Goal: Information Seeking & Learning: Learn about a topic

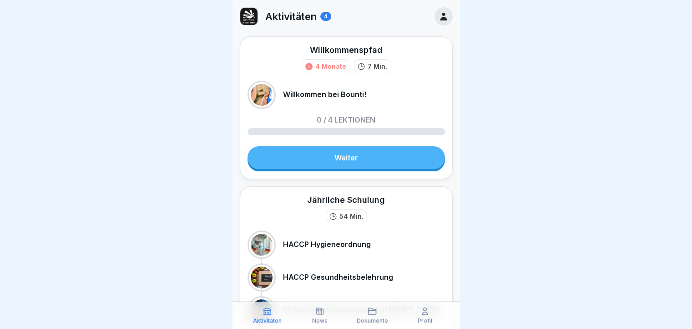
click at [411, 162] on link "Weiter" at bounding box center [347, 157] width 198 height 23
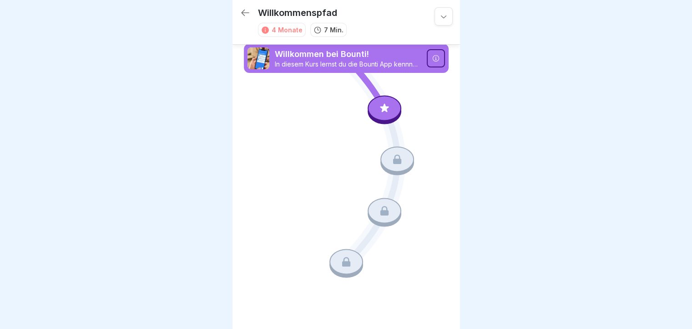
click at [390, 113] on icon at bounding box center [385, 108] width 12 height 12
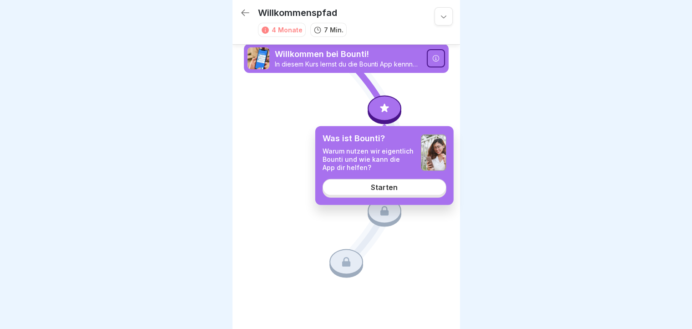
click at [415, 189] on link "Starten" at bounding box center [385, 186] width 124 height 16
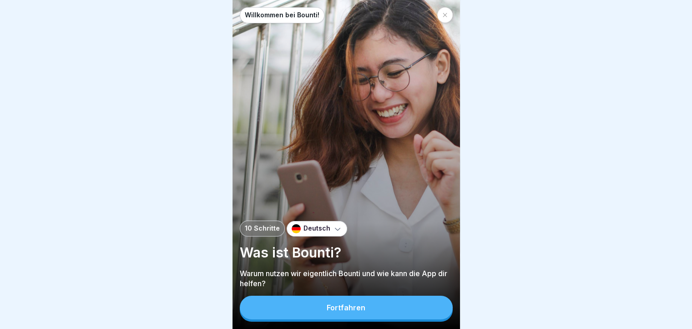
click at [328, 236] on div "Deutsch" at bounding box center [317, 228] width 61 height 15
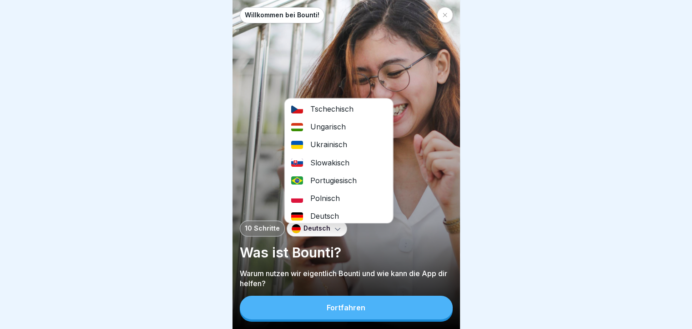
click at [322, 163] on div "Slowakisch" at bounding box center [339, 163] width 108 height 18
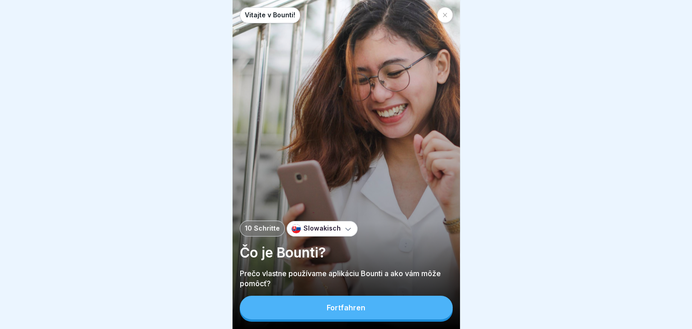
click at [344, 311] on div "Fortfahren" at bounding box center [346, 307] width 39 height 8
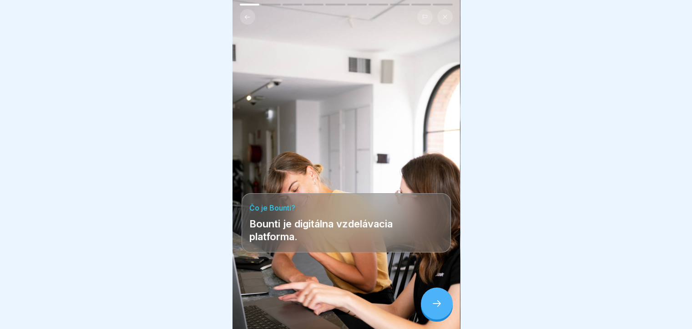
click at [432, 309] on icon at bounding box center [437, 303] width 11 height 11
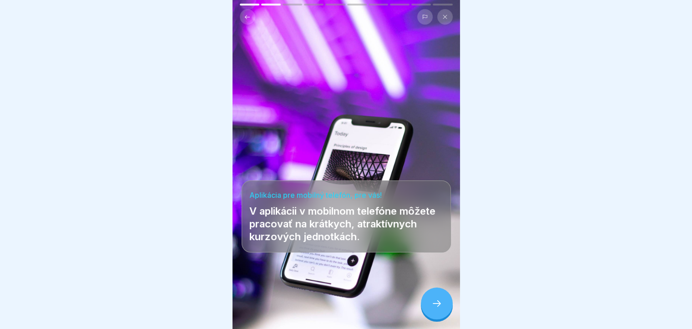
click at [432, 305] on div at bounding box center [437, 303] width 32 height 32
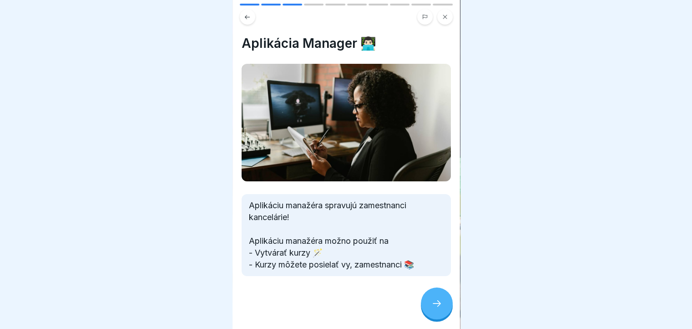
click at [432, 305] on div at bounding box center [437, 303] width 32 height 32
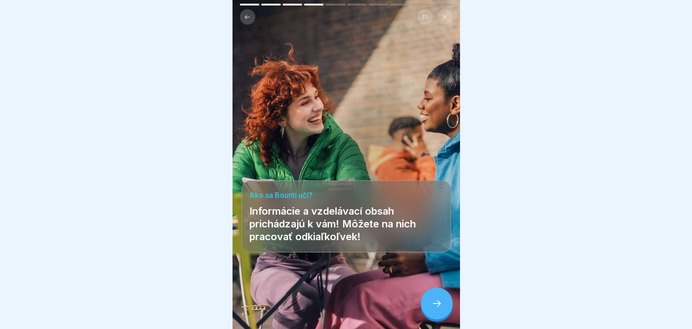
click at [432, 304] on div at bounding box center [437, 303] width 32 height 32
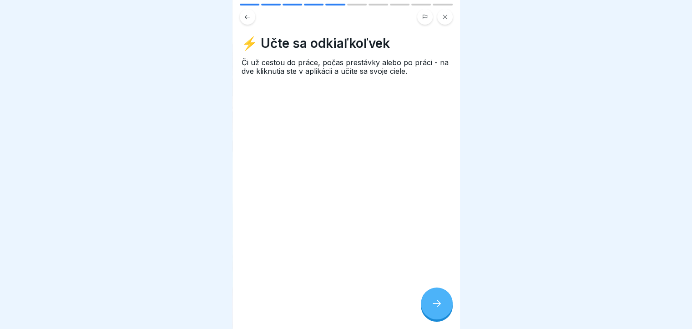
click at [431, 305] on div at bounding box center [437, 303] width 32 height 32
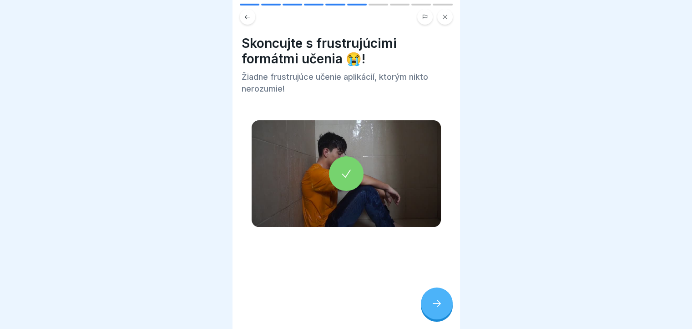
click at [429, 311] on div at bounding box center [437, 303] width 32 height 32
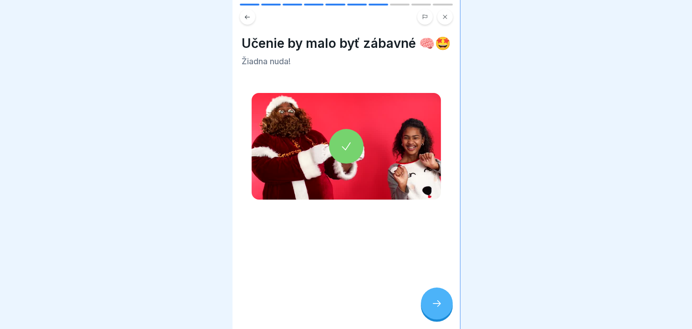
click at [428, 308] on div at bounding box center [437, 303] width 32 height 32
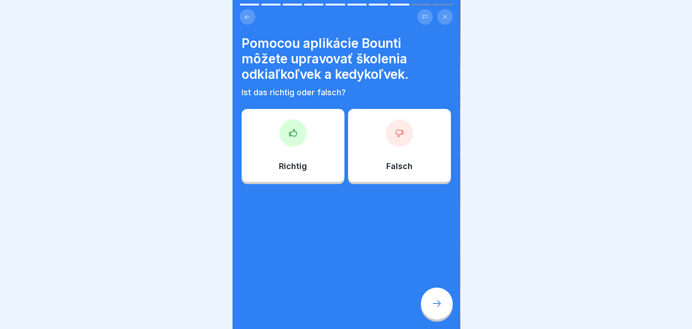
click at [430, 313] on div at bounding box center [437, 303] width 32 height 32
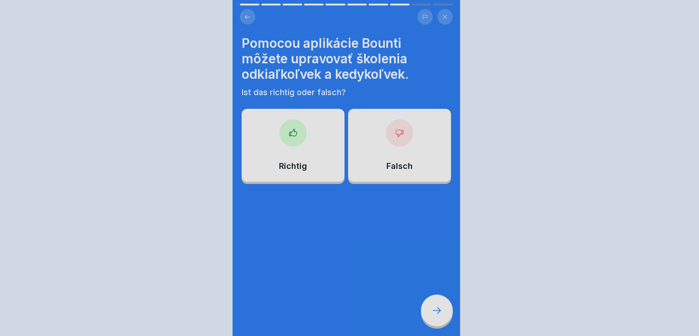
click at [428, 313] on div at bounding box center [349, 168] width 699 height 336
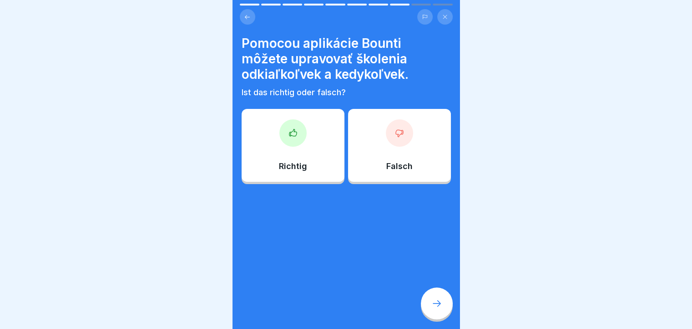
click at [301, 166] on p "Richtig" at bounding box center [293, 166] width 28 height 10
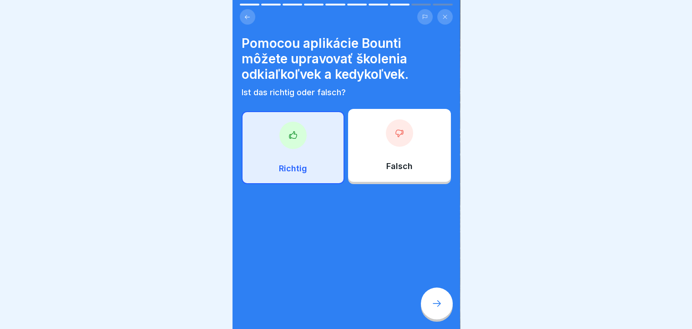
click at [428, 308] on div at bounding box center [437, 303] width 32 height 32
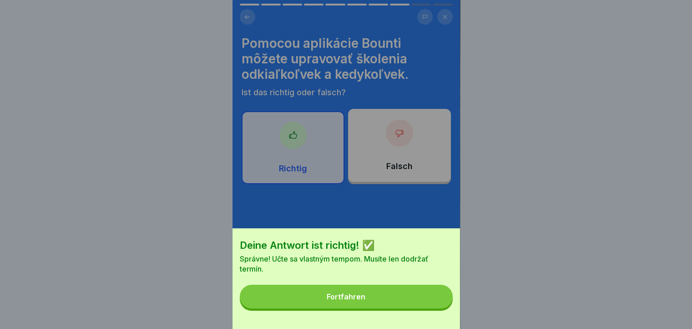
click at [407, 301] on button "Fortfahren" at bounding box center [346, 297] width 213 height 24
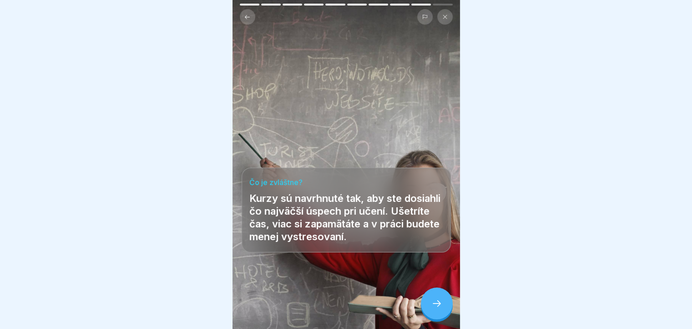
click at [432, 305] on div at bounding box center [437, 303] width 32 height 32
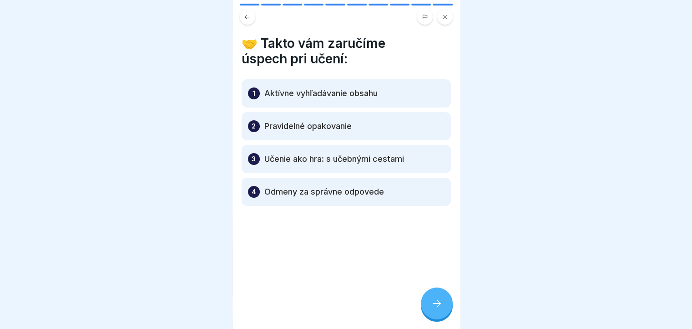
click at [448, 309] on div at bounding box center [437, 303] width 32 height 32
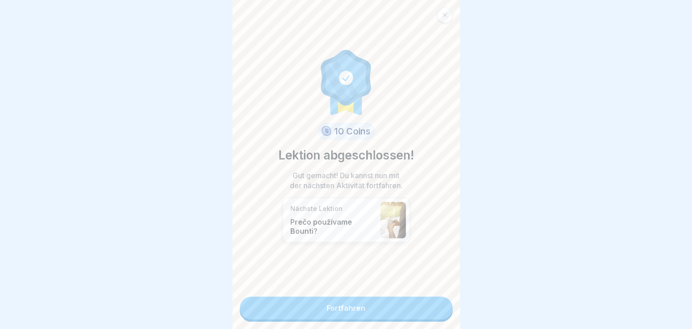
click at [313, 310] on link "Fortfahren" at bounding box center [346, 307] width 213 height 23
click at [335, 306] on link "Fortfahren" at bounding box center [346, 307] width 213 height 23
click at [447, 15] on icon at bounding box center [445, 14] width 5 height 5
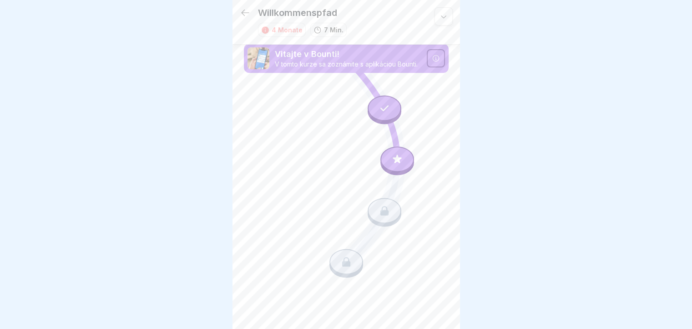
scroll to position [7, 0]
click at [246, 7] on icon at bounding box center [245, 12] width 11 height 11
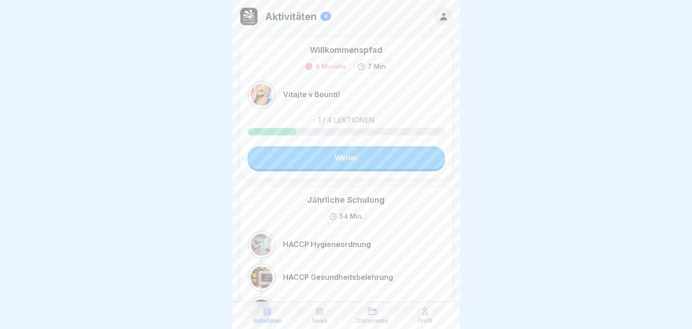
click at [341, 162] on link "Weiter" at bounding box center [347, 157] width 198 height 23
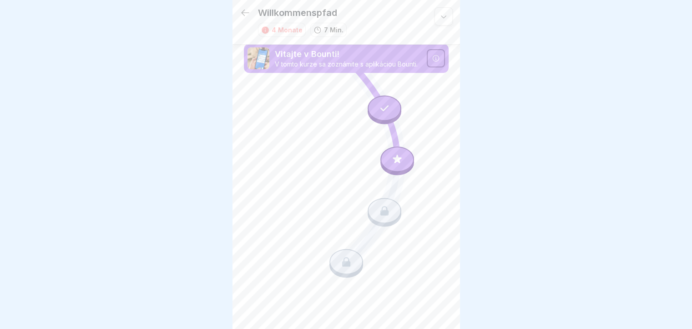
click at [401, 166] on div at bounding box center [398, 159] width 34 height 25
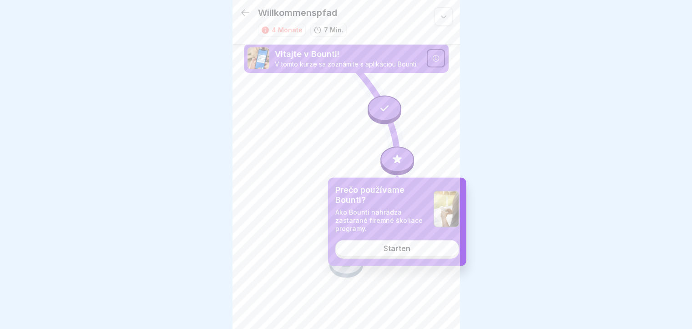
click at [388, 243] on link "Starten" at bounding box center [398, 248] width 124 height 16
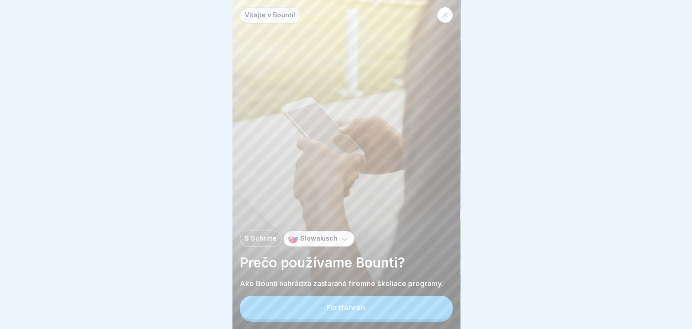
click at [339, 311] on div "Fortfahren" at bounding box center [346, 307] width 39 height 8
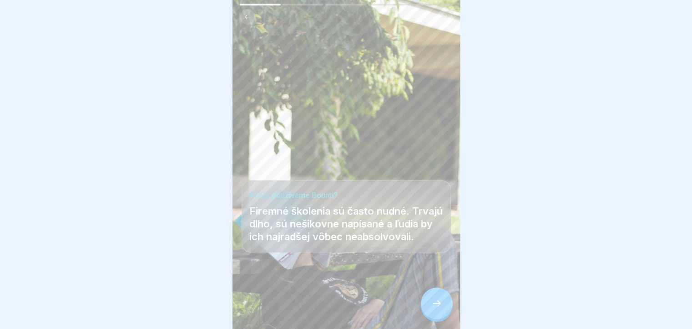
click at [431, 317] on div at bounding box center [437, 303] width 32 height 32
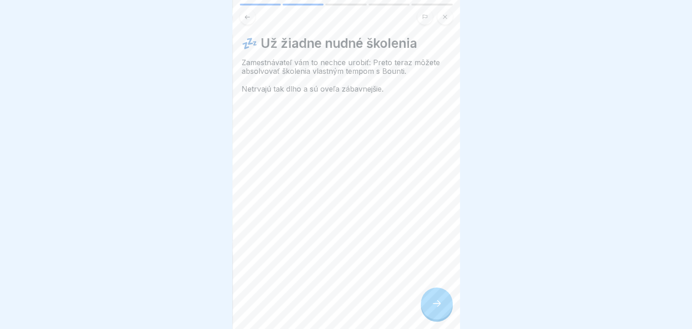
click at [431, 316] on div at bounding box center [437, 303] width 32 height 32
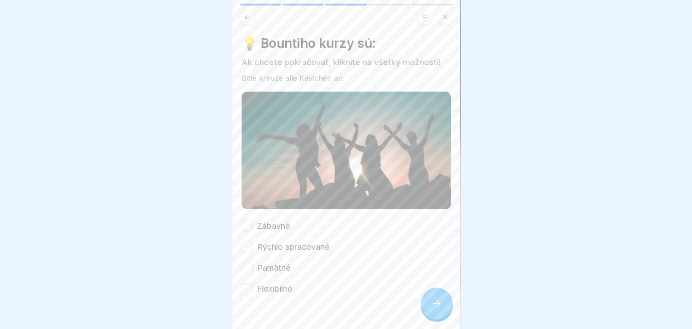
click at [248, 284] on button "Flexibilné" at bounding box center [247, 288] width 11 height 11
click at [442, 319] on div at bounding box center [437, 303] width 32 height 32
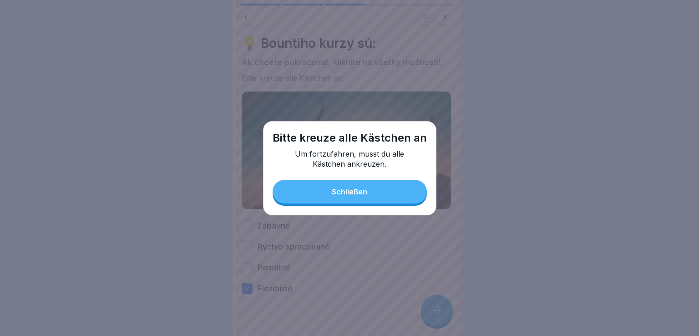
click at [384, 198] on button "Schließen" at bounding box center [350, 192] width 154 height 24
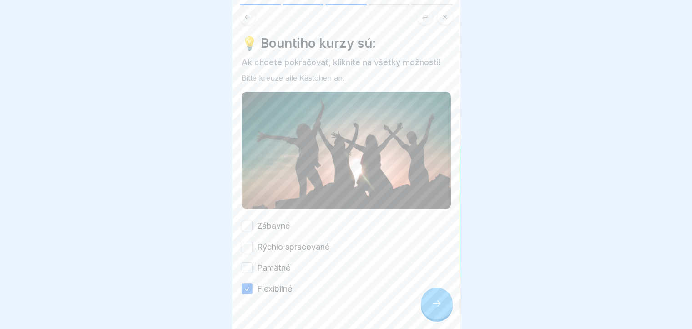
click at [441, 316] on div at bounding box center [437, 303] width 32 height 32
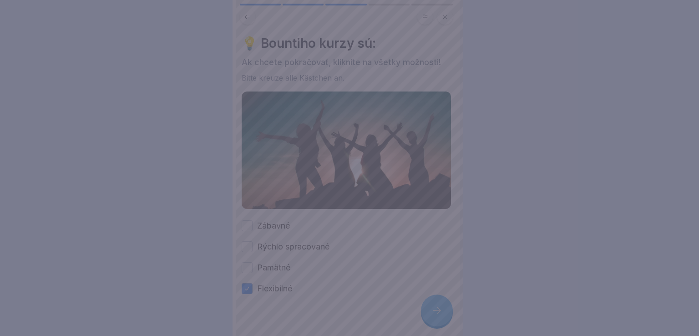
click at [246, 259] on div at bounding box center [349, 168] width 699 height 336
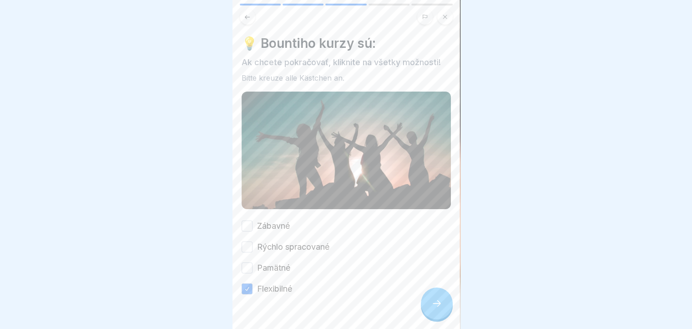
click at [247, 262] on button "Pamätné" at bounding box center [247, 267] width 11 height 11
click at [248, 241] on button "Rýchlo spracované" at bounding box center [247, 246] width 11 height 11
click at [248, 222] on button "Zábavné" at bounding box center [247, 225] width 11 height 11
click at [428, 315] on div at bounding box center [437, 303] width 32 height 32
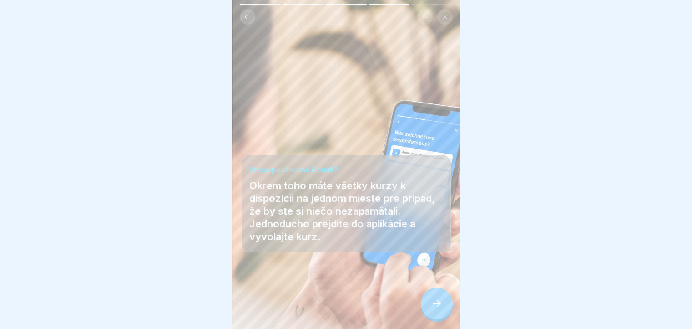
click at [422, 317] on div at bounding box center [346, 301] width 209 height 55
click at [438, 309] on icon at bounding box center [437, 303] width 11 height 11
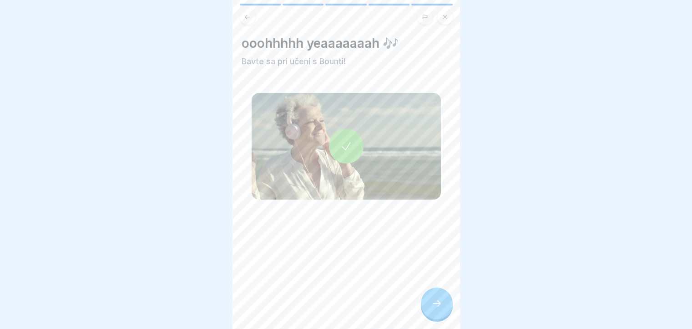
click at [438, 309] on icon at bounding box center [437, 303] width 11 height 11
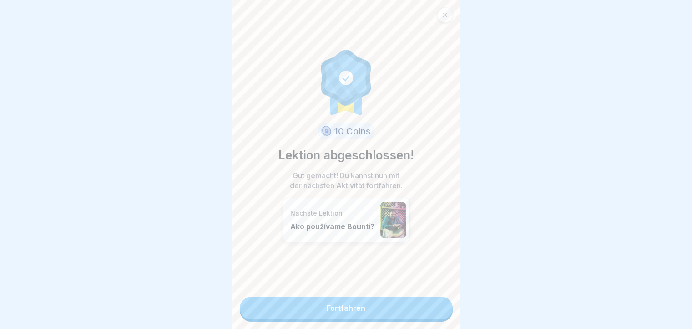
click at [339, 310] on link "Fortfahren" at bounding box center [346, 307] width 213 height 23
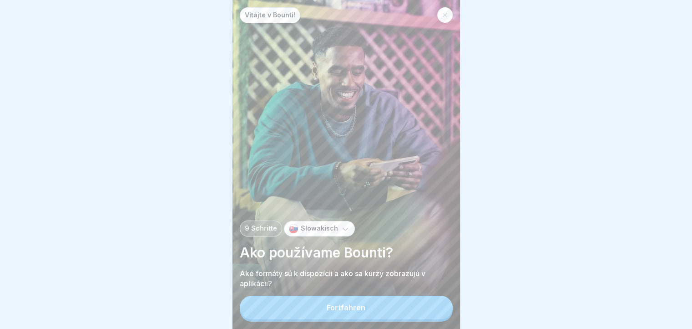
click at [341, 311] on div "Fortfahren" at bounding box center [346, 307] width 39 height 8
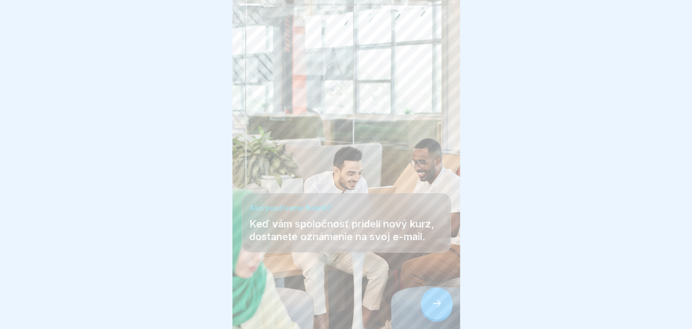
click at [440, 319] on div at bounding box center [437, 303] width 32 height 32
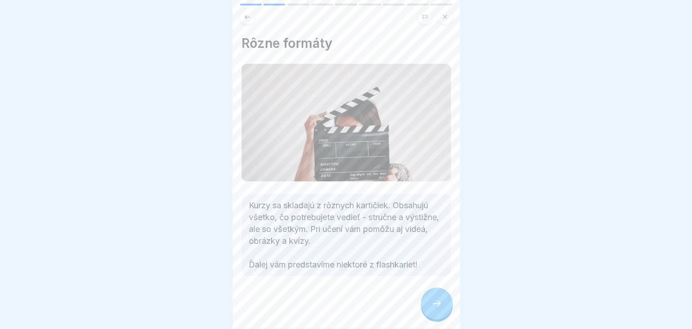
click at [435, 309] on icon at bounding box center [437, 303] width 11 height 11
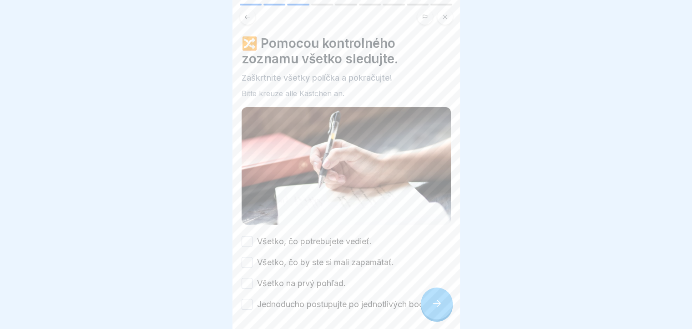
click at [244, 236] on button "Všetko, čo potrebujete vedieť." at bounding box center [247, 241] width 11 height 11
click at [248, 259] on button "Všetko, čo by ste si mali zapamätať." at bounding box center [247, 262] width 11 height 11
click at [245, 278] on button "Všetko na prvý pohľad." at bounding box center [247, 283] width 11 height 11
click at [249, 305] on button "Jednoducho postupujte po jednotlivých bodoch!" at bounding box center [247, 304] width 11 height 11
click at [439, 319] on div at bounding box center [437, 303] width 32 height 32
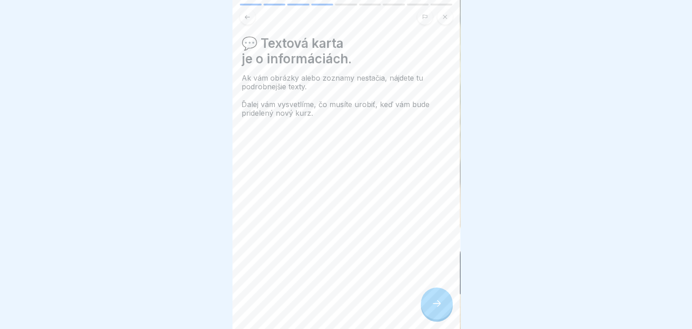
click at [430, 318] on div at bounding box center [437, 303] width 32 height 32
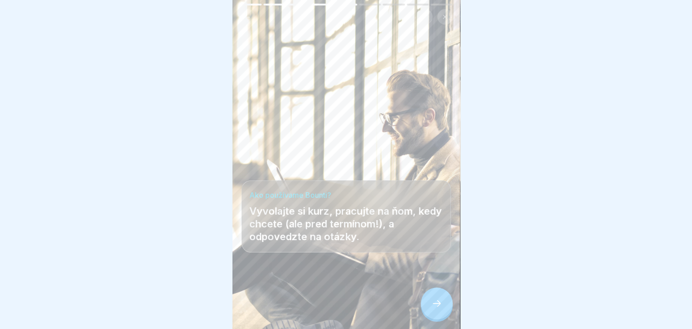
click at [428, 318] on div at bounding box center [437, 303] width 32 height 32
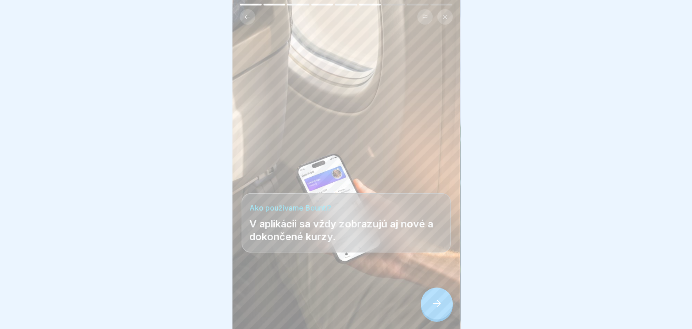
click at [427, 310] on div at bounding box center [437, 303] width 32 height 32
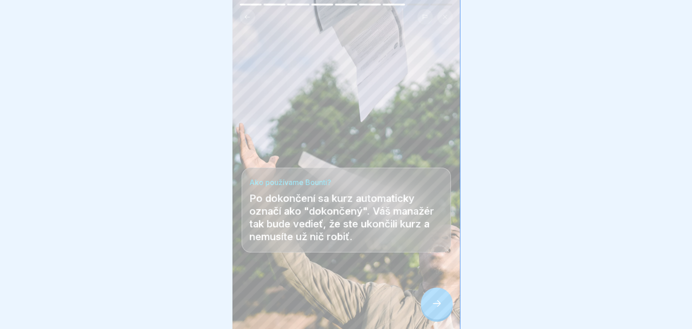
click at [426, 309] on div at bounding box center [437, 303] width 32 height 32
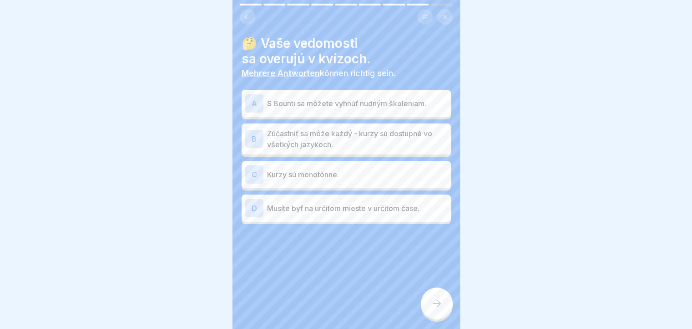
click at [435, 316] on div at bounding box center [437, 303] width 32 height 32
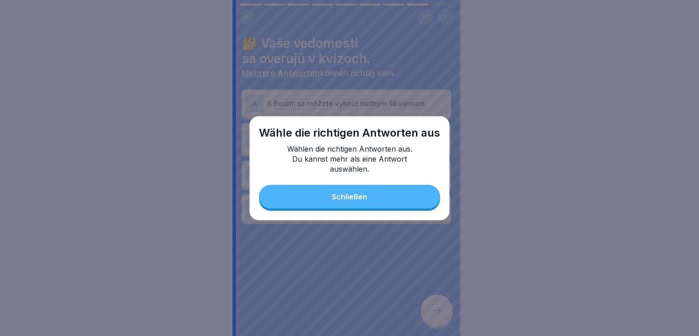
click at [367, 197] on button "Schließen" at bounding box center [349, 197] width 181 height 24
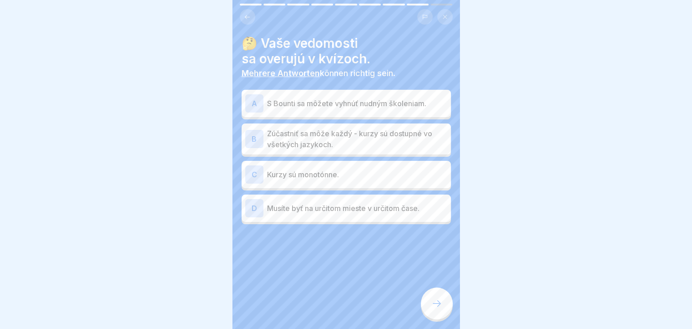
click at [254, 141] on div "B" at bounding box center [254, 139] width 18 height 18
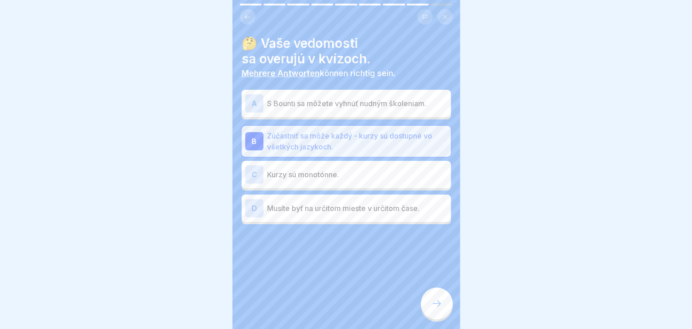
click at [429, 312] on div at bounding box center [437, 303] width 32 height 32
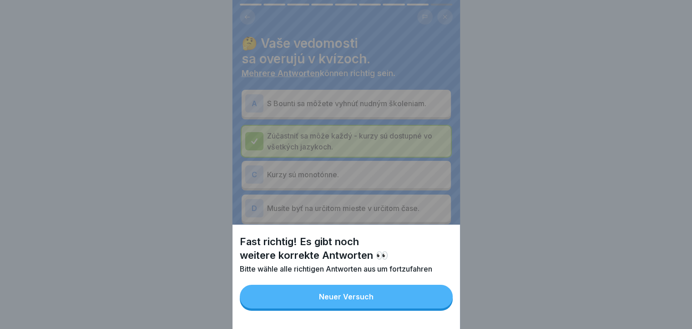
click at [378, 297] on button "Neuer Versuch" at bounding box center [346, 297] width 213 height 24
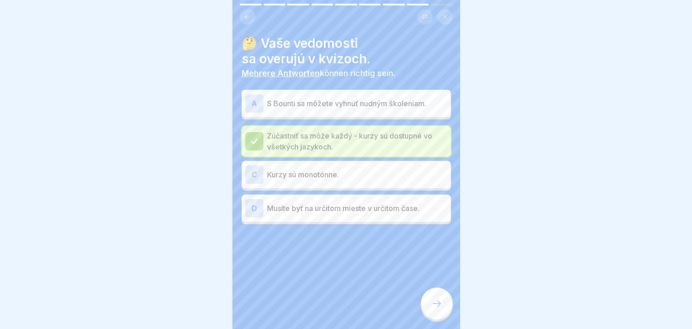
click at [255, 212] on div "D" at bounding box center [254, 208] width 18 height 18
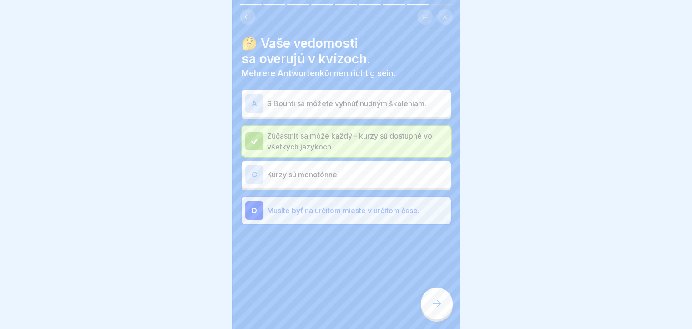
click at [252, 172] on div "C" at bounding box center [254, 174] width 18 height 18
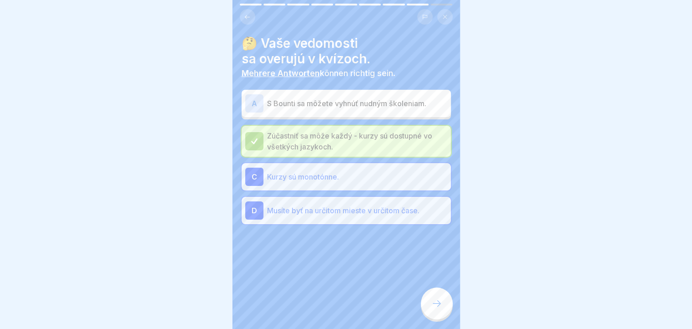
click at [254, 106] on div "A" at bounding box center [254, 103] width 18 height 18
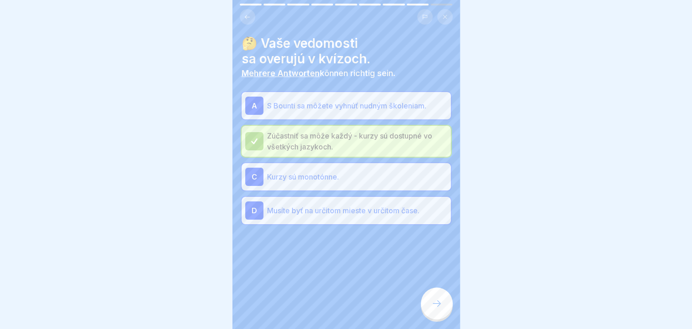
click at [445, 306] on div at bounding box center [437, 303] width 32 height 32
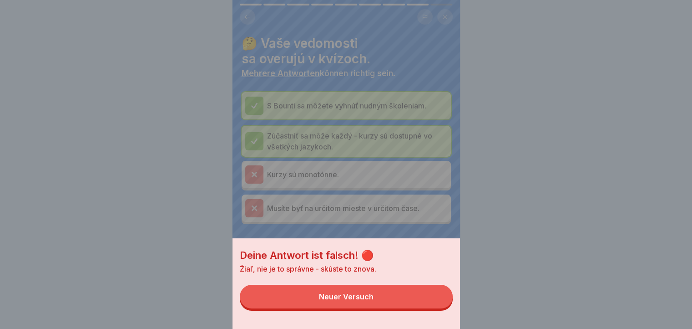
click at [258, 206] on div "Deine Antwort ist falsch! 🔴 Žiaľ, nie je to správne - skúste to znova. Neuer Ve…" at bounding box center [347, 164] width 228 height 329
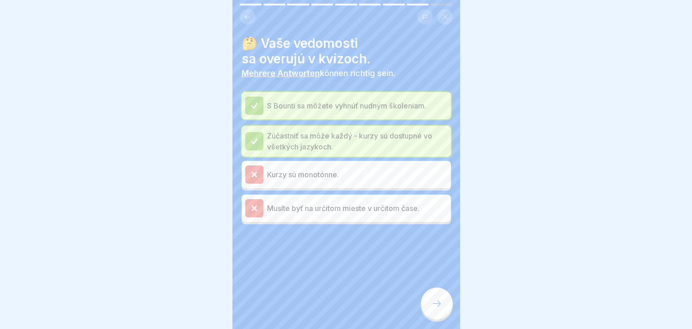
click at [256, 206] on icon at bounding box center [254, 208] width 4 height 4
click at [253, 172] on icon at bounding box center [254, 174] width 8 height 8
click at [442, 309] on icon at bounding box center [437, 303] width 11 height 11
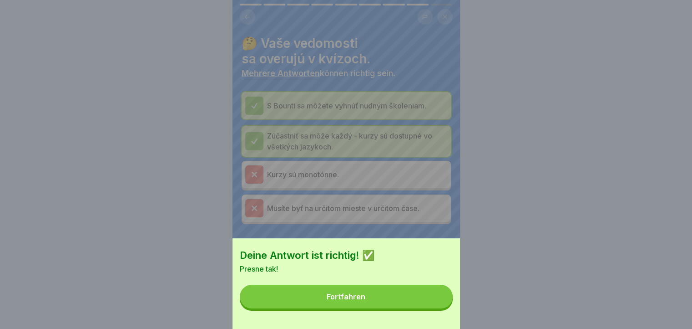
click at [364, 300] on div "Fortfahren" at bounding box center [346, 296] width 39 height 8
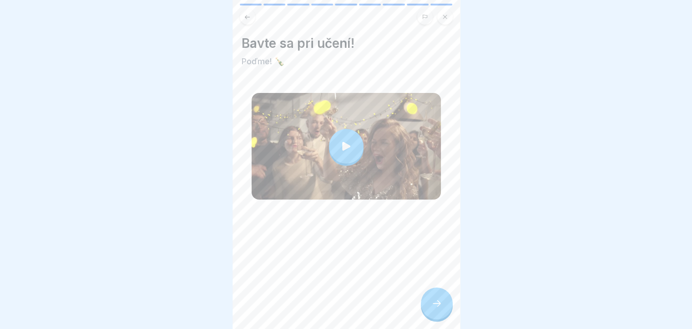
click at [425, 313] on div at bounding box center [437, 303] width 32 height 32
click at [433, 302] on div at bounding box center [437, 303] width 32 height 32
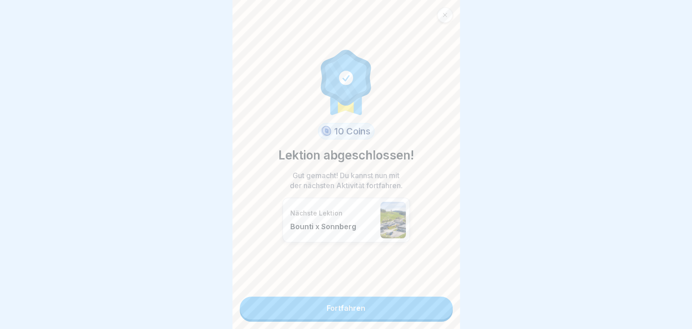
click at [418, 308] on link "Fortfahren" at bounding box center [346, 307] width 213 height 23
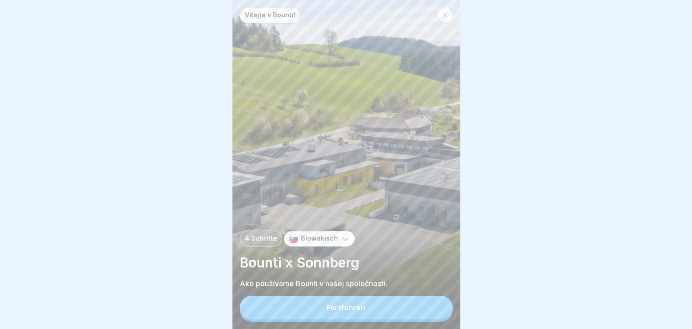
click at [410, 316] on button "Fortfahren" at bounding box center [346, 307] width 213 height 24
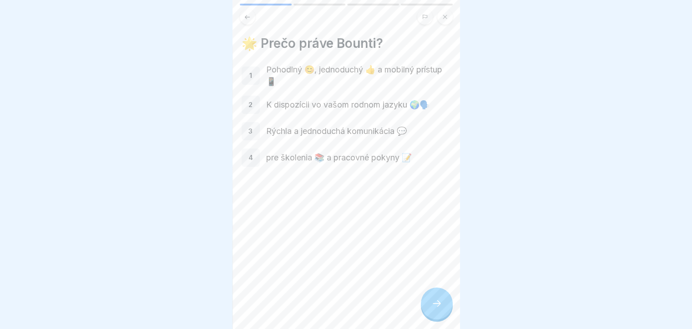
click at [251, 76] on p "1" at bounding box center [250, 75] width 3 height 8
click at [250, 76] on p "1" at bounding box center [250, 75] width 3 height 8
click at [437, 309] on icon at bounding box center [437, 303] width 11 height 11
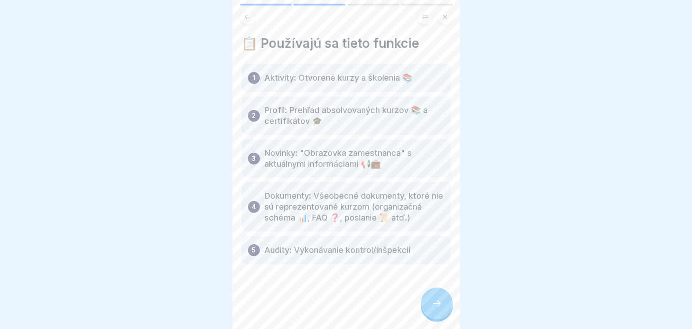
click at [436, 309] on icon at bounding box center [437, 303] width 11 height 11
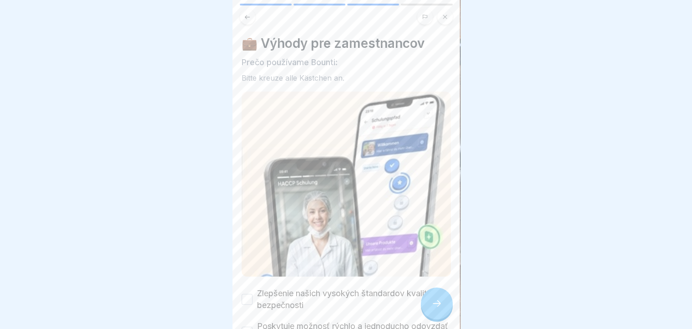
click at [436, 306] on icon at bounding box center [437, 303] width 11 height 11
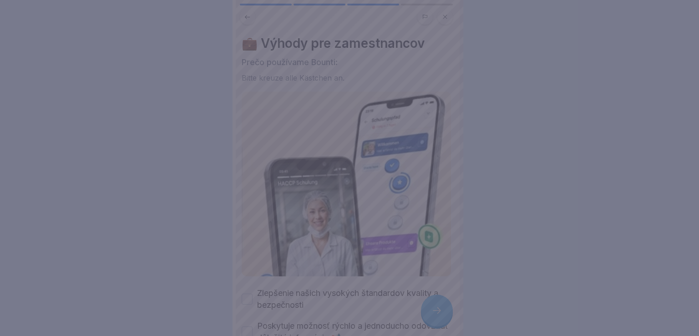
click at [436, 306] on div at bounding box center [349, 168] width 699 height 336
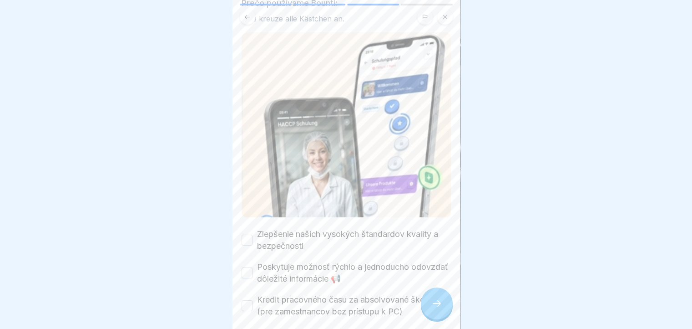
scroll to position [129, 0]
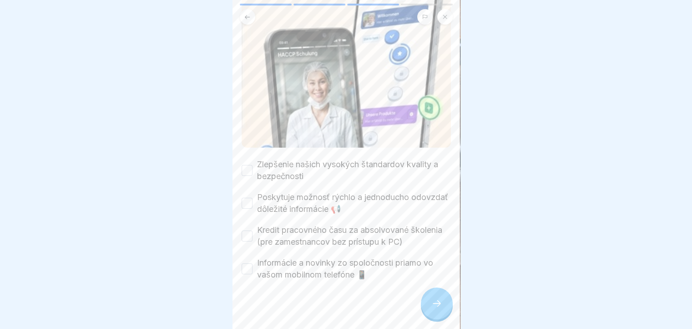
click at [248, 165] on button "Zlepšenie našich vysokých štandardov kvality a bezpečnosti" at bounding box center [247, 170] width 11 height 11
click at [248, 263] on button "Informácie a novinky zo spoločnosti priamo vo vašom mobilnom telefóne 📱" at bounding box center [247, 268] width 11 height 11
click at [433, 319] on div at bounding box center [437, 303] width 32 height 32
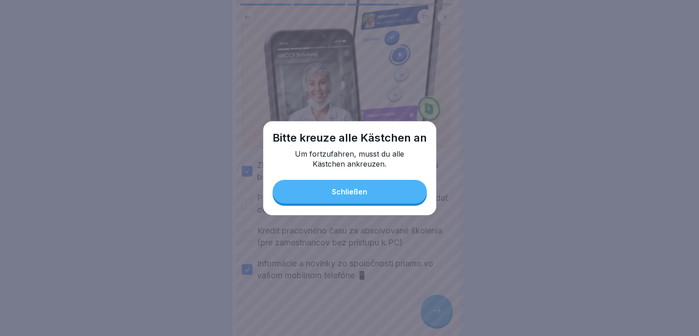
click at [382, 193] on button "Schließen" at bounding box center [350, 192] width 154 height 24
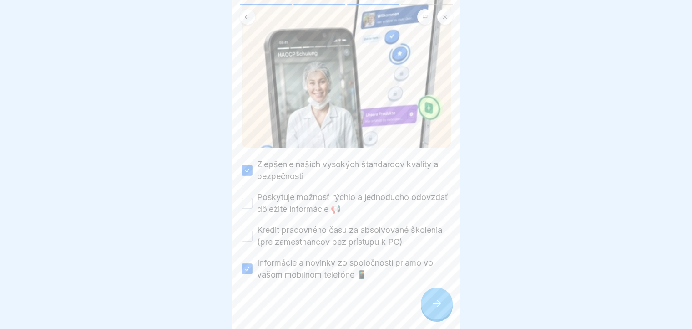
click at [246, 198] on button "Poskytuje možnosť rýchlo a jednoducho odovzdať dôležité informácie 📢" at bounding box center [247, 203] width 11 height 11
click at [248, 230] on button "Kredit pracovného času za absolvované školenia (pre zamestnancov bez prístupu k…" at bounding box center [247, 235] width 11 height 11
click at [428, 306] on div at bounding box center [437, 303] width 32 height 32
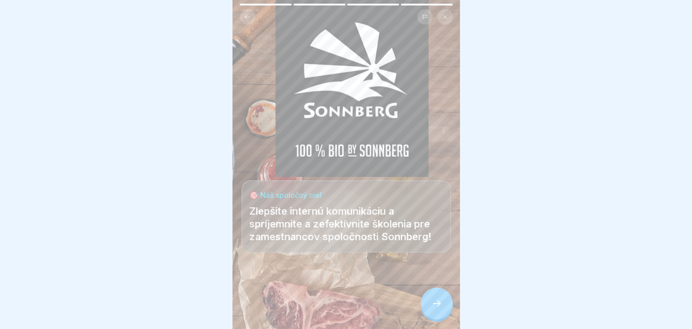
click at [437, 309] on icon at bounding box center [437, 303] width 11 height 11
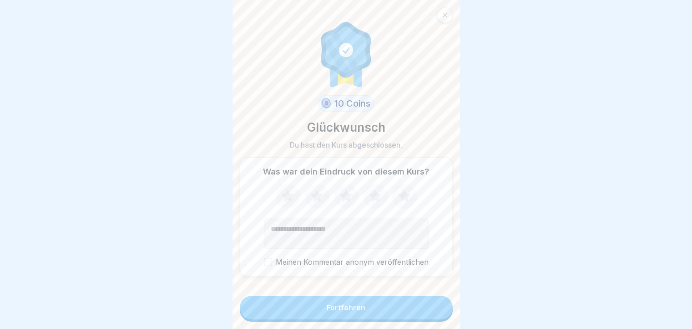
click at [284, 196] on icon at bounding box center [288, 195] width 12 height 11
click at [315, 197] on icon at bounding box center [317, 195] width 12 height 11
click at [340, 201] on icon at bounding box center [346, 195] width 12 height 11
click at [370, 201] on icon at bounding box center [375, 195] width 12 height 11
click at [402, 201] on icon at bounding box center [404, 195] width 12 height 11
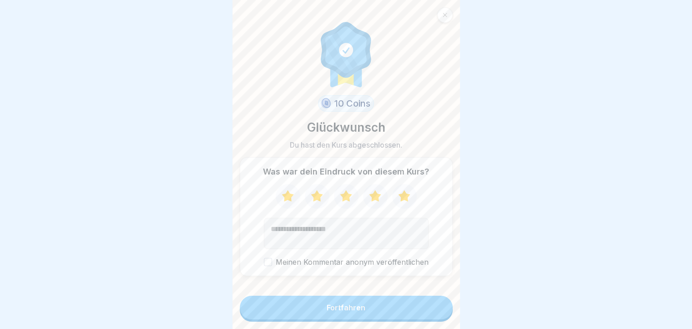
click at [265, 265] on button "Meinen Kommentar anonym veröffentlichen" at bounding box center [268, 262] width 8 height 8
click at [329, 311] on div "Fortfahren" at bounding box center [346, 307] width 39 height 8
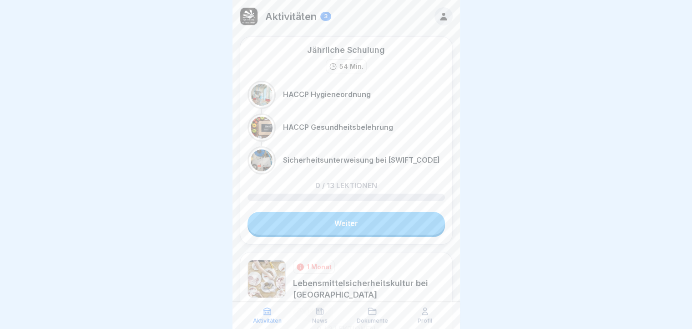
click at [359, 221] on link "Weiter" at bounding box center [347, 223] width 198 height 23
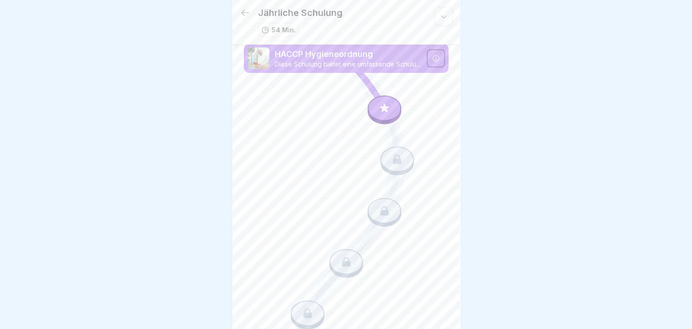
click at [392, 153] on icon at bounding box center [398, 159] width 12 height 12
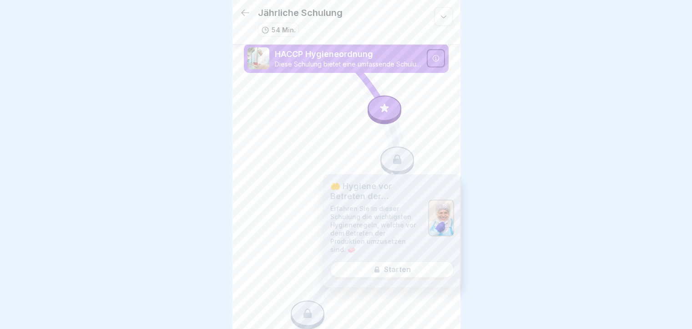
click at [386, 261] on div "🤲 Hygiene vor Betreten der Produktion Erfahren Sie in dieser Schulung die wicht…" at bounding box center [392, 230] width 138 height 113
click at [389, 259] on div "🤲 Hygiene vor Betreten der Produktion Erfahren Sie in dieser Schulung die wicht…" at bounding box center [392, 230] width 138 height 113
click at [377, 102] on div at bounding box center [385, 107] width 34 height 25
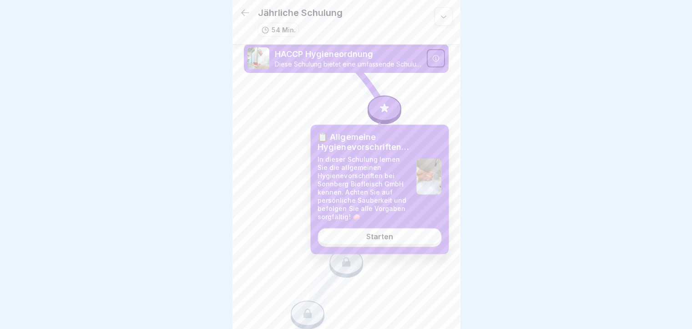
click at [367, 236] on div "Starten" at bounding box center [379, 236] width 27 height 8
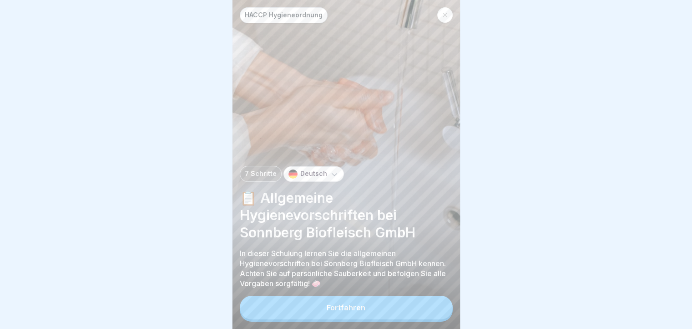
click at [331, 176] on div "Deutsch" at bounding box center [314, 173] width 61 height 15
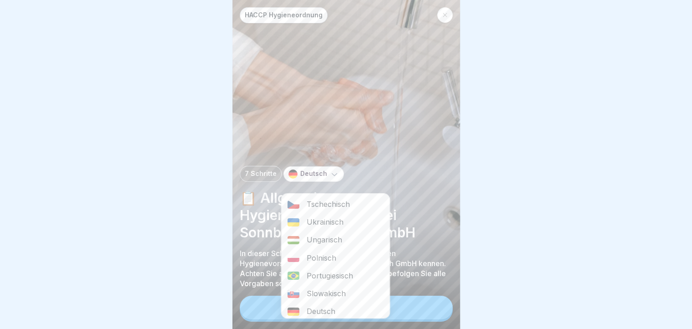
click at [320, 291] on div "Slowakisch" at bounding box center [335, 294] width 108 height 18
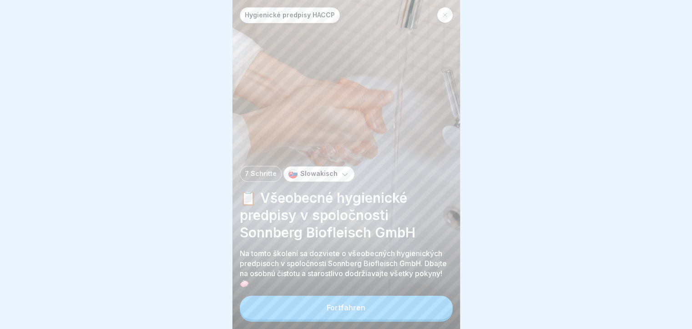
click at [344, 310] on button "Fortfahren" at bounding box center [346, 307] width 213 height 24
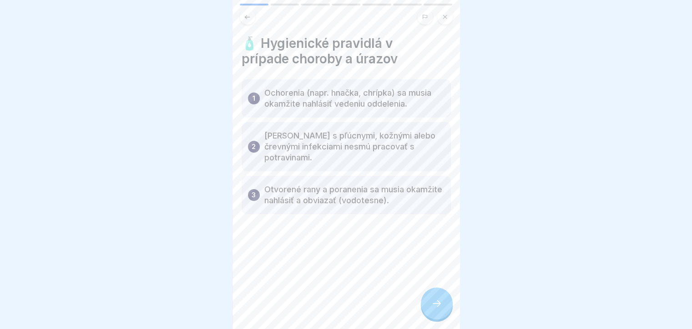
click at [300, 97] on p "Ochorenia (napr. hnačka, chrípka) sa musia okamžite nahlásiť vedeniu oddelenia." at bounding box center [355, 98] width 180 height 22
click at [269, 96] on p "Ochorenia (napr. hnačka, chrípka) sa musia okamžite nahlásiť vedeniu oddelenia." at bounding box center [355, 98] width 180 height 22
click at [432, 303] on div at bounding box center [437, 303] width 32 height 32
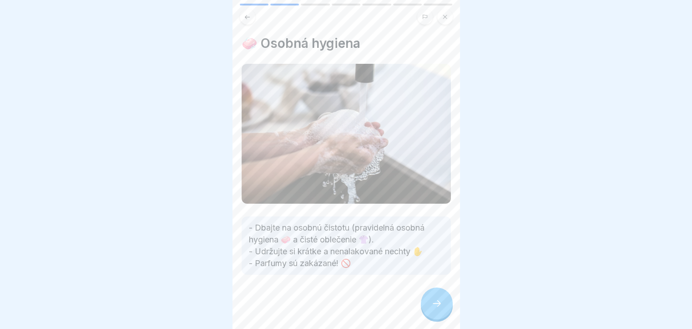
click at [432, 301] on div at bounding box center [437, 303] width 32 height 32
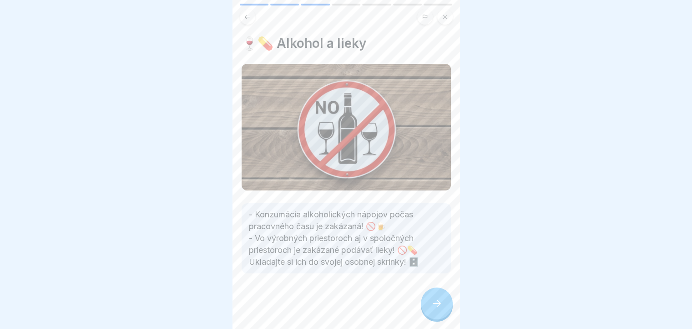
click at [433, 301] on div at bounding box center [437, 303] width 32 height 32
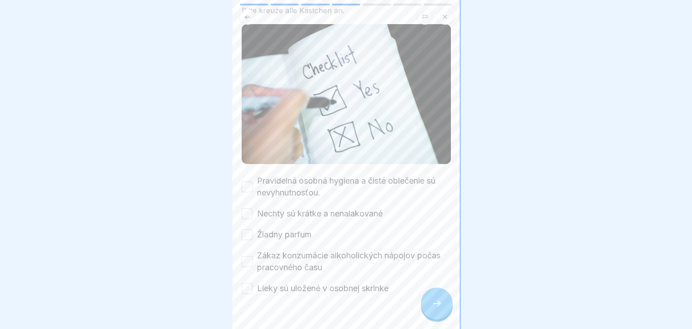
scroll to position [86, 0]
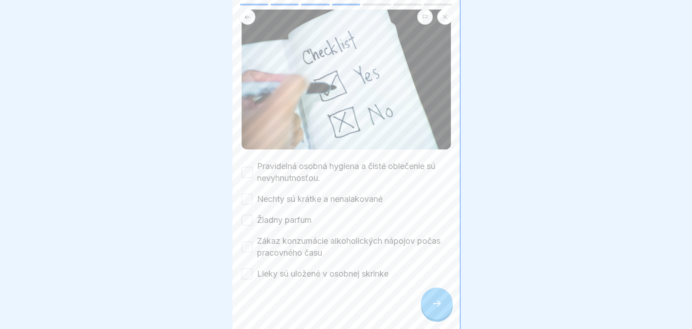
click at [245, 167] on button "Pravidelná osobná hygiena a čisté oblečenie sú nevyhnutnosťou." at bounding box center [247, 172] width 11 height 11
click at [244, 195] on button "Nechty sú krátke a nenalakované" at bounding box center [247, 198] width 11 height 11
click at [248, 214] on button "Žiadny parfum" at bounding box center [247, 219] width 11 height 11
click at [249, 241] on button "Zákaz konzumácie alkoholických nápojov počas pracovného času" at bounding box center [247, 246] width 11 height 11
click at [249, 268] on button "Lieky sú uložené v osobnej skrinke" at bounding box center [247, 273] width 11 height 11
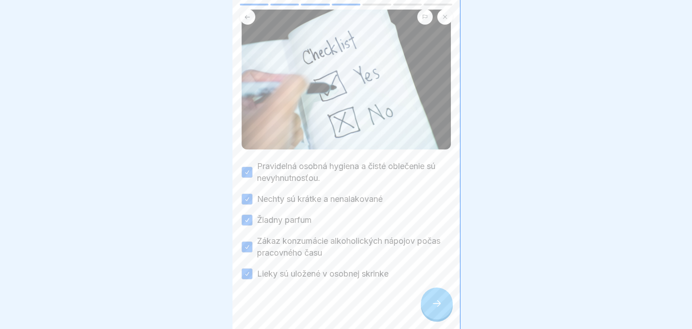
click at [435, 309] on icon at bounding box center [437, 303] width 11 height 11
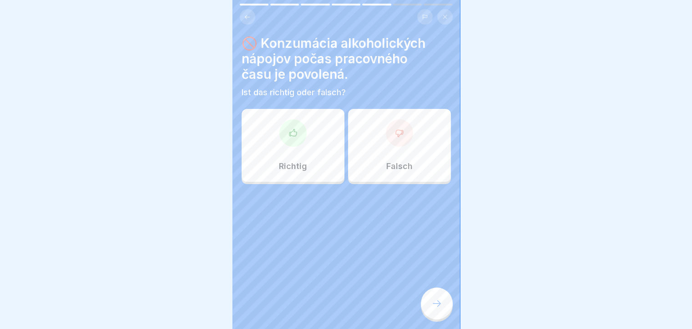
click at [396, 135] on icon at bounding box center [399, 133] width 7 height 7
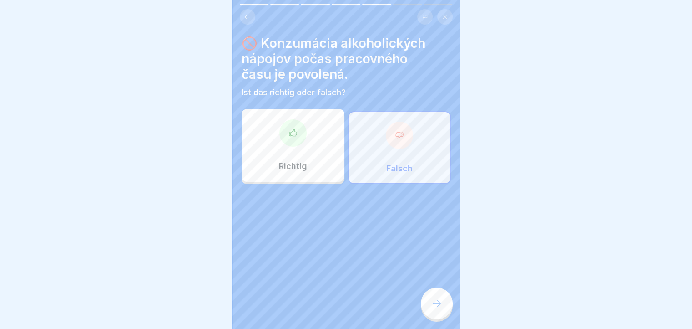
click at [441, 309] on icon at bounding box center [437, 303] width 11 height 11
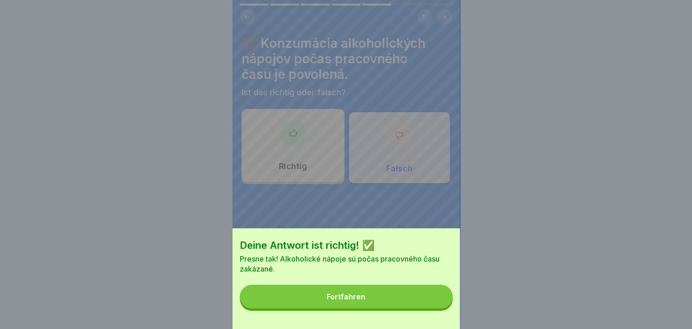
click at [363, 300] on div "Fortfahren" at bounding box center [346, 296] width 39 height 8
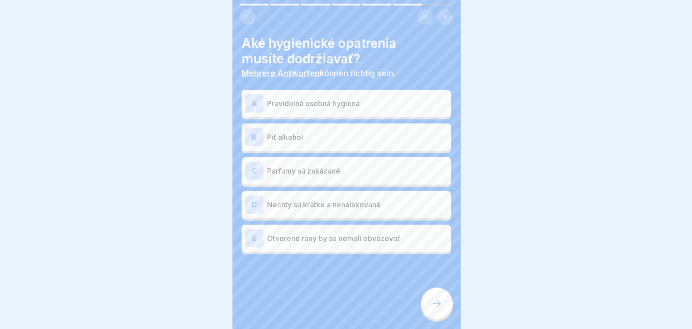
click at [319, 102] on p "Pravidelná osobná hygiena" at bounding box center [357, 103] width 180 height 11
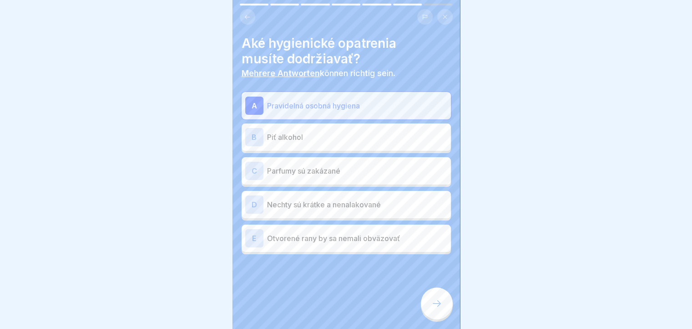
click at [336, 173] on p "Parfumy sú zakázané" at bounding box center [357, 170] width 180 height 11
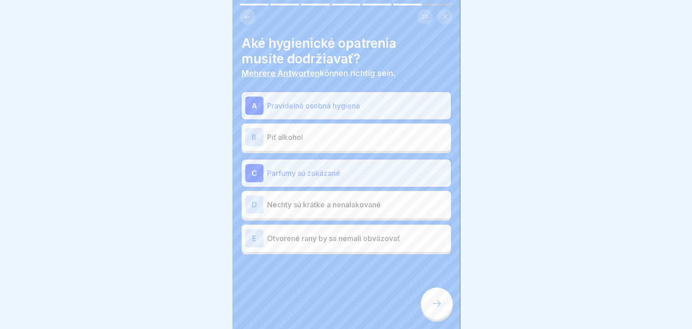
click at [328, 208] on p "Nechty sú krátke a nenalakované" at bounding box center [357, 204] width 180 height 11
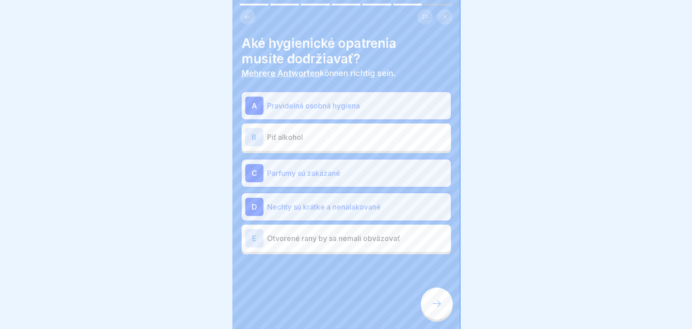
click at [437, 309] on icon at bounding box center [437, 303] width 11 height 11
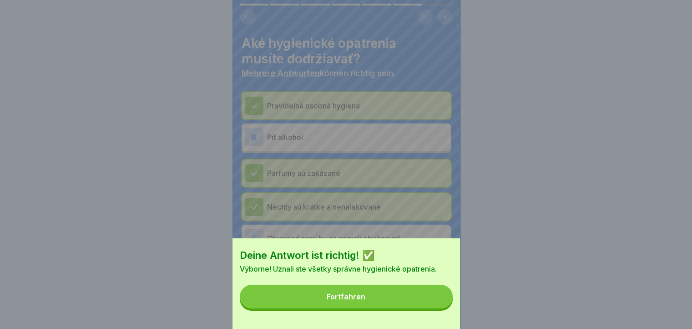
click at [382, 308] on button "Fortfahren" at bounding box center [346, 297] width 213 height 24
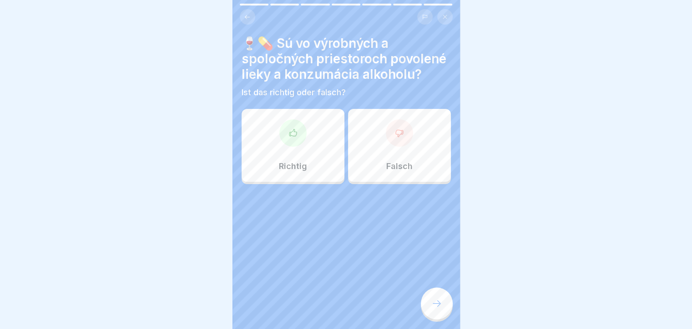
click at [398, 137] on icon at bounding box center [399, 132] width 9 height 9
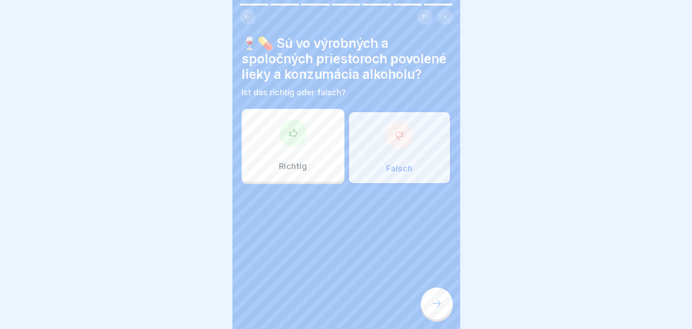
click at [443, 313] on div at bounding box center [437, 303] width 32 height 32
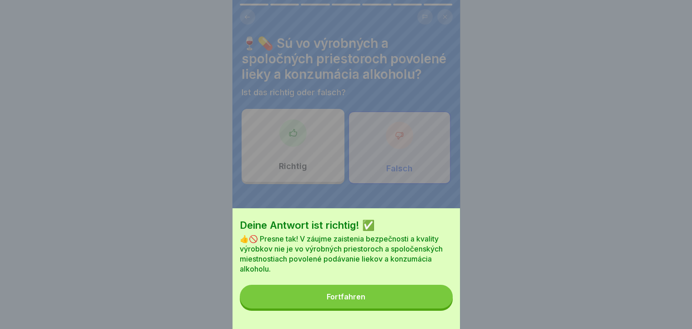
click at [370, 305] on button "Fortfahren" at bounding box center [346, 297] width 213 height 24
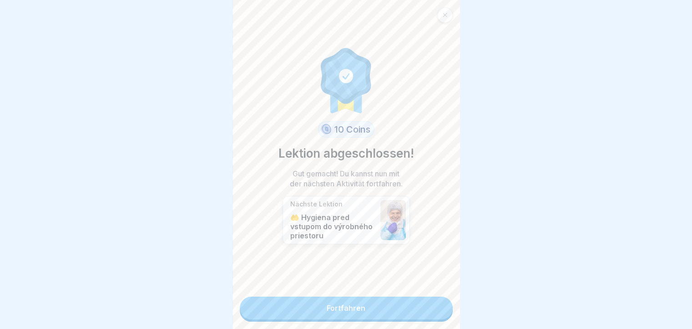
click at [323, 308] on link "Fortfahren" at bounding box center [346, 307] width 213 height 23
click at [324, 305] on link "Fortfahren" at bounding box center [346, 307] width 213 height 23
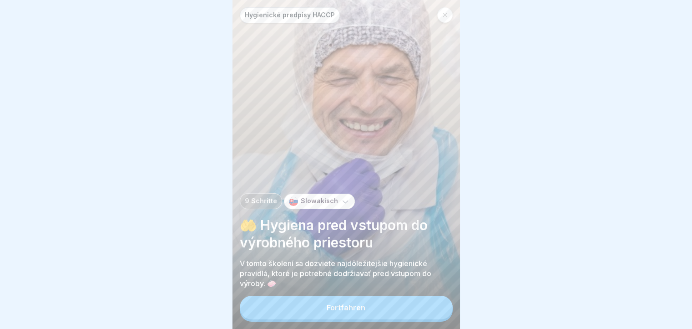
click at [336, 309] on button "Fortfahren" at bounding box center [346, 307] width 213 height 24
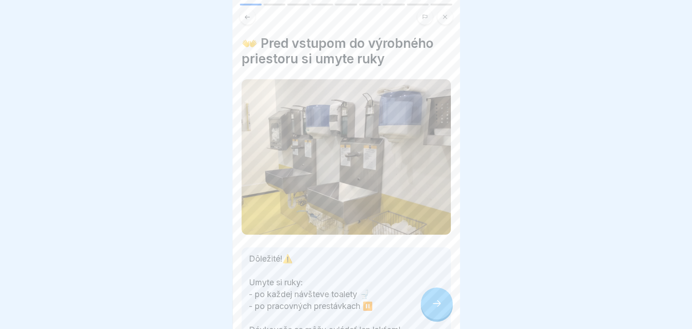
click at [443, 317] on div at bounding box center [437, 303] width 32 height 32
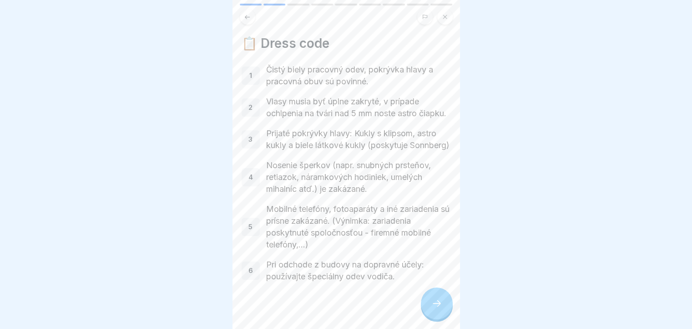
click at [246, 72] on div "1" at bounding box center [251, 75] width 18 height 18
click at [443, 318] on div at bounding box center [437, 303] width 32 height 32
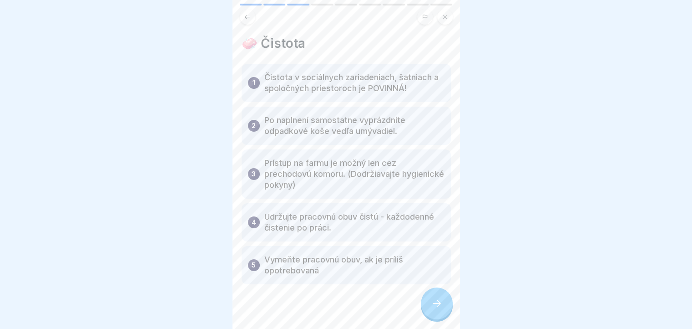
click at [443, 313] on div at bounding box center [437, 303] width 32 height 32
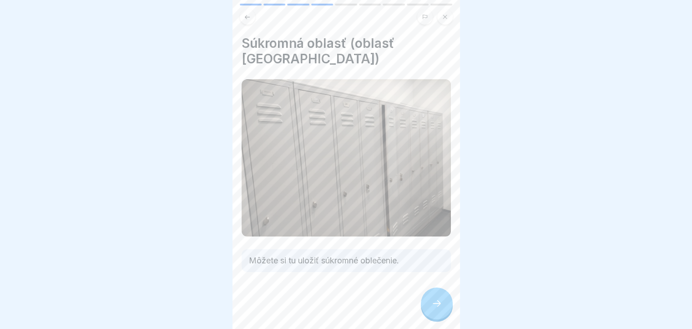
click at [443, 313] on div at bounding box center [437, 303] width 32 height 32
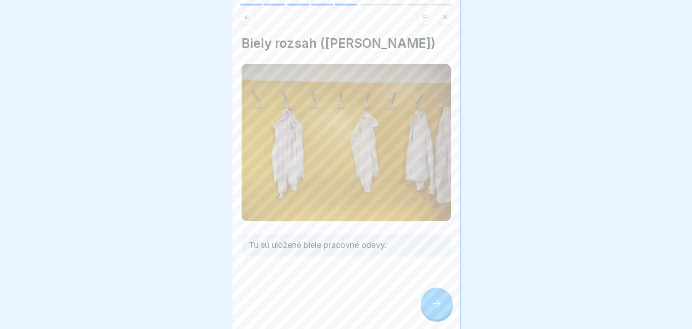
click at [443, 313] on div at bounding box center [437, 303] width 32 height 32
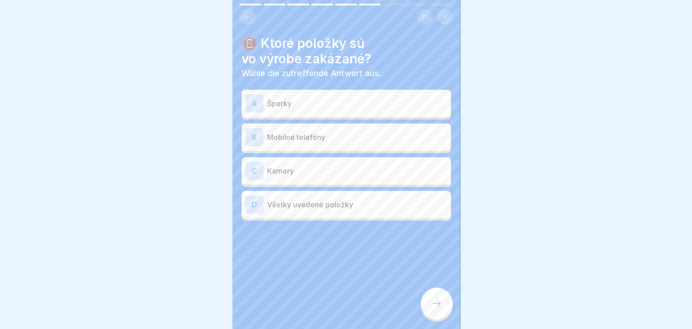
click at [302, 106] on p "Šperky" at bounding box center [357, 103] width 180 height 11
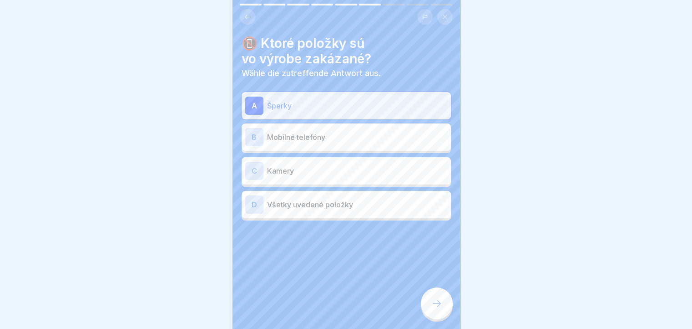
click at [288, 136] on p "Mobilné telefóny" at bounding box center [357, 137] width 180 height 11
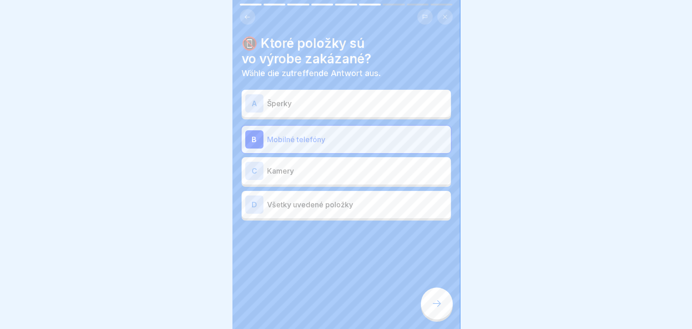
click at [283, 172] on p "Kamery" at bounding box center [357, 170] width 180 height 11
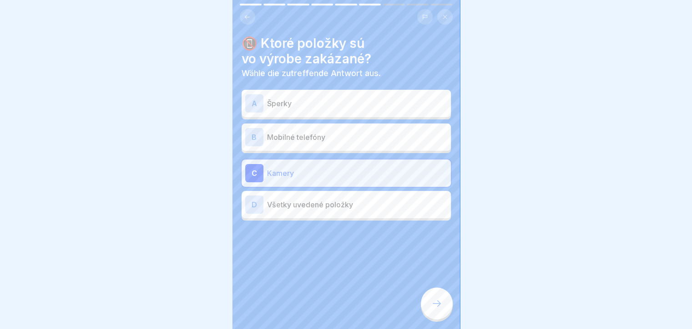
click at [313, 103] on p "Šperky" at bounding box center [357, 103] width 180 height 11
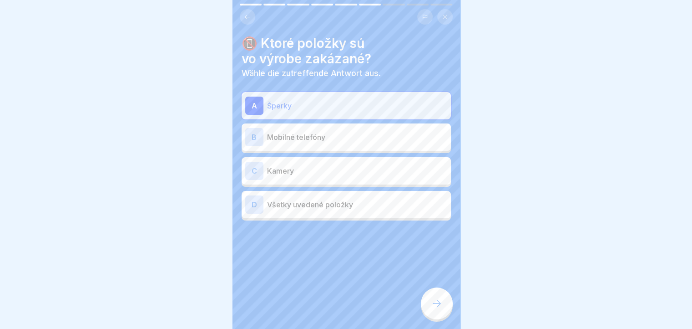
click at [386, 209] on p "Všetky uvedené položky" at bounding box center [357, 204] width 180 height 11
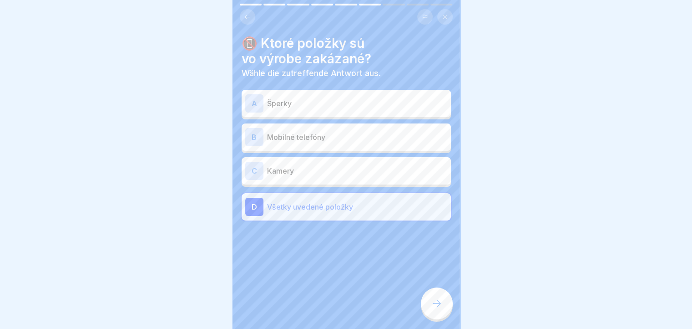
click at [431, 305] on div at bounding box center [437, 303] width 32 height 32
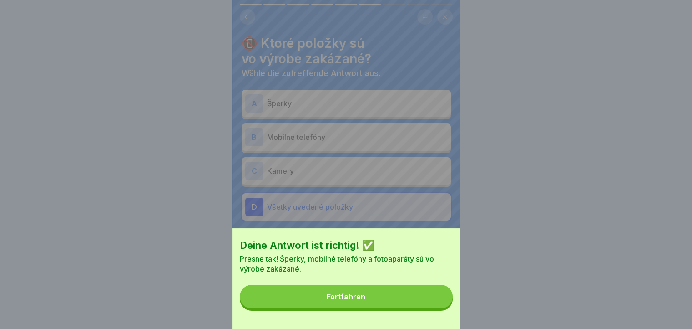
click at [429, 308] on button "Fortfahren" at bounding box center [346, 297] width 213 height 24
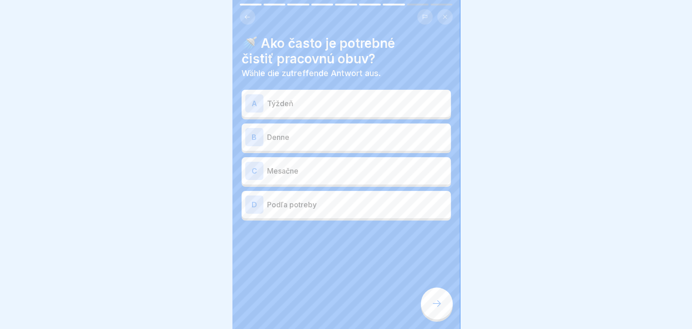
click at [310, 135] on p "Denne" at bounding box center [357, 137] width 180 height 11
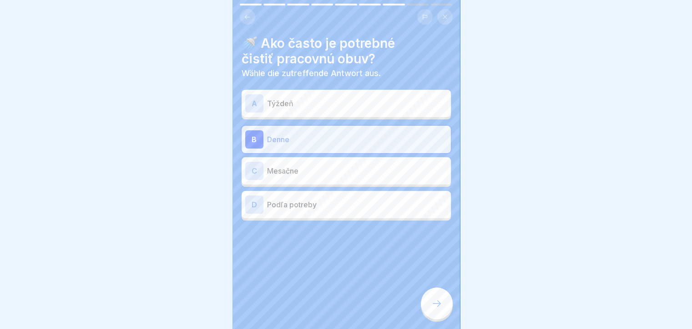
click at [437, 309] on icon at bounding box center [437, 303] width 11 height 11
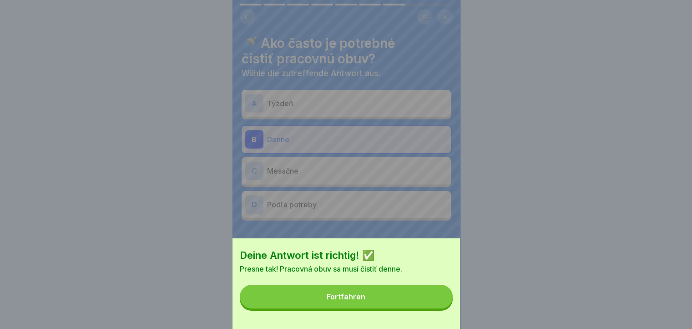
click at [414, 299] on button "Fortfahren" at bounding box center [346, 297] width 213 height 24
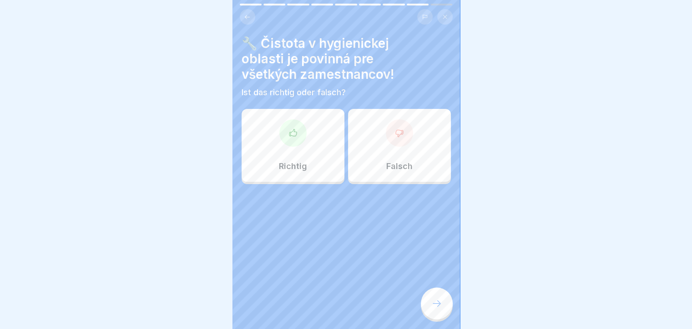
click at [292, 139] on div at bounding box center [293, 132] width 27 height 27
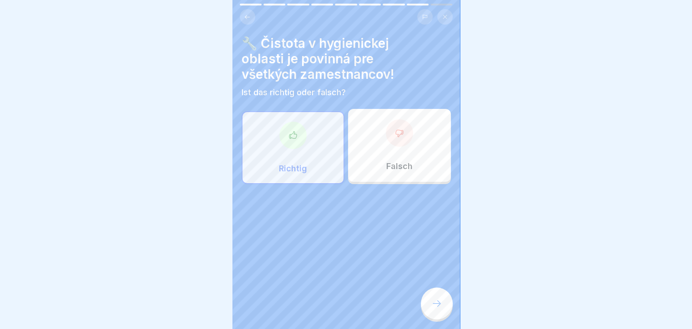
click at [434, 304] on div at bounding box center [437, 303] width 32 height 32
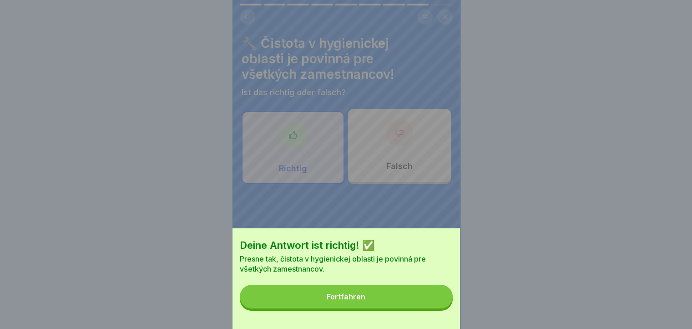
click at [428, 308] on button "Fortfahren" at bounding box center [346, 297] width 213 height 24
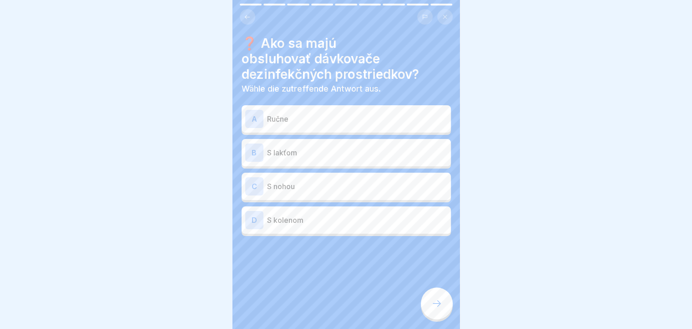
click at [303, 150] on p "S lakťom" at bounding box center [357, 152] width 180 height 11
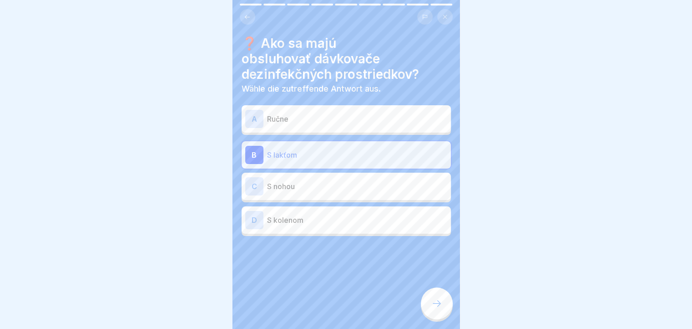
click at [438, 317] on div at bounding box center [437, 303] width 32 height 32
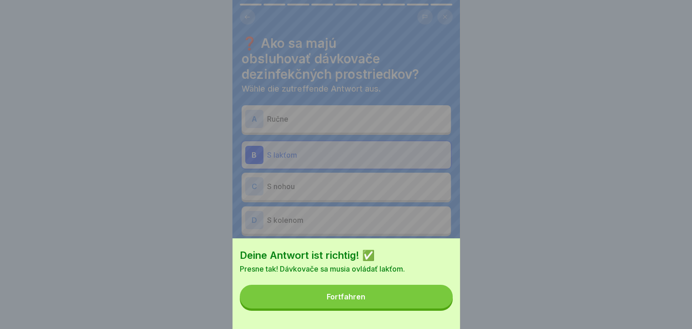
click at [425, 305] on button "Fortfahren" at bounding box center [346, 297] width 213 height 24
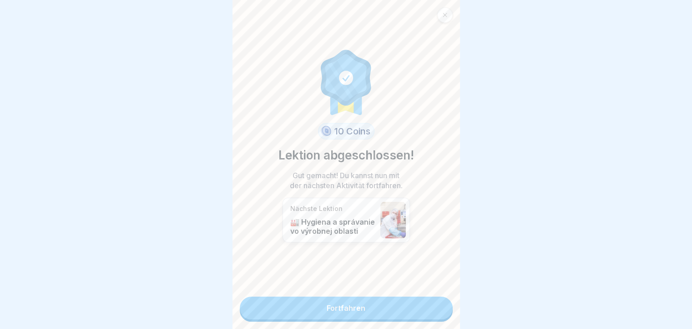
click at [408, 307] on link "Fortfahren" at bounding box center [346, 307] width 213 height 23
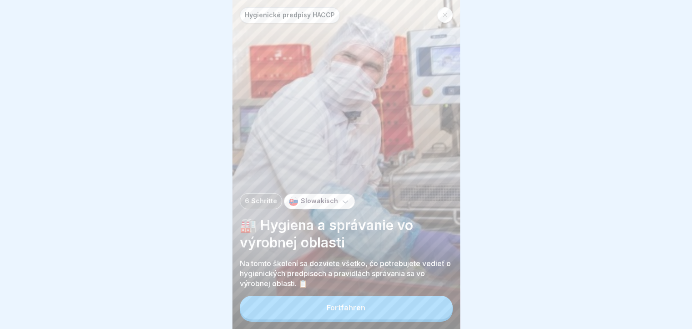
click at [359, 311] on div "Fortfahren" at bounding box center [346, 307] width 39 height 8
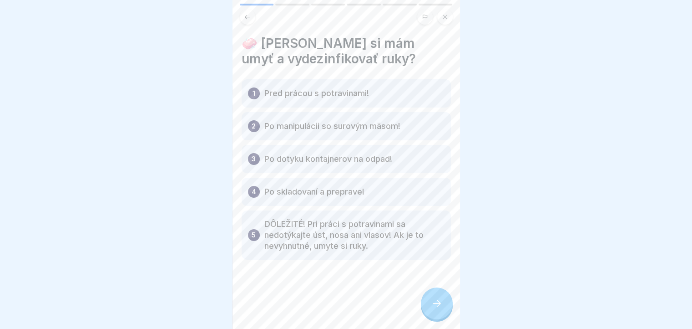
click at [349, 90] on p "Pred prácou s potravinami!" at bounding box center [317, 93] width 105 height 11
click at [351, 91] on p "Pred prácou s potravinami!" at bounding box center [317, 93] width 105 height 11
click at [433, 306] on icon at bounding box center [437, 303] width 11 height 11
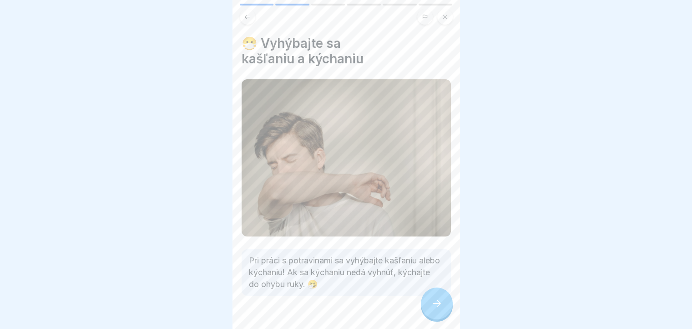
click at [433, 306] on icon at bounding box center [437, 303] width 11 height 11
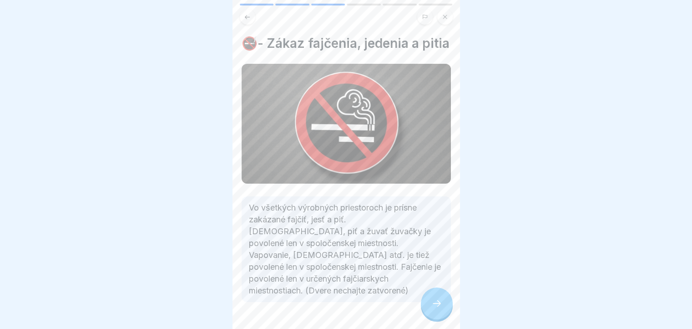
click at [433, 305] on div at bounding box center [437, 303] width 32 height 32
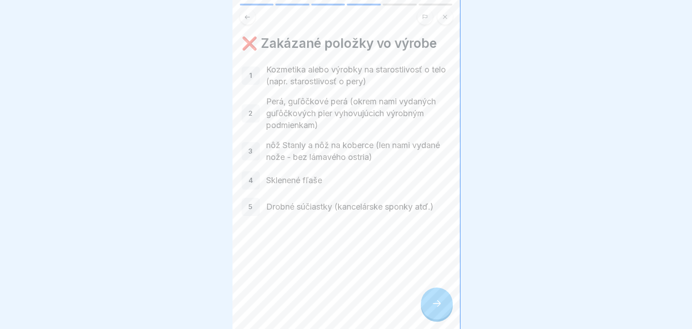
click at [437, 299] on div at bounding box center [437, 303] width 32 height 32
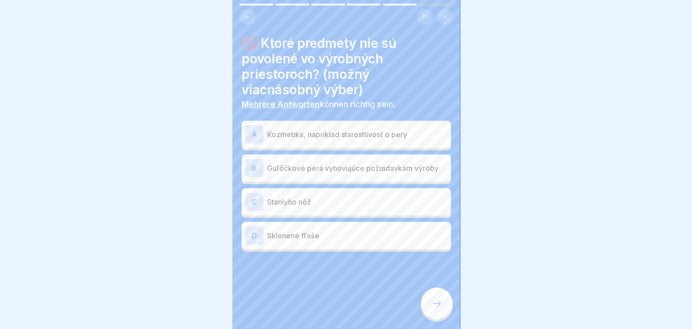
click at [328, 133] on p "Kozmetika, napríklad starostlivosť o pery" at bounding box center [357, 134] width 180 height 11
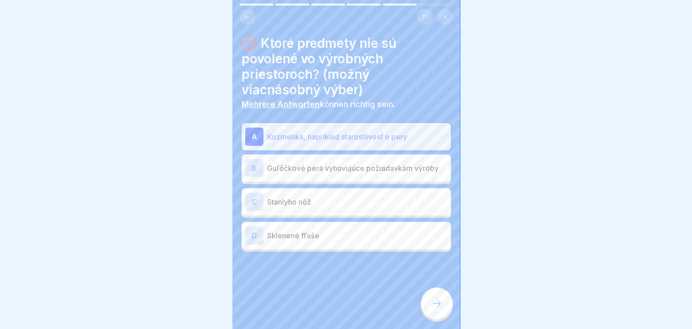
click at [444, 307] on div at bounding box center [437, 303] width 32 height 32
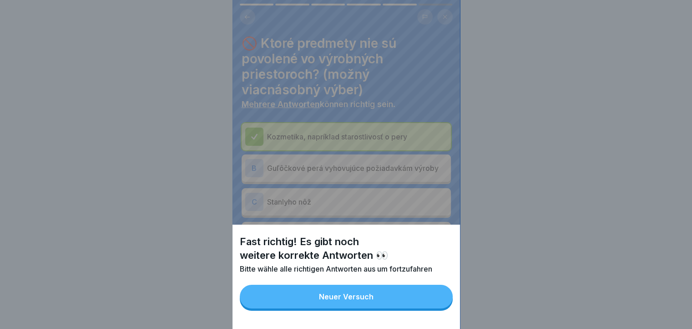
click at [422, 301] on button "Neuer Versuch" at bounding box center [346, 297] width 213 height 24
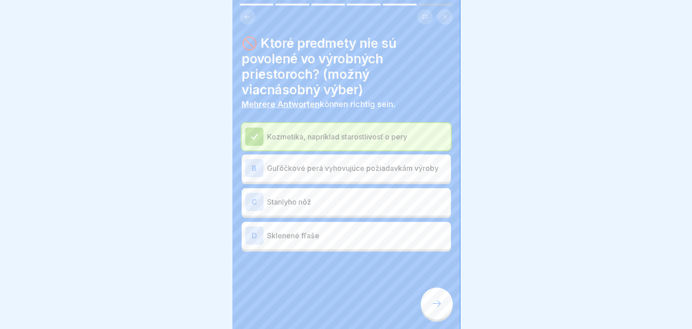
click at [318, 239] on p "Sklenené fľaše" at bounding box center [357, 235] width 180 height 11
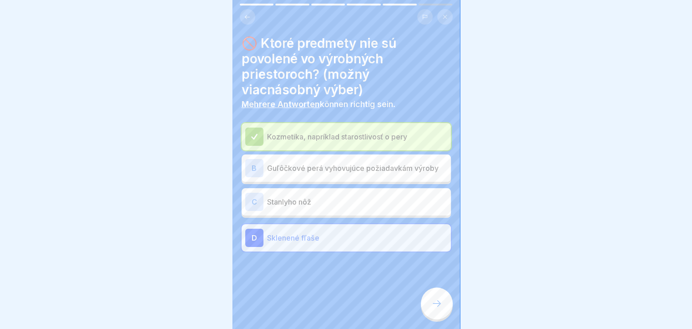
click at [428, 305] on div at bounding box center [437, 303] width 32 height 32
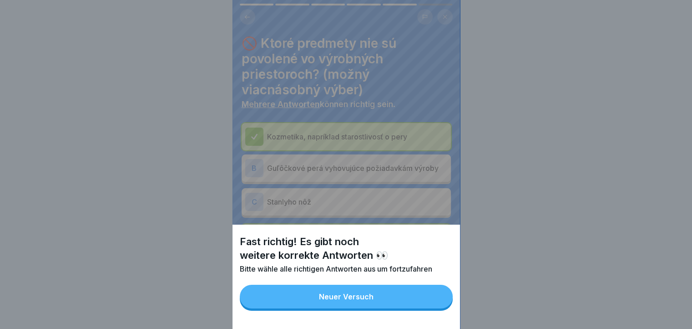
click at [421, 306] on button "Neuer Versuch" at bounding box center [346, 297] width 213 height 24
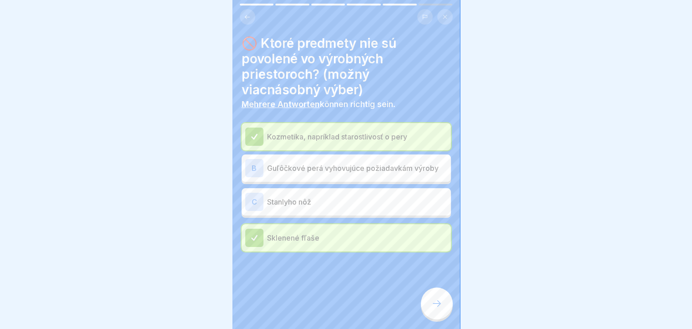
click at [255, 199] on div "C" at bounding box center [254, 202] width 18 height 18
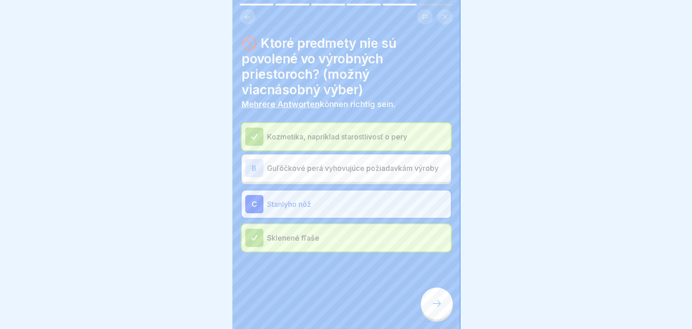
click at [433, 309] on icon at bounding box center [437, 303] width 11 height 11
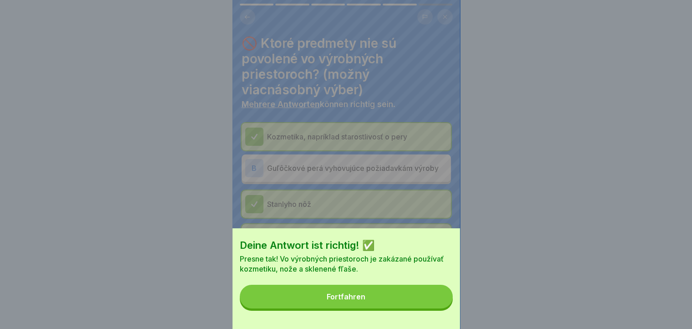
click at [433, 305] on button "Fortfahren" at bounding box center [346, 297] width 213 height 24
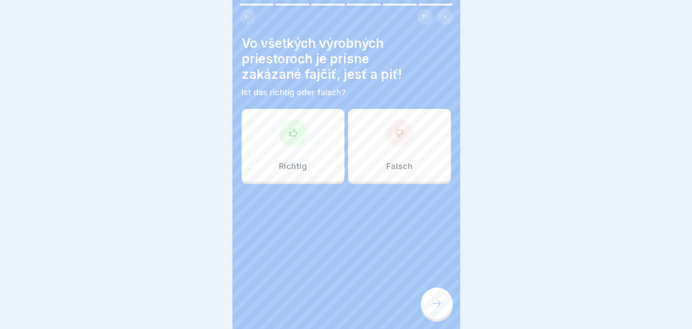
click at [293, 164] on p "Richtig" at bounding box center [293, 166] width 28 height 10
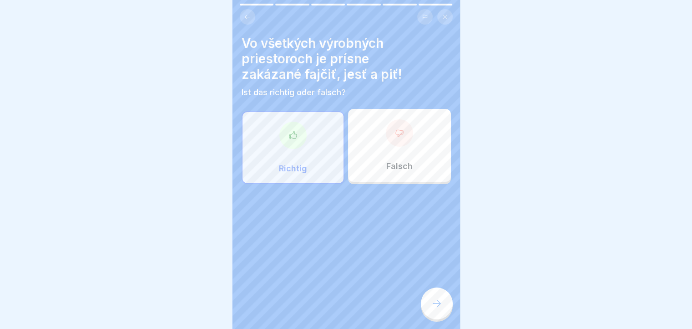
click at [435, 316] on div at bounding box center [437, 303] width 32 height 32
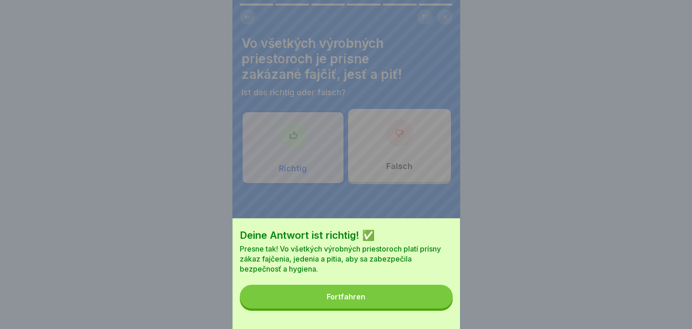
click at [355, 300] on div "Fortfahren" at bounding box center [346, 296] width 39 height 8
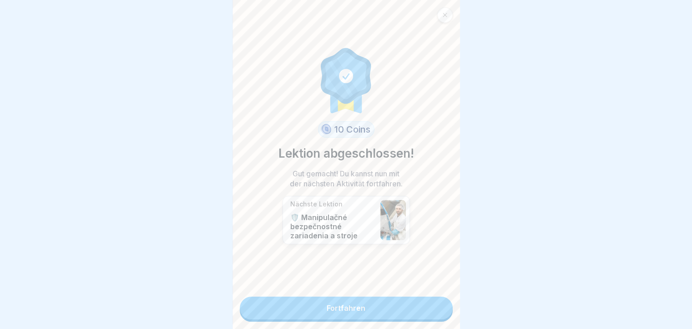
click at [340, 303] on link "Fortfahren" at bounding box center [346, 307] width 213 height 23
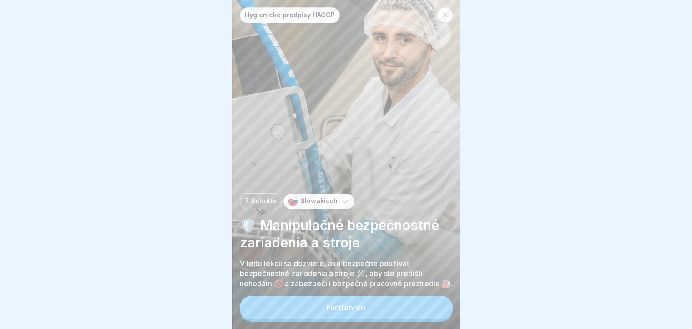
click at [345, 308] on button "Fortfahren" at bounding box center [346, 307] width 213 height 24
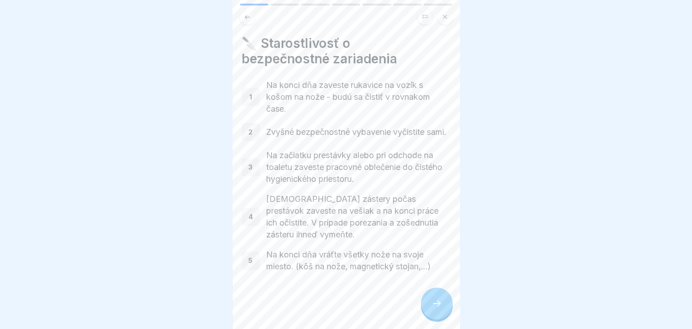
click at [248, 95] on div "1" at bounding box center [251, 97] width 18 height 18
click at [429, 312] on div at bounding box center [437, 303] width 32 height 32
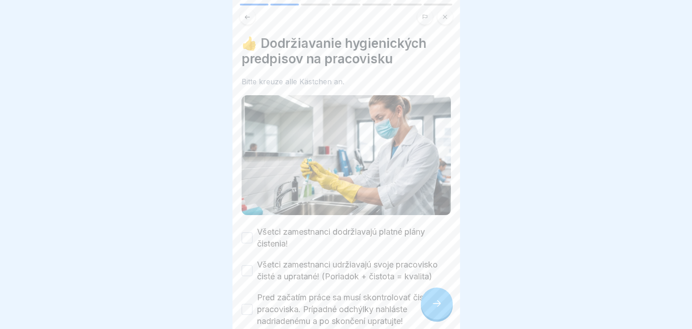
click at [429, 312] on div at bounding box center [437, 303] width 32 height 32
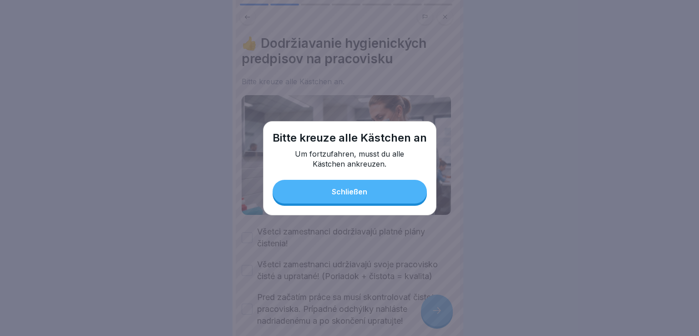
click at [354, 185] on button "Schließen" at bounding box center [350, 192] width 154 height 24
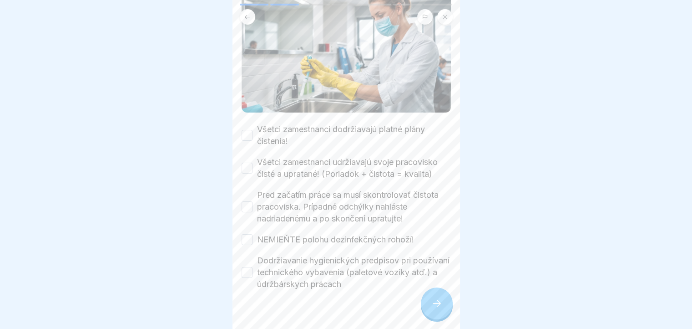
scroll to position [114, 0]
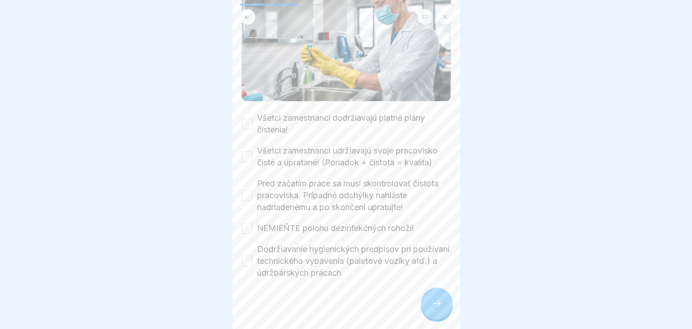
click at [245, 121] on button "Všetci zamestnanci dodržiavajú platné plány čistenia!" at bounding box center [247, 123] width 11 height 11
click at [247, 151] on button "Všetci zamestnanci udržiavajú svoje pracovisko čisté a upratané! (Poriadok + či…" at bounding box center [247, 156] width 11 height 11
click at [249, 192] on button "Pred začatím práce sa musí skontrolovať čistota pracoviska. Prípadné odchýlky n…" at bounding box center [247, 195] width 11 height 11
click at [439, 317] on div at bounding box center [437, 303] width 32 height 32
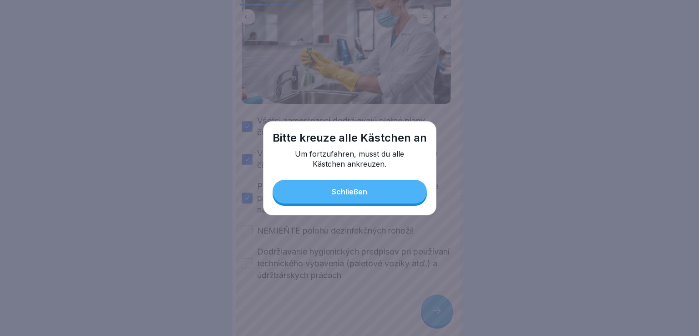
click at [366, 187] on button "Schließen" at bounding box center [350, 192] width 154 height 24
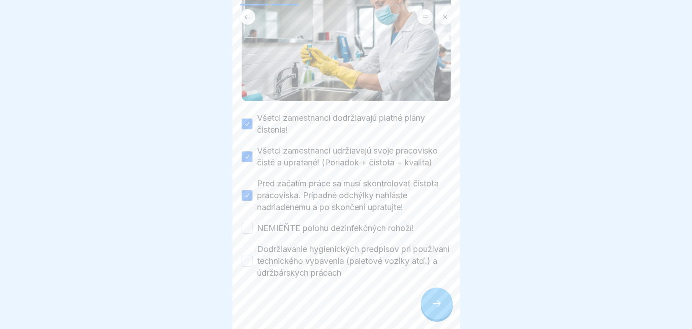
click at [247, 223] on button "NEMIEŇTE polohu dezinfekčných rohoží!" at bounding box center [247, 228] width 11 height 11
click at [249, 257] on button "Dodržiavanie hygienických predpisov pri používaní technického vybavenia (paleto…" at bounding box center [247, 260] width 11 height 11
click at [435, 317] on div at bounding box center [437, 303] width 32 height 32
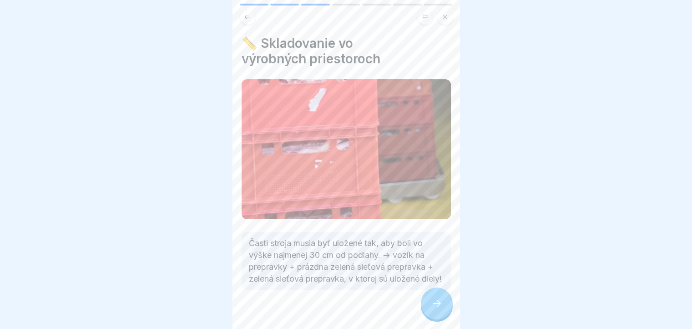
click at [432, 306] on icon at bounding box center [437, 303] width 11 height 11
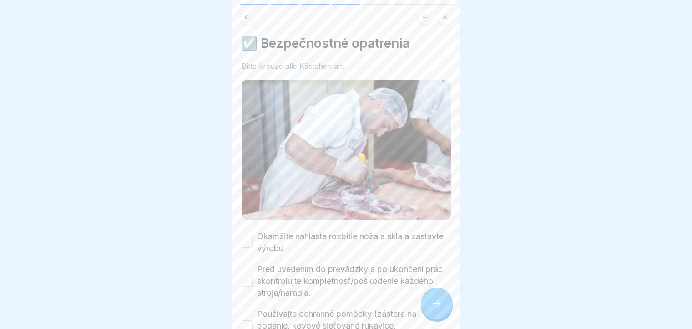
click at [432, 305] on div at bounding box center [437, 303] width 32 height 32
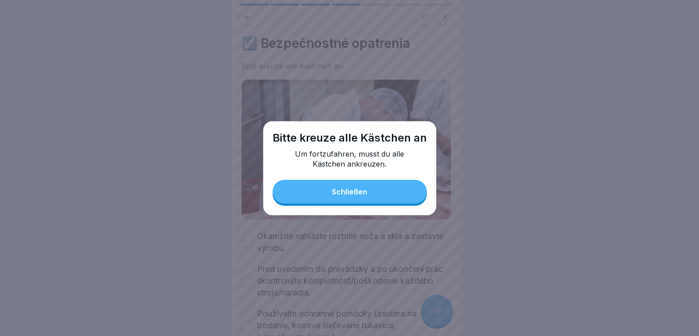
click at [376, 193] on button "Schließen" at bounding box center [350, 192] width 154 height 24
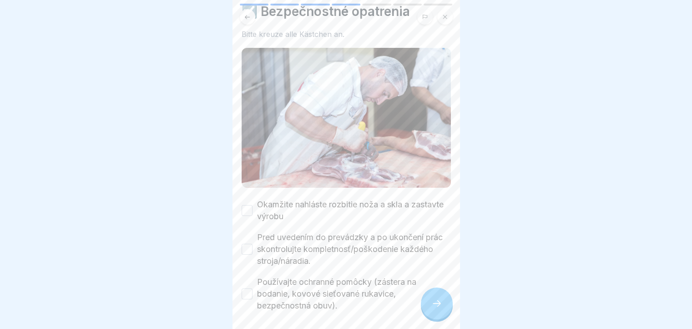
scroll to position [0, 0]
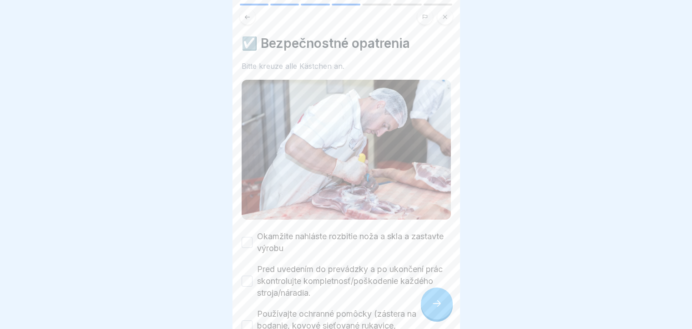
click at [244, 237] on button "Okamžite nahláste rozbitie noža a skla a zastavte výrobu" at bounding box center [247, 242] width 11 height 11
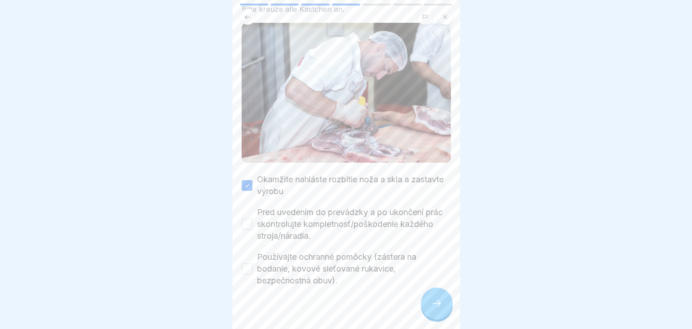
scroll to position [64, 0]
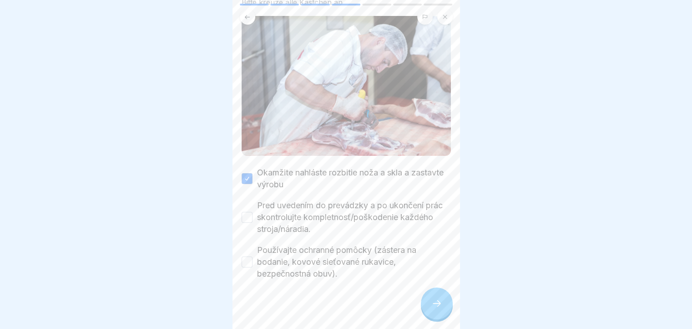
click at [246, 212] on button "Pred uvedením do prevádzky a po ukončení prác skontrolujte kompletnosť/poškoden…" at bounding box center [247, 217] width 11 height 11
click at [246, 257] on button "Používajte ochranné pomôcky (zástera na bodanie, kovové sieťované rukavice, bez…" at bounding box center [247, 261] width 11 height 11
click at [448, 307] on div at bounding box center [437, 303] width 32 height 32
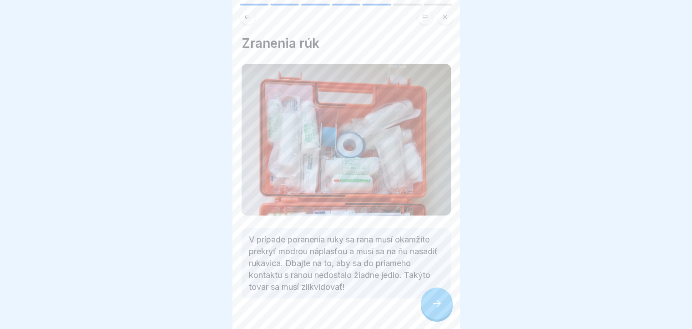
click at [444, 311] on div at bounding box center [437, 303] width 32 height 32
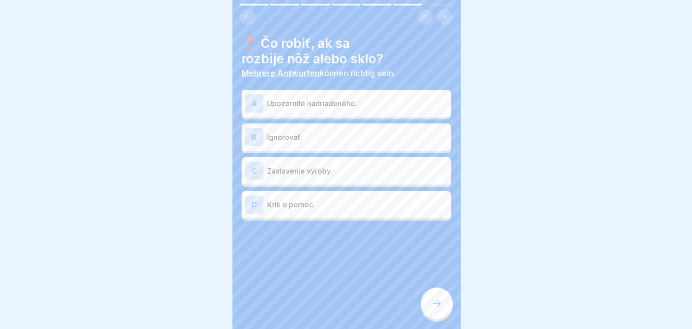
click at [323, 104] on p "Upozornite nadriadeného." at bounding box center [357, 103] width 180 height 11
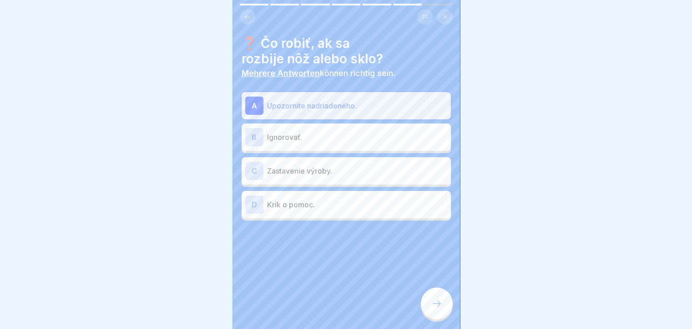
click at [448, 317] on div at bounding box center [437, 303] width 32 height 32
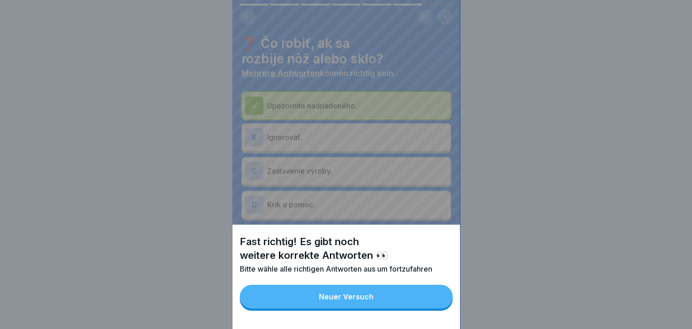
click at [406, 302] on button "Neuer Versuch" at bounding box center [346, 297] width 213 height 24
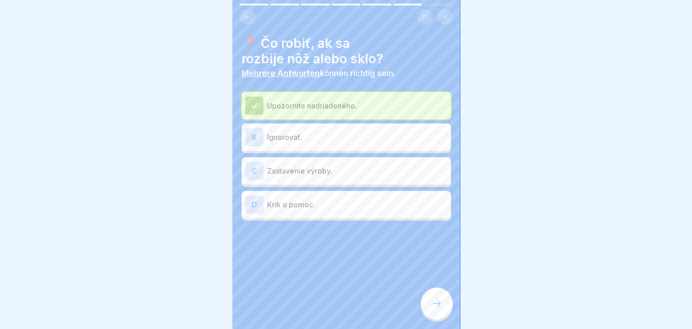
click at [317, 172] on p "Zastavenie výroby." at bounding box center [357, 170] width 180 height 11
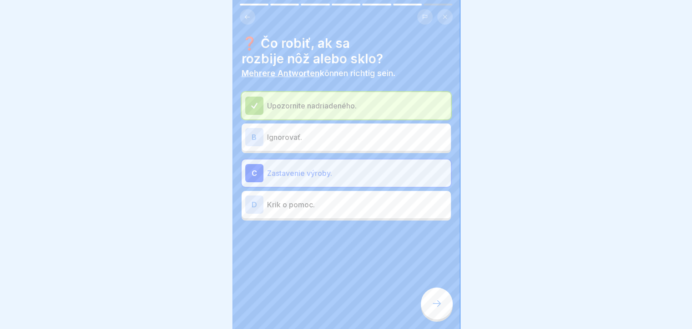
click at [432, 303] on div at bounding box center [437, 303] width 32 height 32
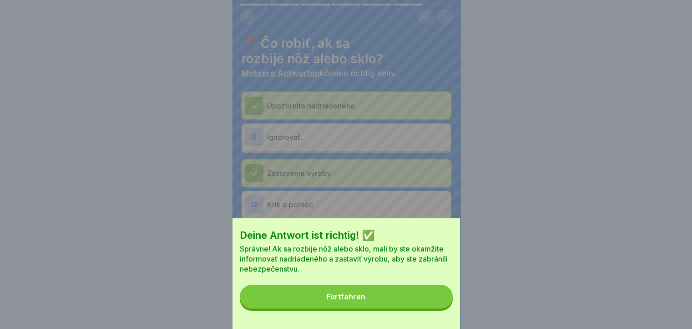
click at [426, 306] on button "Fortfahren" at bounding box center [346, 297] width 213 height 24
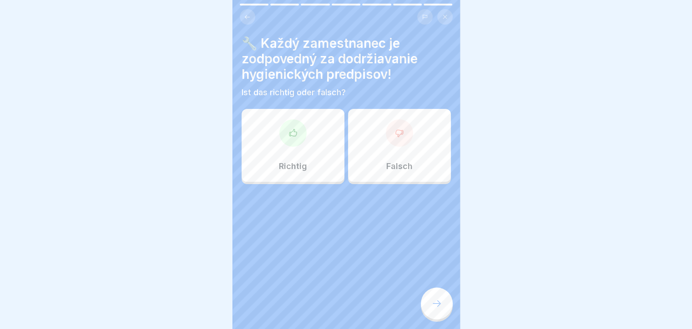
click at [295, 159] on div "Richtig" at bounding box center [293, 145] width 103 height 73
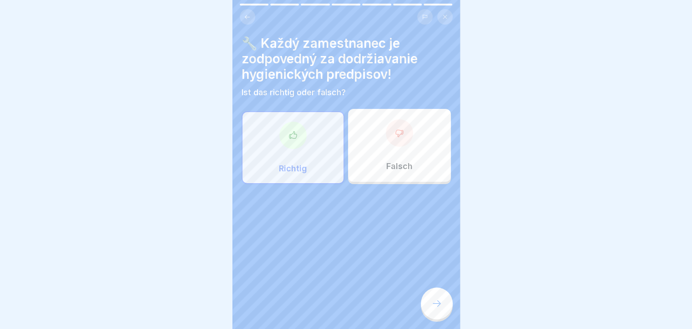
click at [438, 317] on div at bounding box center [437, 303] width 32 height 32
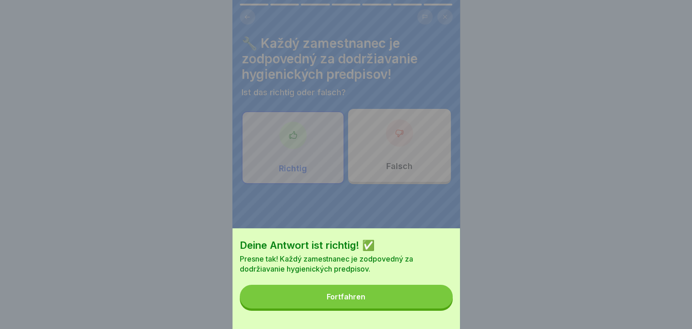
click at [433, 308] on button "Fortfahren" at bounding box center [346, 297] width 213 height 24
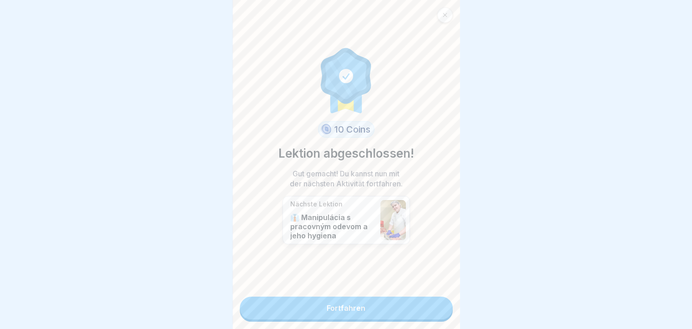
click at [400, 306] on link "Fortfahren" at bounding box center [346, 307] width 213 height 23
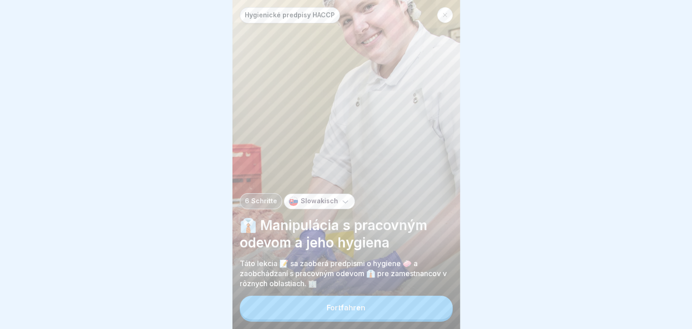
click at [322, 310] on button "Fortfahren" at bounding box center [346, 307] width 213 height 24
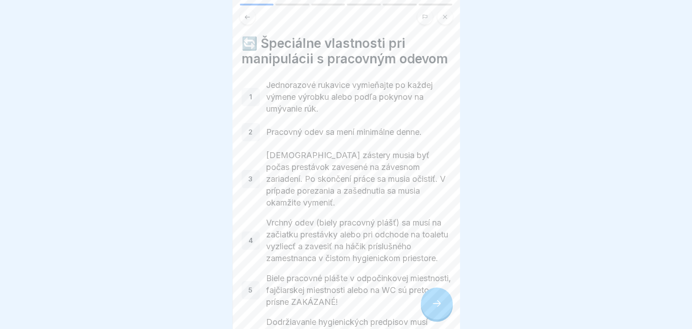
click at [429, 310] on div at bounding box center [437, 303] width 32 height 32
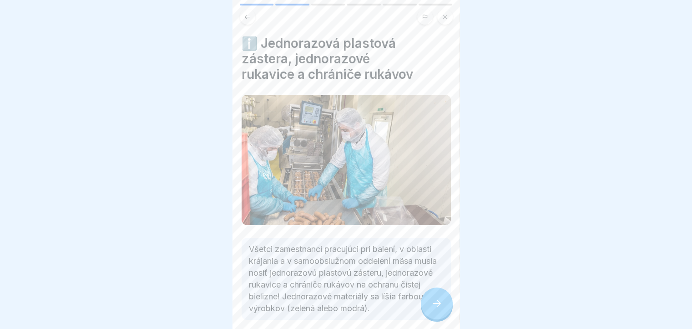
click at [432, 308] on icon at bounding box center [437, 303] width 11 height 11
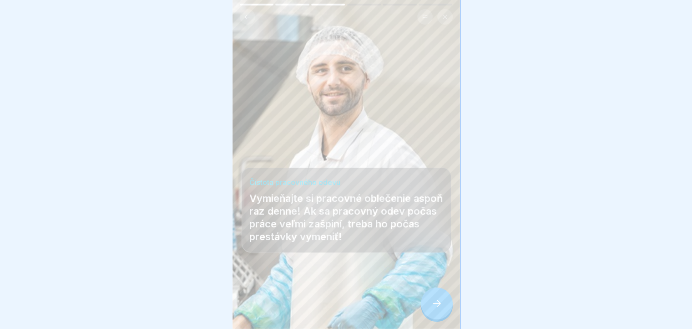
click at [432, 308] on icon at bounding box center [437, 303] width 11 height 11
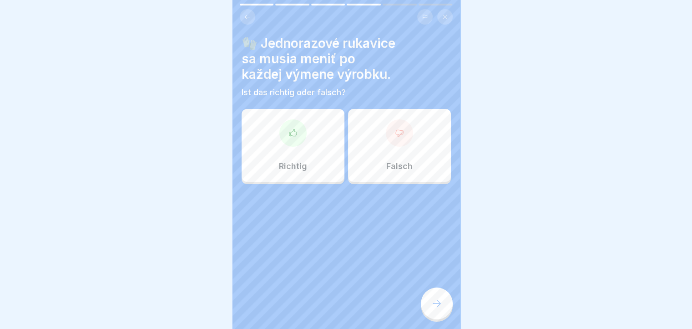
click at [295, 142] on div at bounding box center [293, 132] width 27 height 27
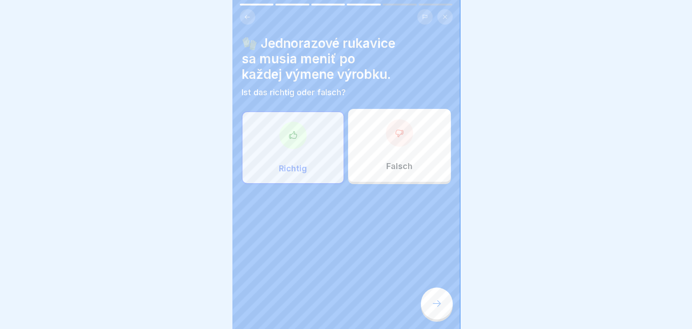
click at [427, 305] on div at bounding box center [437, 303] width 32 height 32
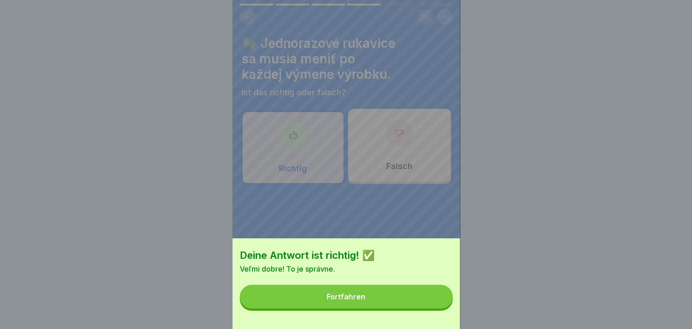
click at [427, 301] on button "Fortfahren" at bounding box center [346, 297] width 213 height 24
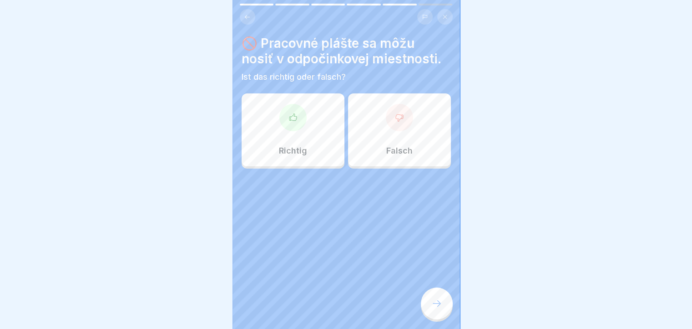
click at [395, 120] on icon at bounding box center [399, 117] width 9 height 9
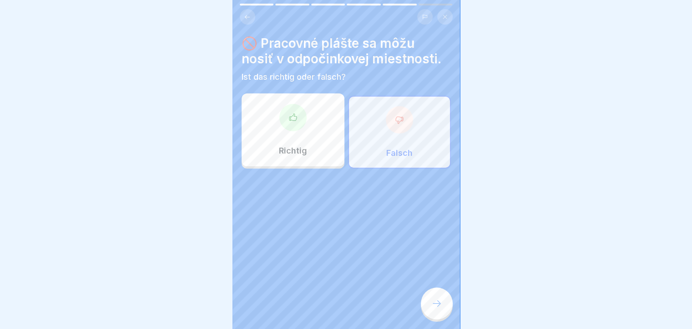
click at [430, 312] on div at bounding box center [437, 303] width 32 height 32
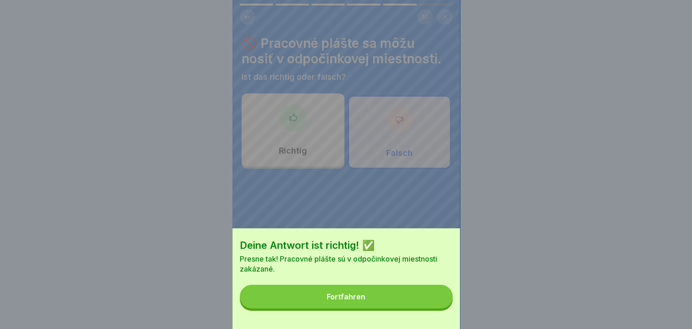
click at [420, 301] on button "Fortfahren" at bounding box center [346, 297] width 213 height 24
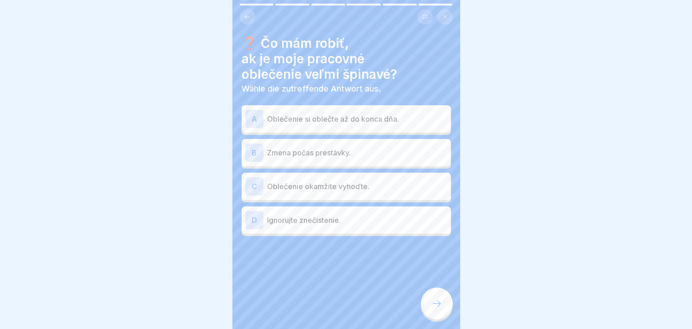
click at [265, 149] on div "B Zmena počas prestávky." at bounding box center [346, 152] width 202 height 18
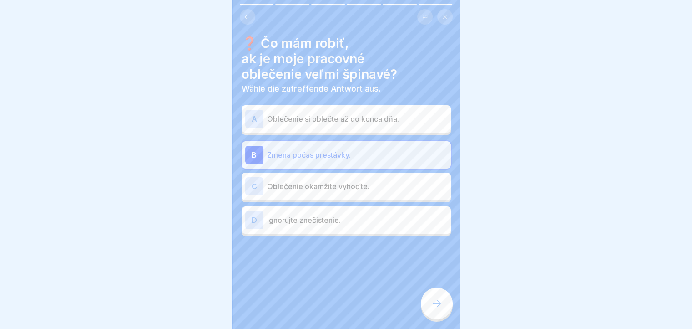
click at [439, 309] on icon at bounding box center [437, 303] width 11 height 11
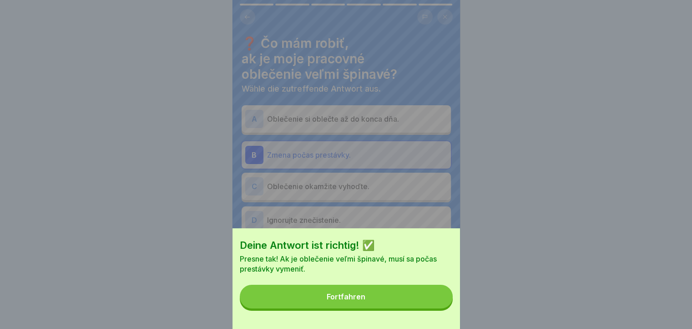
click at [432, 306] on button "Fortfahren" at bounding box center [346, 297] width 213 height 24
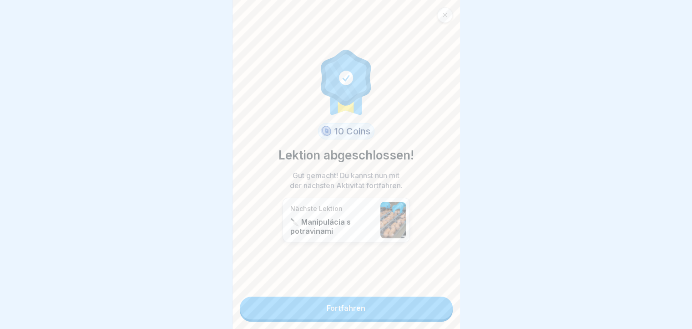
click at [431, 301] on link "Fortfahren" at bounding box center [346, 307] width 213 height 23
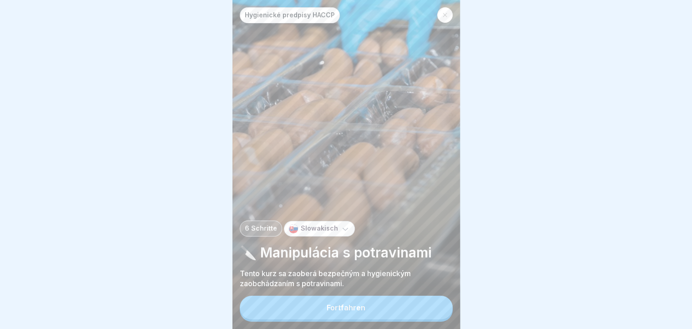
click at [388, 311] on button "Fortfahren" at bounding box center [346, 307] width 213 height 24
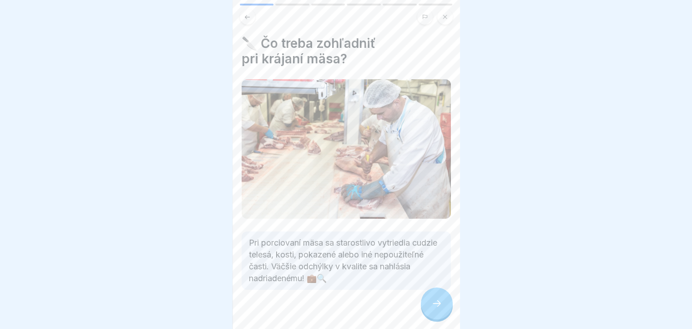
click at [388, 308] on div at bounding box center [346, 317] width 209 height 55
click at [431, 310] on div at bounding box center [437, 303] width 32 height 32
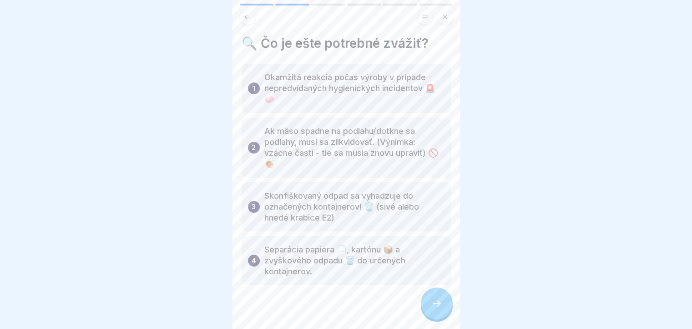
click at [432, 309] on icon at bounding box center [437, 303] width 11 height 11
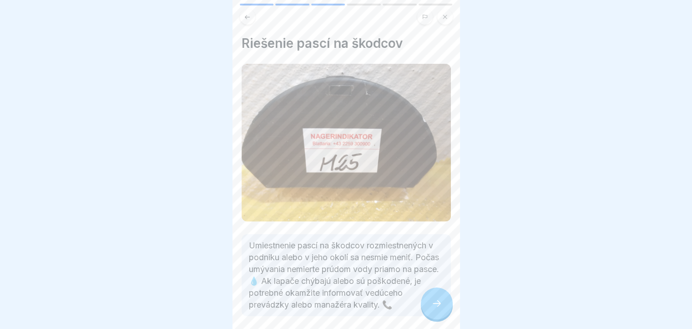
click at [432, 309] on icon at bounding box center [437, 303] width 11 height 11
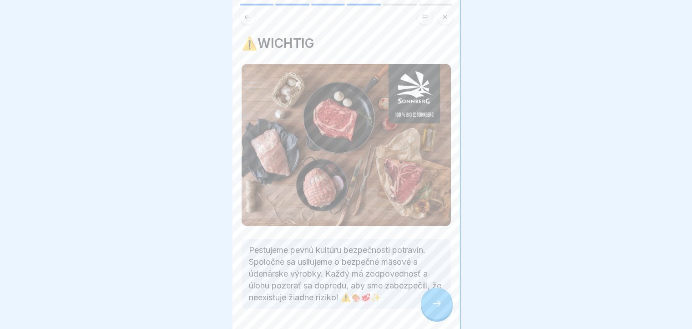
click at [432, 308] on icon at bounding box center [437, 303] width 11 height 11
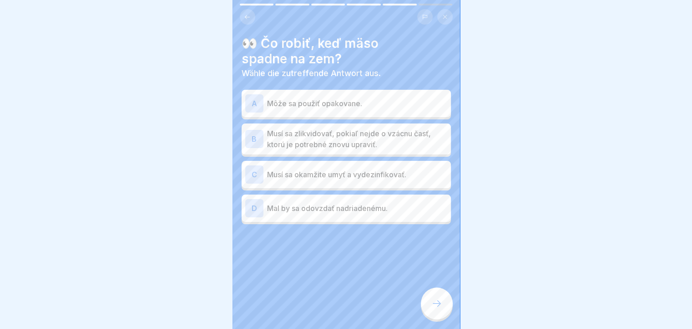
click at [381, 212] on p "Mal by sa odovzdať nadriadenému." at bounding box center [357, 208] width 180 height 11
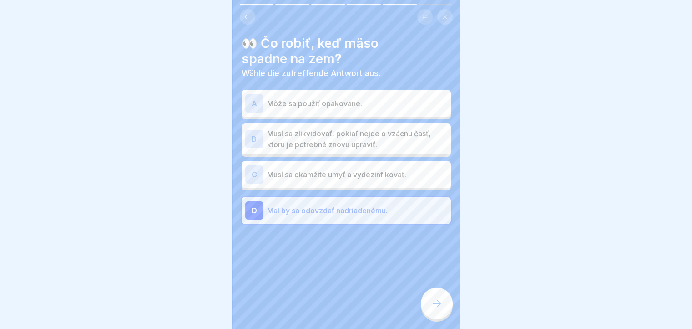
click at [426, 309] on div at bounding box center [437, 303] width 32 height 32
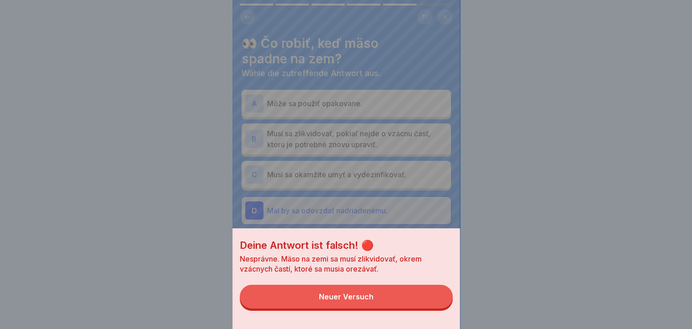
click at [342, 174] on div "Deine Antwort ist falsch! 🔴 Nesprávne. Mäso na zemi sa musí zlikvidovať, okrem …" at bounding box center [347, 164] width 228 height 329
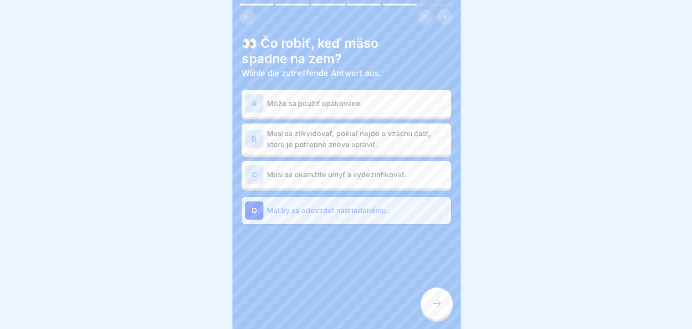
click at [354, 140] on p "Musí sa zlikvidovať, pokiaľ nejde o vzácnu časť, ktorú je potrebné znovu upravi…" at bounding box center [357, 139] width 180 height 22
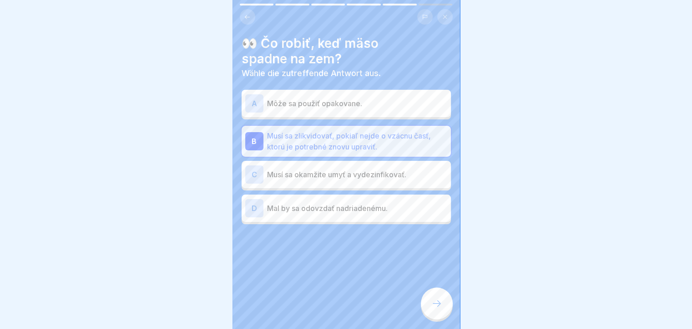
click at [441, 309] on icon at bounding box center [437, 303] width 11 height 11
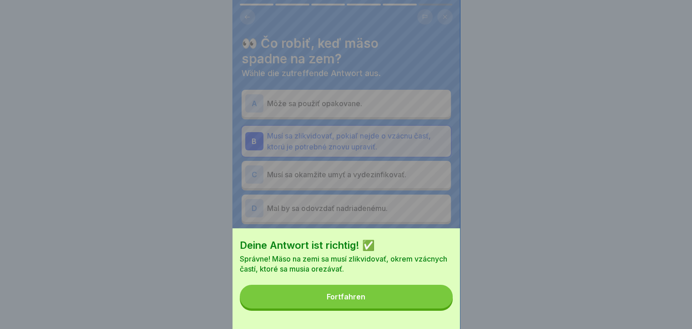
click at [439, 303] on button "Fortfahren" at bounding box center [346, 297] width 213 height 24
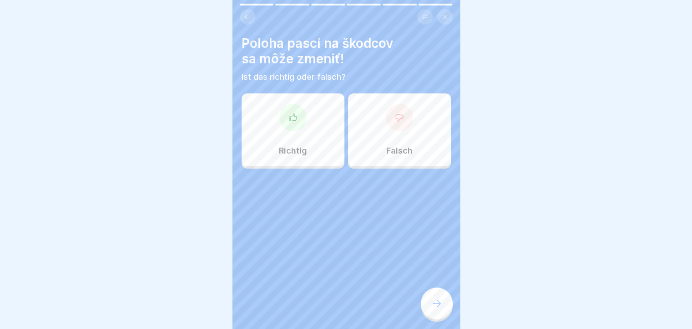
click at [402, 142] on div "Falsch" at bounding box center [399, 129] width 103 height 73
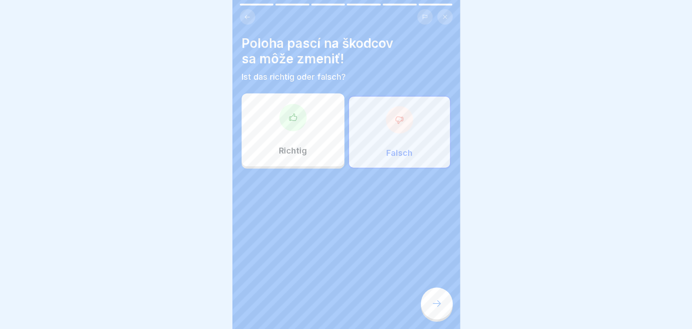
click at [441, 316] on div at bounding box center [437, 303] width 32 height 32
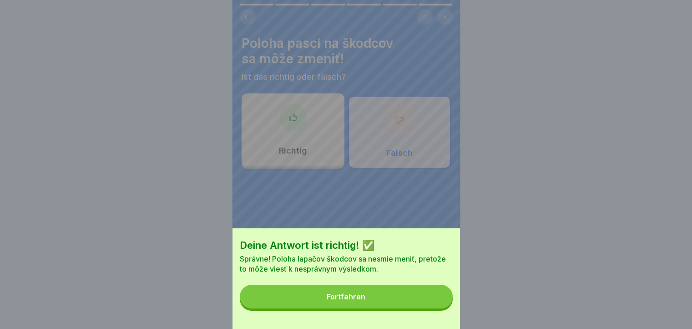
click at [441, 308] on button "Fortfahren" at bounding box center [346, 297] width 213 height 24
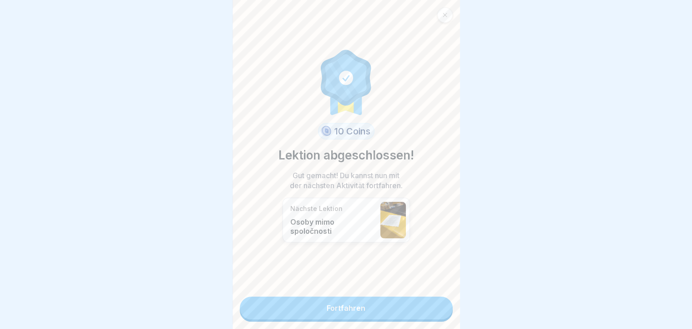
click at [434, 305] on link "Fortfahren" at bounding box center [346, 307] width 213 height 23
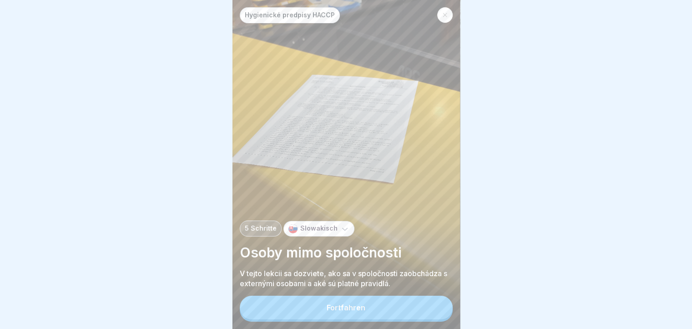
click at [419, 307] on button "Fortfahren" at bounding box center [346, 307] width 213 height 24
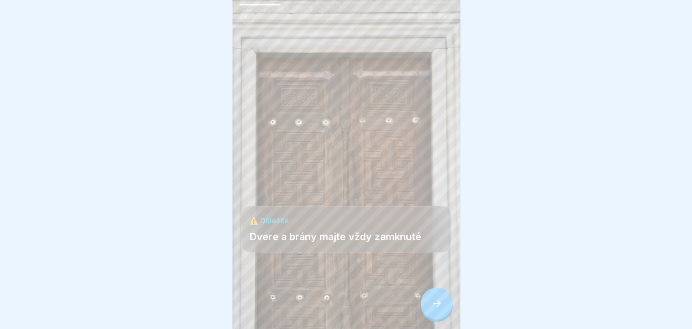
click at [439, 304] on div at bounding box center [437, 303] width 32 height 32
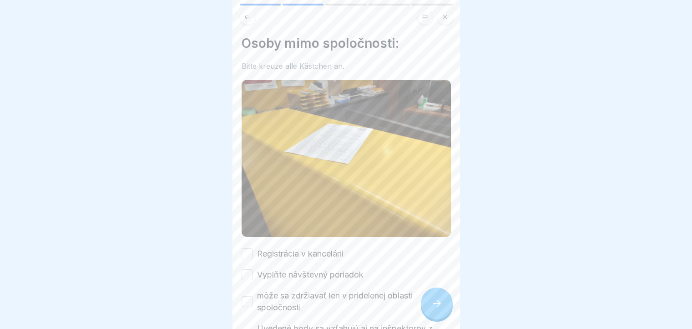
click at [439, 304] on div at bounding box center [437, 303] width 32 height 32
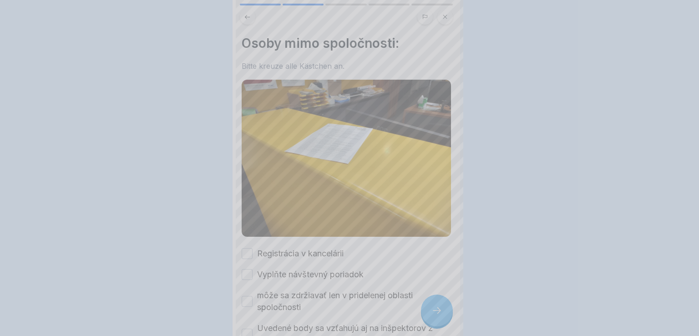
click at [439, 304] on div at bounding box center [349, 168] width 699 height 336
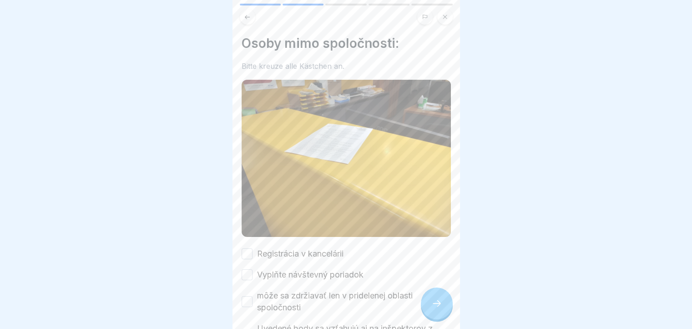
click at [248, 250] on button "Registrácia v kancelárii" at bounding box center [247, 253] width 11 height 11
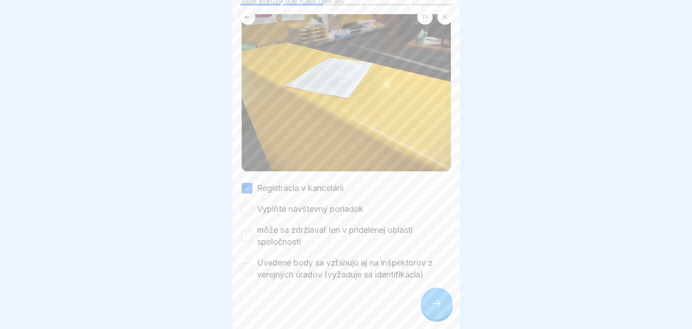
scroll to position [66, 0]
click at [439, 306] on icon at bounding box center [437, 303] width 11 height 11
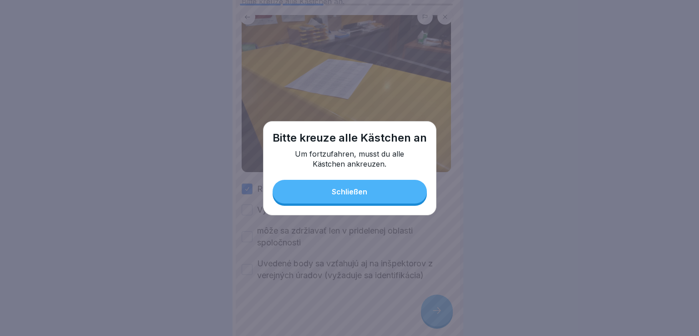
click at [333, 193] on div "Schließen" at bounding box center [350, 192] width 36 height 8
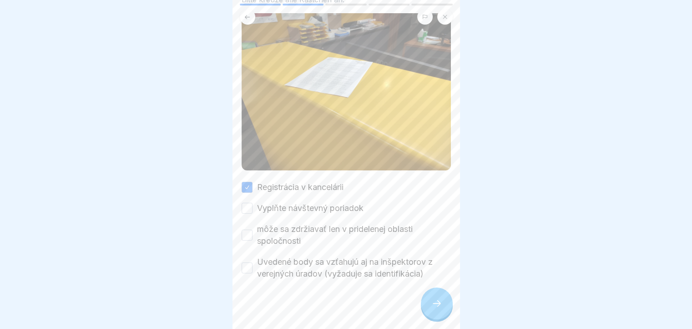
click at [245, 203] on button "Vyplňte návštevný poriadok" at bounding box center [247, 208] width 11 height 11
click at [249, 233] on button "môže sa zdržiavať len v pridelenej oblasti spoločnosti" at bounding box center [247, 234] width 11 height 11
click at [245, 265] on button "Uvedené body sa vzťahujú aj na inšpektorov z verejných úradov (vyžaduje sa iden…" at bounding box center [247, 267] width 11 height 11
click at [450, 310] on div at bounding box center [437, 303] width 32 height 32
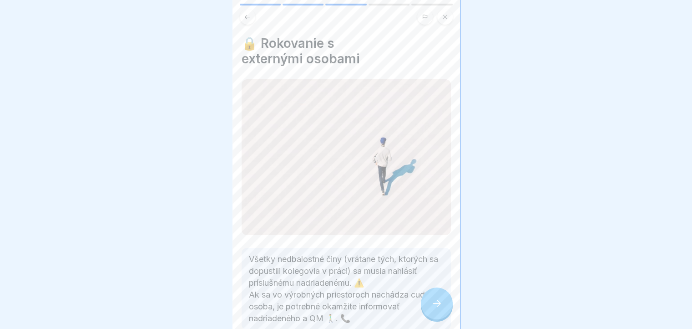
click at [446, 309] on div at bounding box center [437, 303] width 32 height 32
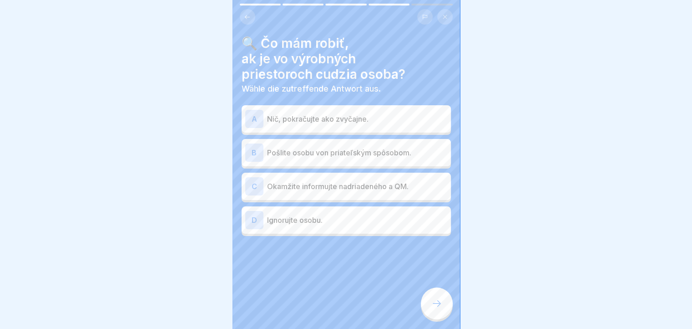
click at [362, 149] on p "Pošlite osobu von priateľským spôsobom." at bounding box center [357, 152] width 180 height 11
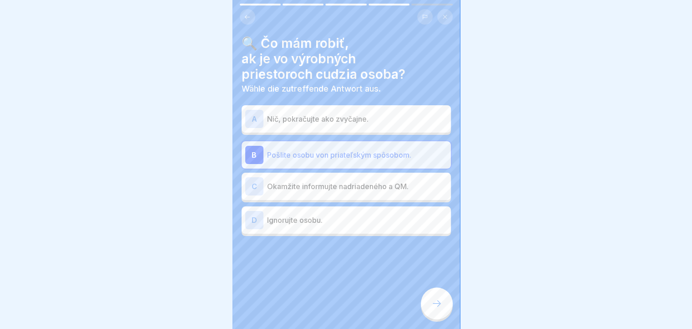
click at [437, 309] on icon at bounding box center [437, 303] width 11 height 11
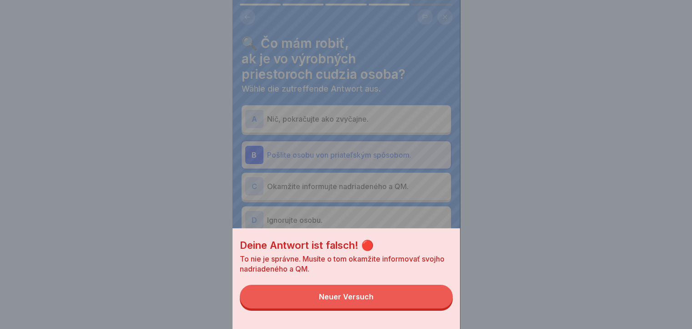
click at [351, 187] on div "Deine Antwort ist falsch! 🔴 To nie je správne. Musíte o tom okamžite informovať…" at bounding box center [347, 164] width 228 height 329
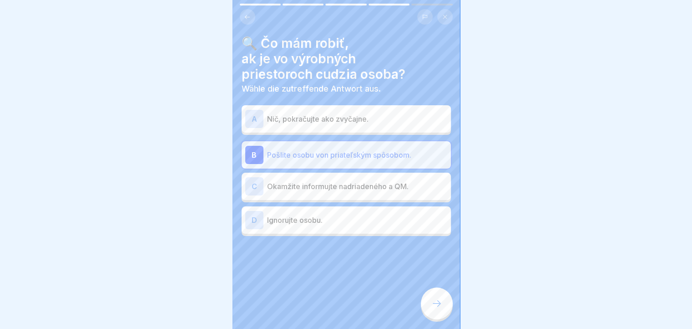
click at [351, 187] on p "Okamžite informujte nadriadeného a QM." at bounding box center [357, 186] width 180 height 11
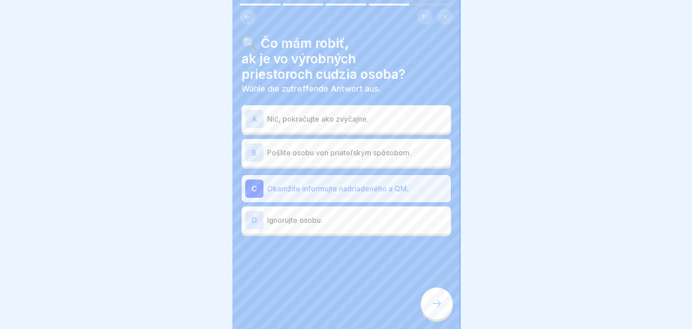
click at [430, 317] on div at bounding box center [437, 303] width 32 height 32
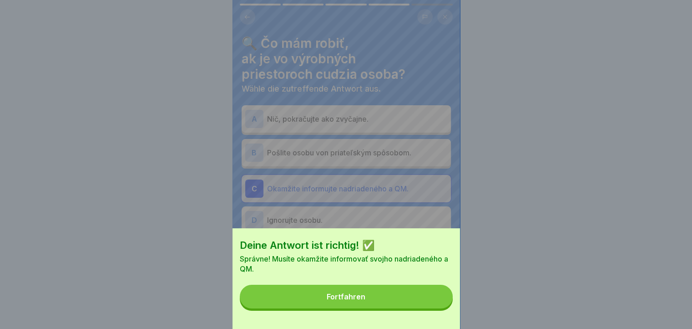
click at [430, 308] on button "Fortfahren" at bounding box center [346, 297] width 213 height 24
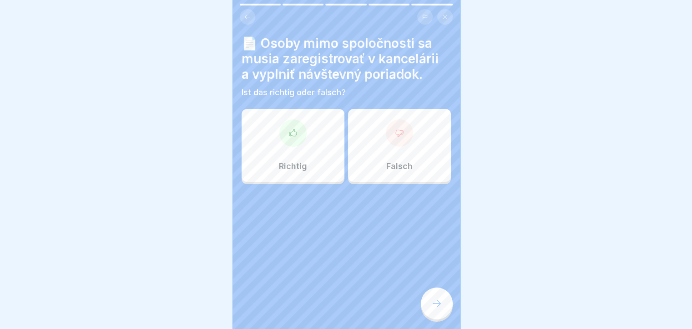
click at [293, 137] on div at bounding box center [293, 132] width 27 height 27
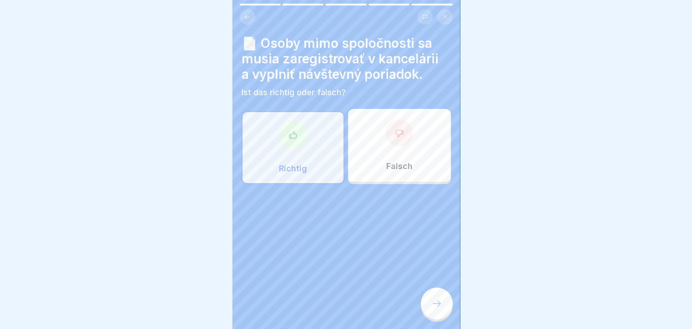
click at [435, 319] on div at bounding box center [437, 303] width 32 height 32
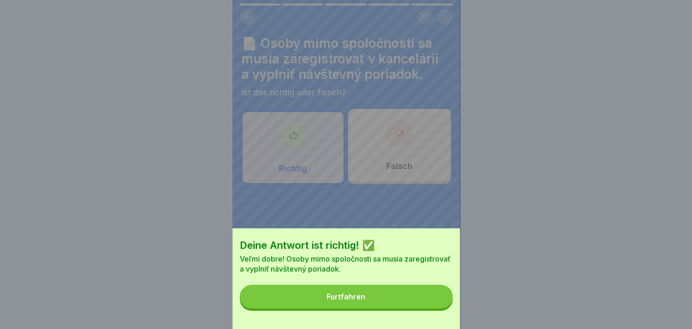
click at [395, 298] on button "Fortfahren" at bounding box center [346, 297] width 213 height 24
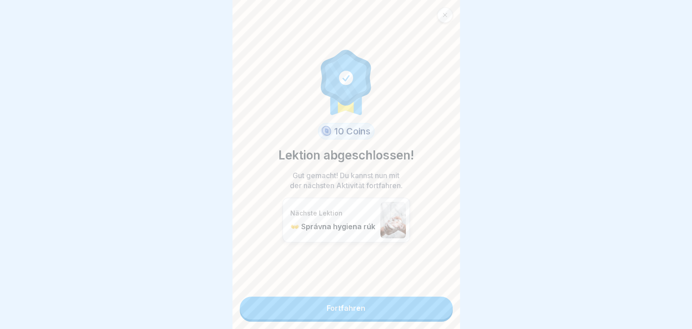
click at [350, 309] on link "Fortfahren" at bounding box center [346, 307] width 213 height 23
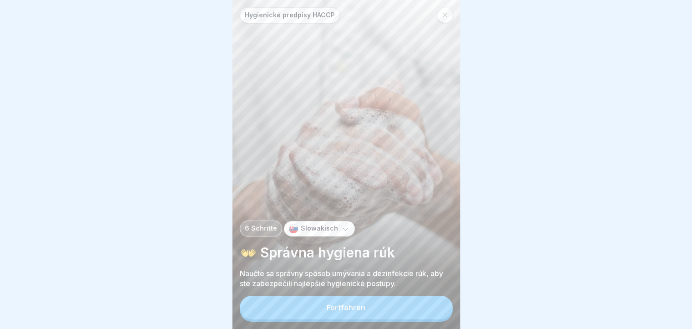
click at [348, 311] on div "Fortfahren" at bounding box center [346, 307] width 39 height 8
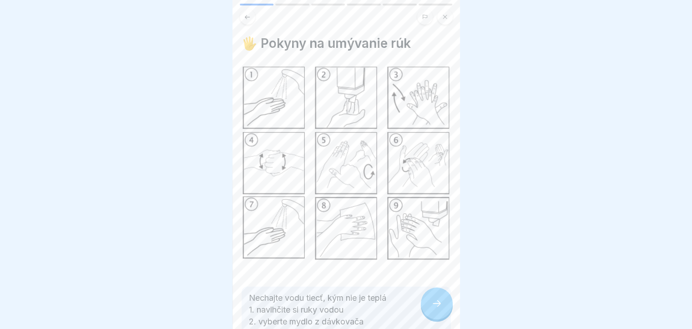
click at [437, 308] on icon at bounding box center [437, 303] width 11 height 11
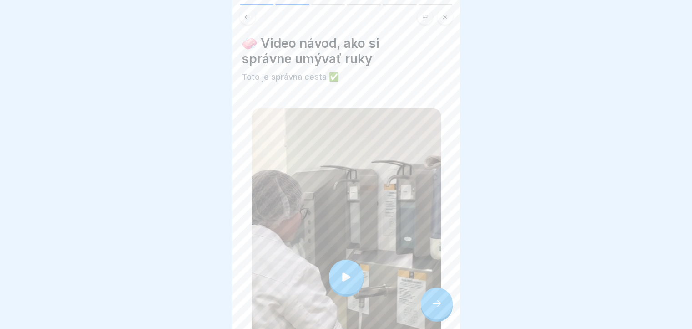
click at [437, 306] on icon at bounding box center [437, 303] width 11 height 11
click at [336, 273] on div at bounding box center [346, 276] width 35 height 35
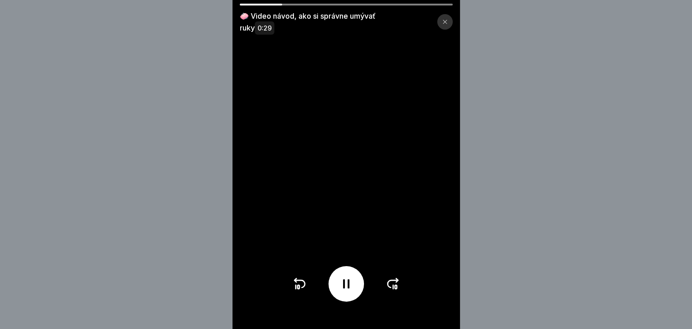
click at [395, 285] on icon at bounding box center [393, 283] width 15 height 15
click at [395, 287] on icon at bounding box center [393, 283] width 15 height 15
click at [395, 288] on div at bounding box center [346, 284] width 108 height 36
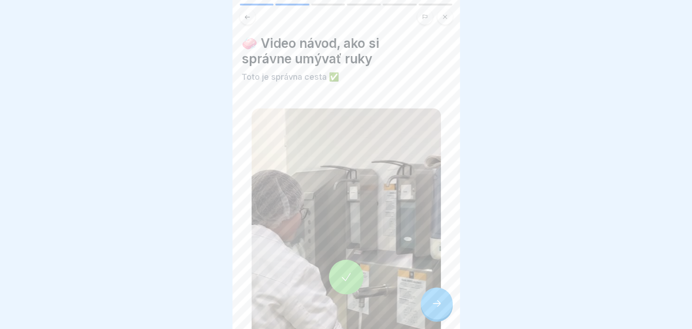
click at [448, 306] on div at bounding box center [437, 303] width 32 height 32
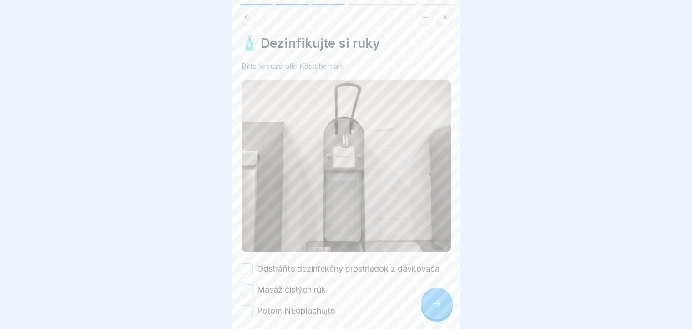
click at [430, 315] on div at bounding box center [437, 303] width 32 height 32
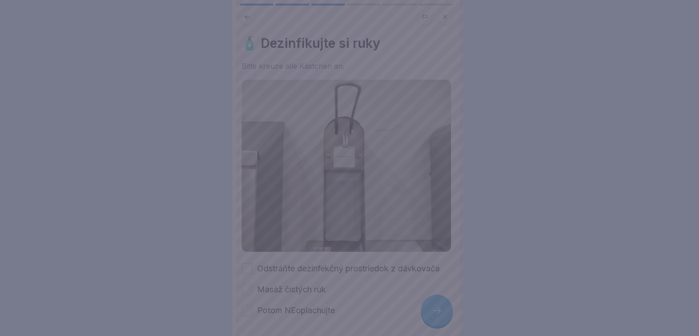
click at [430, 313] on div at bounding box center [349, 168] width 699 height 336
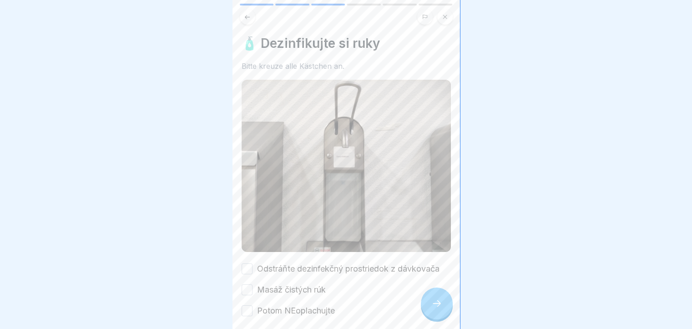
scroll to position [36, 0]
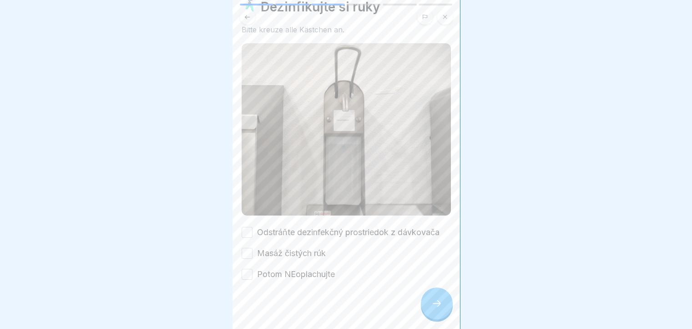
click at [247, 248] on button "Masáž čistých rúk" at bounding box center [247, 253] width 11 height 11
click at [247, 285] on div at bounding box center [346, 307] width 209 height 55
click at [246, 269] on button "Potom NEoplachujte" at bounding box center [247, 274] width 11 height 11
click at [438, 309] on icon at bounding box center [437, 303] width 11 height 11
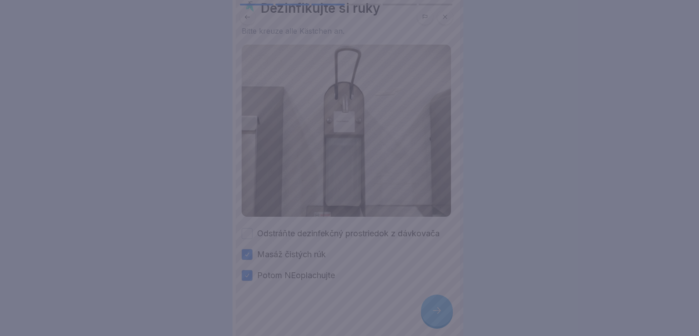
click at [436, 311] on div at bounding box center [349, 168] width 699 height 336
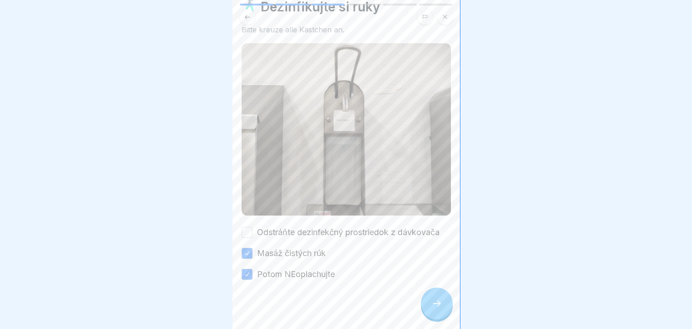
click at [248, 227] on button "Odstráňte dezinfekčný prostriedok z dávkovača" at bounding box center [247, 232] width 11 height 11
click at [450, 315] on div at bounding box center [437, 303] width 32 height 32
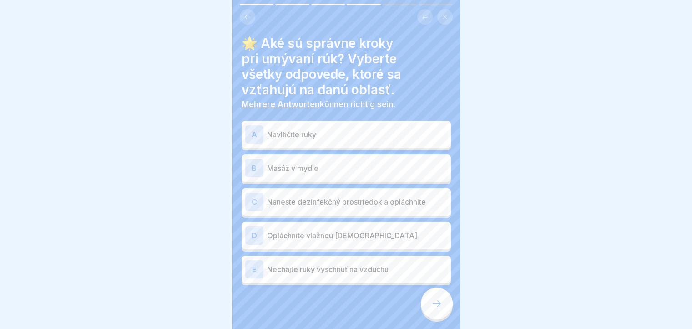
click at [250, 132] on div "A" at bounding box center [254, 134] width 18 height 18
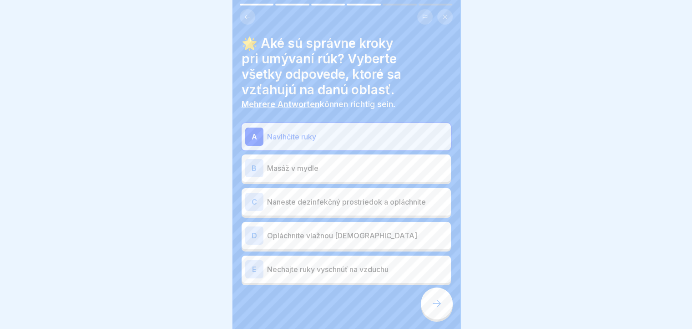
click at [257, 171] on div "B" at bounding box center [254, 168] width 18 height 18
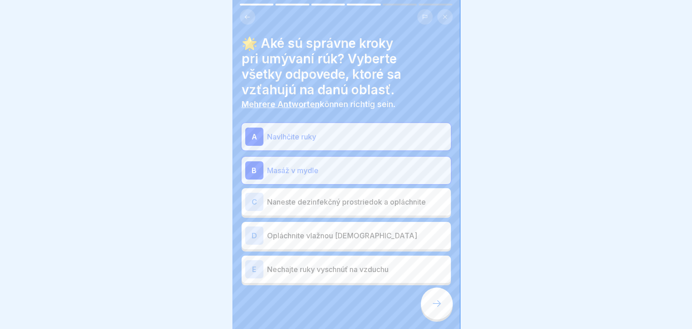
click at [253, 204] on div "C" at bounding box center [254, 202] width 18 height 18
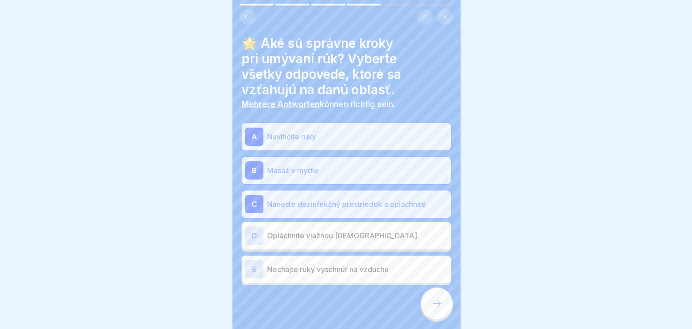
click at [257, 270] on div "E" at bounding box center [254, 269] width 18 height 18
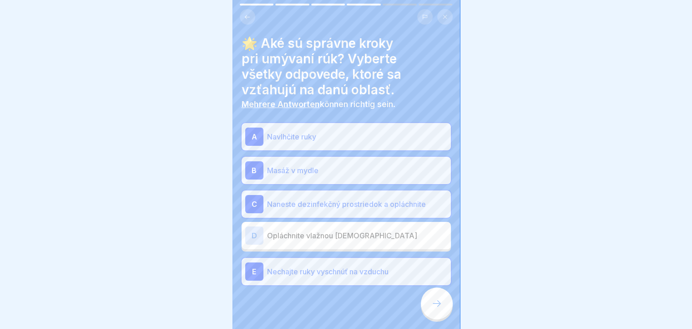
click at [434, 309] on icon at bounding box center [437, 303] width 11 height 11
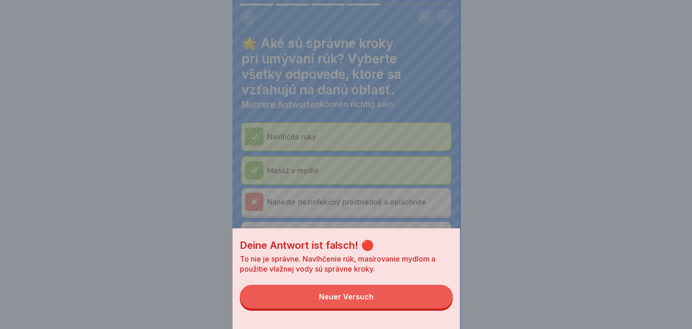
click at [432, 308] on button "Neuer Versuch" at bounding box center [346, 297] width 213 height 24
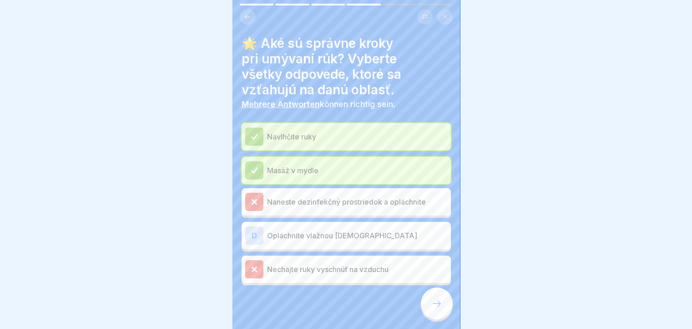
click at [252, 201] on icon at bounding box center [254, 202] width 8 height 8
click at [250, 268] on div at bounding box center [254, 269] width 18 height 18
click at [437, 309] on icon at bounding box center [437, 303] width 11 height 11
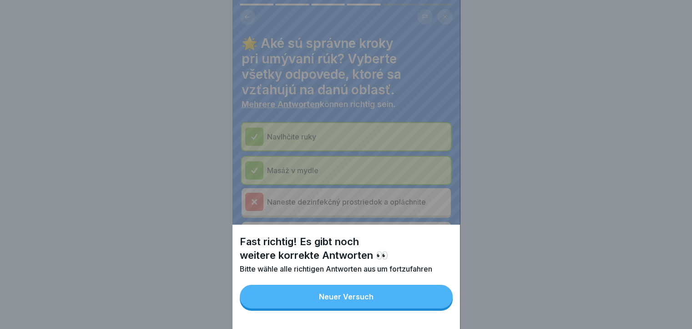
click at [387, 299] on button "Neuer Versuch" at bounding box center [346, 297] width 213 height 24
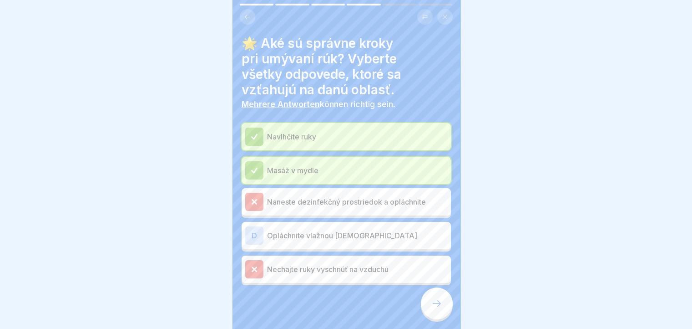
click at [246, 237] on div "D" at bounding box center [254, 235] width 18 height 18
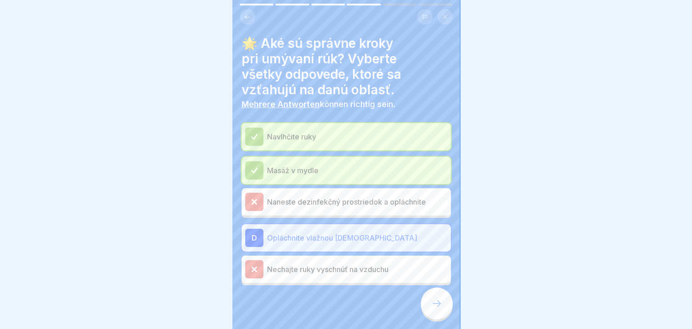
click at [430, 312] on div at bounding box center [437, 303] width 32 height 32
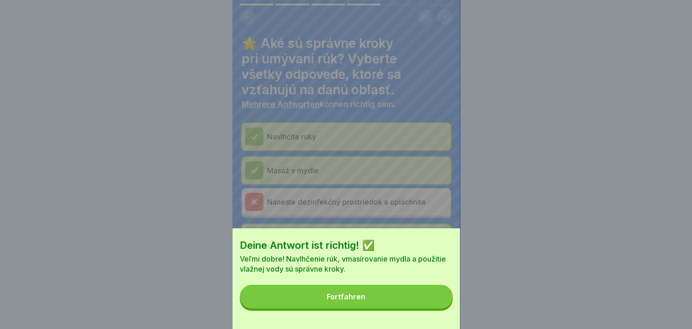
click at [419, 308] on button "Fortfahren" at bounding box center [346, 297] width 213 height 24
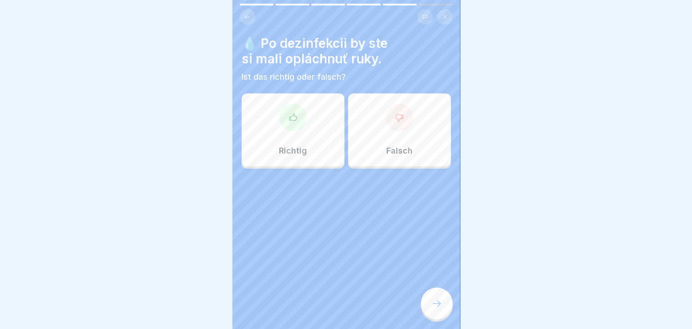
click at [393, 122] on div at bounding box center [399, 117] width 27 height 27
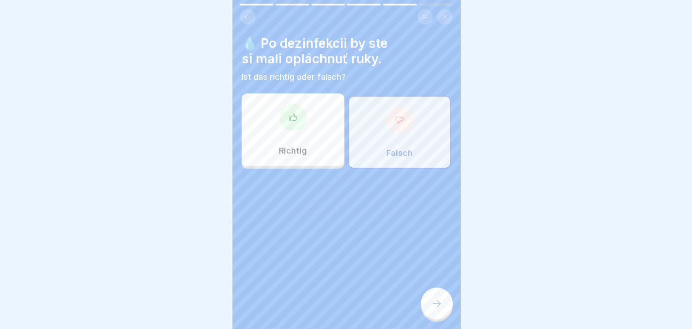
click at [443, 306] on div at bounding box center [437, 303] width 32 height 32
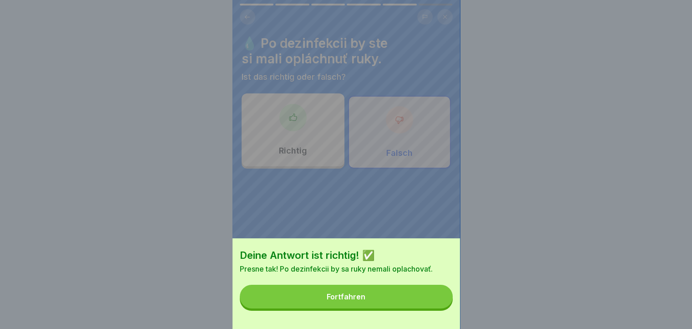
click at [421, 304] on button "Fortfahren" at bounding box center [346, 297] width 213 height 24
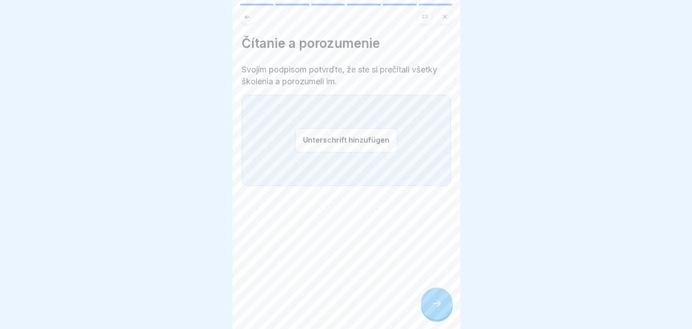
click at [427, 312] on div at bounding box center [437, 303] width 32 height 32
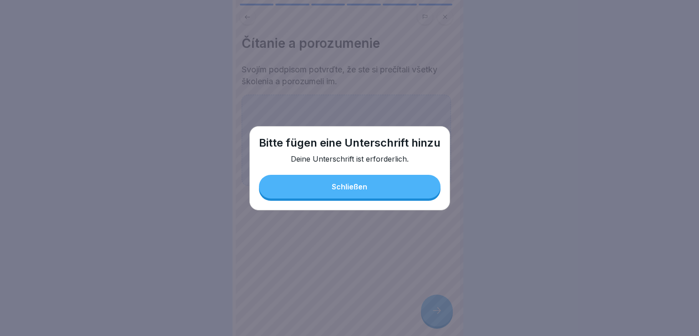
click at [386, 189] on button "Schließen" at bounding box center [350, 187] width 182 height 24
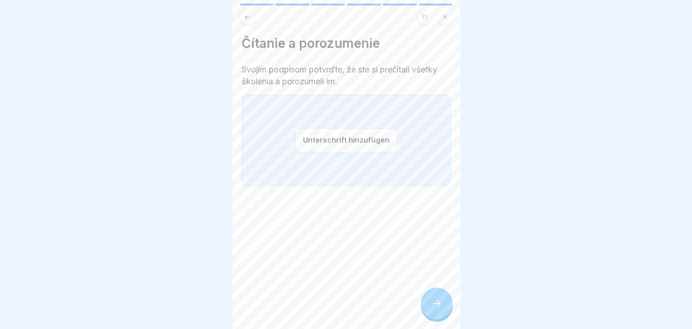
click at [361, 137] on button "Unterschrift hinzufügen" at bounding box center [346, 140] width 102 height 24
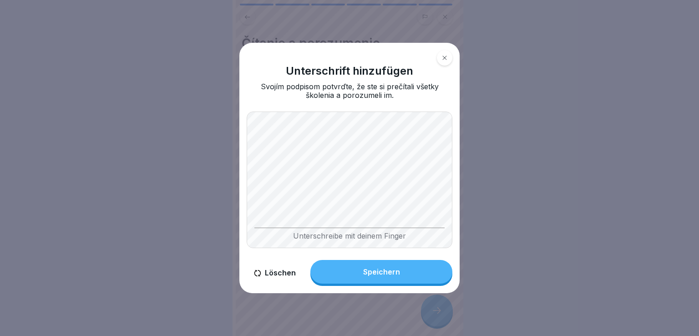
click at [366, 271] on div "Speichern" at bounding box center [381, 272] width 37 height 8
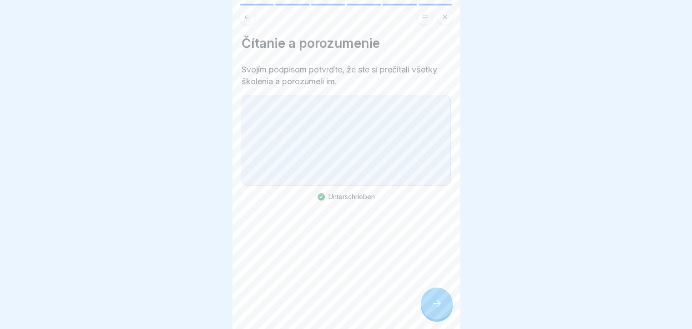
click at [430, 317] on div at bounding box center [437, 303] width 32 height 32
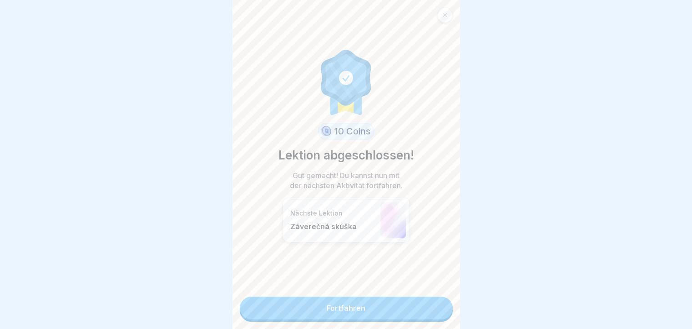
click at [427, 316] on link "Fortfahren" at bounding box center [346, 307] width 213 height 23
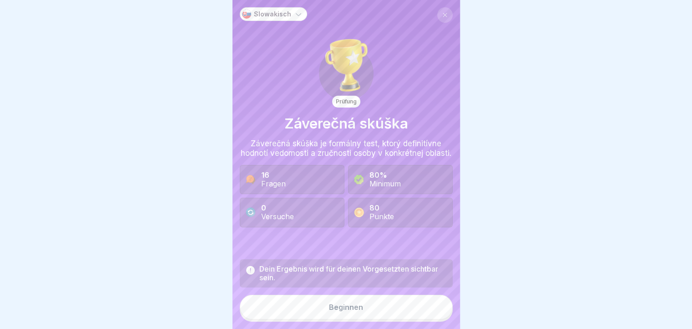
click at [384, 315] on button "Beginnen" at bounding box center [346, 307] width 213 height 25
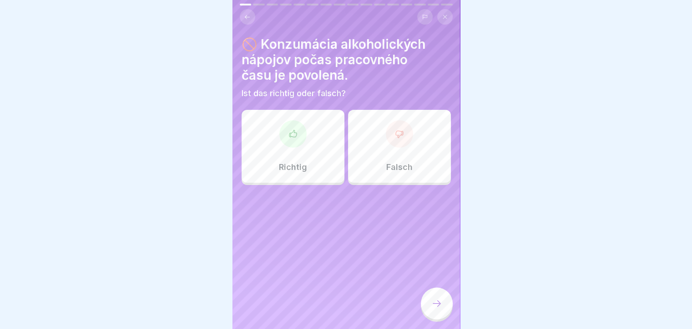
click at [401, 141] on div at bounding box center [399, 133] width 27 height 27
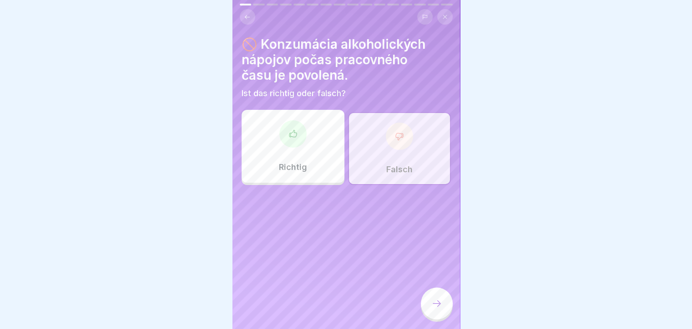
click at [435, 309] on icon at bounding box center [437, 303] width 11 height 11
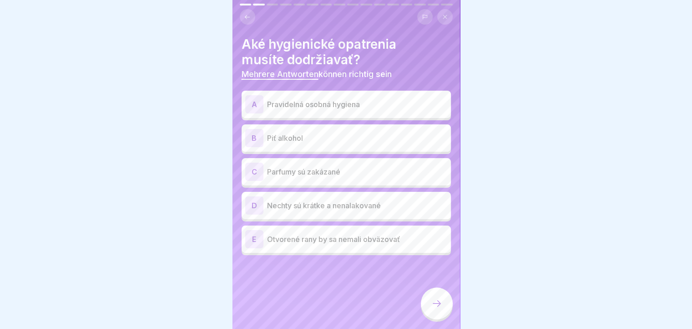
click at [346, 102] on p "Pravidelná osobná hygiena" at bounding box center [357, 104] width 180 height 11
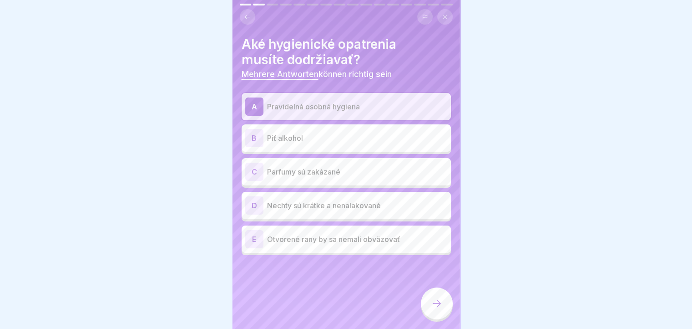
click at [309, 169] on p "Parfumy sú zakázané" at bounding box center [357, 171] width 180 height 11
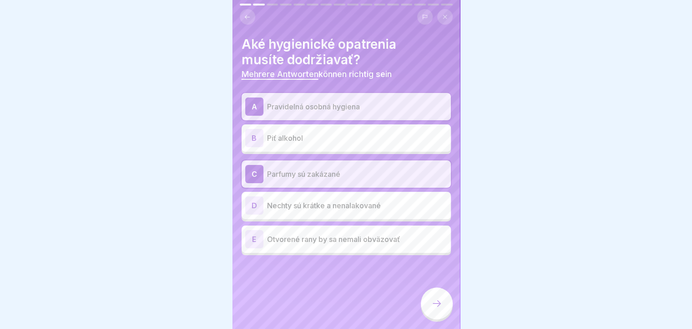
click at [314, 208] on p "Nechty sú krátke a nenalakované" at bounding box center [357, 205] width 180 height 11
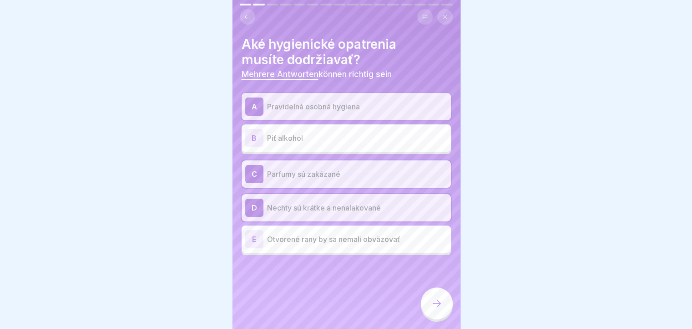
click at [370, 241] on p "Otvorené rany by sa nemali obväzovať" at bounding box center [357, 239] width 180 height 11
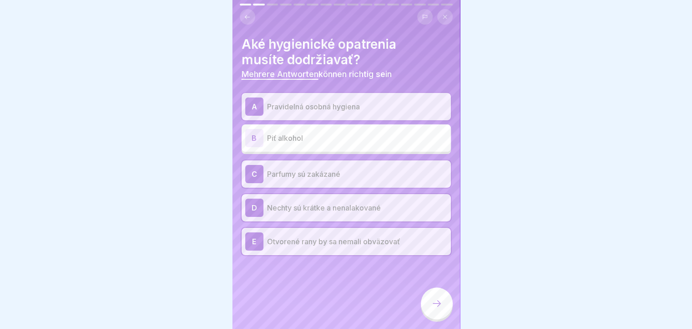
click at [435, 306] on icon at bounding box center [437, 303] width 11 height 11
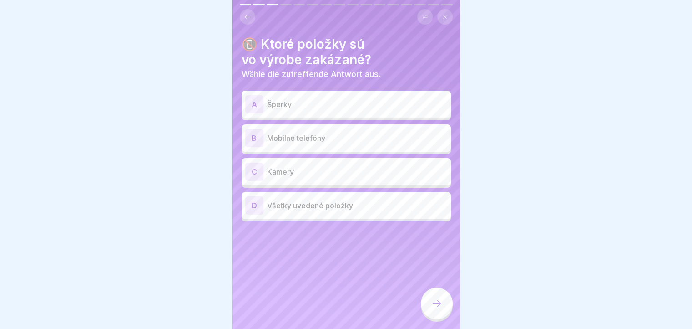
click at [368, 103] on p "Šperky" at bounding box center [357, 104] width 180 height 11
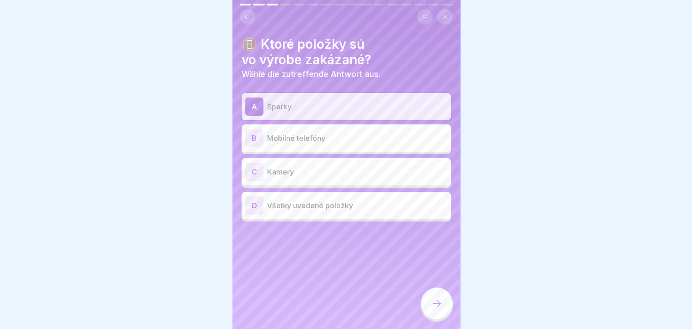
click at [334, 203] on p "Všetky uvedené položky" at bounding box center [357, 205] width 180 height 11
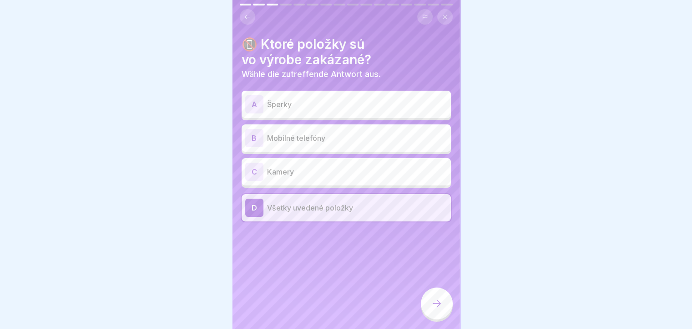
click at [442, 304] on div at bounding box center [437, 303] width 32 height 32
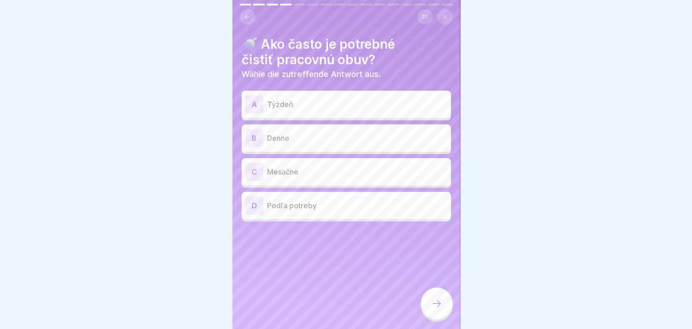
click at [316, 135] on p "Denne" at bounding box center [357, 137] width 180 height 11
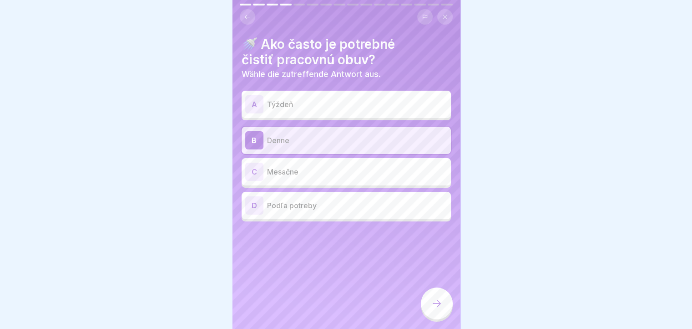
click at [433, 309] on icon at bounding box center [437, 303] width 11 height 11
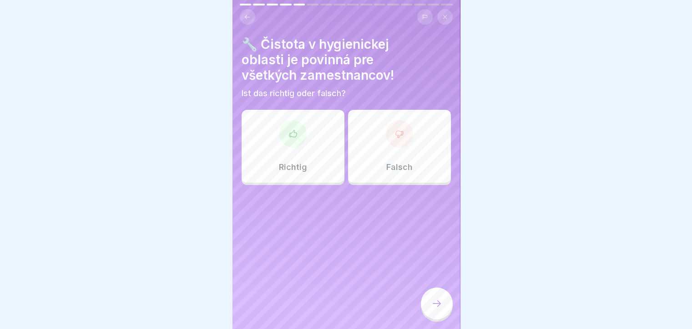
click at [292, 137] on icon at bounding box center [292, 133] width 7 height 7
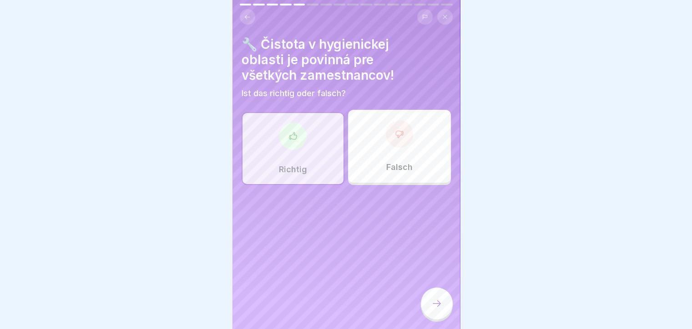
click at [433, 309] on icon at bounding box center [437, 303] width 11 height 11
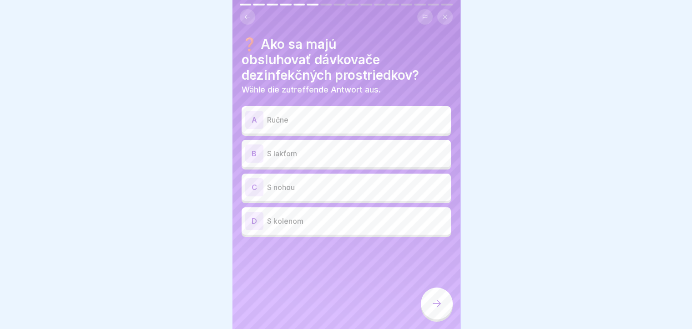
click at [294, 153] on p "S lakťom" at bounding box center [357, 153] width 180 height 11
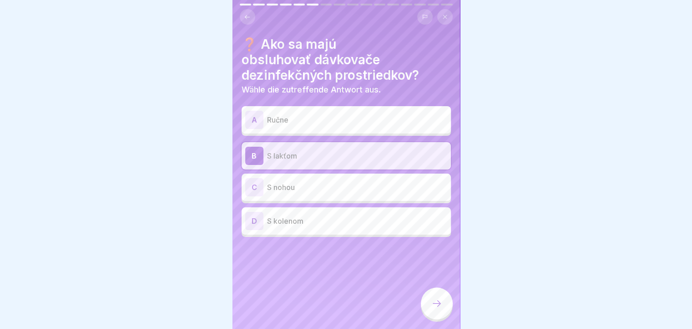
click at [422, 316] on div at bounding box center [437, 303] width 32 height 32
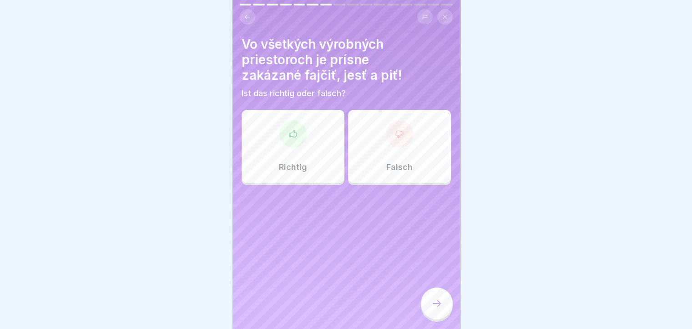
click at [295, 167] on p "Richtig" at bounding box center [293, 167] width 28 height 10
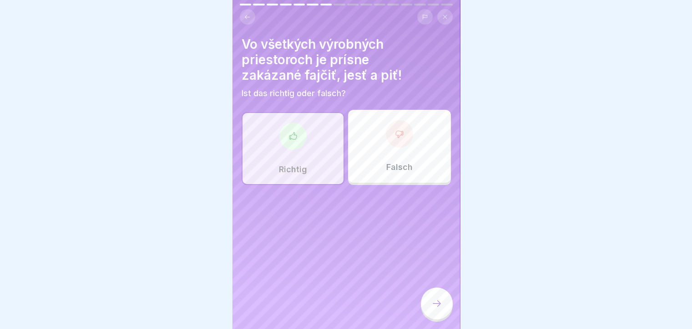
click at [430, 313] on div at bounding box center [437, 303] width 32 height 32
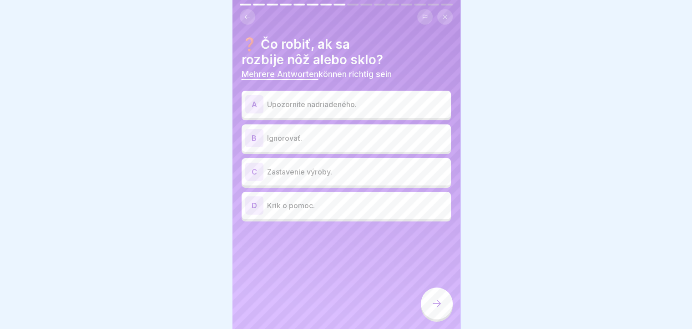
click at [270, 173] on p "Zastavenie výroby." at bounding box center [357, 171] width 180 height 11
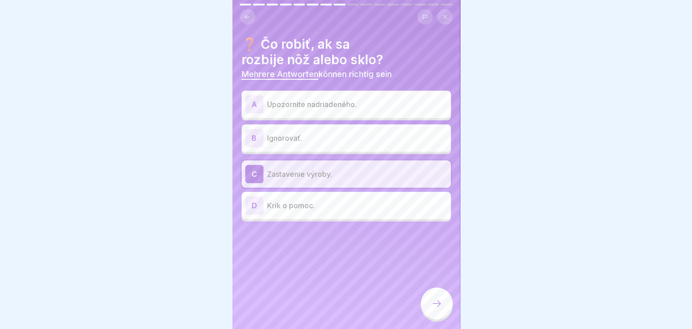
click at [380, 102] on p "Upozornite nadriadeného." at bounding box center [357, 104] width 180 height 11
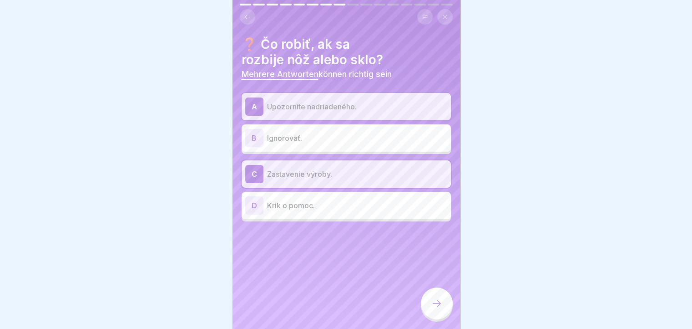
click at [429, 312] on div at bounding box center [437, 303] width 32 height 32
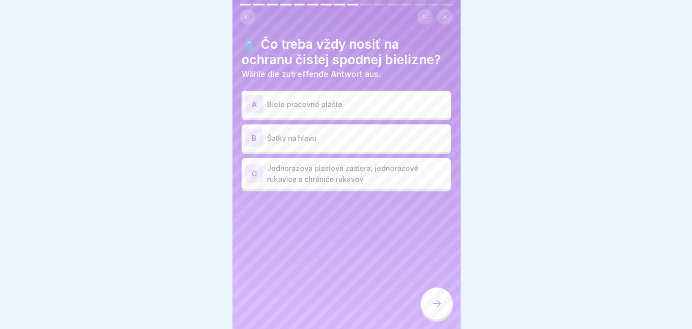
click at [348, 102] on p "Biele pracovné plášte" at bounding box center [357, 104] width 180 height 11
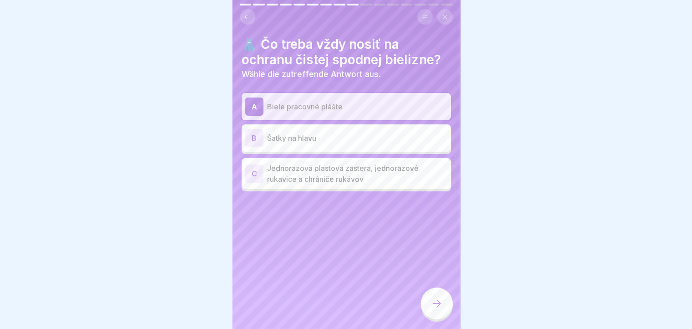
click at [335, 144] on div "B Šatky na hlavu" at bounding box center [346, 138] width 202 height 18
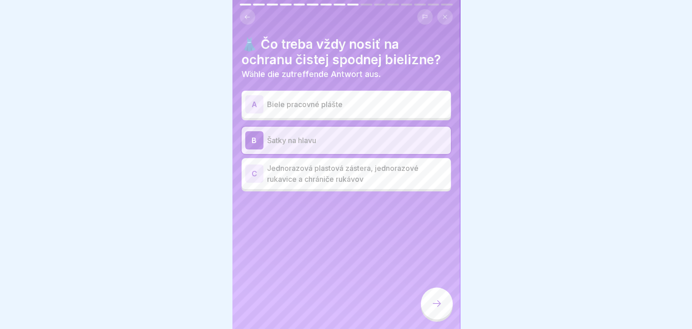
click at [296, 106] on p "Biele pracovné plášte" at bounding box center [357, 104] width 180 height 11
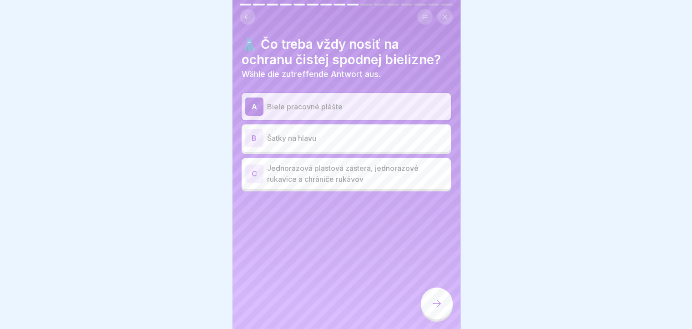
click at [382, 310] on div "👗 Čo treba vždy nosiť na ochranu čistej spodnej bielizne? Wähle die zutreffende…" at bounding box center [347, 164] width 228 height 329
click at [442, 311] on div at bounding box center [437, 303] width 32 height 32
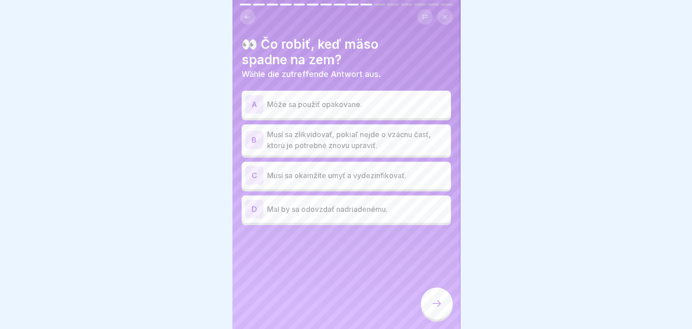
click at [317, 143] on p "Musí sa zlikvidovať, pokiaľ nejde o vzácnu časť, ktorú je potrebné znovu upravi…" at bounding box center [357, 140] width 180 height 22
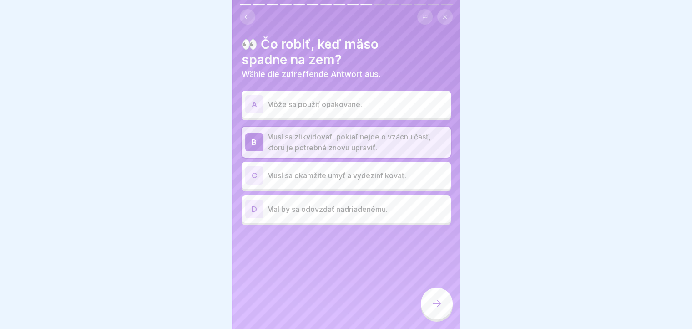
click at [434, 317] on div at bounding box center [437, 303] width 32 height 32
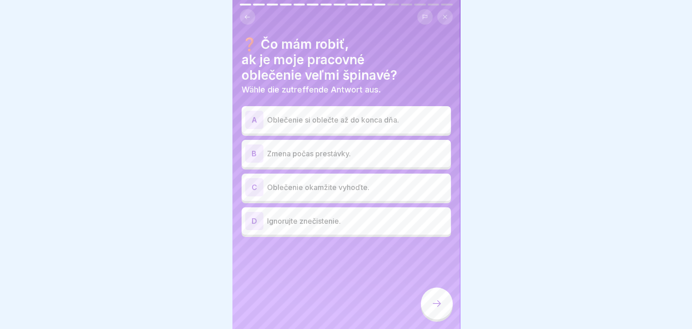
click at [370, 151] on p "Zmena počas prestávky." at bounding box center [357, 153] width 180 height 11
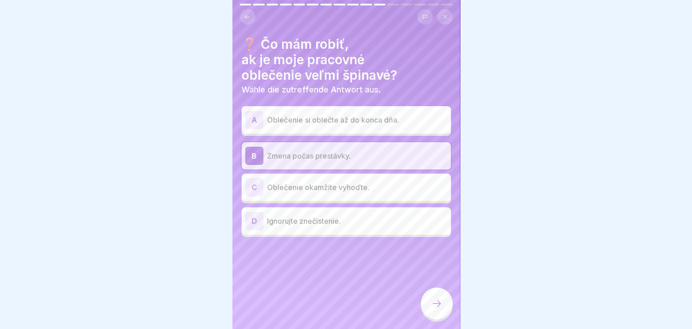
click at [368, 188] on p "Oblečenie okamžite vyhoďte." at bounding box center [357, 187] width 180 height 11
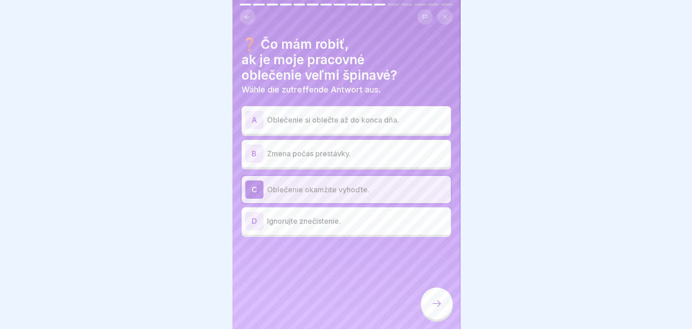
click at [444, 305] on div at bounding box center [437, 303] width 32 height 32
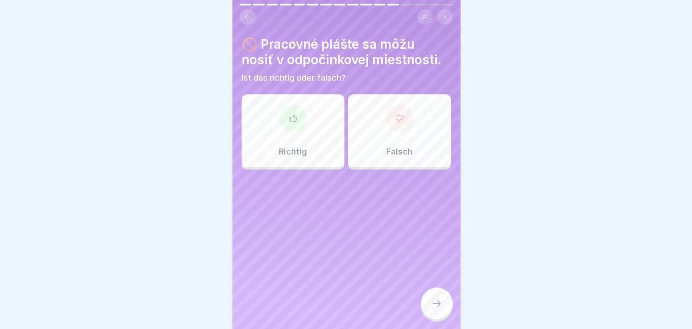
click at [398, 128] on div at bounding box center [399, 118] width 27 height 27
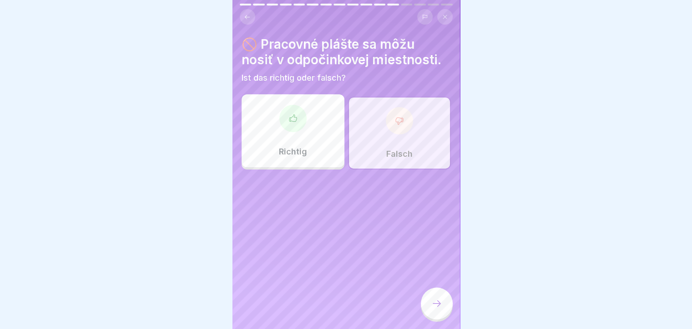
click at [429, 306] on div at bounding box center [437, 303] width 32 height 32
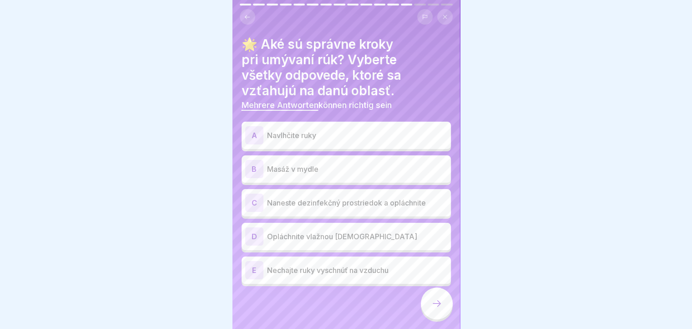
click at [317, 132] on div "A Navlhčite ruky" at bounding box center [346, 135] width 202 height 18
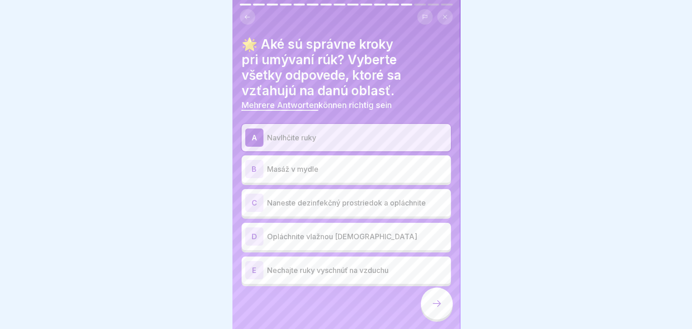
click at [331, 192] on div "C Naneste dezinfekčný prostriedok a opláchnite" at bounding box center [346, 202] width 209 height 27
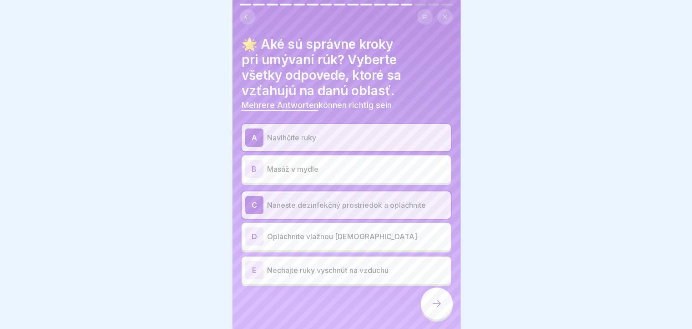
click at [321, 232] on p "Opláchnite vlažnou vodou" at bounding box center [357, 236] width 180 height 11
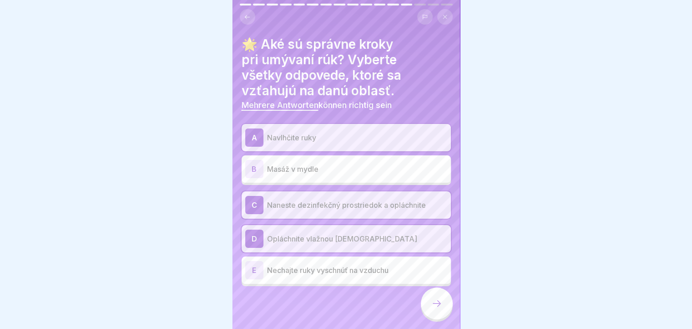
click at [441, 309] on icon at bounding box center [437, 303] width 11 height 11
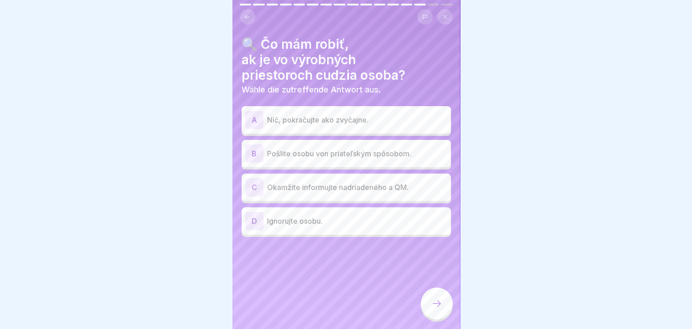
click at [382, 184] on p "Okamžite informujte nadriadeného a QM." at bounding box center [357, 187] width 180 height 11
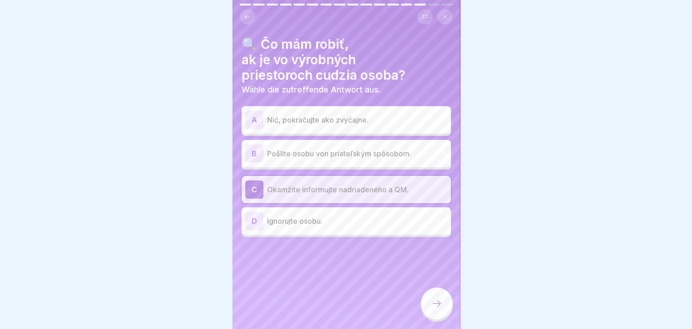
click at [432, 310] on div at bounding box center [437, 303] width 32 height 32
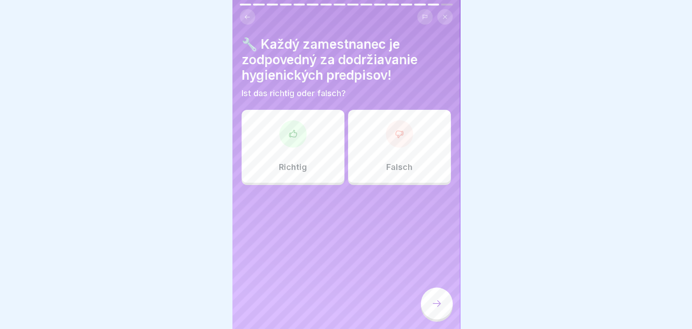
click at [294, 138] on icon at bounding box center [293, 133] width 9 height 9
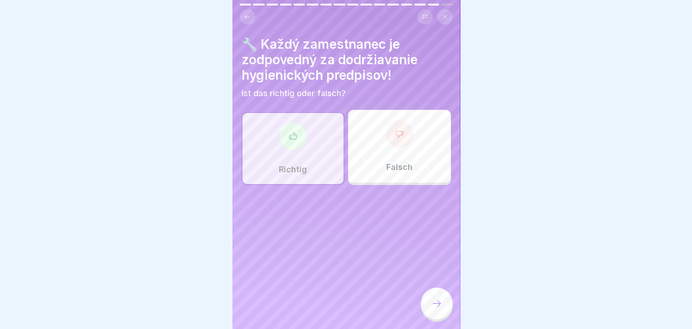
click at [433, 305] on div at bounding box center [437, 303] width 32 height 32
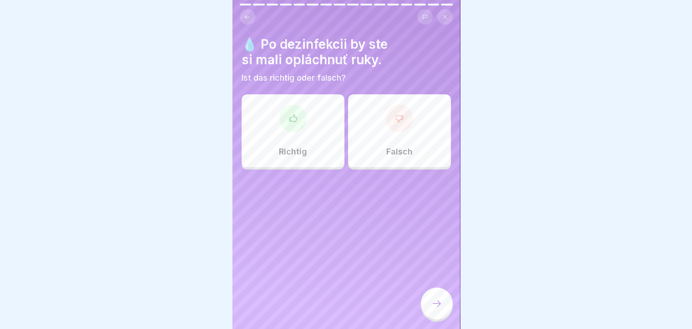
click at [398, 138] on div "Falsch" at bounding box center [399, 130] width 103 height 73
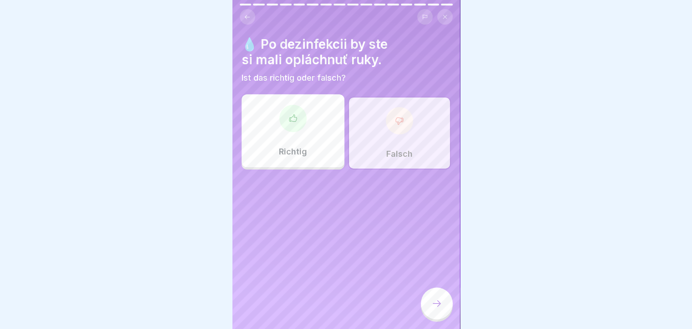
click at [441, 309] on icon at bounding box center [437, 303] width 11 height 11
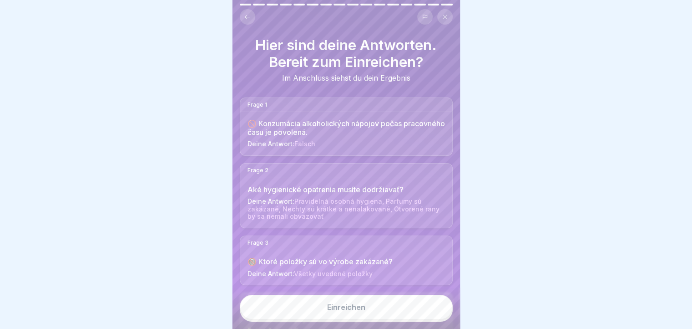
click at [383, 316] on button "Einreichen" at bounding box center [346, 307] width 213 height 25
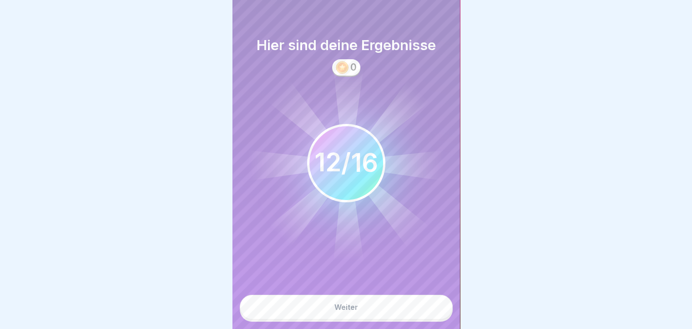
click at [349, 311] on div "Weiter" at bounding box center [347, 307] width 24 height 8
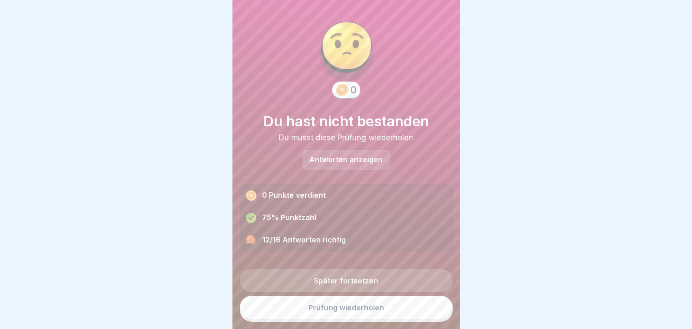
click at [353, 315] on link "Prüfung wiederholen" at bounding box center [346, 307] width 213 height 24
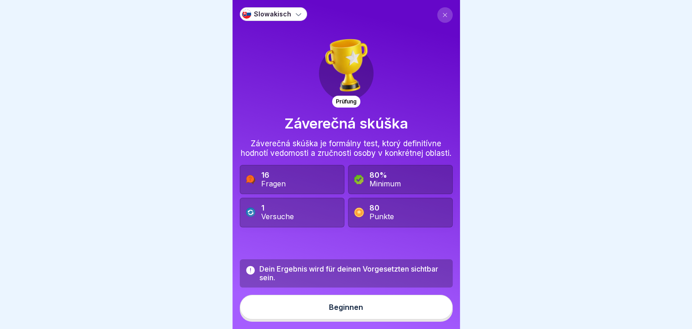
click at [351, 311] on div "Beginnen" at bounding box center [346, 307] width 34 height 8
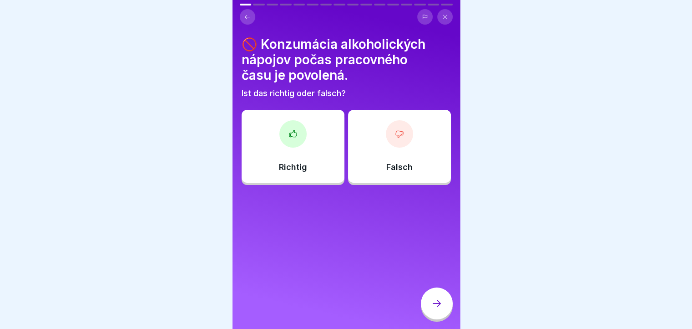
click at [391, 156] on div "Falsch" at bounding box center [399, 146] width 103 height 73
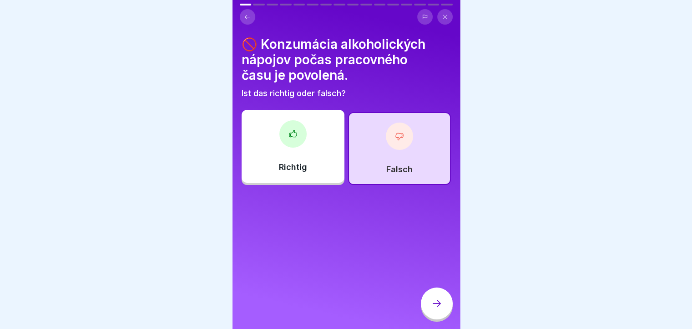
click at [433, 315] on div at bounding box center [437, 303] width 32 height 32
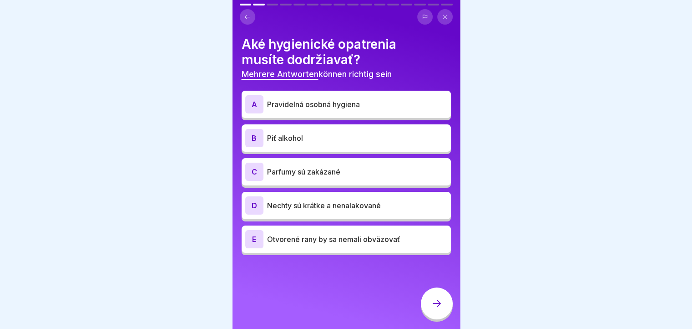
click at [305, 106] on p "Pravidelná osobná hygiena" at bounding box center [357, 104] width 180 height 11
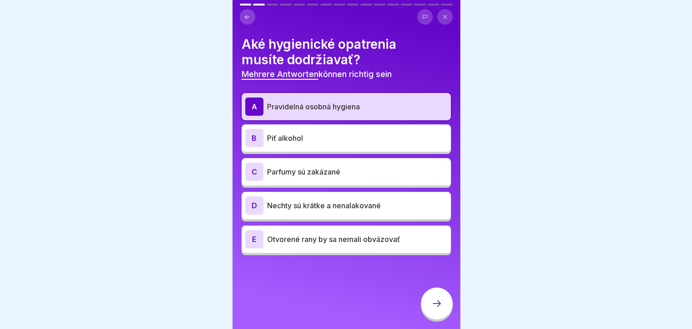
click at [280, 173] on p "Parfumy sú zakázané" at bounding box center [357, 171] width 180 height 11
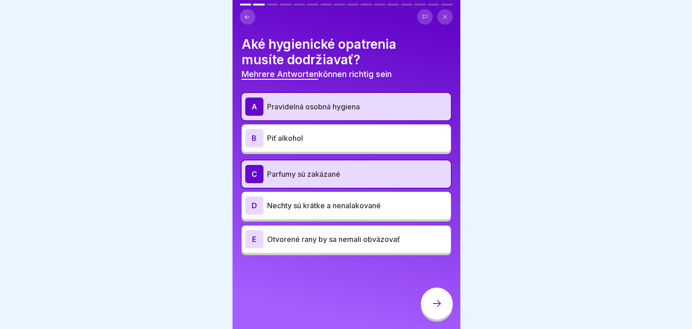
click at [295, 208] on p "Nechty sú krátke a nenalakované" at bounding box center [357, 205] width 180 height 11
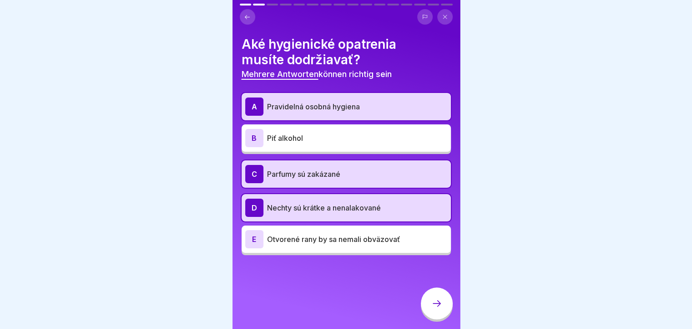
click at [433, 309] on icon at bounding box center [437, 303] width 11 height 11
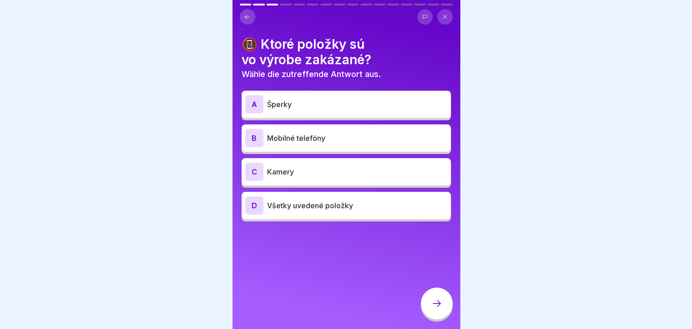
click at [350, 107] on p "Šperky" at bounding box center [357, 104] width 180 height 11
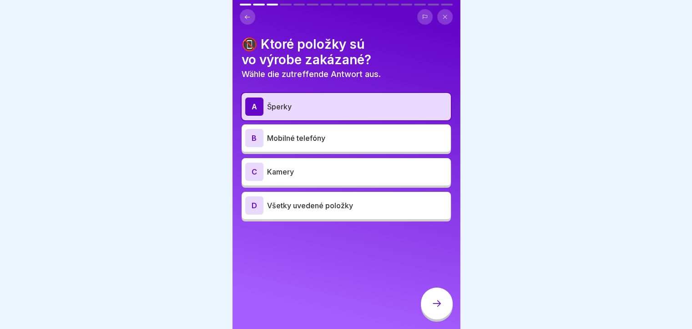
click at [345, 135] on p "Mobilné telefóny" at bounding box center [357, 137] width 180 height 11
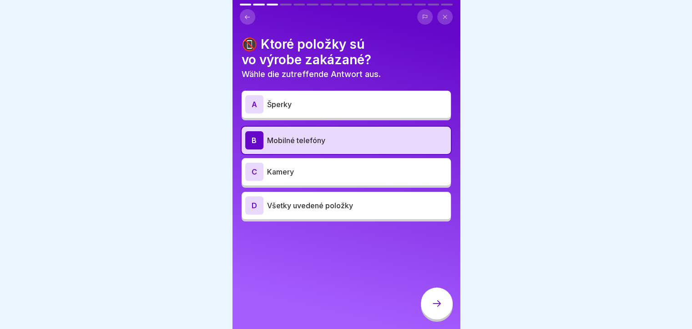
click at [331, 210] on p "Všetky uvedené položky" at bounding box center [357, 205] width 180 height 11
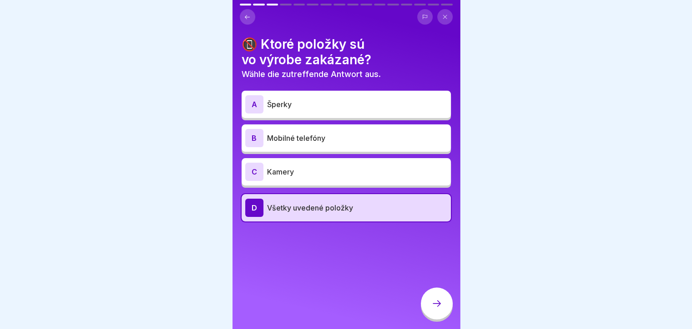
click at [440, 319] on div at bounding box center [437, 303] width 32 height 32
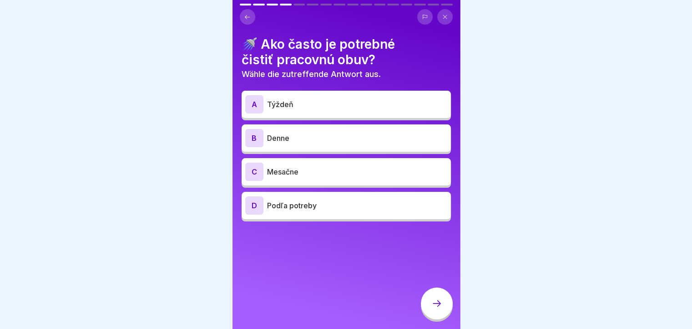
click at [289, 200] on p "Podľa potreby" at bounding box center [357, 205] width 180 height 11
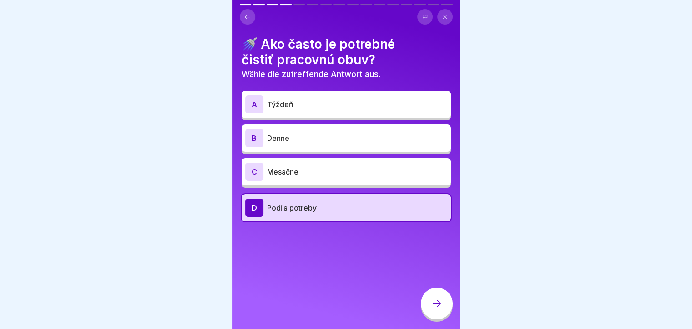
click at [424, 312] on div at bounding box center [437, 303] width 32 height 32
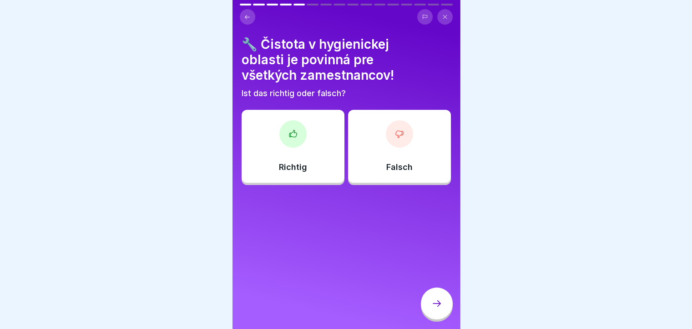
click at [293, 159] on div "Richtig" at bounding box center [293, 146] width 103 height 73
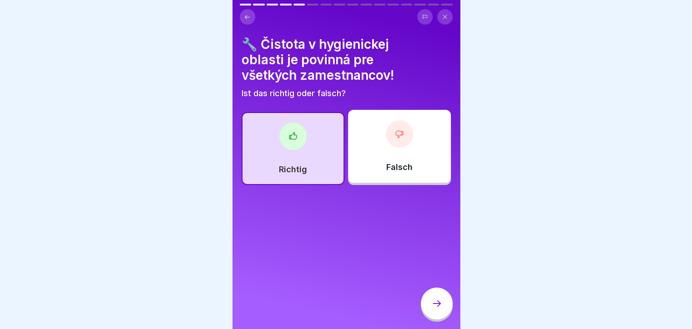
click at [444, 306] on div at bounding box center [437, 303] width 32 height 32
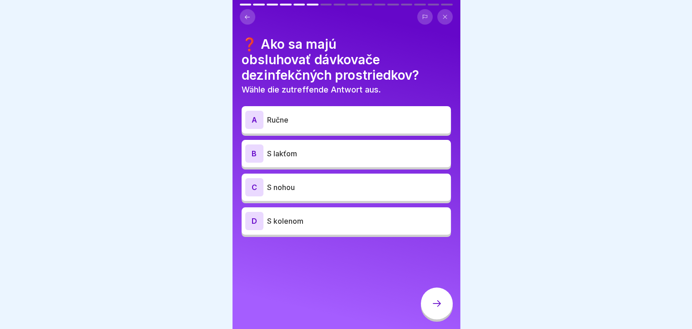
click at [350, 146] on div "B S lakťom" at bounding box center [346, 153] width 202 height 18
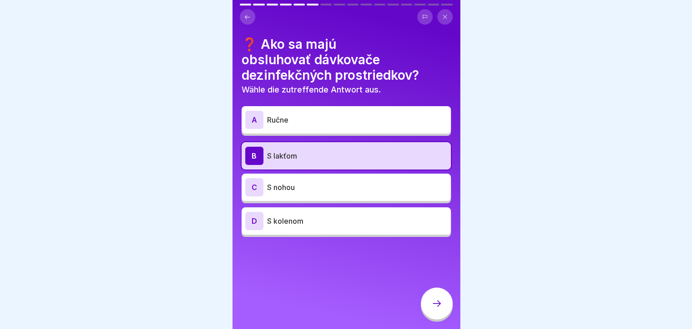
click at [443, 313] on div at bounding box center [437, 303] width 32 height 32
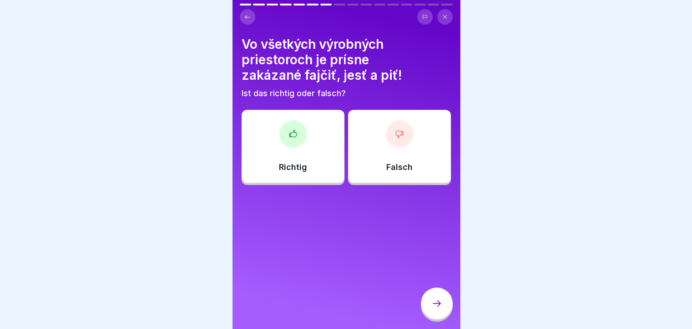
click at [295, 151] on div "Richtig" at bounding box center [293, 146] width 103 height 73
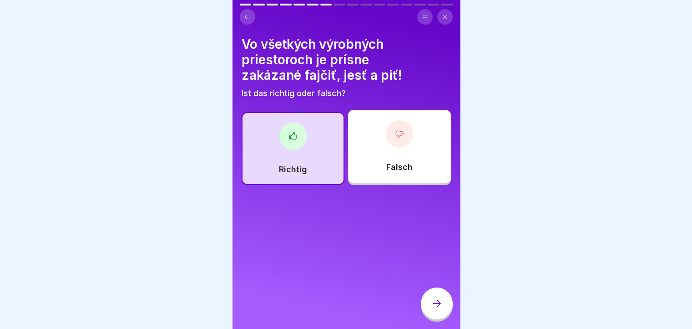
click at [441, 306] on icon at bounding box center [437, 303] width 11 height 11
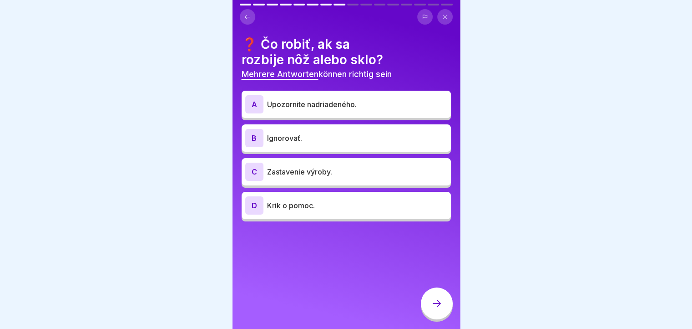
click at [305, 172] on p "Zastavenie výroby." at bounding box center [357, 171] width 180 height 11
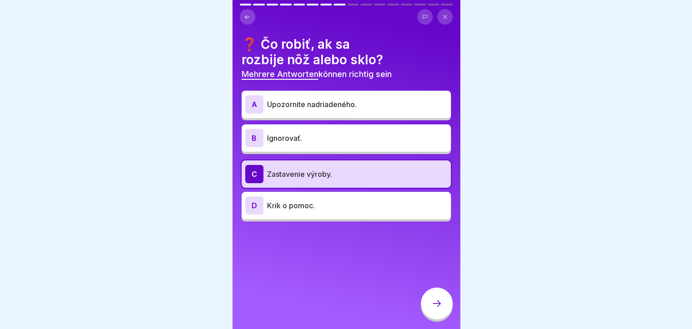
click at [323, 107] on p "Upozornite nadriadeného." at bounding box center [357, 104] width 180 height 11
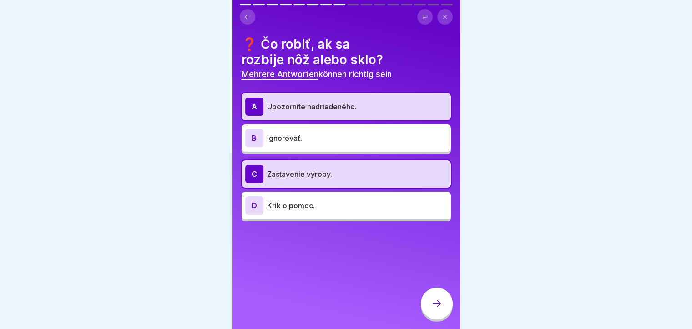
click at [433, 315] on div at bounding box center [437, 303] width 32 height 32
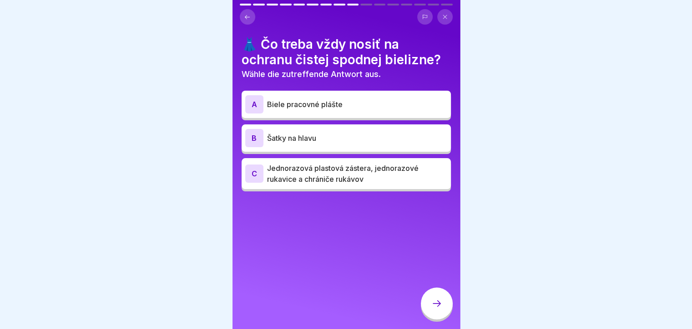
click at [295, 170] on p "Jednorazová plastová zástera, jednorazové rukavice a chrániče rukávov" at bounding box center [357, 174] width 180 height 22
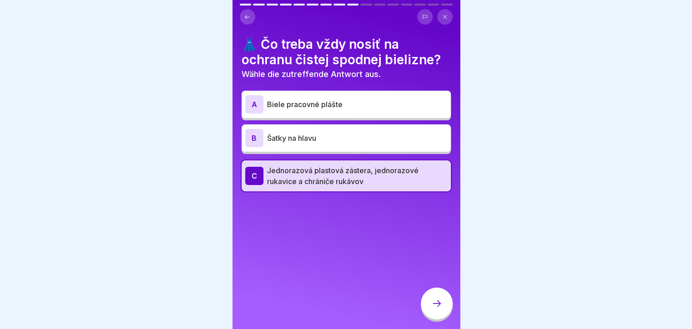
click at [428, 308] on div at bounding box center [437, 303] width 32 height 32
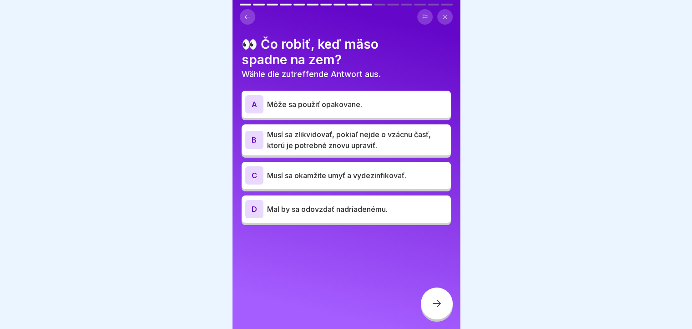
click at [308, 138] on p "Musí sa zlikvidovať, pokiaľ nejde o vzácnu časť, ktorú je potrebné znovu upravi…" at bounding box center [357, 140] width 180 height 22
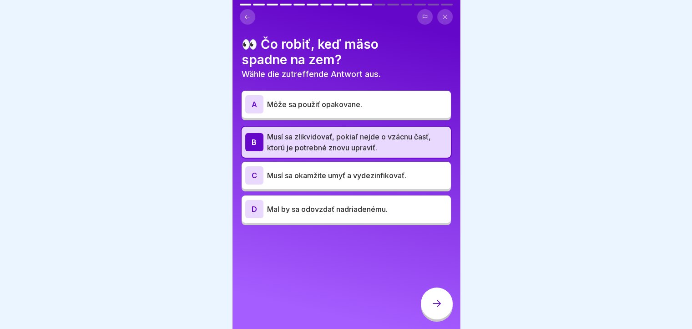
click at [386, 211] on p "Mal by sa odovzdať nadriadenému." at bounding box center [357, 208] width 180 height 11
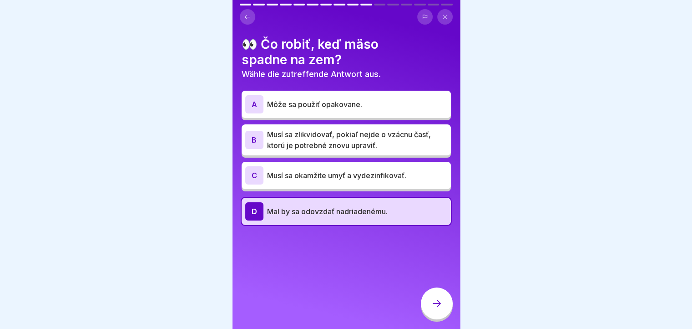
click at [363, 135] on p "Musí sa zlikvidovať, pokiaľ nejde o vzácnu časť, ktorú je potrebné znovu upravi…" at bounding box center [357, 140] width 180 height 22
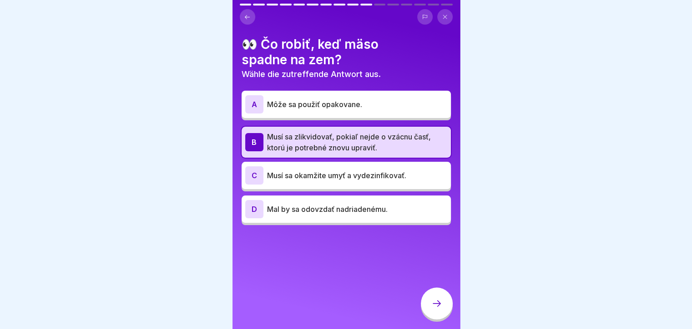
click at [434, 309] on icon at bounding box center [437, 303] width 11 height 11
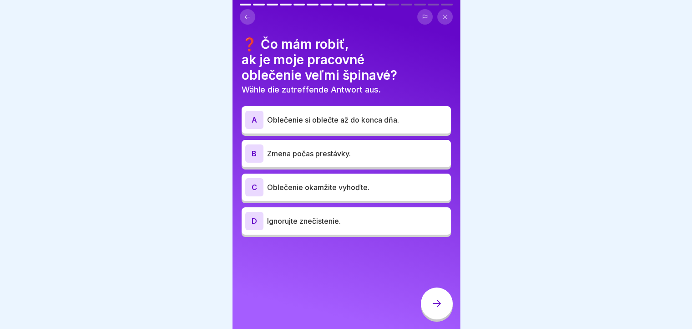
click at [344, 155] on p "Zmena počas prestávky." at bounding box center [357, 153] width 180 height 11
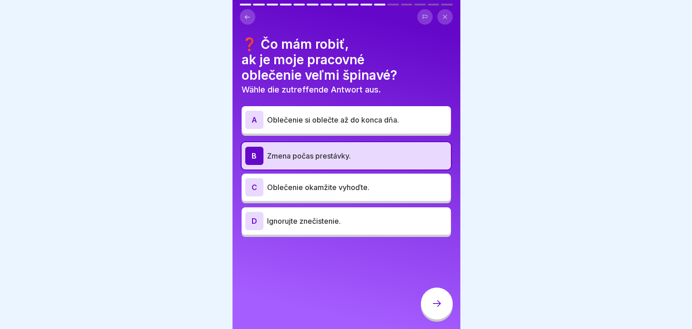
click at [434, 309] on icon at bounding box center [437, 303] width 11 height 11
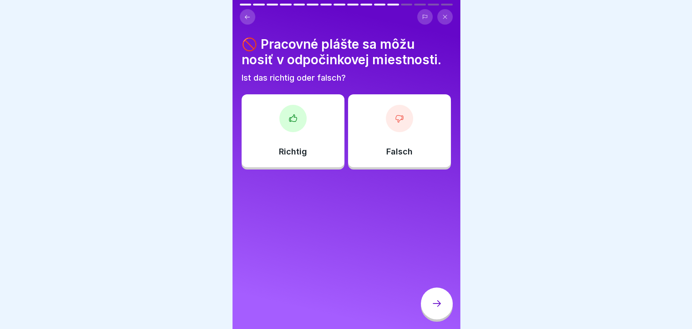
click at [397, 124] on div at bounding box center [399, 118] width 27 height 27
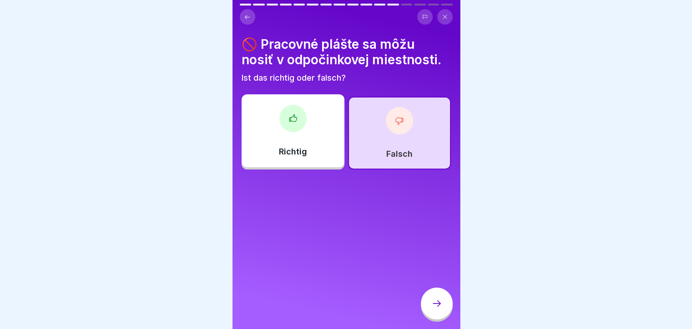
click at [435, 315] on div at bounding box center [437, 303] width 32 height 32
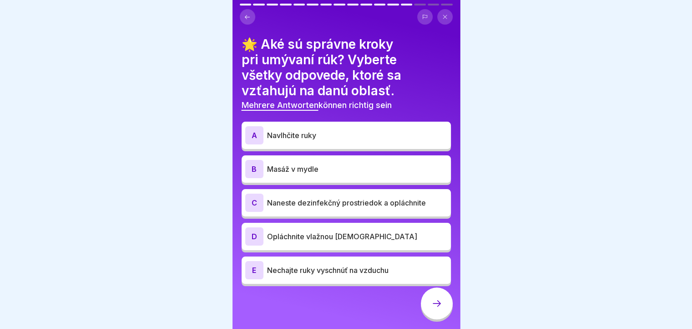
click at [329, 133] on p "Navlhčite ruky" at bounding box center [357, 135] width 180 height 11
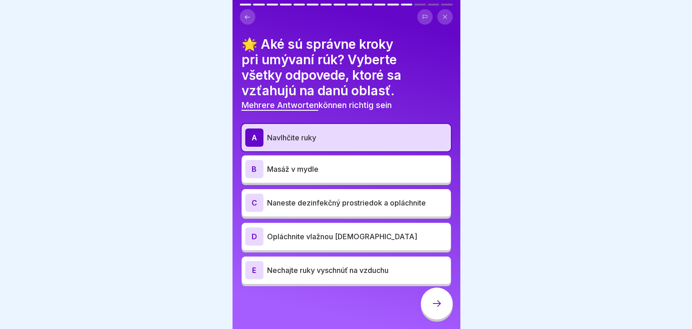
click at [329, 166] on p "Masáž v mydle" at bounding box center [357, 168] width 180 height 11
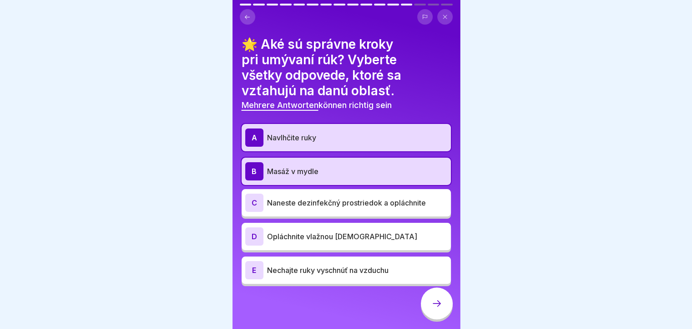
click at [351, 204] on p "Naneste dezinfekčný prostriedok a opláchnite" at bounding box center [357, 202] width 180 height 11
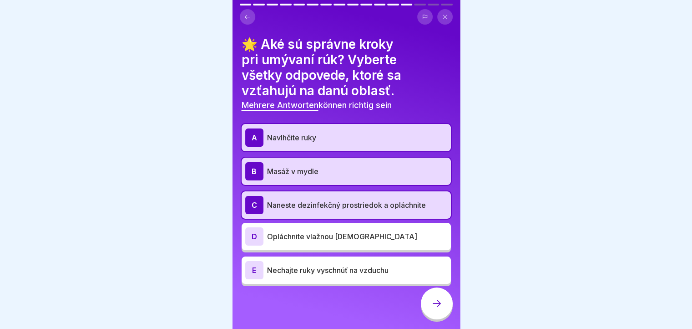
click at [344, 232] on p "Opláchnite vlažnou vodou" at bounding box center [357, 236] width 180 height 11
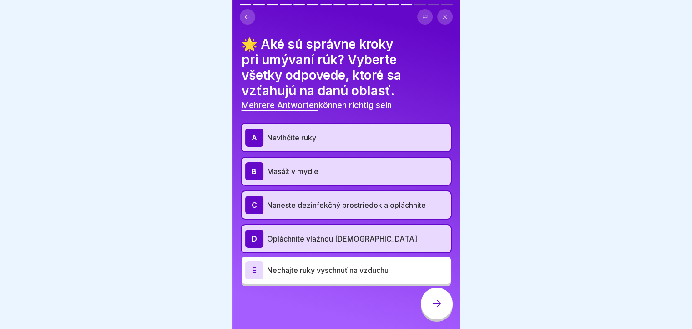
click at [337, 267] on p "Nechajte ruky vyschnúť na vzduchu" at bounding box center [357, 270] width 180 height 11
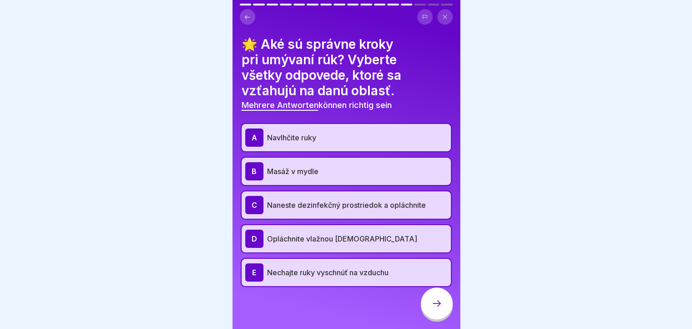
click at [432, 318] on div at bounding box center [437, 303] width 32 height 32
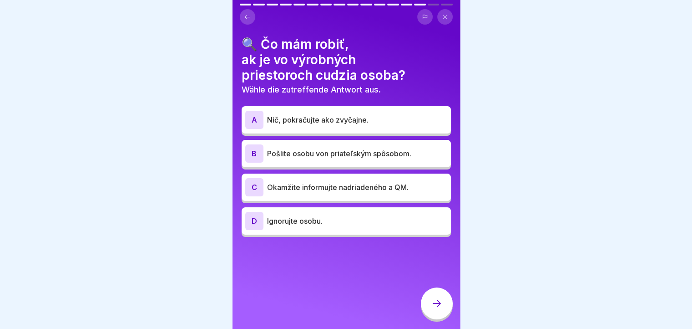
click at [333, 157] on p "Pošlite osobu von priateľským spôsobom." at bounding box center [357, 153] width 180 height 11
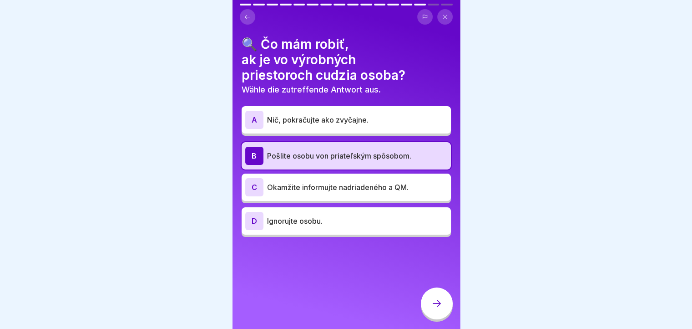
click at [375, 192] on p "Okamžite informujte nadriadeného a QM." at bounding box center [357, 187] width 180 height 11
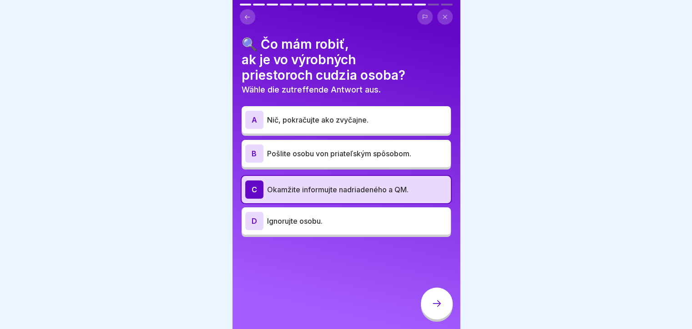
click at [371, 153] on p "Pošlite osobu von priateľským spôsobom." at bounding box center [357, 153] width 180 height 11
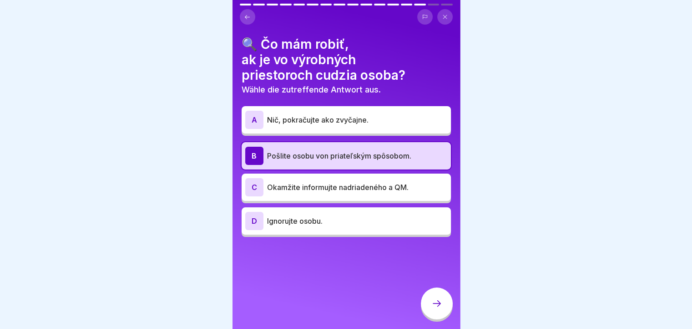
click at [368, 183] on p "Okamžite informujte nadriadeného a QM." at bounding box center [357, 187] width 180 height 11
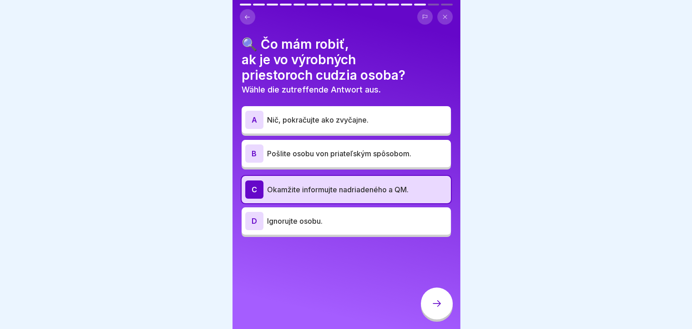
click at [432, 309] on icon at bounding box center [437, 303] width 11 height 11
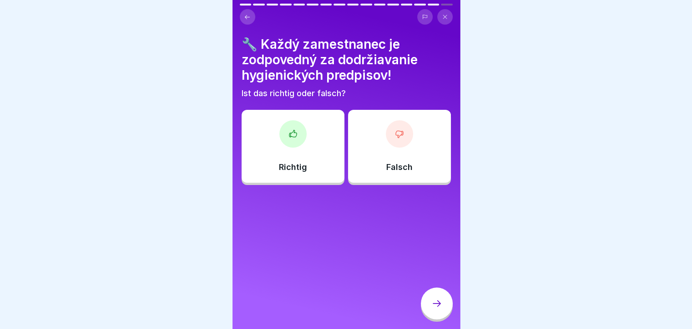
click at [289, 134] on icon at bounding box center [293, 133] width 9 height 9
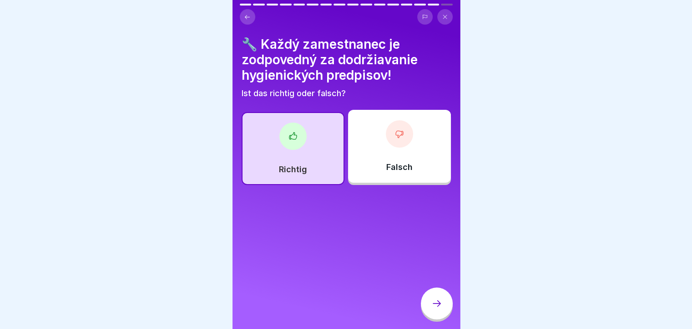
click at [429, 305] on div at bounding box center [437, 303] width 32 height 32
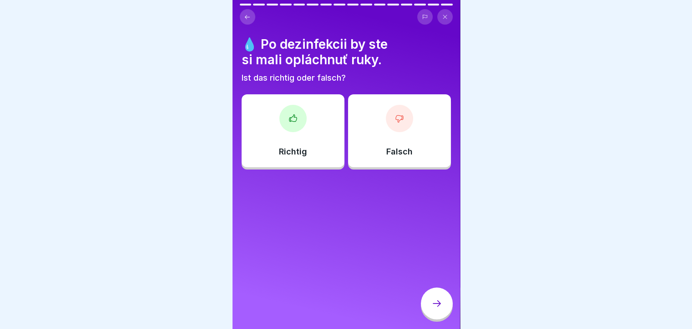
click at [395, 121] on icon at bounding box center [399, 118] width 9 height 9
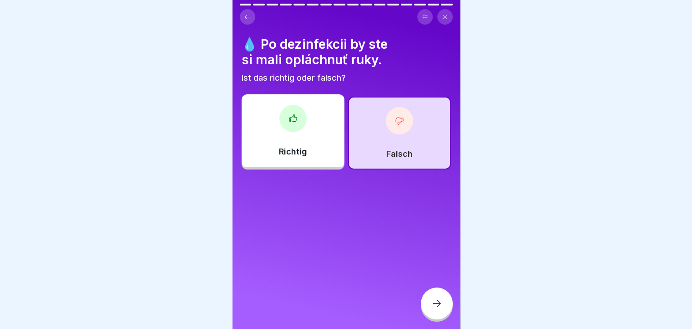
click at [443, 315] on div at bounding box center [437, 303] width 32 height 32
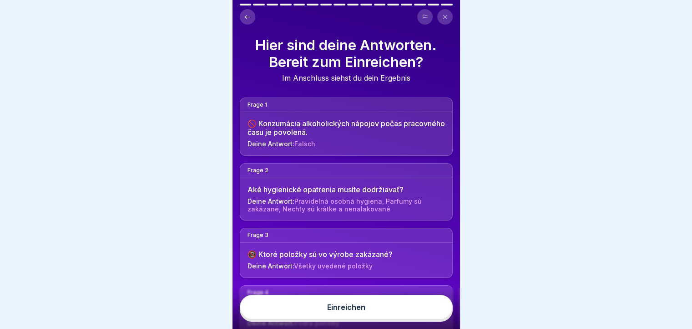
click at [394, 319] on button "Einreichen" at bounding box center [346, 307] width 213 height 25
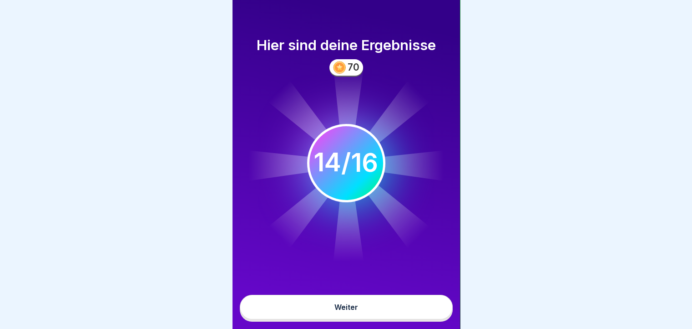
click at [393, 314] on button "Weiter" at bounding box center [346, 307] width 213 height 25
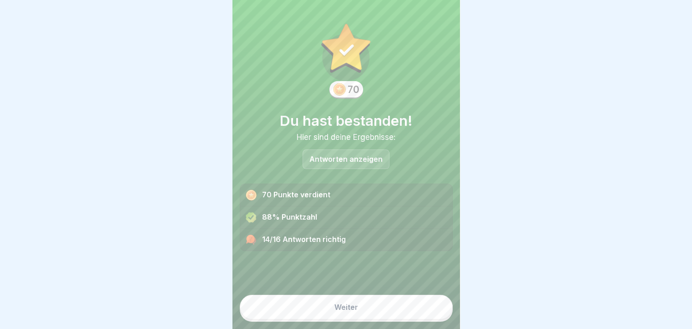
click at [382, 312] on button "Weiter" at bounding box center [346, 307] width 213 height 25
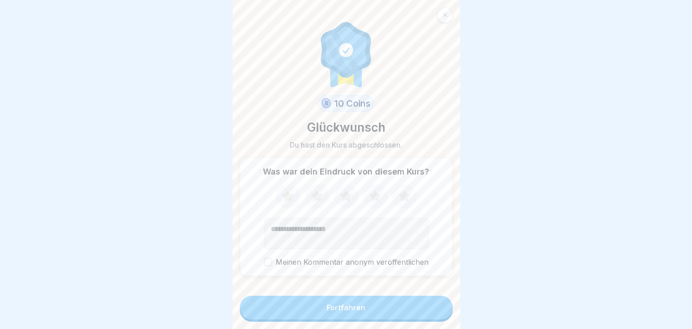
click at [381, 312] on button "Fortfahren" at bounding box center [346, 307] width 213 height 24
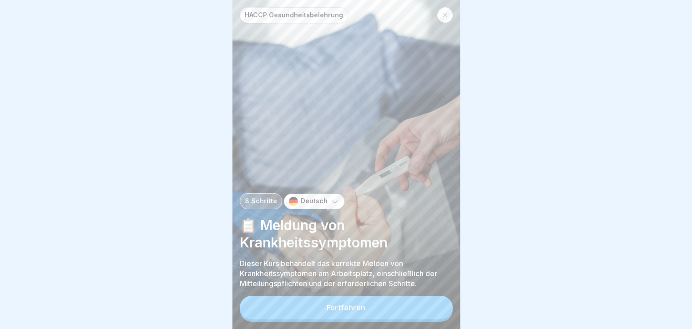
click at [335, 204] on icon at bounding box center [335, 201] width 9 height 9
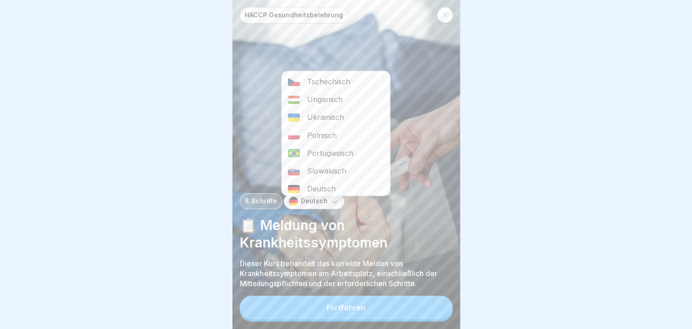
click at [335, 166] on div "Slowakisch" at bounding box center [336, 171] width 108 height 18
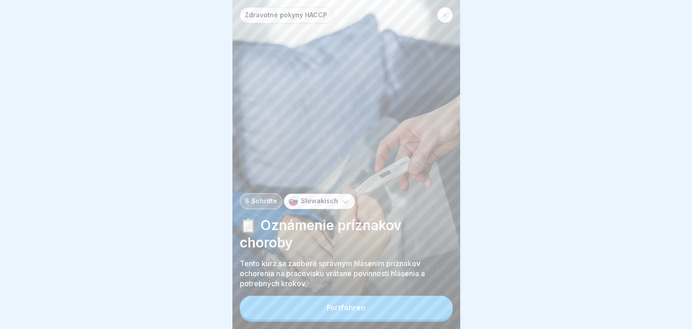
click at [334, 306] on button "Fortfahren" at bounding box center [346, 307] width 213 height 24
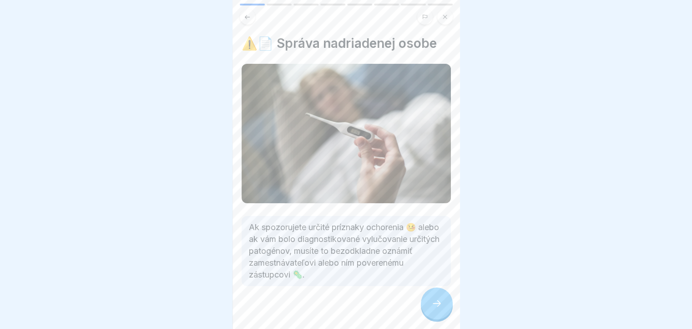
click at [438, 309] on icon at bounding box center [437, 303] width 11 height 11
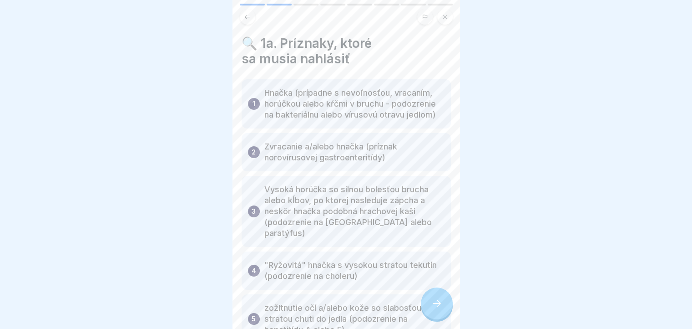
click at [437, 309] on icon at bounding box center [437, 303] width 11 height 11
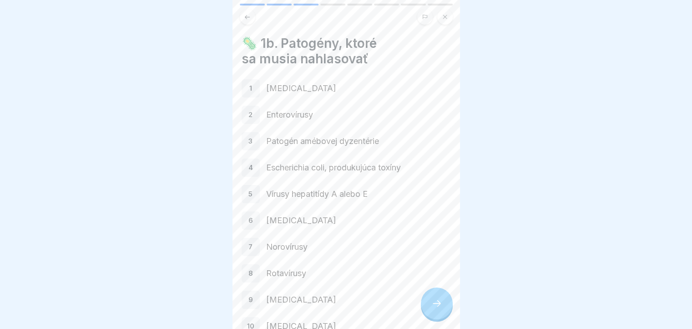
click at [434, 309] on icon at bounding box center [437, 303] width 11 height 11
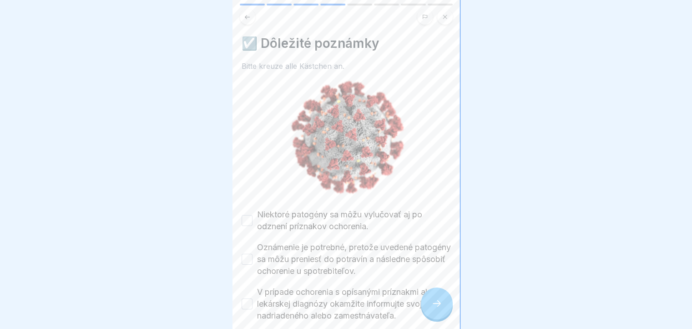
click at [432, 309] on icon at bounding box center [437, 303] width 11 height 11
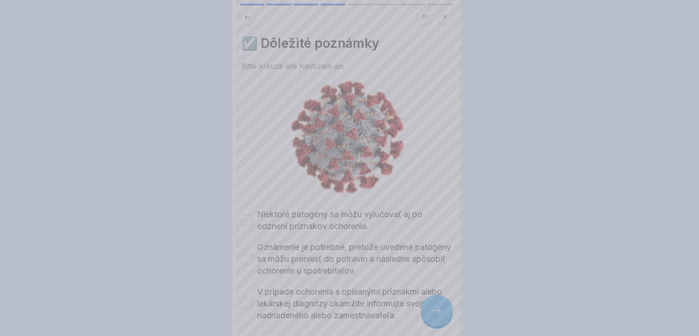
click at [432, 309] on div at bounding box center [349, 168] width 699 height 336
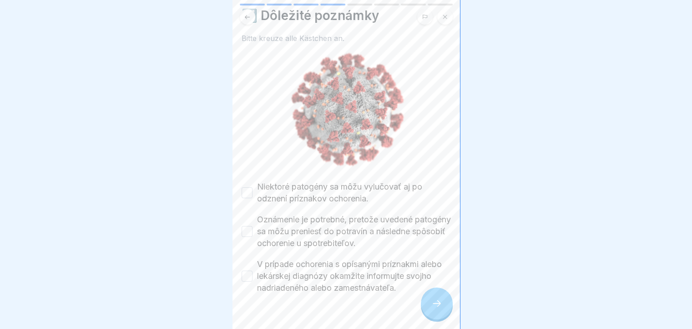
scroll to position [43, 0]
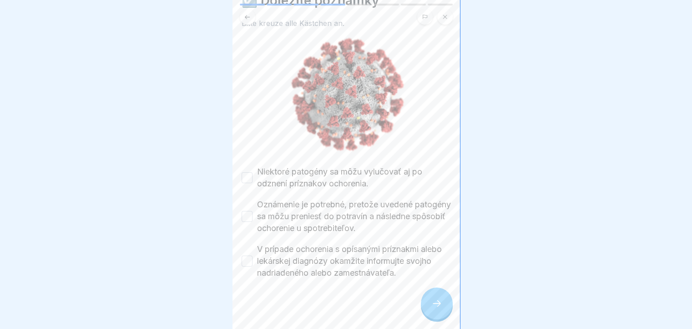
click at [245, 214] on button "Oznámenie je potrebné, pretože uvedené patogény sa môžu preniesť do potravín a …" at bounding box center [247, 216] width 11 height 11
click at [440, 309] on icon at bounding box center [437, 303] width 11 height 11
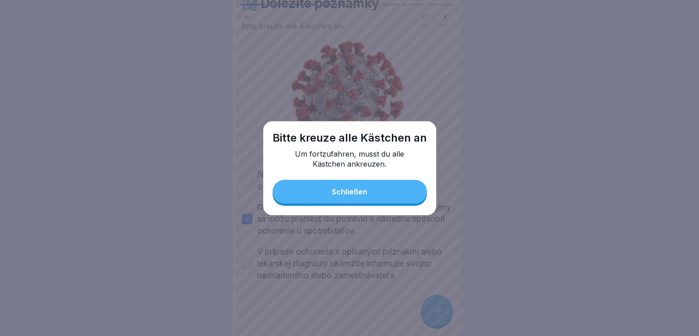
click at [384, 193] on button "Schließen" at bounding box center [350, 192] width 154 height 24
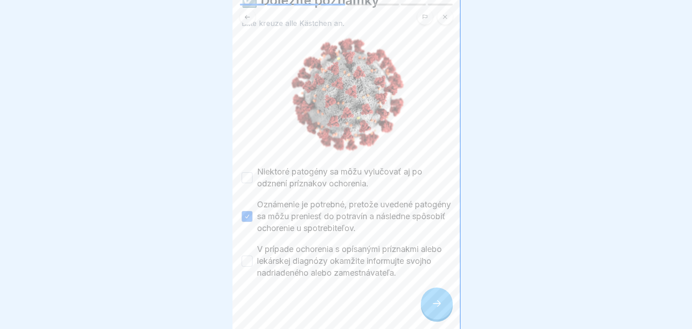
click at [248, 259] on button "V prípade ochorenia s opísanými príznakmi alebo lekárskej diagnózy okamžite inf…" at bounding box center [247, 260] width 11 height 11
click at [437, 309] on icon at bounding box center [437, 303] width 11 height 11
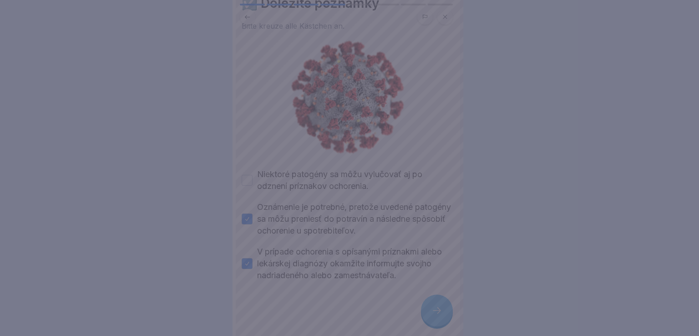
click at [427, 324] on div at bounding box center [349, 168] width 699 height 336
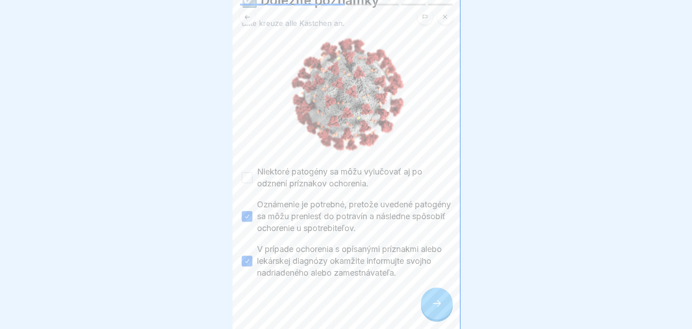
click at [244, 173] on button "Niektoré patogény sa môžu vylučovať aj po odznení príznakov ochorenia." at bounding box center [247, 177] width 11 height 11
click at [430, 319] on div at bounding box center [437, 303] width 32 height 32
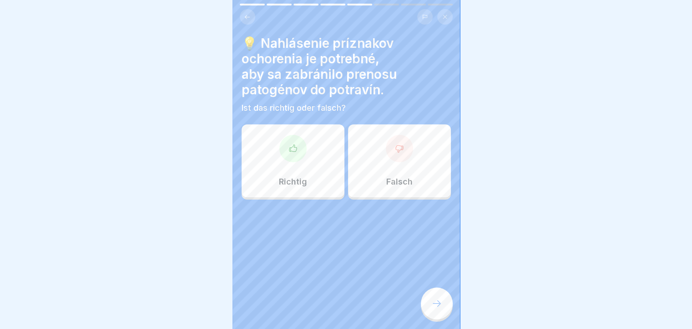
click at [287, 155] on div at bounding box center [293, 148] width 27 height 27
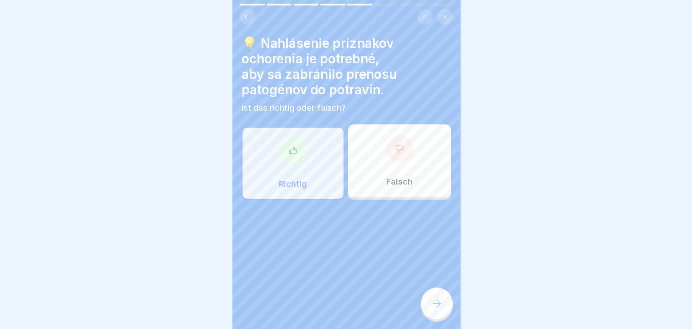
click at [438, 309] on icon at bounding box center [437, 303] width 11 height 11
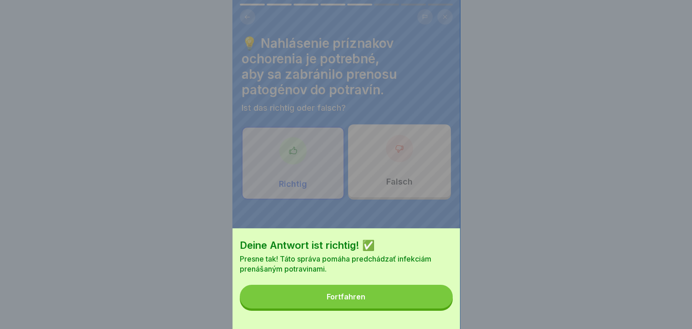
click at [370, 297] on button "Fortfahren" at bounding box center [346, 297] width 213 height 24
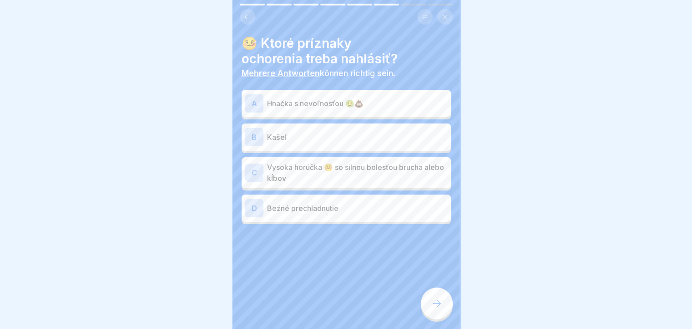
click at [252, 104] on div "A" at bounding box center [254, 103] width 18 height 18
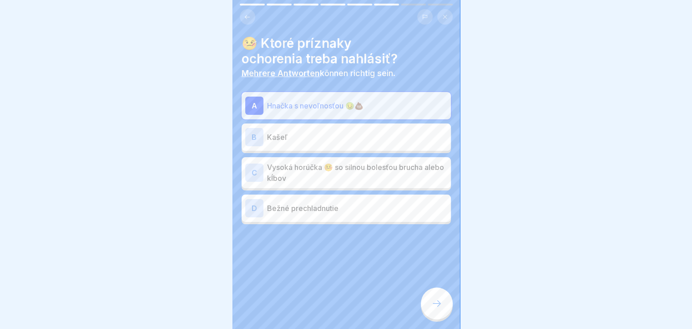
click at [256, 175] on div "C" at bounding box center [254, 172] width 18 height 18
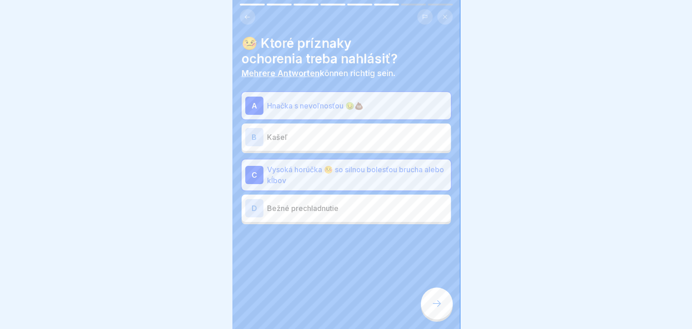
click at [440, 317] on div at bounding box center [437, 303] width 32 height 32
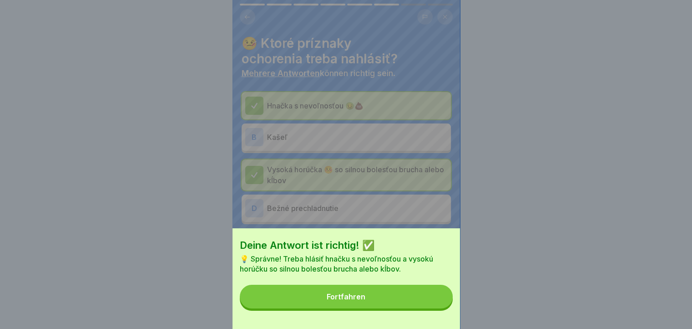
click at [433, 305] on button "Fortfahren" at bounding box center [346, 297] width 213 height 24
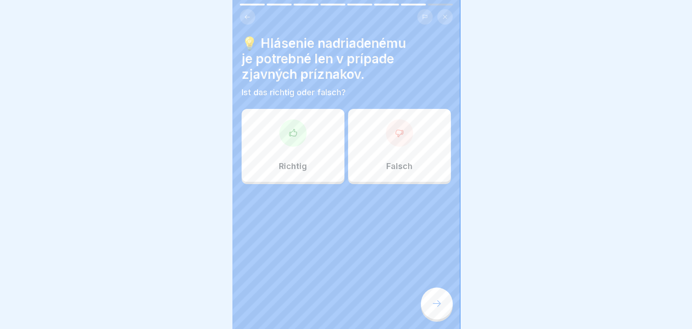
click at [293, 134] on icon at bounding box center [293, 132] width 9 height 9
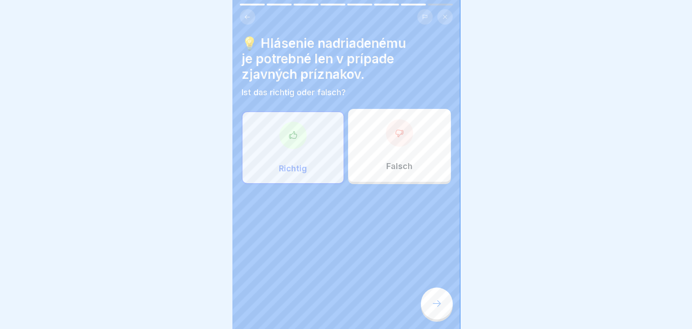
click at [430, 315] on div at bounding box center [437, 303] width 32 height 32
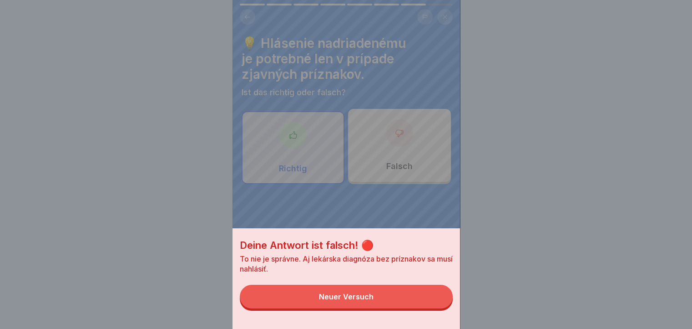
click at [406, 151] on div "Deine Antwort ist falsch! 🔴 To nie je správne. Aj lekárska diagnóza bez príznak…" at bounding box center [347, 164] width 228 height 329
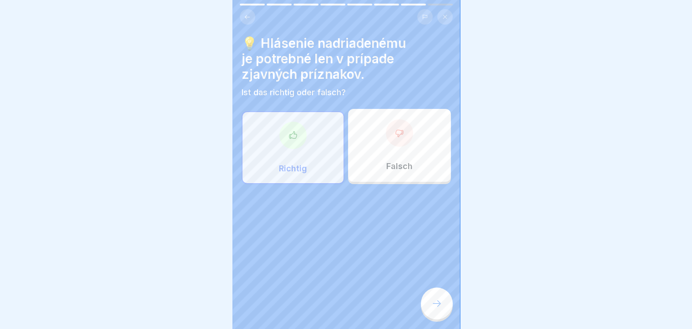
click at [402, 152] on div "Falsch" at bounding box center [399, 145] width 103 height 73
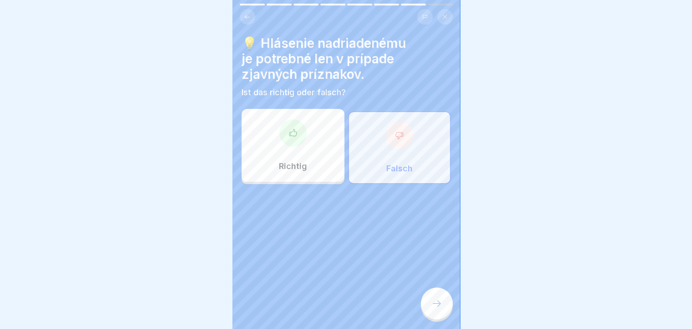
click at [439, 309] on icon at bounding box center [437, 303] width 11 height 11
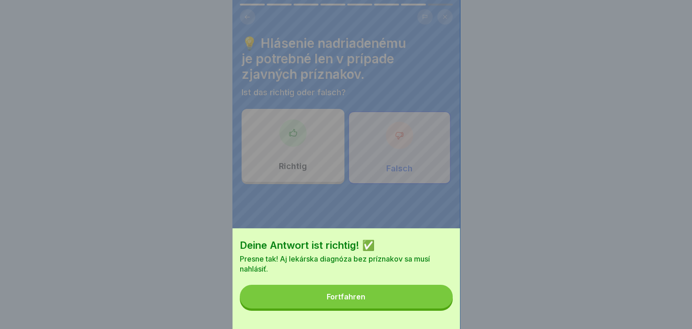
click at [412, 298] on button "Fortfahren" at bounding box center [346, 297] width 213 height 24
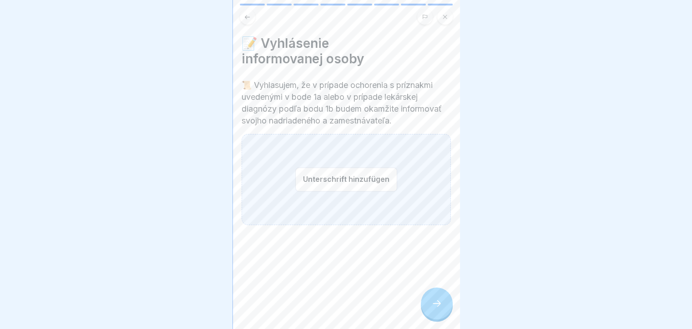
click at [350, 179] on button "Unterschrift hinzufügen" at bounding box center [346, 179] width 102 height 24
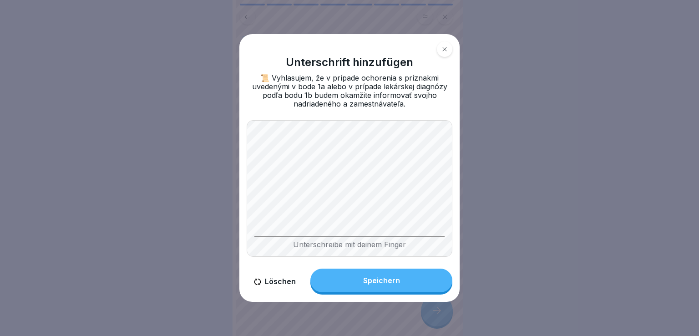
click at [362, 281] on button "Speichern" at bounding box center [381, 281] width 142 height 24
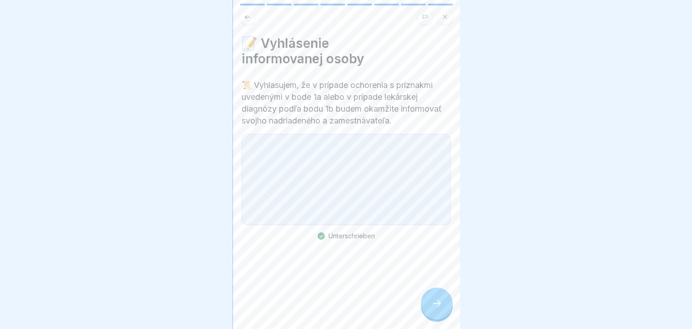
click at [427, 311] on div at bounding box center [437, 303] width 32 height 32
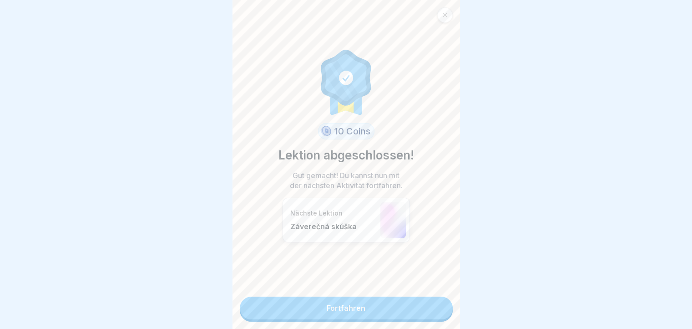
click at [414, 307] on link "Fortfahren" at bounding box center [346, 307] width 213 height 23
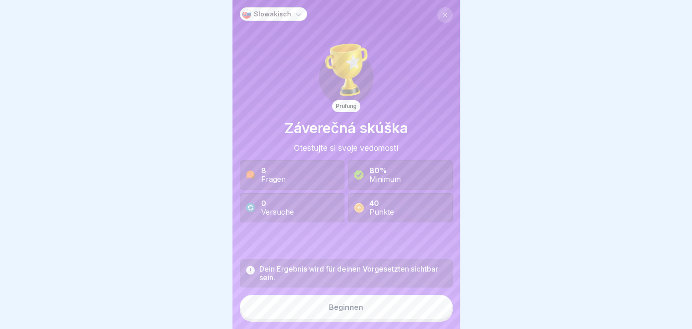
click at [344, 311] on div "Beginnen" at bounding box center [346, 307] width 34 height 8
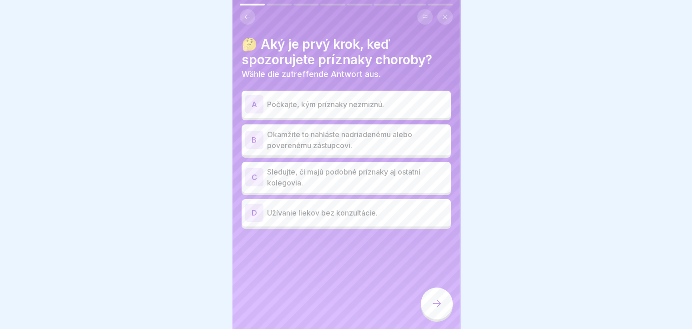
click at [355, 139] on p "Okamžite to nahláste nadriadenému alebo poverenému zástupcovi." at bounding box center [357, 140] width 180 height 22
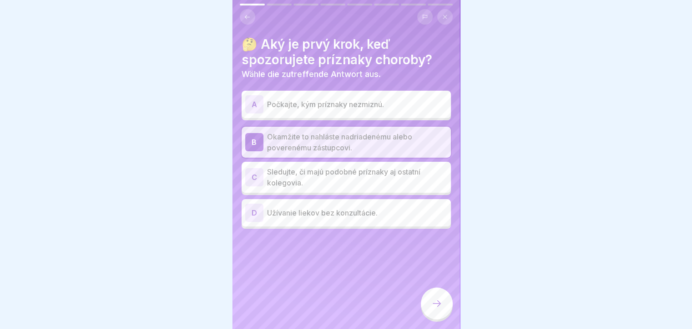
click at [444, 310] on div at bounding box center [437, 303] width 32 height 32
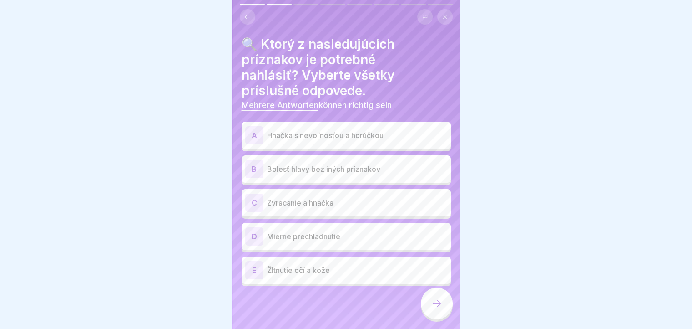
click at [293, 134] on p "Hnačka s nevoľnosťou a horúčkou" at bounding box center [357, 135] width 180 height 11
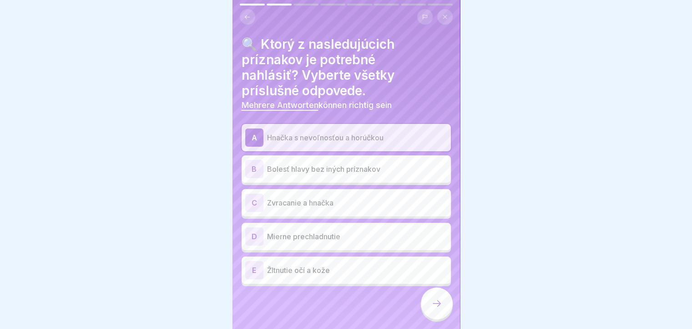
click at [278, 205] on p "Zvracanie a hnačka" at bounding box center [357, 202] width 180 height 11
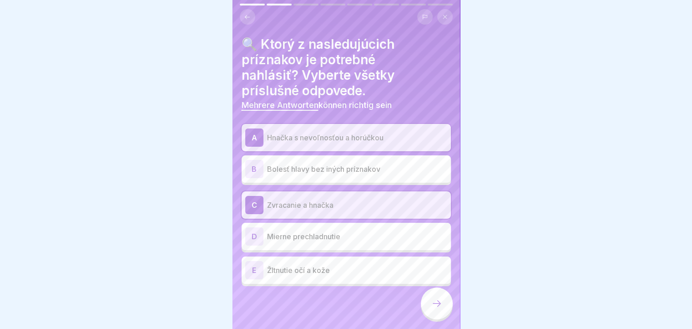
click at [437, 309] on icon at bounding box center [437, 303] width 11 height 11
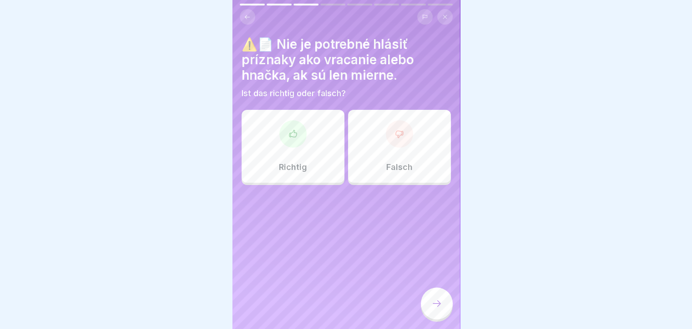
click at [387, 170] on p "Falsch" at bounding box center [400, 167] width 26 height 10
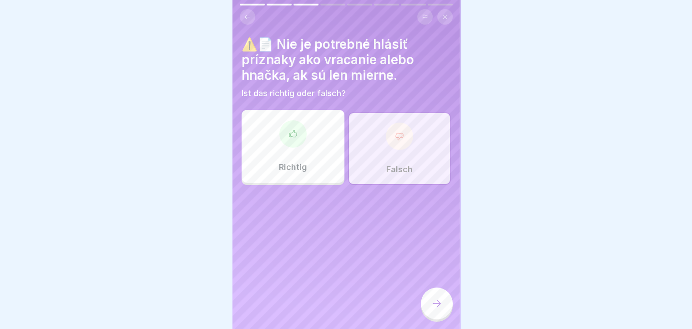
click at [441, 309] on icon at bounding box center [437, 303] width 11 height 11
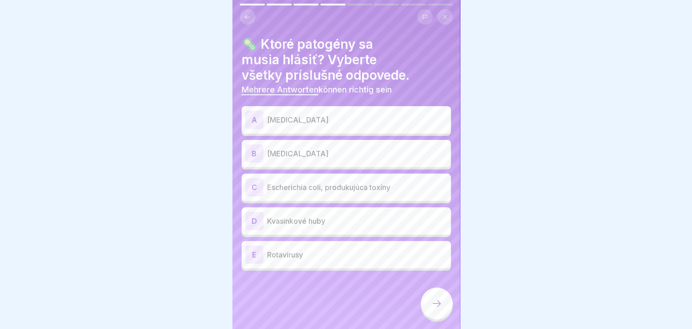
click at [381, 153] on p "[MEDICAL_DATA]" at bounding box center [357, 153] width 180 height 11
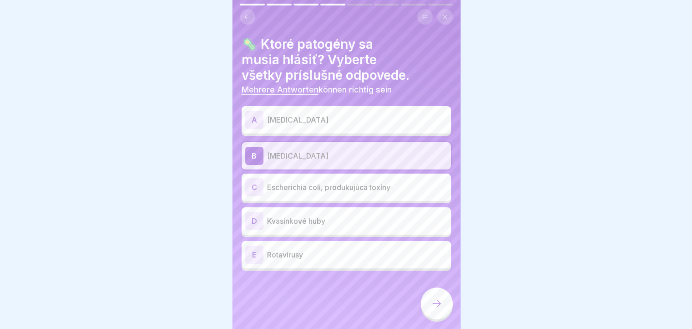
click at [362, 185] on p "Escherichia coli, produkujúca toxíny" at bounding box center [357, 187] width 180 height 11
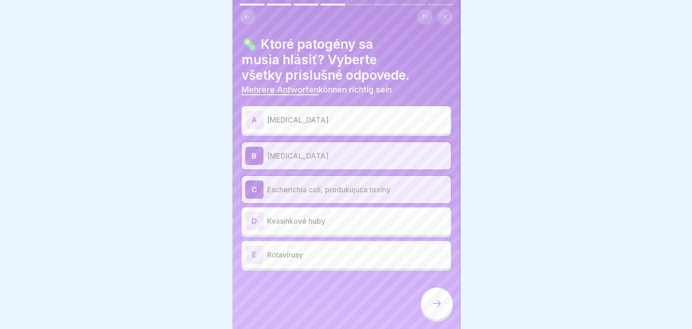
click at [352, 223] on p "Kvasinkové huby" at bounding box center [357, 220] width 180 height 11
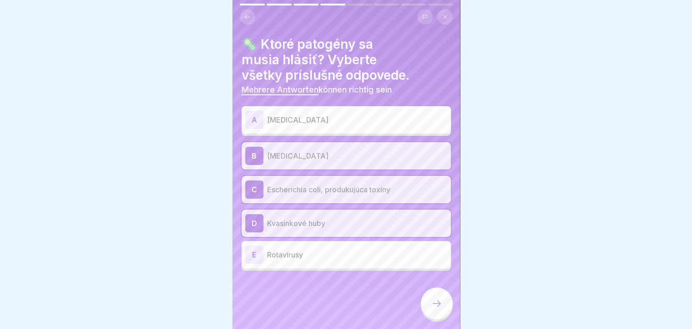
click at [436, 309] on icon at bounding box center [437, 303] width 11 height 11
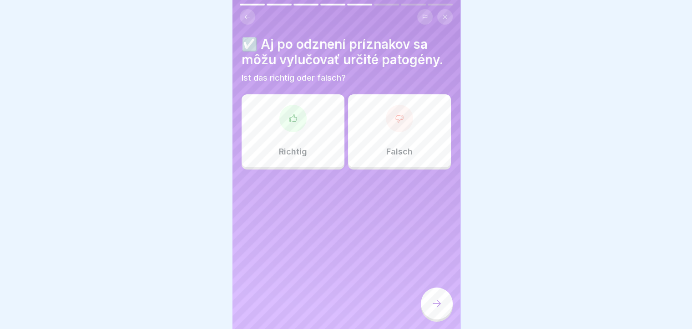
click at [294, 126] on div at bounding box center [293, 118] width 27 height 27
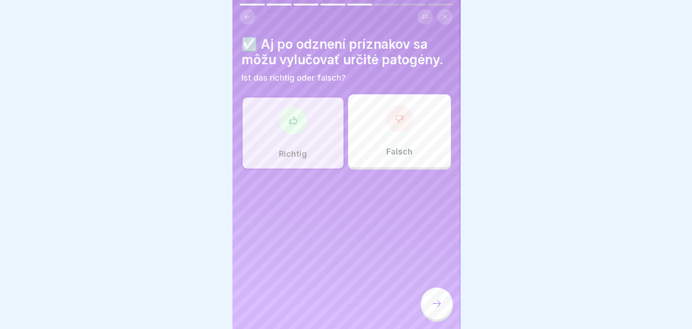
click at [439, 308] on icon at bounding box center [437, 303] width 11 height 11
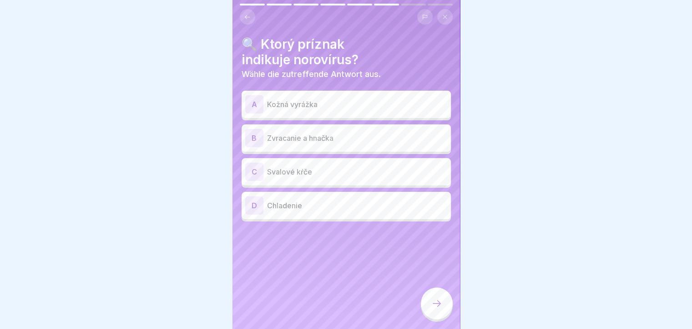
click at [316, 140] on p "Zvracanie a hnačka" at bounding box center [357, 137] width 180 height 11
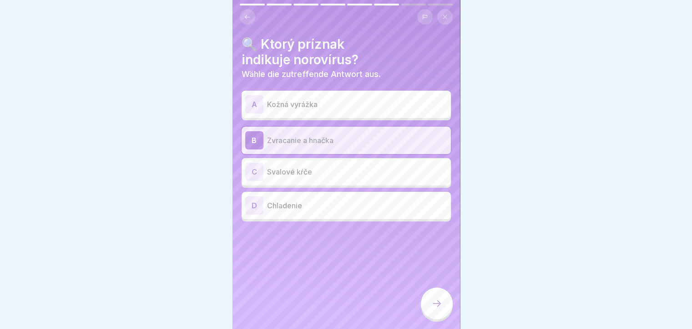
click at [443, 312] on div at bounding box center [437, 303] width 32 height 32
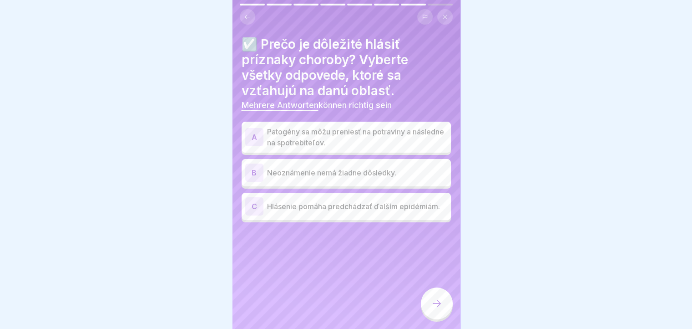
click at [422, 135] on p "Patogény sa môžu preniesť na potraviny a následne na spotrebiteľov." at bounding box center [357, 137] width 180 height 22
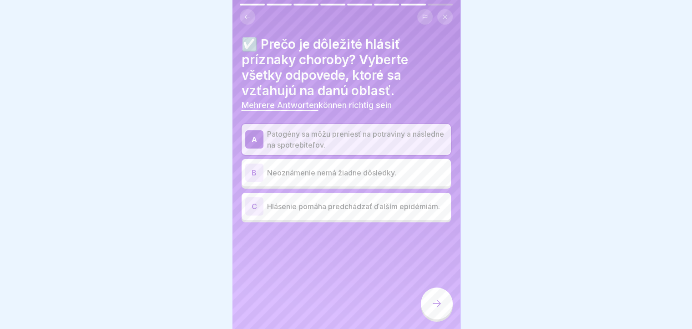
click at [381, 208] on p "Hlásenie pomáha predchádzať ďalším epidémiám." at bounding box center [357, 206] width 180 height 11
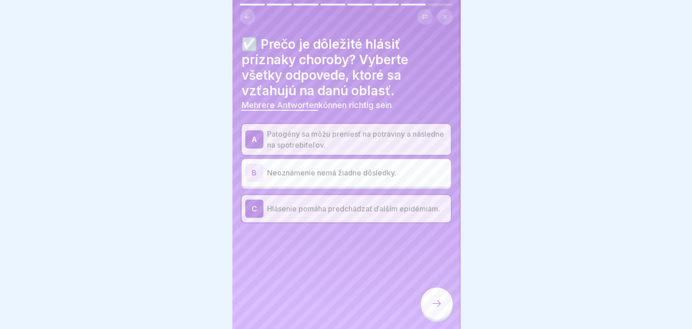
click at [437, 309] on icon at bounding box center [437, 303] width 11 height 11
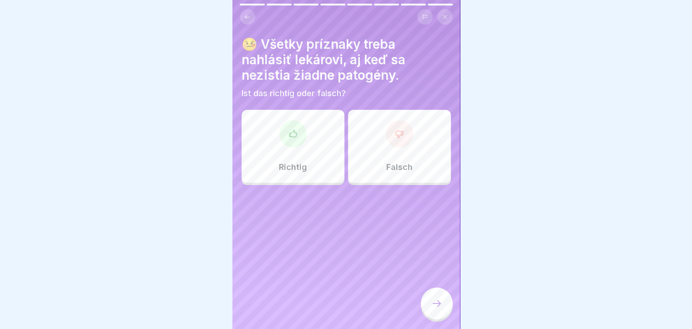
click at [293, 139] on div at bounding box center [293, 133] width 27 height 27
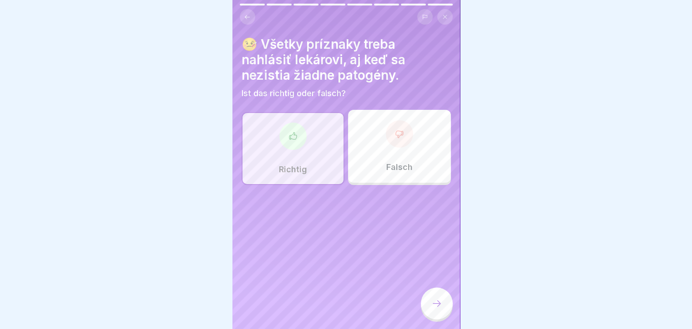
click at [444, 311] on div at bounding box center [437, 303] width 32 height 32
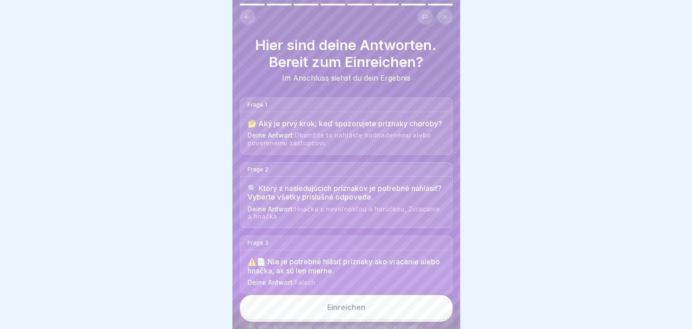
click at [403, 313] on button "Einreichen" at bounding box center [346, 307] width 213 height 25
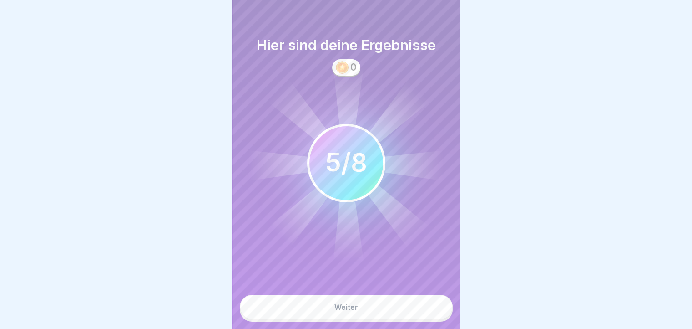
click at [345, 309] on button "Weiter" at bounding box center [346, 307] width 213 height 25
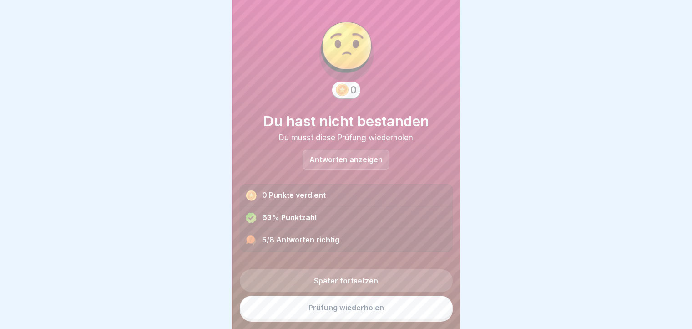
click at [331, 312] on link "Prüfung wiederholen" at bounding box center [346, 307] width 213 height 24
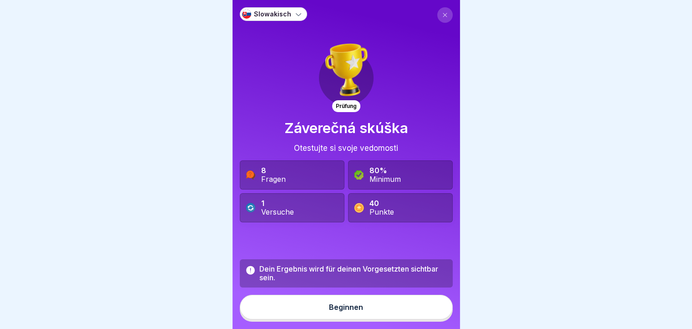
click at [395, 310] on button "Beginnen" at bounding box center [346, 307] width 213 height 25
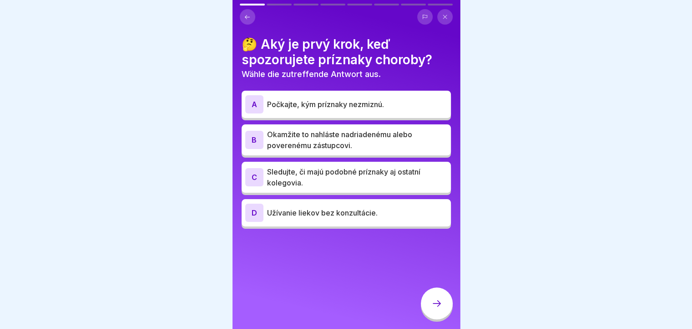
click at [327, 138] on p "Okamžite to nahláste nadriadenému alebo poverenému zástupcovi." at bounding box center [357, 140] width 180 height 22
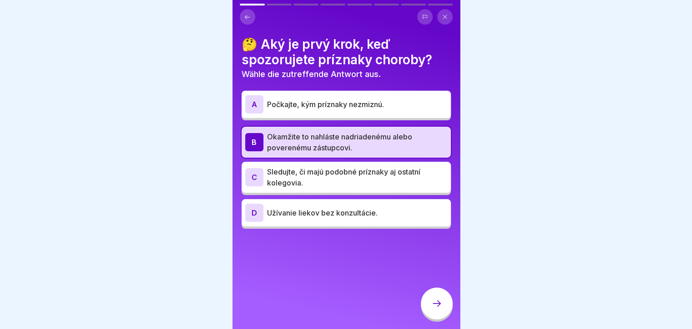
click at [388, 177] on p "Sledujte, či majú podobné príznaky aj ostatní kolegovia." at bounding box center [357, 177] width 180 height 22
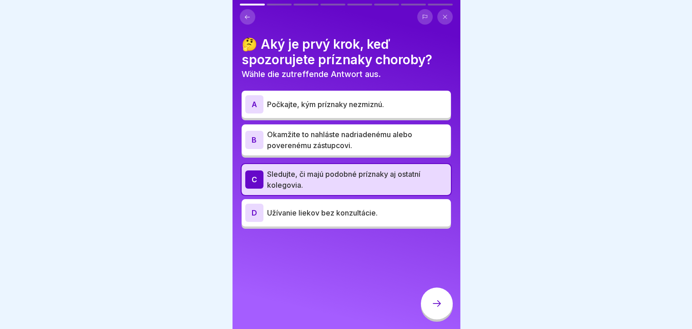
click at [409, 134] on p "Okamžite to nahláste nadriadenému alebo poverenému zástupcovi." at bounding box center [357, 140] width 180 height 22
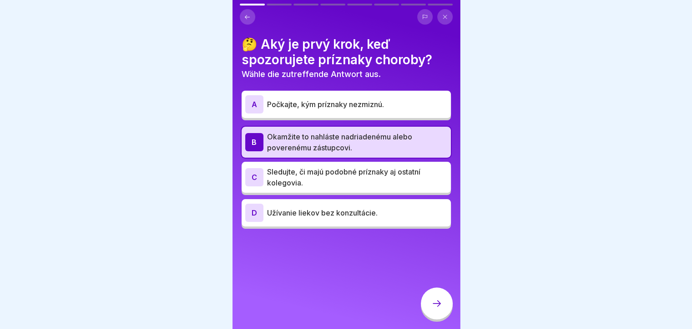
click at [447, 313] on div at bounding box center [437, 303] width 32 height 32
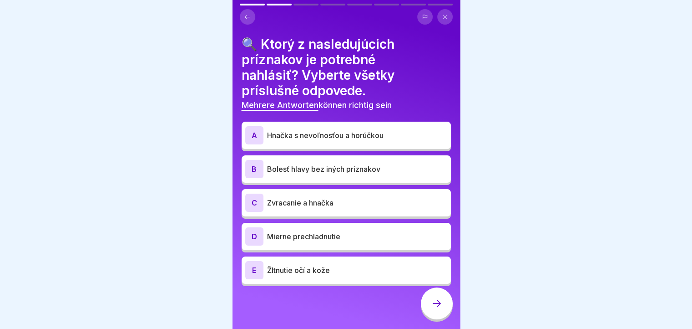
click at [330, 132] on p "Hnačka s nevoľnosťou a horúčkou" at bounding box center [357, 135] width 180 height 11
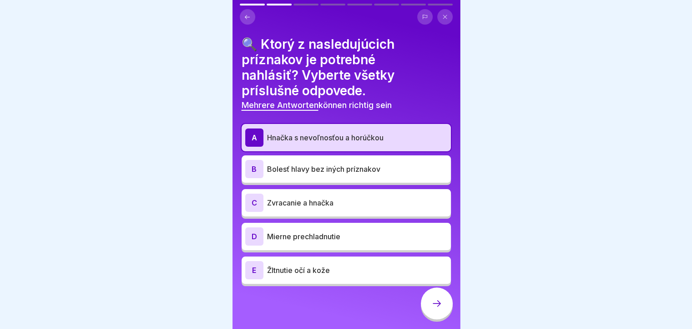
click at [302, 204] on p "Zvracanie a hnačka" at bounding box center [357, 202] width 180 height 11
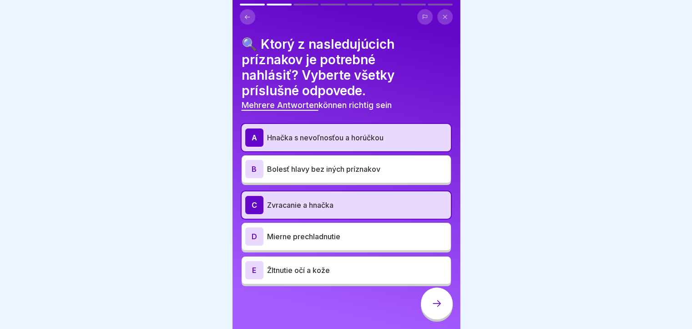
click at [271, 274] on p "Žltnutie očí a kože" at bounding box center [357, 270] width 180 height 11
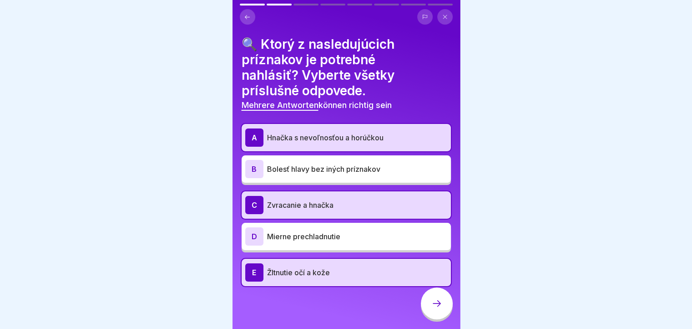
click at [296, 239] on p "Mierne prechladnutie" at bounding box center [357, 236] width 180 height 11
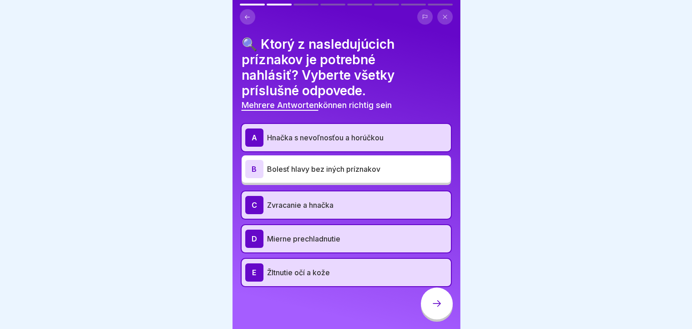
click at [436, 309] on icon at bounding box center [437, 303] width 11 height 11
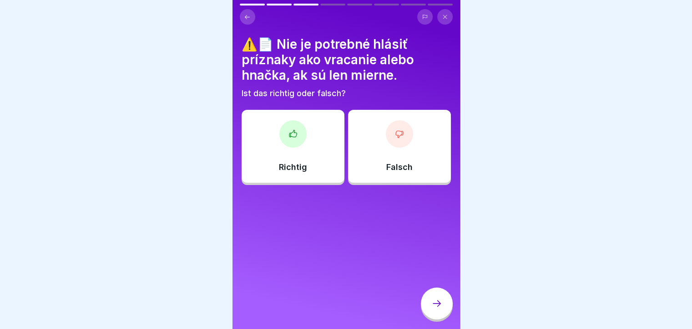
click at [403, 152] on div "Falsch" at bounding box center [399, 146] width 103 height 73
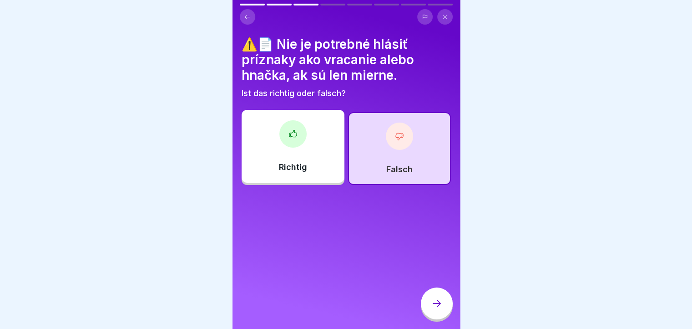
click at [423, 312] on div at bounding box center [437, 303] width 32 height 32
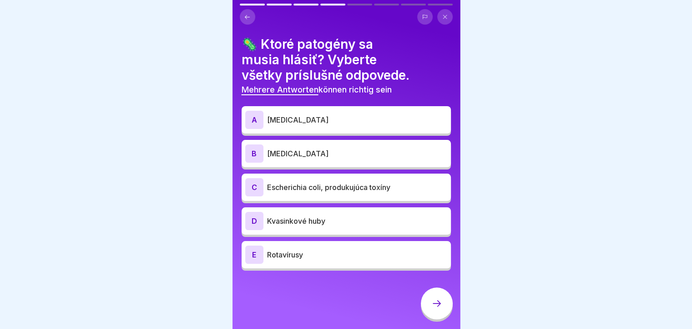
click at [286, 123] on p "[MEDICAL_DATA]" at bounding box center [357, 119] width 180 height 11
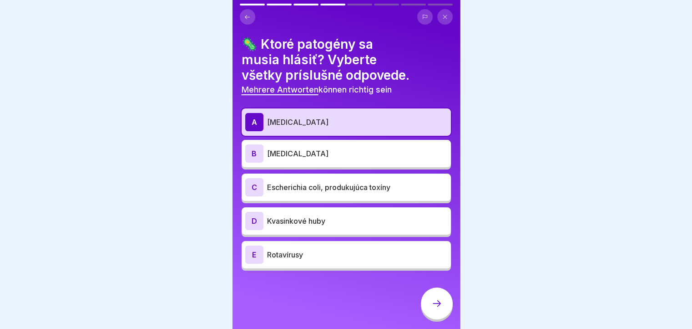
click at [273, 152] on p "[MEDICAL_DATA]" at bounding box center [357, 153] width 180 height 11
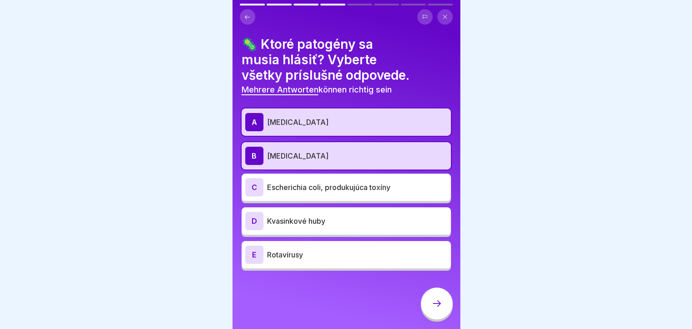
click at [270, 190] on p "Escherichia coli, produkujúca toxíny" at bounding box center [357, 187] width 180 height 11
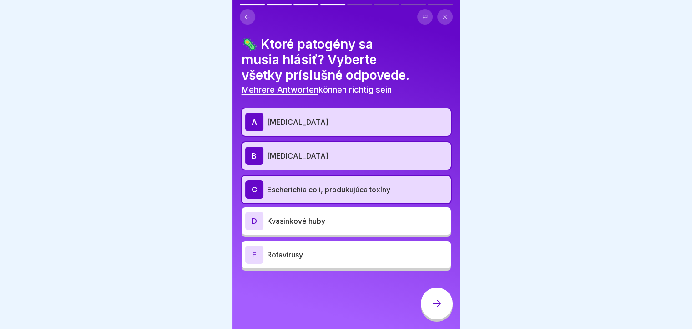
click at [286, 223] on p "Kvasinkové huby" at bounding box center [357, 220] width 180 height 11
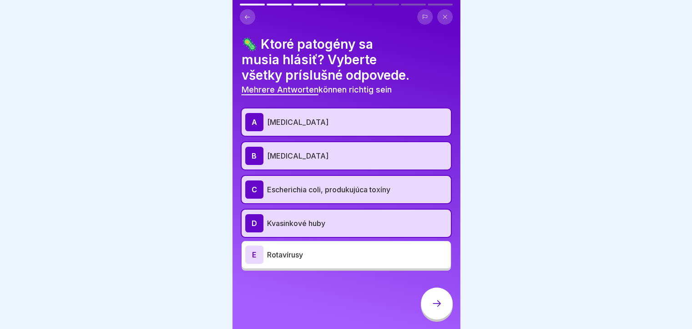
click at [346, 264] on div "E Rotavírusy" at bounding box center [346, 254] width 209 height 27
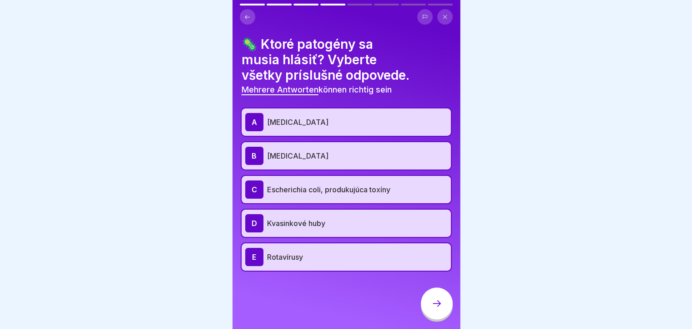
click at [446, 315] on div at bounding box center [437, 303] width 32 height 32
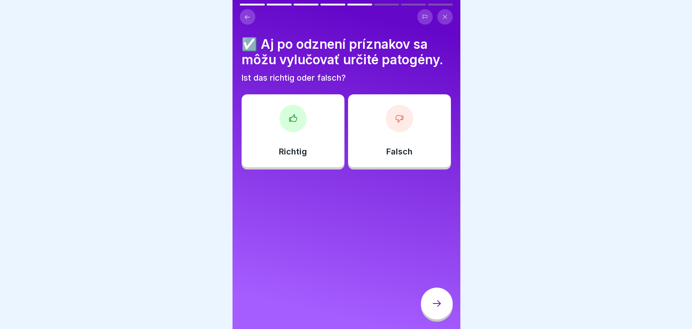
click at [302, 139] on div "Richtig" at bounding box center [293, 130] width 103 height 73
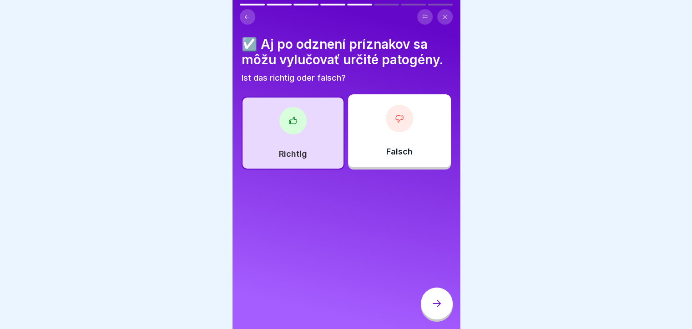
click at [429, 321] on div "Slowakisch Prüfung Záverečná skúška Otestujte si svoje vedomosti 8 Fragen 80% M…" at bounding box center [347, 164] width 228 height 329
click at [436, 319] on div at bounding box center [437, 303] width 32 height 32
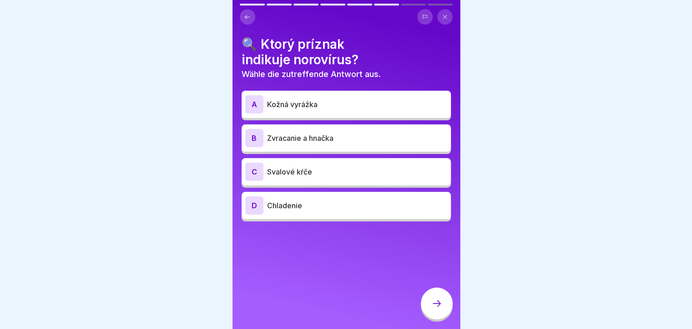
click at [348, 109] on p "Kožná vyrážka" at bounding box center [357, 104] width 180 height 11
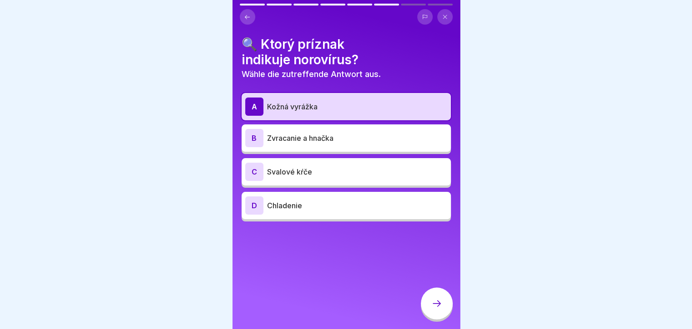
click at [426, 312] on div at bounding box center [437, 303] width 32 height 32
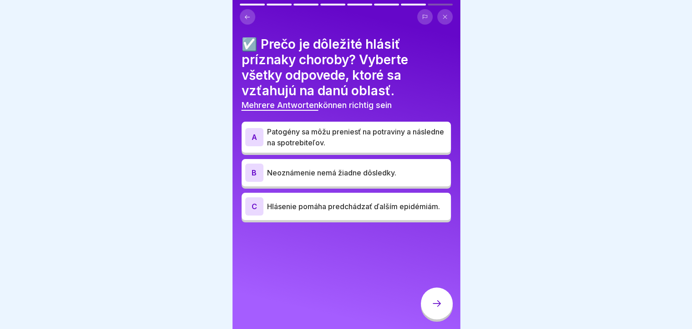
click at [379, 142] on p "Patogény sa môžu preniesť na potraviny a následne na spotrebiteľov." at bounding box center [357, 137] width 180 height 22
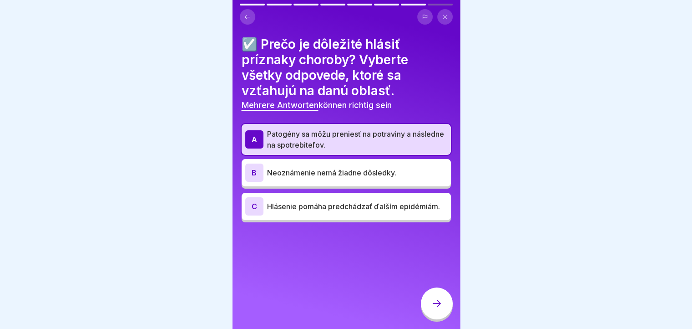
click at [347, 205] on p "Hlásenie pomáha predchádzať ďalším epidémiám." at bounding box center [357, 206] width 180 height 11
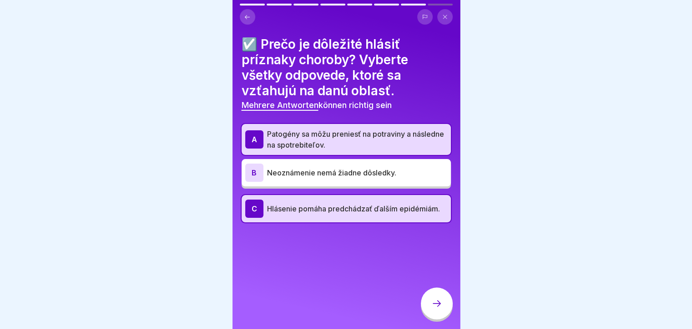
click at [434, 319] on div at bounding box center [437, 303] width 32 height 32
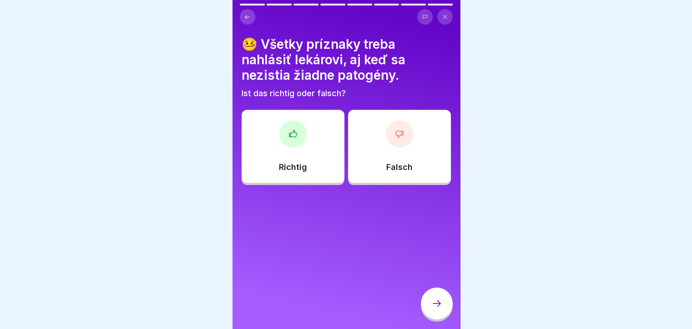
click at [289, 137] on icon at bounding box center [293, 133] width 9 height 9
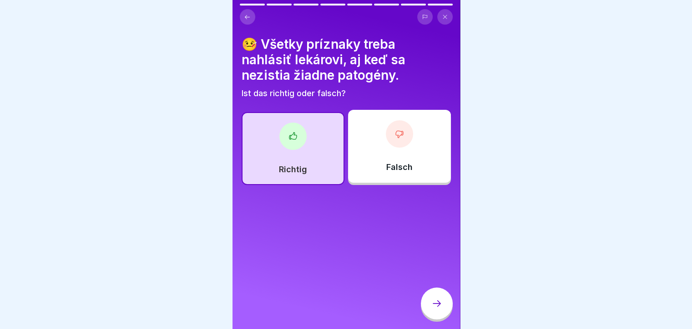
click at [446, 309] on div at bounding box center [437, 303] width 32 height 32
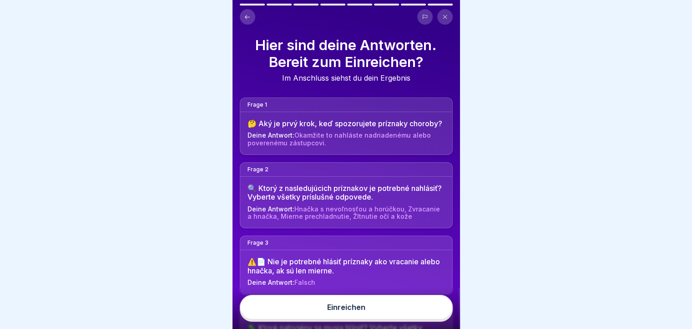
click at [424, 312] on button "Einreichen" at bounding box center [346, 307] width 213 height 25
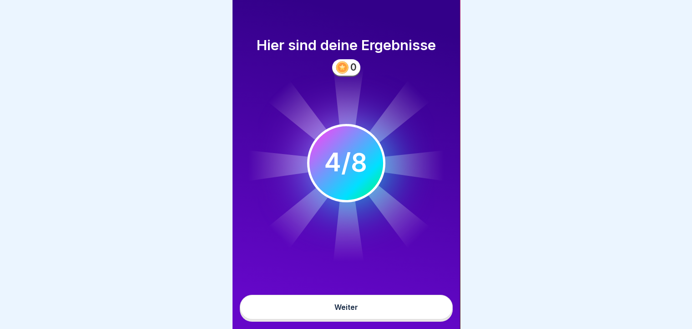
click at [341, 311] on div "Weiter" at bounding box center [347, 307] width 24 height 8
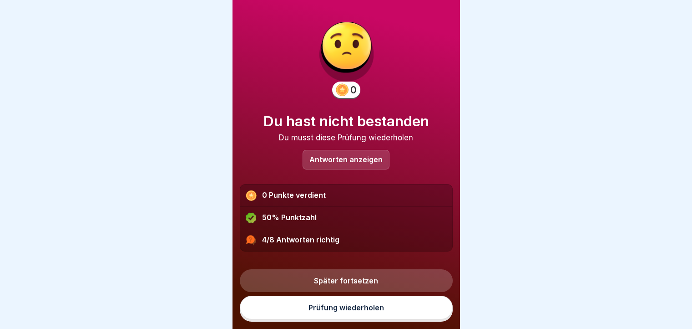
click at [326, 312] on link "Prüfung wiederholen" at bounding box center [346, 307] width 213 height 24
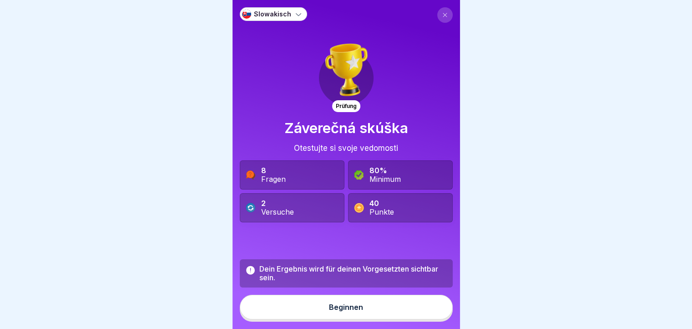
drag, startPoint x: 0, startPoint y: 0, endPoint x: 326, endPoint y: 313, distance: 451.7
click at [326, 313] on button "Beginnen" at bounding box center [346, 307] width 213 height 25
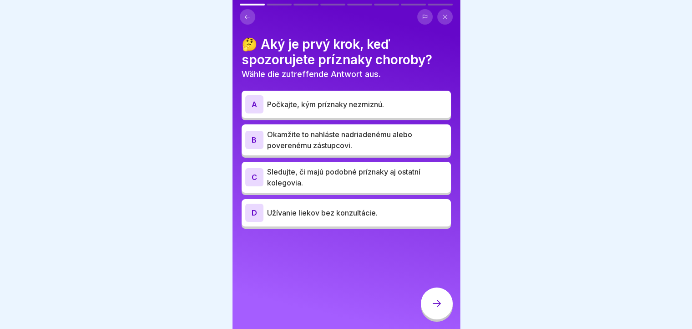
click at [328, 137] on p "Okamžite to nahláste nadriadenému alebo poverenému zástupcovi." at bounding box center [357, 140] width 180 height 22
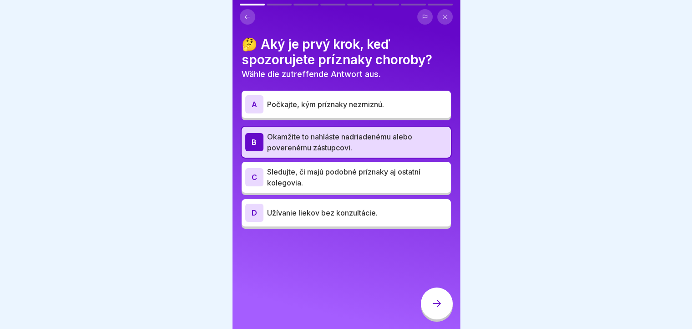
click at [326, 181] on p "Sledujte, či majú podobné príznaky aj ostatní kolegovia." at bounding box center [357, 177] width 180 height 22
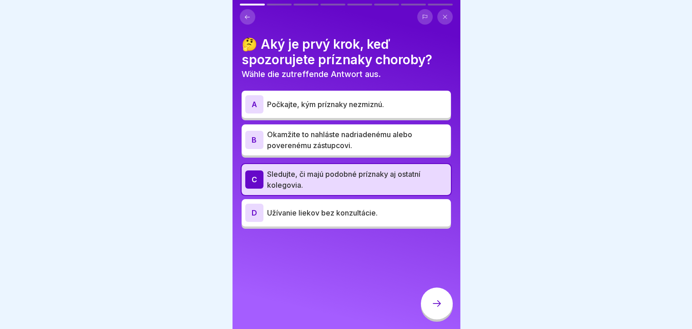
click at [326, 181] on p "Sledujte, či majú podobné príznaky aj ostatní kolegovia." at bounding box center [357, 179] width 180 height 22
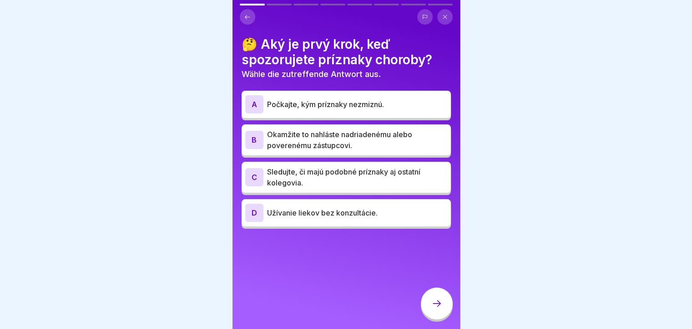
click at [353, 138] on p "Okamžite to nahláste nadriadenému alebo poverenému zástupcovi." at bounding box center [357, 140] width 180 height 22
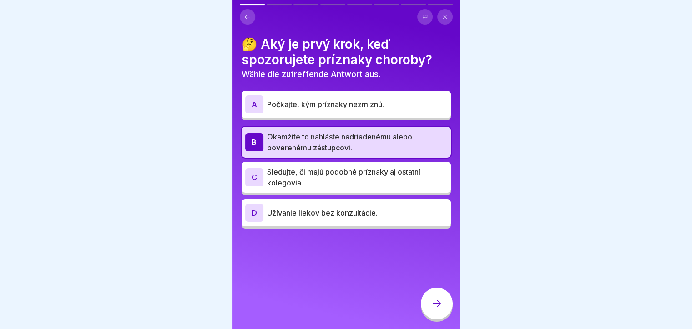
click at [443, 317] on div at bounding box center [437, 303] width 32 height 32
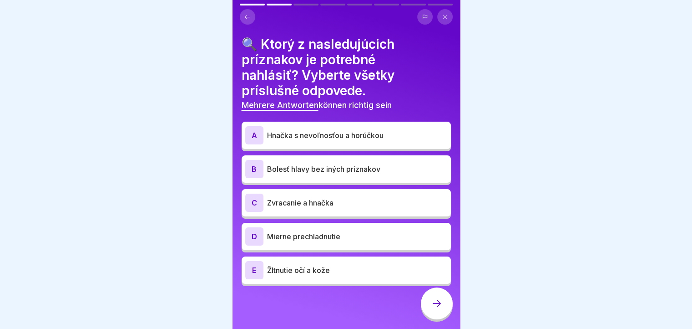
click at [351, 137] on p "Hnačka s nevoľnosťou a horúčkou" at bounding box center [357, 135] width 180 height 11
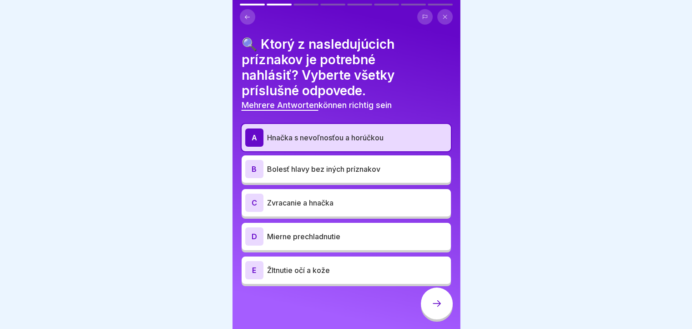
click at [324, 204] on p "Zvracanie a hnačka" at bounding box center [357, 202] width 180 height 11
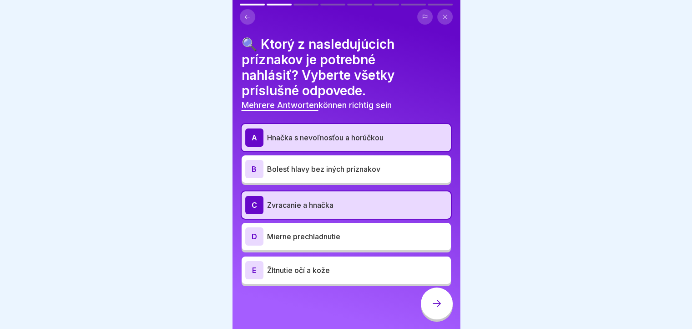
click at [307, 243] on div "D Mierne prechladnutie" at bounding box center [346, 236] width 202 height 18
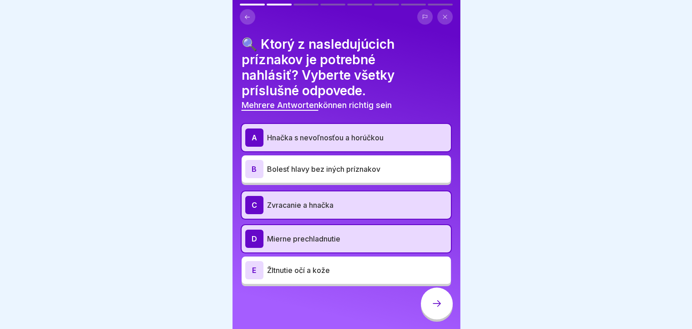
click at [304, 242] on p "Mierne prechladnutie" at bounding box center [357, 238] width 180 height 11
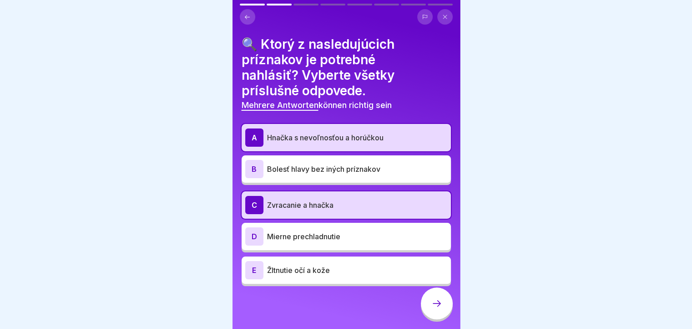
click at [299, 275] on div "E Žltnutie očí a kože" at bounding box center [346, 270] width 202 height 18
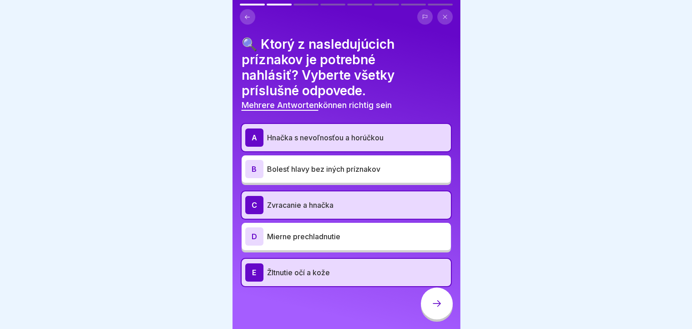
click at [435, 309] on icon at bounding box center [437, 303] width 11 height 11
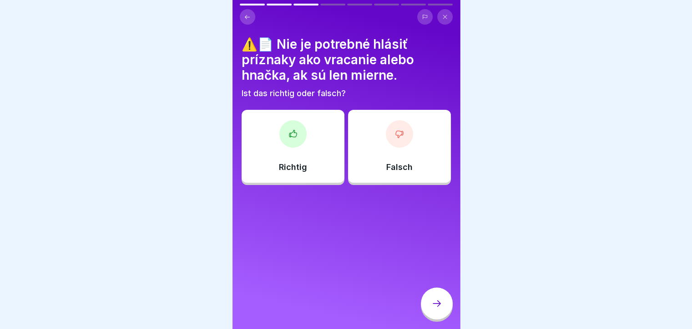
click at [391, 155] on div "Falsch" at bounding box center [399, 146] width 103 height 73
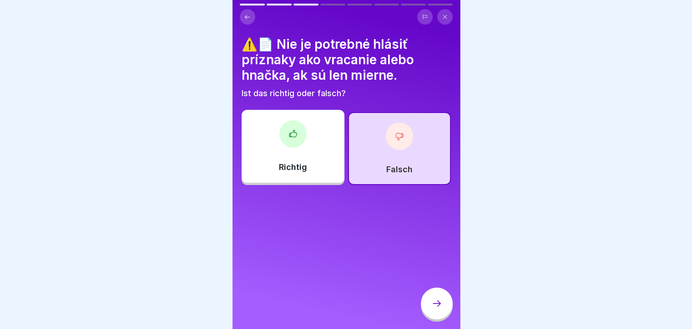
click at [432, 305] on div at bounding box center [437, 303] width 32 height 32
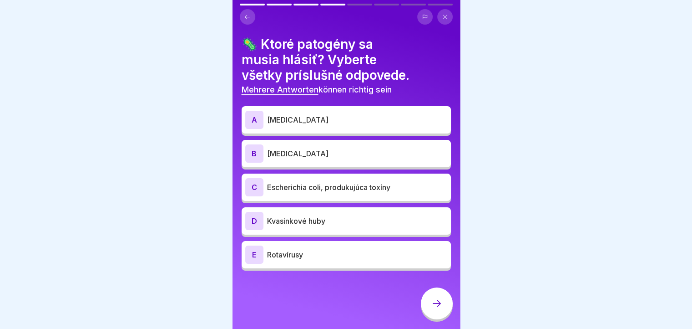
click at [306, 188] on p "Escherichia coli, produkujúca toxíny" at bounding box center [357, 187] width 180 height 11
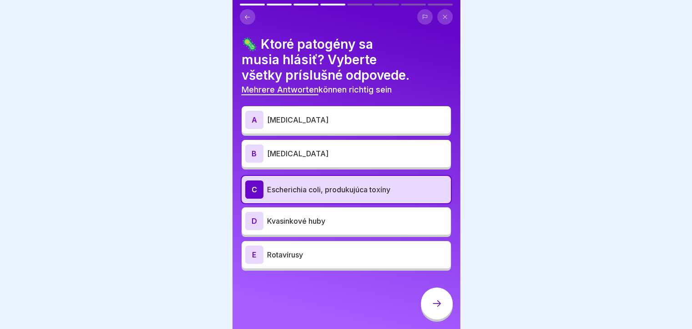
click at [322, 223] on p "Kvasinkové huby" at bounding box center [357, 220] width 180 height 11
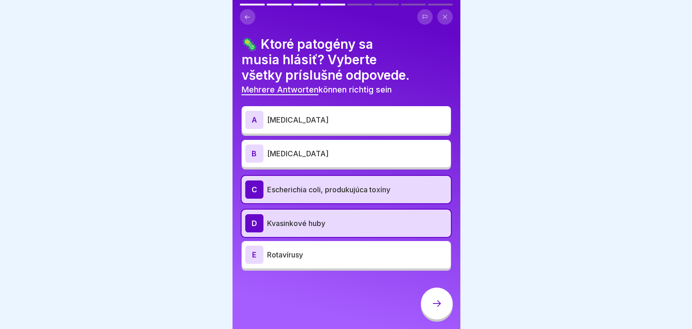
click at [298, 250] on p "Rotavírusy" at bounding box center [357, 254] width 180 height 11
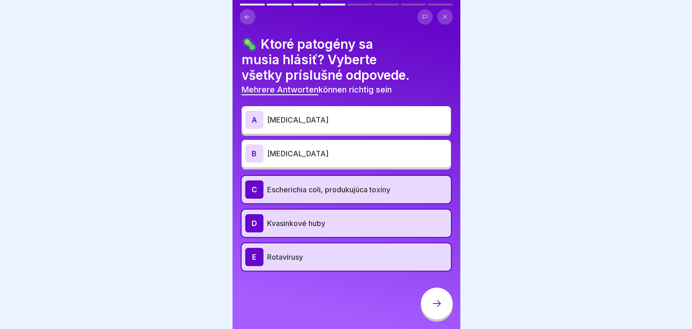
click at [441, 309] on icon at bounding box center [437, 303] width 11 height 11
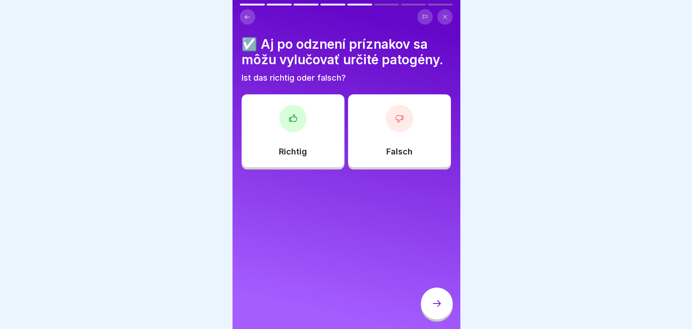
click at [290, 123] on div at bounding box center [293, 118] width 27 height 27
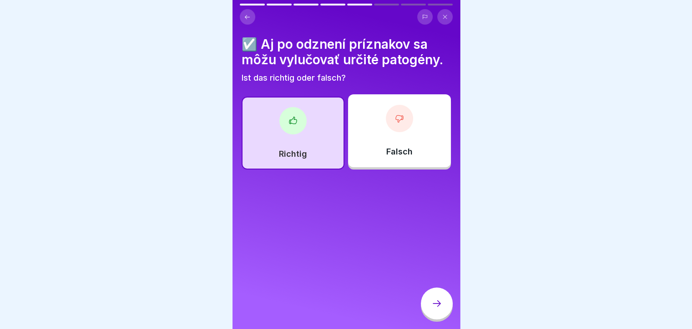
click at [439, 309] on icon at bounding box center [437, 303] width 11 height 11
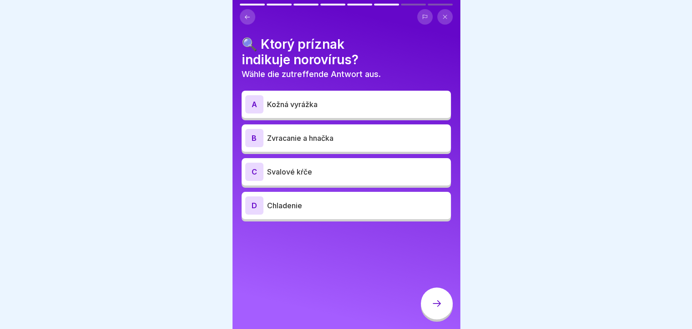
click at [327, 138] on p "Zvracanie a hnačka" at bounding box center [357, 137] width 180 height 11
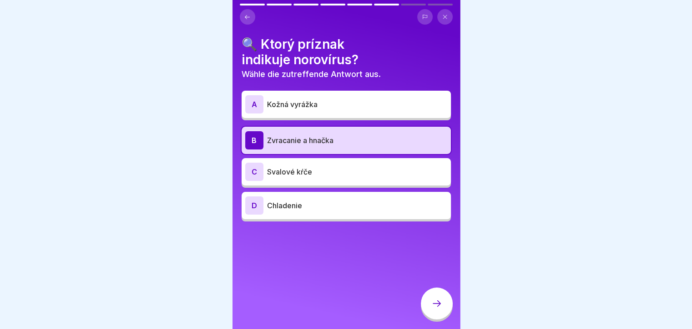
click at [441, 309] on icon at bounding box center [437, 303] width 11 height 11
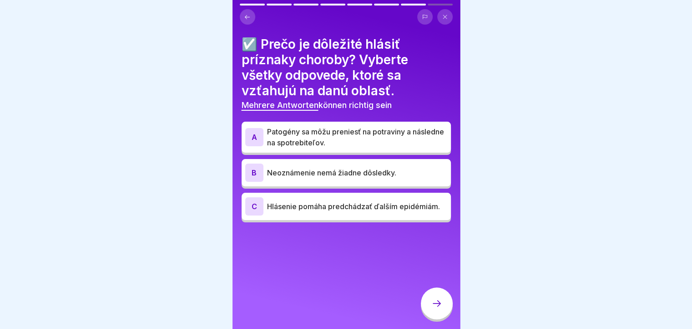
click at [366, 212] on p "Hlásenie pomáha predchádzať ďalším epidémiám." at bounding box center [357, 206] width 180 height 11
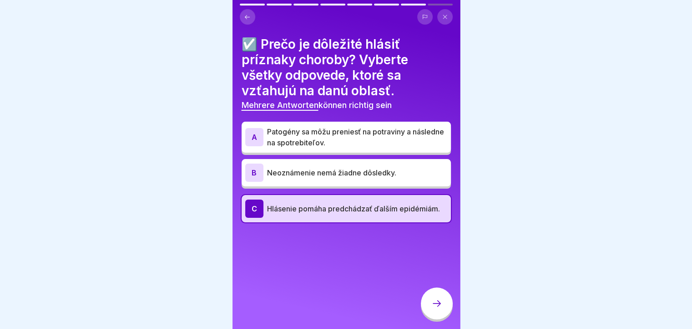
click at [361, 137] on p "Patogény sa môžu preniesť na potraviny a následne na spotrebiteľov." at bounding box center [357, 137] width 180 height 22
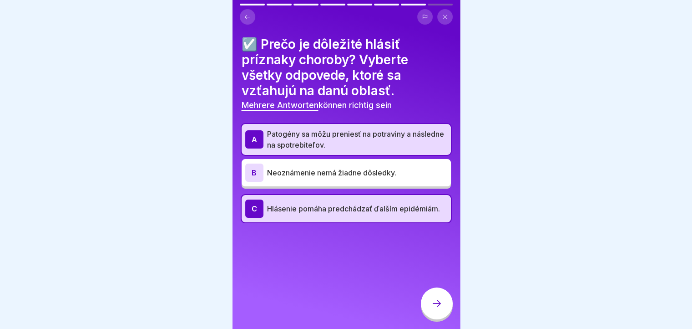
click at [439, 305] on div at bounding box center [437, 303] width 32 height 32
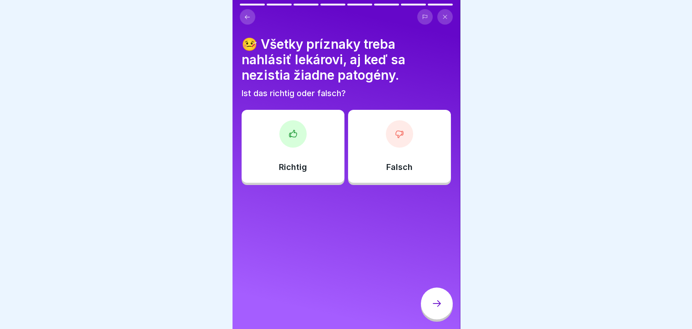
click at [320, 161] on div "Richtig" at bounding box center [293, 146] width 103 height 73
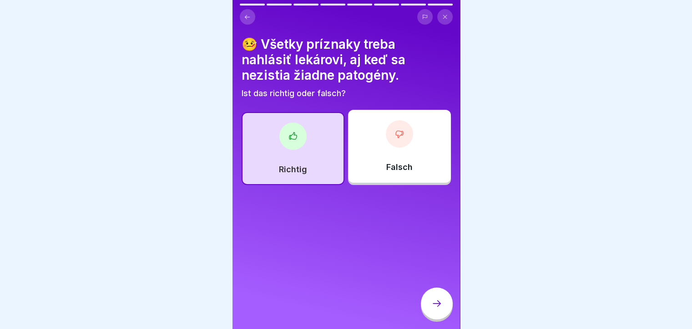
click at [439, 305] on div at bounding box center [437, 303] width 32 height 32
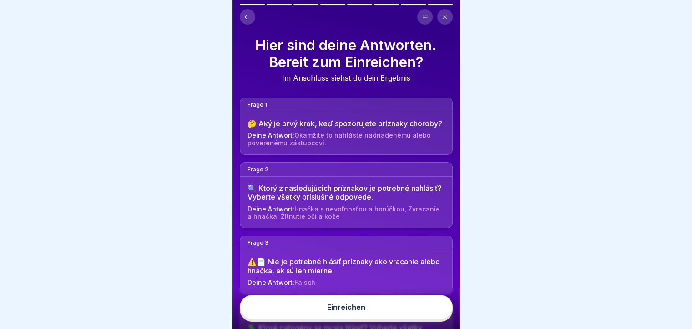
click at [414, 306] on button "Einreichen" at bounding box center [346, 307] width 213 height 25
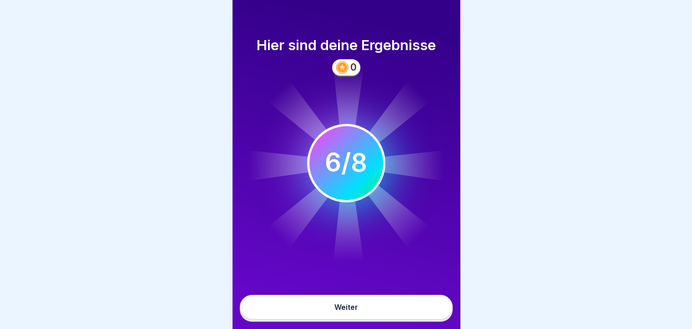
click at [401, 315] on button "Weiter" at bounding box center [346, 307] width 213 height 25
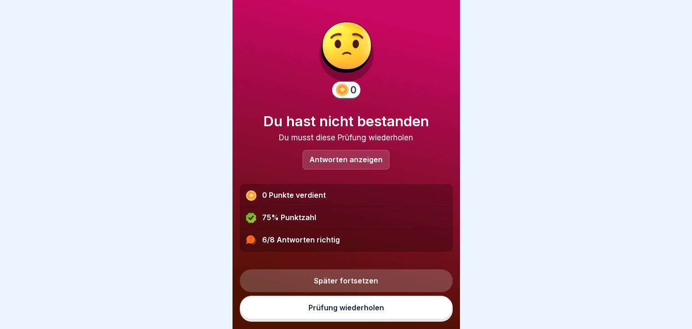
click at [395, 319] on link "Prüfung wiederholen" at bounding box center [346, 307] width 213 height 24
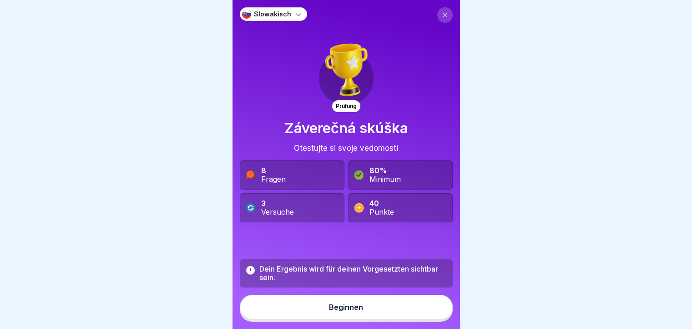
click at [382, 319] on button "Beginnen" at bounding box center [346, 307] width 213 height 25
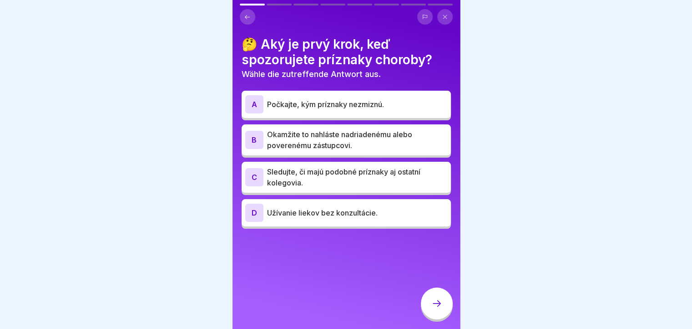
click at [378, 136] on p "Okamžite to nahláste nadriadenému alebo poverenému zástupcovi." at bounding box center [357, 140] width 180 height 22
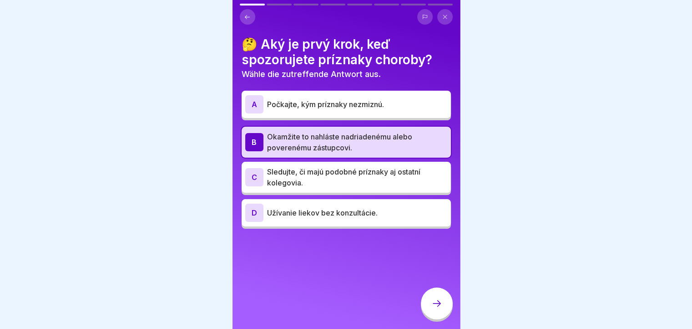
click at [387, 102] on p "Počkajte, kým príznaky nezmiznú." at bounding box center [357, 104] width 180 height 11
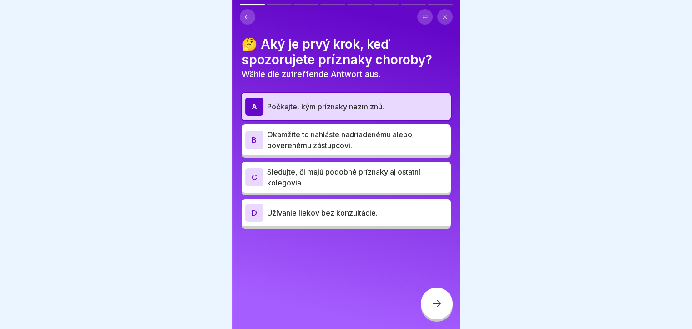
click at [370, 135] on p "Okamžite to nahláste nadriadenému alebo poverenému zástupcovi." at bounding box center [357, 140] width 180 height 22
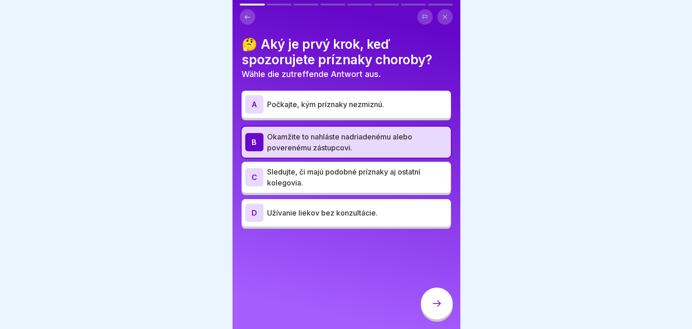
click at [440, 315] on div at bounding box center [437, 303] width 32 height 32
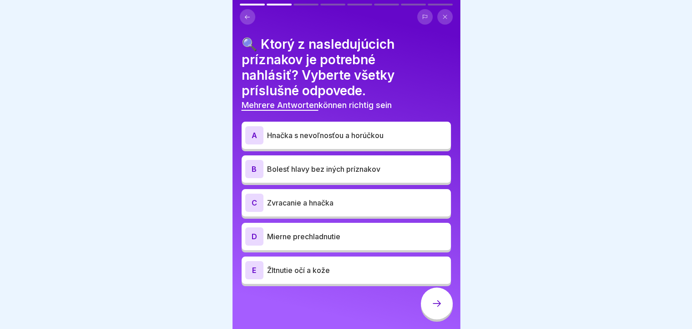
click at [313, 135] on p "Hnačka s nevoľnosťou a horúčkou" at bounding box center [357, 135] width 180 height 11
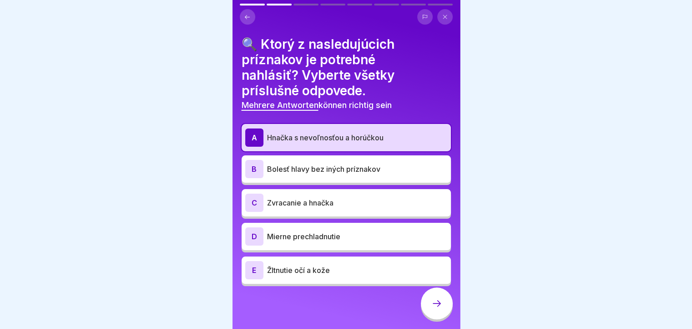
click at [310, 204] on p "Zvracanie a hnačka" at bounding box center [357, 202] width 180 height 11
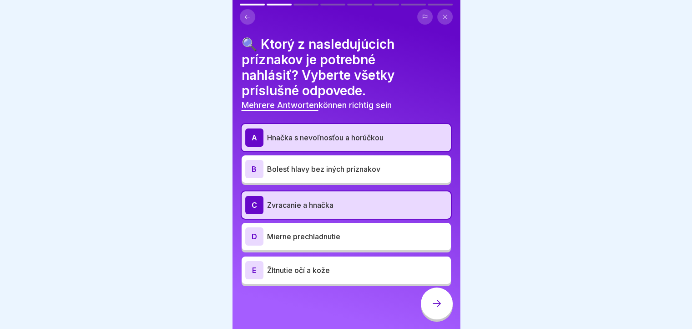
click at [312, 241] on p "Mierne prechladnutie" at bounding box center [357, 236] width 180 height 11
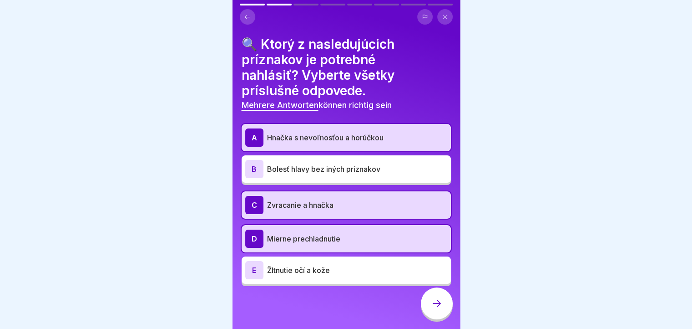
click at [310, 269] on p "Žltnutie očí a kože" at bounding box center [357, 270] width 180 height 11
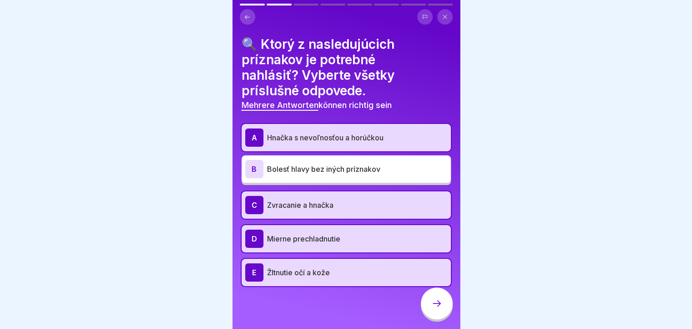
click at [438, 318] on div at bounding box center [437, 303] width 32 height 32
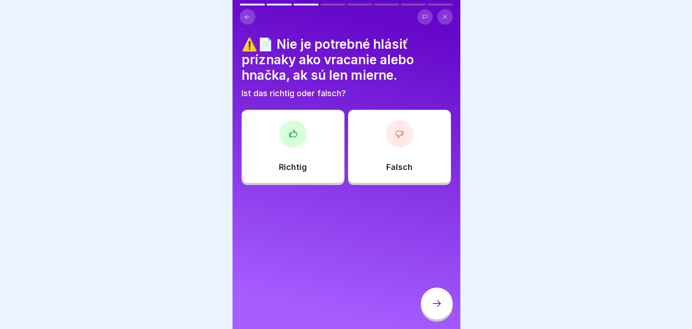
click at [373, 172] on div "Falsch" at bounding box center [399, 146] width 103 height 73
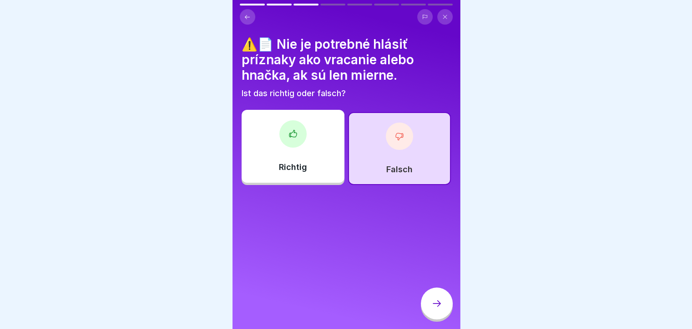
click at [428, 312] on div at bounding box center [437, 303] width 32 height 32
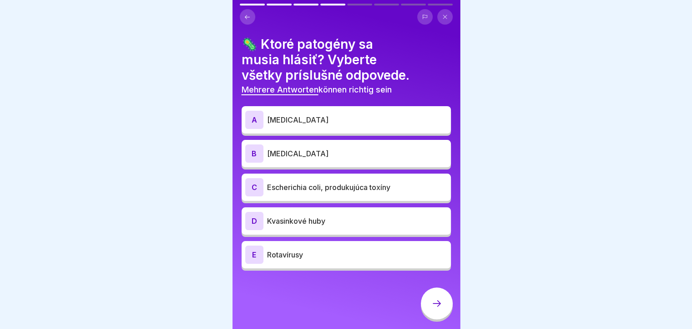
click at [342, 117] on p "[MEDICAL_DATA]" at bounding box center [357, 119] width 180 height 11
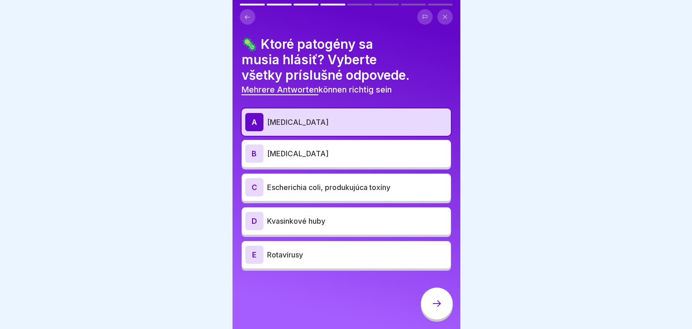
click at [327, 153] on p "[MEDICAL_DATA]" at bounding box center [357, 153] width 180 height 11
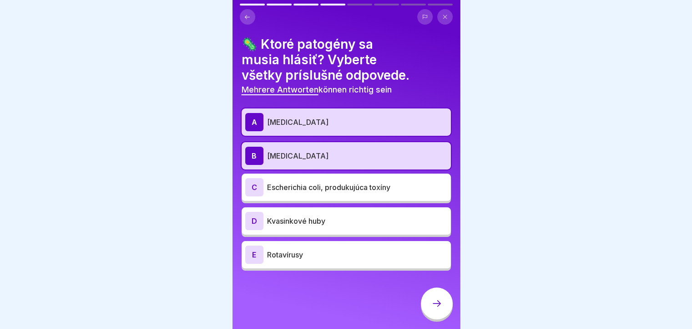
click at [320, 177] on div "A [MEDICAL_DATA] B [MEDICAL_DATA] C Escherichia coli, produkujúca toxíny D Kvas…" at bounding box center [346, 189] width 209 height 162
click at [315, 189] on p "Escherichia coli, produkujúca toxíny" at bounding box center [357, 187] width 180 height 11
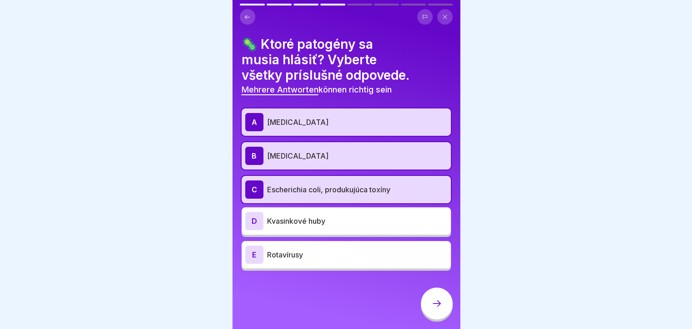
click at [299, 219] on div "D Kvasinkové huby" at bounding box center [346, 221] width 202 height 18
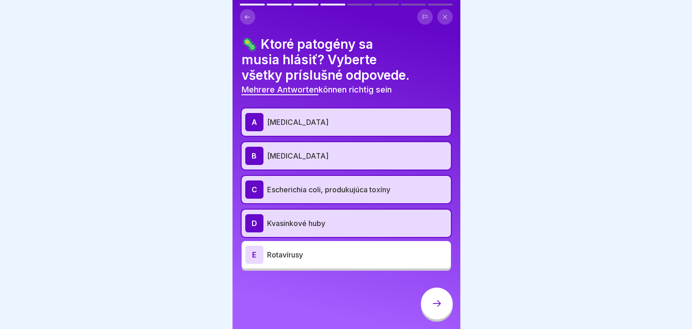
click at [273, 258] on p "Rotavírusy" at bounding box center [357, 254] width 180 height 11
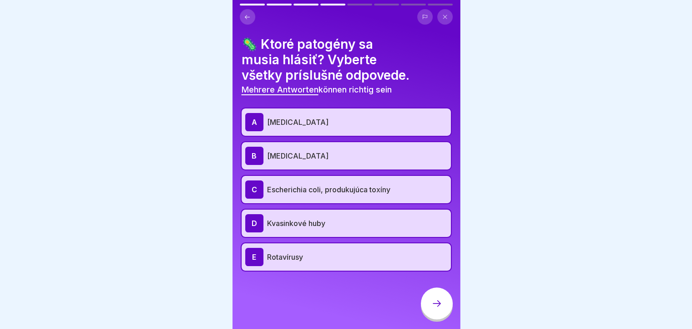
click at [432, 309] on icon at bounding box center [437, 303] width 11 height 11
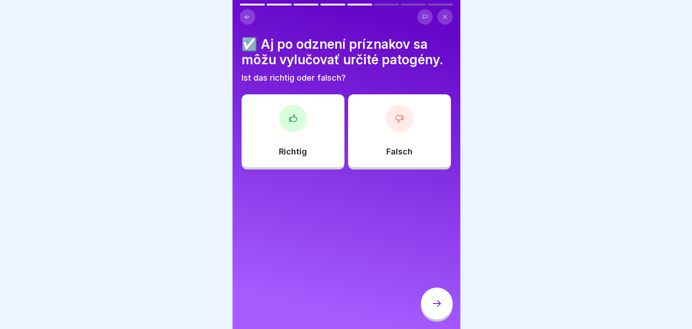
click at [372, 151] on div "Falsch" at bounding box center [399, 130] width 103 height 73
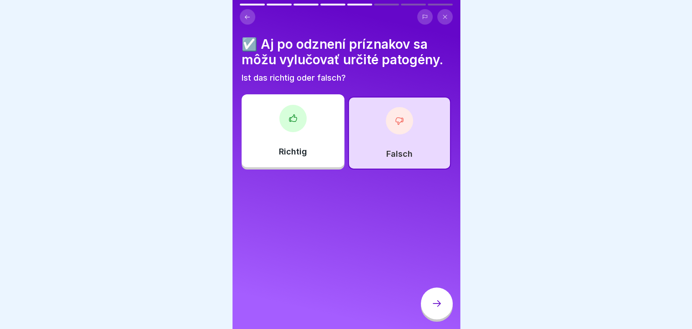
click at [440, 309] on icon at bounding box center [437, 303] width 11 height 11
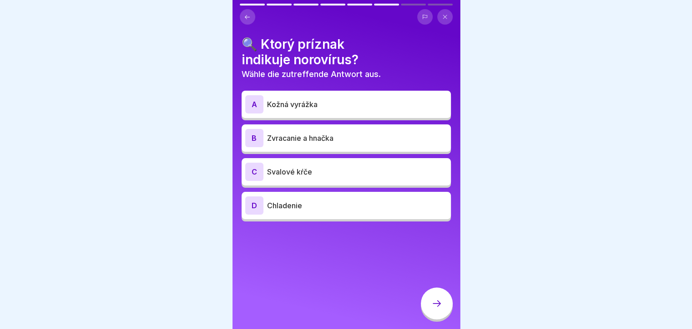
click at [308, 141] on p "Zvracanie a hnačka" at bounding box center [357, 137] width 180 height 11
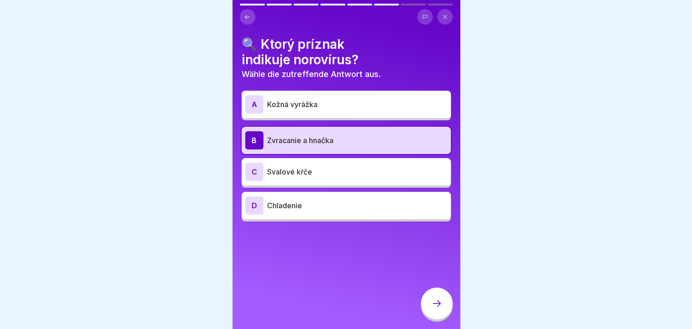
click at [304, 195] on div "A Kožná vyrážka B Zvracanie a hnačka C Svalové kŕče D Chladenie" at bounding box center [346, 157] width 209 height 128
click at [432, 319] on div at bounding box center [437, 303] width 32 height 32
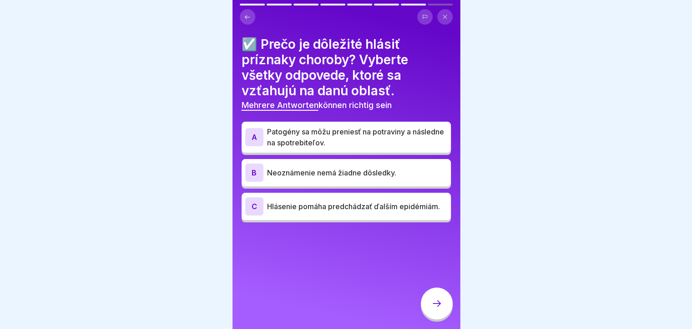
click at [337, 136] on p "Patogény sa môžu preniesť na potraviny a následne na spotrebiteľov." at bounding box center [357, 137] width 180 height 22
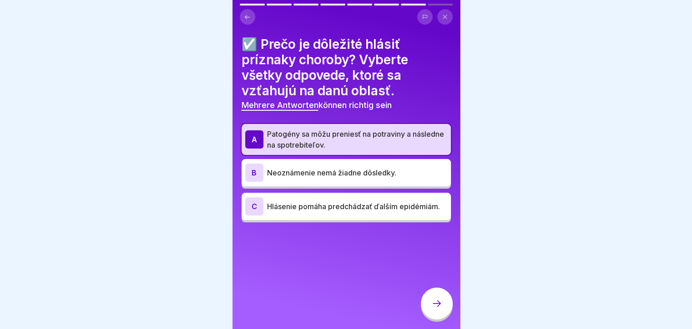
click at [306, 212] on p "Hlásenie pomáha predchádzať ďalším epidémiám." at bounding box center [357, 206] width 180 height 11
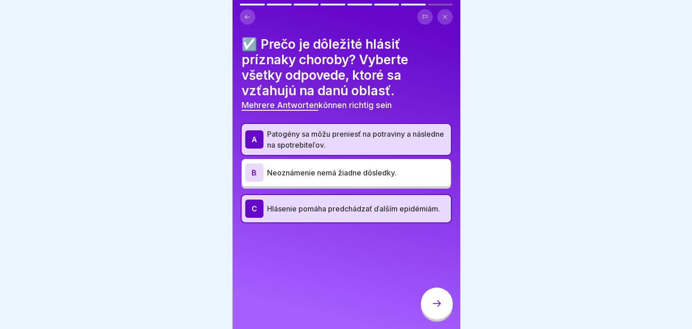
click at [426, 305] on div at bounding box center [437, 303] width 32 height 32
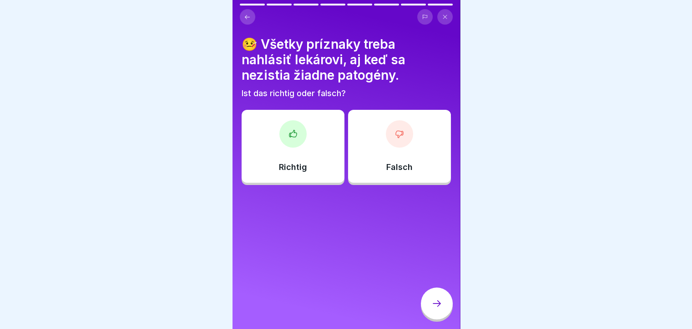
click at [380, 164] on div "Falsch" at bounding box center [399, 146] width 103 height 73
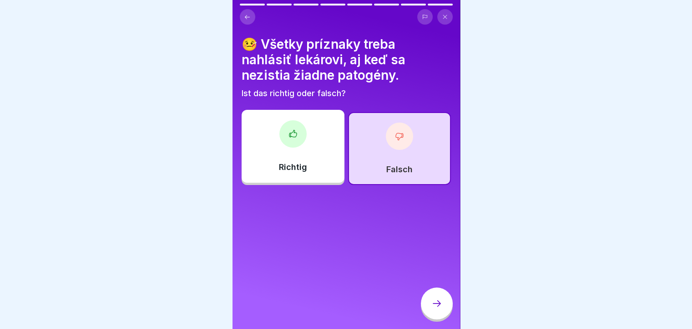
click at [433, 309] on icon at bounding box center [437, 303] width 11 height 11
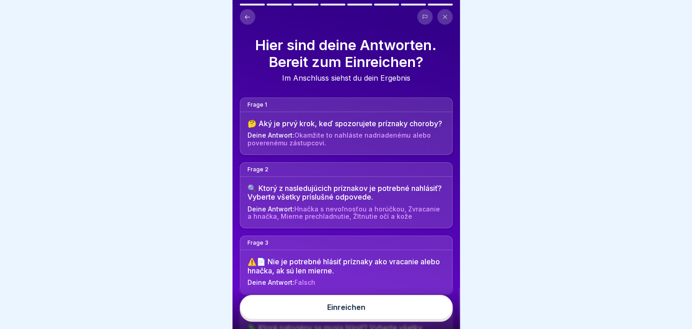
click at [398, 301] on div "Einreichen" at bounding box center [347, 307] width 228 height 41
click at [395, 308] on button "Einreichen" at bounding box center [346, 307] width 213 height 25
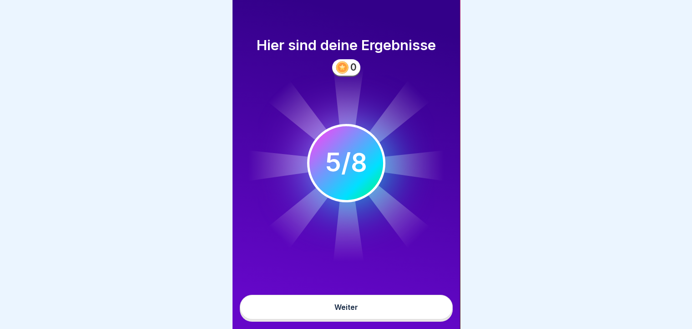
click at [395, 309] on button "Weiter" at bounding box center [346, 307] width 213 height 25
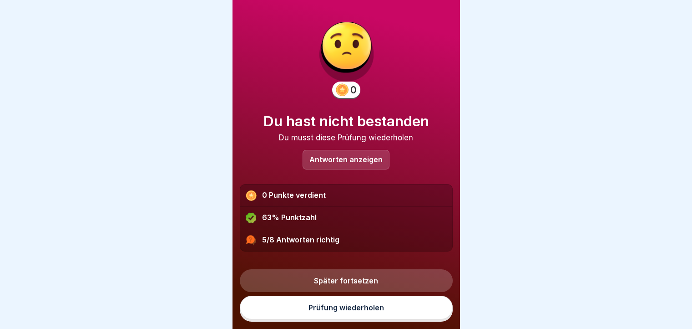
click at [390, 309] on link "Prüfung wiederholen" at bounding box center [346, 307] width 213 height 24
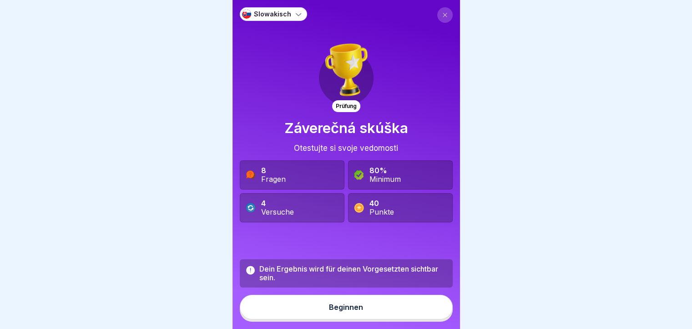
click at [295, 13] on icon at bounding box center [298, 14] width 9 height 9
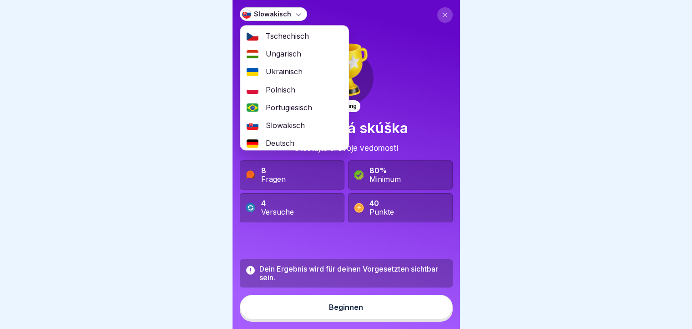
click at [280, 51] on span "Ungarisch" at bounding box center [284, 54] width 36 height 9
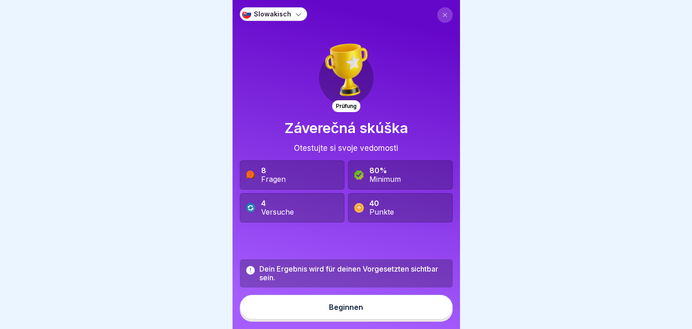
click at [356, 317] on button "Beginnen" at bounding box center [346, 307] width 213 height 25
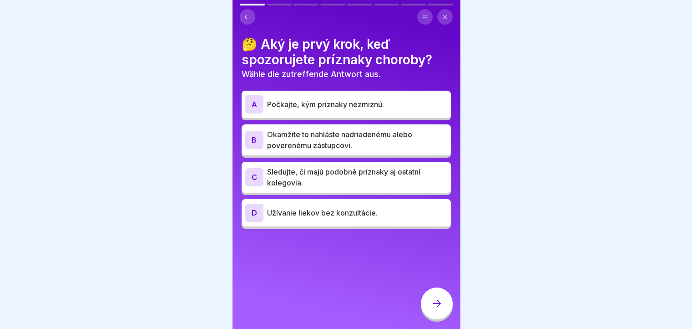
click at [380, 109] on p "Počkajte, kým príznaky nezmiznú." at bounding box center [357, 104] width 180 height 11
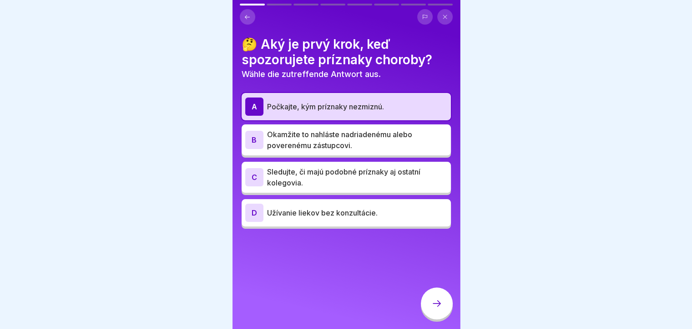
click at [371, 143] on p "Okamžite to nahláste nadriadenému alebo poverenému zástupcovi." at bounding box center [357, 140] width 180 height 22
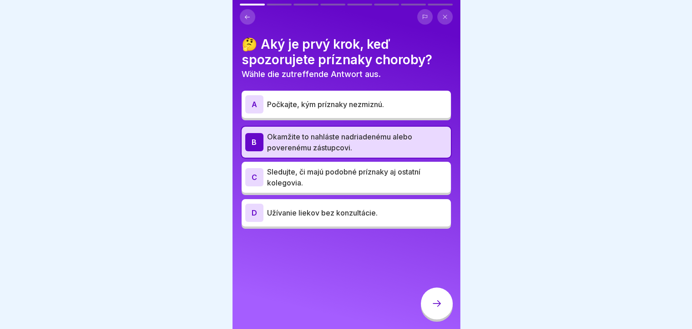
click at [373, 110] on div "A Počkajte, kým príznaky nezmiznú." at bounding box center [346, 104] width 202 height 18
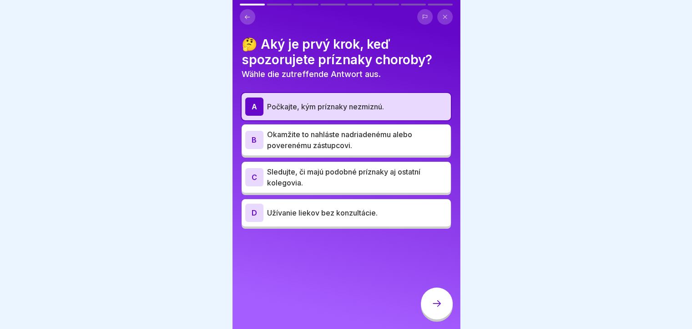
click at [438, 316] on div at bounding box center [437, 303] width 32 height 32
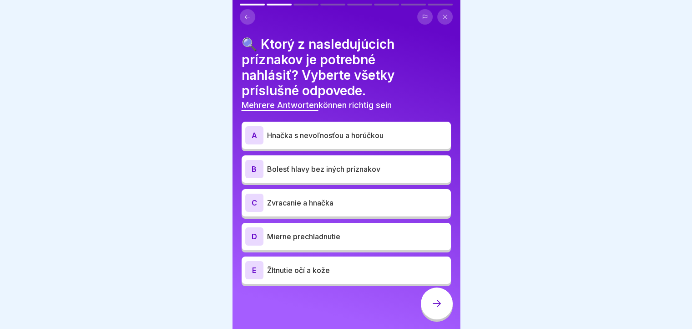
click at [351, 133] on p "Hnačka s nevoľnosťou a horúčkou" at bounding box center [357, 135] width 180 height 11
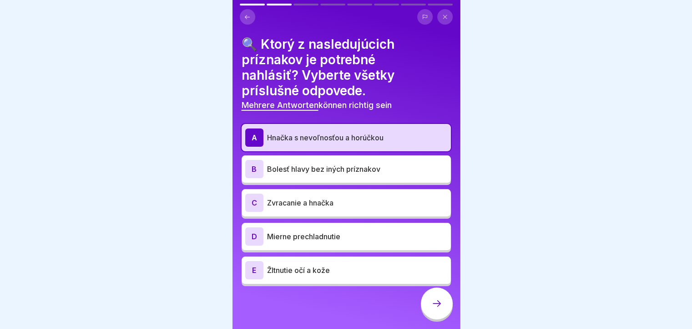
click at [346, 199] on p "Zvracanie a hnačka" at bounding box center [357, 202] width 180 height 11
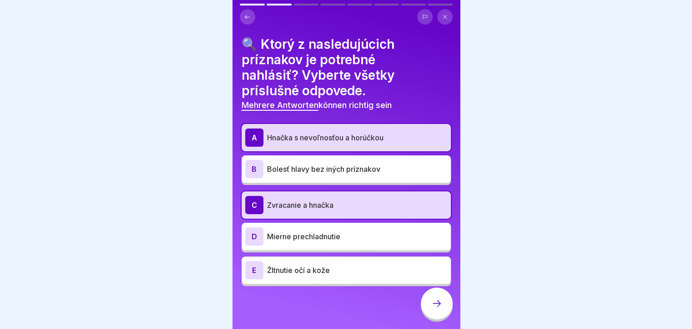
click at [343, 235] on p "Mierne prechladnutie" at bounding box center [357, 236] width 180 height 11
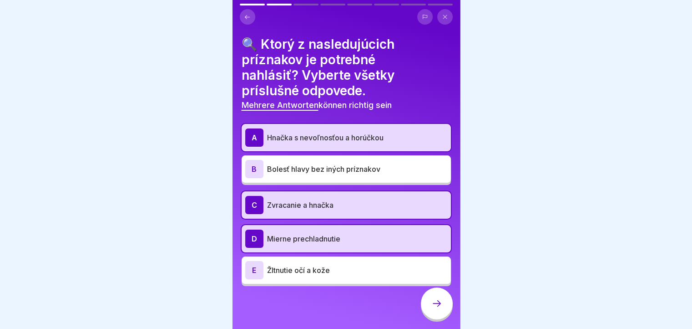
click at [346, 268] on p "Žltnutie očí a kože" at bounding box center [357, 270] width 180 height 11
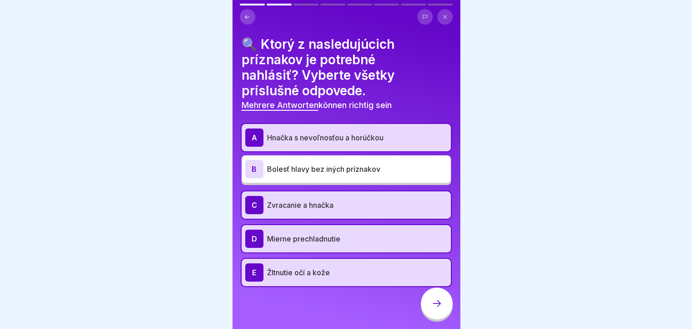
click at [361, 178] on div "B Bolesť hlavy bez iných príznakov" at bounding box center [346, 168] width 209 height 27
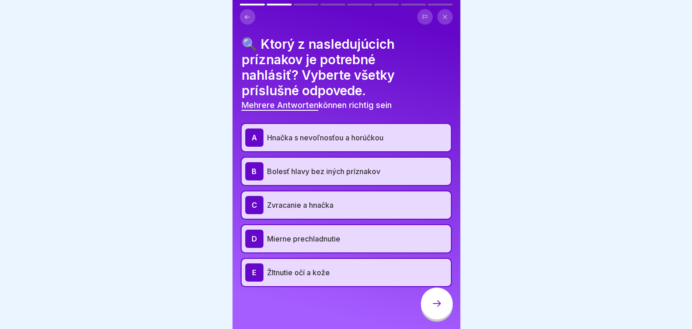
click at [443, 313] on div at bounding box center [437, 303] width 32 height 32
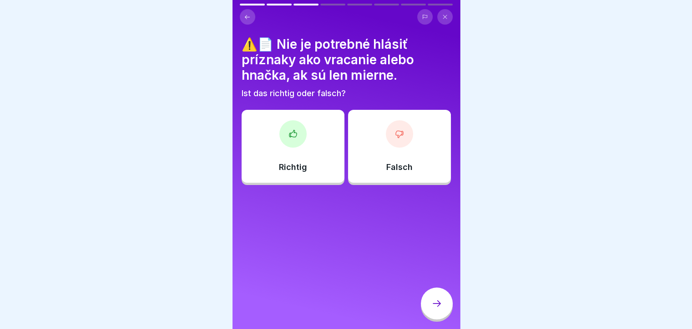
click at [389, 153] on div "Falsch" at bounding box center [399, 146] width 103 height 73
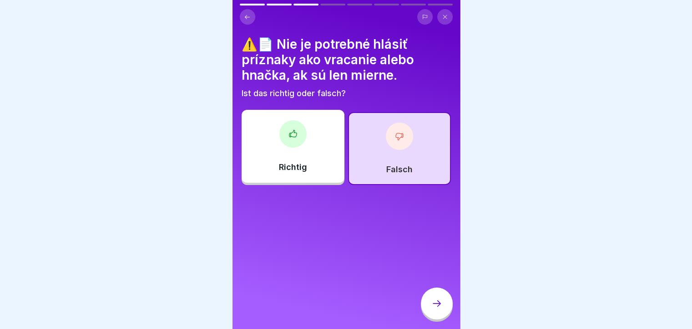
click at [442, 309] on icon at bounding box center [437, 303] width 11 height 11
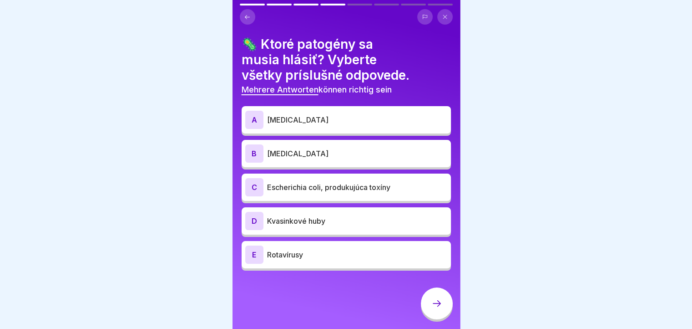
click at [352, 122] on p "[MEDICAL_DATA]" at bounding box center [357, 119] width 180 height 11
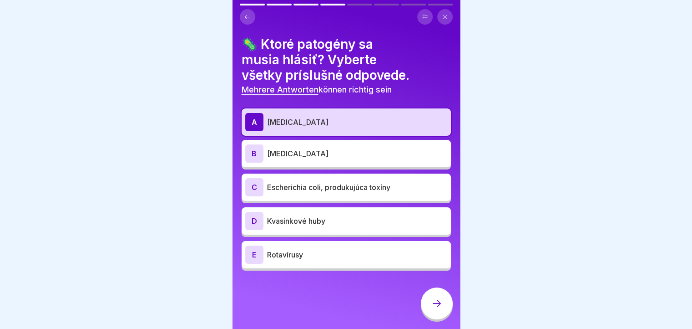
click at [345, 153] on p "[MEDICAL_DATA]" at bounding box center [357, 153] width 180 height 11
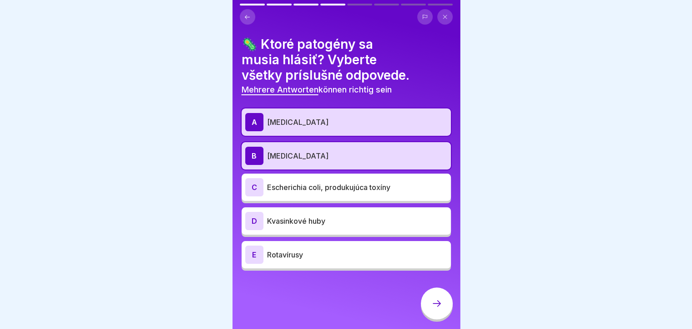
click at [337, 176] on div "C Escherichia coli, produkujúca toxíny" at bounding box center [346, 186] width 209 height 27
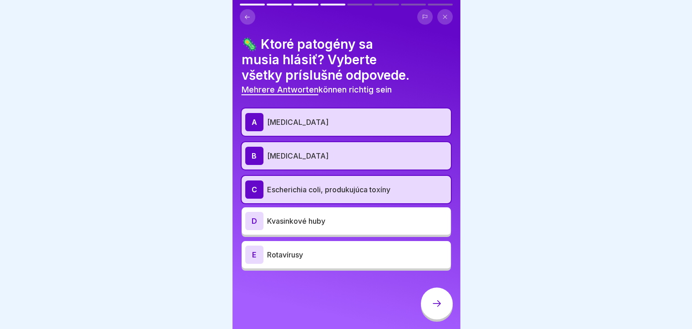
click at [320, 222] on p "Kvasinkové huby" at bounding box center [357, 220] width 180 height 11
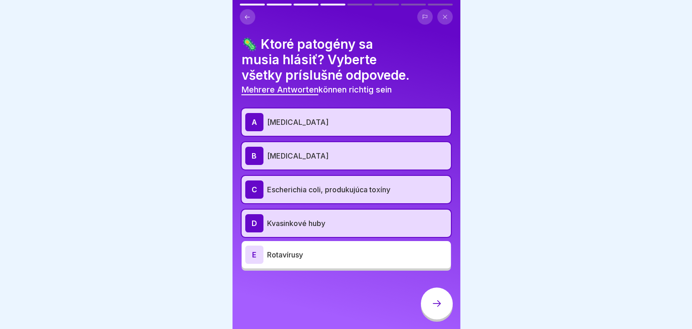
click at [306, 255] on p "Rotavírusy" at bounding box center [357, 254] width 180 height 11
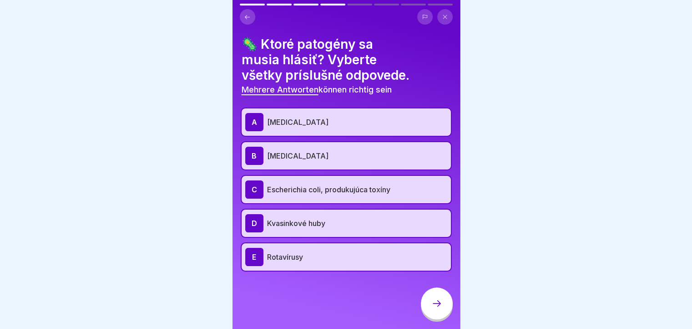
click at [432, 319] on div at bounding box center [437, 303] width 32 height 32
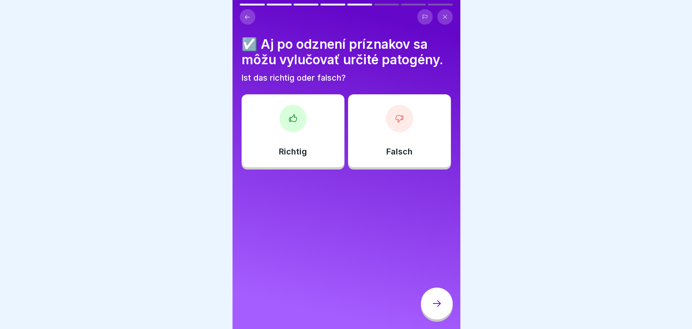
click at [392, 153] on p "Falsch" at bounding box center [400, 152] width 26 height 10
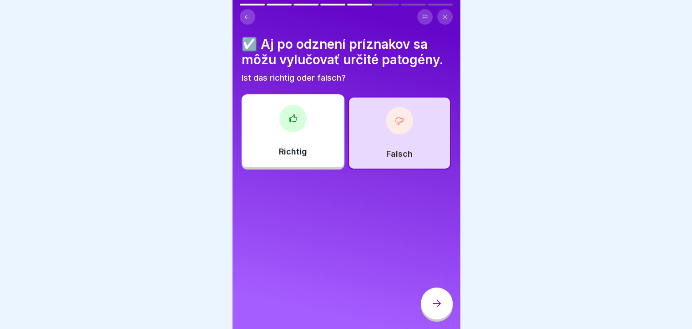
click at [441, 309] on icon at bounding box center [437, 303] width 11 height 11
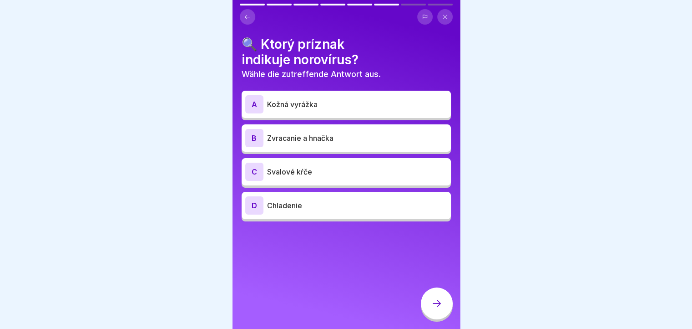
click at [338, 107] on p "Kožná vyrážka" at bounding box center [357, 104] width 180 height 11
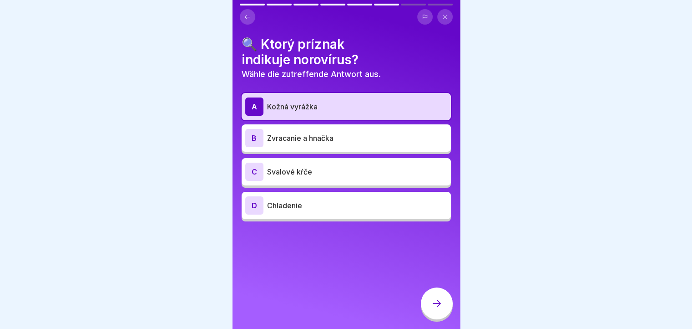
click at [376, 130] on div "B Zvracanie a hnačka" at bounding box center [346, 138] width 202 height 18
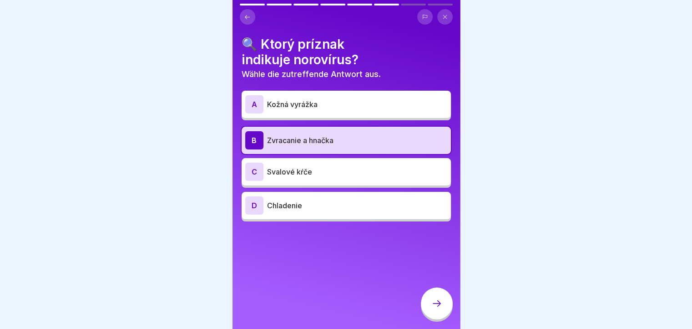
click at [440, 318] on div at bounding box center [437, 303] width 32 height 32
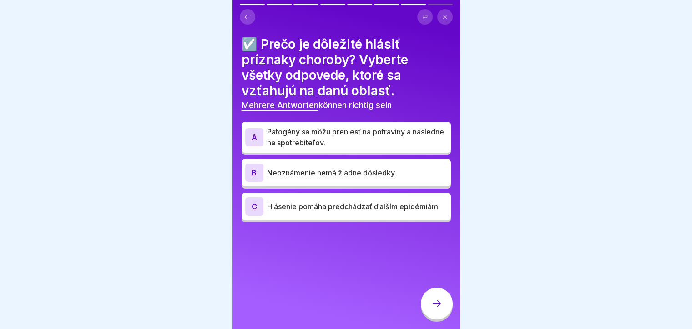
click at [362, 136] on p "Patogény sa môžu preniesť na potraviny a následne na spotrebiteľov." at bounding box center [357, 137] width 180 height 22
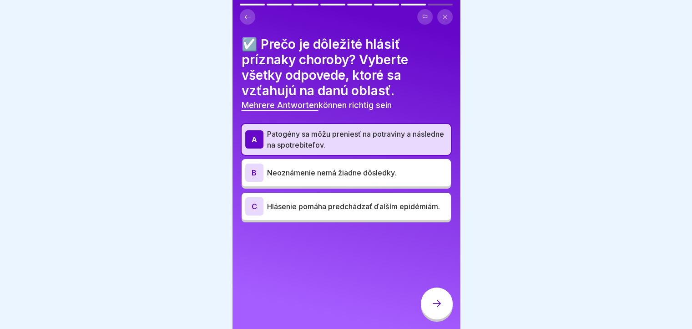
click at [355, 212] on p "Hlásenie pomáha predchádzať ďalším epidémiám." at bounding box center [357, 206] width 180 height 11
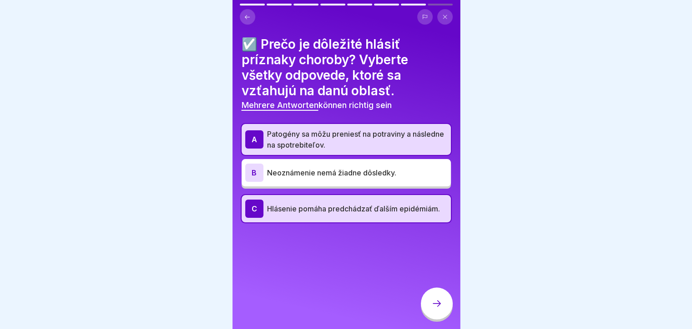
click at [431, 311] on div at bounding box center [437, 303] width 32 height 32
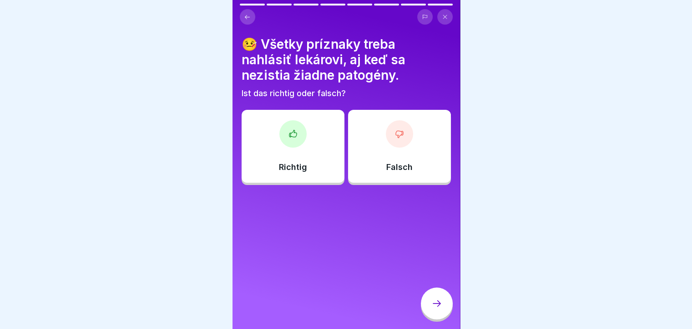
click at [390, 153] on div "Falsch" at bounding box center [399, 146] width 103 height 73
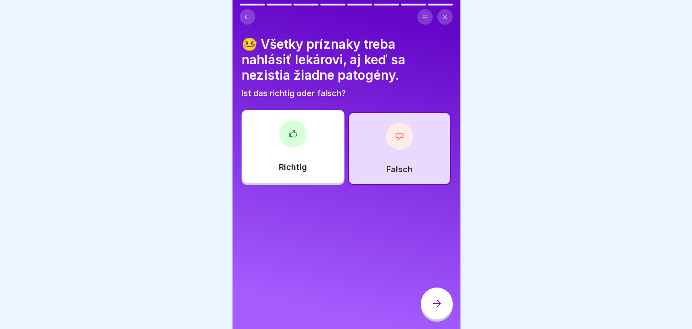
click at [438, 309] on icon at bounding box center [437, 303] width 11 height 11
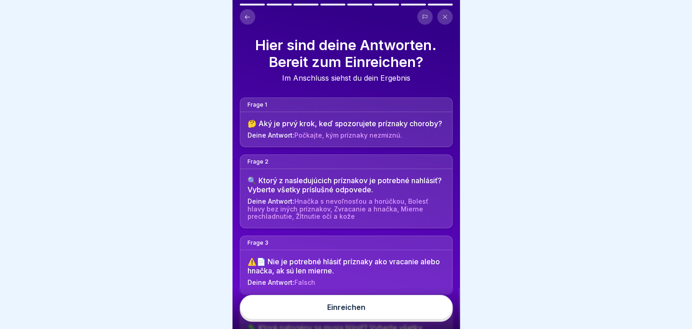
click at [438, 310] on button "Einreichen" at bounding box center [346, 307] width 213 height 25
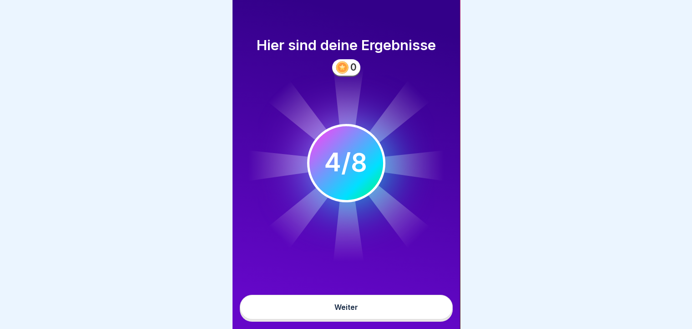
click at [373, 315] on button "Weiter" at bounding box center [346, 307] width 213 height 25
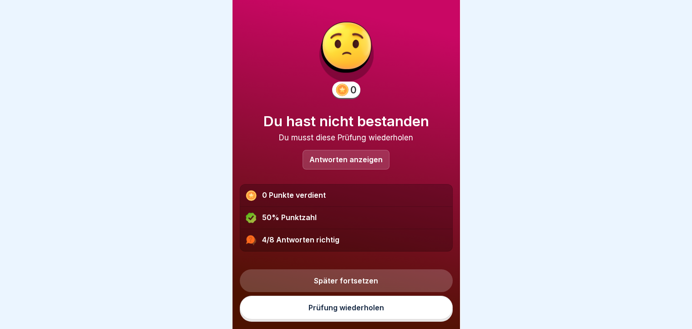
click at [374, 315] on link "Prüfung wiederholen" at bounding box center [346, 307] width 213 height 24
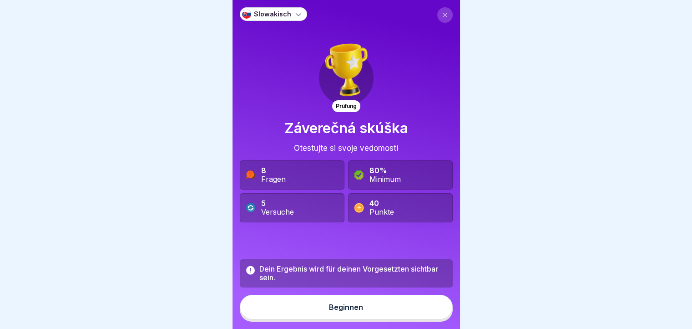
click at [374, 315] on button "Beginnen" at bounding box center [346, 307] width 213 height 25
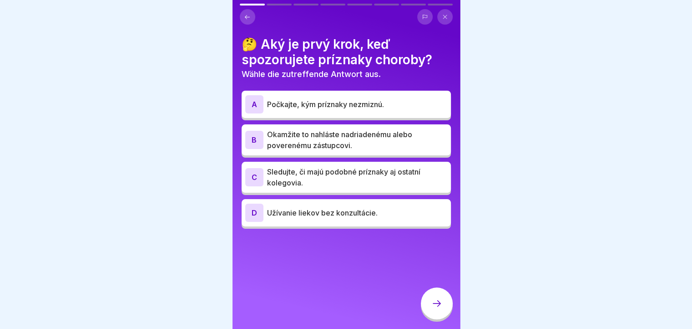
click at [305, 134] on p "Okamžite to nahláste nadriadenému alebo poverenému zástupcovi." at bounding box center [357, 140] width 180 height 22
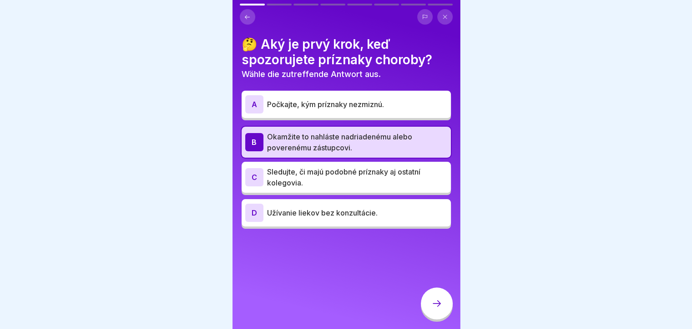
drag, startPoint x: 424, startPoint y: 307, endPoint x: 428, endPoint y: 308, distance: 4.6
click at [428, 308] on div at bounding box center [437, 303] width 32 height 32
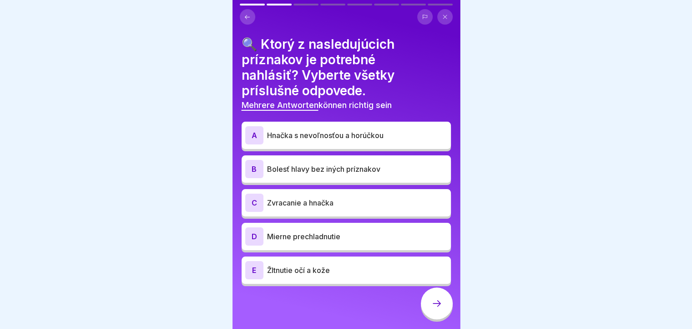
click at [311, 126] on div "A Hnačka s nevoľnosťou a horúčkou" at bounding box center [346, 135] width 202 height 18
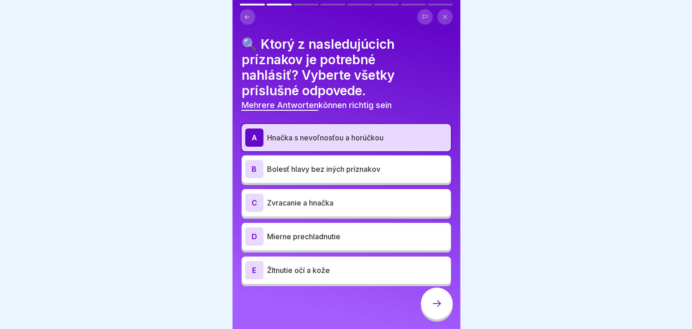
click at [309, 198] on p "Zvracanie a hnačka" at bounding box center [357, 202] width 180 height 11
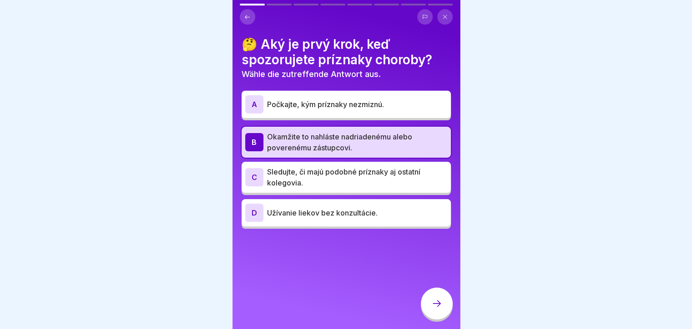
click at [423, 309] on div at bounding box center [437, 303] width 32 height 32
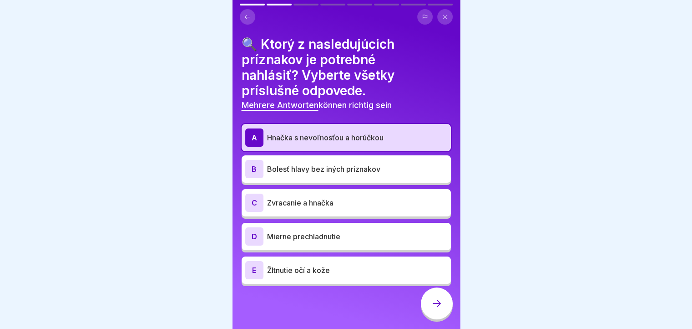
click at [320, 198] on p "Zvracanie a hnačka" at bounding box center [357, 202] width 180 height 11
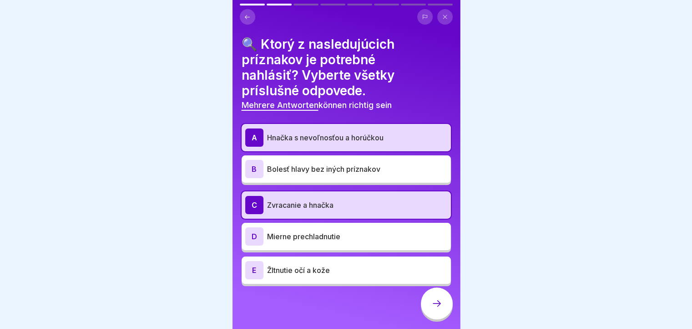
click at [305, 270] on p "Žltnutie očí a kože" at bounding box center [357, 270] width 180 height 11
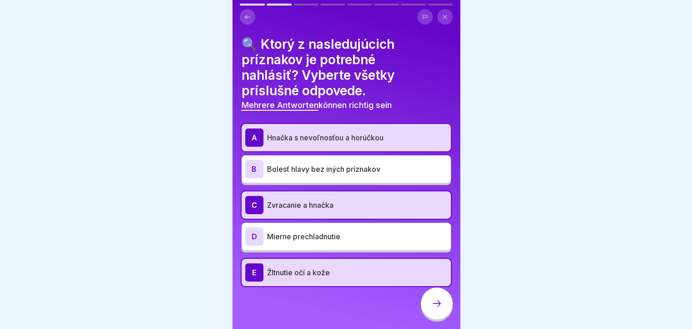
click at [445, 319] on div at bounding box center [437, 303] width 32 height 32
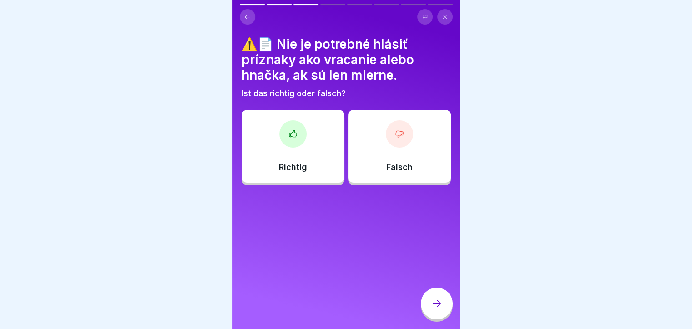
click at [388, 162] on div "Falsch" at bounding box center [399, 146] width 103 height 73
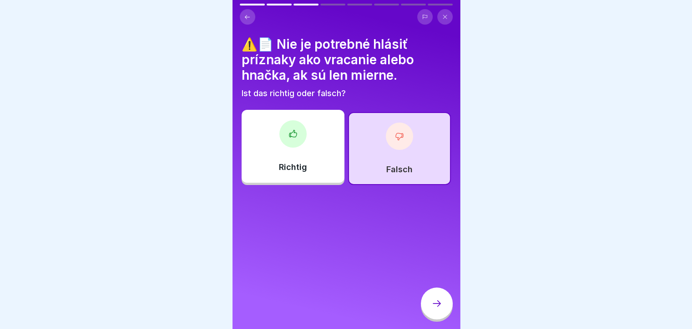
click at [448, 312] on div at bounding box center [437, 303] width 32 height 32
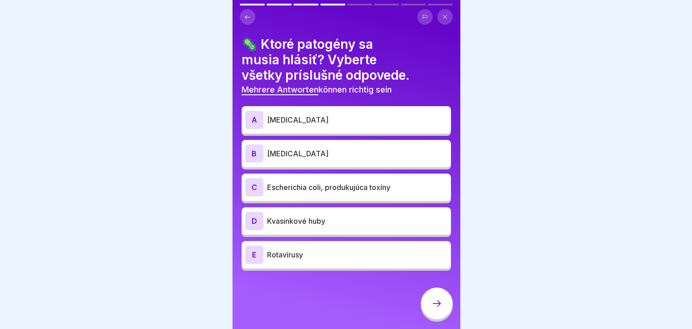
click at [320, 196] on div "C Escherichia coli, produkujúca toxíny" at bounding box center [346, 186] width 209 height 27
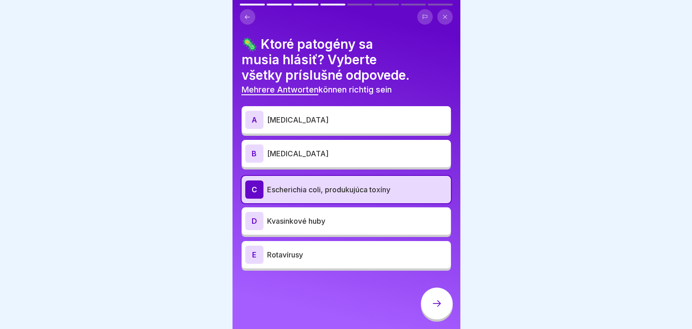
click at [323, 157] on p "[MEDICAL_DATA]" at bounding box center [357, 153] width 180 height 11
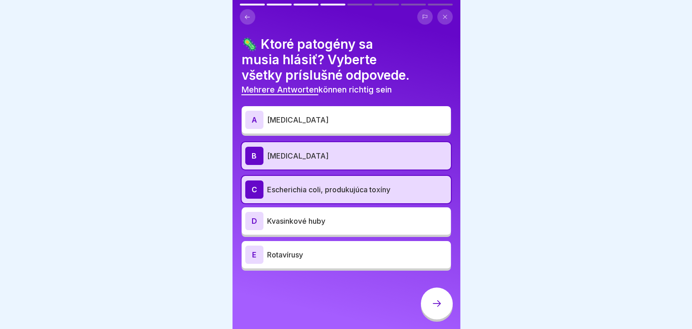
click at [300, 251] on p "Rotavírusy" at bounding box center [357, 254] width 180 height 11
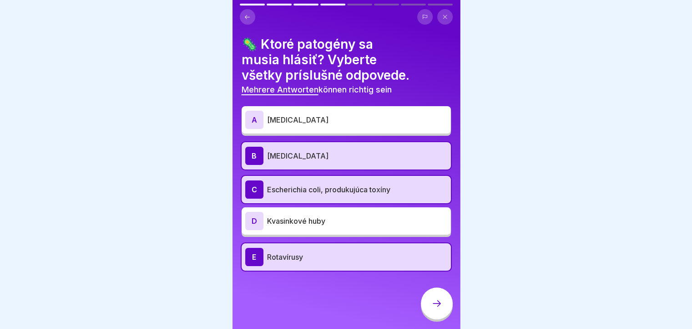
click at [315, 224] on p "Kvasinkové huby" at bounding box center [357, 220] width 180 height 11
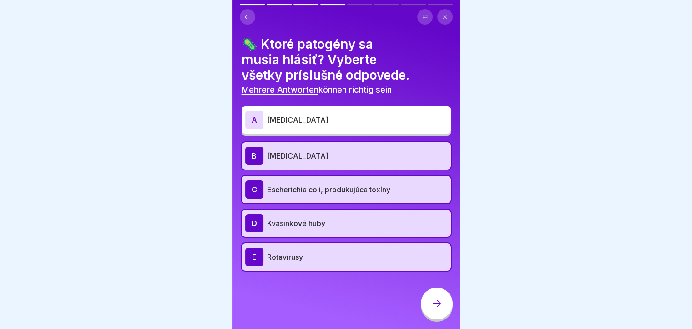
click at [441, 316] on div at bounding box center [437, 303] width 32 height 32
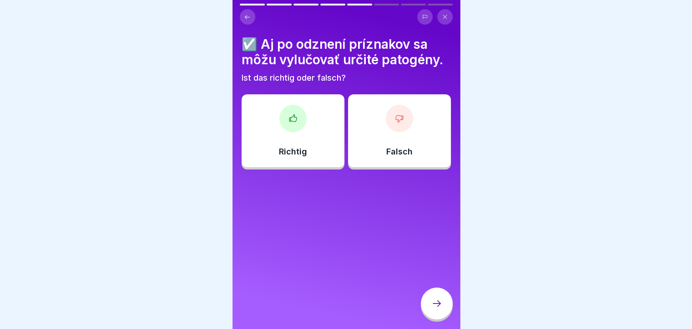
click at [293, 132] on div "Richtig" at bounding box center [293, 130] width 103 height 73
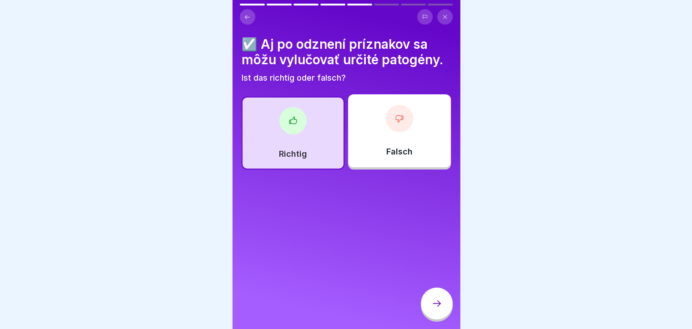
click at [433, 308] on icon at bounding box center [437, 303] width 11 height 11
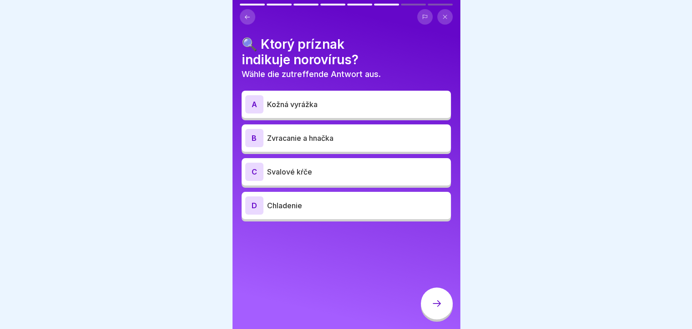
click at [326, 137] on p "Zvracanie a hnačka" at bounding box center [357, 137] width 180 height 11
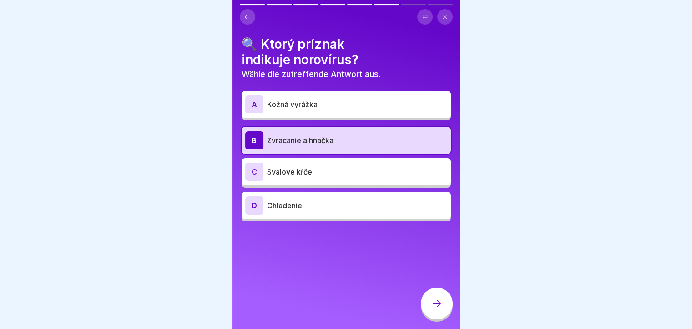
click at [443, 315] on div at bounding box center [437, 303] width 32 height 32
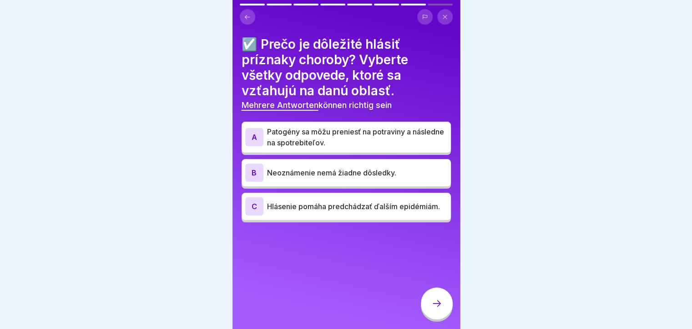
click at [401, 136] on p "Patogény sa môžu preniesť na potraviny a následne na spotrebiteľov." at bounding box center [357, 137] width 180 height 22
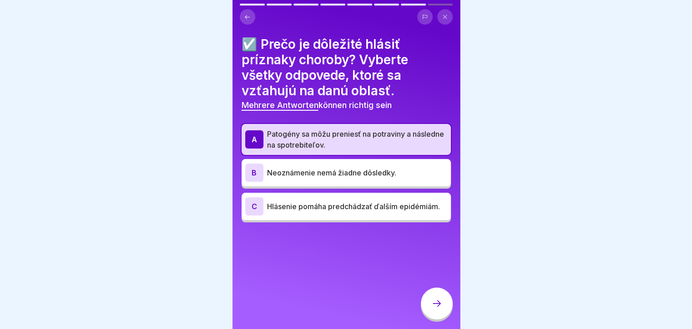
click at [378, 206] on p "Hlásenie pomáha predchádzať ďalším epidémiám." at bounding box center [357, 206] width 180 height 11
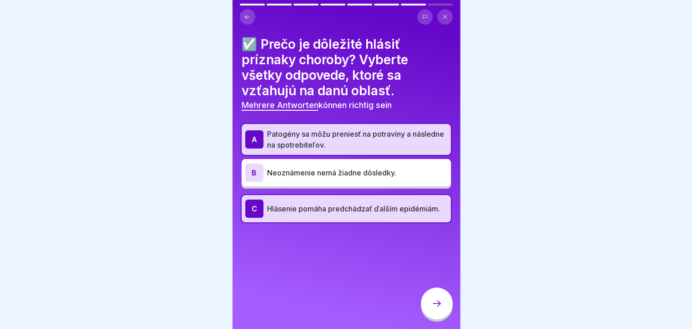
click at [430, 311] on div at bounding box center [437, 303] width 32 height 32
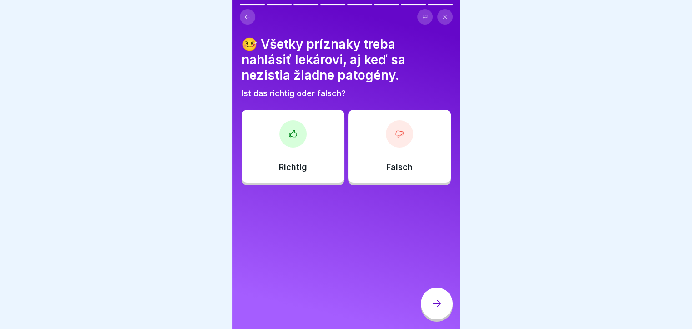
click at [317, 162] on div "Richtig" at bounding box center [293, 146] width 103 height 73
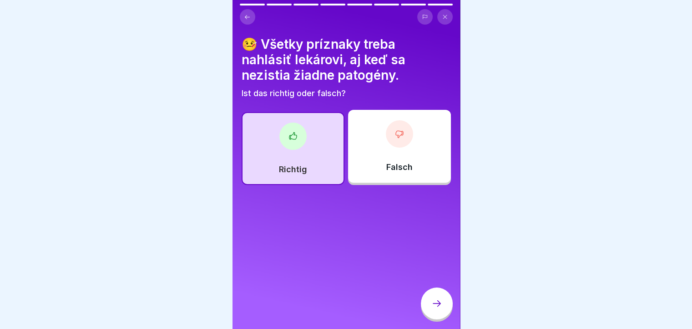
click at [443, 315] on div at bounding box center [437, 303] width 32 height 32
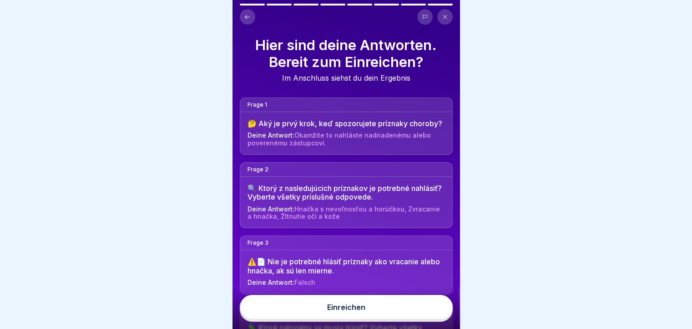
click at [408, 310] on button "Einreichen" at bounding box center [346, 307] width 213 height 25
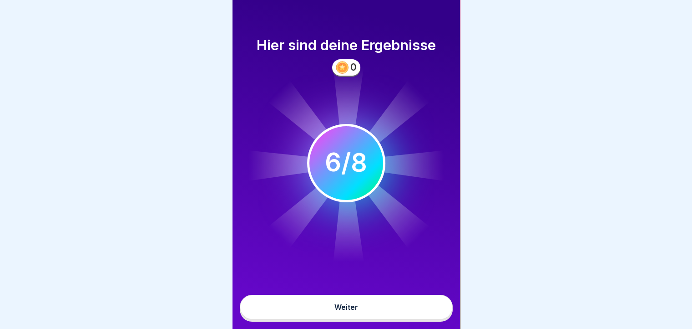
click at [399, 310] on button "Weiter" at bounding box center [346, 307] width 213 height 25
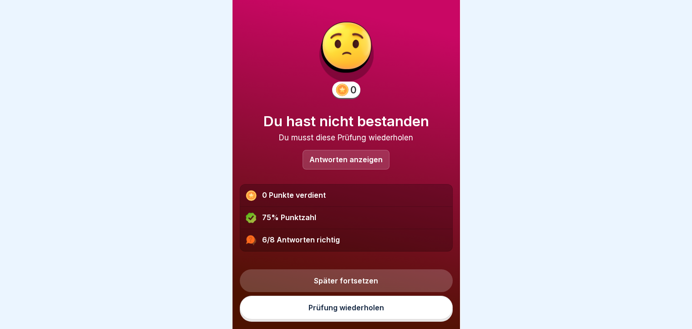
click at [393, 309] on link "Prüfung wiederholen" at bounding box center [346, 307] width 213 height 24
click at [396, 291] on link "Später fortsetzen" at bounding box center [346, 280] width 213 height 23
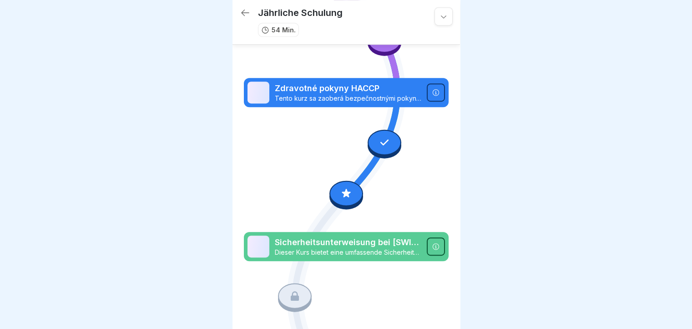
scroll to position [486, 0]
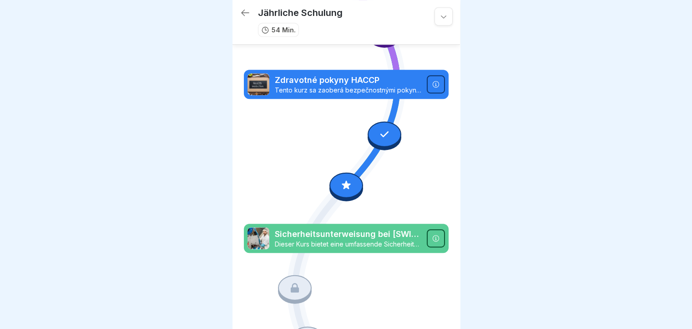
click at [342, 180] on icon at bounding box center [346, 184] width 9 height 9
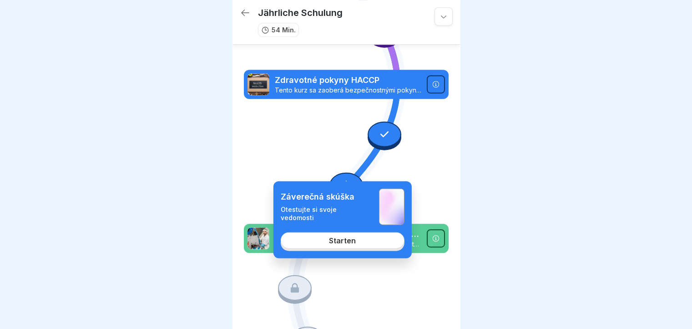
click at [337, 243] on div "Starten" at bounding box center [342, 240] width 27 height 8
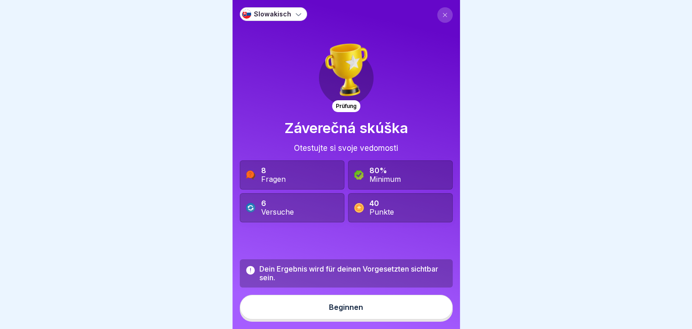
click at [341, 311] on div "Beginnen" at bounding box center [346, 307] width 34 height 8
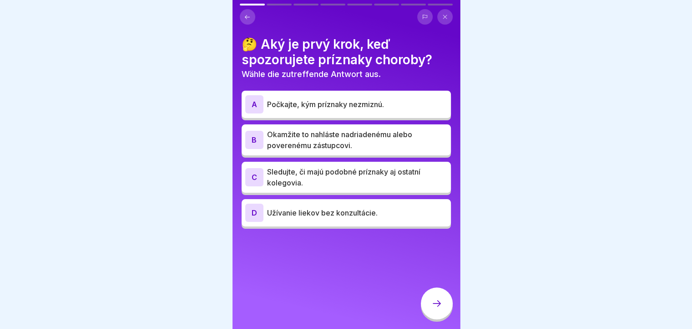
click at [319, 138] on p "Okamžite to nahláste nadriadenému alebo poverenému zástupcovi." at bounding box center [357, 140] width 180 height 22
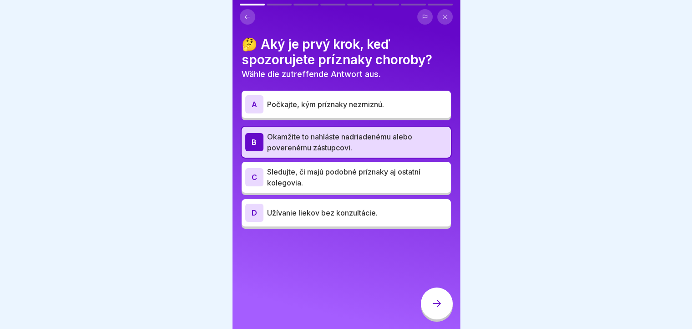
click at [428, 303] on div at bounding box center [437, 303] width 32 height 32
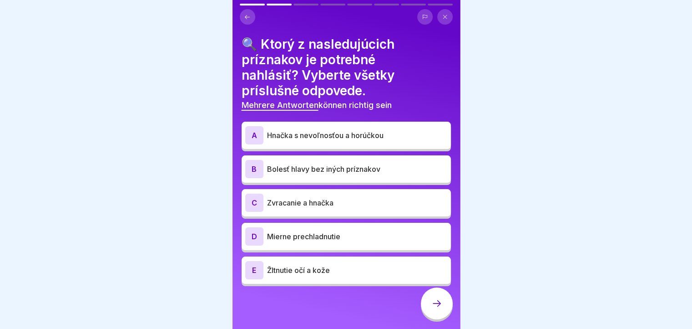
click at [297, 133] on p "Hnačka s nevoľnosťou a horúčkou" at bounding box center [357, 135] width 180 height 11
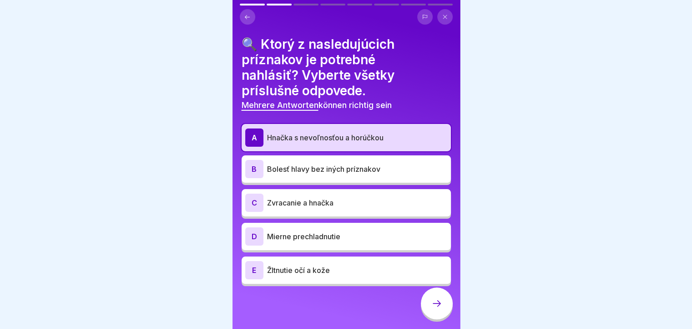
click at [271, 200] on p "Zvracanie a hnačka" at bounding box center [357, 202] width 180 height 11
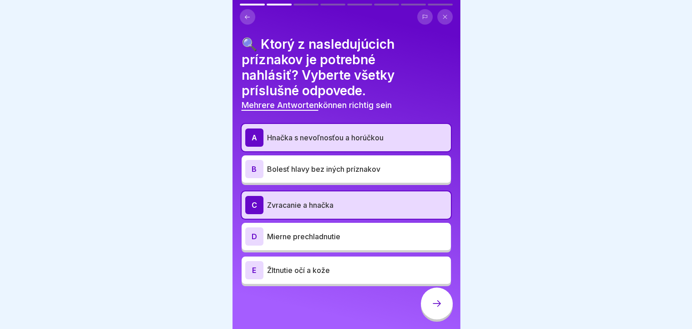
click at [272, 268] on p "Žltnutie očí a kože" at bounding box center [357, 270] width 180 height 11
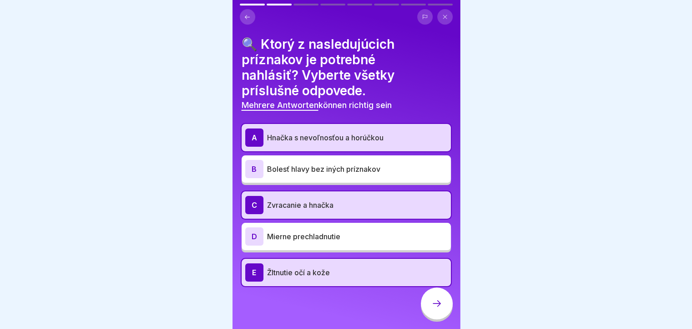
click at [438, 309] on icon at bounding box center [437, 303] width 11 height 11
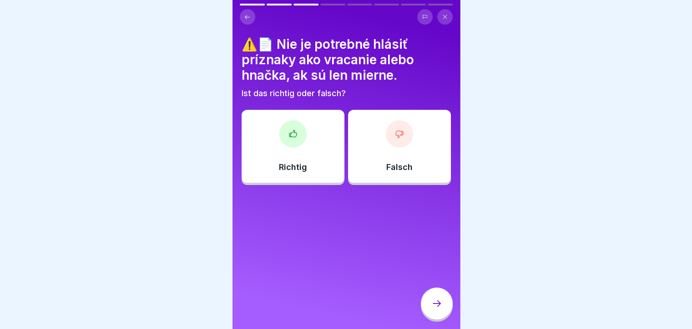
click at [414, 138] on div "Falsch" at bounding box center [399, 146] width 103 height 73
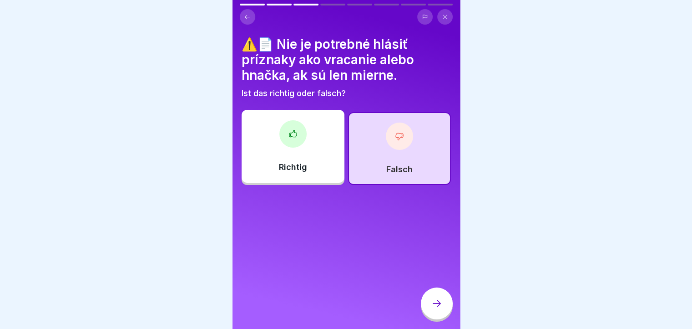
click at [427, 312] on div at bounding box center [437, 303] width 32 height 32
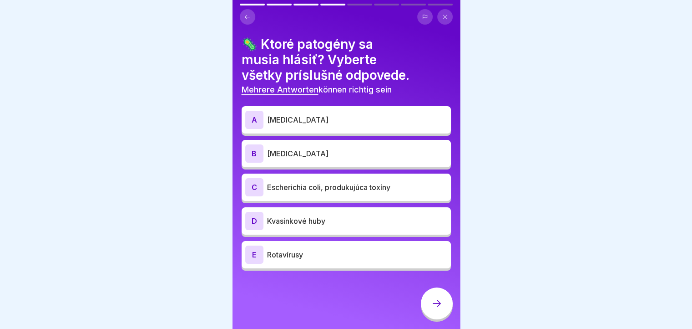
click at [339, 215] on p "Kvasinkové huby" at bounding box center [357, 220] width 180 height 11
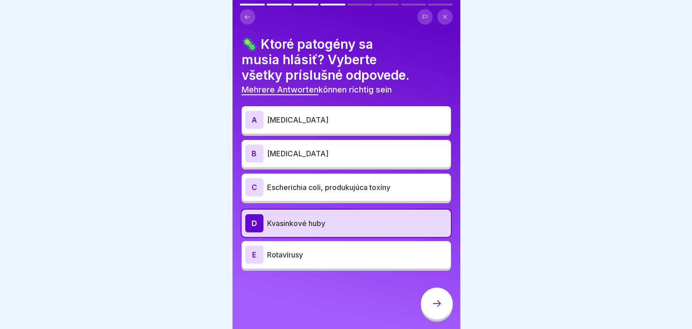
click at [308, 182] on p "Escherichia coli, produkujúca toxíny" at bounding box center [357, 187] width 180 height 11
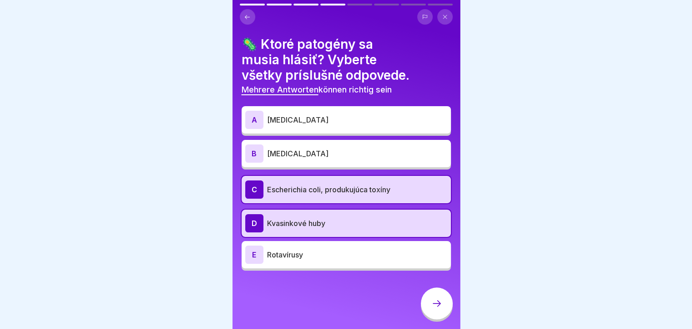
click at [321, 155] on div "B [MEDICAL_DATA]" at bounding box center [346, 153] width 202 height 18
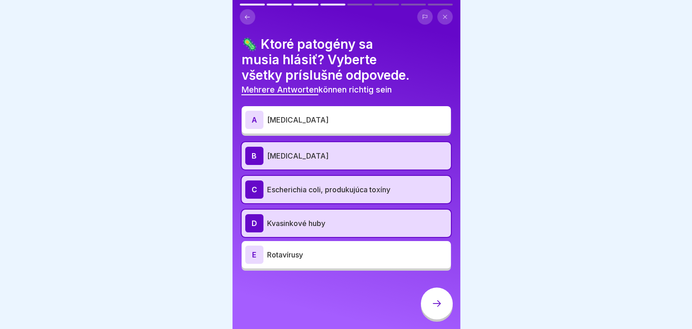
click at [259, 256] on div "E" at bounding box center [254, 254] width 18 height 18
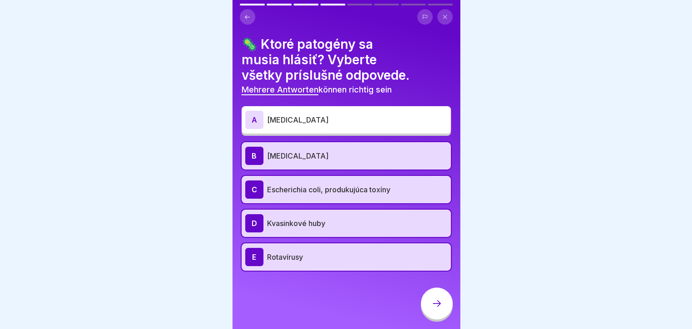
click at [436, 319] on div at bounding box center [437, 303] width 32 height 32
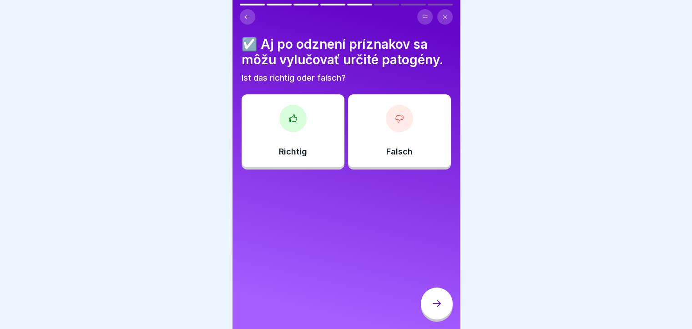
click at [293, 127] on div at bounding box center [293, 118] width 27 height 27
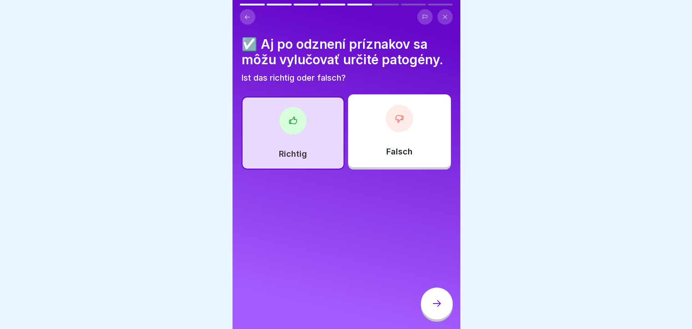
click at [434, 315] on div at bounding box center [437, 303] width 32 height 32
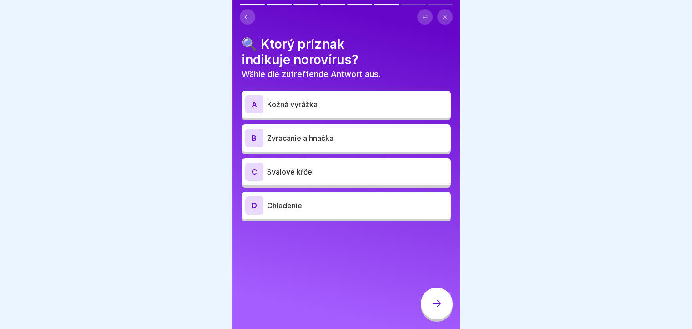
click at [436, 307] on icon at bounding box center [437, 303] width 11 height 11
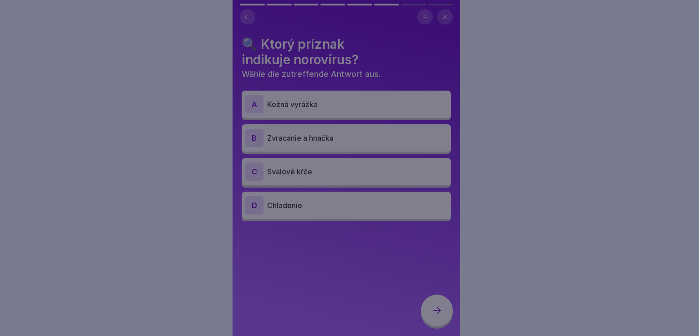
click at [439, 305] on div at bounding box center [349, 168] width 699 height 336
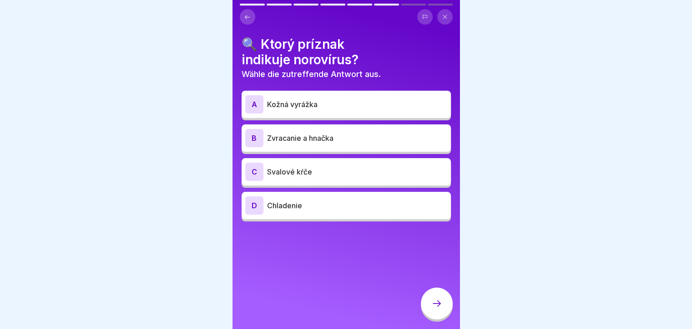
click at [293, 108] on p "Kožná vyrážka" at bounding box center [357, 104] width 180 height 11
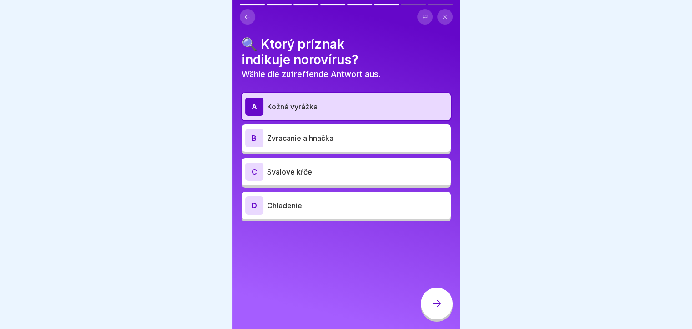
click at [284, 144] on div "B Zvracanie a hnačka" at bounding box center [346, 138] width 202 height 18
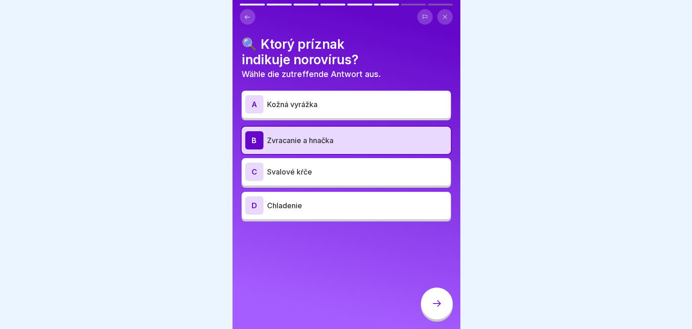
click at [312, 213] on div "D Chladenie" at bounding box center [346, 205] width 202 height 18
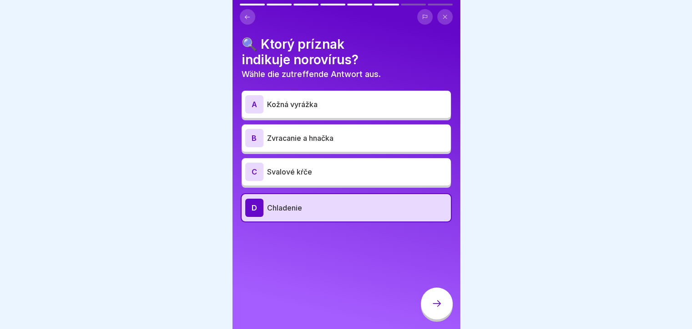
click at [432, 319] on div at bounding box center [437, 303] width 32 height 32
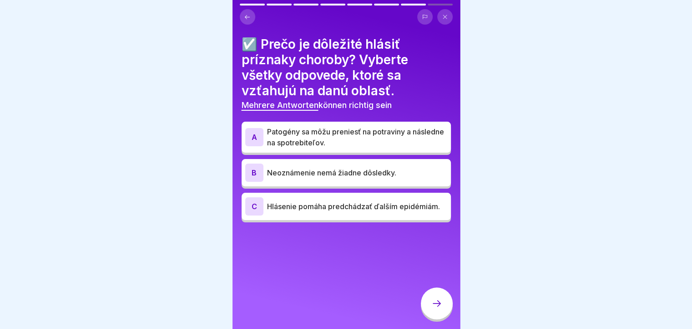
click at [339, 141] on p "Patogény sa môžu preniesť na potraviny a následne na spotrebiteľov." at bounding box center [357, 137] width 180 height 22
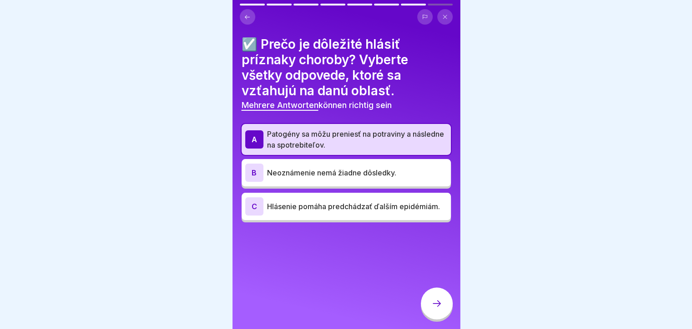
click at [313, 209] on p "Hlásenie pomáha predchádzať ďalším epidémiám." at bounding box center [357, 206] width 180 height 11
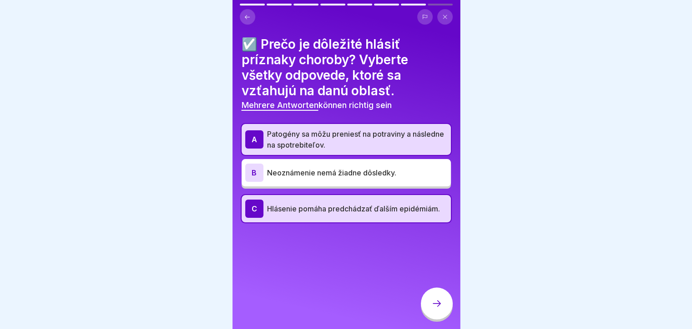
click at [443, 315] on div at bounding box center [437, 303] width 32 height 32
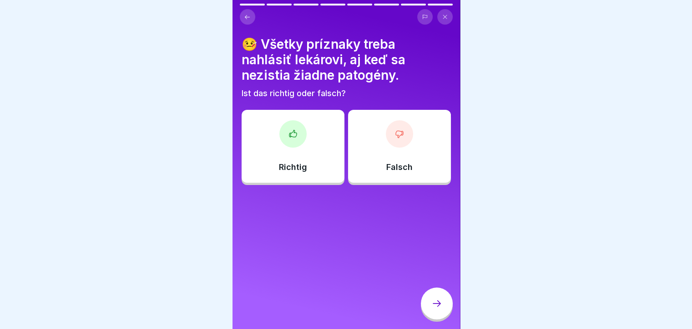
click at [288, 151] on div "Richtig" at bounding box center [293, 146] width 103 height 73
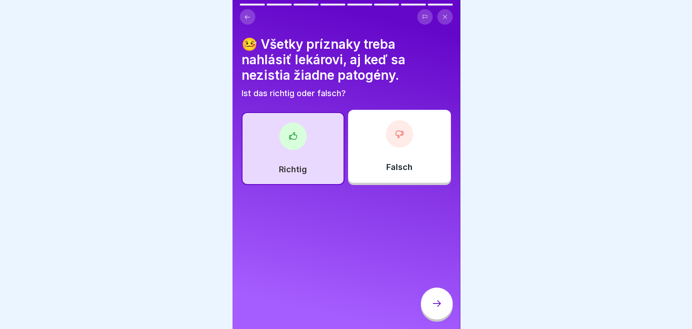
click at [426, 328] on html "Slowakisch Prüfung Záverečná skúška Otestujte si svoje vedomosti 8 Fragen 80% M…" at bounding box center [346, 164] width 692 height 329
click at [433, 319] on div at bounding box center [437, 303] width 32 height 32
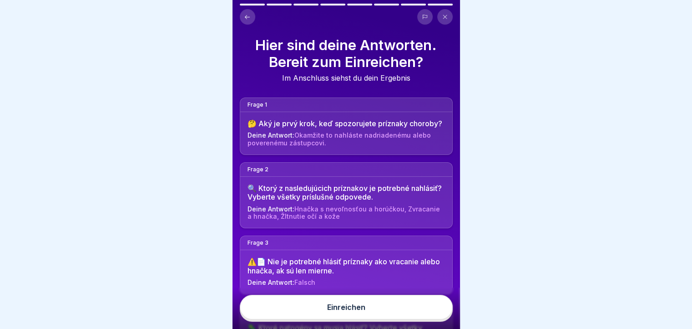
click at [402, 309] on button "Einreichen" at bounding box center [346, 307] width 213 height 25
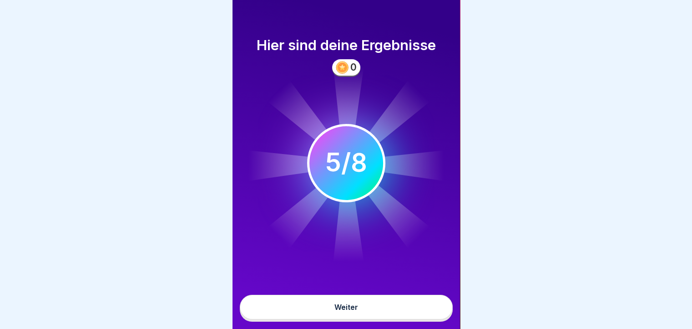
click at [372, 315] on button "Weiter" at bounding box center [346, 307] width 213 height 25
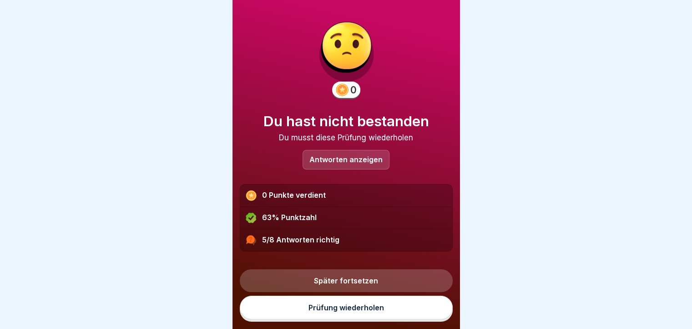
click at [348, 315] on link "Prüfung wiederholen" at bounding box center [346, 307] width 213 height 24
click at [353, 313] on link "Prüfung wiederholen" at bounding box center [346, 307] width 213 height 24
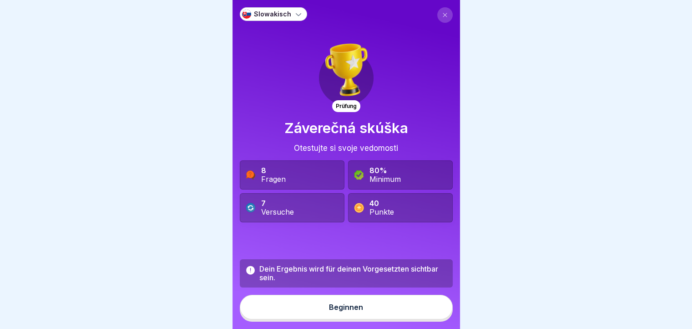
click at [341, 311] on div "Beginnen" at bounding box center [346, 307] width 34 height 8
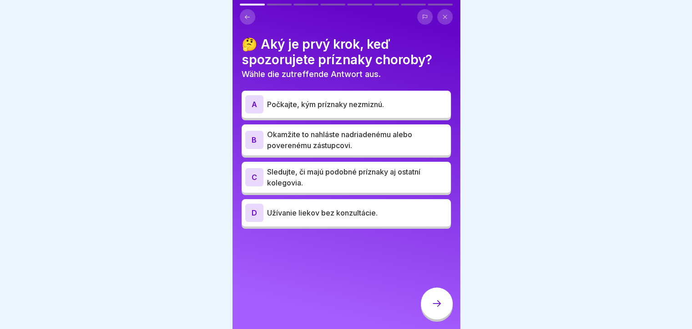
click at [381, 177] on p "Sledujte, či majú podobné príznaky aj ostatní kolegovia." at bounding box center [357, 177] width 180 height 22
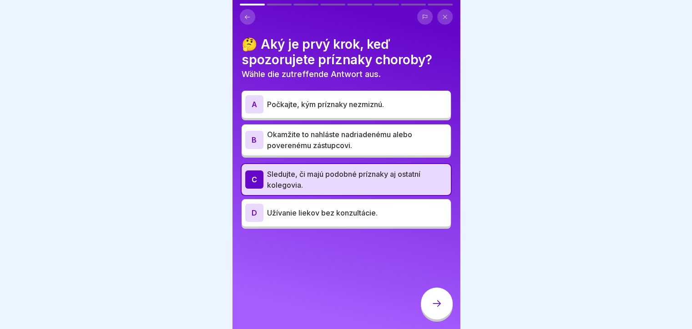
click at [376, 108] on p "Počkajte, kým príznaky nezmiznú." at bounding box center [357, 104] width 180 height 11
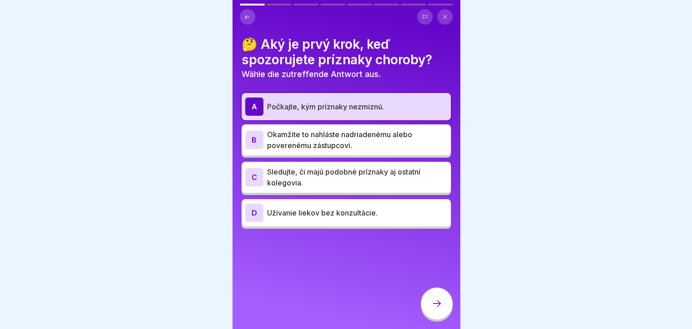
click at [361, 138] on p "Okamžite to nahláste nadriadenému alebo poverenému zástupcovi." at bounding box center [357, 140] width 180 height 22
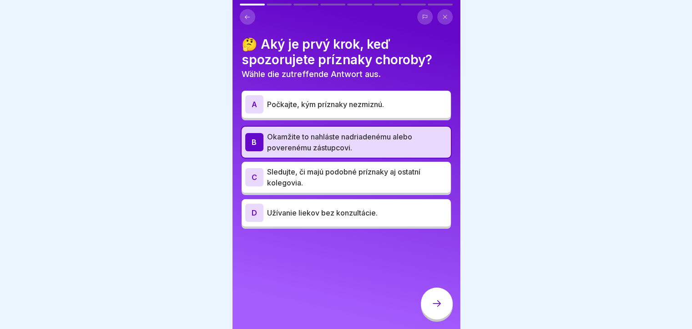
click at [427, 312] on div at bounding box center [437, 303] width 32 height 32
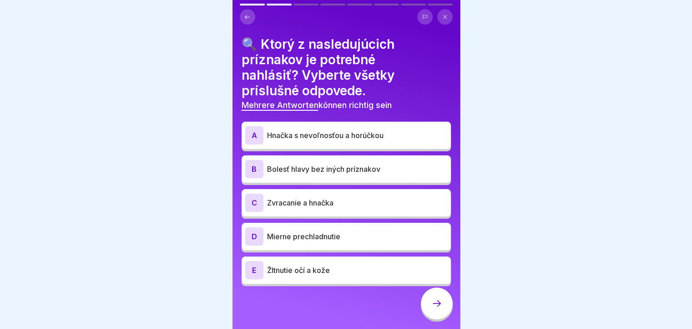
click at [328, 139] on p "Hnačka s nevoľnosťou a horúčkou" at bounding box center [357, 135] width 180 height 11
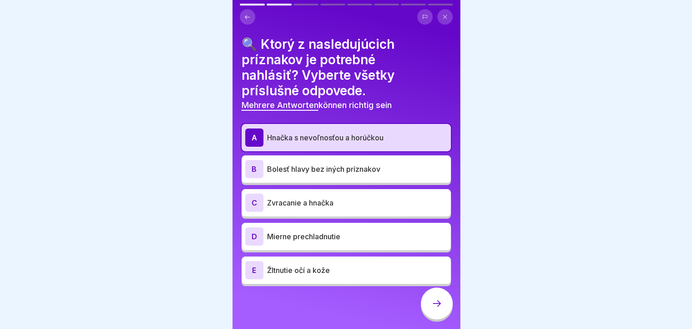
click at [329, 172] on p "Bolesť hlavy bez iných príznakov" at bounding box center [357, 168] width 180 height 11
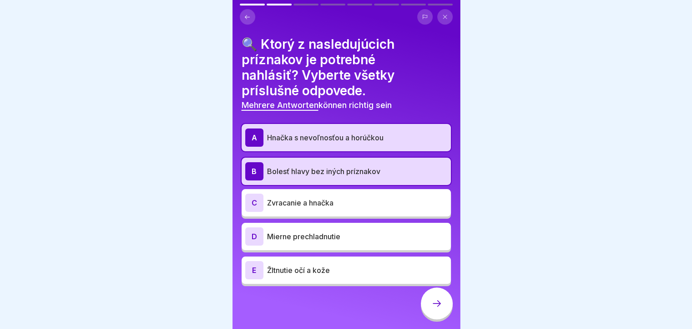
click at [316, 205] on p "Zvracanie a hnačka" at bounding box center [357, 202] width 180 height 11
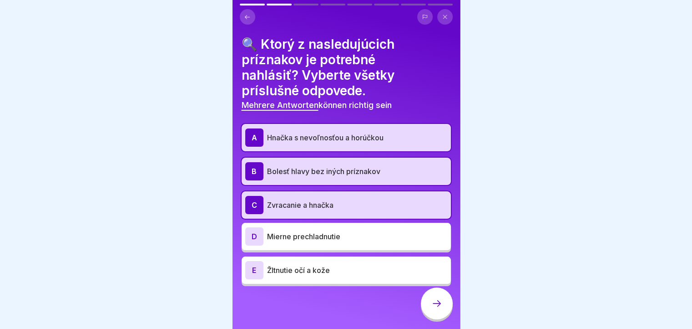
click at [312, 239] on p "Mierne prechladnutie" at bounding box center [357, 236] width 180 height 11
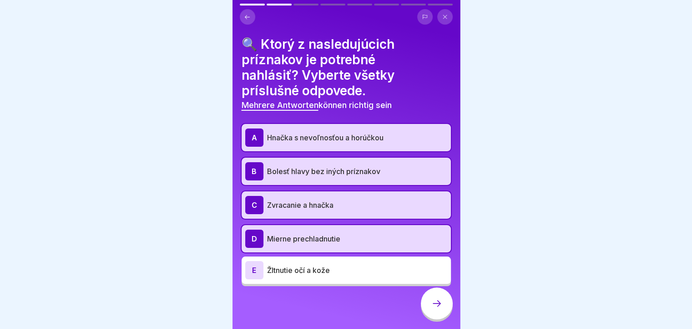
click at [306, 268] on p "Žltnutie očí a kože" at bounding box center [357, 270] width 180 height 11
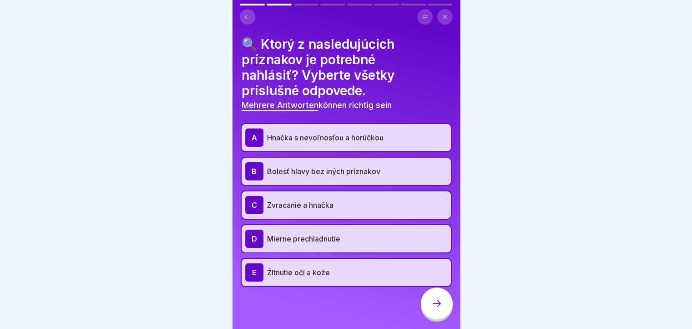
click at [431, 306] on div at bounding box center [437, 303] width 32 height 32
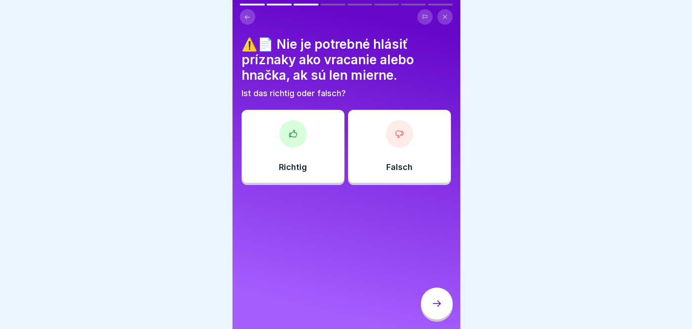
click at [400, 160] on div "Falsch" at bounding box center [399, 146] width 103 height 73
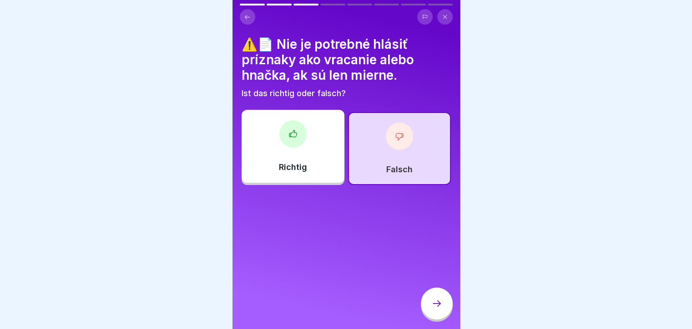
click at [429, 315] on div at bounding box center [437, 303] width 32 height 32
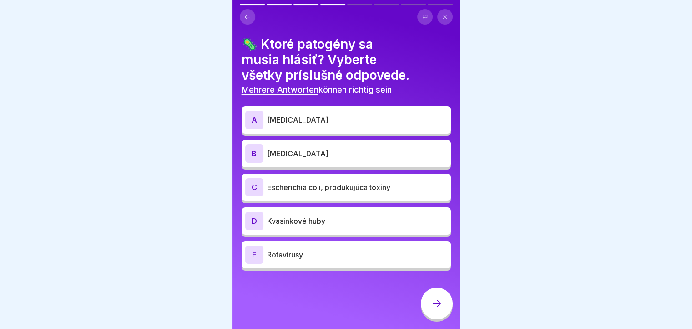
click at [327, 118] on p "[MEDICAL_DATA]" at bounding box center [357, 119] width 180 height 11
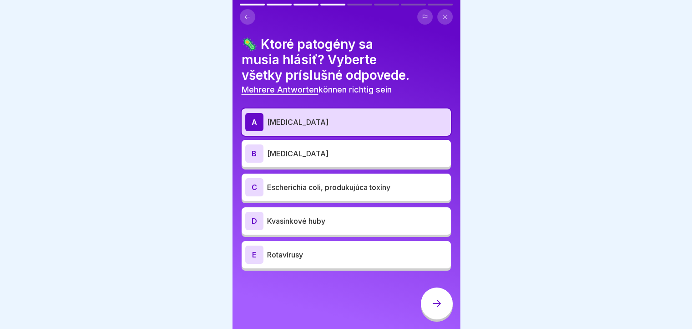
click at [322, 150] on p "[MEDICAL_DATA]" at bounding box center [357, 153] width 180 height 11
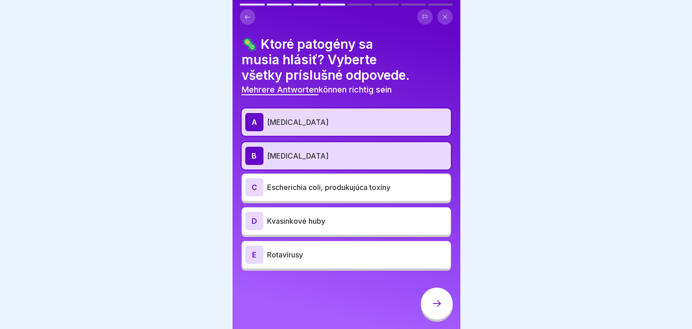
click at [313, 181] on div "C Escherichia coli, produkujúca toxíny" at bounding box center [346, 187] width 202 height 18
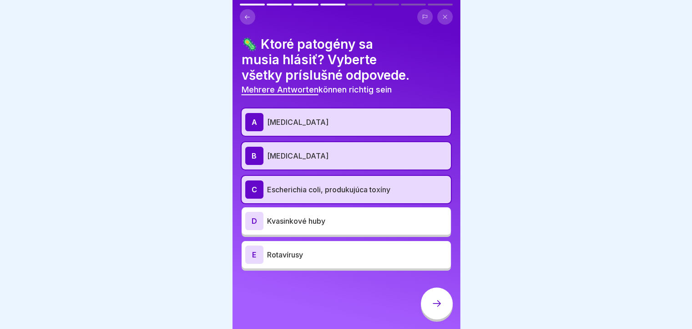
click at [294, 221] on p "Kvasinkové huby" at bounding box center [357, 220] width 180 height 11
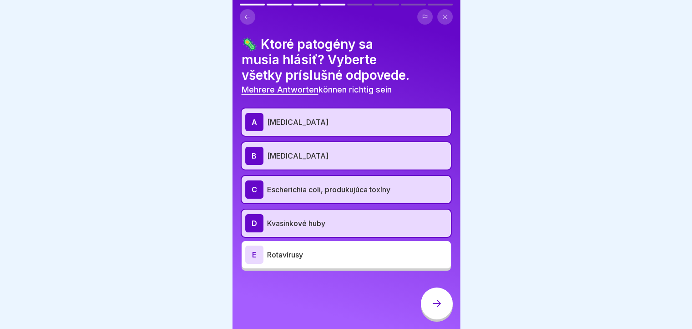
click at [284, 254] on p "Rotavírusy" at bounding box center [357, 254] width 180 height 11
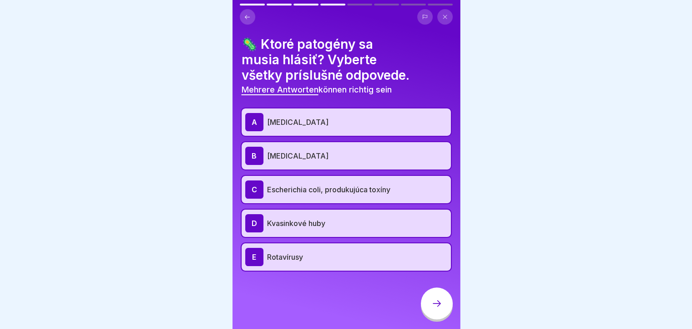
click at [440, 309] on icon at bounding box center [437, 303] width 11 height 11
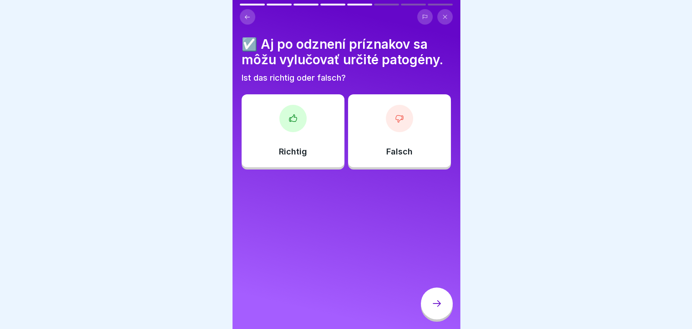
click at [322, 144] on div "Richtig" at bounding box center [293, 130] width 103 height 73
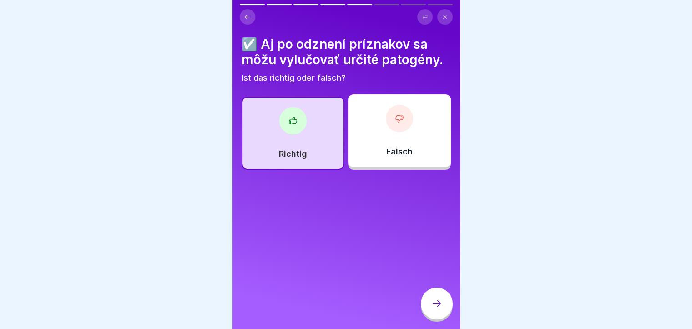
click at [426, 317] on div at bounding box center [437, 303] width 32 height 32
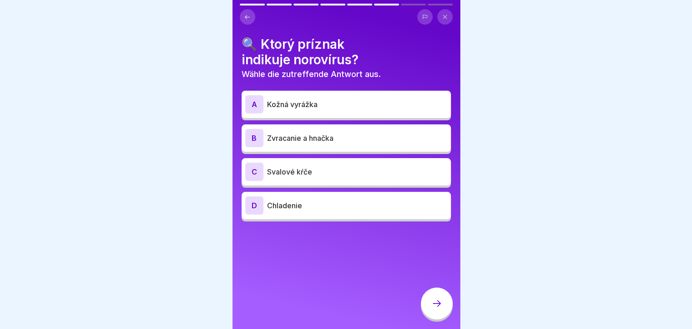
click at [372, 141] on p "Zvracanie a hnačka" at bounding box center [357, 137] width 180 height 11
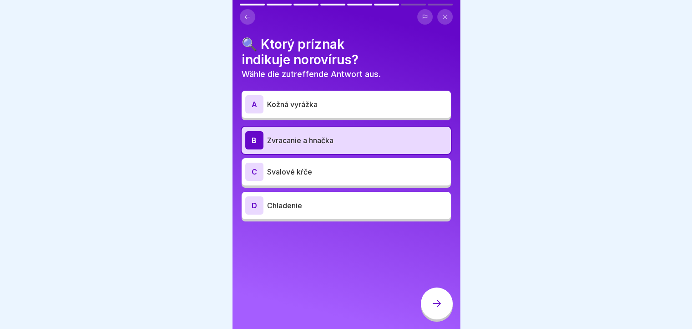
click at [369, 173] on p "Svalové kŕče" at bounding box center [357, 171] width 180 height 11
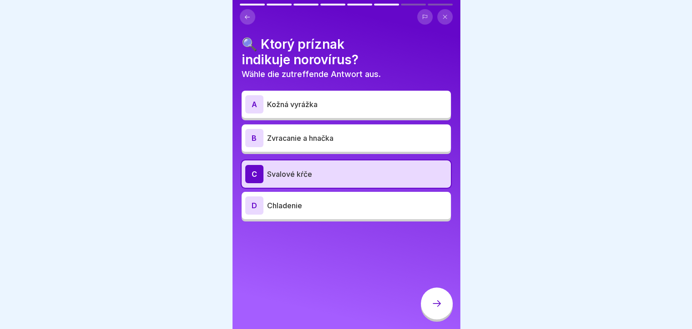
click at [257, 204] on div "D" at bounding box center [254, 205] width 18 height 18
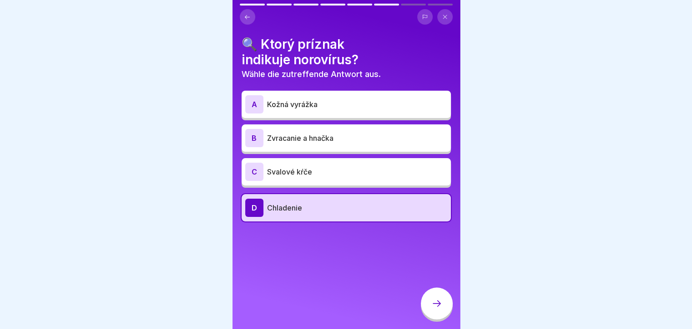
click at [361, 140] on p "Zvracanie a hnačka" at bounding box center [357, 137] width 180 height 11
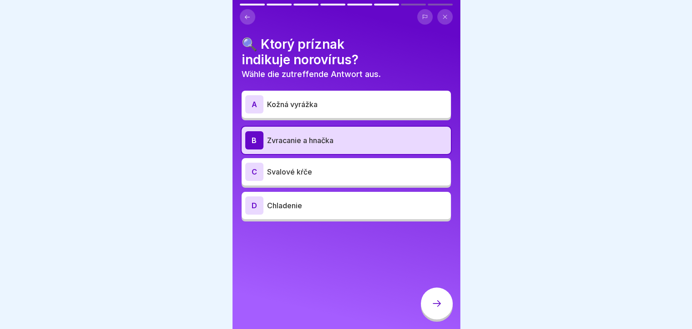
click at [432, 309] on icon at bounding box center [437, 303] width 11 height 11
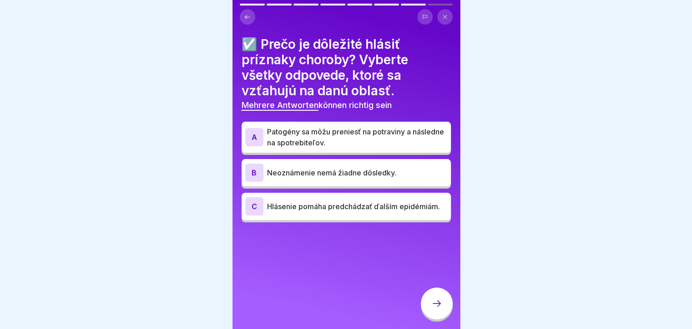
click at [351, 212] on p "Hlásenie pomáha predchádzať ďalším epidémiám." at bounding box center [357, 206] width 180 height 11
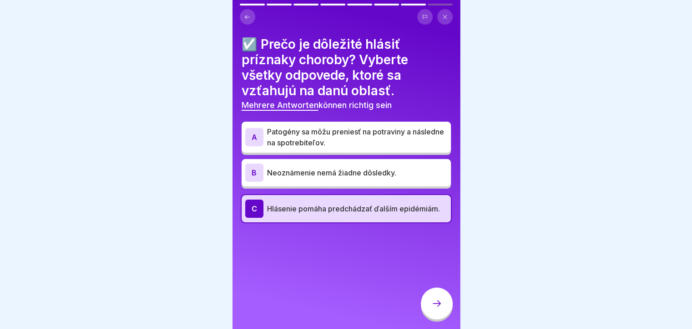
click at [439, 319] on div at bounding box center [437, 303] width 32 height 32
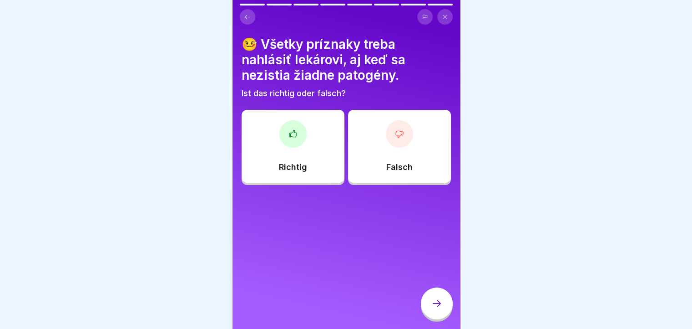
click at [285, 146] on div at bounding box center [293, 133] width 27 height 27
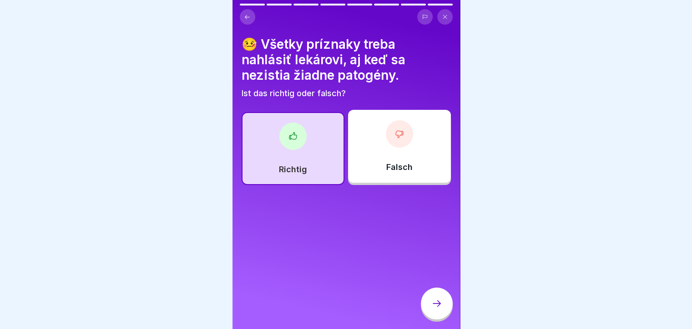
click at [433, 309] on icon at bounding box center [437, 303] width 11 height 11
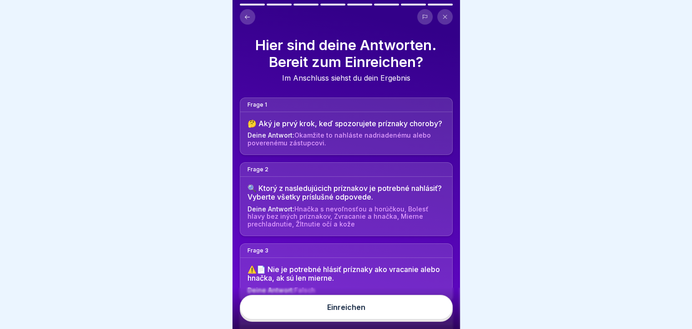
click at [377, 319] on button "Einreichen" at bounding box center [346, 307] width 213 height 25
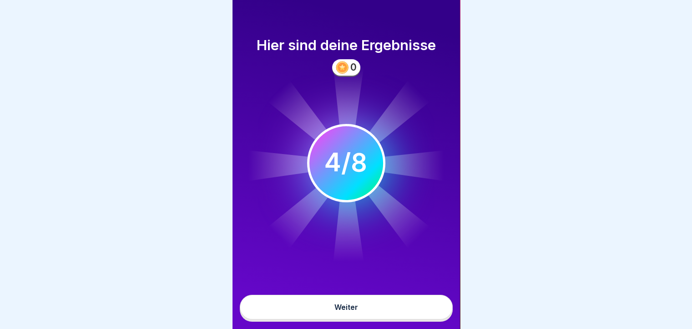
click at [370, 315] on button "Weiter" at bounding box center [346, 307] width 213 height 25
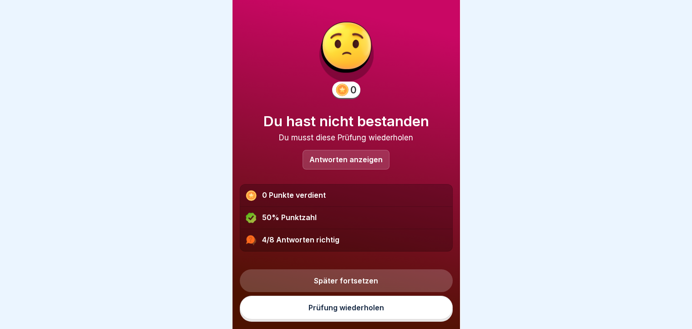
click at [363, 317] on link "Prüfung wiederholen" at bounding box center [346, 307] width 213 height 24
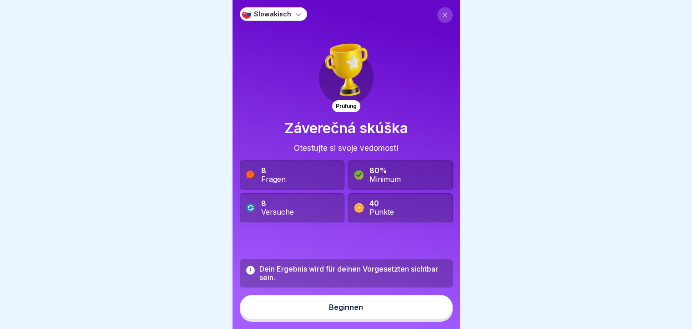
click at [332, 311] on div "Beginnen" at bounding box center [346, 307] width 34 height 8
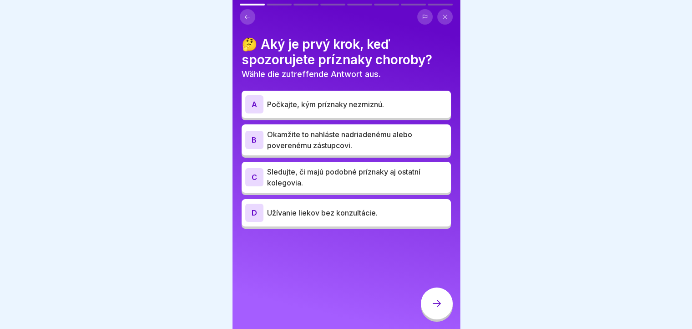
click at [366, 137] on p "Okamžite to nahláste nadriadenému alebo poverenému zástupcovi." at bounding box center [357, 140] width 180 height 22
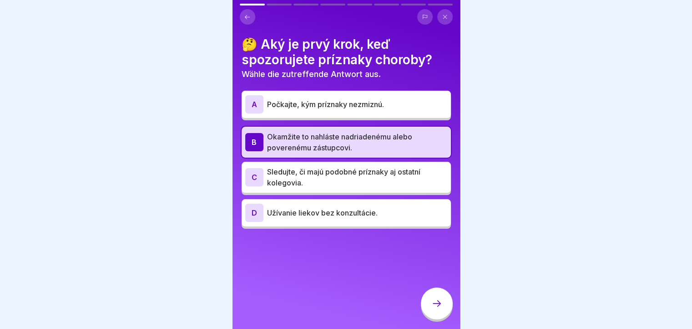
click at [431, 314] on div at bounding box center [437, 303] width 32 height 32
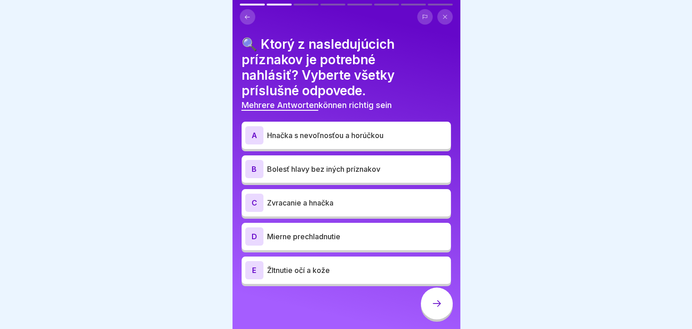
click at [321, 135] on p "Hnačka s nevoľnosťou a horúčkou" at bounding box center [357, 135] width 180 height 11
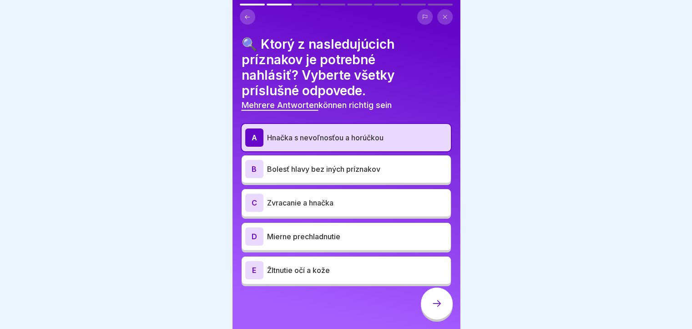
click at [310, 203] on p "Zvracanie a hnačka" at bounding box center [357, 202] width 180 height 11
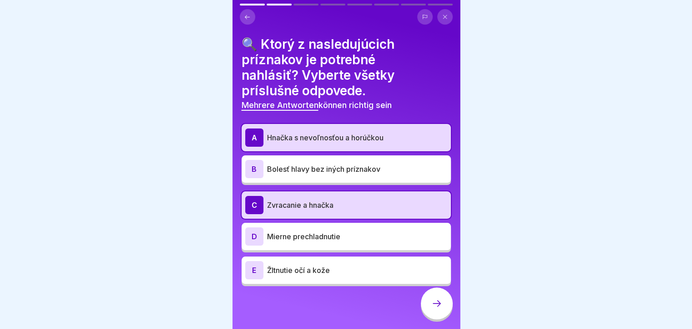
click at [314, 270] on p "Žltnutie očí a kože" at bounding box center [357, 270] width 180 height 11
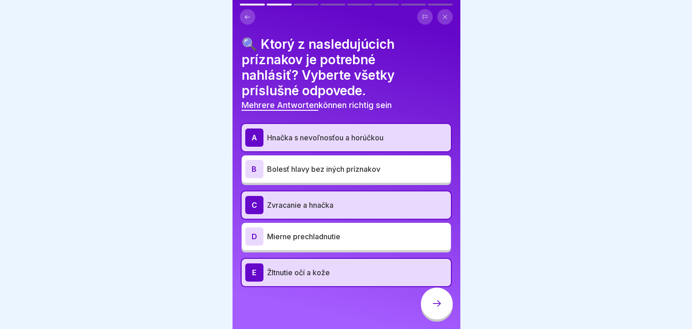
click at [431, 313] on div at bounding box center [437, 303] width 32 height 32
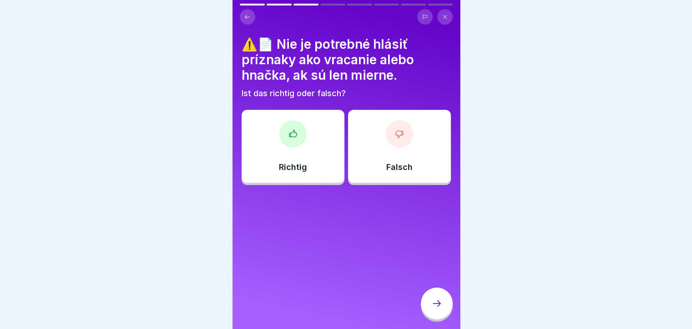
click at [387, 166] on p "Falsch" at bounding box center [400, 167] width 26 height 10
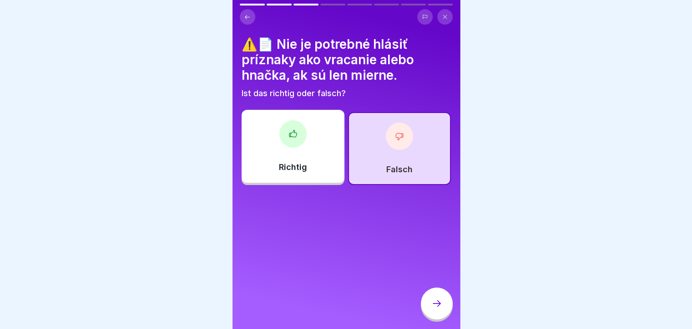
click at [428, 316] on div at bounding box center [437, 303] width 32 height 32
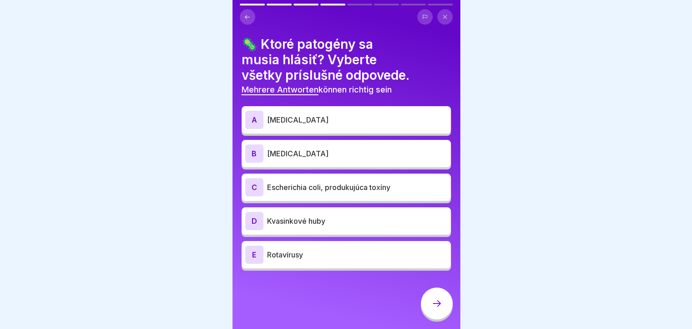
click at [259, 224] on div "D" at bounding box center [254, 221] width 18 height 18
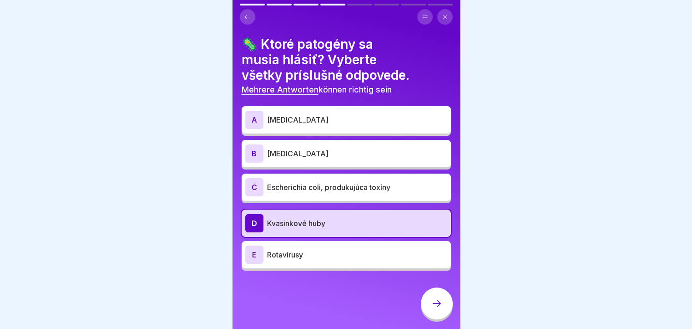
click at [427, 308] on div at bounding box center [437, 303] width 32 height 32
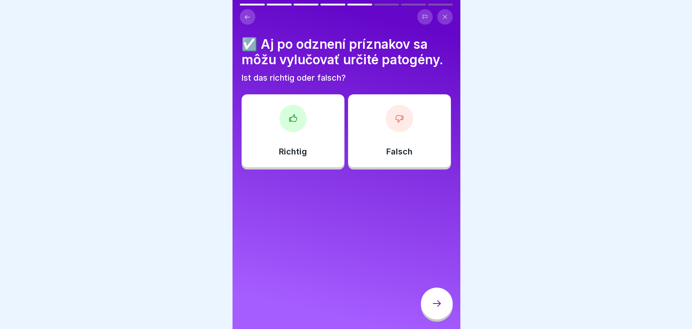
click at [402, 142] on div "Falsch" at bounding box center [399, 130] width 103 height 73
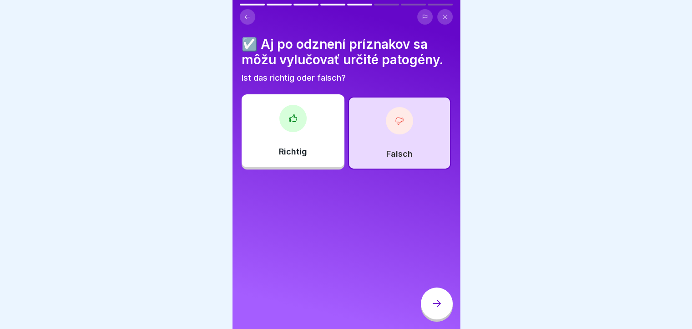
click at [428, 312] on div at bounding box center [437, 303] width 32 height 32
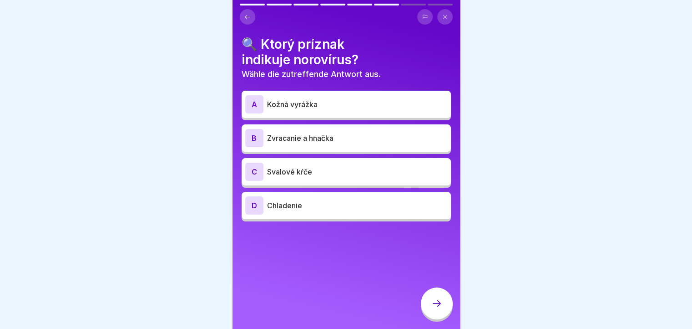
click at [356, 138] on p "Zvracanie a hnačka" at bounding box center [357, 137] width 180 height 11
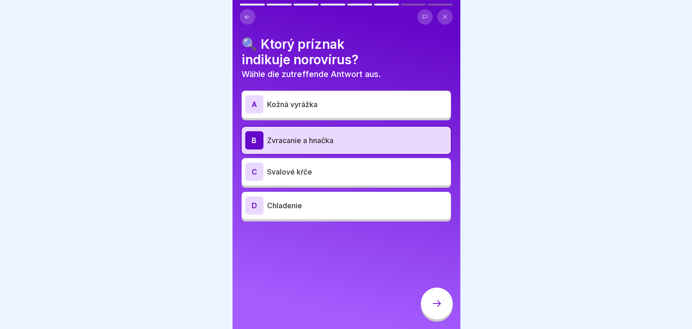
click at [440, 309] on icon at bounding box center [437, 303] width 11 height 11
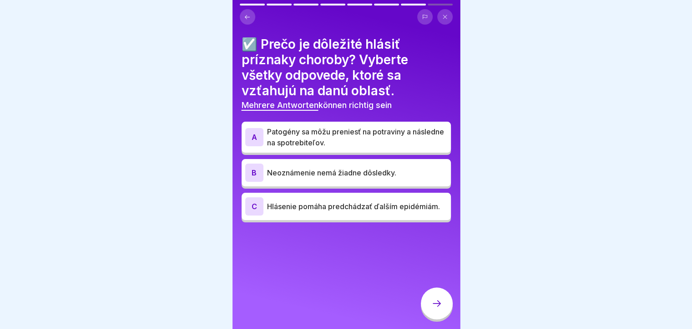
click at [403, 139] on p "Patogény sa môžu preniesť na potraviny a následne na spotrebiteľov." at bounding box center [357, 137] width 180 height 22
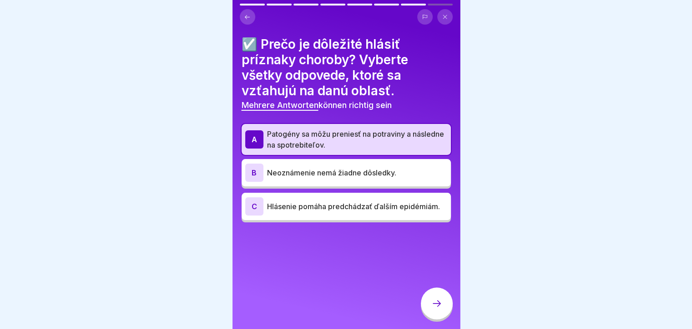
click at [444, 312] on div at bounding box center [437, 303] width 32 height 32
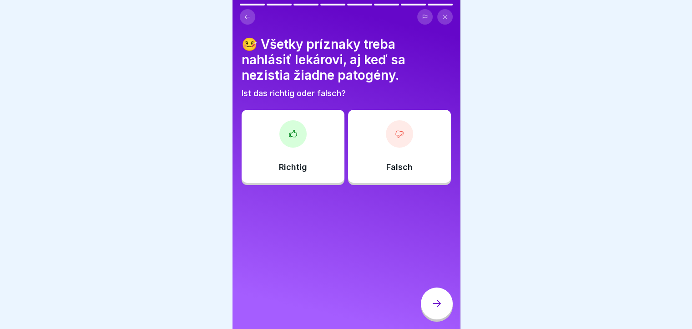
click at [303, 163] on p "Richtig" at bounding box center [293, 167] width 28 height 10
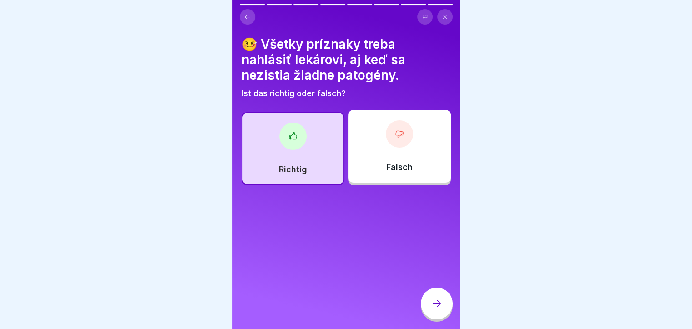
click at [432, 309] on icon at bounding box center [437, 303] width 11 height 11
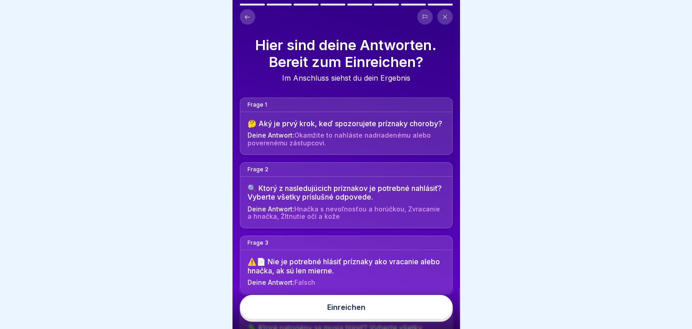
click at [367, 312] on button "Einreichen" at bounding box center [346, 307] width 213 height 25
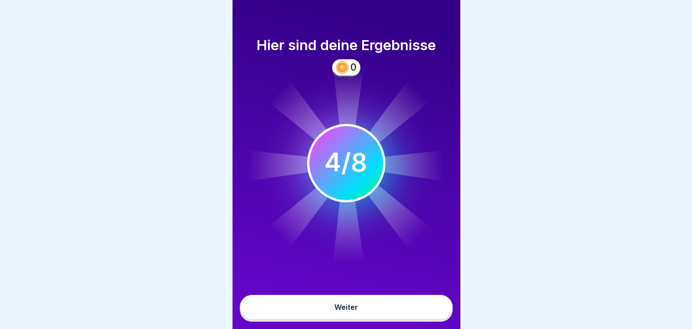
click at [359, 315] on button "Weiter" at bounding box center [346, 307] width 213 height 25
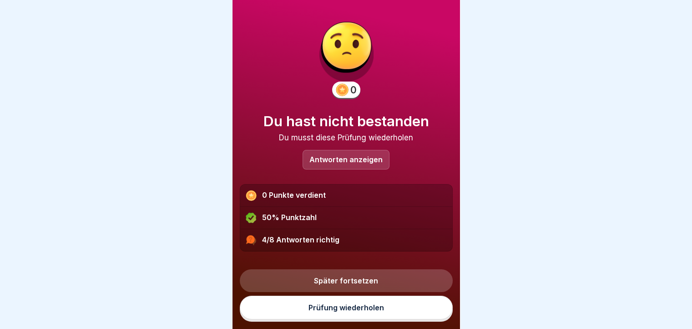
click at [324, 153] on div "Antworten anzeigen" at bounding box center [346, 160] width 87 height 20
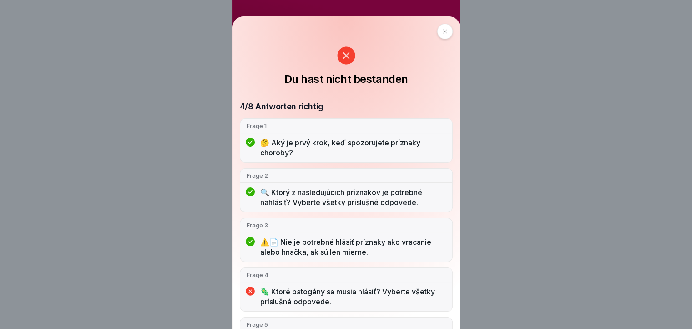
click at [444, 31] on icon at bounding box center [445, 31] width 5 height 5
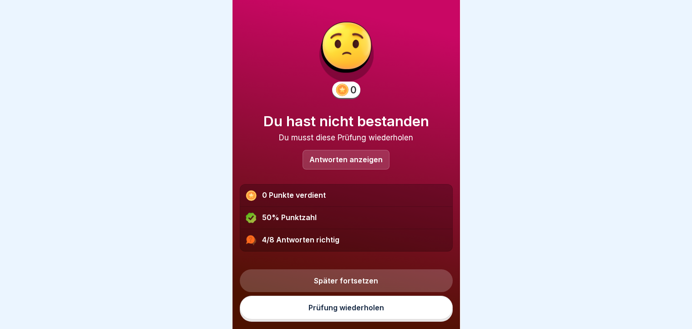
click at [290, 306] on link "Prüfung wiederholen" at bounding box center [346, 307] width 213 height 24
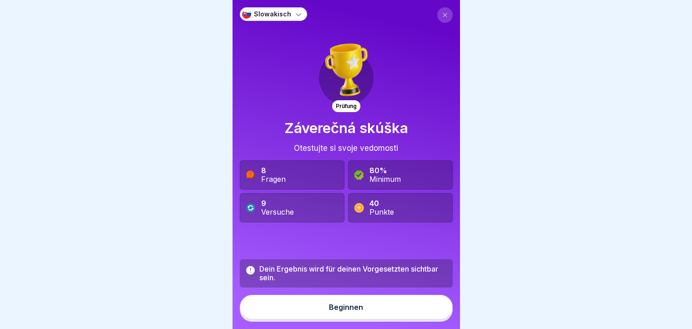
click at [299, 316] on button "Beginnen" at bounding box center [346, 307] width 213 height 25
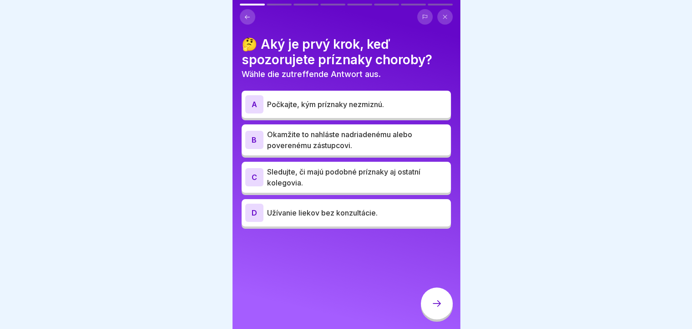
click at [346, 139] on p "Okamžite to nahláste nadriadenému alebo poverenému zástupcovi." at bounding box center [357, 140] width 180 height 22
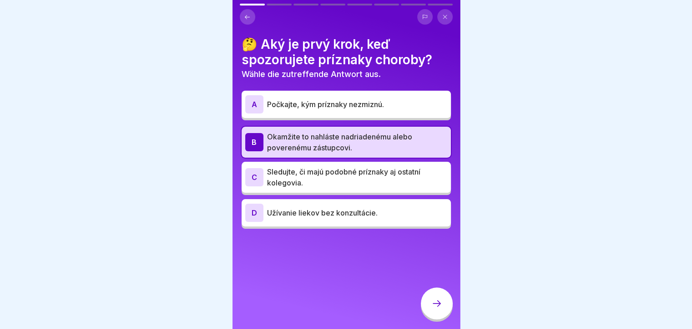
click at [435, 309] on icon at bounding box center [437, 303] width 11 height 11
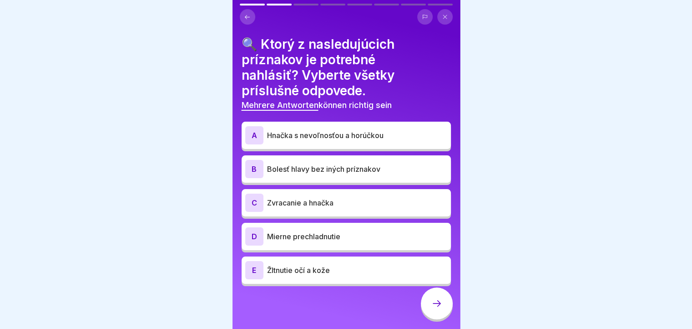
click at [302, 137] on p "Hnačka s nevoľnosťou a horúčkou" at bounding box center [357, 135] width 180 height 11
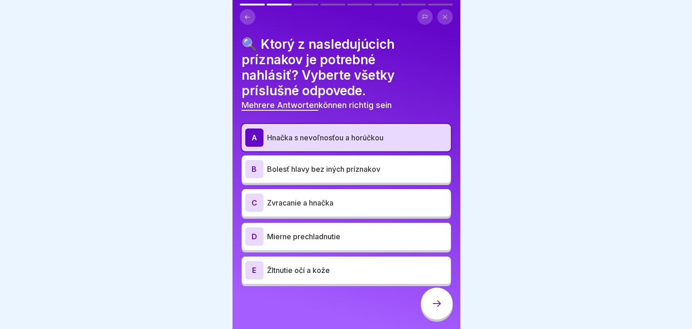
click at [295, 170] on p "Bolesť hlavy bez iných príznakov" at bounding box center [357, 168] width 180 height 11
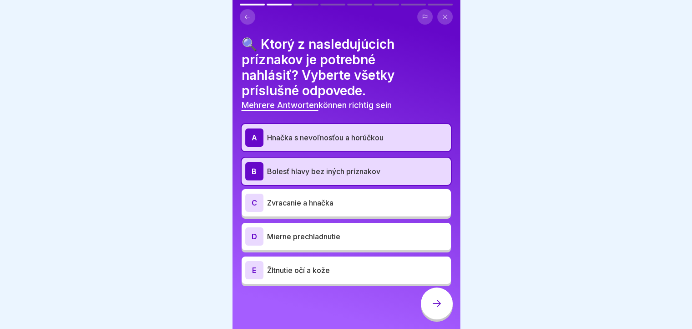
click at [278, 205] on p "Zvracanie a hnačka" at bounding box center [357, 202] width 180 height 11
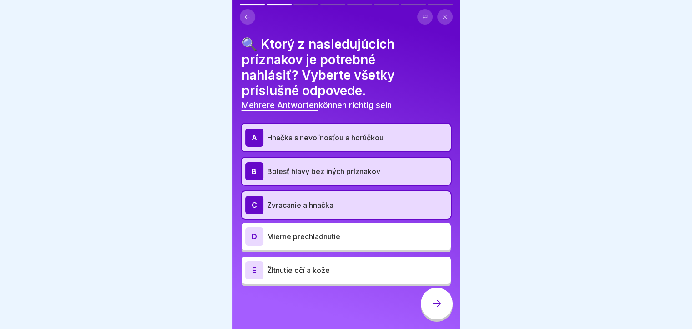
click at [280, 270] on p "Žltnutie očí a kože" at bounding box center [357, 270] width 180 height 11
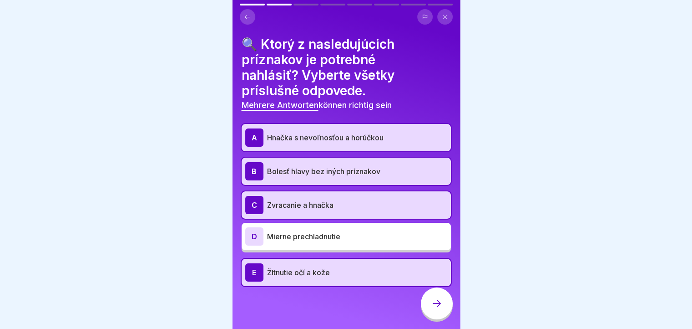
click at [437, 319] on div at bounding box center [437, 303] width 32 height 32
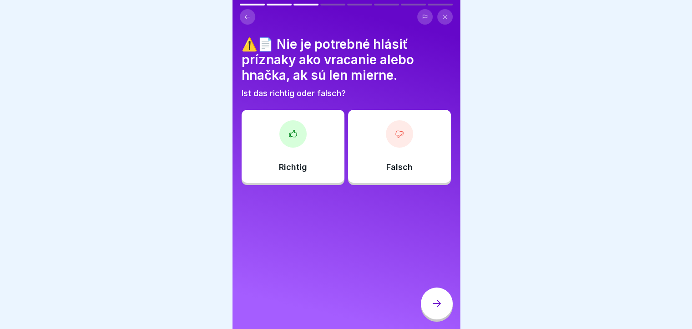
click at [386, 177] on div "Falsch" at bounding box center [399, 146] width 103 height 73
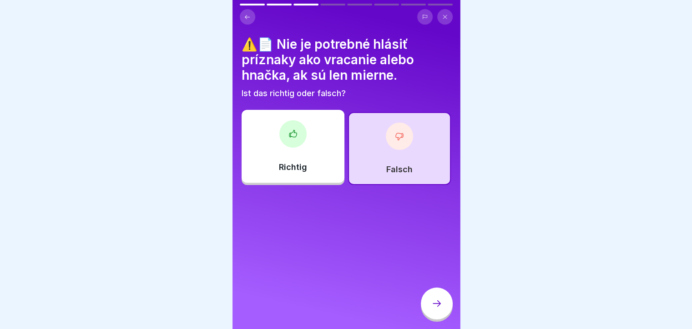
click at [437, 317] on div at bounding box center [437, 303] width 32 height 32
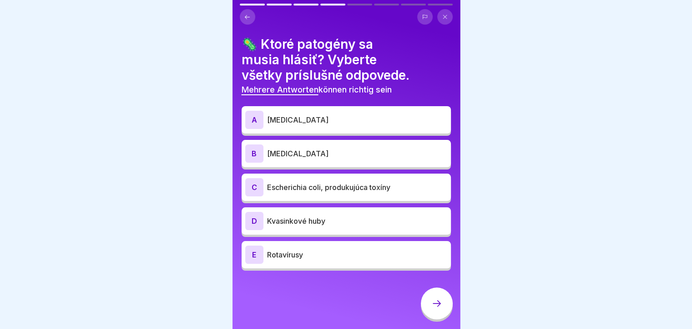
click at [289, 252] on p "Rotavírusy" at bounding box center [357, 254] width 180 height 11
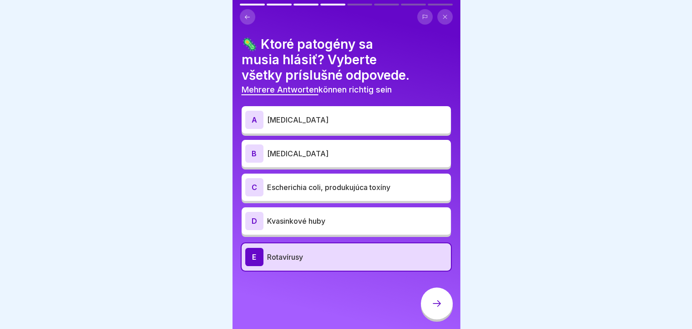
click at [302, 219] on p "Kvasinkové huby" at bounding box center [357, 220] width 180 height 11
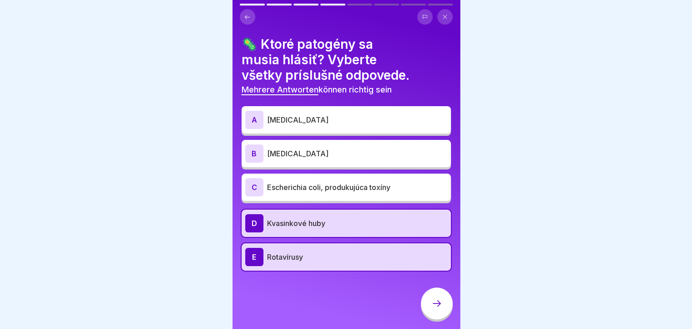
click at [249, 191] on div "C" at bounding box center [254, 187] width 18 height 18
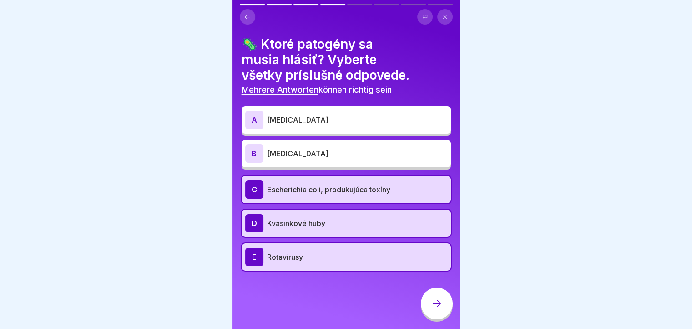
click at [249, 156] on div "B" at bounding box center [254, 153] width 18 height 18
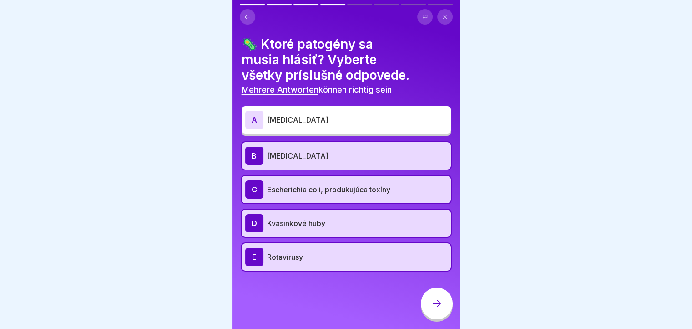
click at [251, 115] on div "A" at bounding box center [254, 120] width 18 height 18
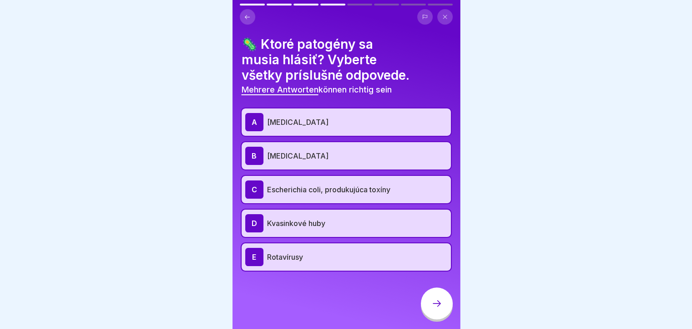
click at [433, 309] on icon at bounding box center [437, 303] width 11 height 11
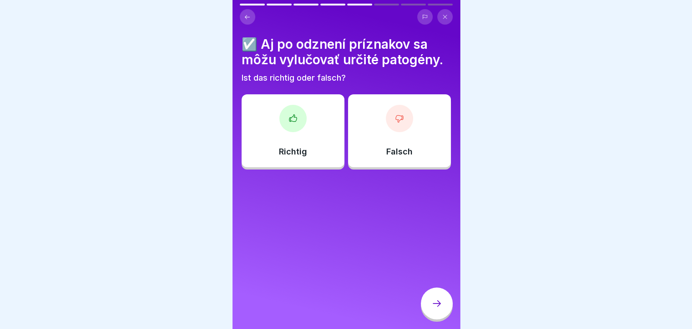
click at [285, 158] on div "Richtig" at bounding box center [293, 130] width 103 height 73
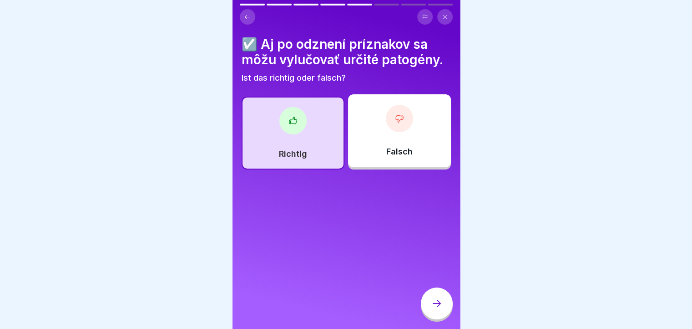
drag, startPoint x: 443, startPoint y: 323, endPoint x: 437, endPoint y: 323, distance: 6.4
click at [442, 319] on div at bounding box center [437, 303] width 32 height 32
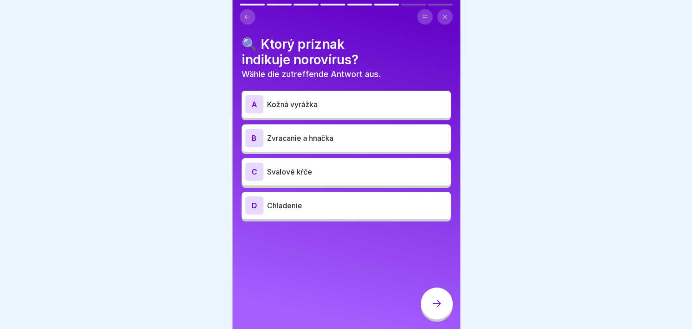
click at [315, 137] on p "Zvracanie a hnačka" at bounding box center [357, 137] width 180 height 11
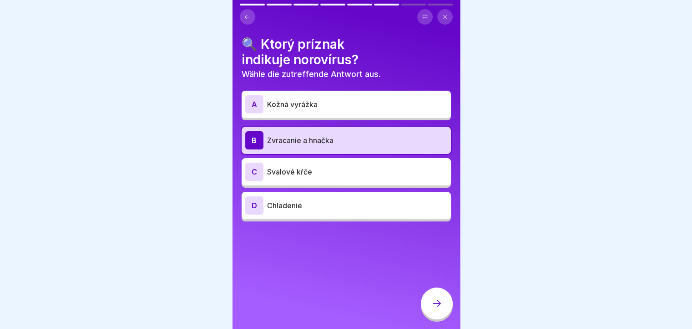
click at [427, 310] on div at bounding box center [437, 303] width 32 height 32
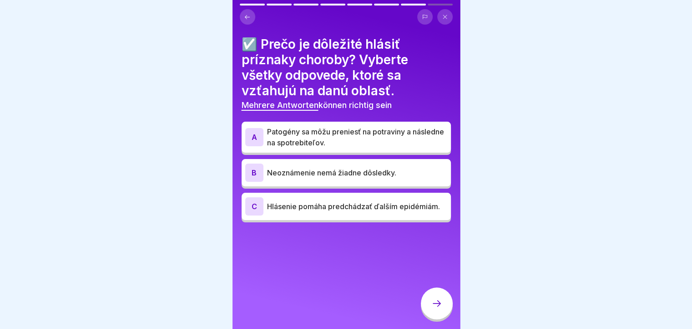
click at [397, 144] on p "Patogény sa môžu preniesť na potraviny a následne na spotrebiteľov." at bounding box center [357, 137] width 180 height 22
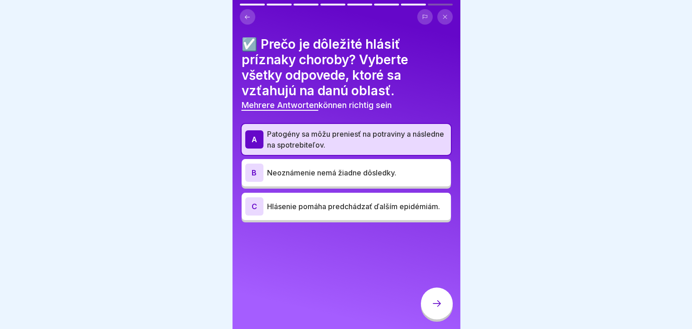
click at [375, 212] on p "Hlásenie pomáha predchádzať ďalším epidémiám." at bounding box center [357, 206] width 180 height 11
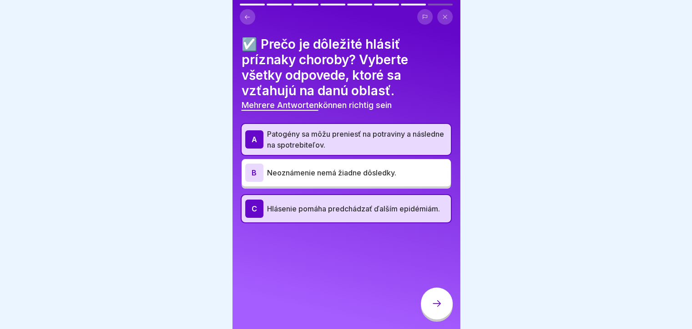
click at [440, 319] on div at bounding box center [437, 303] width 32 height 32
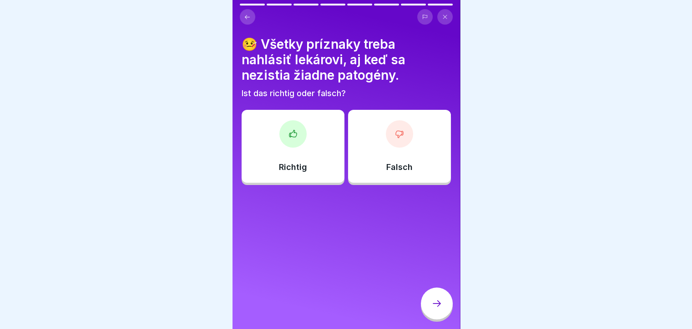
click at [403, 153] on div "Falsch" at bounding box center [399, 146] width 103 height 73
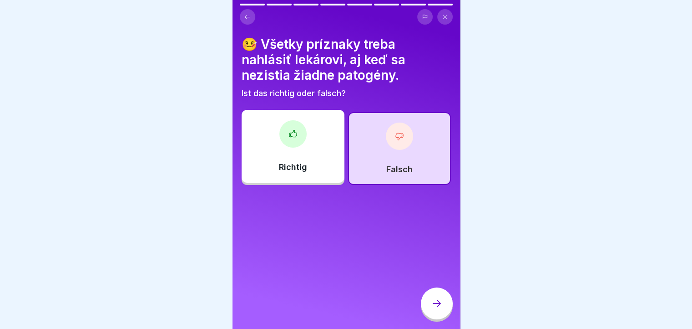
drag, startPoint x: 437, startPoint y: 315, endPoint x: 434, endPoint y: 309, distance: 6.9
click at [438, 309] on icon at bounding box center [437, 303] width 11 height 11
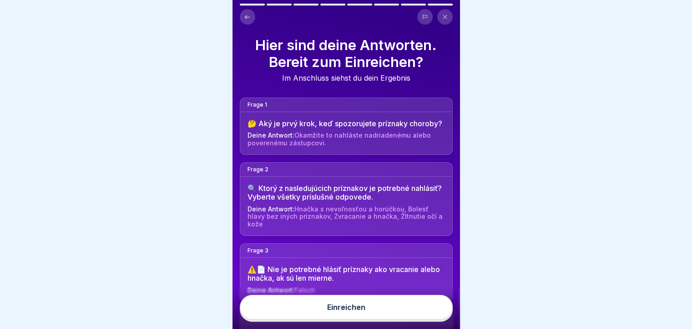
click at [337, 310] on button "Einreichen" at bounding box center [346, 307] width 213 height 25
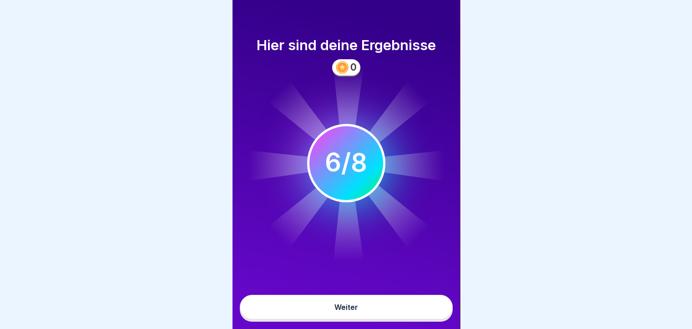
click at [328, 315] on button "Weiter" at bounding box center [346, 307] width 213 height 25
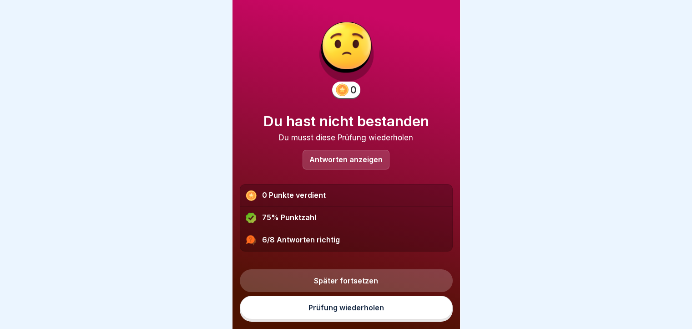
click at [317, 317] on link "Prüfung wiederholen" at bounding box center [346, 307] width 213 height 24
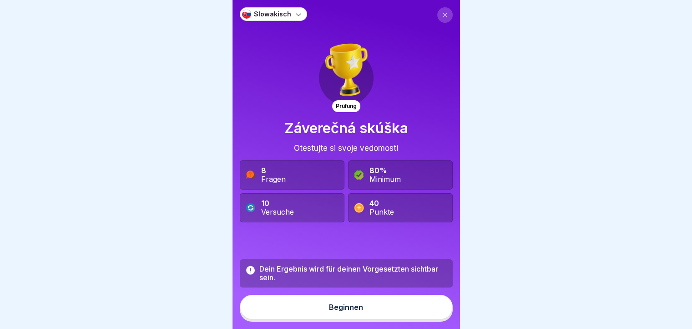
click at [275, 173] on div "8 Fragen" at bounding box center [273, 174] width 25 height 17
click at [265, 180] on div "Fragen" at bounding box center [273, 179] width 25 height 9
click at [361, 314] on button "Beginnen" at bounding box center [346, 307] width 213 height 25
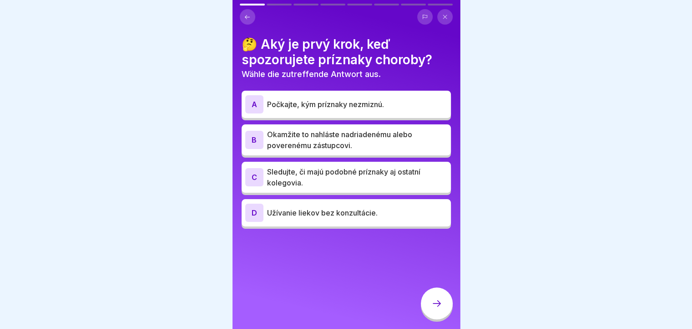
click at [315, 142] on p "Okamžite to nahláste nadriadenému alebo poverenému zástupcovi." at bounding box center [357, 140] width 180 height 22
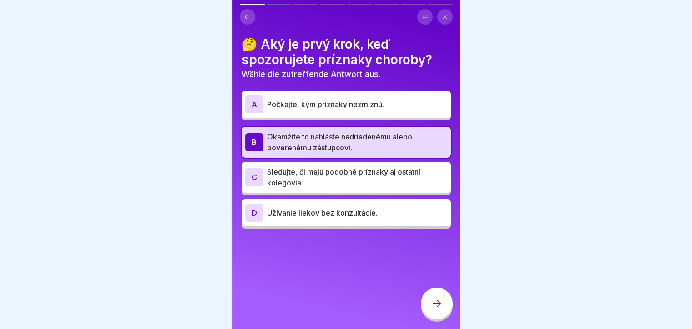
click at [435, 319] on div at bounding box center [437, 303] width 32 height 32
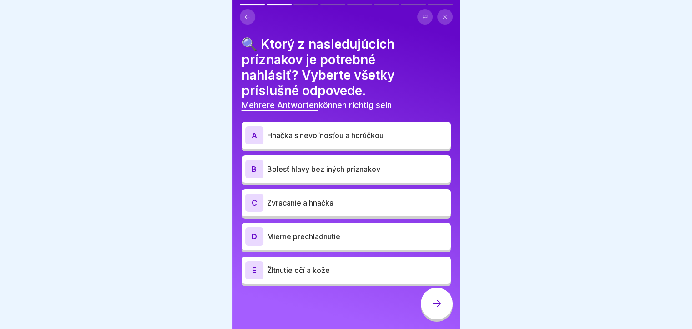
click at [284, 131] on p "Hnačka s nevoľnosťou a horúčkou" at bounding box center [357, 135] width 180 height 11
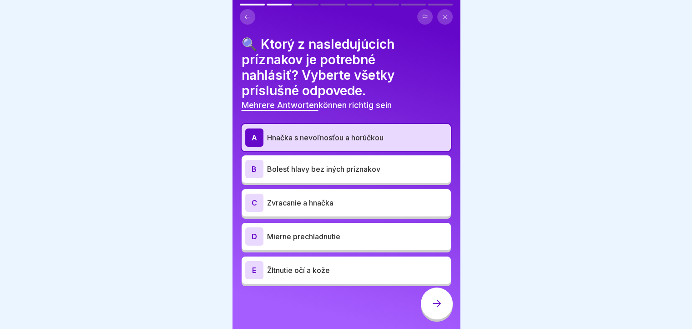
click at [271, 201] on p "Zvracanie a hnačka" at bounding box center [357, 202] width 180 height 11
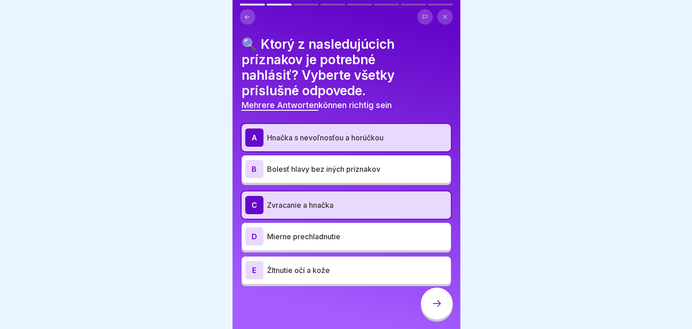
click at [273, 270] on p "Žltnutie očí a kože" at bounding box center [357, 270] width 180 height 11
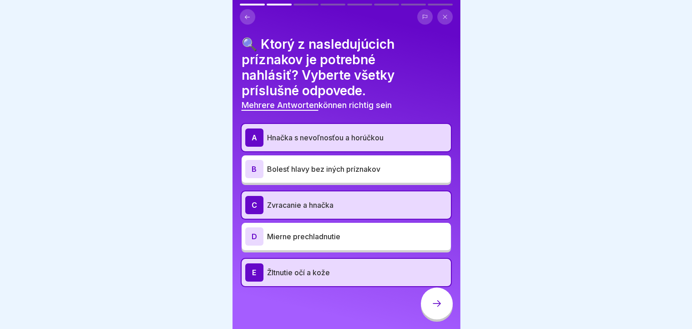
click at [441, 309] on icon at bounding box center [437, 303] width 11 height 11
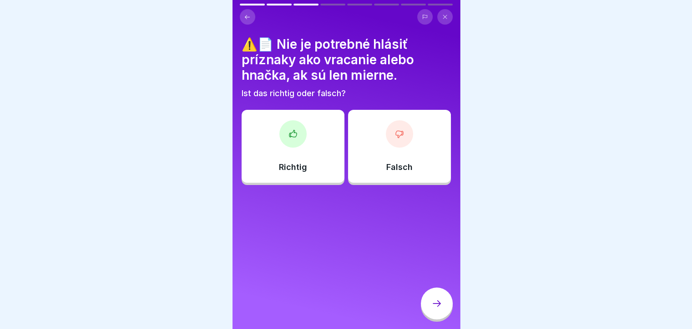
scroll to position [7, 0]
click at [297, 149] on div "Richtig" at bounding box center [293, 146] width 103 height 73
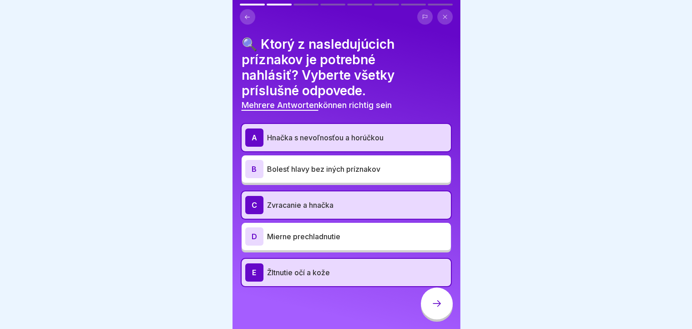
click at [439, 310] on div at bounding box center [437, 303] width 32 height 32
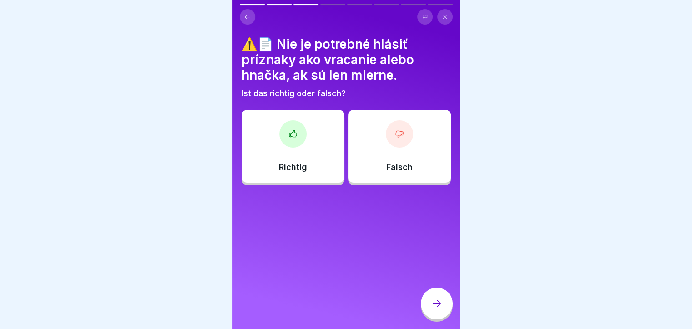
click at [282, 144] on div "Richtig" at bounding box center [293, 146] width 103 height 73
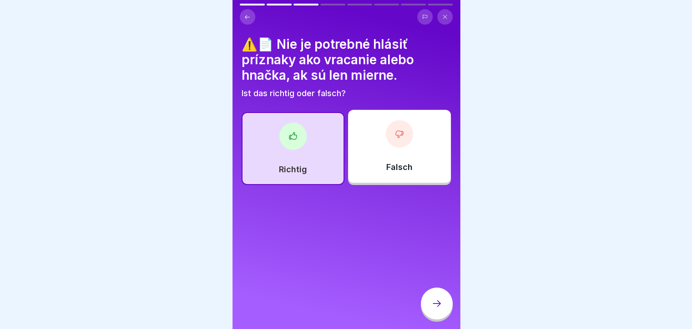
click at [436, 305] on icon at bounding box center [437, 303] width 11 height 11
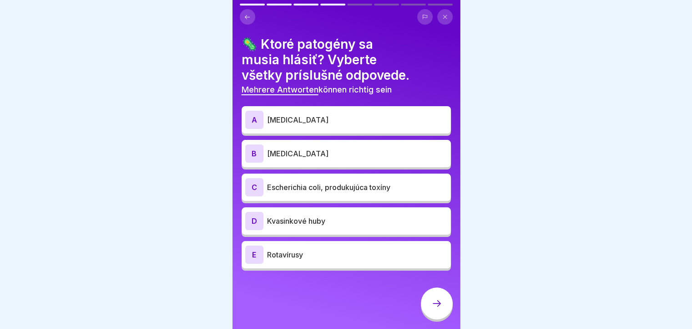
click at [279, 250] on p "Rotavírusy" at bounding box center [357, 254] width 180 height 11
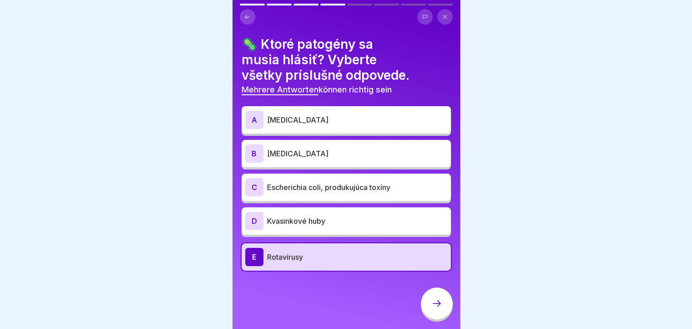
click at [308, 182] on p "Escherichia coli, produkujúca toxíny" at bounding box center [357, 187] width 180 height 11
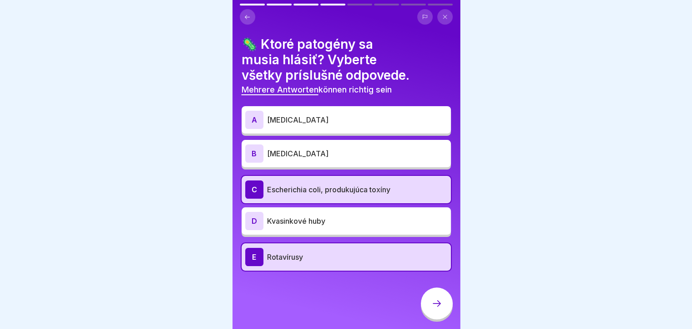
click at [318, 148] on p "Listeria monocytogenes" at bounding box center [357, 153] width 180 height 11
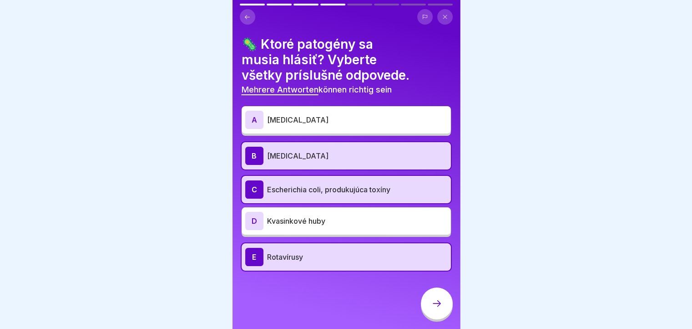
click at [322, 114] on p "Campylobacter" at bounding box center [357, 119] width 180 height 11
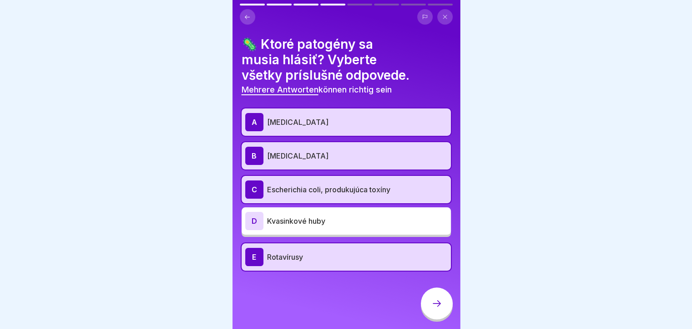
click at [425, 303] on div at bounding box center [437, 303] width 32 height 32
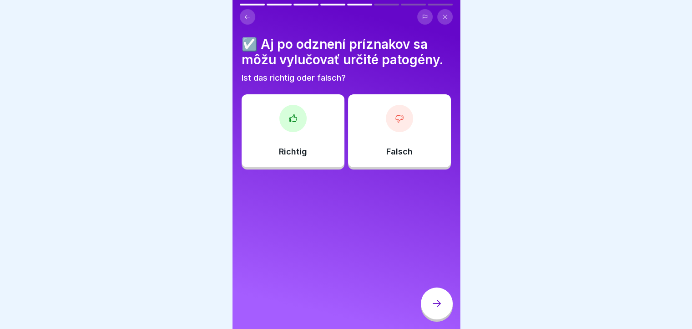
click at [277, 111] on div "Richtig" at bounding box center [293, 130] width 103 height 73
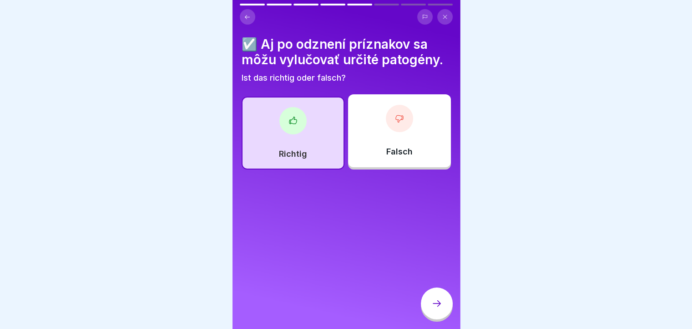
click at [433, 309] on div at bounding box center [437, 303] width 32 height 32
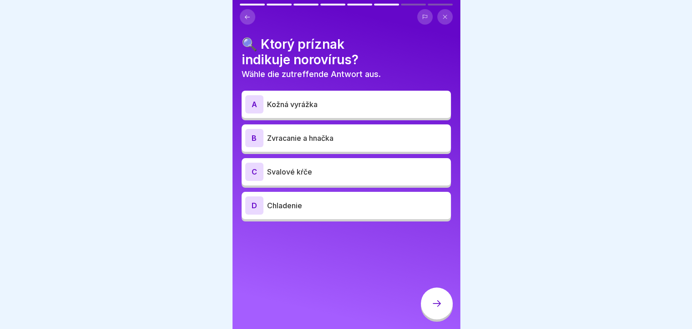
click at [309, 132] on p "Zvracanie a hnačka" at bounding box center [357, 137] width 180 height 11
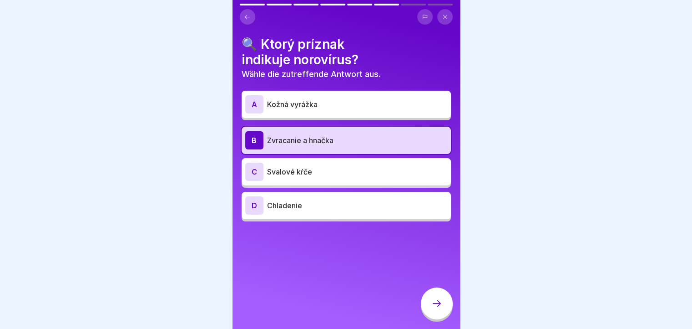
click at [430, 309] on div at bounding box center [437, 303] width 32 height 32
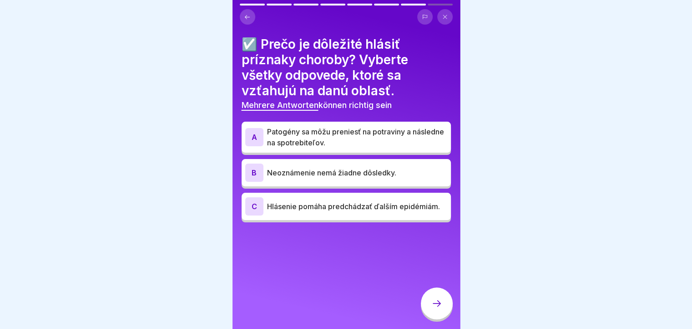
click at [340, 204] on p "Hlásenie pomáha predchádzať ďalším epidémiám." at bounding box center [357, 206] width 180 height 11
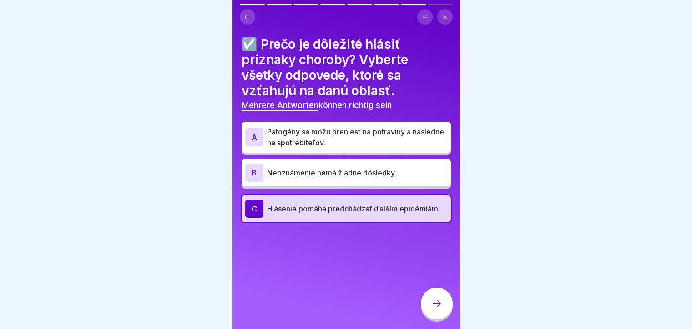
click at [424, 304] on div at bounding box center [437, 303] width 32 height 32
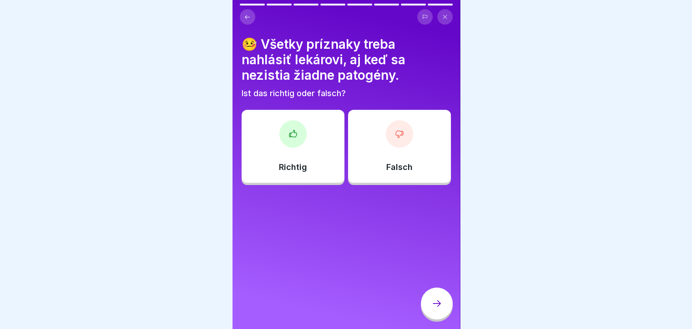
click at [246, 15] on icon at bounding box center [247, 17] width 5 height 4
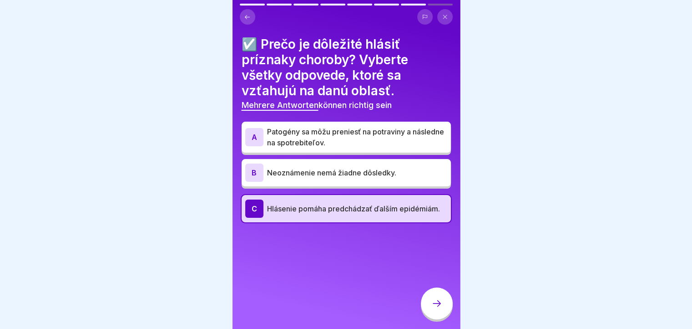
click at [257, 135] on div "A" at bounding box center [254, 137] width 18 height 18
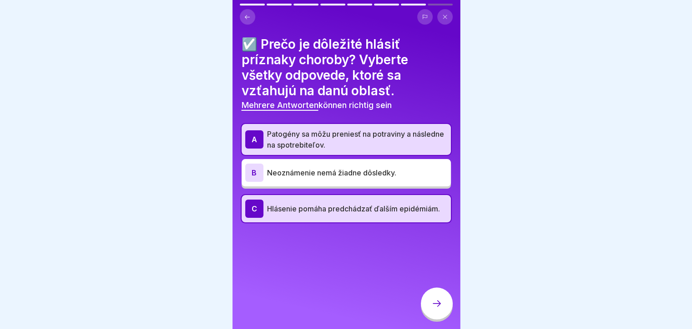
click at [430, 301] on div at bounding box center [437, 303] width 32 height 32
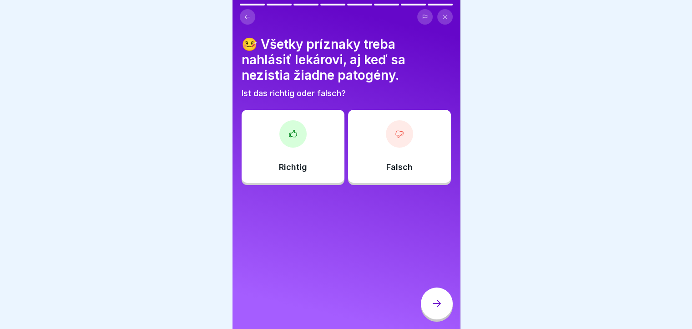
scroll to position [0, 0]
click at [290, 138] on icon at bounding box center [293, 133] width 9 height 9
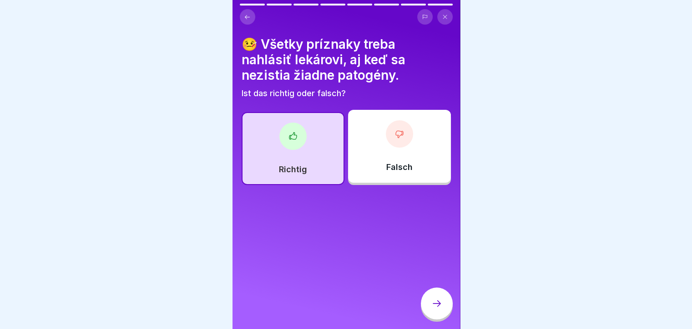
click at [428, 315] on div at bounding box center [437, 303] width 32 height 32
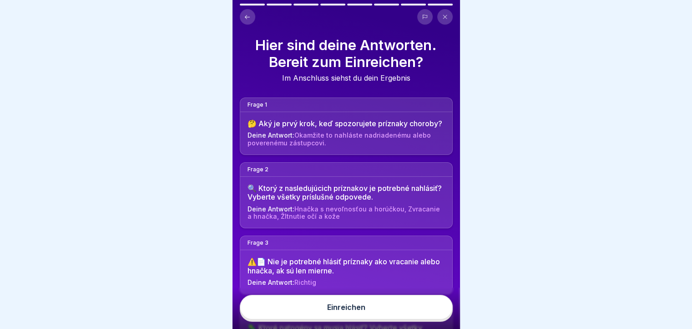
click at [368, 313] on button "Einreichen" at bounding box center [346, 307] width 213 height 25
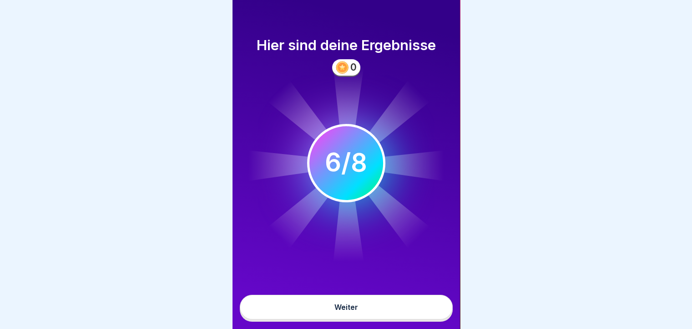
click at [346, 311] on div "Weiter" at bounding box center [347, 307] width 24 height 8
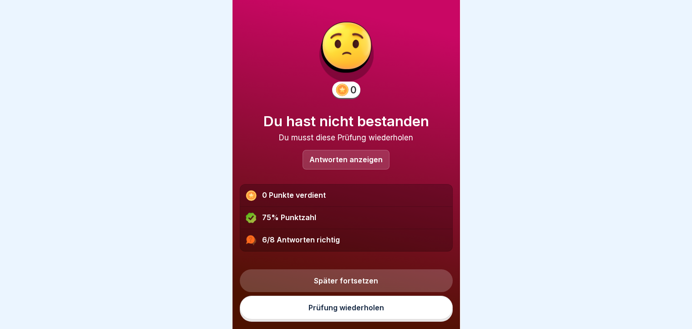
click at [312, 158] on p "Antworten anzeigen" at bounding box center [346, 160] width 73 height 8
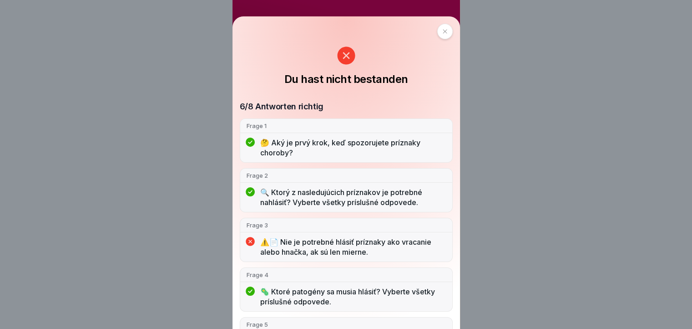
click at [443, 33] on icon at bounding box center [445, 31] width 5 height 5
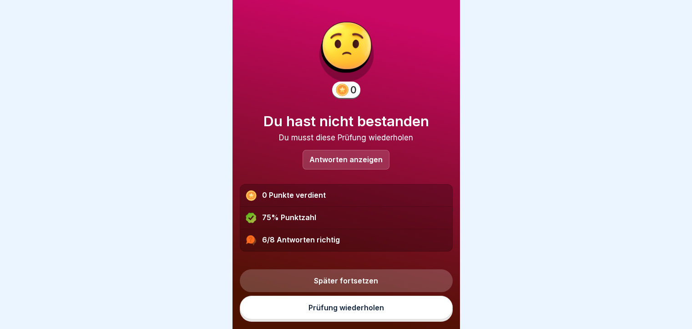
click at [302, 310] on link "Prüfung wiederholen" at bounding box center [346, 307] width 213 height 24
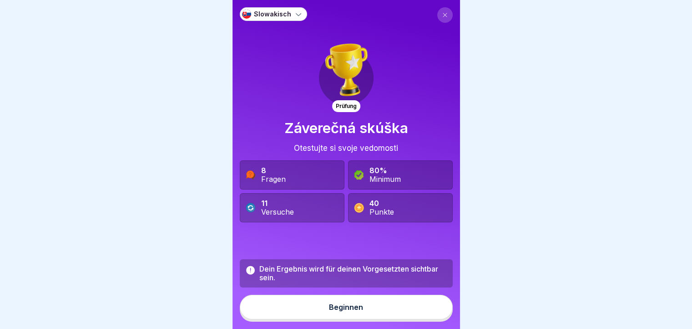
click at [302, 315] on button "Beginnen" at bounding box center [346, 307] width 213 height 25
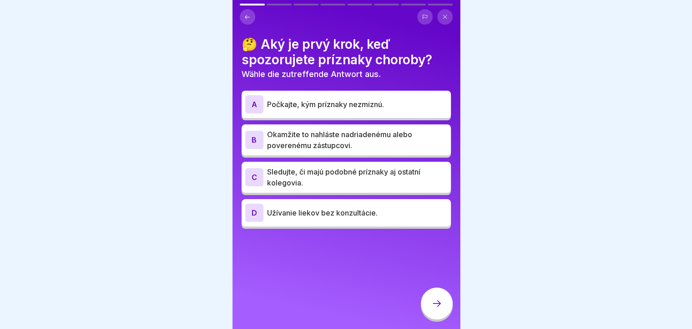
click at [361, 139] on p "Okamžite to nahláste nadriadenému alebo poverenému zástupcovi." at bounding box center [357, 140] width 180 height 22
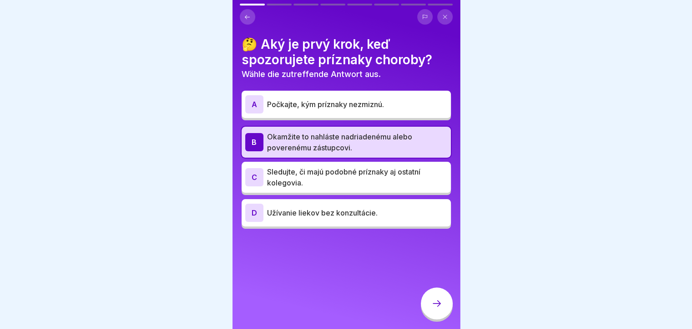
click at [430, 310] on div at bounding box center [437, 303] width 32 height 32
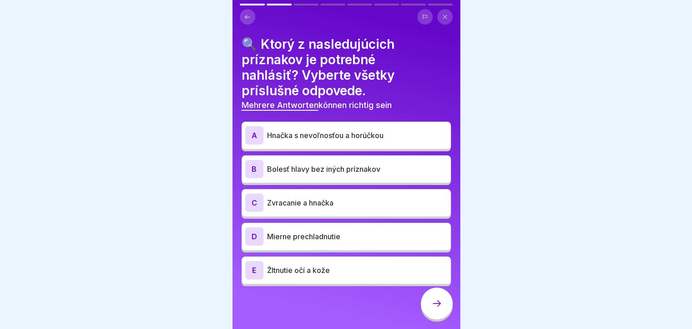
click at [334, 135] on p "Hnačka s nevoľnosťou a horúčkou" at bounding box center [357, 135] width 180 height 11
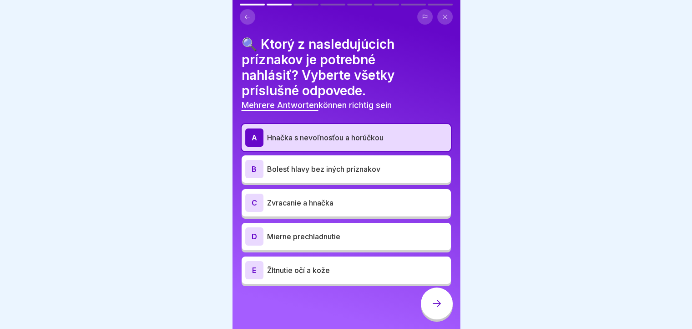
click at [285, 199] on p "Zvracanie a hnačka" at bounding box center [357, 202] width 180 height 11
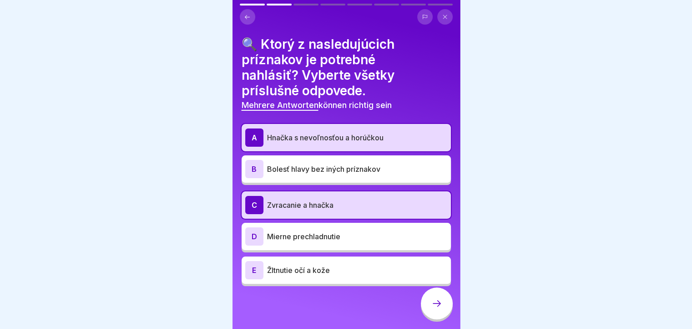
click at [283, 269] on p "Žltnutie očí a kože" at bounding box center [357, 270] width 180 height 11
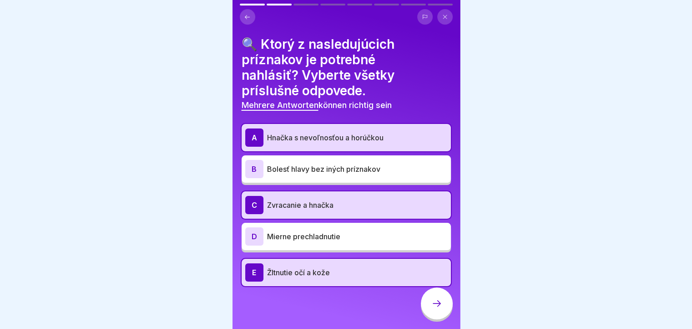
click at [432, 309] on icon at bounding box center [437, 303] width 11 height 11
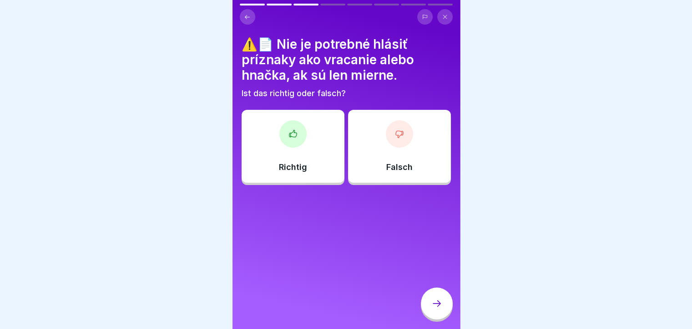
click at [391, 163] on p "Falsch" at bounding box center [400, 167] width 26 height 10
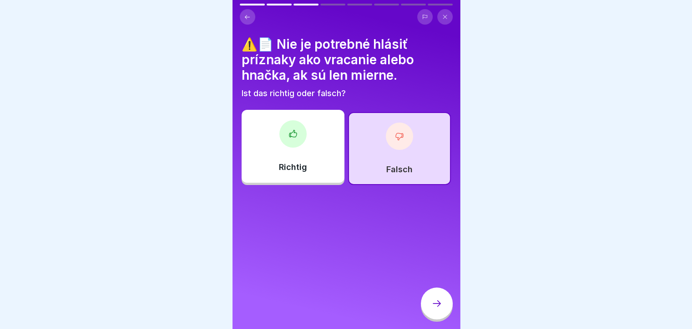
click at [438, 317] on div at bounding box center [437, 303] width 32 height 32
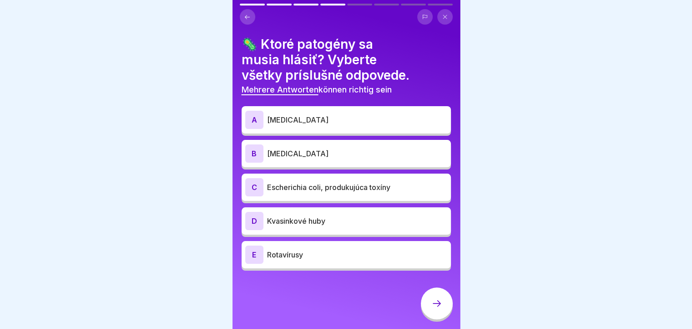
click at [273, 254] on p "Rotavírusy" at bounding box center [357, 254] width 180 height 11
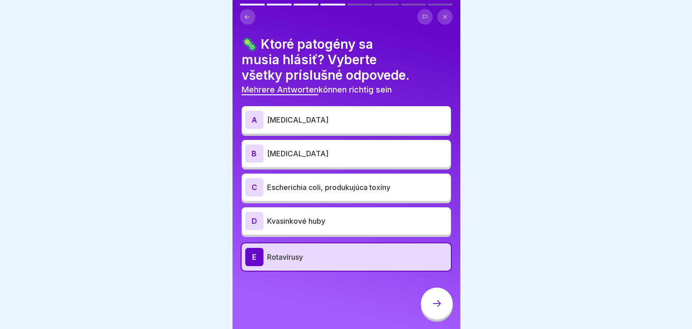
click at [284, 182] on div "C Escherichia coli, produkujúca toxíny" at bounding box center [346, 187] width 202 height 18
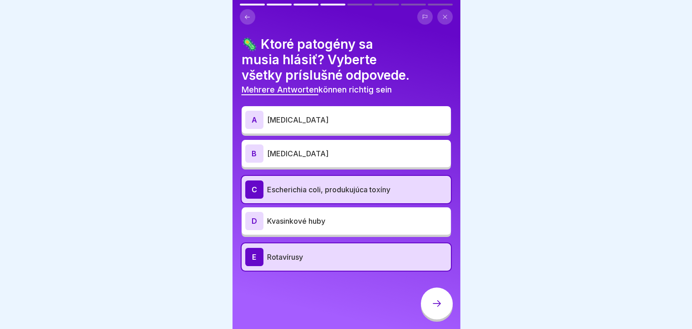
click at [285, 154] on div "B Listeria monocytogenes" at bounding box center [346, 153] width 202 height 18
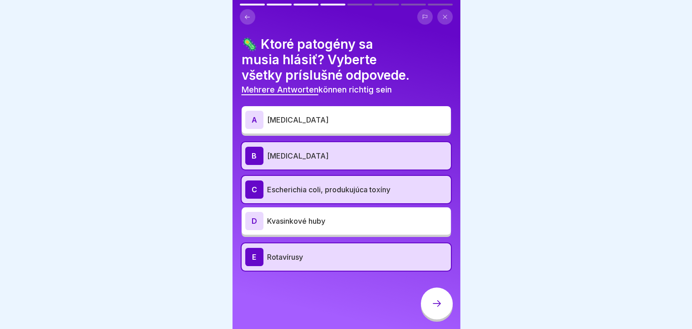
click at [285, 113] on div "A Campylobacter" at bounding box center [346, 120] width 202 height 18
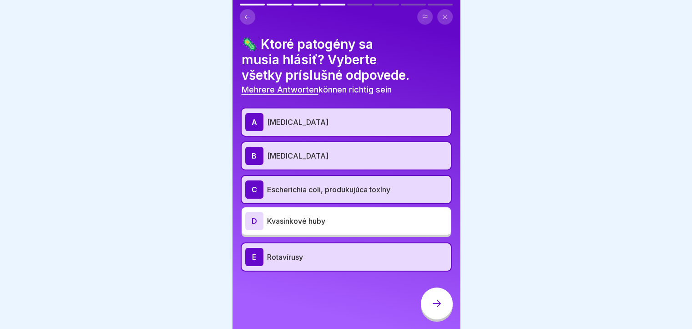
click at [441, 315] on div at bounding box center [437, 303] width 32 height 32
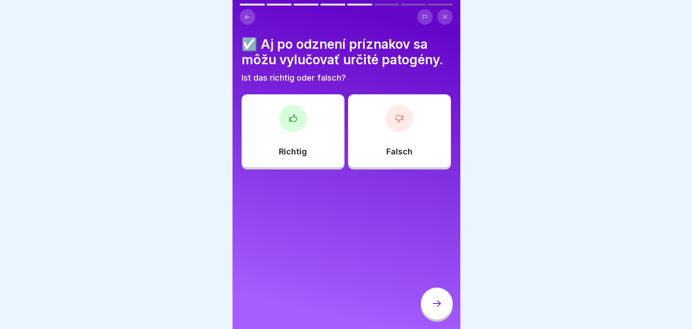
click at [291, 128] on div at bounding box center [293, 118] width 27 height 27
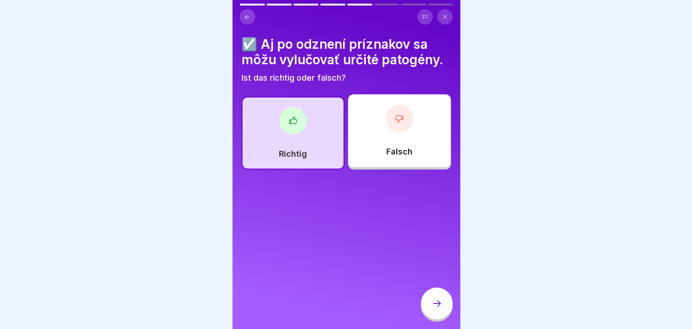
click at [441, 314] on div at bounding box center [437, 303] width 32 height 32
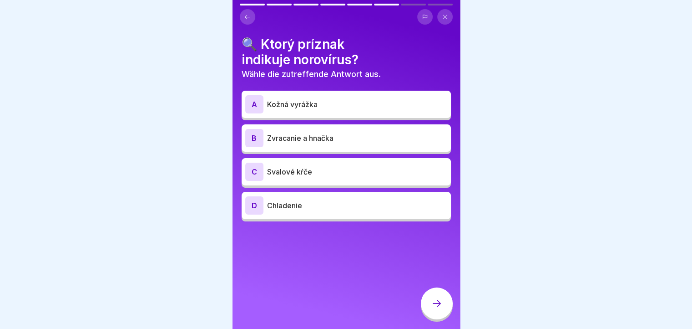
click at [271, 137] on p "Zvracanie a hnačka" at bounding box center [357, 137] width 180 height 11
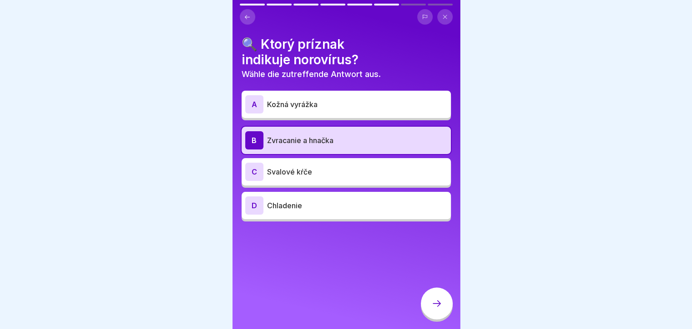
click at [436, 309] on icon at bounding box center [437, 303] width 11 height 11
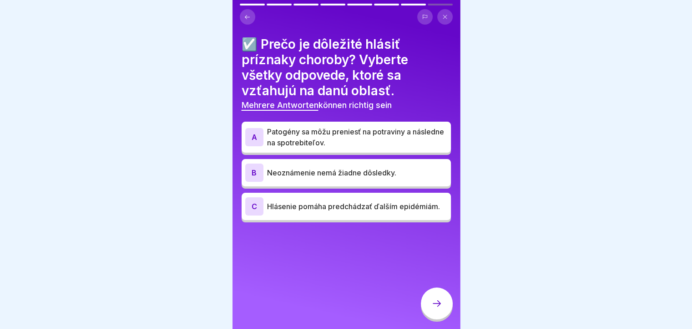
click at [310, 140] on p "Patogény sa môžu preniesť na potraviny a následne na spotrebiteľov." at bounding box center [357, 137] width 180 height 22
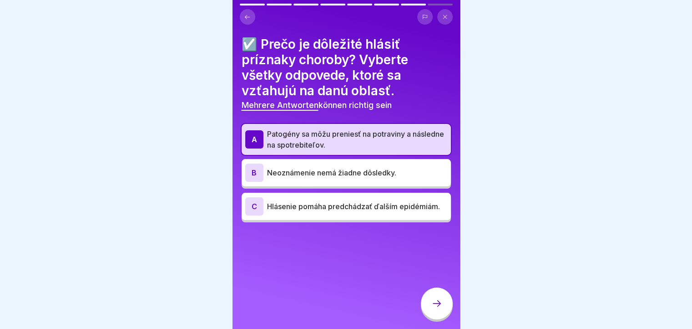
click at [317, 210] on p "Hlásenie pomáha predchádzať ďalším epidémiám." at bounding box center [357, 206] width 180 height 11
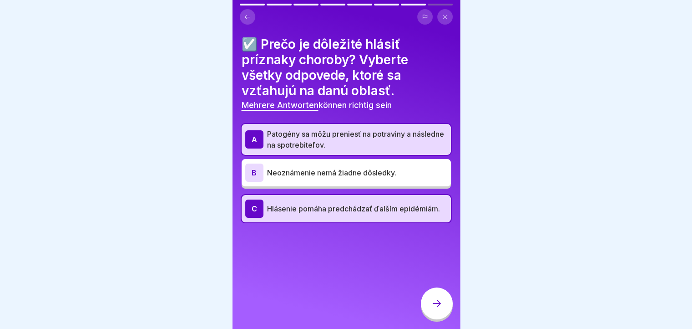
click at [433, 317] on div at bounding box center [437, 303] width 32 height 32
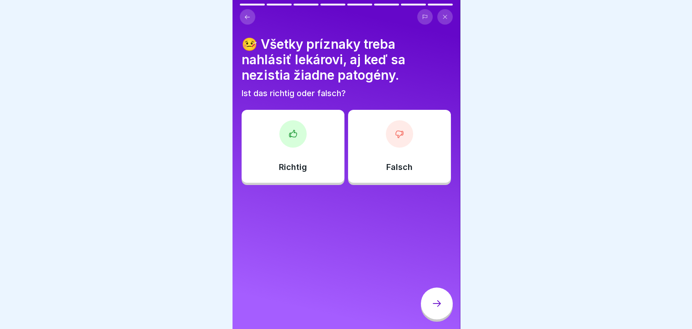
click at [395, 168] on p "Falsch" at bounding box center [400, 167] width 26 height 10
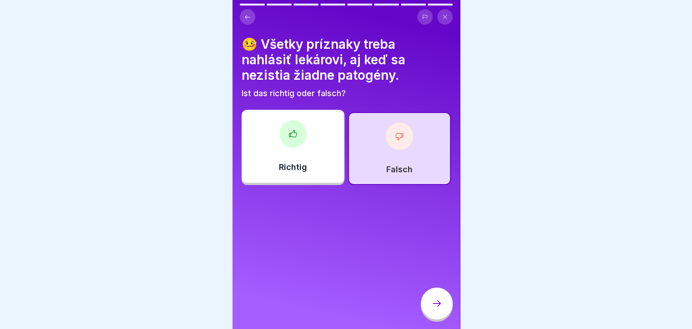
click at [439, 309] on icon at bounding box center [437, 303] width 11 height 11
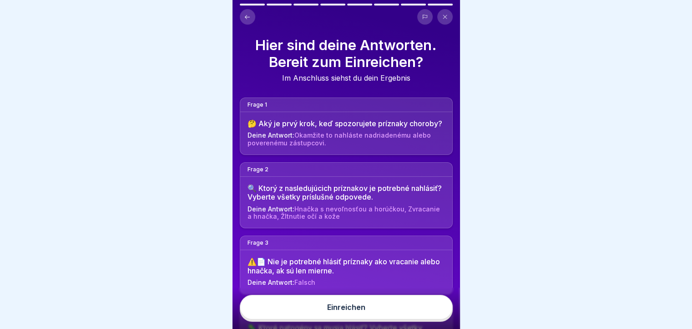
click at [388, 319] on button "Einreichen" at bounding box center [346, 307] width 213 height 25
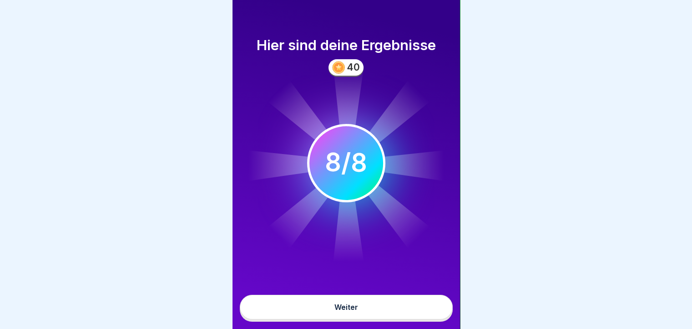
click at [340, 311] on div "Weiter" at bounding box center [347, 307] width 24 height 8
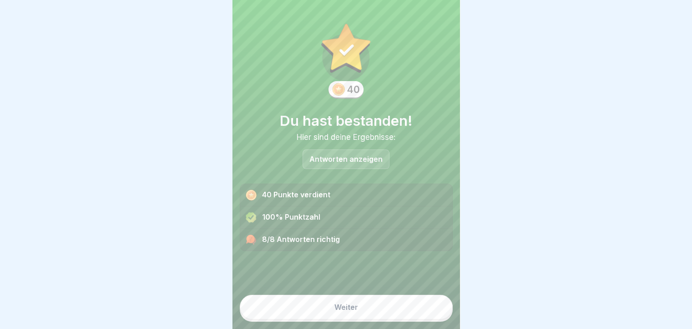
click at [335, 311] on div "Weiter" at bounding box center [347, 307] width 24 height 8
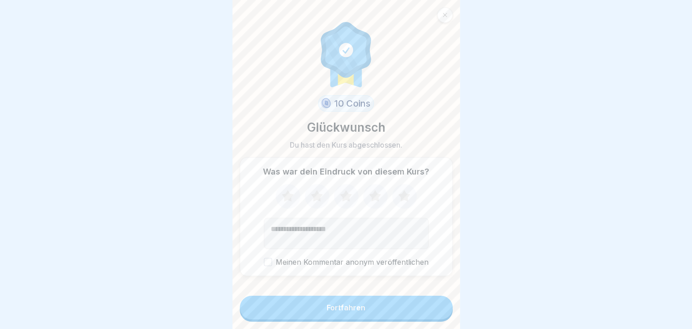
click at [335, 319] on button "Fortfahren" at bounding box center [346, 307] width 213 height 24
click at [330, 311] on div "Fortfahren" at bounding box center [346, 307] width 39 height 8
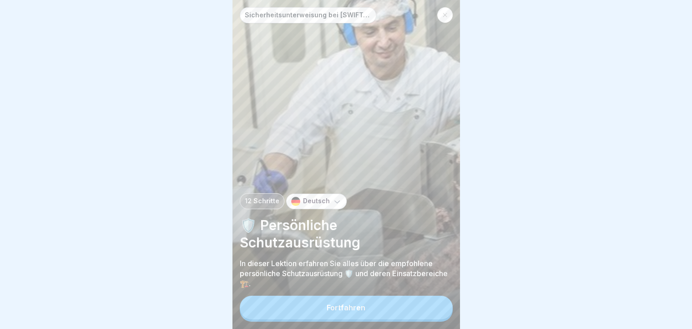
click at [329, 319] on button "Fortfahren" at bounding box center [346, 307] width 213 height 24
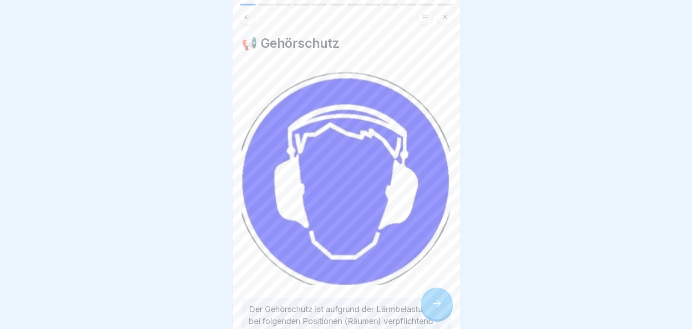
click at [435, 319] on div at bounding box center [437, 303] width 32 height 32
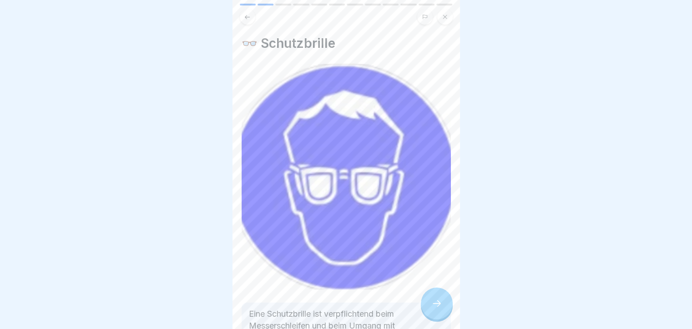
click at [434, 319] on div at bounding box center [437, 303] width 32 height 32
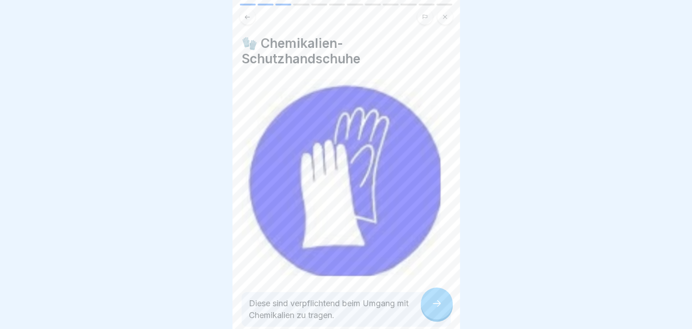
click at [434, 319] on div at bounding box center [437, 303] width 32 height 32
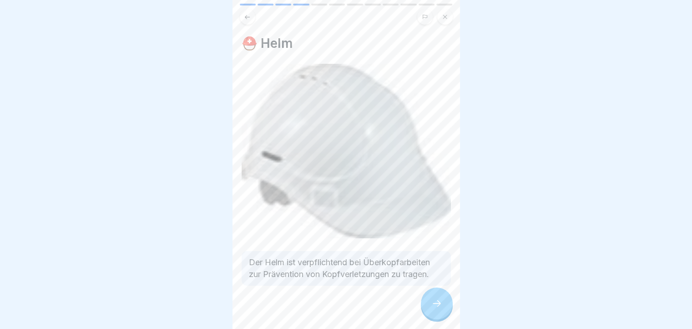
click at [432, 319] on div at bounding box center [437, 303] width 32 height 32
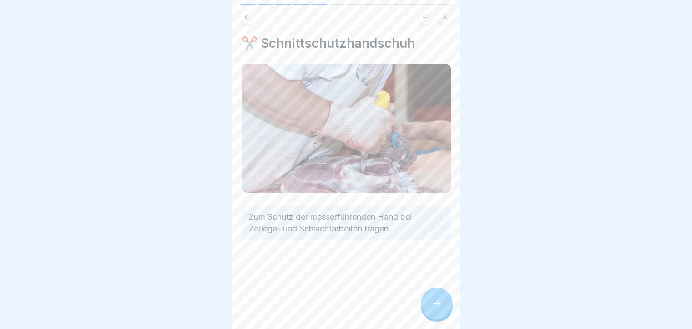
click at [432, 319] on div at bounding box center [437, 303] width 32 height 32
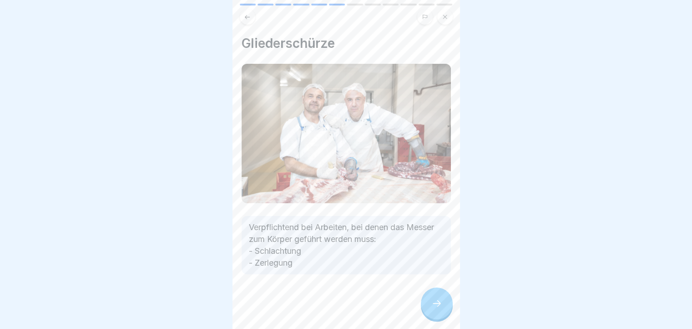
click at [431, 319] on div at bounding box center [437, 303] width 32 height 32
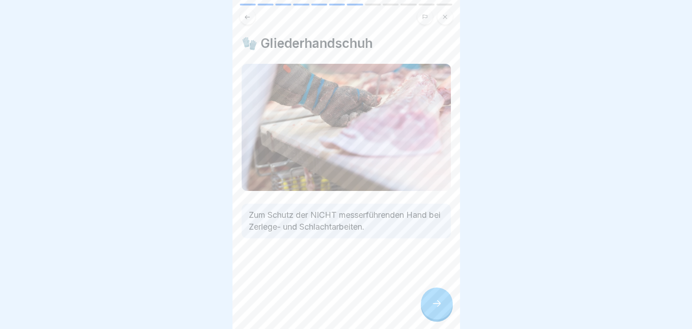
click at [429, 319] on div at bounding box center [437, 303] width 32 height 32
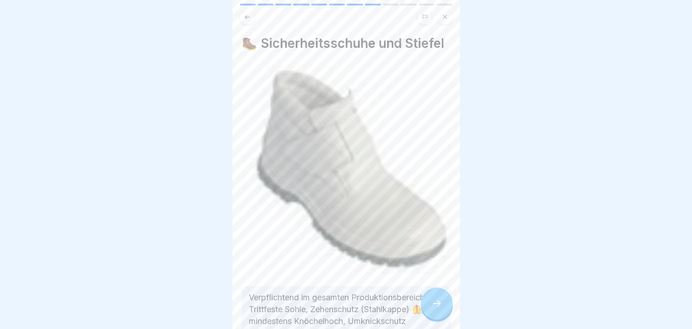
click at [427, 319] on div at bounding box center [437, 303] width 32 height 32
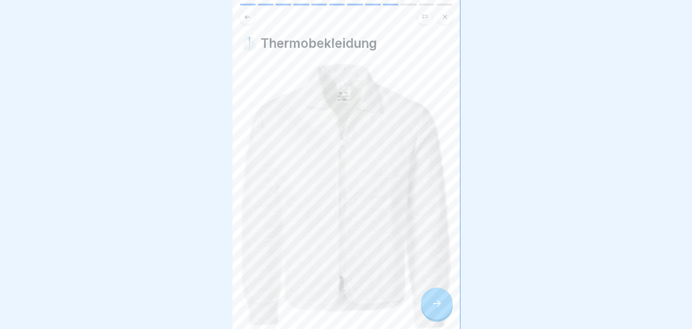
click at [427, 319] on div at bounding box center [437, 303] width 32 height 32
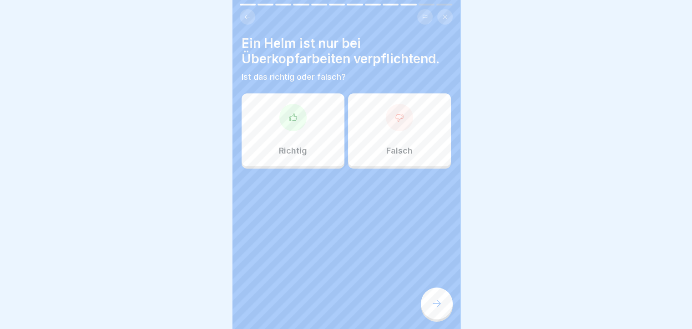
click at [428, 319] on div at bounding box center [437, 303] width 32 height 32
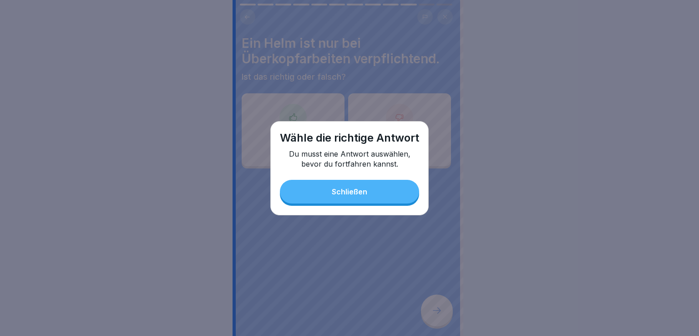
click at [299, 193] on button "Schließen" at bounding box center [349, 192] width 139 height 24
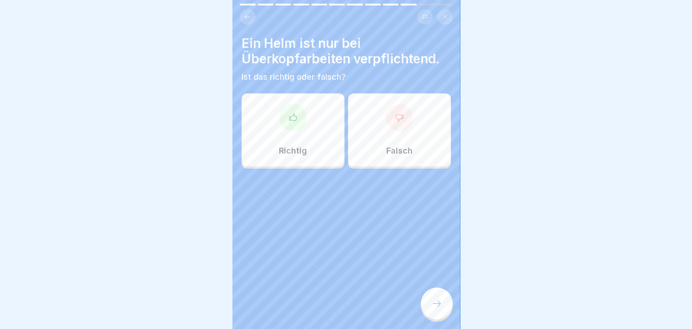
click at [407, 150] on div "Falsch" at bounding box center [399, 129] width 103 height 73
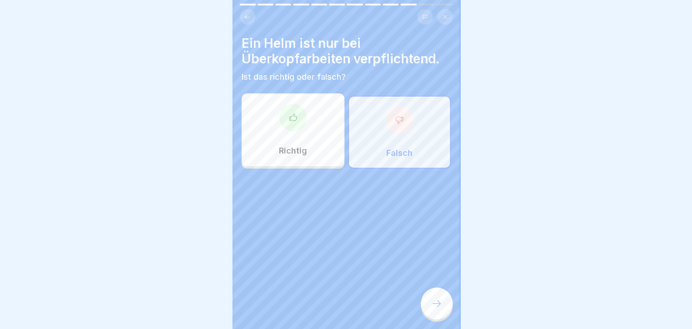
click at [432, 315] on div at bounding box center [437, 303] width 32 height 32
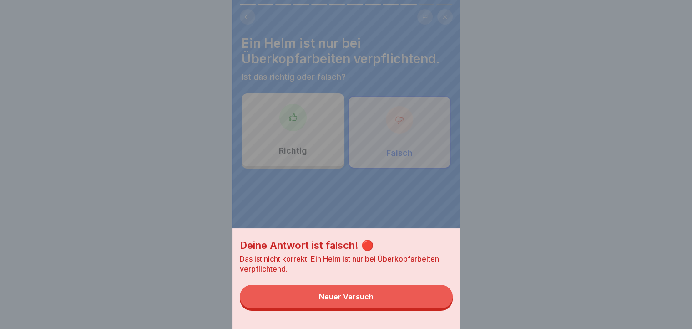
drag, startPoint x: 270, startPoint y: 132, endPoint x: 265, endPoint y: 133, distance: 4.9
click at [266, 133] on div "Deine Antwort ist falsch! 🔴 Das ist nicht korrekt. Ein Helm ist nur bei Überkop…" at bounding box center [347, 164] width 228 height 329
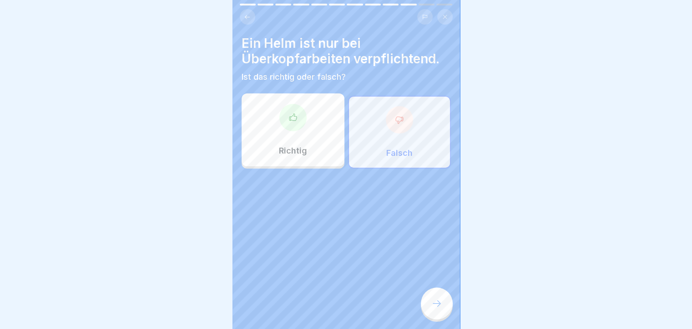
click at [281, 151] on p "Richtig" at bounding box center [293, 151] width 28 height 10
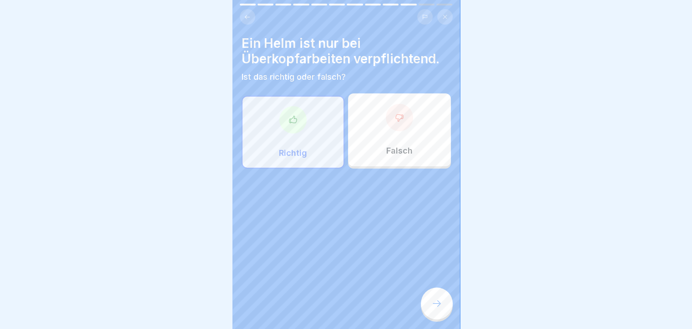
click at [436, 309] on icon at bounding box center [437, 303] width 11 height 11
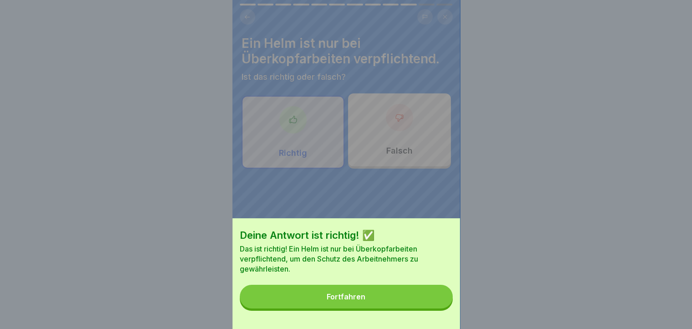
click at [390, 305] on button "Fortfahren" at bounding box center [346, 297] width 213 height 24
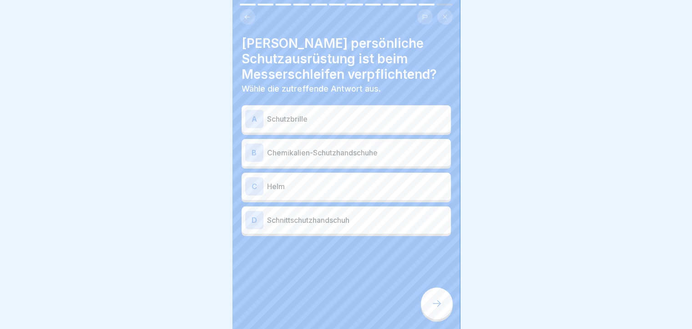
click at [309, 221] on p "Schnittschutzhandschuh" at bounding box center [357, 219] width 180 height 11
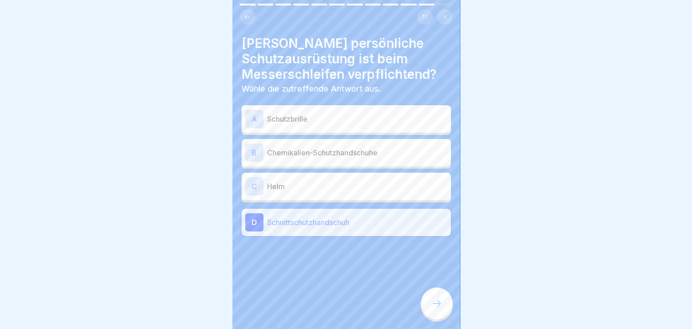
click at [437, 317] on div at bounding box center [437, 303] width 32 height 32
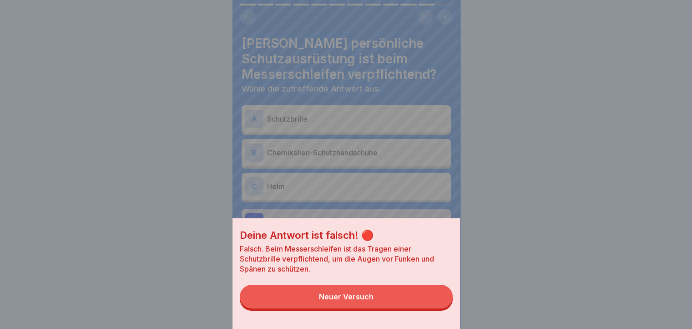
click at [317, 308] on button "Neuer Versuch" at bounding box center [346, 297] width 213 height 24
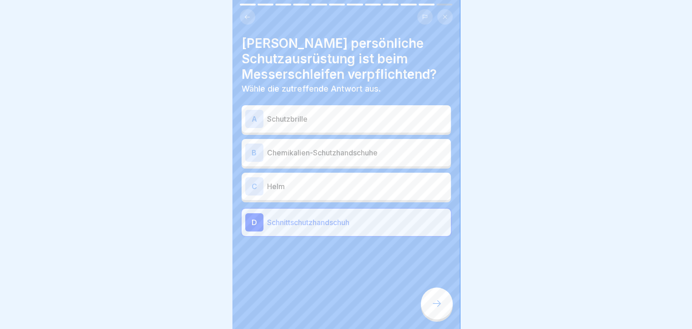
click at [318, 124] on div "A Schutzbrille" at bounding box center [346, 119] width 202 height 18
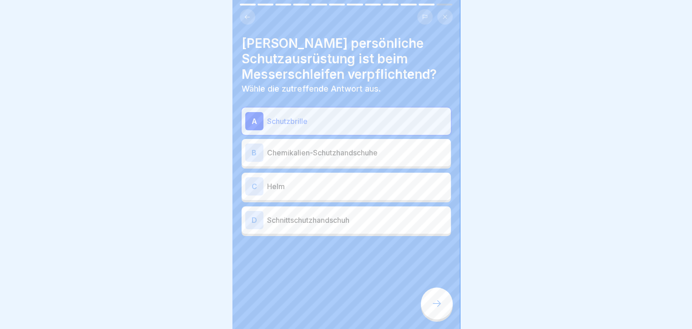
click at [310, 134] on div "A Schutzbrille" at bounding box center [346, 120] width 209 height 27
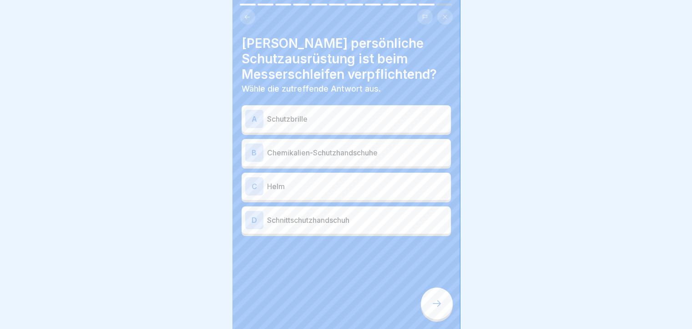
click at [309, 125] on div "A Schutzbrille" at bounding box center [346, 119] width 202 height 18
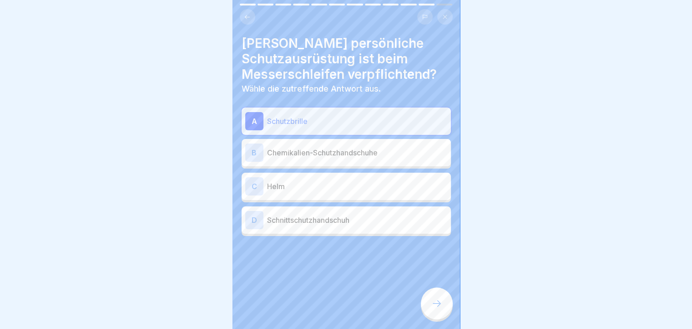
click at [434, 318] on div at bounding box center [437, 303] width 32 height 32
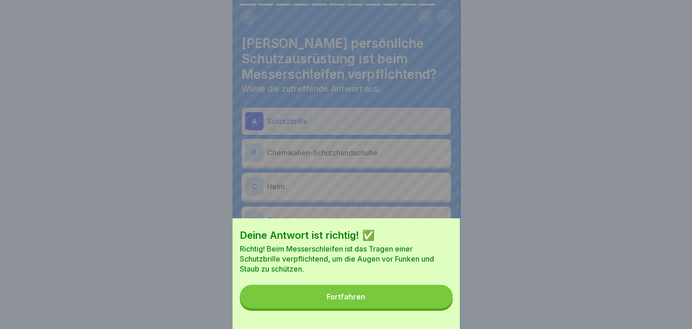
click at [410, 308] on button "Fortfahren" at bounding box center [346, 297] width 213 height 24
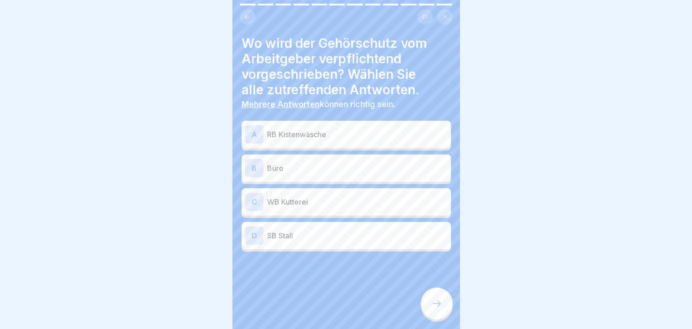
click at [406, 311] on div "Wo wird der Gehörschutz vom Arbeitgeber verpflichtend vorgeschrieben? Wählen Si…" at bounding box center [347, 164] width 228 height 329
click at [305, 200] on p "WB Kutterei" at bounding box center [357, 201] width 180 height 11
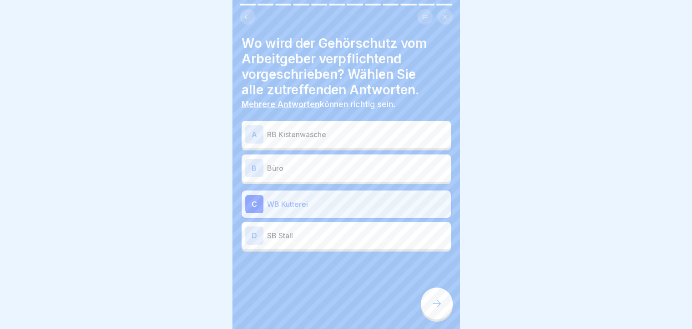
click at [437, 309] on icon at bounding box center [437, 303] width 11 height 11
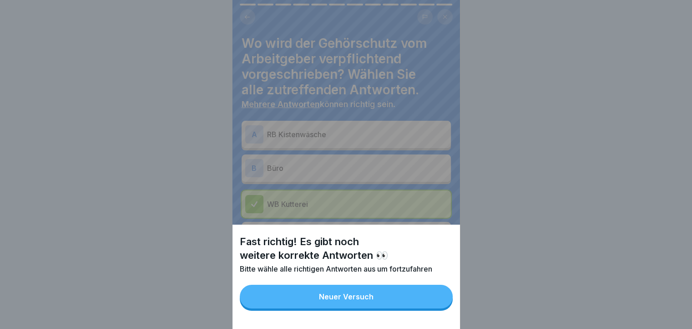
click at [384, 308] on button "Neuer Versuch" at bounding box center [346, 297] width 213 height 24
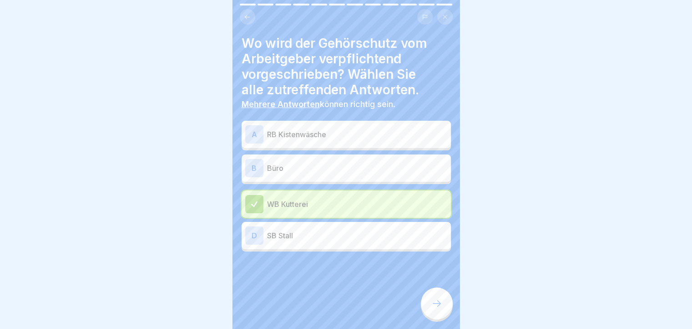
click at [427, 312] on div at bounding box center [437, 303] width 32 height 32
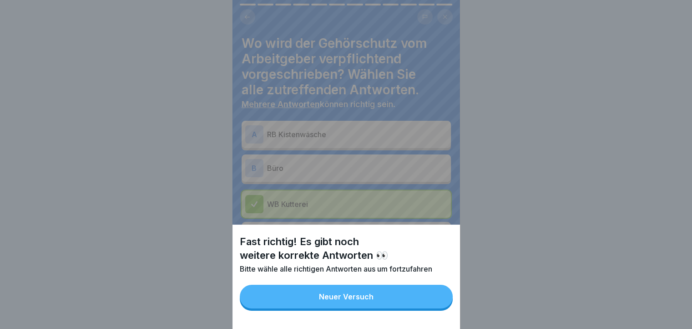
click at [374, 300] on div "Neuer Versuch" at bounding box center [346, 296] width 55 height 8
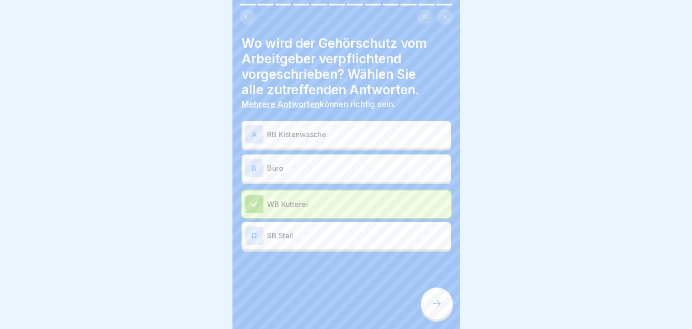
click at [280, 237] on p "SB Stall" at bounding box center [357, 235] width 180 height 11
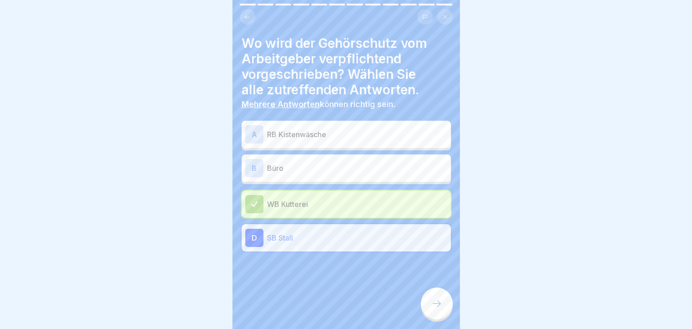
click at [251, 242] on div "D" at bounding box center [254, 238] width 18 height 18
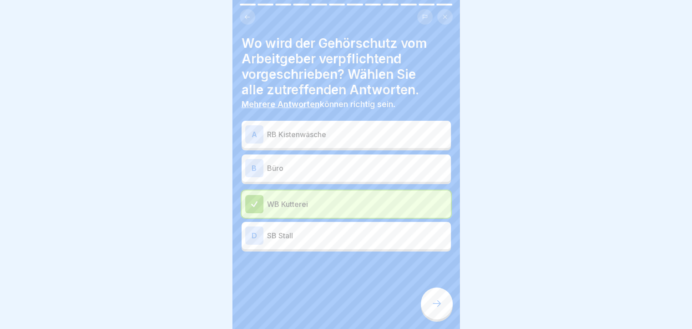
click at [250, 132] on div "A" at bounding box center [254, 134] width 18 height 18
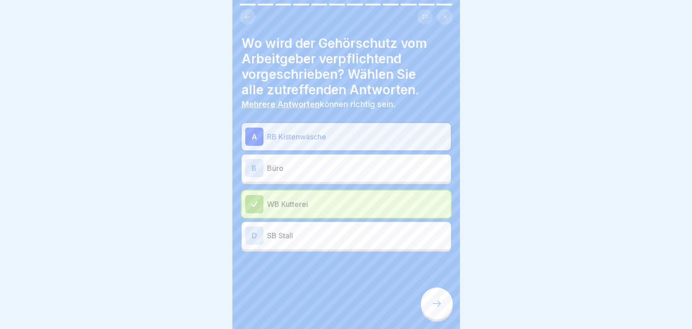
click at [439, 319] on div at bounding box center [437, 303] width 32 height 32
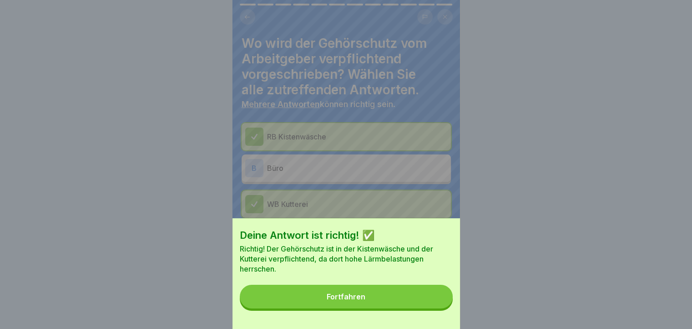
click at [392, 308] on button "Fortfahren" at bounding box center [346, 297] width 213 height 24
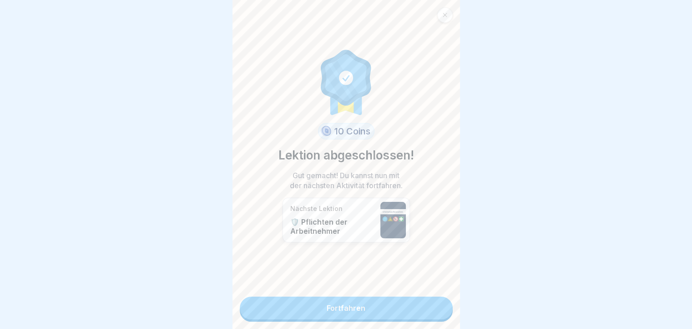
click at [332, 310] on link "Fortfahren" at bounding box center [346, 307] width 213 height 23
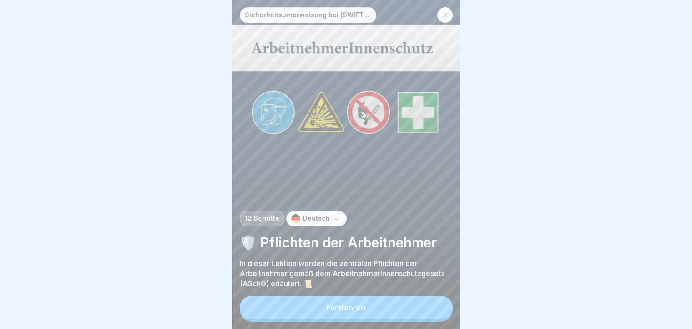
click at [300, 226] on div "Deutsch" at bounding box center [316, 218] width 61 height 15
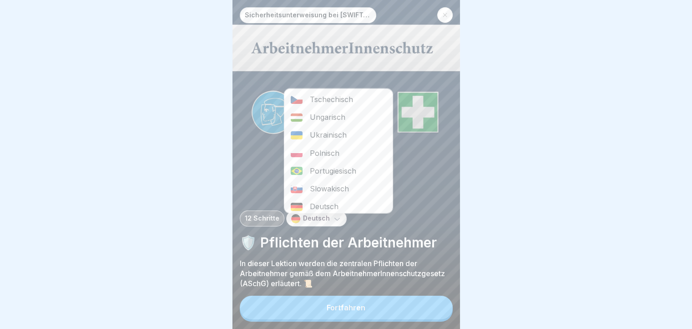
click at [319, 119] on div "Ungarisch" at bounding box center [338, 117] width 108 height 18
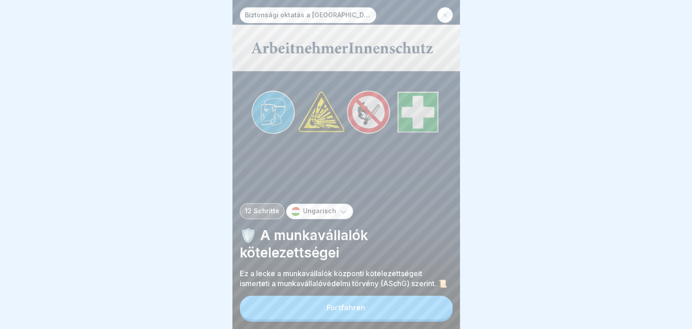
click at [348, 319] on button "Fortfahren" at bounding box center [346, 307] width 213 height 24
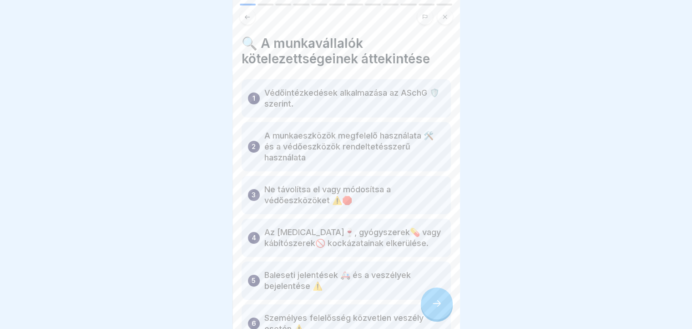
click at [428, 307] on div at bounding box center [437, 303] width 32 height 32
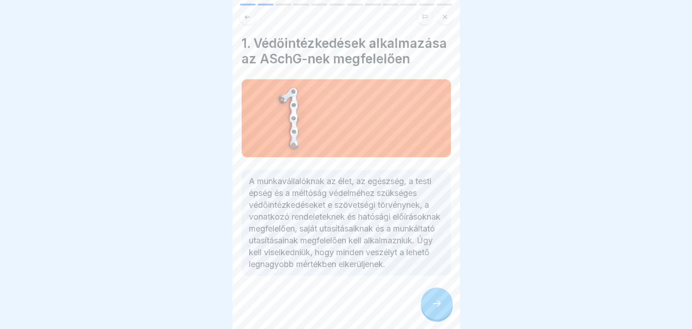
click at [438, 319] on div at bounding box center [437, 303] width 32 height 32
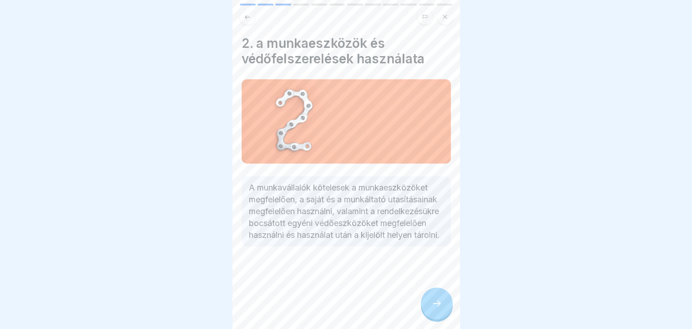
click at [436, 326] on div "2. a munkaeszközök és védőfelszerelések használata A munkavállalók kötelesek a …" at bounding box center [347, 164] width 228 height 329
click at [436, 319] on div at bounding box center [437, 303] width 32 height 32
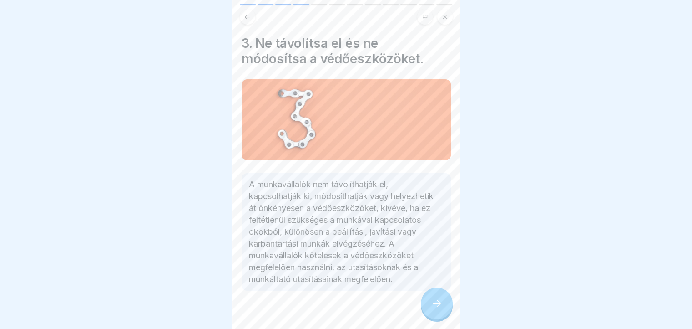
click at [438, 319] on div at bounding box center [437, 303] width 32 height 32
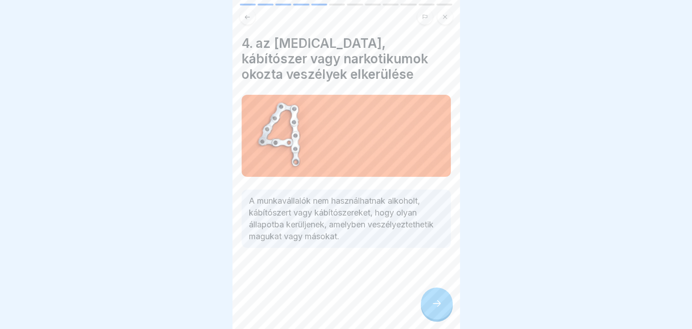
click at [438, 319] on div at bounding box center [437, 303] width 32 height 32
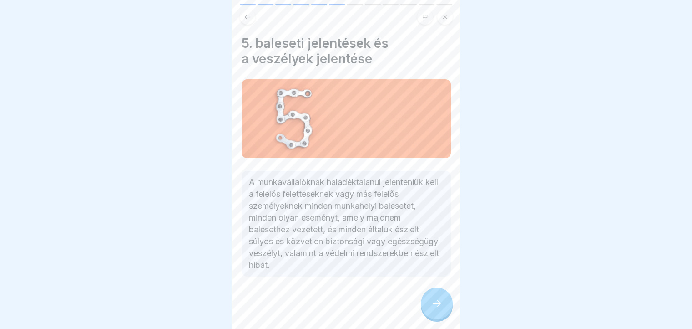
click at [438, 319] on div at bounding box center [437, 303] width 32 height 32
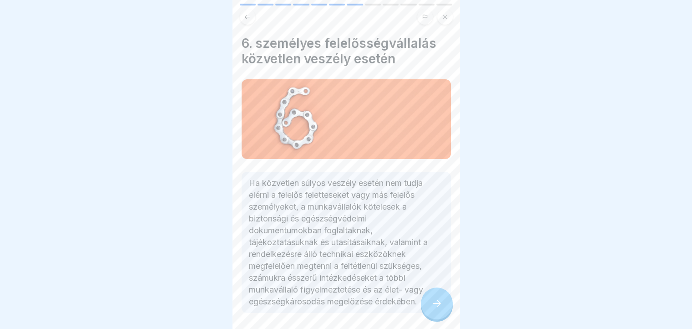
click at [435, 319] on div at bounding box center [437, 303] width 32 height 32
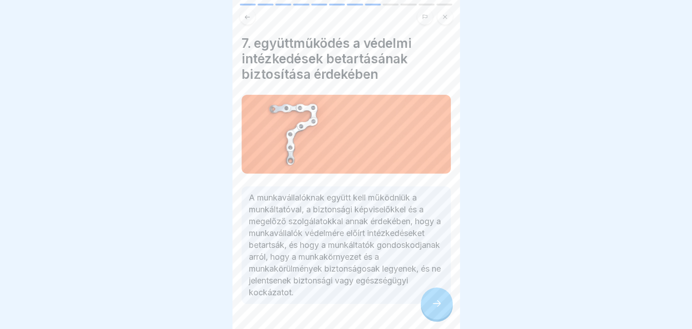
click at [434, 319] on div at bounding box center [437, 303] width 32 height 32
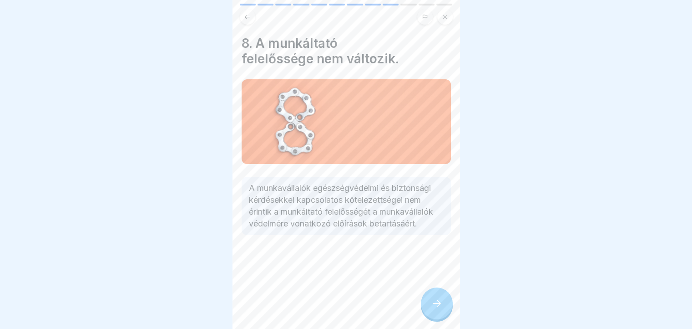
click at [433, 319] on div at bounding box center [437, 303] width 32 height 32
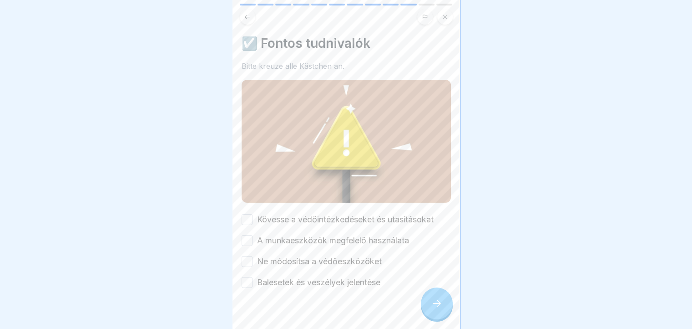
click at [432, 319] on div at bounding box center [437, 303] width 32 height 32
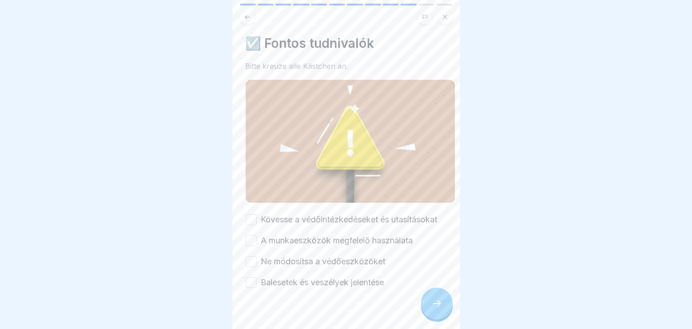
click at [331, 246] on div "Kövesse a védőintézkedéseket és utasításokat A munkaeszközök megfelelő használa…" at bounding box center [349, 251] width 209 height 75
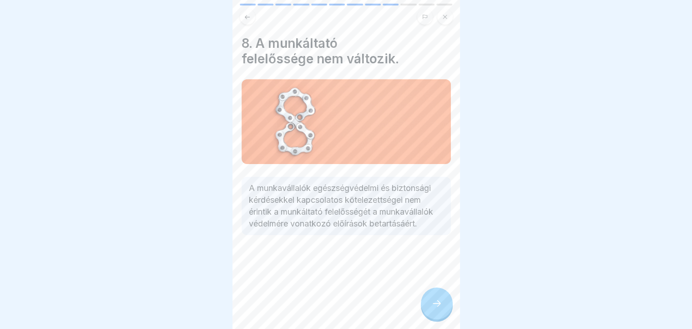
click at [424, 314] on div at bounding box center [437, 303] width 32 height 32
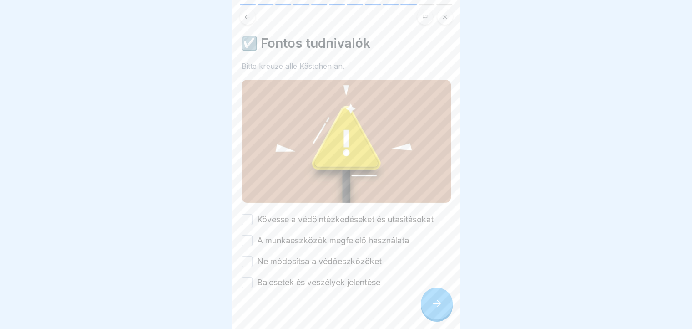
click at [247, 239] on button "A munkaeszközök megfelelő használata" at bounding box center [247, 240] width 11 height 11
click at [245, 260] on button "Ne módosítsa a védőeszközöket" at bounding box center [247, 261] width 11 height 11
click at [244, 281] on button "Balesetek és veszélyek jelentése" at bounding box center [247, 282] width 11 height 11
click at [244, 219] on button "Kövesse a védőintézkedéseket és utasításokat" at bounding box center [247, 219] width 11 height 11
click at [432, 309] on icon at bounding box center [437, 303] width 11 height 11
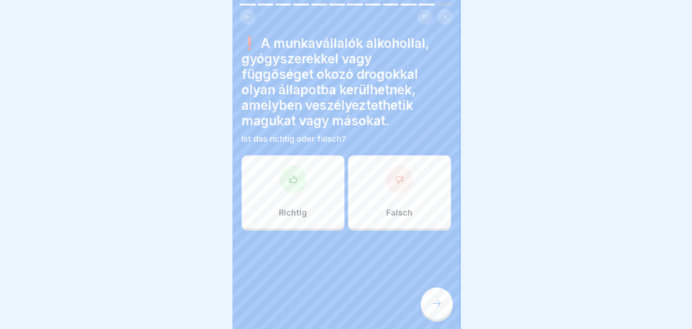
click at [392, 214] on p "Falsch" at bounding box center [400, 213] width 26 height 10
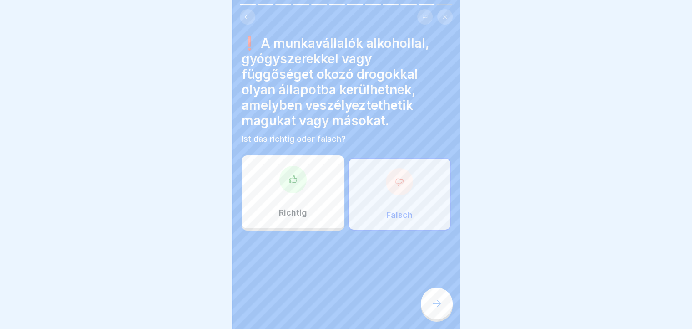
click at [434, 309] on icon at bounding box center [437, 303] width 11 height 11
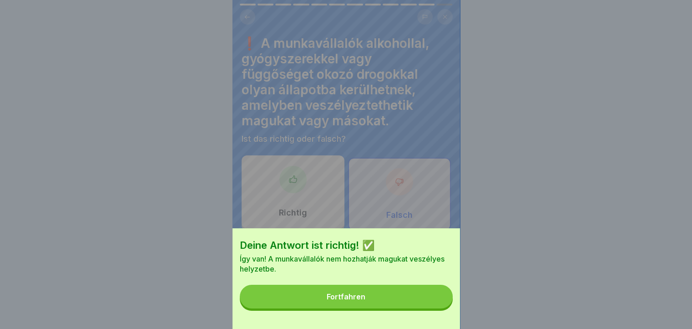
click at [372, 306] on button "Fortfahren" at bounding box center [346, 297] width 213 height 24
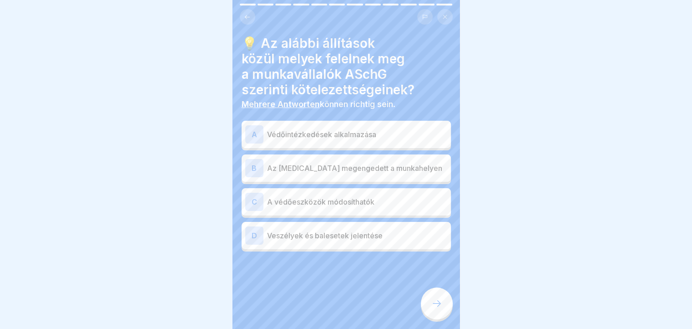
click at [251, 137] on div "A" at bounding box center [254, 134] width 18 height 18
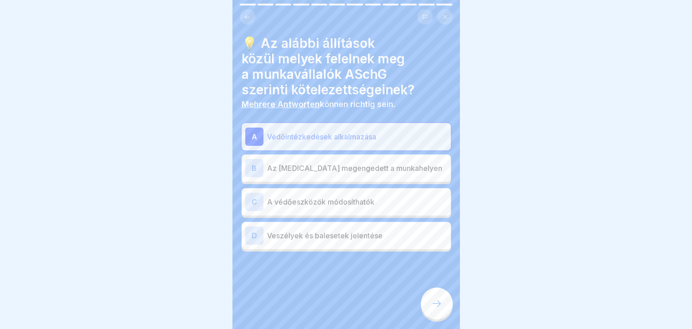
click at [257, 238] on div "D" at bounding box center [254, 235] width 18 height 18
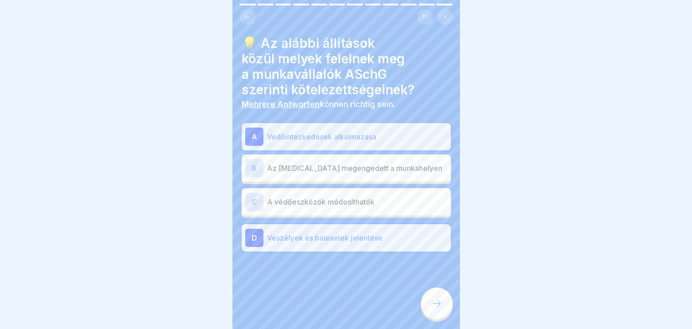
click at [439, 309] on icon at bounding box center [437, 303] width 11 height 11
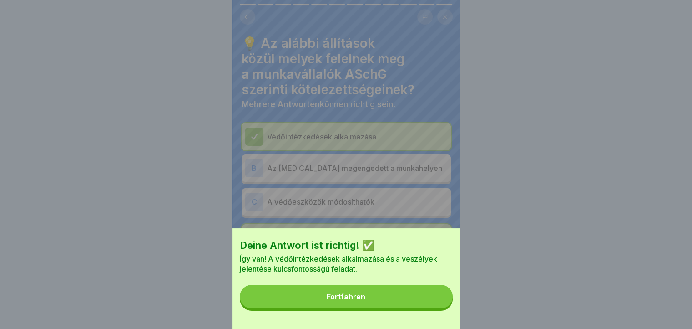
click at [386, 303] on button "Fortfahren" at bounding box center [346, 297] width 213 height 24
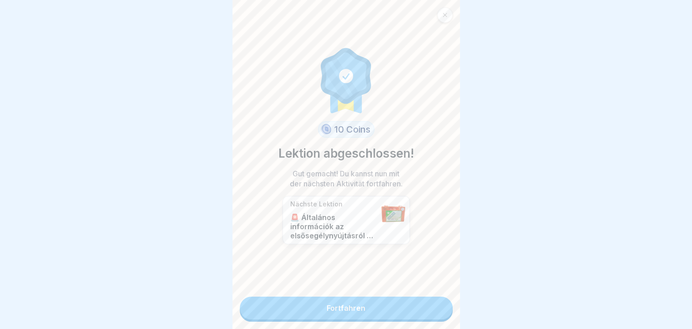
click at [363, 298] on link "Fortfahren" at bounding box center [346, 307] width 213 height 23
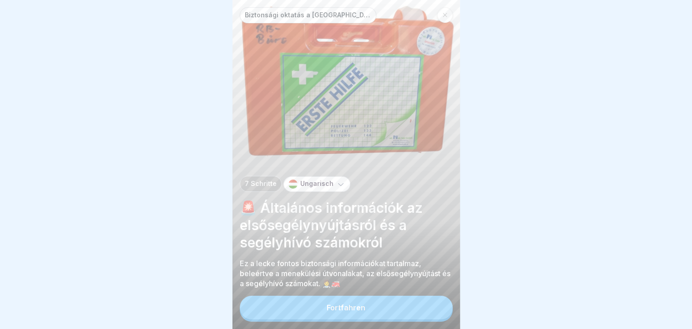
drag, startPoint x: 326, startPoint y: 318, endPoint x: 567, endPoint y: 304, distance: 241.2
click at [569, 304] on div at bounding box center [346, 164] width 692 height 329
click at [328, 311] on div "Fortfahren" at bounding box center [346, 307] width 39 height 8
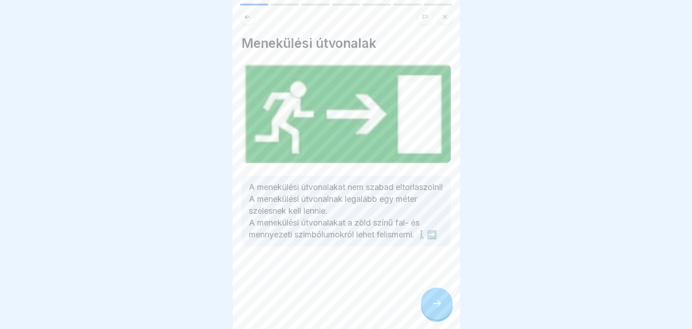
click at [443, 311] on div at bounding box center [437, 303] width 32 height 32
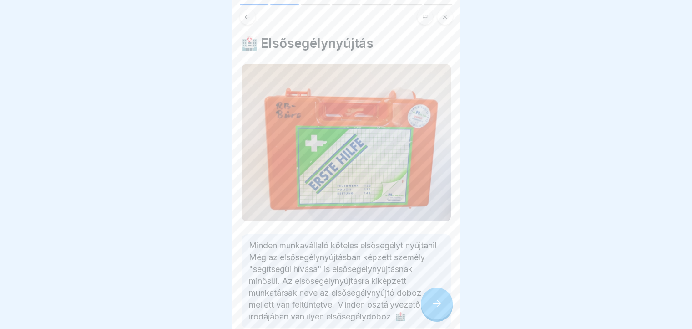
click at [442, 312] on div at bounding box center [437, 303] width 32 height 32
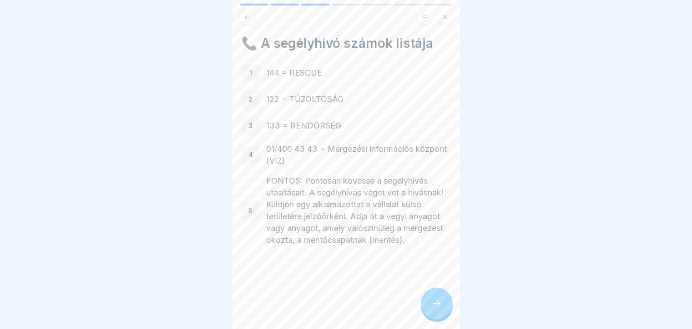
click at [441, 309] on icon at bounding box center [437, 303] width 11 height 11
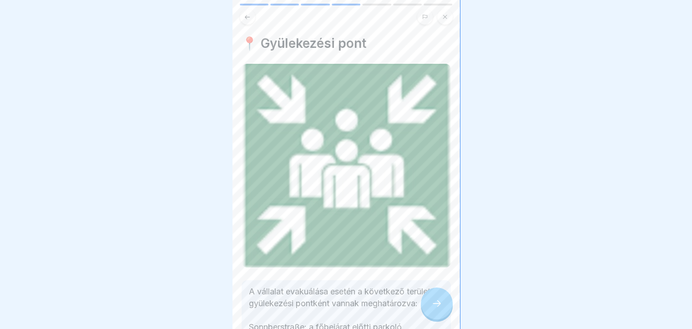
click at [440, 309] on icon at bounding box center [437, 303] width 11 height 11
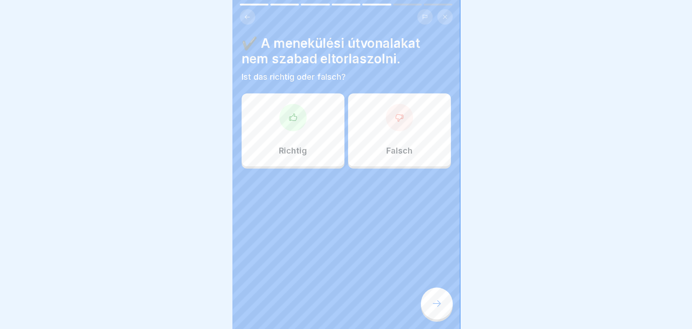
click at [292, 154] on p "Richtig" at bounding box center [293, 151] width 28 height 10
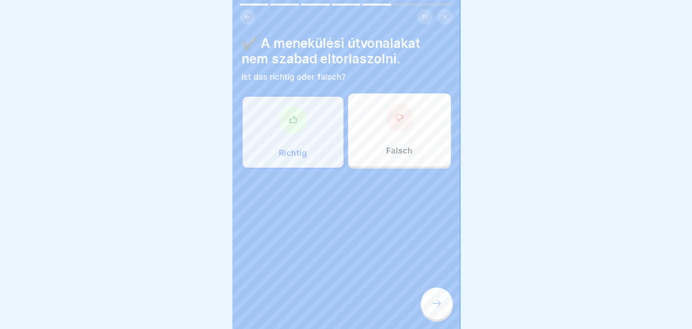
click at [432, 319] on div at bounding box center [437, 303] width 32 height 32
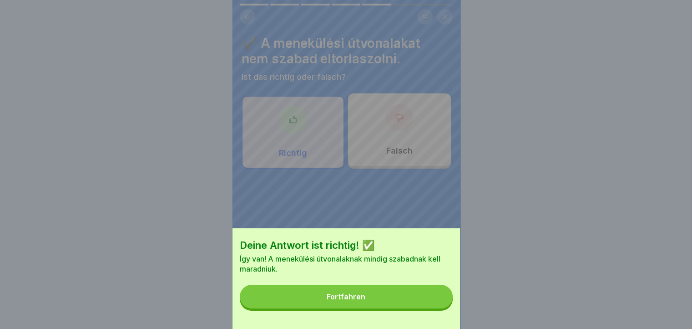
click at [384, 306] on button "Fortfahren" at bounding box center [346, 297] width 213 height 24
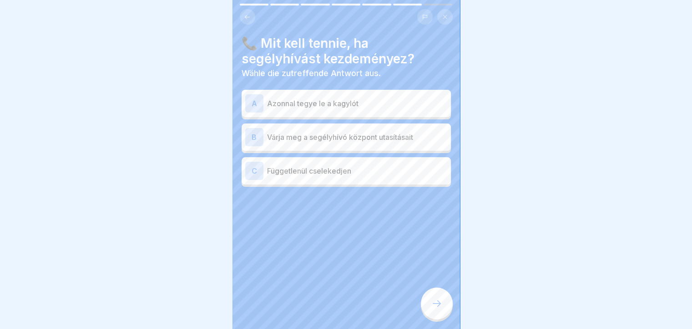
click at [254, 141] on div "B" at bounding box center [254, 137] width 18 height 18
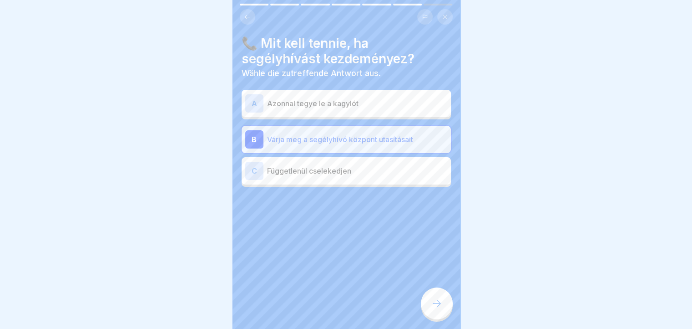
click at [439, 319] on div at bounding box center [437, 303] width 32 height 32
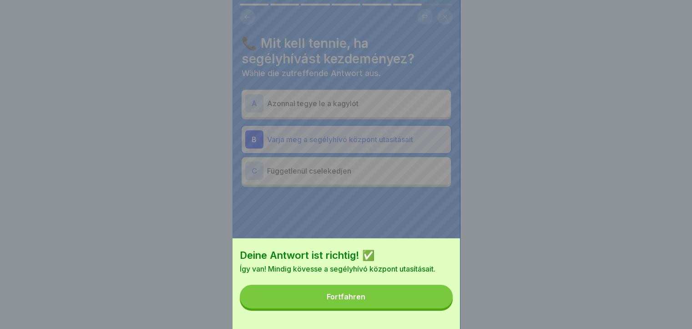
click at [403, 308] on button "Fortfahren" at bounding box center [346, 297] width 213 height 24
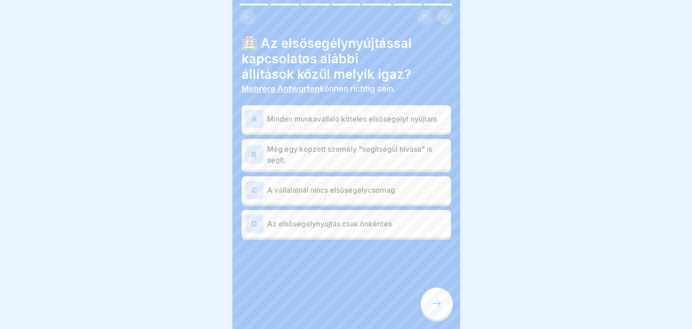
click at [311, 277] on div at bounding box center [346, 266] width 209 height 55
click at [247, 123] on div "A" at bounding box center [254, 119] width 18 height 18
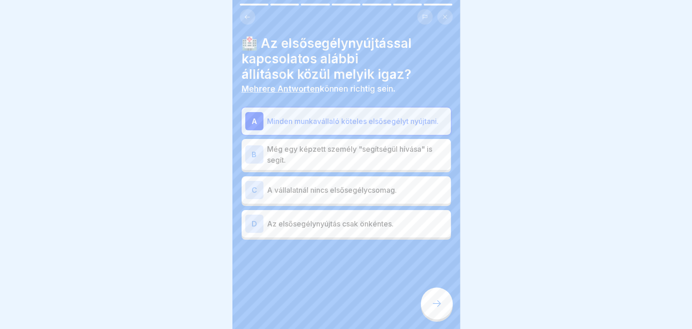
click at [253, 127] on div "A" at bounding box center [254, 121] width 18 height 18
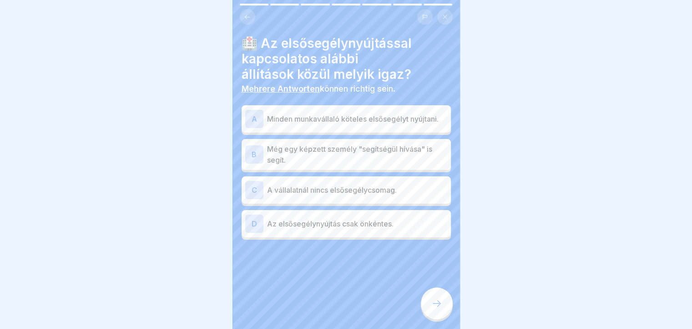
click at [252, 124] on div "A" at bounding box center [254, 119] width 18 height 18
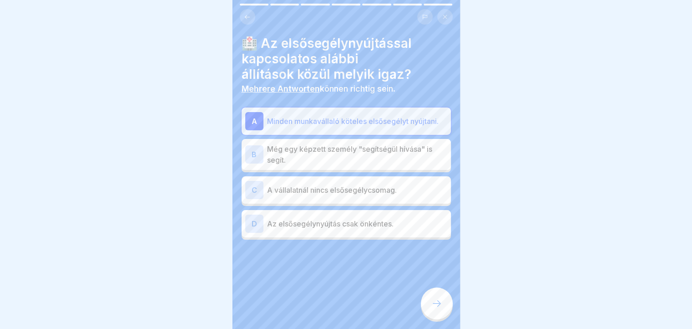
click at [253, 158] on div "B" at bounding box center [254, 154] width 18 height 18
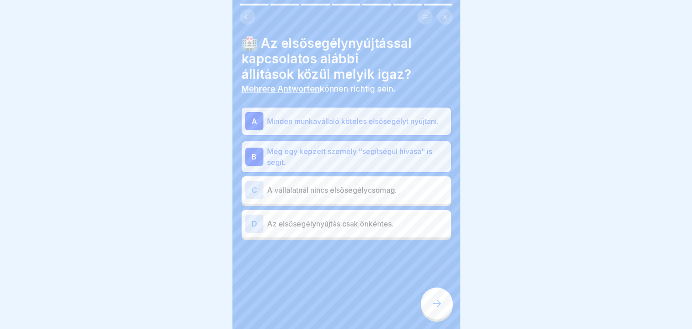
click at [425, 319] on div at bounding box center [437, 303] width 32 height 32
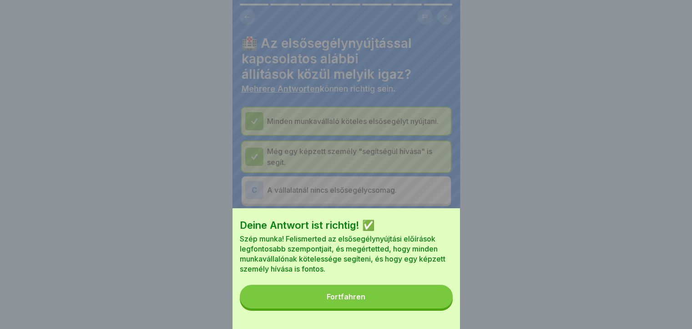
drag, startPoint x: 402, startPoint y: 302, endPoint x: 400, endPoint y: 315, distance: 13.8
click at [400, 308] on button "Fortfahren" at bounding box center [346, 297] width 213 height 24
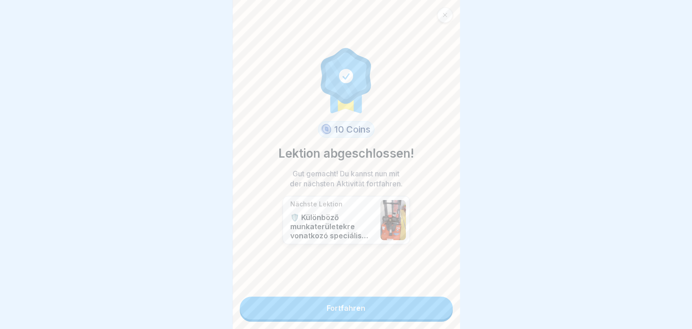
click at [384, 310] on link "Fortfahren" at bounding box center [346, 307] width 213 height 23
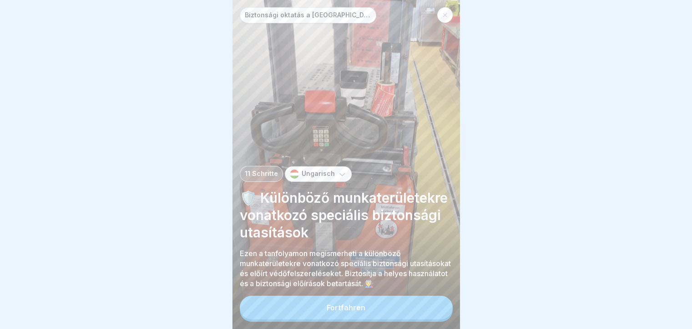
click at [320, 319] on button "Fortfahren" at bounding box center [346, 307] width 213 height 24
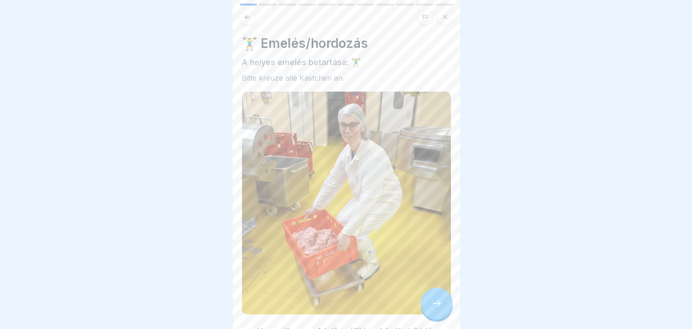
click at [432, 319] on div at bounding box center [437, 303] width 32 height 32
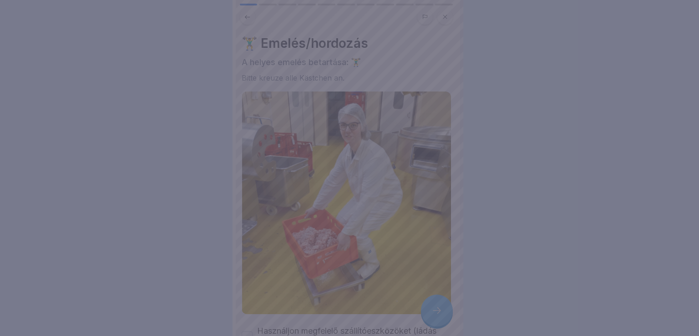
click at [433, 321] on div at bounding box center [349, 168] width 699 height 336
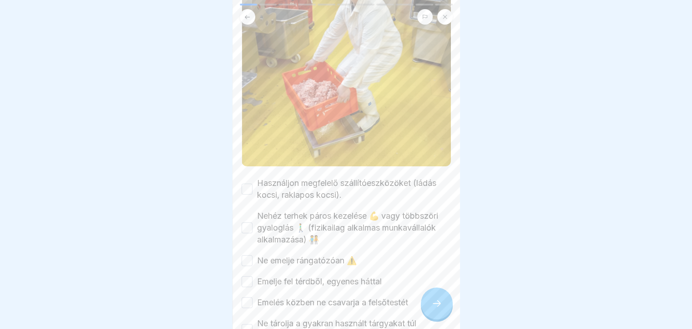
scroll to position [207, 0]
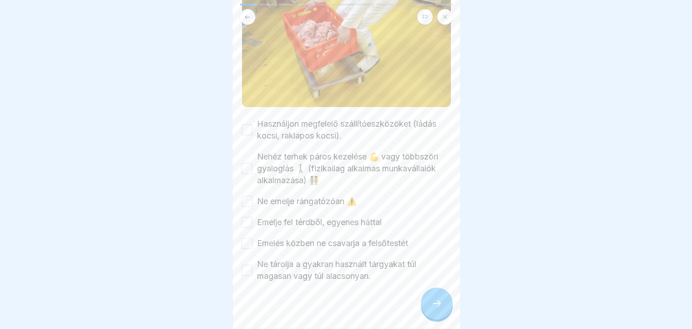
click at [244, 125] on button "Használjon megfelelő szállítóeszközöket (ládás kocsi, raklapos kocsi)." at bounding box center [247, 129] width 11 height 11
click at [249, 217] on button "Emelje fel térdből, egyenes háttal" at bounding box center [247, 222] width 11 height 11
click at [248, 217] on button "Emelje fel térdből, egyenes háttal" at bounding box center [247, 222] width 11 height 11
click at [250, 197] on button "Ne emelje rángatózóan ⚠️" at bounding box center [247, 201] width 11 height 11
drag, startPoint x: 224, startPoint y: 251, endPoint x: 228, endPoint y: 257, distance: 7.2
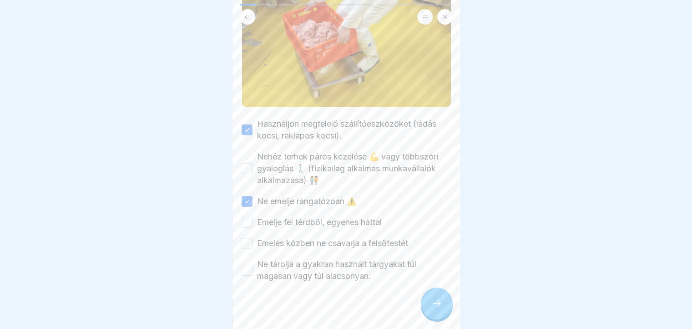
click at [227, 257] on div at bounding box center [346, 164] width 692 height 329
click at [249, 219] on button "Emelje fel térdből, egyenes háttal" at bounding box center [247, 222] width 11 height 11
click at [438, 319] on div at bounding box center [437, 303] width 32 height 32
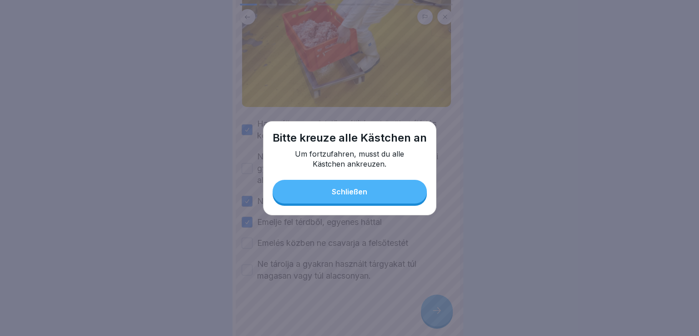
click at [375, 201] on button "Schließen" at bounding box center [350, 192] width 154 height 24
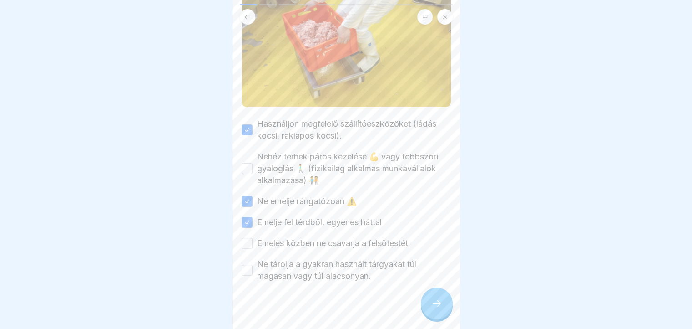
click at [242, 164] on button "Nehéz terhek páros kezelése 💪 vagy többszöri gyaloglás 🚶‍♂️ (fizikailag alkalma…" at bounding box center [247, 168] width 11 height 11
click at [201, 233] on div at bounding box center [346, 164] width 692 height 329
click at [442, 319] on div at bounding box center [437, 303] width 32 height 32
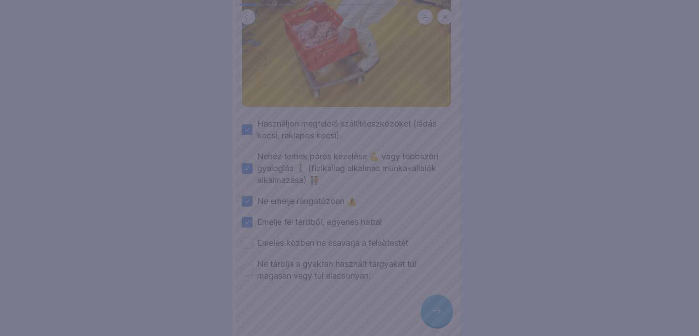
click at [434, 319] on div at bounding box center [349, 168] width 699 height 336
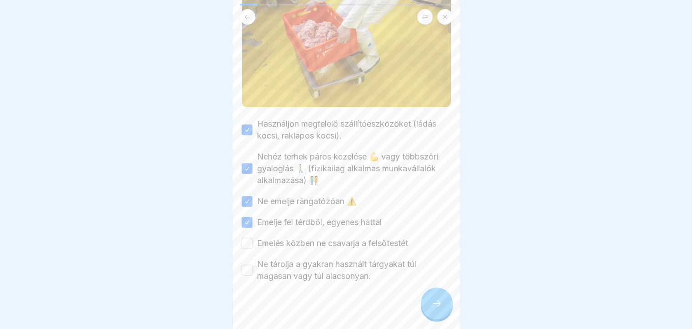
click at [249, 239] on button "Emelés közben ne csavarja a felsőtestét" at bounding box center [247, 243] width 11 height 11
click at [245, 268] on div "Ne tárolja a gyakran használt tárgyakat túl magasan vagy túl alacsonyan." at bounding box center [346, 270] width 209 height 24
click at [246, 265] on button "Ne tárolja a gyakran használt tárgyakat túl magasan vagy túl alacsonyan." at bounding box center [247, 270] width 11 height 11
click at [428, 316] on div at bounding box center [437, 303] width 32 height 32
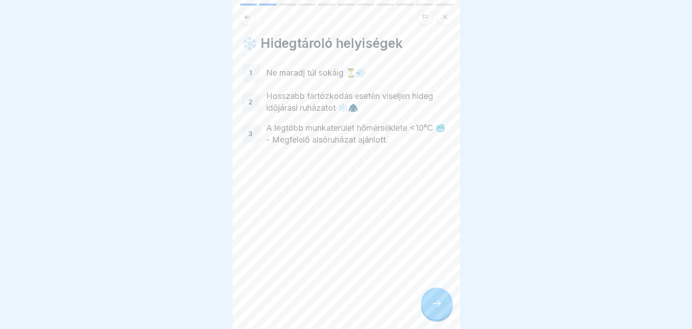
click at [327, 292] on div "❄️ Hidegtároló helyiségek 1 Ne maradj túl sokáig ⏳💨 2 Hosszabb tartózkodás eset…" at bounding box center [347, 164] width 228 height 329
click at [432, 319] on div at bounding box center [437, 303] width 32 height 32
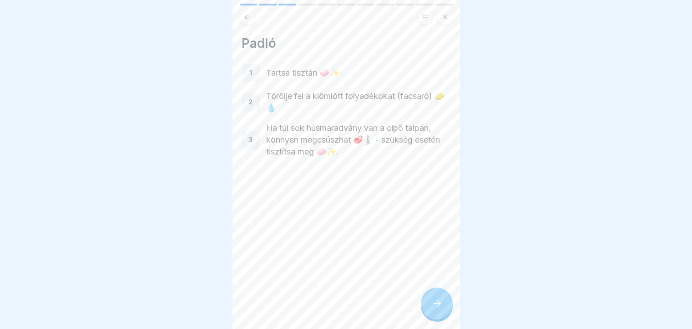
click at [426, 323] on div "Padló 1 Tartsa tisztán 🧼✨ 2 Törölje fel a kiömlött folyadékokat (facsaró) 🧽💧 3 …" at bounding box center [347, 164] width 228 height 329
click at [432, 319] on div at bounding box center [437, 303] width 32 height 32
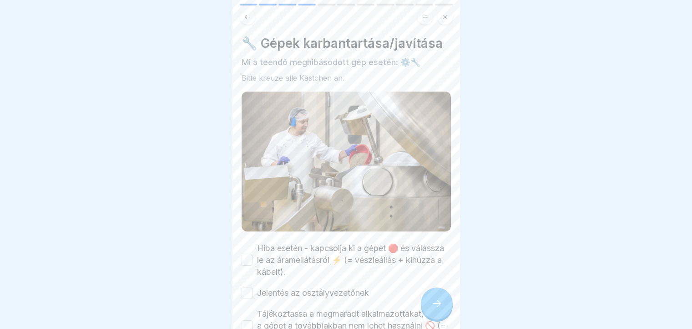
click at [432, 319] on div at bounding box center [437, 303] width 32 height 32
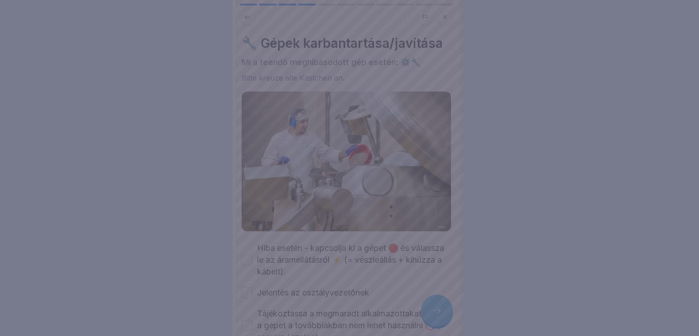
click at [428, 320] on div at bounding box center [349, 168] width 699 height 336
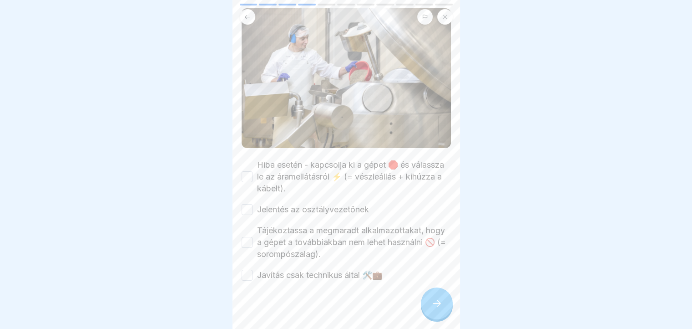
scroll to position [85, 0]
click at [244, 175] on button "Hiba esetén - kapcsolja ki a gépet 🛑 és válassza le az áramellátásról ⚡ (= vész…" at bounding box center [247, 174] width 11 height 11
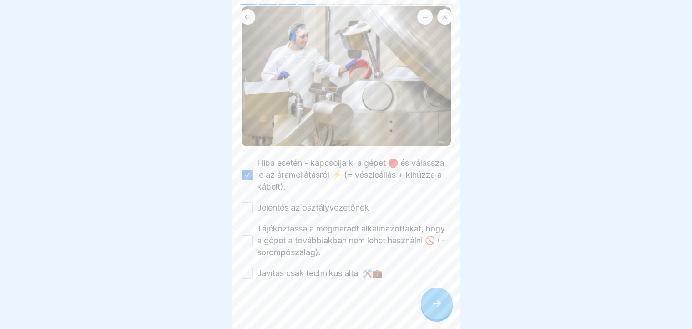
click at [246, 206] on button "Jelentés az osztályvezetőnek" at bounding box center [247, 207] width 11 height 11
click at [248, 241] on div "Tájékoztassa a megmaradt alkalmazottakat, hogy a gépet a továbbiakban nem lehet…" at bounding box center [346, 241] width 209 height 36
click at [247, 240] on button "Tájékoztassa a megmaradt alkalmazottakat, hogy a gépet a továbbiakban nem lehet…" at bounding box center [247, 240] width 11 height 11
click at [234, 262] on div "🔧 Gépek karbantartása/javítása Mi a teendő meghibásodott gép esetén: ⚙️🔧 Bitte …" at bounding box center [347, 164] width 228 height 329
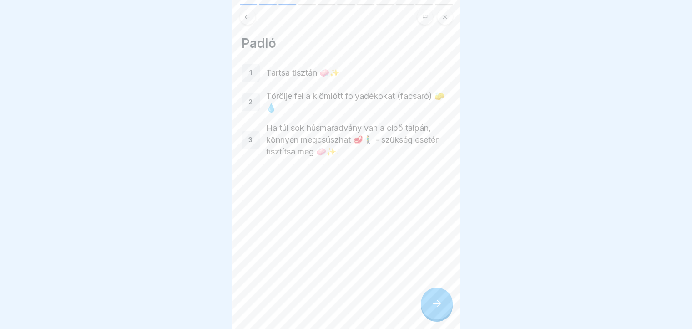
click at [444, 319] on div at bounding box center [437, 303] width 32 height 32
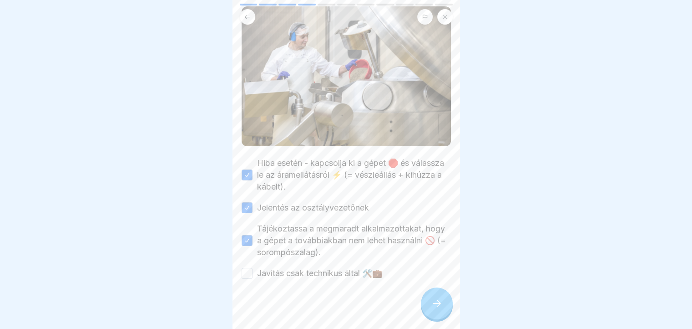
click at [249, 280] on div at bounding box center [346, 306] width 209 height 55
click at [251, 279] on div at bounding box center [346, 306] width 209 height 55
click at [247, 273] on button "Javítás csak technikus által 🛠️💼" at bounding box center [247, 273] width 11 height 11
drag, startPoint x: 426, startPoint y: 306, endPoint x: 432, endPoint y: 310, distance: 6.3
click at [432, 310] on div at bounding box center [437, 303] width 32 height 32
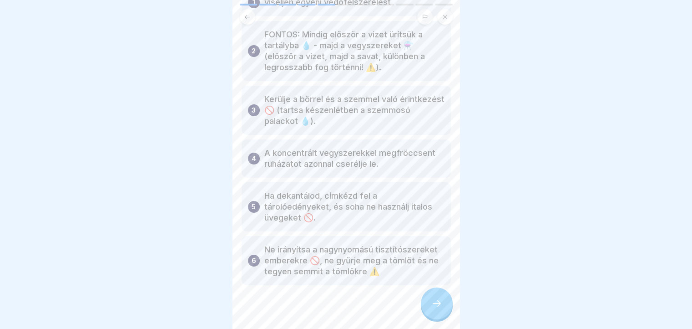
scroll to position [102, 0]
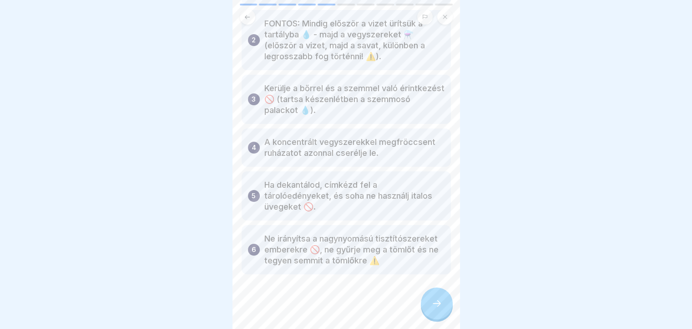
click at [438, 309] on icon at bounding box center [437, 303] width 11 height 11
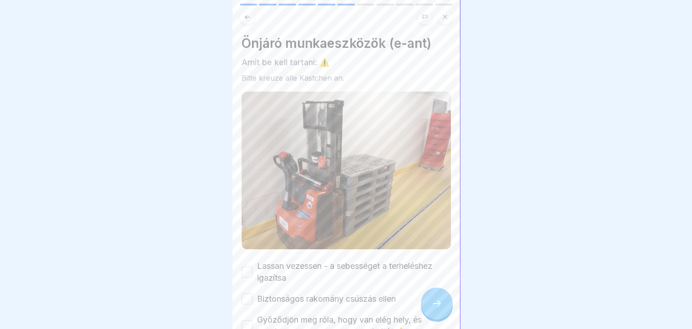
click at [244, 269] on button "Lassan vezessen - a sebességet a terheléshez igazítsa" at bounding box center [247, 271] width 11 height 11
drag, startPoint x: 222, startPoint y: 288, endPoint x: 224, endPoint y: 301, distance: 12.8
click at [222, 300] on div at bounding box center [346, 164] width 692 height 329
drag, startPoint x: 248, startPoint y: 296, endPoint x: 677, endPoint y: 218, distance: 436.8
click at [678, 218] on div at bounding box center [346, 164] width 692 height 329
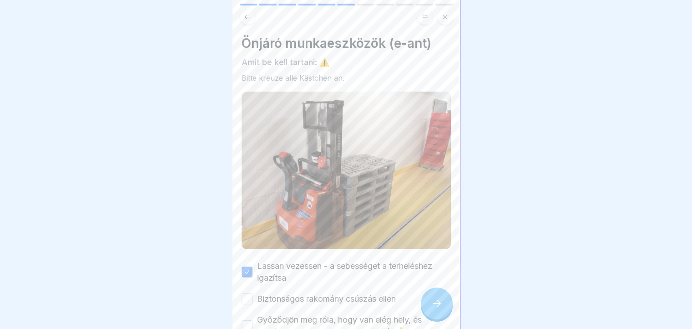
click at [247, 324] on button "Győződjön meg róla, hogy van elég hely, és gondosan vezesse meg a meghajtót ⚠️" at bounding box center [247, 325] width 11 height 11
click at [435, 309] on icon at bounding box center [437, 303] width 11 height 11
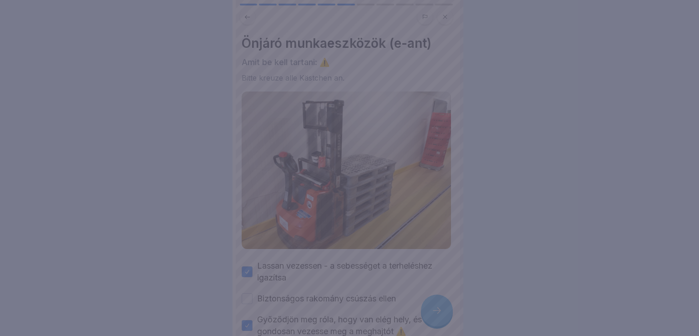
drag, startPoint x: 436, startPoint y: 313, endPoint x: 427, endPoint y: 313, distance: 8.7
click at [435, 313] on div at bounding box center [349, 168] width 699 height 336
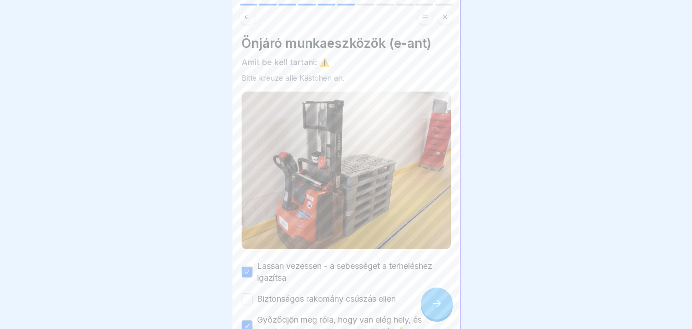
click at [242, 296] on button "Biztonságos rakomány csúszás ellen" at bounding box center [247, 298] width 11 height 11
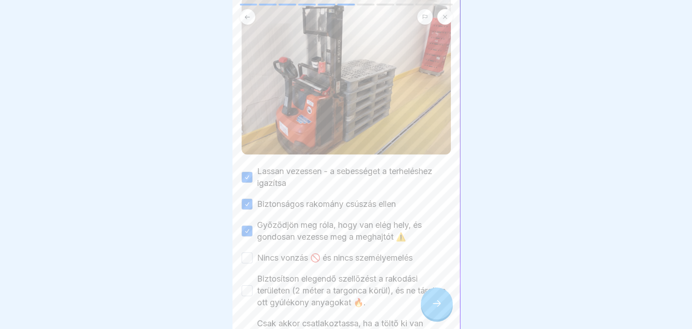
scroll to position [189, 0]
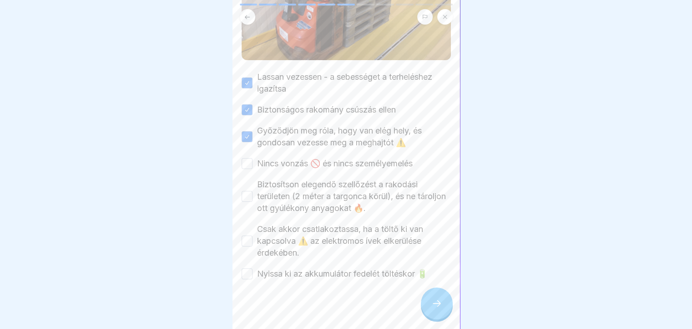
click at [248, 159] on button "Nincs vonzás 🚫 és nincs személyemelés" at bounding box center [247, 163] width 11 height 11
click at [240, 202] on div "Önjáró munkaeszközök (e-ant) Amit be kell tartani: ⚠️ Bitte kreuze alle Kästche…" at bounding box center [347, 164] width 228 height 329
click at [246, 195] on div "Biztosítson elegendő szellőzést a rakodási területen (2 méter a targonca körül)…" at bounding box center [346, 196] width 209 height 36
click at [245, 193] on button "Biztosítson elegendő szellőzést a rakodási területen (2 méter a targonca körül)…" at bounding box center [247, 196] width 11 height 11
drag, startPoint x: 240, startPoint y: 201, endPoint x: 229, endPoint y: 238, distance: 38.9
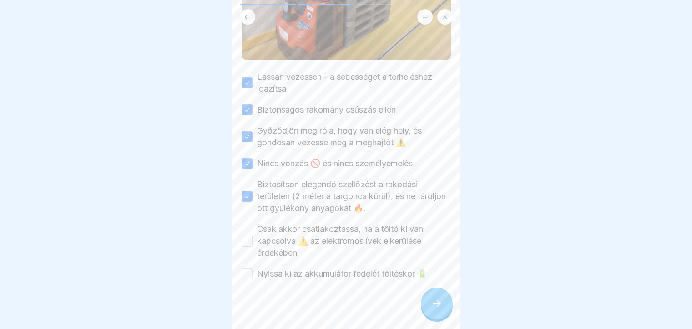
click at [229, 236] on body "Biztonsági oktatás a SONNBERG-nél 11 Schritte Ungarisch 🛡️ Különböző munkaterül…" at bounding box center [346, 164] width 692 height 329
click at [249, 237] on button "Csak akkor csatlakoztassa, ha a töltő ki van kapcsolva ⚠️ az elektromos ívek el…" at bounding box center [247, 240] width 11 height 11
click at [434, 319] on div at bounding box center [437, 303] width 32 height 32
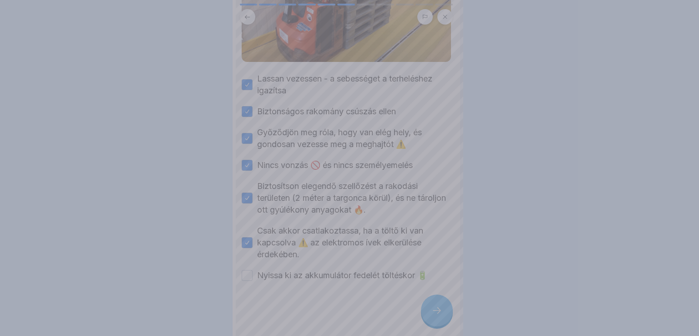
click at [430, 318] on div at bounding box center [349, 168] width 699 height 336
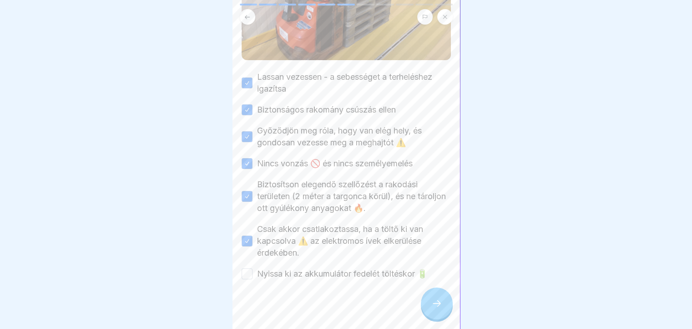
click at [174, 261] on div at bounding box center [346, 164] width 692 height 329
click at [244, 268] on button "Nyissa ki az akkumulátor fedelét töltéskor 🔋" at bounding box center [247, 273] width 11 height 11
drag, startPoint x: 430, startPoint y: 316, endPoint x: 413, endPoint y: 315, distance: 16.9
click at [428, 315] on div at bounding box center [437, 303] width 32 height 32
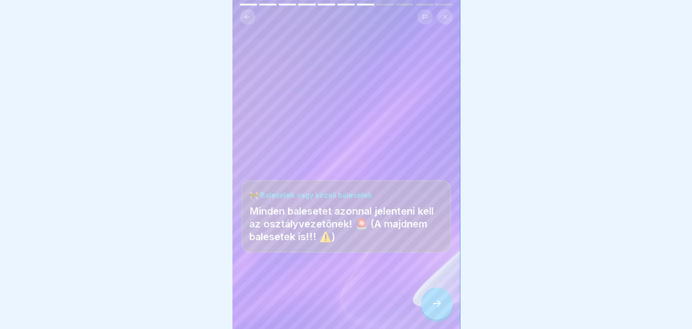
scroll to position [7, 0]
click at [437, 305] on icon at bounding box center [437, 303] width 11 height 11
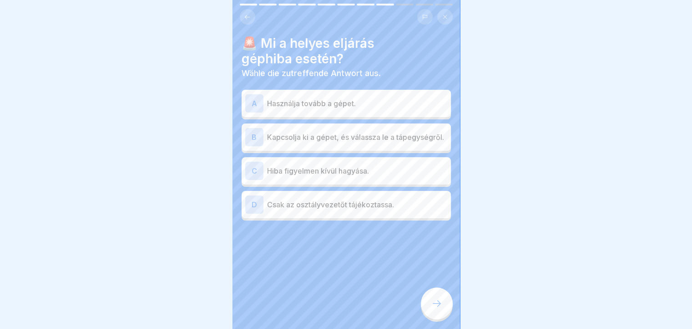
click at [399, 300] on div "🚨 Mi a helyes eljárás géphiba esetén? Wähle die zutreffende Antwort aus. A Hasz…" at bounding box center [347, 164] width 228 height 329
click at [291, 283] on div "🚨 Mi a helyes eljárás géphiba esetén? Wähle die zutreffende Antwort aus. A Hasz…" at bounding box center [347, 164] width 228 height 329
click at [255, 135] on div "B" at bounding box center [254, 137] width 18 height 18
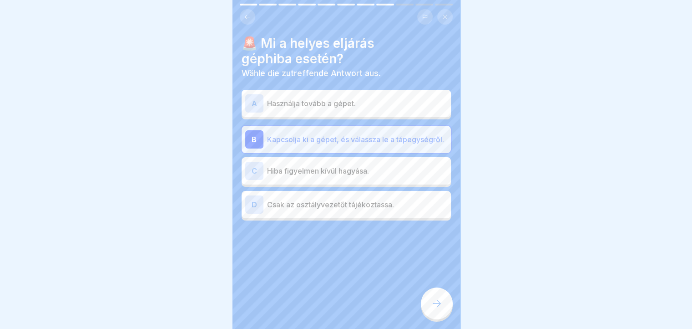
click at [445, 306] on div at bounding box center [437, 303] width 32 height 32
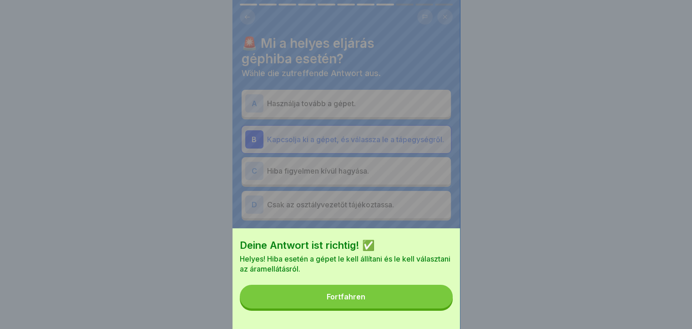
click at [410, 306] on button "Fortfahren" at bounding box center [346, 297] width 213 height 24
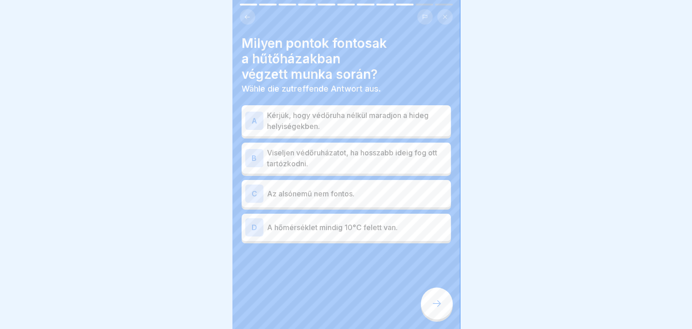
click at [286, 287] on div at bounding box center [346, 270] width 209 height 55
click at [268, 300] on div "Milyen pontok fontosak a hűtőházakban végzett munka során? Wähle die zutreffend…" at bounding box center [347, 164] width 228 height 329
click at [255, 155] on div "B" at bounding box center [254, 158] width 18 height 18
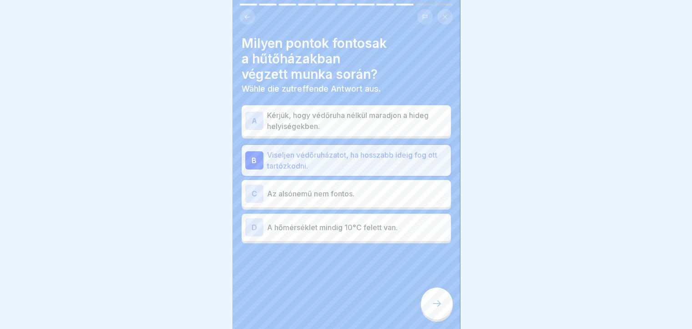
click at [430, 305] on div at bounding box center [437, 303] width 32 height 32
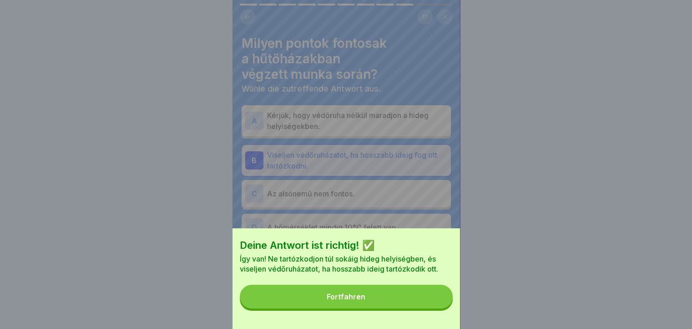
click at [428, 307] on button "Fortfahren" at bounding box center [346, 297] width 213 height 24
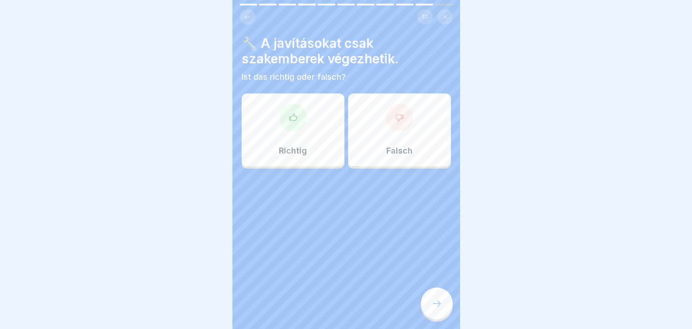
click at [291, 123] on div at bounding box center [293, 117] width 27 height 27
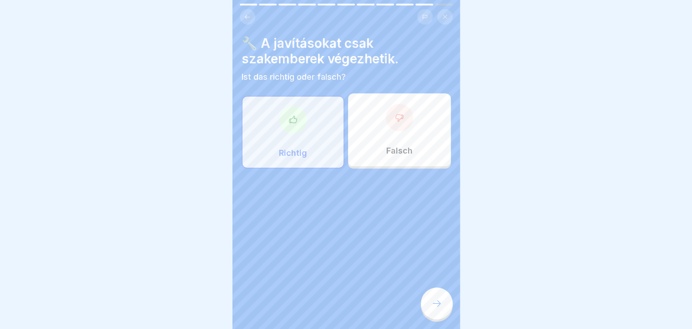
click at [432, 315] on div at bounding box center [437, 303] width 32 height 32
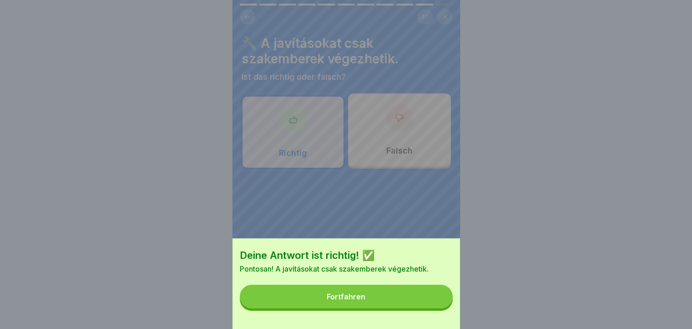
click at [416, 307] on button "Fortfahren" at bounding box center [346, 297] width 213 height 24
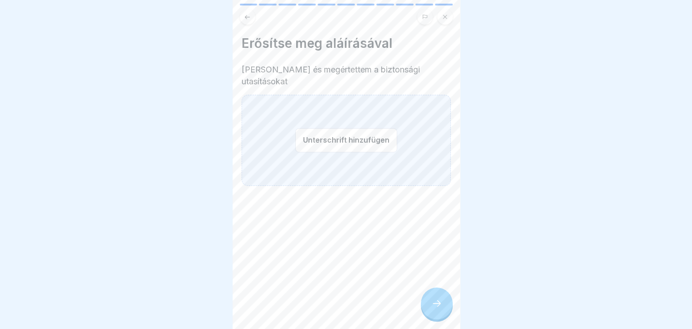
click at [341, 142] on button "Unterschrift hinzufügen" at bounding box center [346, 140] width 102 height 24
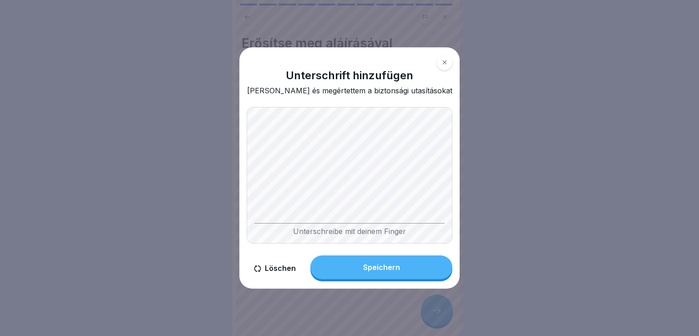
click at [339, 278] on button "Speichern" at bounding box center [381, 267] width 142 height 24
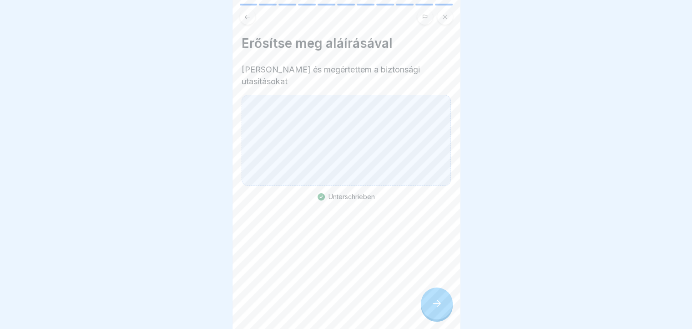
click at [432, 319] on div at bounding box center [437, 303] width 32 height 32
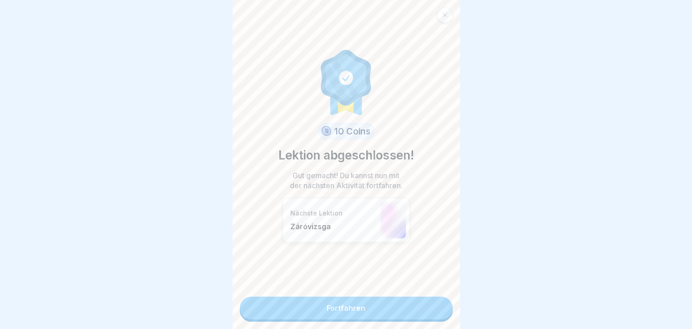
click at [399, 319] on div "10 Coins Lektion abgeschlossen! Gut gemacht! Du kannst nun mit der nächsten Akt…" at bounding box center [347, 164] width 228 height 329
click at [390, 321] on div "10 Coins Lektion abgeschlossen! Gut gemacht! Du kannst nun mit der nächsten Akt…" at bounding box center [347, 164] width 228 height 329
click at [387, 315] on link "Fortfahren" at bounding box center [346, 307] width 213 height 23
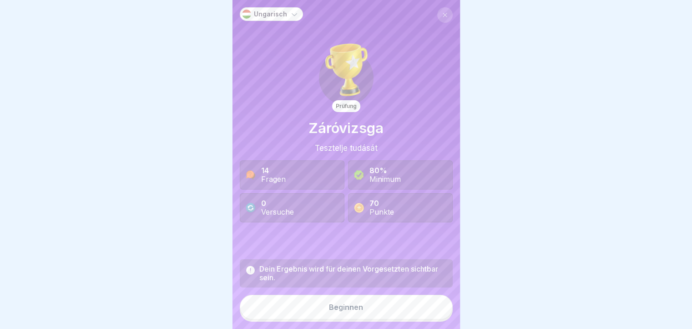
click at [366, 317] on button "Beginnen" at bounding box center [346, 307] width 213 height 25
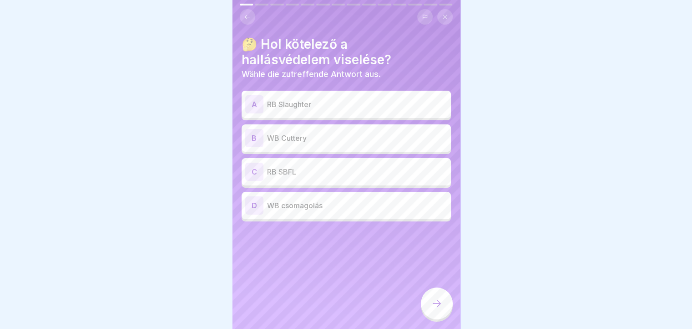
drag, startPoint x: 159, startPoint y: 328, endPoint x: 146, endPoint y: 330, distance: 13.3
click at [153, 328] on html "Ungarisch Prüfung Záróvizsga Tesztelje tudását 14 Fragen 80% Minimum 0 Versuche…" at bounding box center [346, 164] width 692 height 329
click at [252, 109] on div "A" at bounding box center [254, 104] width 18 height 18
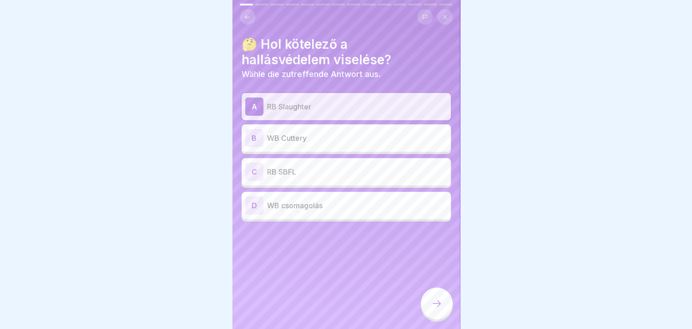
click at [250, 137] on div "B WB Cuttery" at bounding box center [346, 137] width 209 height 27
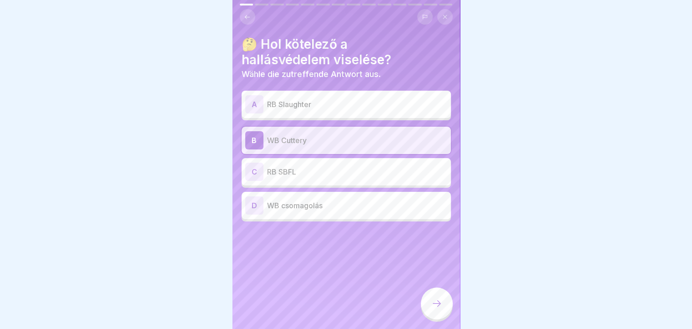
click at [434, 309] on icon at bounding box center [437, 303] width 11 height 11
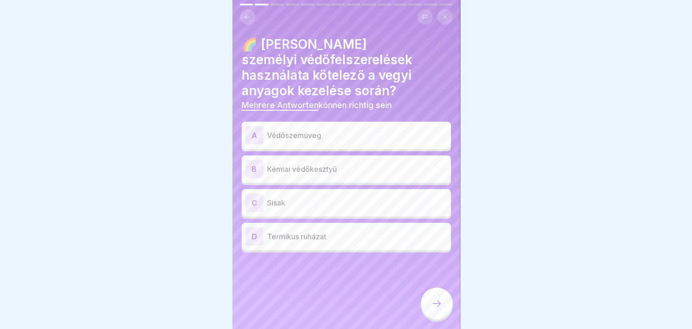
click at [254, 142] on div "A" at bounding box center [254, 135] width 18 height 18
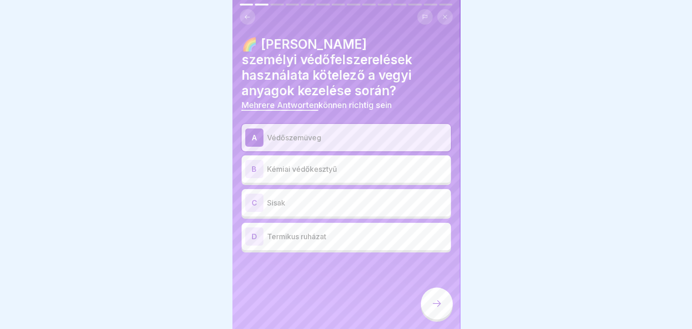
click at [254, 173] on div "B" at bounding box center [254, 169] width 18 height 18
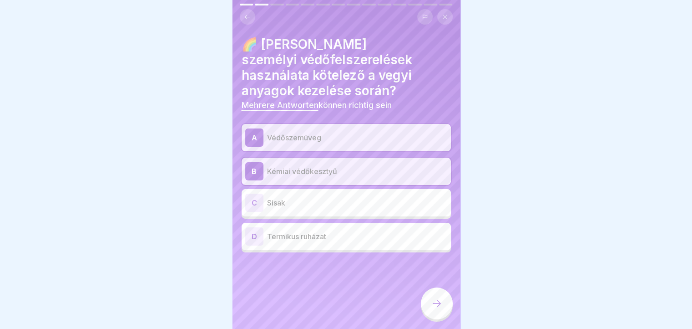
click at [254, 204] on div "C" at bounding box center [254, 202] width 18 height 18
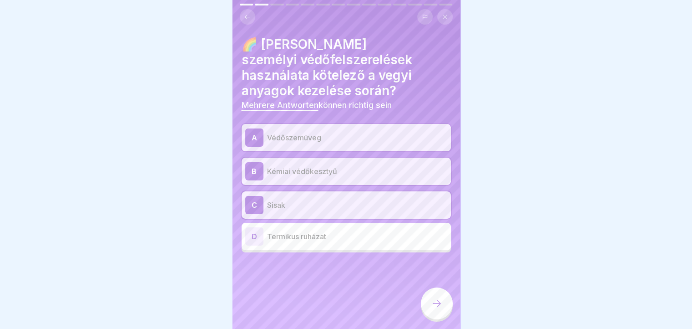
click at [257, 241] on div "D" at bounding box center [254, 236] width 18 height 18
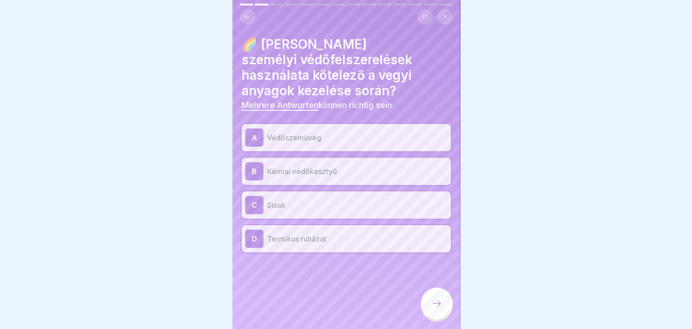
drag, startPoint x: 458, startPoint y: 303, endPoint x: 432, endPoint y: 301, distance: 26.5
click at [433, 301] on body "Ungarisch Prüfung Záróvizsga Tesztelje tudását 14 Fragen 80% Minimum 0 Versuche…" at bounding box center [346, 164] width 692 height 329
click at [437, 305] on div at bounding box center [437, 303] width 32 height 32
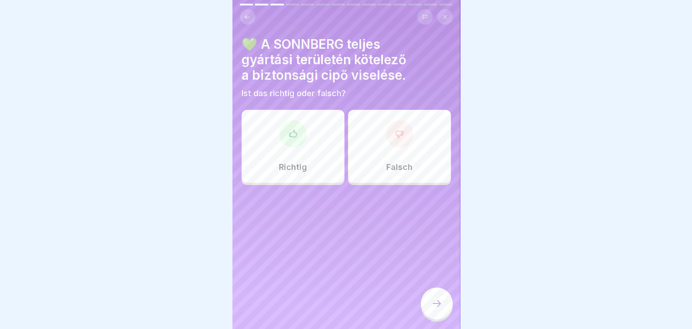
click at [297, 155] on div "Richtig" at bounding box center [293, 146] width 103 height 73
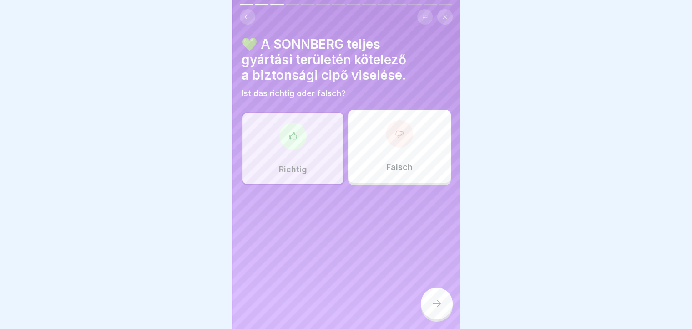
click at [434, 308] on icon at bounding box center [437, 303] width 11 height 11
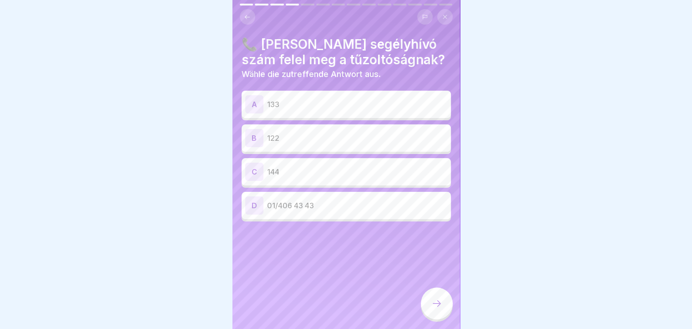
click at [256, 177] on div "C" at bounding box center [254, 172] width 18 height 18
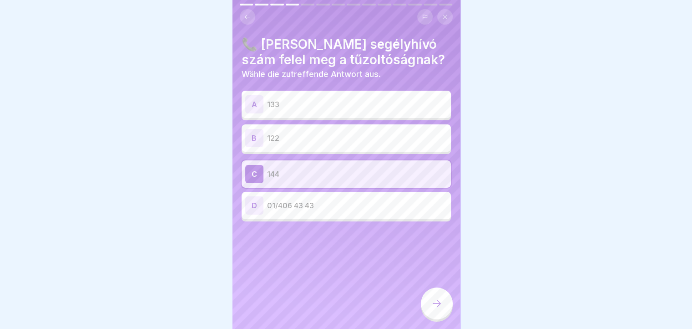
click at [433, 309] on icon at bounding box center [437, 303] width 11 height 11
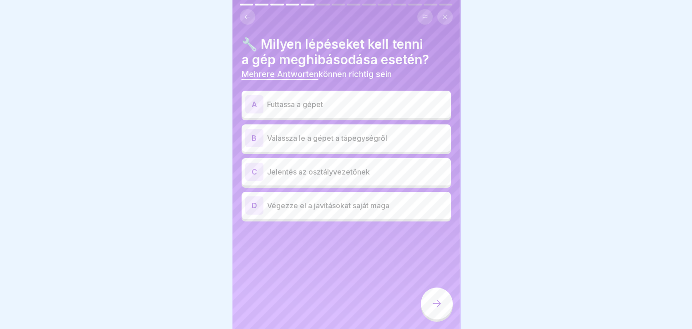
click at [254, 137] on div "B" at bounding box center [254, 138] width 18 height 18
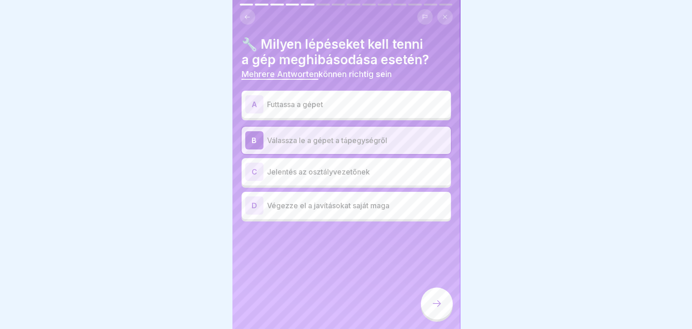
click at [255, 178] on div "C" at bounding box center [254, 172] width 18 height 18
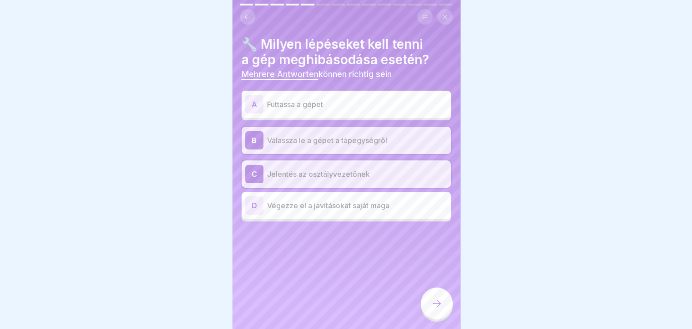
click at [439, 319] on div at bounding box center [437, 303] width 32 height 32
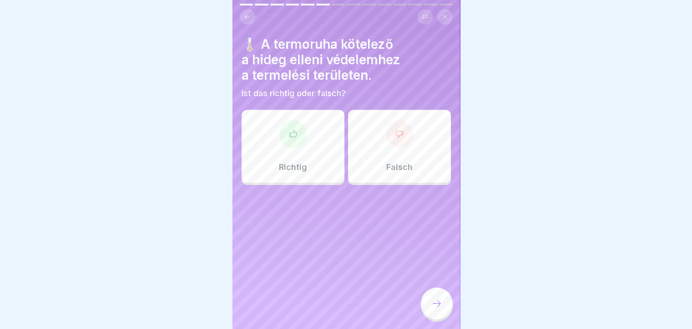
click at [289, 148] on div "Richtig" at bounding box center [293, 146] width 103 height 73
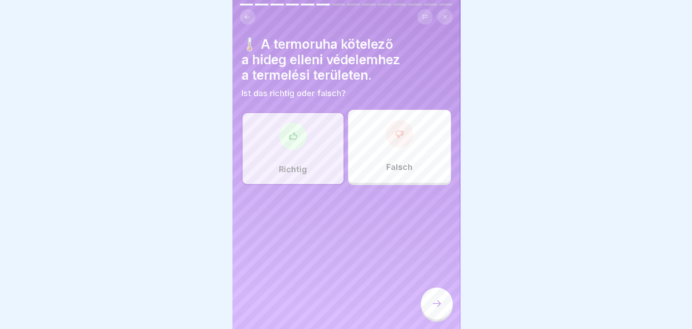
click at [433, 317] on div at bounding box center [437, 303] width 32 height 32
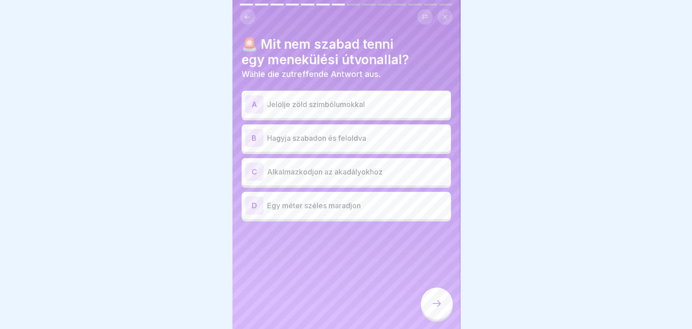
click at [254, 142] on div "B" at bounding box center [254, 138] width 18 height 18
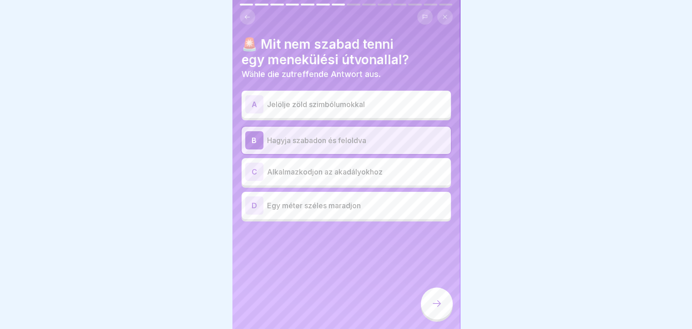
click at [247, 110] on div "A" at bounding box center [254, 104] width 18 height 18
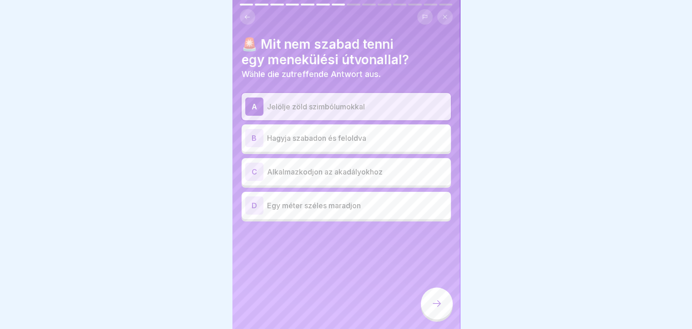
click at [251, 144] on div "B" at bounding box center [254, 138] width 18 height 18
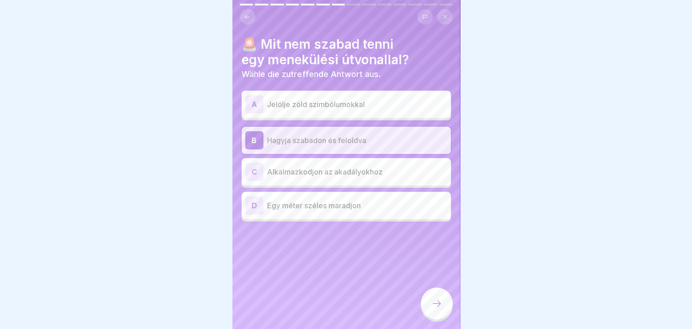
click at [432, 309] on icon at bounding box center [437, 303] width 11 height 11
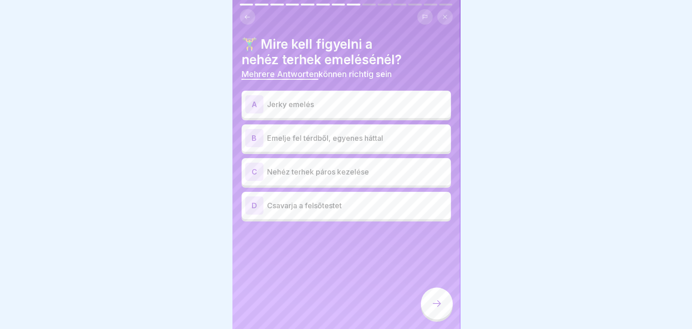
click at [305, 108] on p "Jerky emelés" at bounding box center [357, 104] width 180 height 11
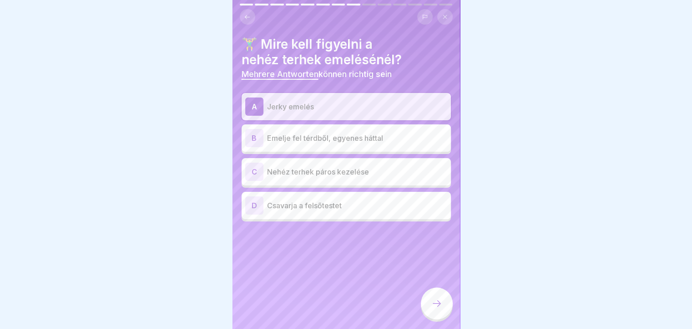
click at [434, 319] on div at bounding box center [437, 303] width 32 height 32
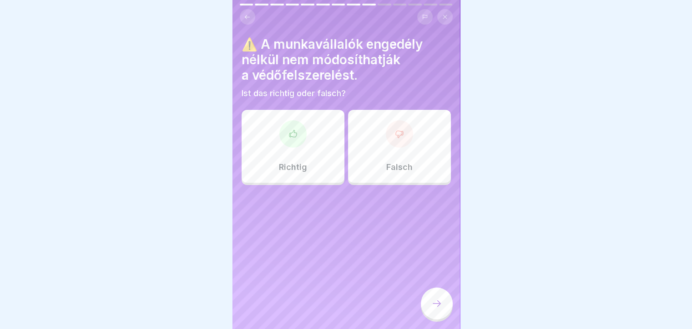
click at [291, 133] on icon at bounding box center [293, 133] width 9 height 9
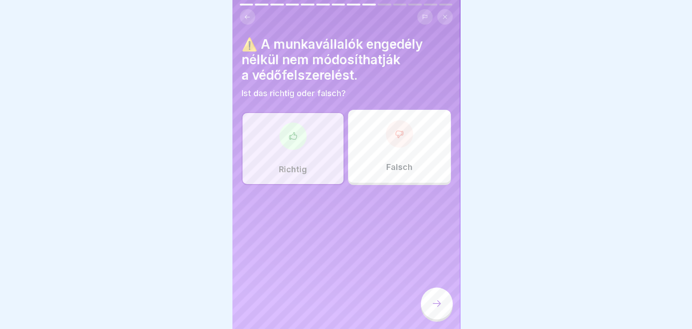
click at [440, 319] on div at bounding box center [437, 303] width 32 height 32
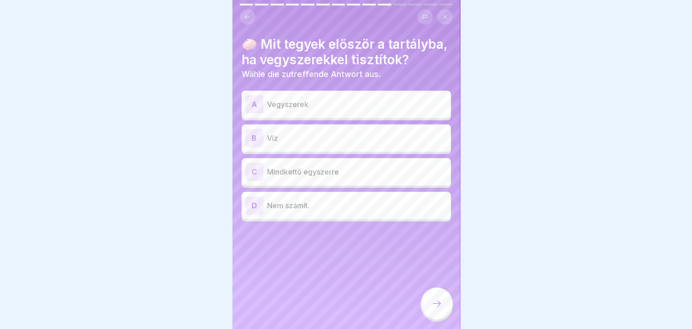
click at [251, 147] on div "B" at bounding box center [254, 138] width 18 height 18
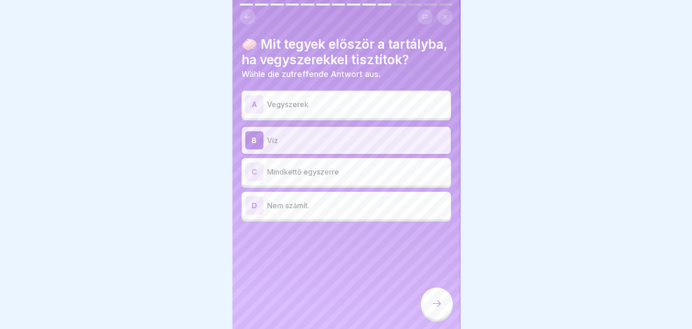
click at [440, 319] on div at bounding box center [437, 303] width 32 height 32
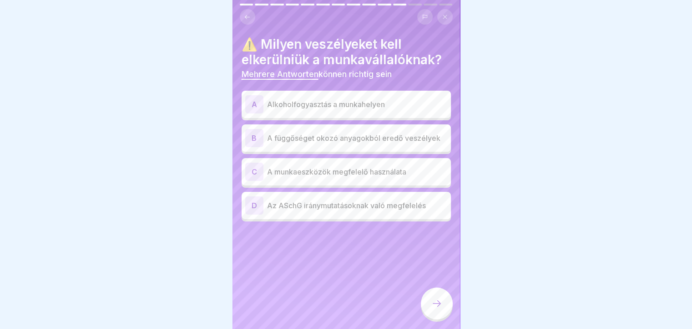
drag, startPoint x: 0, startPoint y: 111, endPoint x: 502, endPoint y: 160, distance: 504.6
click at [504, 162] on div at bounding box center [346, 164] width 692 height 329
click at [250, 106] on div "A" at bounding box center [254, 104] width 18 height 18
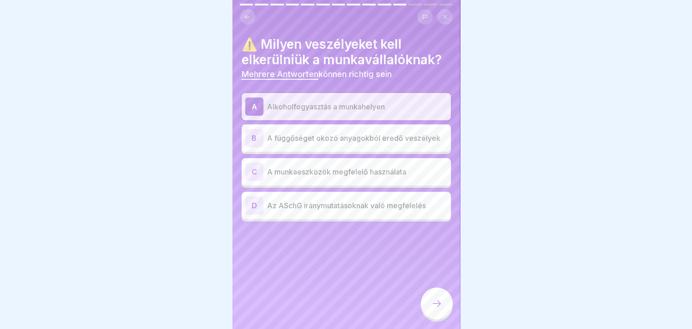
click at [251, 142] on div "B" at bounding box center [254, 138] width 18 height 18
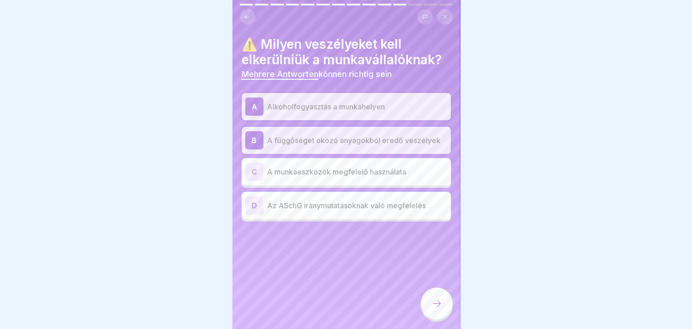
click at [255, 176] on div "C" at bounding box center [254, 172] width 18 height 18
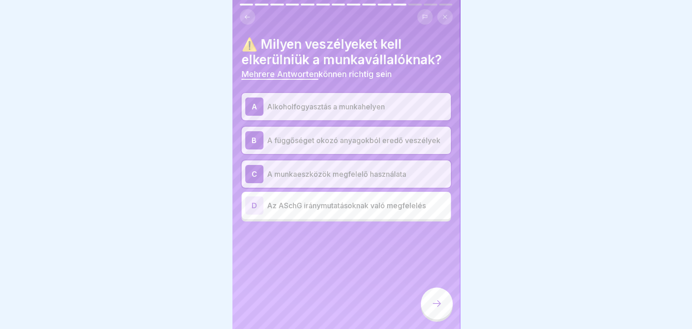
click at [265, 310] on div "⚠️ Milyen veszélyeket kell elkerülniük a munkavállalóknak? Mehrere Antworten kö…" at bounding box center [347, 164] width 228 height 329
click at [256, 208] on div "D" at bounding box center [254, 205] width 18 height 18
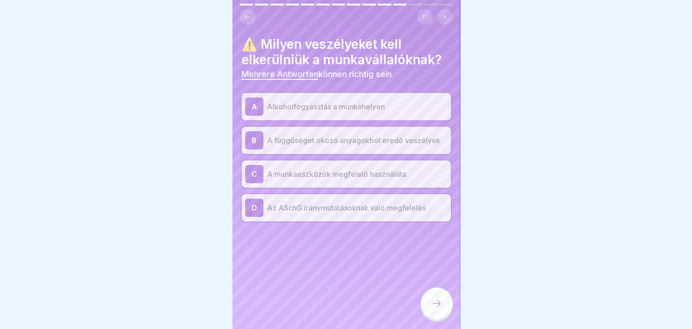
drag, startPoint x: 439, startPoint y: 320, endPoint x: 433, endPoint y: 315, distance: 7.8
click at [435, 317] on div at bounding box center [437, 303] width 32 height 32
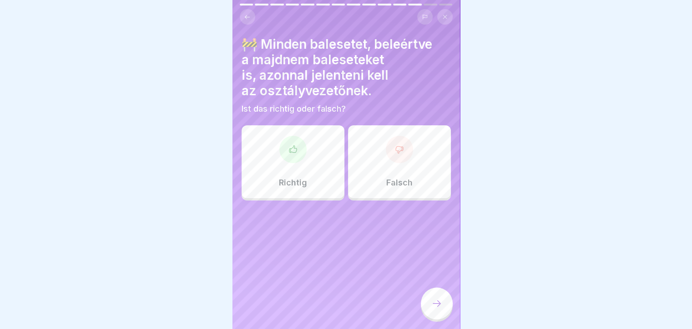
click at [286, 175] on div "Richtig" at bounding box center [293, 161] width 103 height 73
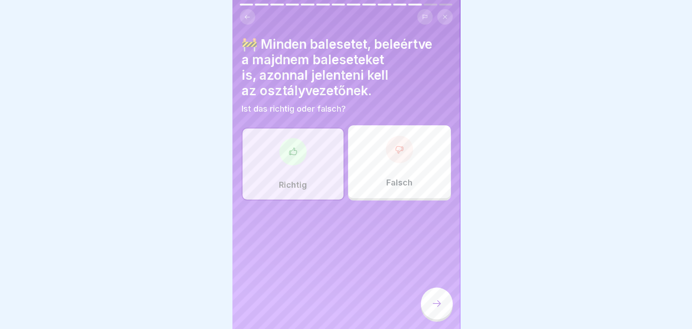
click at [427, 312] on div at bounding box center [437, 303] width 32 height 32
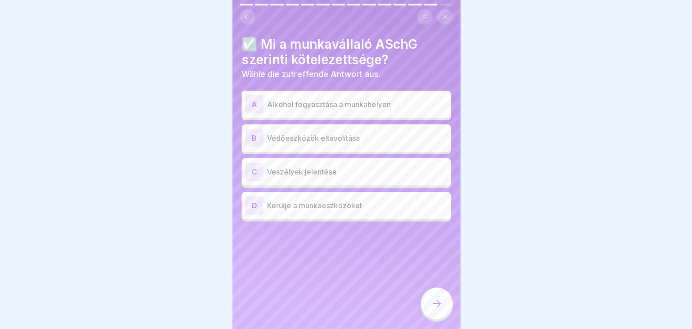
click at [434, 317] on div at bounding box center [437, 303] width 32 height 32
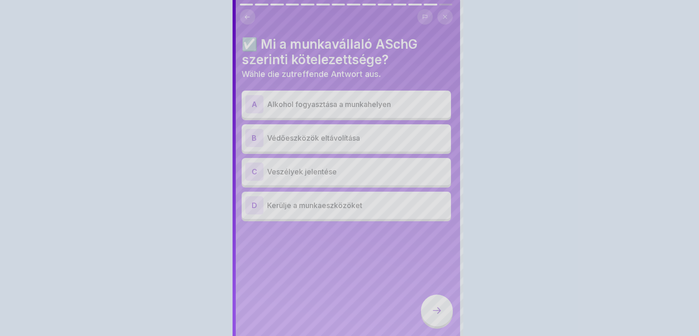
click at [427, 319] on div at bounding box center [349, 168] width 699 height 336
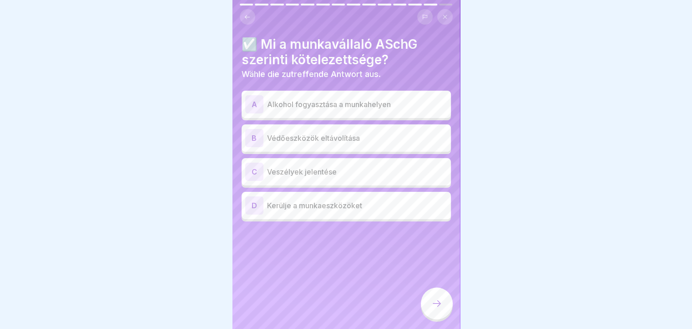
click at [255, 174] on div "C" at bounding box center [254, 172] width 18 height 18
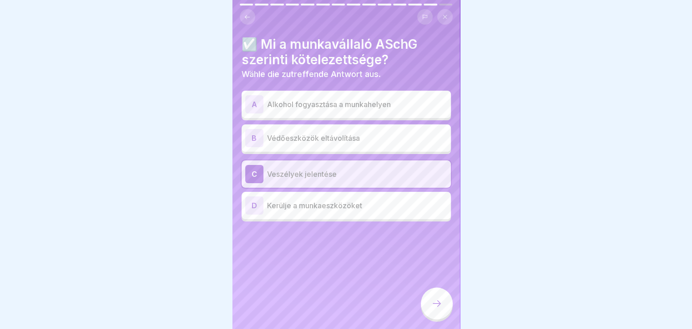
click at [433, 318] on div at bounding box center [437, 303] width 32 height 32
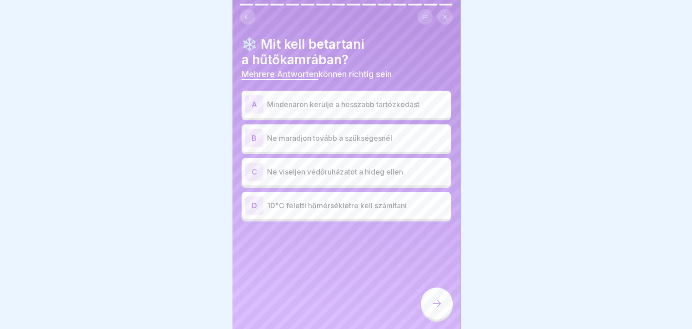
click at [255, 112] on div "A" at bounding box center [254, 104] width 18 height 18
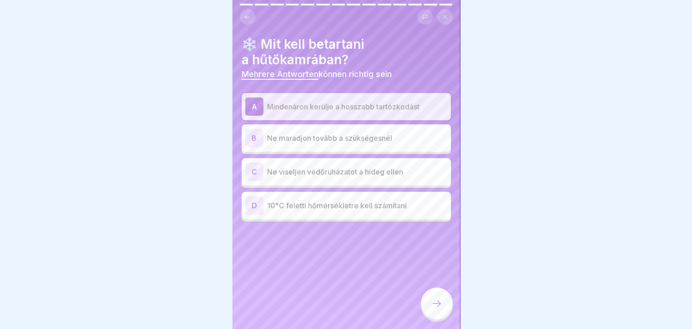
click at [249, 148] on div "B Ne maradjon tovább a szükségesnél" at bounding box center [346, 137] width 209 height 27
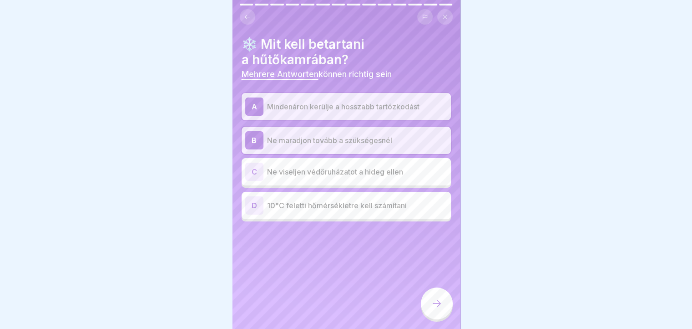
click at [257, 214] on div "D 10°C feletti hőmérsékletre kell számítani" at bounding box center [346, 205] width 209 height 27
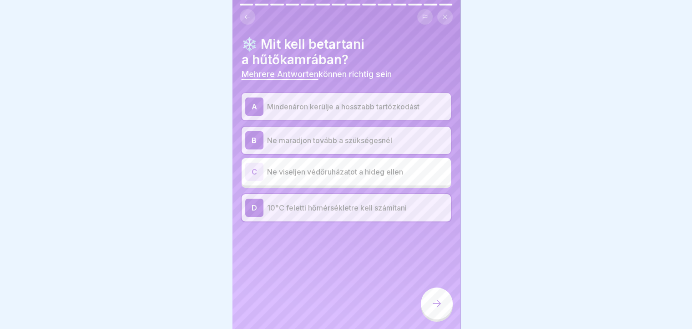
click at [433, 319] on div at bounding box center [437, 303] width 32 height 32
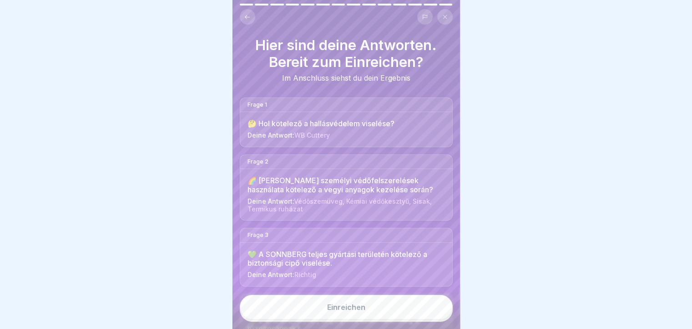
click at [339, 304] on div "Hier sind deine Antworten. Bereit zum Einreichen? Im Anschluss siehst du dein E…" at bounding box center [347, 164] width 228 height 329
click at [244, 16] on icon at bounding box center [247, 17] width 7 height 7
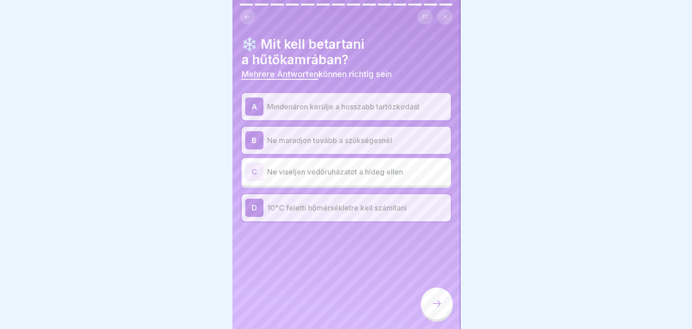
drag, startPoint x: 211, startPoint y: 213, endPoint x: 231, endPoint y: 224, distance: 23.4
click at [214, 219] on div at bounding box center [346, 164] width 692 height 329
click at [259, 214] on div "D" at bounding box center [254, 207] width 18 height 18
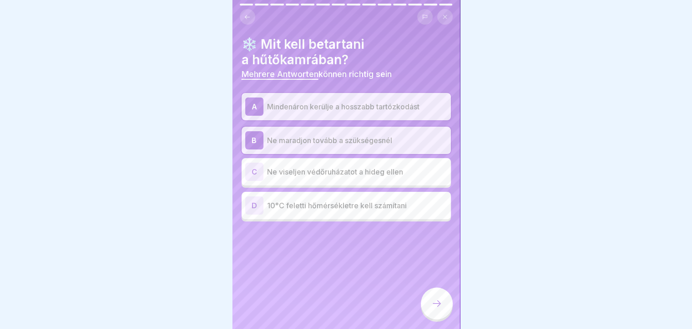
drag, startPoint x: 432, startPoint y: 320, endPoint x: 433, endPoint y: 315, distance: 4.6
click at [433, 319] on div at bounding box center [437, 303] width 32 height 32
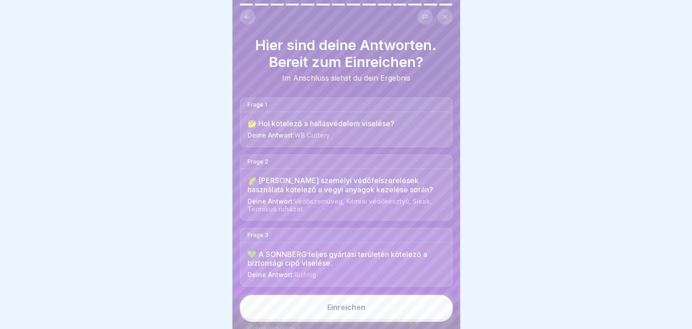
click at [325, 319] on button "Einreichen" at bounding box center [346, 307] width 213 height 25
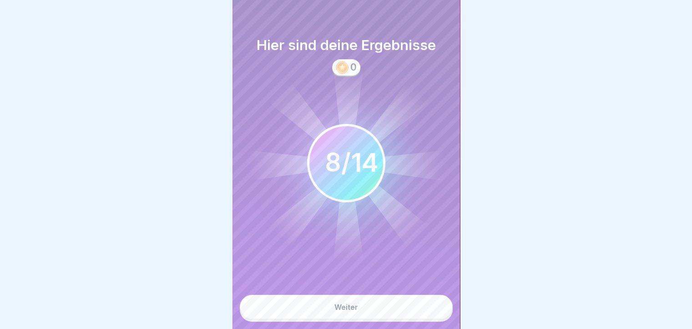
drag, startPoint x: 290, startPoint y: 322, endPoint x: 286, endPoint y: 319, distance: 4.8
click at [290, 319] on button "Weiter" at bounding box center [346, 307] width 213 height 25
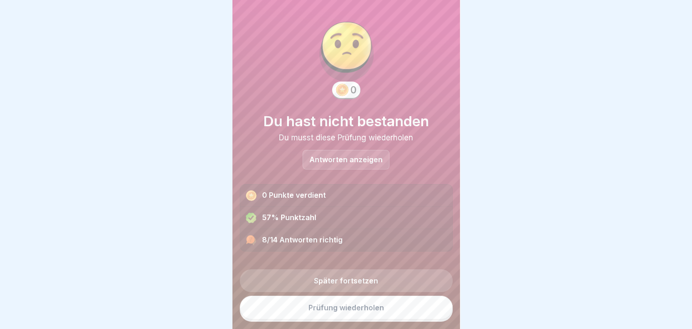
click at [375, 313] on link "Prüfung wiederholen" at bounding box center [346, 307] width 213 height 24
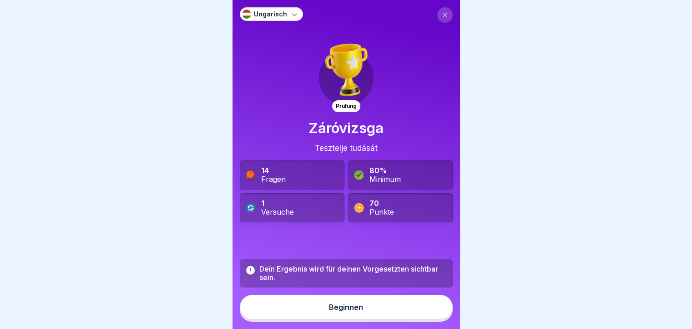
scroll to position [7, 0]
click at [256, 174] on div "14 Fragen" at bounding box center [292, 174] width 105 height 29
click at [269, 175] on div "Fragen" at bounding box center [273, 179] width 25 height 9
click at [288, 173] on div "14 Fragen" at bounding box center [292, 174] width 105 height 29
click at [282, 175] on div "Fragen" at bounding box center [273, 179] width 25 height 9
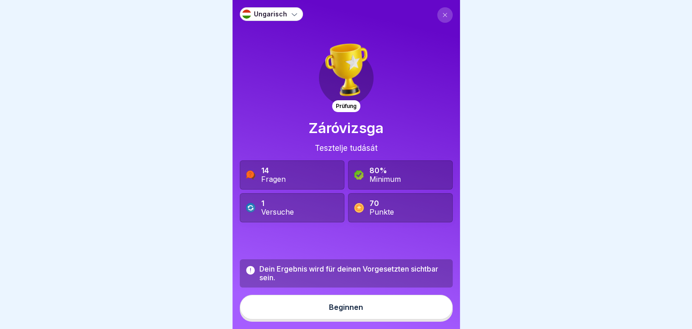
click at [284, 175] on div "Fragen" at bounding box center [273, 179] width 25 height 9
click at [311, 314] on button "Beginnen" at bounding box center [346, 307] width 213 height 25
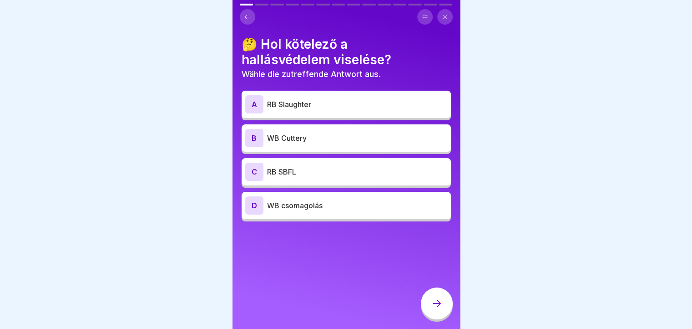
scroll to position [0, 0]
click at [296, 141] on p "WB Cuttery" at bounding box center [357, 137] width 180 height 11
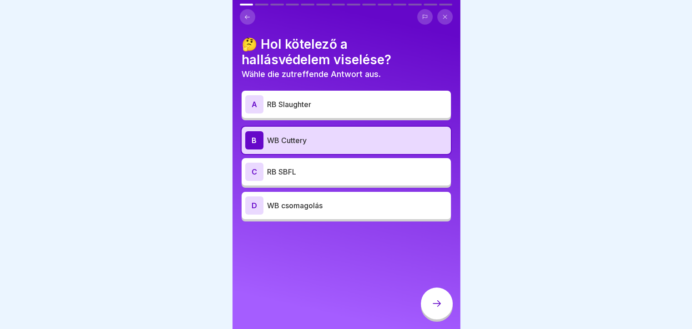
click at [430, 316] on div at bounding box center [437, 303] width 32 height 32
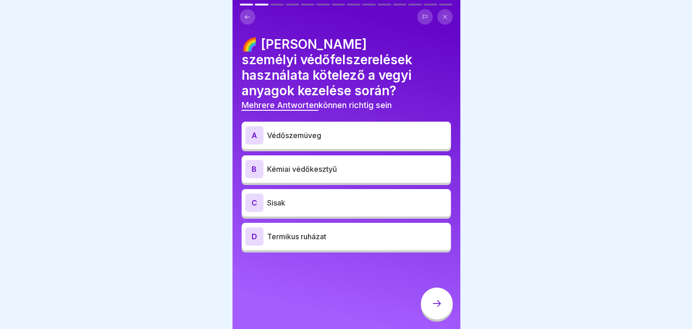
click at [295, 137] on p "Védőszemüveg" at bounding box center [357, 135] width 180 height 11
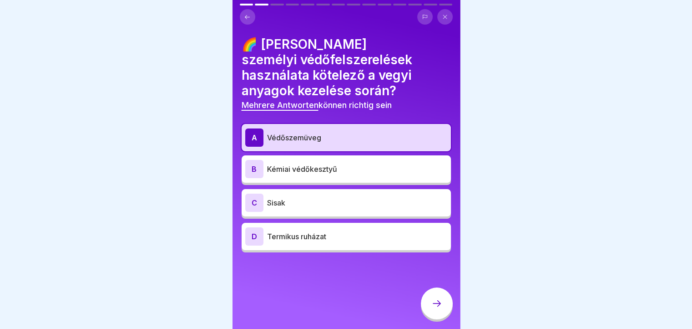
click at [289, 171] on p "Kémiai védőkesztyű" at bounding box center [357, 168] width 180 height 11
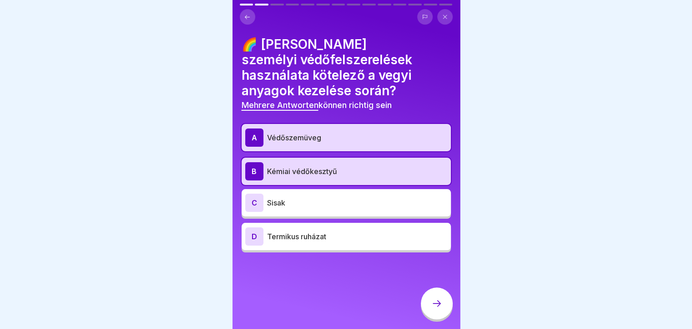
click at [438, 309] on icon at bounding box center [437, 303] width 11 height 11
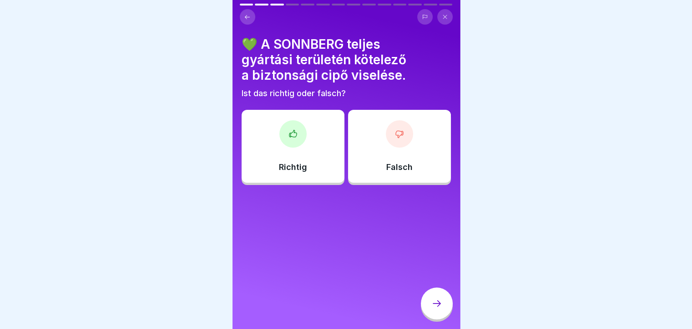
scroll to position [7, 0]
click at [295, 133] on div at bounding box center [293, 133] width 27 height 27
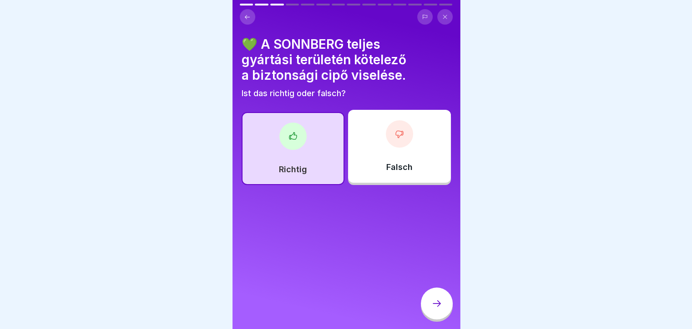
click at [429, 303] on div at bounding box center [437, 303] width 32 height 32
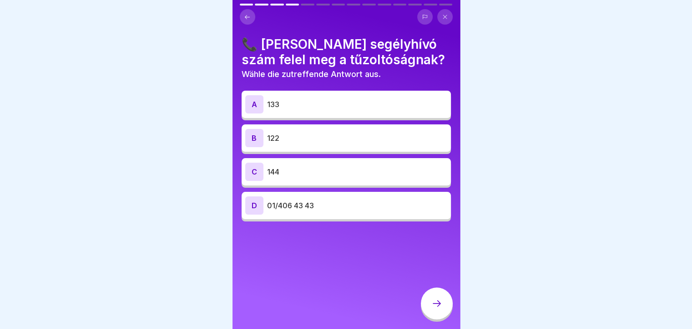
click at [246, 137] on div "B" at bounding box center [254, 138] width 18 height 18
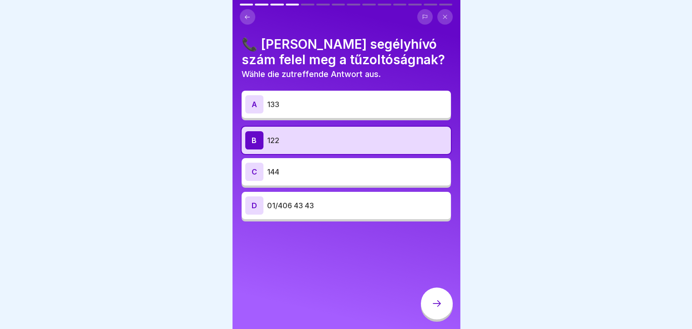
click at [443, 311] on div "Ungarisch Prüfung Záróvizsga Tesztelje tudását 14 Fragen 80% Minimum 1 Versuche…" at bounding box center [347, 164] width 228 height 329
click at [443, 313] on div at bounding box center [437, 303] width 32 height 32
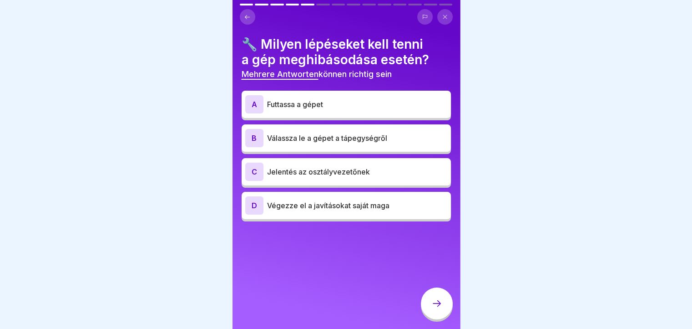
click at [251, 166] on div "C" at bounding box center [254, 172] width 18 height 18
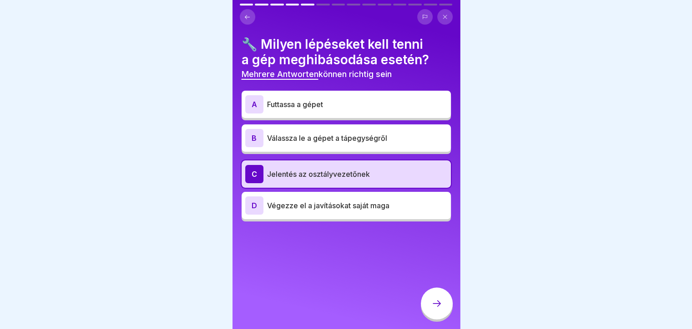
click at [252, 130] on div "B" at bounding box center [254, 138] width 18 height 18
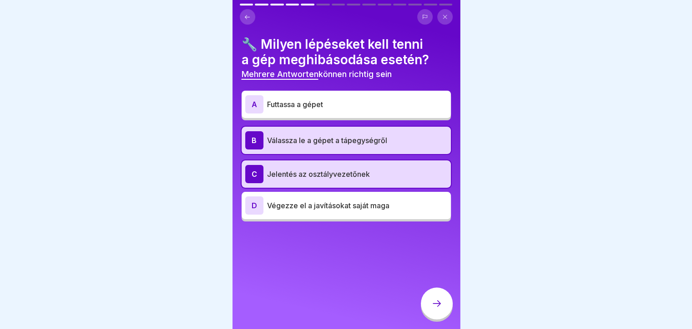
click at [432, 308] on icon at bounding box center [437, 303] width 11 height 11
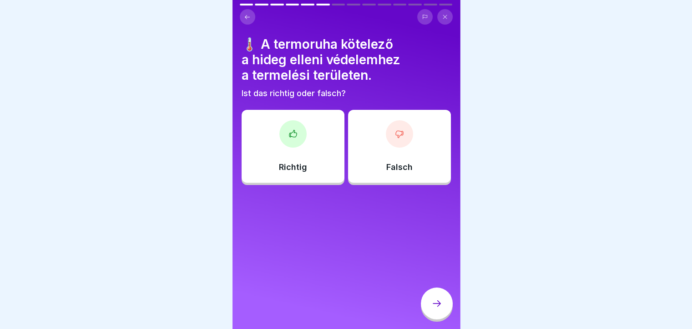
click at [291, 134] on div at bounding box center [293, 133] width 27 height 27
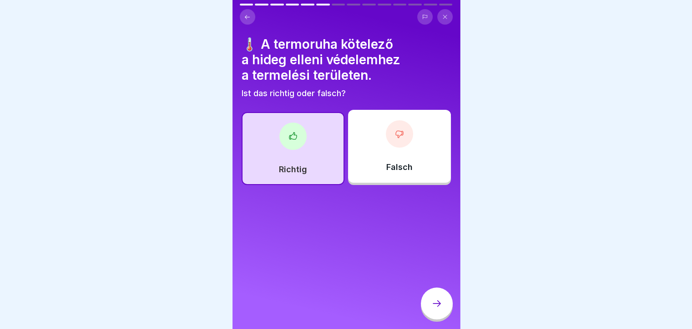
click at [292, 137] on div at bounding box center [293, 135] width 27 height 27
click at [293, 140] on div at bounding box center [293, 135] width 27 height 27
click at [262, 175] on div "Richtig" at bounding box center [293, 148] width 103 height 73
drag, startPoint x: 0, startPoint y: 208, endPoint x: 0, endPoint y: 193, distance: 14.6
click at [0, 201] on div at bounding box center [346, 164] width 692 height 329
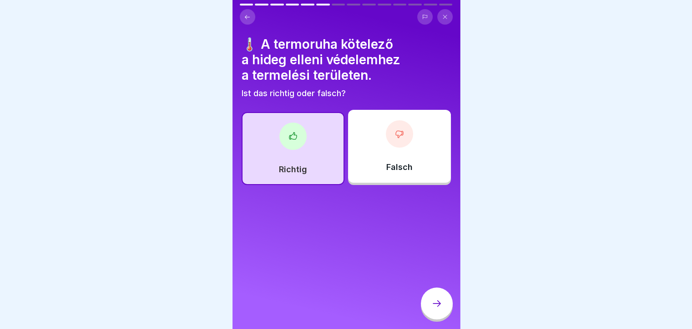
click at [390, 146] on div "Falsch" at bounding box center [399, 146] width 103 height 73
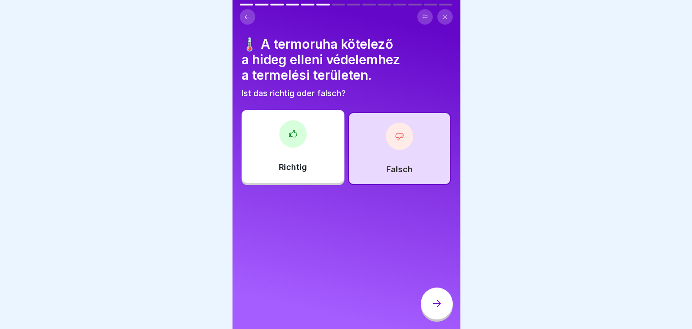
click at [444, 309] on div at bounding box center [437, 303] width 32 height 32
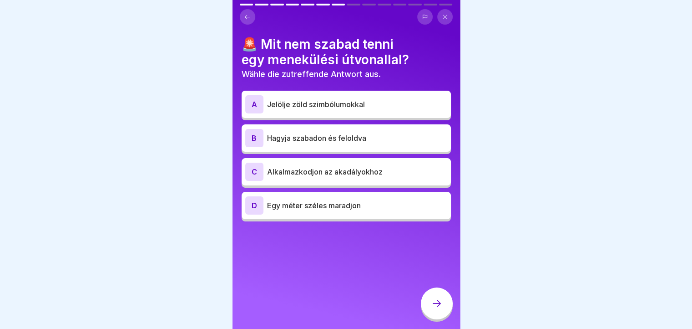
click at [253, 133] on div "B" at bounding box center [254, 138] width 18 height 18
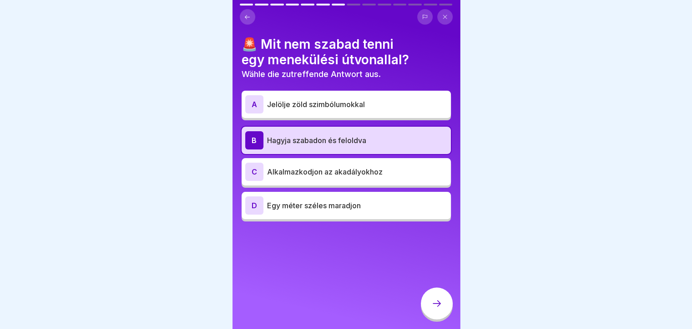
click at [255, 204] on div "D" at bounding box center [254, 205] width 18 height 18
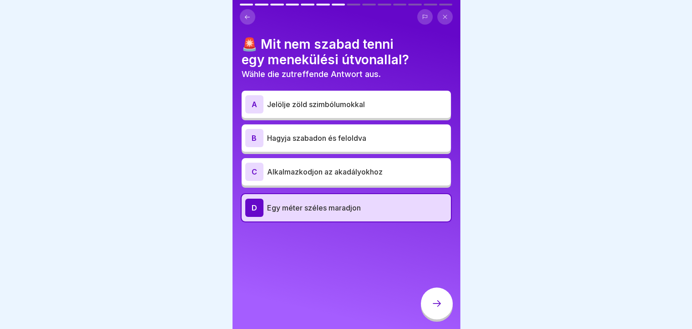
click at [256, 133] on div "B" at bounding box center [254, 138] width 18 height 18
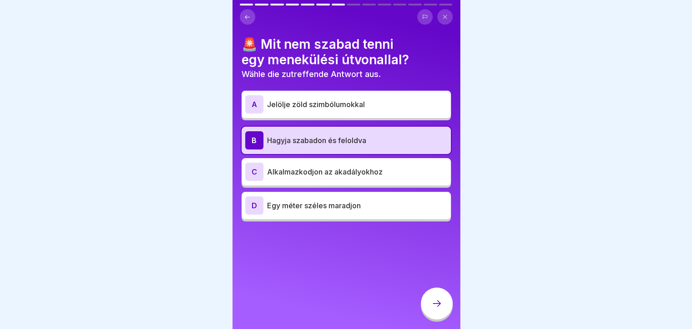
click at [445, 308] on div at bounding box center [437, 303] width 32 height 32
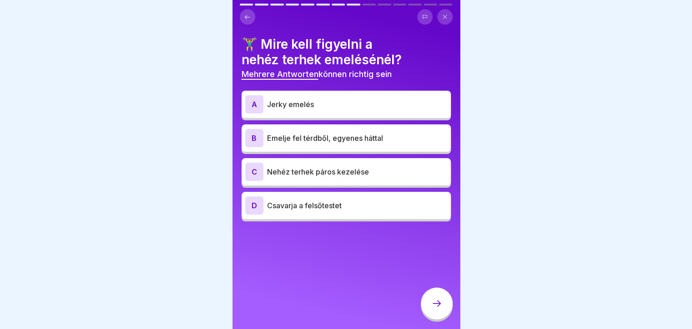
click at [257, 135] on div "B" at bounding box center [254, 138] width 18 height 18
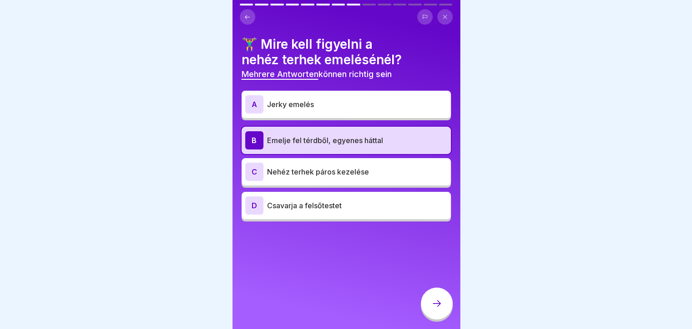
click at [249, 169] on div "C" at bounding box center [254, 172] width 18 height 18
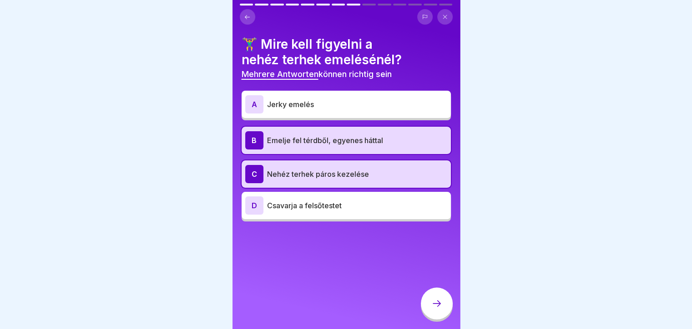
click at [433, 306] on icon at bounding box center [437, 303] width 11 height 11
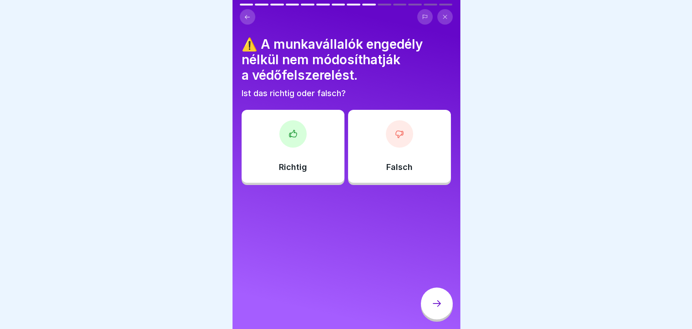
click at [413, 308] on div "⚠️ A munkavállalók engedély nélkül nem módosíthatják a védőfelszerelést. Ist da…" at bounding box center [347, 164] width 228 height 329
click at [288, 137] on div at bounding box center [293, 133] width 27 height 27
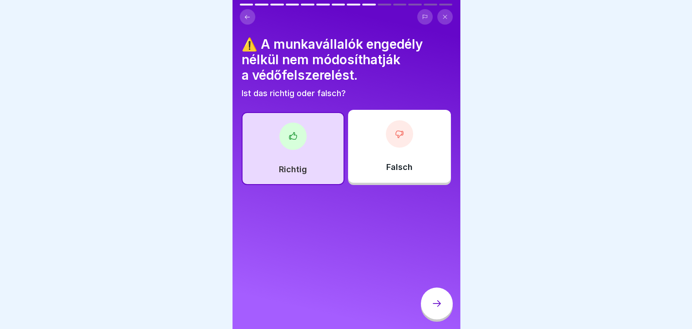
click at [266, 161] on div "Richtig" at bounding box center [293, 148] width 103 height 73
click at [285, 132] on div at bounding box center [293, 135] width 27 height 27
click at [297, 135] on div at bounding box center [293, 135] width 27 height 27
click at [439, 312] on div at bounding box center [437, 303] width 32 height 32
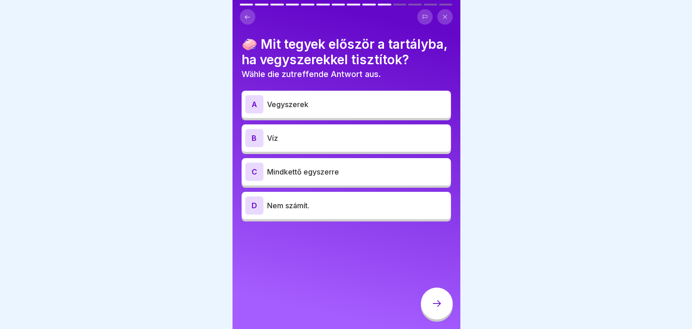
click at [274, 143] on p "Víz" at bounding box center [357, 137] width 180 height 11
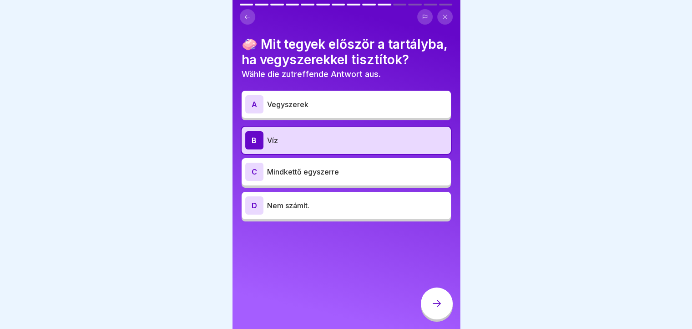
click at [434, 306] on icon at bounding box center [437, 303] width 11 height 11
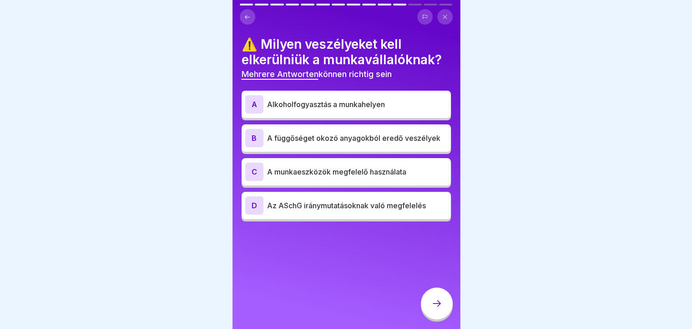
click at [247, 101] on div "A" at bounding box center [254, 104] width 18 height 18
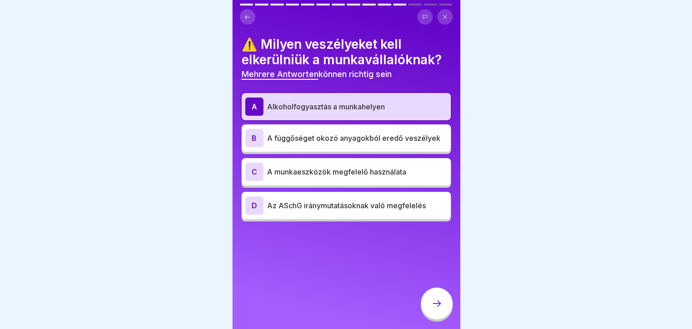
click at [249, 133] on div "B" at bounding box center [254, 138] width 18 height 18
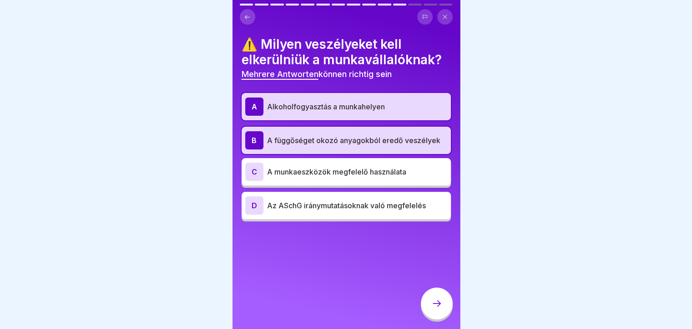
click at [443, 301] on div at bounding box center [437, 303] width 32 height 32
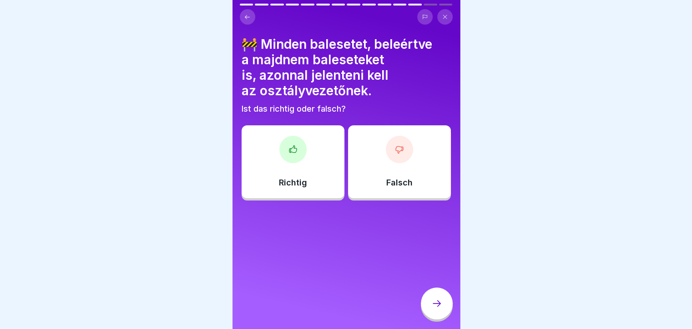
click at [286, 157] on div "Richtig" at bounding box center [293, 161] width 103 height 73
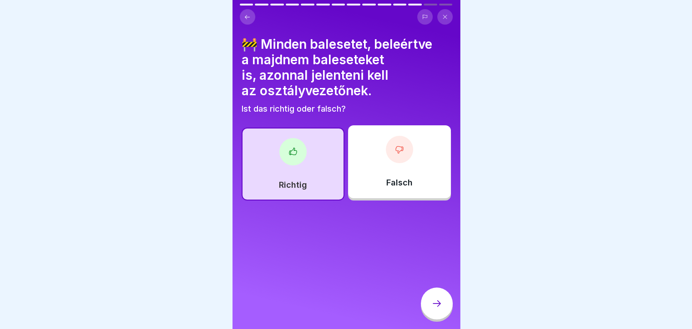
click at [439, 304] on icon at bounding box center [437, 303] width 11 height 11
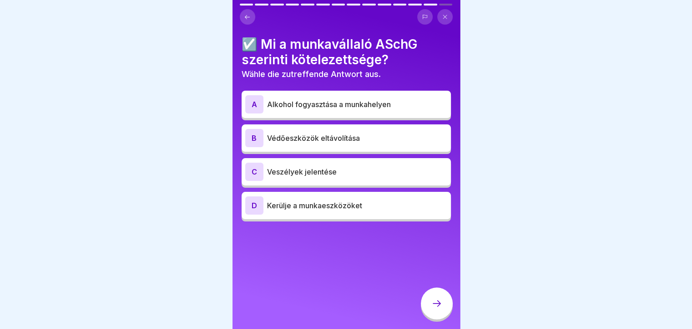
click at [252, 170] on div "C" at bounding box center [254, 172] width 18 height 18
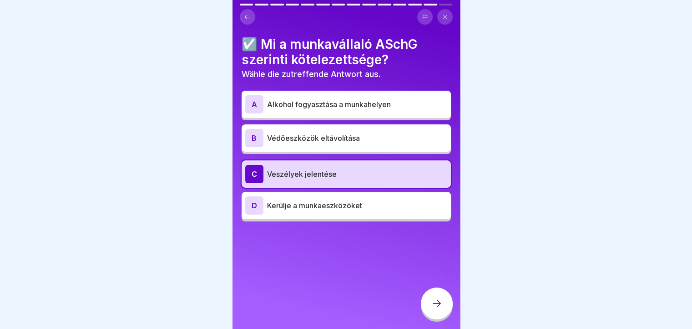
click at [435, 315] on div at bounding box center [437, 303] width 32 height 32
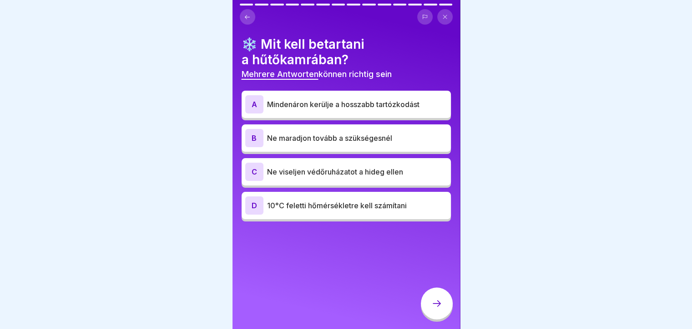
click at [249, 98] on div "A" at bounding box center [254, 104] width 18 height 18
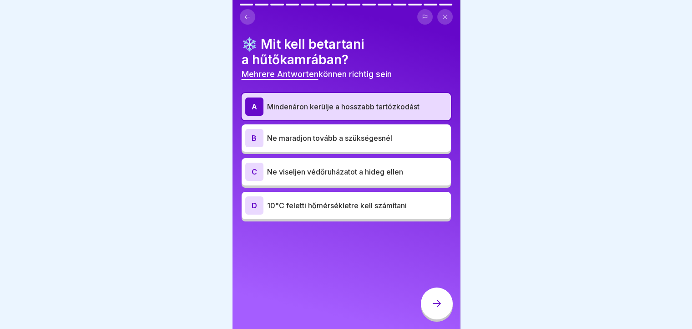
click at [251, 132] on div "B" at bounding box center [254, 138] width 18 height 18
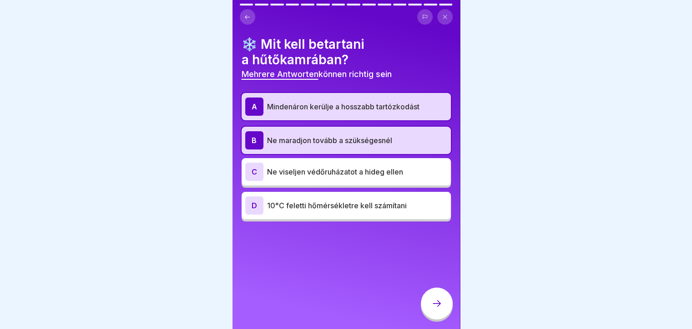
click at [439, 313] on div at bounding box center [437, 303] width 32 height 32
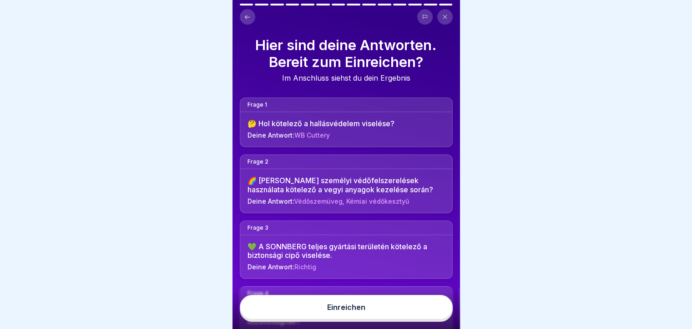
click at [364, 310] on div "Einreichen" at bounding box center [346, 307] width 38 height 8
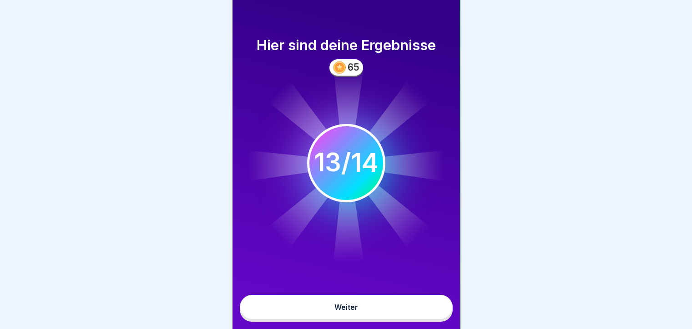
click at [366, 319] on button "Weiter" at bounding box center [346, 307] width 213 height 25
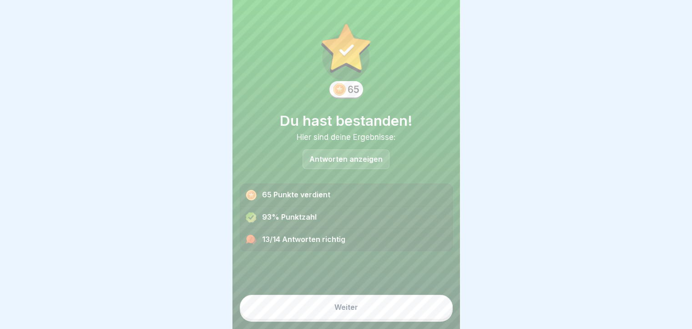
click at [300, 315] on button "Weiter" at bounding box center [346, 307] width 213 height 25
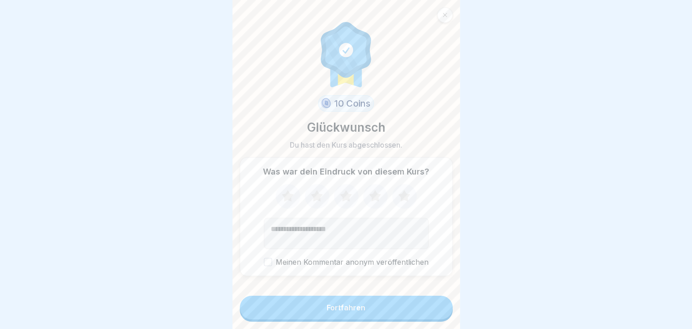
click at [351, 316] on button "Fortfahren" at bounding box center [346, 307] width 213 height 24
click at [327, 318] on button "Fortfahren" at bounding box center [346, 307] width 213 height 24
click at [403, 199] on icon at bounding box center [404, 196] width 24 height 24
click at [331, 309] on div "Fortfahren" at bounding box center [346, 307] width 39 height 8
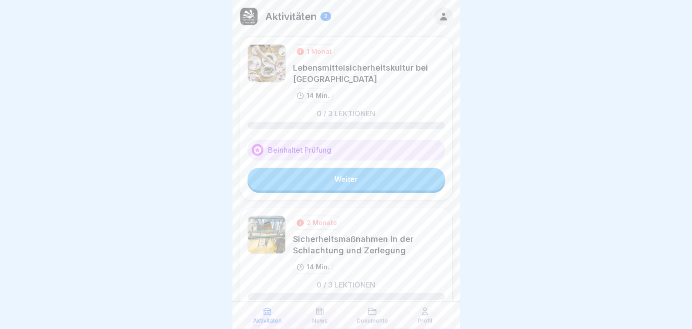
click at [368, 180] on link "Weiter" at bounding box center [347, 179] width 198 height 23
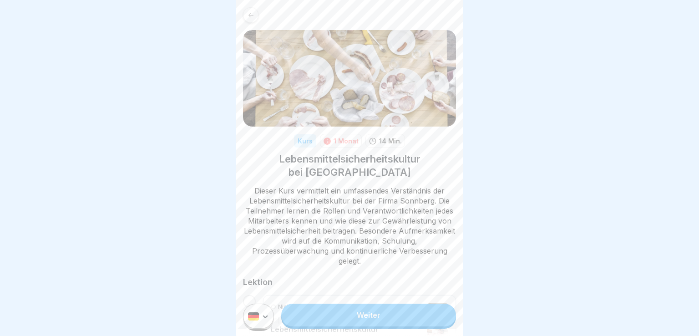
click at [262, 317] on html "Kurs 1 Monat 14 Min. Lebensmittelsicherheitskultur bei Sonnberg Dieser Kurs ver…" at bounding box center [349, 168] width 699 height 336
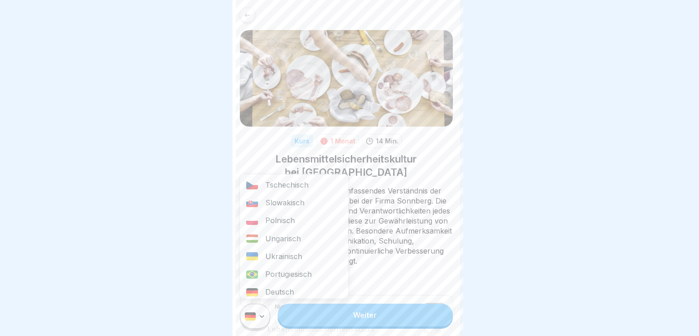
click at [273, 239] on div "Ungarisch" at bounding box center [294, 238] width 108 height 18
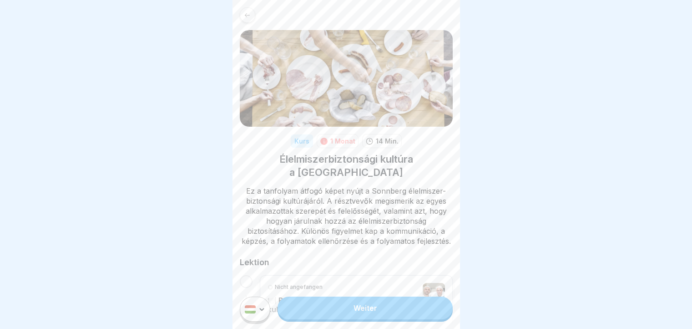
click at [382, 319] on link "Weiter" at bounding box center [365, 307] width 175 height 23
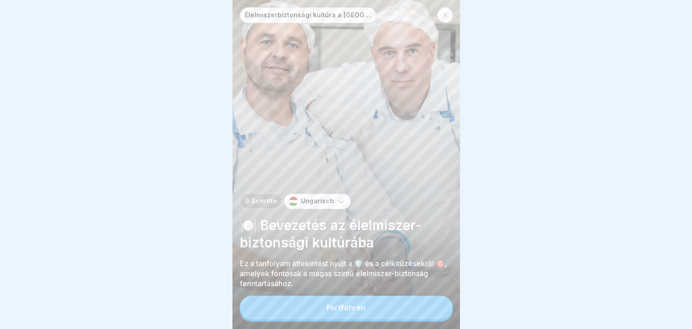
scroll to position [7, 0]
click at [370, 312] on button "Fortfahren" at bounding box center [346, 307] width 213 height 24
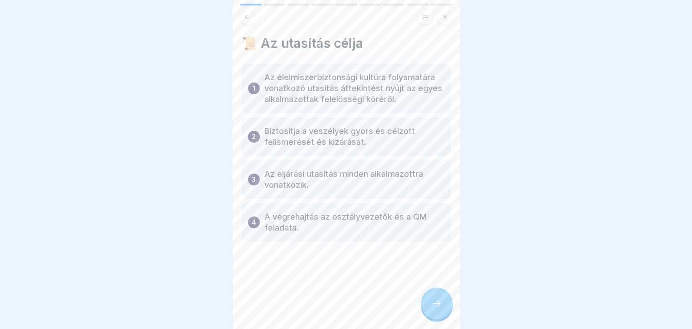
click at [422, 302] on div at bounding box center [437, 303] width 32 height 32
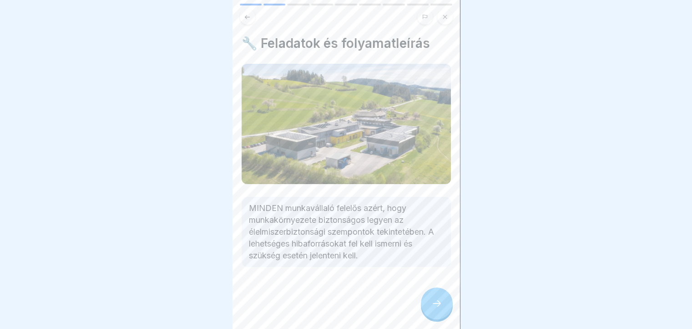
click at [428, 300] on div at bounding box center [437, 303] width 32 height 32
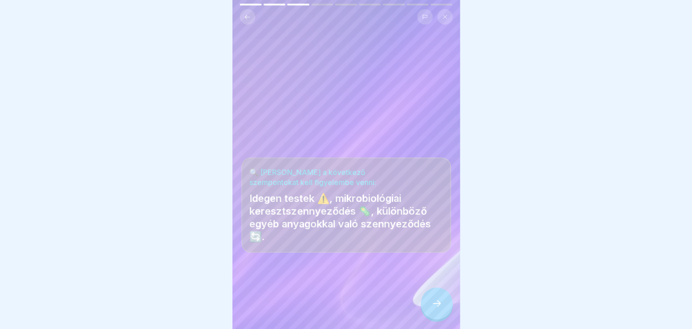
click at [426, 300] on div at bounding box center [437, 303] width 32 height 32
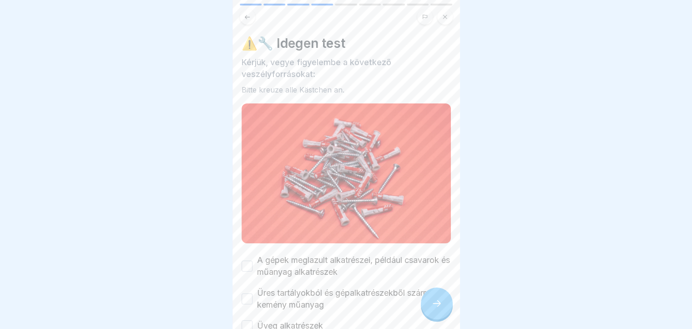
click at [427, 301] on div at bounding box center [437, 303] width 32 height 32
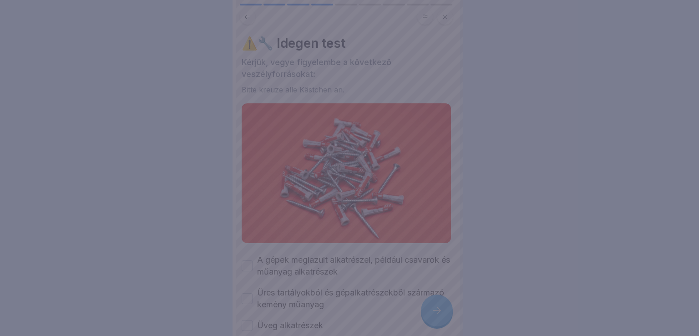
click at [428, 303] on div at bounding box center [349, 168] width 699 height 336
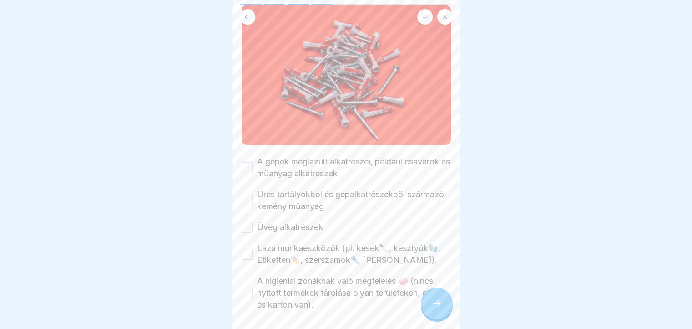
scroll to position [137, 0]
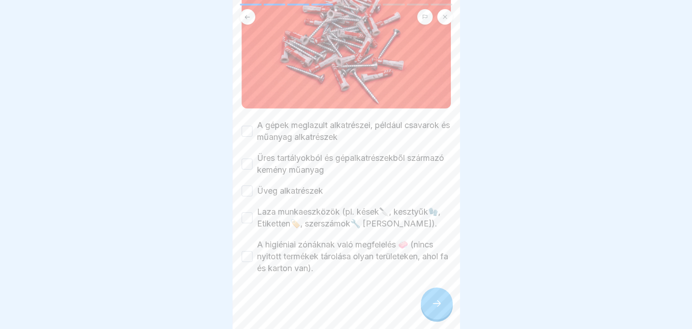
click at [243, 126] on button "A gépek meglazult alkatrészei, például csavarok és műanyag alkatrészek" at bounding box center [247, 131] width 11 height 11
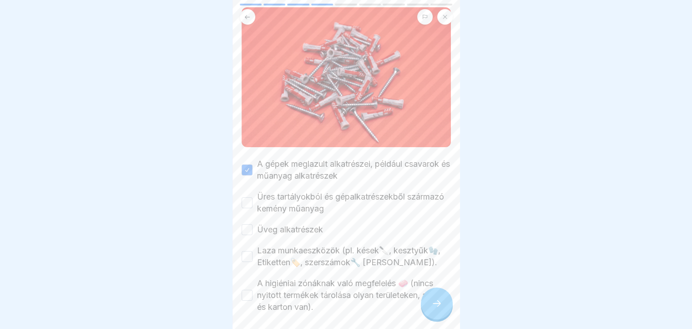
click at [248, 255] on button "Laza munkaeszközök (pl. kések🔪, kesztyűk🧤, Etiketten🏷️, szerszámok🔧 szanaszét h…" at bounding box center [247, 256] width 11 height 11
click at [666, 270] on div at bounding box center [346, 164] width 692 height 329
drag, startPoint x: 239, startPoint y: 253, endPoint x: 246, endPoint y: 257, distance: 8.4
click at [244, 254] on body "Élelmiszerbiztonsági kultúra a Sonnbergnél 9 Schritte Ungarisch 🍽️ Bevezetés az…" at bounding box center [346, 164] width 692 height 329
click at [246, 295] on button "A higiéniai zónáknak való megfelelés 🧼 (nincs nyitott termékek tárolása olyan t…" at bounding box center [247, 295] width 11 height 11
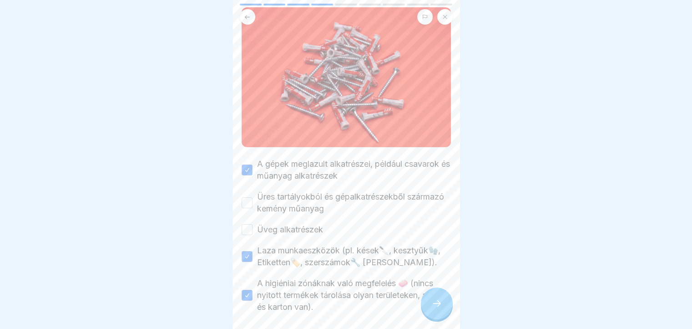
click at [248, 224] on button "Üveg alkatrészek" at bounding box center [247, 229] width 11 height 11
click at [437, 306] on icon at bounding box center [437, 303] width 11 height 11
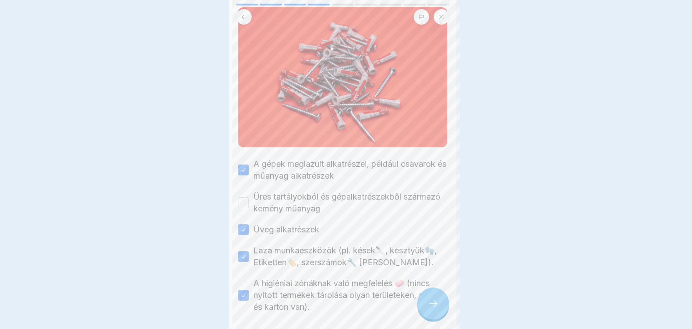
scroll to position [0, 0]
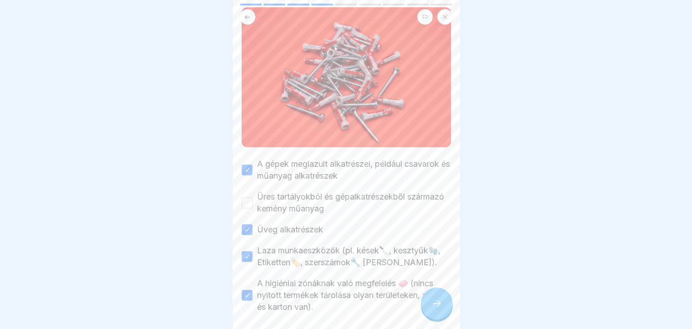
drag, startPoint x: 187, startPoint y: 178, endPoint x: 194, endPoint y: 209, distance: 30.9
click at [195, 206] on div at bounding box center [346, 164] width 692 height 329
click at [248, 199] on button "Üres tartályokból és gépalkatrészekből származó kemény műanyag" at bounding box center [247, 202] width 11 height 11
click at [440, 316] on div at bounding box center [437, 303] width 32 height 32
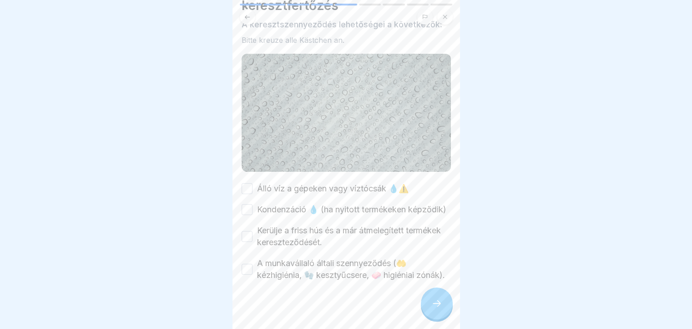
scroll to position [79, 0]
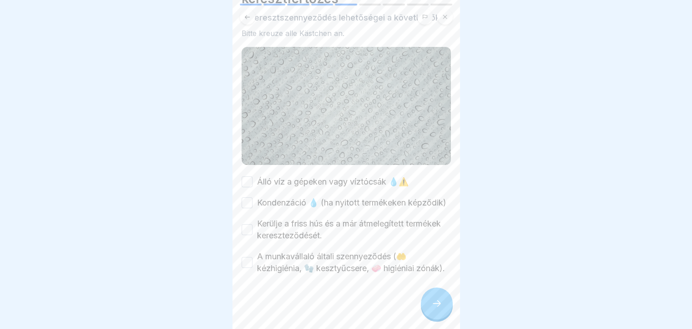
click at [250, 176] on button "Álló víz a gépeken vagy víztócsák 💧⚠️" at bounding box center [247, 181] width 11 height 11
click at [246, 197] on button "Kondenzáció 💧 (ha nyitott termékeken képződik)" at bounding box center [247, 202] width 11 height 11
click at [247, 218] on div "Kerülje a friss hús és a már átmelegített termékek kereszteződését." at bounding box center [346, 230] width 209 height 24
click at [250, 224] on button "Kerülje a friss hús és a már átmelegített termékek kereszteződését." at bounding box center [247, 229] width 11 height 11
click at [235, 238] on div "🦠💧 Mikrobiológiai keresztfertőzés A keresztszennyeződés lehetőségei a következő…" at bounding box center [347, 164] width 228 height 329
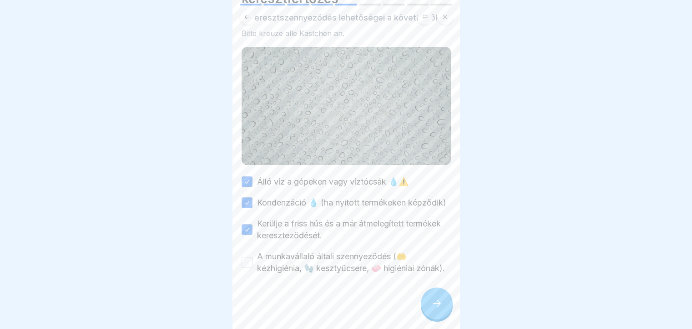
click at [248, 257] on button "A munkavállaló általi szennyeződés (🤲 kézhigiénia, 🧤 kesztyűcsere, 🧼 higiéniai …" at bounding box center [247, 262] width 11 height 11
drag, startPoint x: 243, startPoint y: 253, endPoint x: 239, endPoint y: 257, distance: 6.1
click at [241, 255] on div "🦠💧 Mikrobiológiai keresztfertőzés A keresztszennyeződés lehetőségei a következő…" at bounding box center [347, 164] width 228 height 329
click at [435, 310] on div at bounding box center [437, 303] width 32 height 32
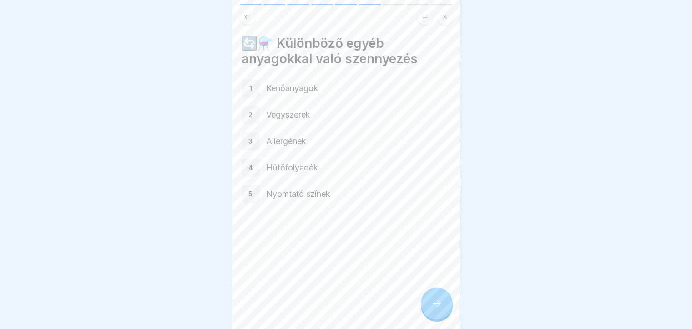
click at [248, 83] on div "1" at bounding box center [251, 88] width 18 height 18
click at [445, 308] on div at bounding box center [437, 303] width 32 height 32
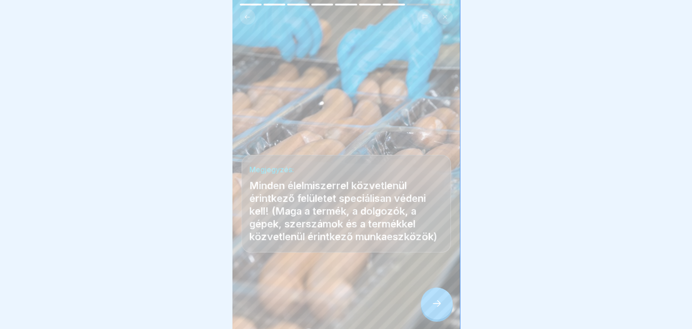
click at [443, 306] on div at bounding box center [437, 303] width 32 height 32
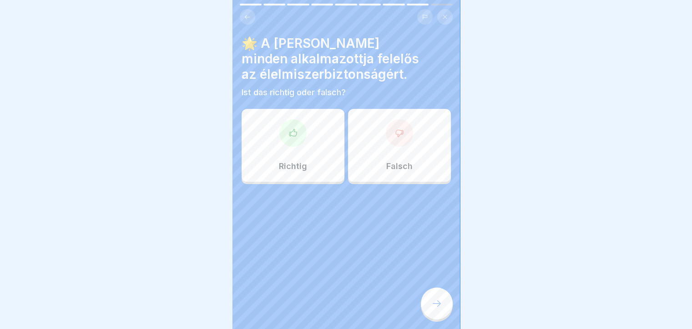
click at [285, 151] on div "Richtig" at bounding box center [293, 145] width 103 height 73
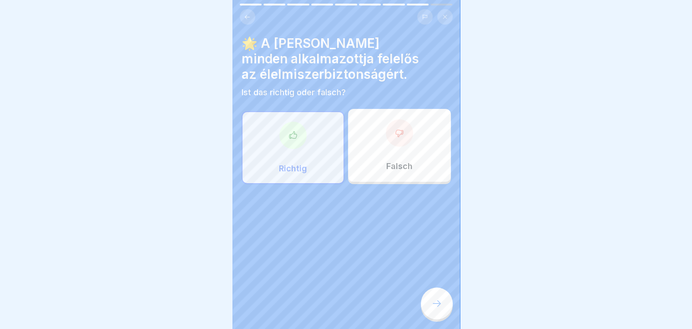
click at [432, 305] on icon at bounding box center [437, 303] width 11 height 11
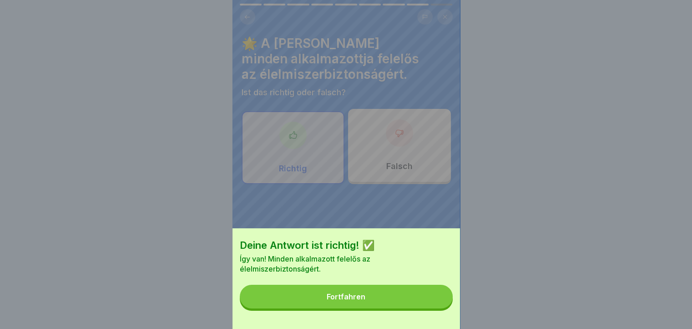
click at [399, 296] on button "Fortfahren" at bounding box center [346, 297] width 213 height 24
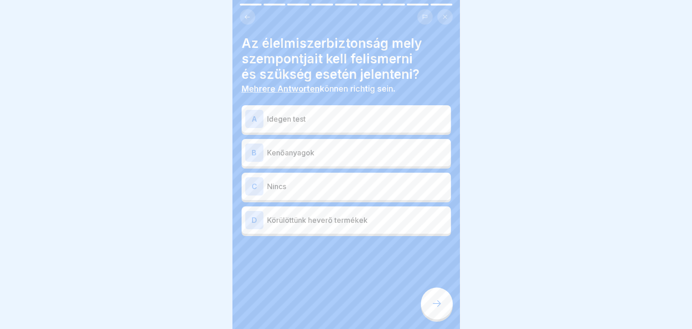
click at [248, 110] on div "A" at bounding box center [254, 119] width 18 height 18
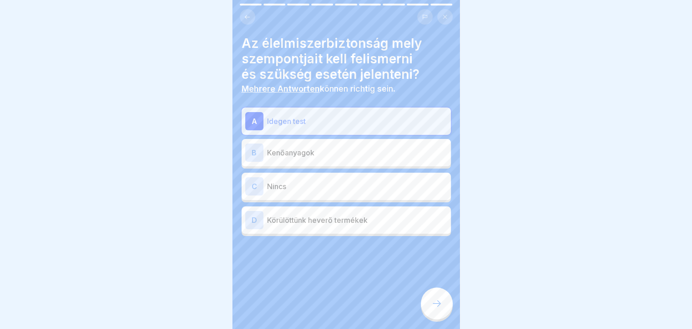
click at [244, 158] on div "B Kenőanyagok" at bounding box center [346, 152] width 209 height 27
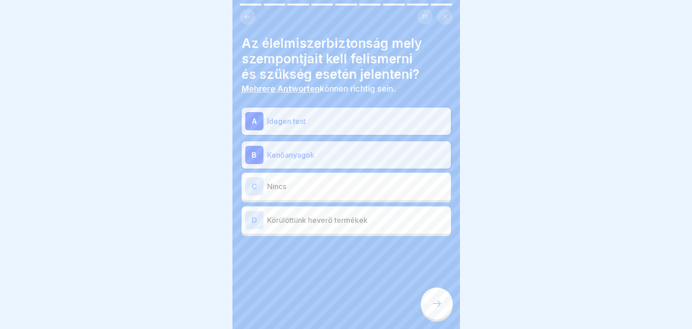
click at [382, 214] on p "Körülöttünk heverő termékek" at bounding box center [357, 219] width 180 height 11
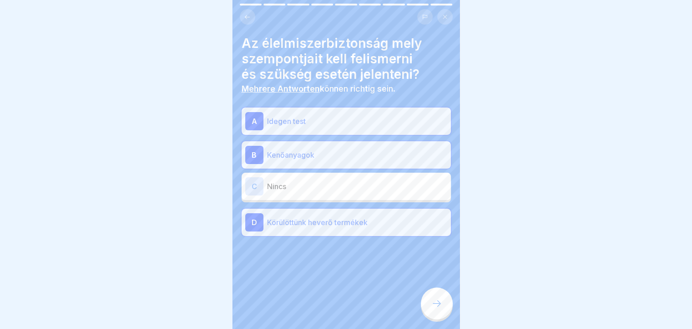
click at [441, 309] on div at bounding box center [437, 303] width 32 height 32
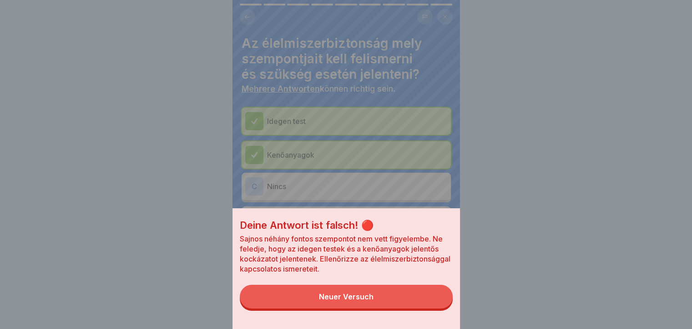
click at [399, 301] on button "Neuer Versuch" at bounding box center [346, 297] width 213 height 24
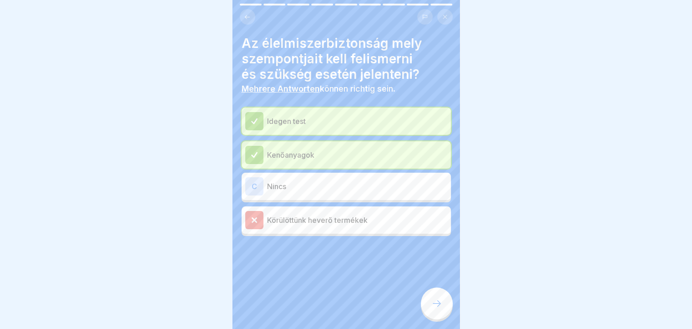
click at [252, 217] on div at bounding box center [254, 220] width 18 height 18
click at [259, 214] on div at bounding box center [254, 220] width 18 height 18
click at [255, 218] on icon at bounding box center [254, 220] width 4 height 4
click at [251, 216] on icon at bounding box center [254, 220] width 8 height 8
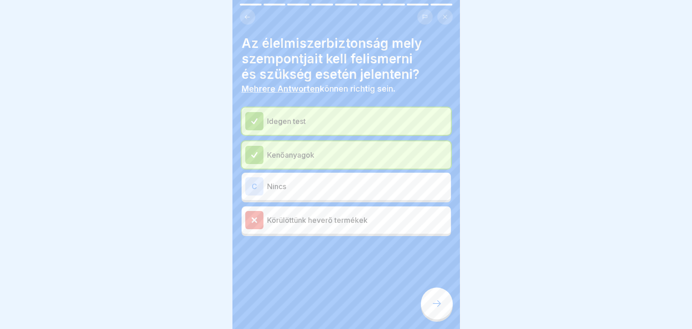
click at [251, 216] on icon at bounding box center [254, 220] width 8 height 8
click at [248, 219] on div at bounding box center [254, 220] width 18 height 18
click at [244, 14] on icon at bounding box center [247, 17] width 7 height 7
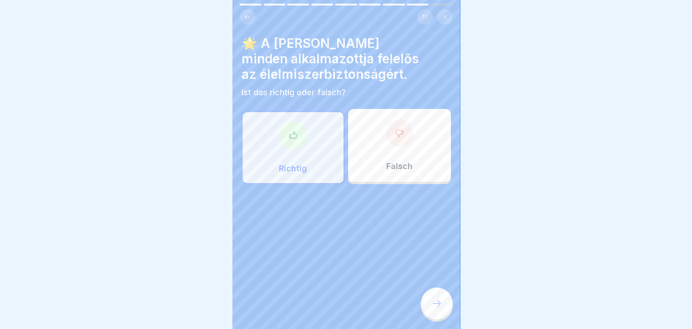
click at [302, 163] on p "Richtig" at bounding box center [293, 168] width 28 height 10
click at [436, 310] on div at bounding box center [437, 303] width 32 height 32
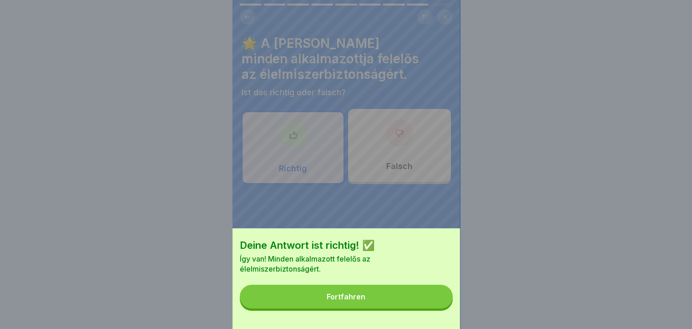
click at [364, 300] on div "Fortfahren" at bounding box center [346, 296] width 39 height 8
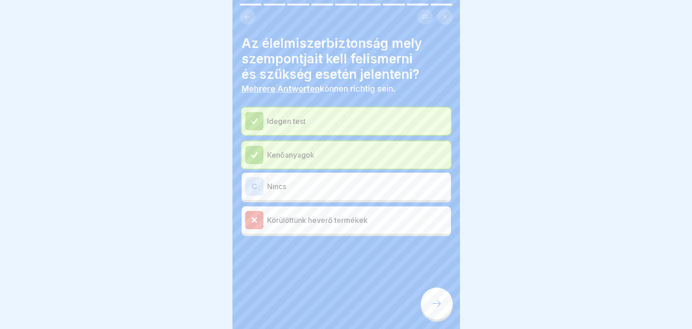
click at [259, 219] on div at bounding box center [254, 220] width 18 height 18
click at [249, 214] on div at bounding box center [254, 220] width 18 height 18
click at [252, 216] on icon at bounding box center [254, 220] width 8 height 8
click at [250, 179] on div "C" at bounding box center [254, 186] width 18 height 18
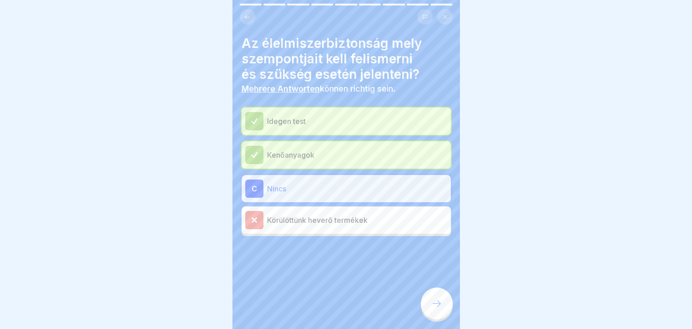
click at [246, 186] on div "C Nincs" at bounding box center [346, 188] width 209 height 27
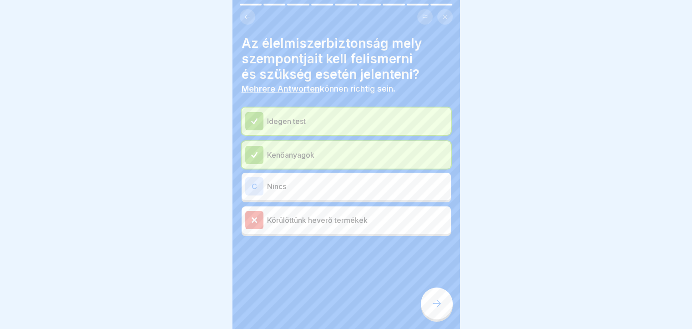
click at [255, 217] on div at bounding box center [254, 220] width 18 height 18
click at [446, 308] on div at bounding box center [437, 303] width 32 height 32
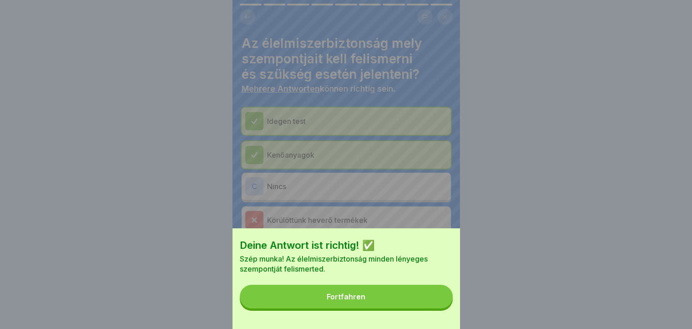
drag, startPoint x: 401, startPoint y: 301, endPoint x: 398, endPoint y: 305, distance: 4.8
click at [400, 305] on button "Fortfahren" at bounding box center [346, 297] width 213 height 24
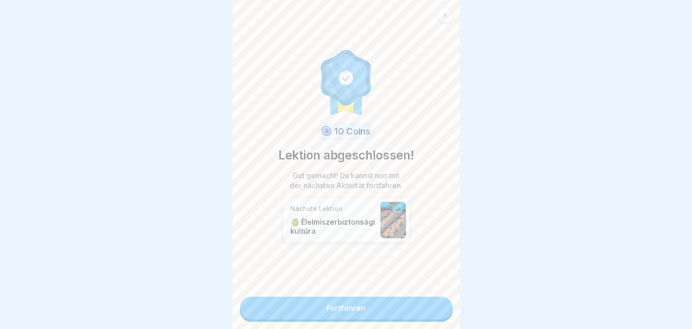
click at [297, 301] on link "Fortfahren" at bounding box center [346, 307] width 213 height 23
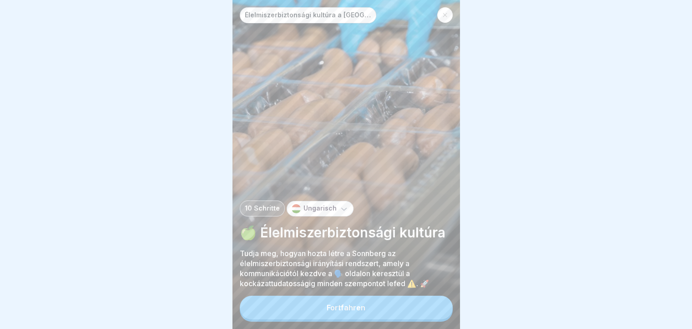
click at [311, 314] on button "Fortfahren" at bounding box center [346, 307] width 213 height 24
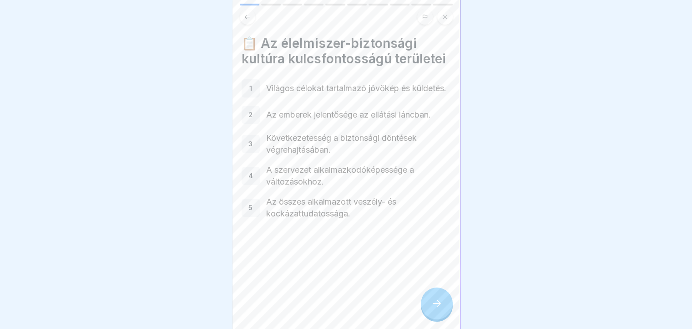
click at [416, 328] on html "Élelmiszerbiztonsági kultúra a Sonnbergnél 10 Schritte Ungarisch 🍏 Élelmiszerbi…" at bounding box center [346, 164] width 692 height 329
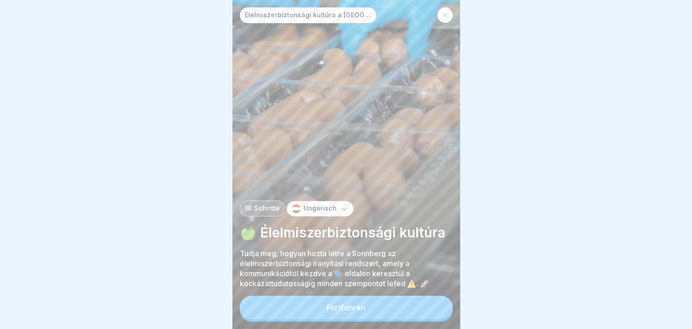
click at [351, 319] on button "Fortfahren" at bounding box center [346, 307] width 213 height 24
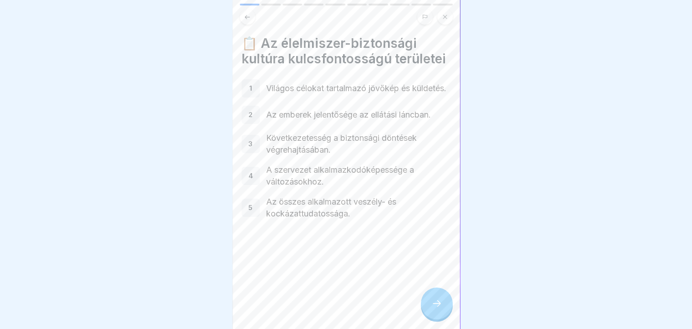
click at [431, 317] on div at bounding box center [437, 303] width 32 height 32
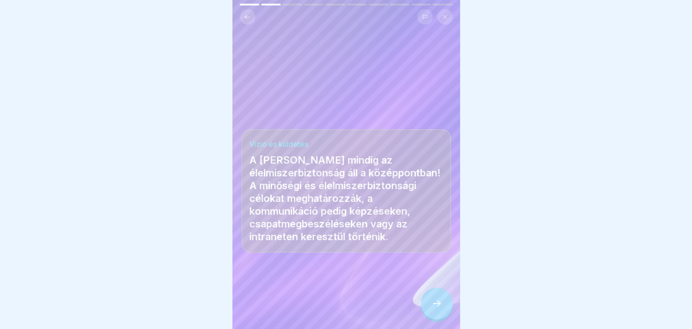
click at [438, 316] on div at bounding box center [437, 303] width 32 height 32
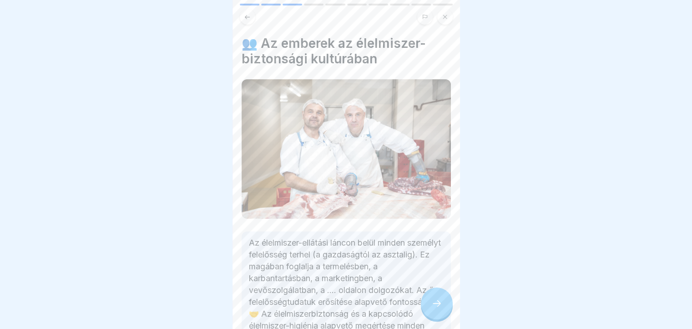
click at [437, 315] on div at bounding box center [437, 303] width 32 height 32
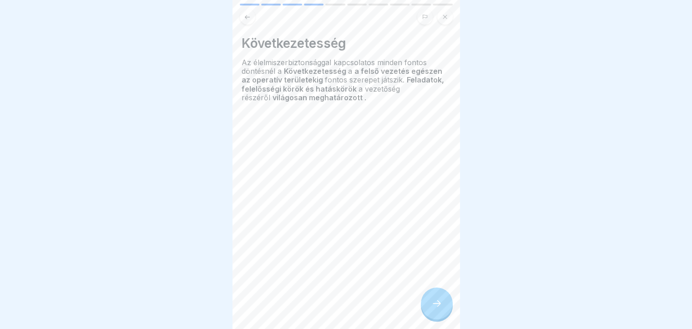
click at [439, 309] on icon at bounding box center [437, 303] width 11 height 11
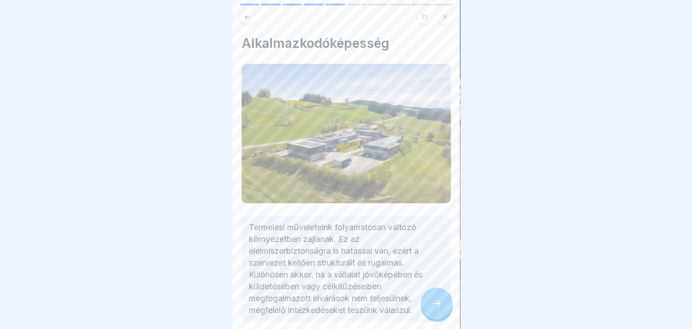
click at [438, 309] on icon at bounding box center [437, 303] width 11 height 11
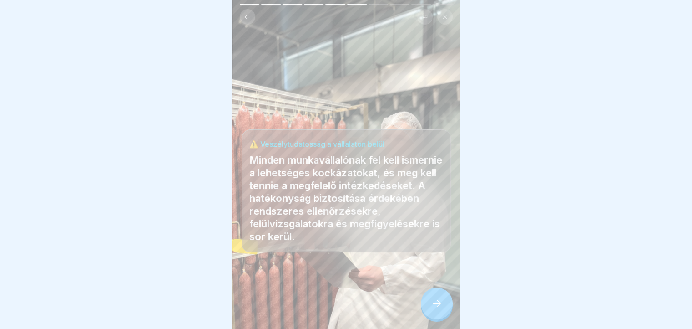
click at [438, 309] on icon at bounding box center [437, 303] width 11 height 11
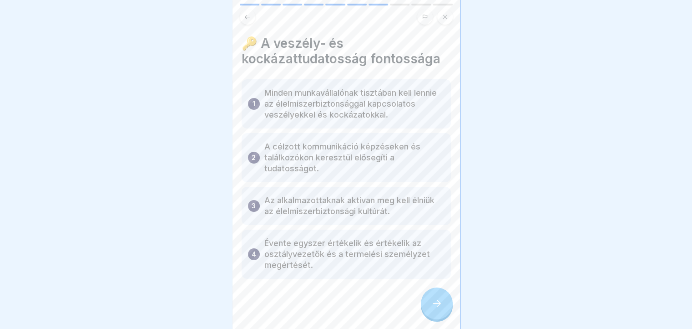
click at [308, 116] on p "Minden munkavállalónak tisztában kell lennie az élelmiszerbiztonsággal kapcsola…" at bounding box center [355, 103] width 180 height 33
click at [442, 319] on div at bounding box center [437, 303] width 32 height 32
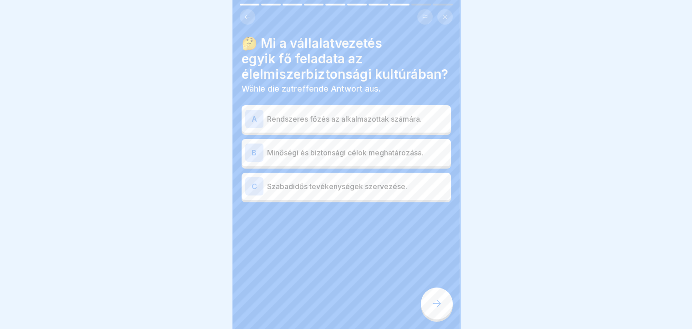
click at [257, 153] on div "B" at bounding box center [254, 152] width 18 height 18
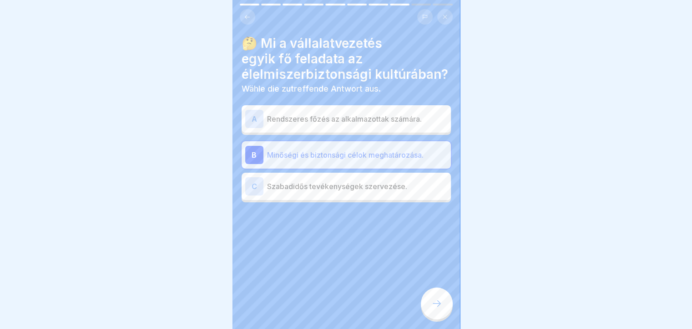
click at [254, 192] on div "C" at bounding box center [254, 186] width 18 height 18
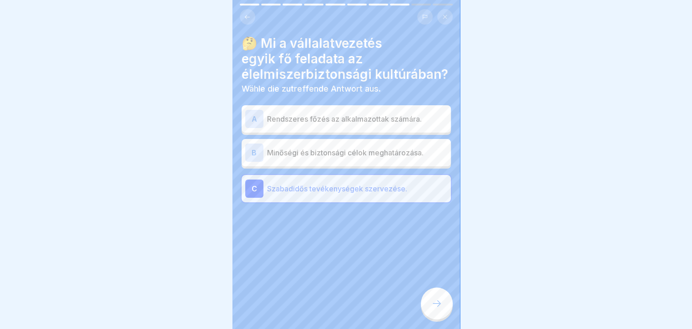
click at [256, 155] on div "B" at bounding box center [254, 152] width 18 height 18
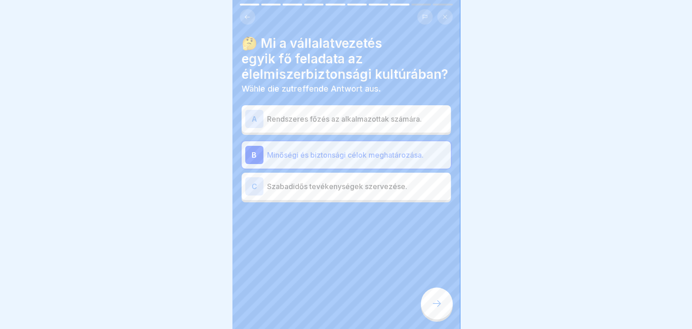
click at [437, 315] on div at bounding box center [437, 303] width 32 height 32
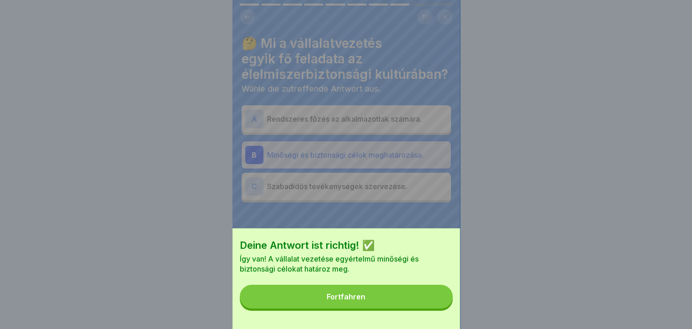
click at [373, 305] on button "Fortfahren" at bounding box center [346, 297] width 213 height 24
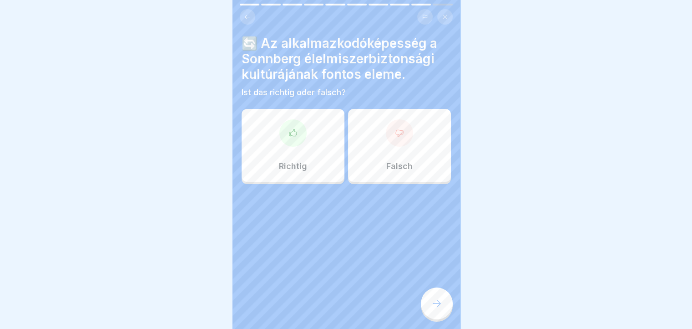
click at [300, 153] on div "Richtig" at bounding box center [293, 145] width 103 height 73
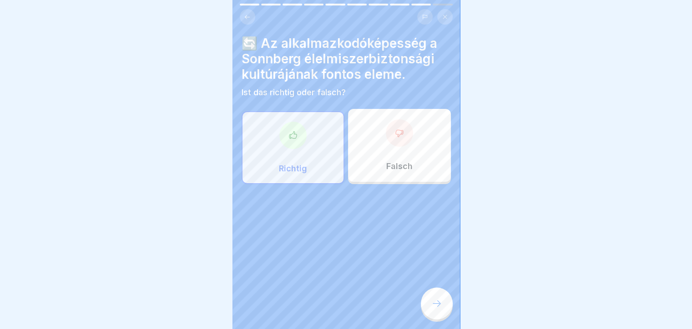
click at [446, 318] on div at bounding box center [437, 303] width 32 height 32
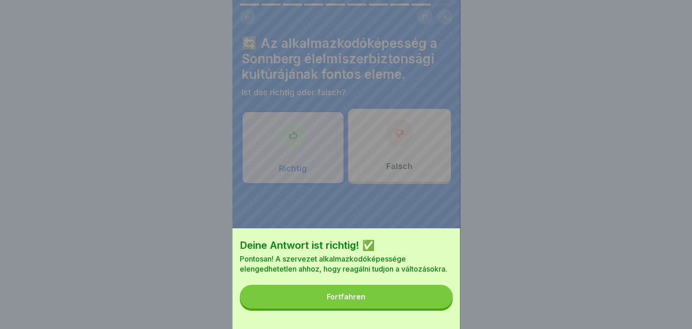
click at [322, 308] on button "Fortfahren" at bounding box center [346, 297] width 213 height 24
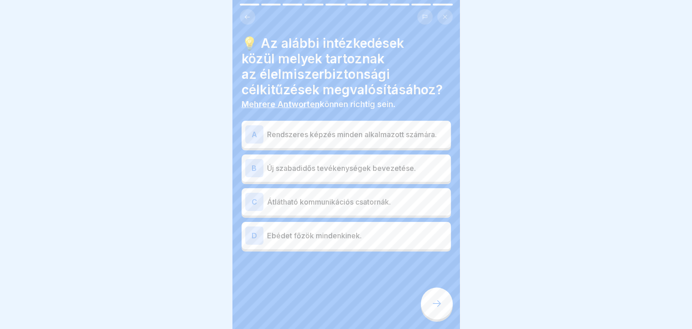
click at [253, 134] on div "A" at bounding box center [254, 134] width 18 height 18
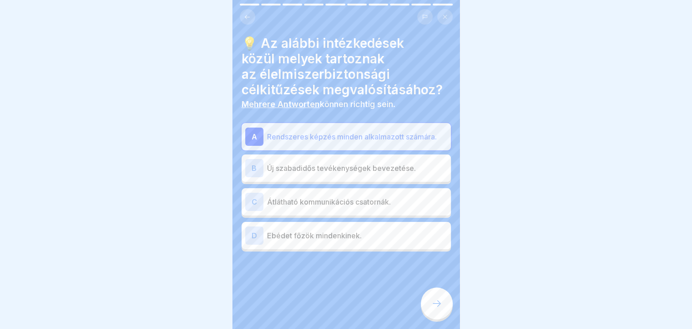
click at [254, 204] on div "C" at bounding box center [254, 202] width 18 height 18
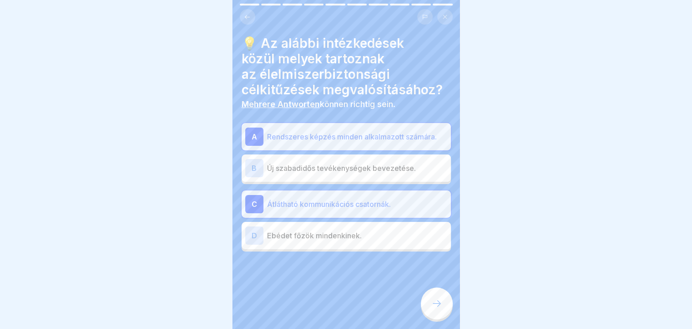
click at [443, 315] on div at bounding box center [437, 303] width 32 height 32
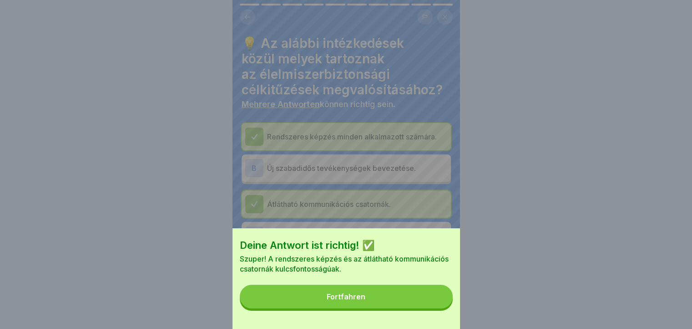
click at [414, 308] on button "Fortfahren" at bounding box center [346, 297] width 213 height 24
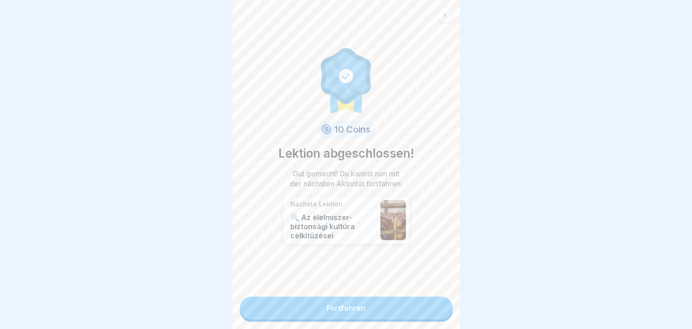
click at [331, 306] on link "Fortfahren" at bounding box center [346, 307] width 213 height 23
click at [332, 308] on link "Fortfahren" at bounding box center [346, 307] width 213 height 23
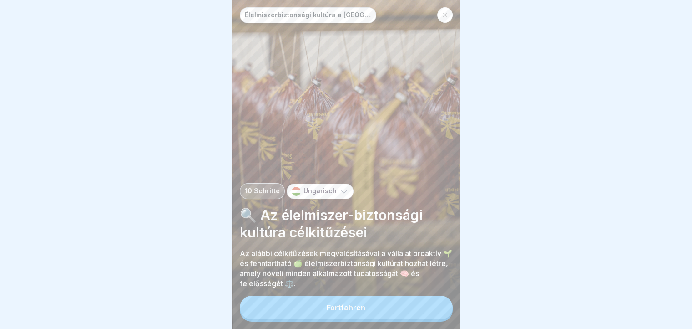
click at [336, 311] on div "Fortfahren" at bounding box center [346, 307] width 39 height 8
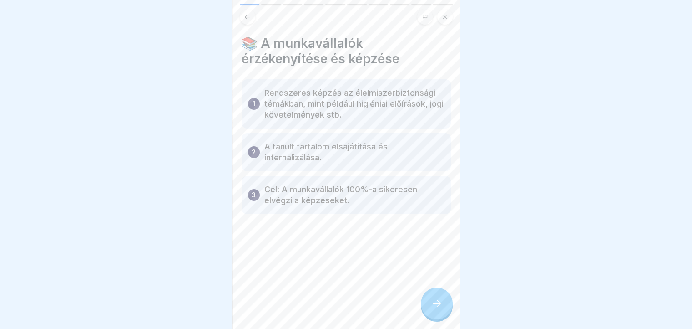
click at [443, 319] on div at bounding box center [437, 303] width 32 height 32
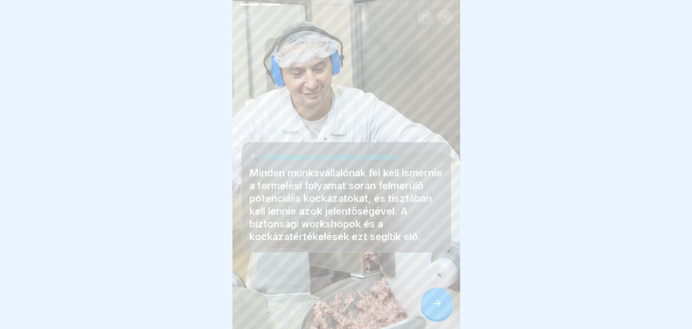
click at [442, 319] on div at bounding box center [437, 303] width 32 height 32
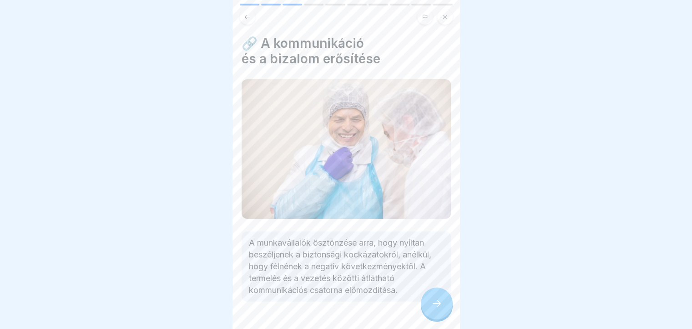
click at [443, 319] on div at bounding box center [437, 303] width 32 height 32
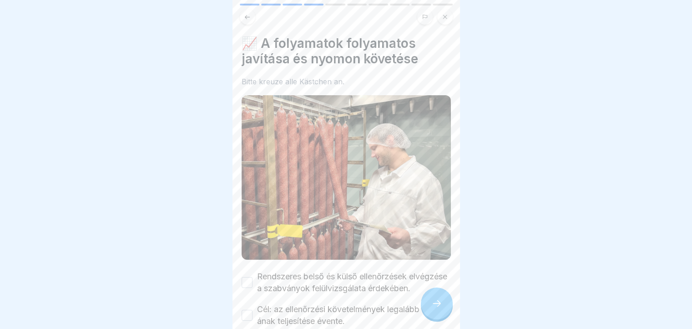
click at [442, 319] on div at bounding box center [437, 303] width 32 height 32
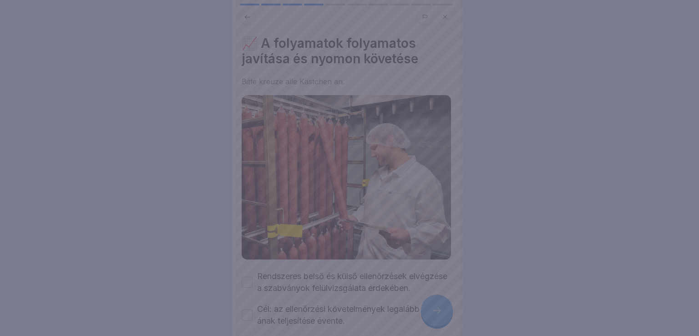
click at [439, 315] on div at bounding box center [349, 168] width 699 height 336
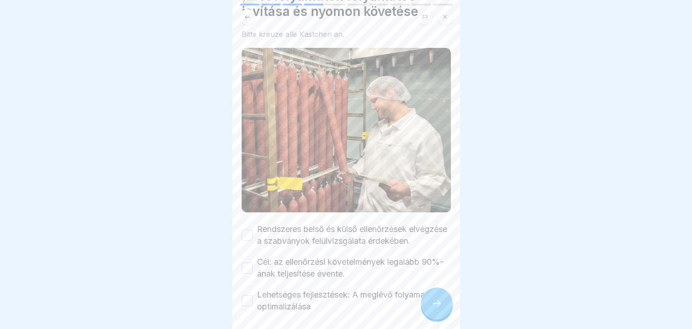
scroll to position [92, 0]
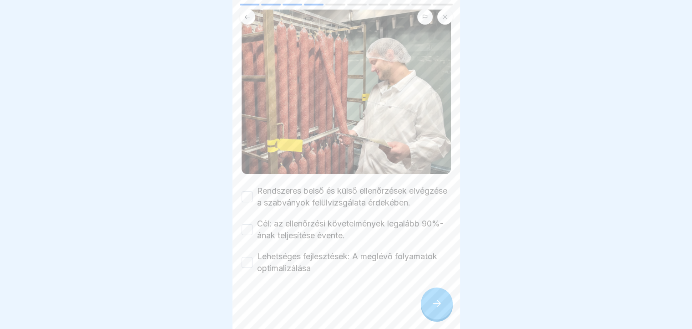
click at [246, 191] on button "Rendszeres belső és külső ellenőrzések elvégzése a szabványok felülvizsgálata é…" at bounding box center [247, 196] width 11 height 11
click at [247, 224] on button "Cél: az ellenőrzési követelmények legalább 90%-ának teljesítése évente." at bounding box center [247, 229] width 11 height 11
click at [247, 259] on button "Lehetséges fejlesztések: A meglévő folyamatok optimalizálása" at bounding box center [247, 262] width 11 height 11
click at [434, 307] on icon at bounding box center [437, 303] width 11 height 11
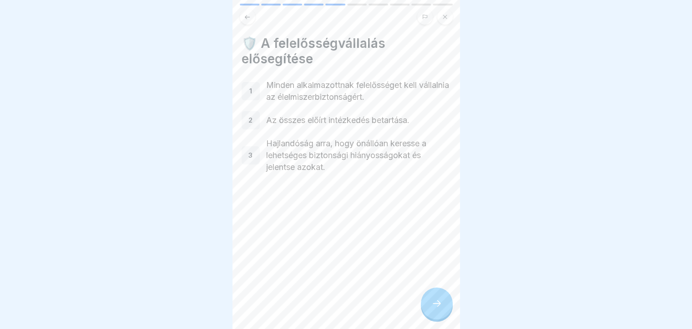
click at [438, 315] on div at bounding box center [437, 303] width 32 height 32
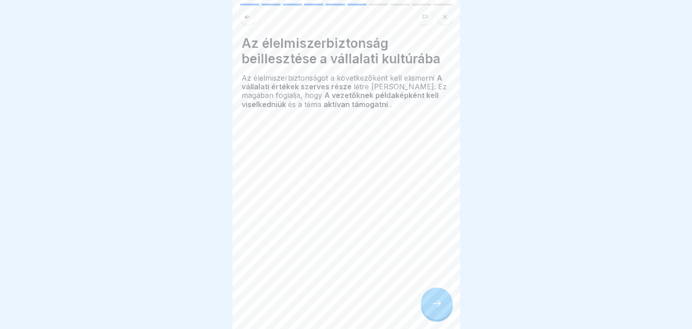
click at [437, 315] on div at bounding box center [437, 303] width 32 height 32
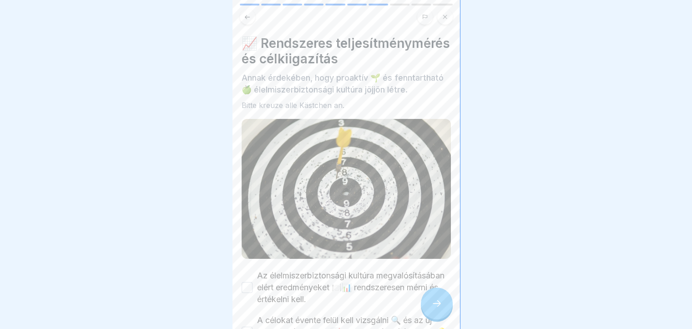
click at [439, 315] on div at bounding box center [437, 303] width 32 height 32
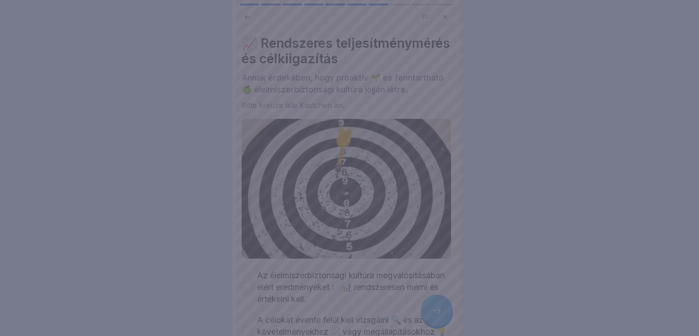
click at [439, 315] on div at bounding box center [349, 168] width 699 height 336
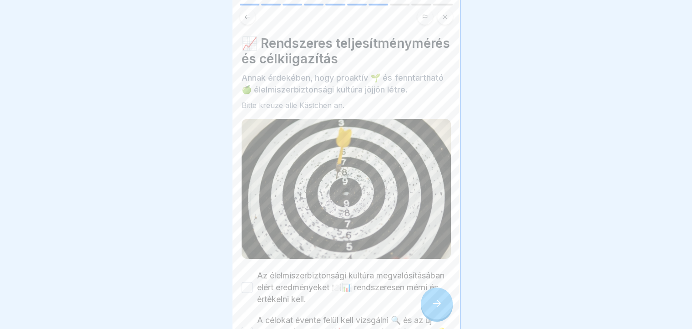
scroll to position [91, 0]
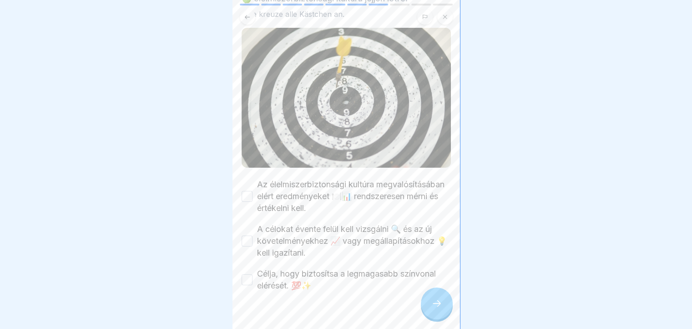
click at [242, 202] on button "Az élelmiszerbiztonsági kultúra megvalósításában elért eredményeket 🍽️📊 rendsze…" at bounding box center [247, 196] width 11 height 11
click at [244, 259] on div "A célokat évente felül kell vizsgálni 🔍 és az új követelményekhez 📈 vagy megáll…" at bounding box center [346, 241] width 209 height 36
click at [245, 246] on button "A célokat évente felül kell vizsgálni 🔍 és az új követelményekhez 📈 vagy megáll…" at bounding box center [247, 240] width 11 height 11
click at [246, 285] on button "Célja, hogy biztosítsa a legmagasabb színvonal elérését. 💯✨" at bounding box center [247, 279] width 11 height 11
click at [446, 308] on div at bounding box center [437, 303] width 32 height 32
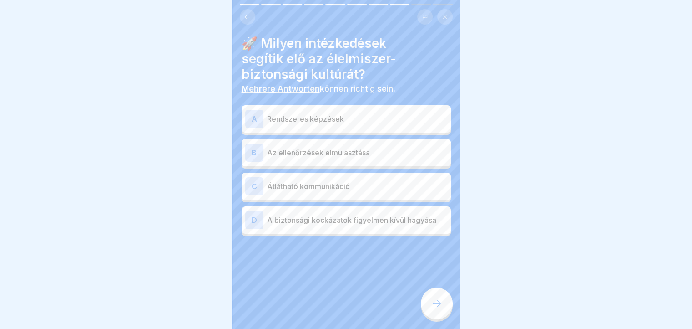
click at [443, 314] on div at bounding box center [437, 303] width 32 height 32
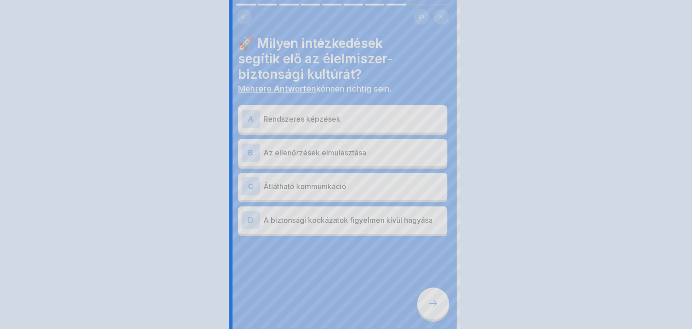
scroll to position [0, 0]
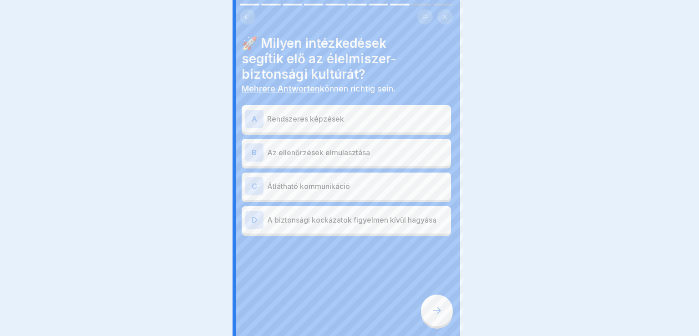
click at [443, 313] on div at bounding box center [349, 168] width 699 height 336
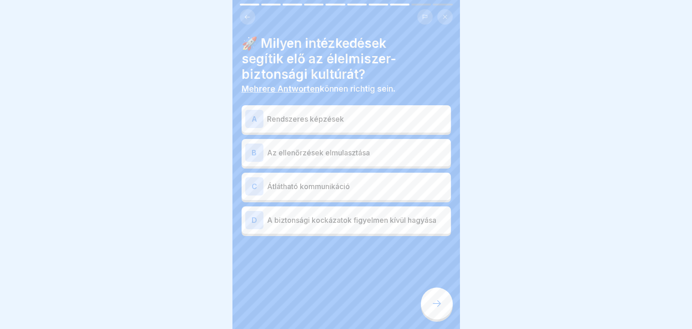
click at [251, 118] on div "A" at bounding box center [254, 119] width 18 height 18
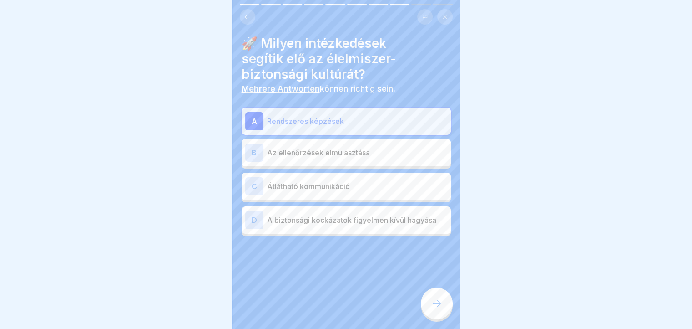
click at [254, 188] on div "C" at bounding box center [254, 186] width 18 height 18
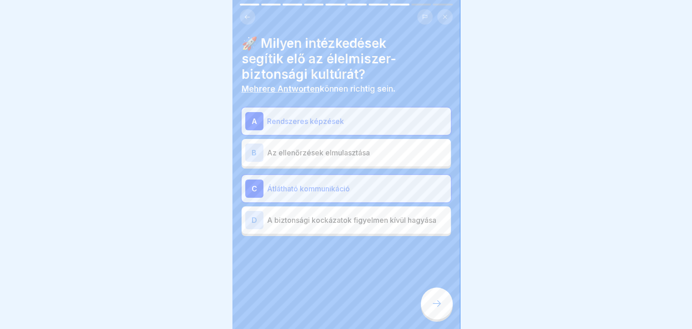
click at [435, 309] on icon at bounding box center [437, 303] width 11 height 11
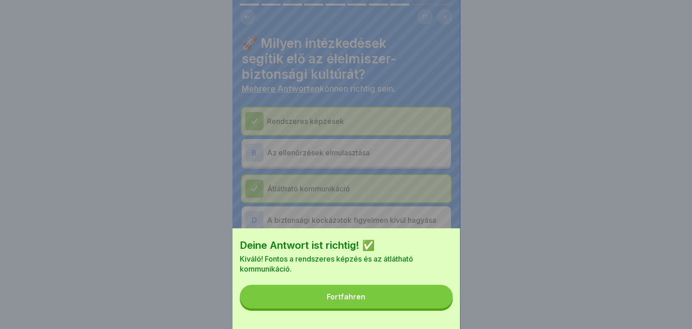
click at [405, 303] on button "Fortfahren" at bounding box center [346, 297] width 213 height 24
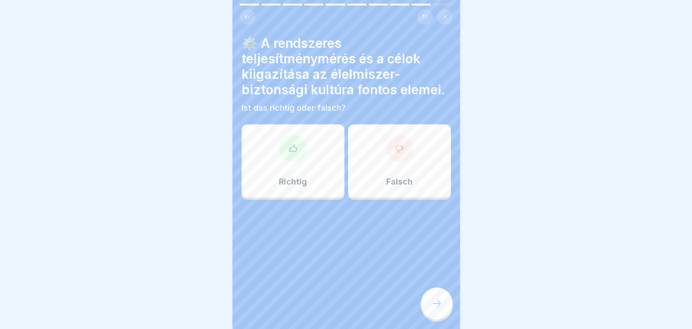
click at [306, 167] on div "Richtig" at bounding box center [293, 160] width 103 height 73
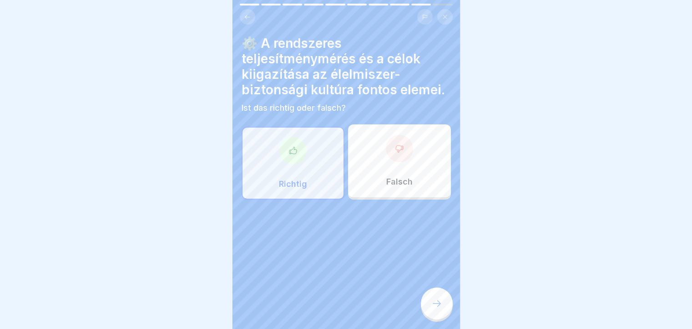
click at [444, 314] on div at bounding box center [437, 303] width 32 height 32
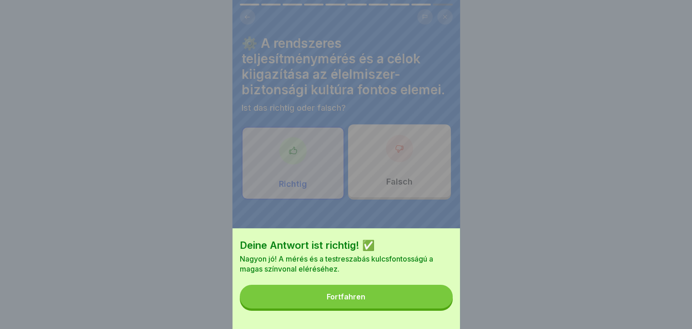
click at [399, 307] on button "Fortfahren" at bounding box center [346, 297] width 213 height 24
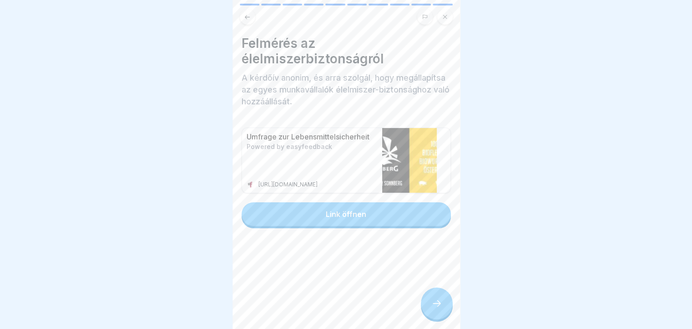
click at [357, 216] on div "Link öffnen" at bounding box center [346, 214] width 41 height 8
click at [304, 218] on button "Link öffnen" at bounding box center [346, 214] width 209 height 24
click at [444, 319] on div at bounding box center [437, 303] width 32 height 32
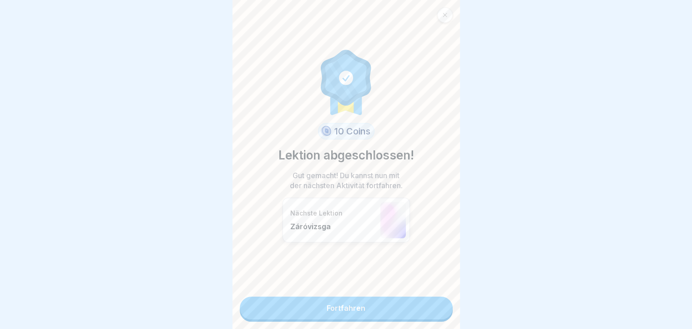
click at [392, 310] on link "Fortfahren" at bounding box center [346, 307] width 213 height 23
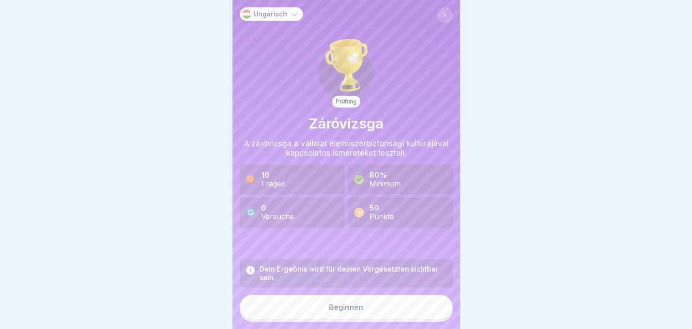
scroll to position [7, 0]
drag, startPoint x: 384, startPoint y: 310, endPoint x: 374, endPoint y: 310, distance: 10.5
click at [384, 310] on button "Beginnen" at bounding box center [346, 307] width 213 height 25
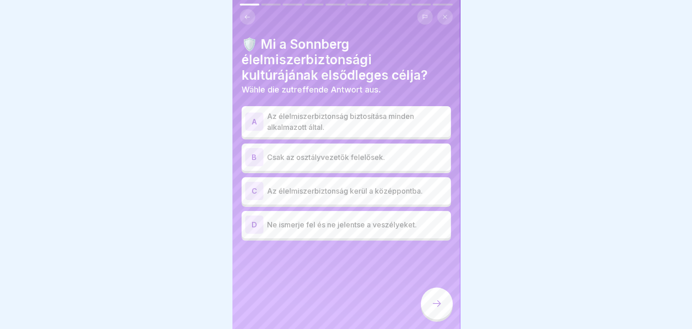
click at [252, 112] on div "A" at bounding box center [254, 121] width 18 height 18
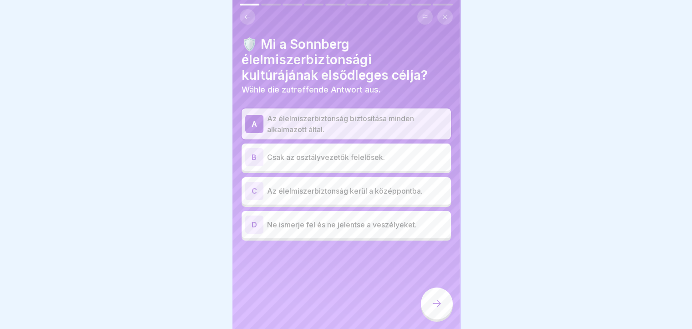
click at [448, 302] on div at bounding box center [437, 303] width 32 height 32
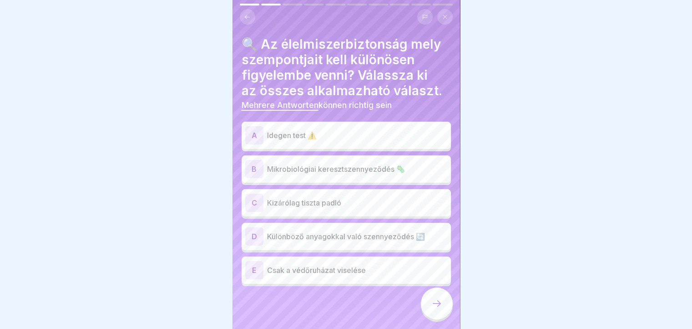
click at [253, 128] on div "A" at bounding box center [254, 135] width 18 height 18
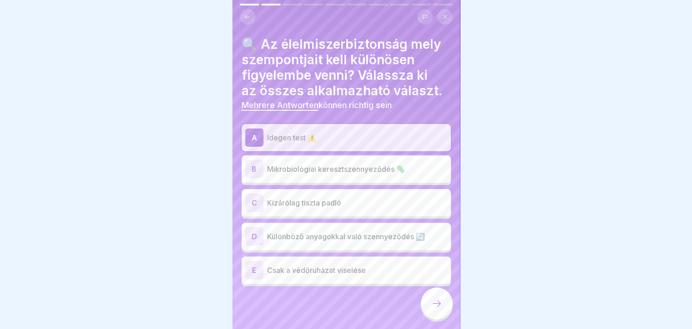
click at [255, 168] on div "B" at bounding box center [254, 169] width 18 height 18
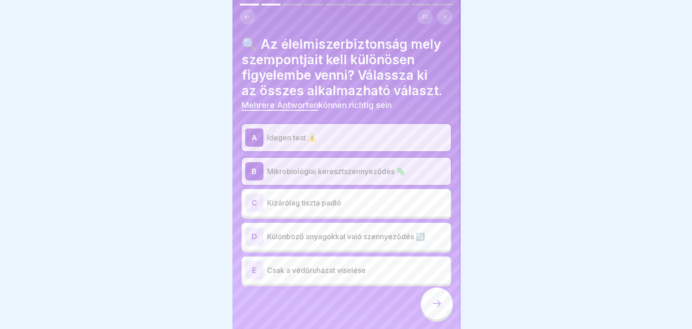
click at [254, 234] on div "D" at bounding box center [254, 236] width 18 height 18
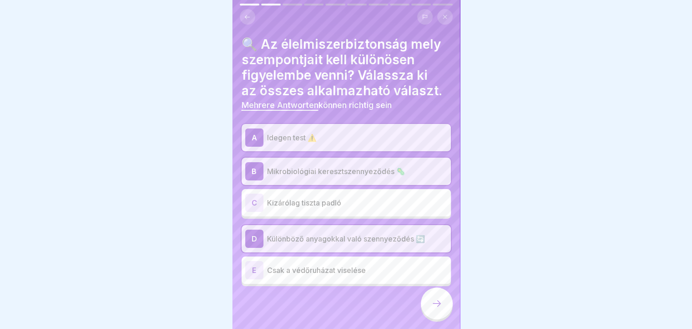
click at [253, 197] on div "C" at bounding box center [254, 202] width 18 height 18
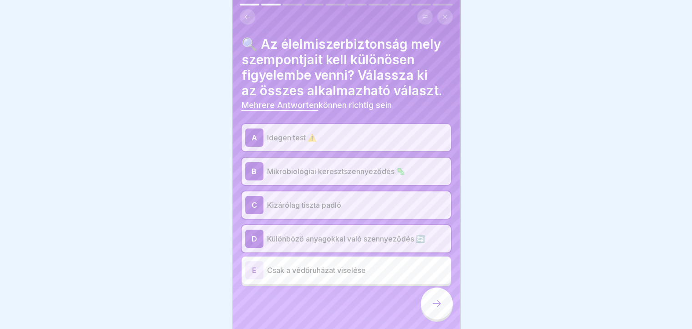
click at [444, 312] on div at bounding box center [437, 303] width 32 height 32
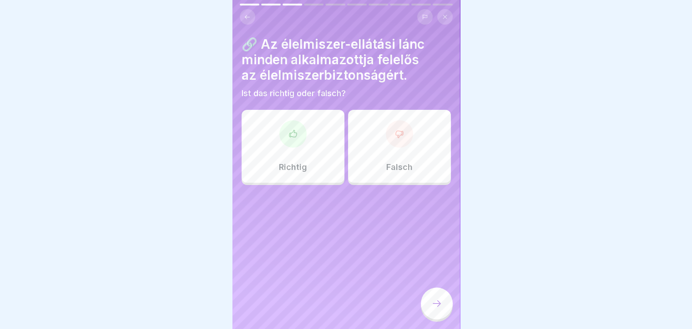
click at [275, 143] on div "Richtig" at bounding box center [293, 146] width 103 height 73
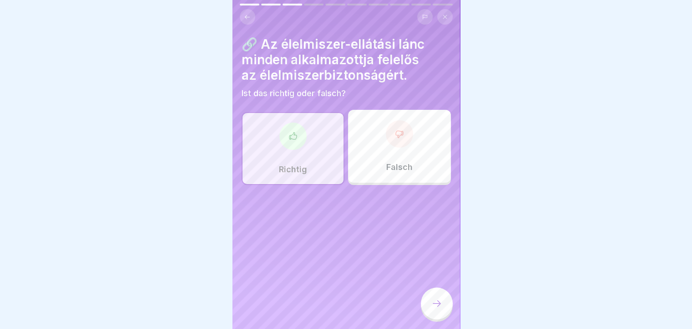
click at [449, 308] on div at bounding box center [437, 303] width 32 height 32
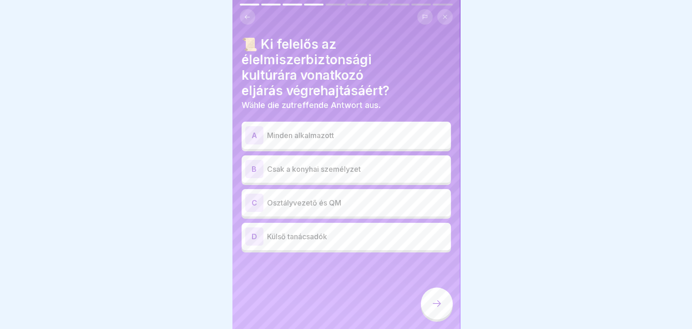
click at [249, 130] on div "A" at bounding box center [254, 135] width 18 height 18
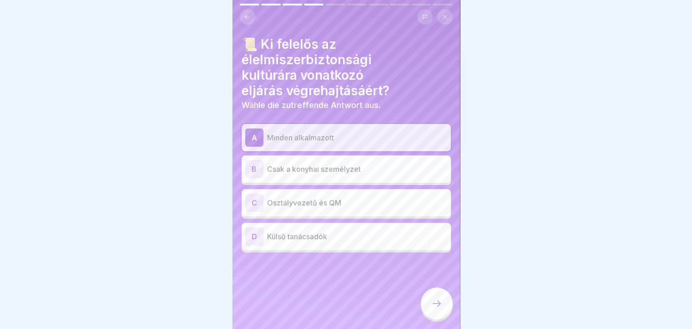
click at [440, 302] on icon at bounding box center [437, 303] width 11 height 11
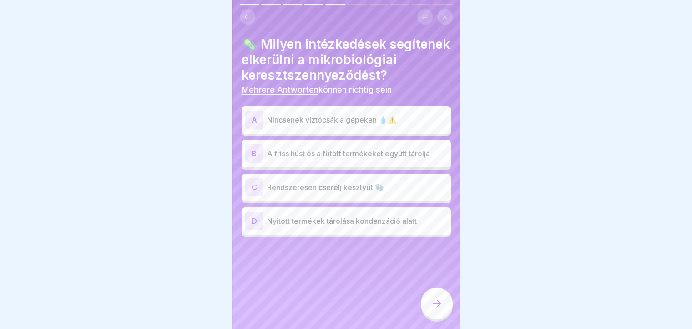
scroll to position [0, 0]
click at [253, 133] on div "A Nincsenek víztócsák a gépeken 💧⚠️" at bounding box center [346, 119] width 209 height 27
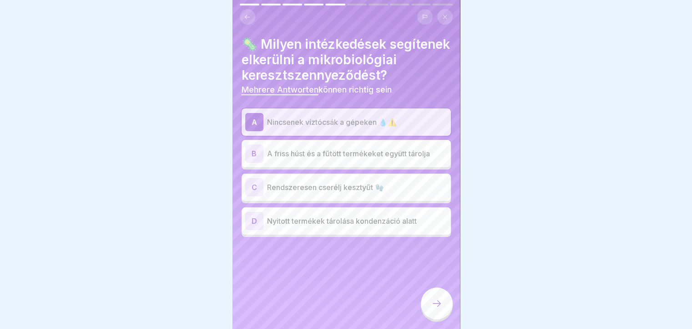
click at [254, 196] on div "C" at bounding box center [254, 187] width 18 height 18
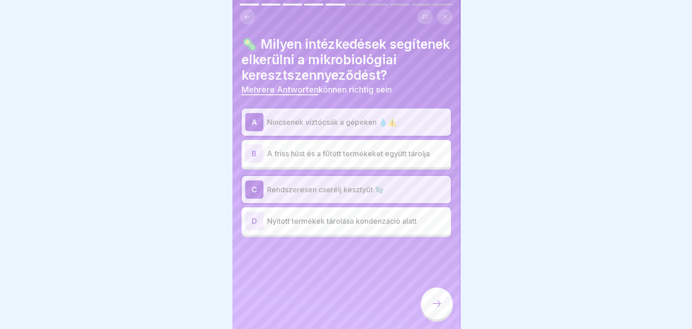
click at [259, 230] on div "D" at bounding box center [254, 221] width 18 height 18
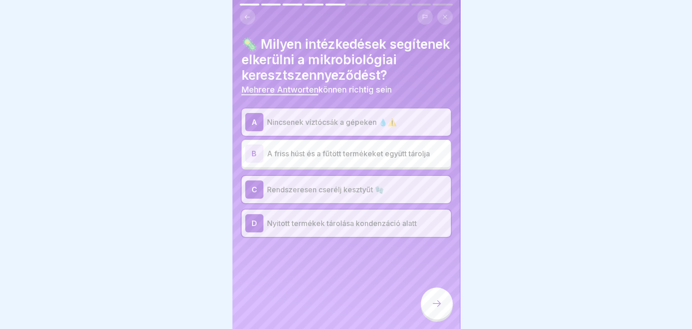
click at [439, 309] on icon at bounding box center [437, 303] width 11 height 11
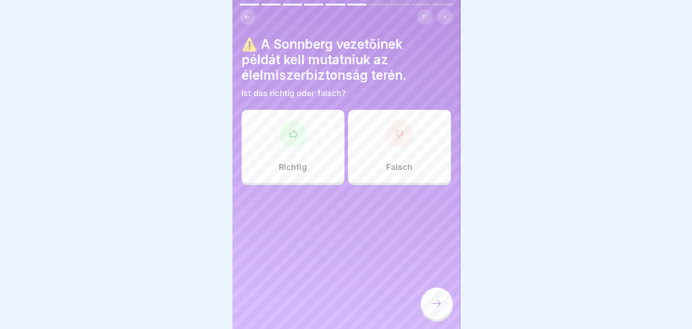
scroll to position [7, 0]
click at [287, 162] on p "Richtig" at bounding box center [293, 167] width 28 height 10
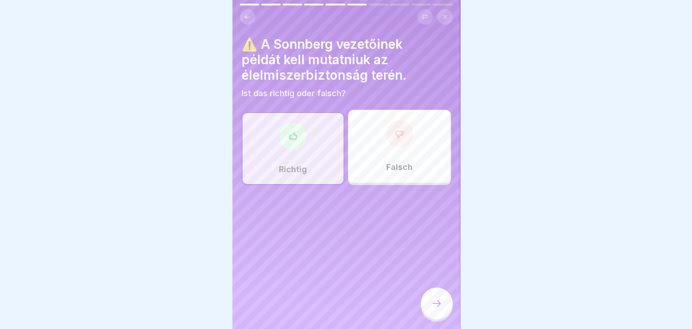
click at [440, 308] on icon at bounding box center [437, 303] width 11 height 11
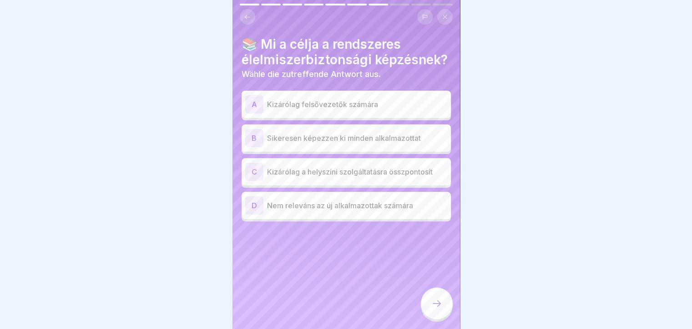
click at [255, 147] on div "B" at bounding box center [254, 138] width 18 height 18
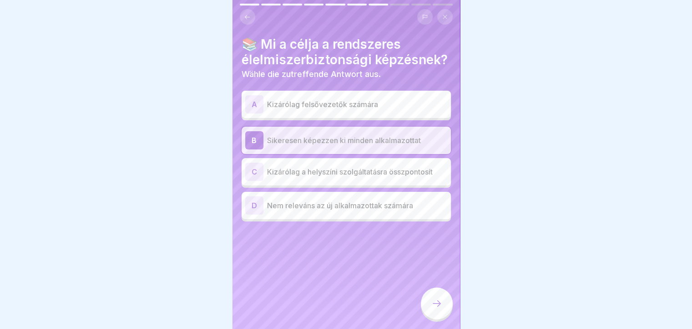
click at [438, 311] on div at bounding box center [437, 303] width 32 height 32
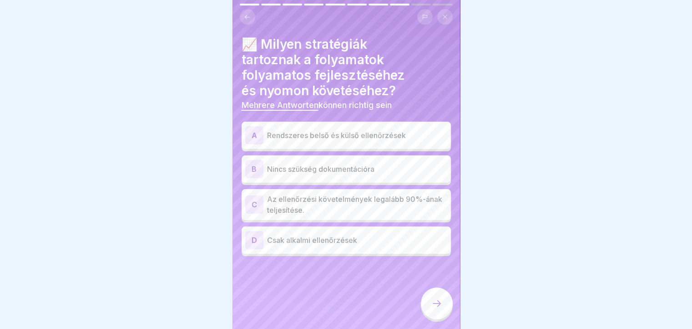
click at [253, 128] on div "A" at bounding box center [254, 135] width 18 height 18
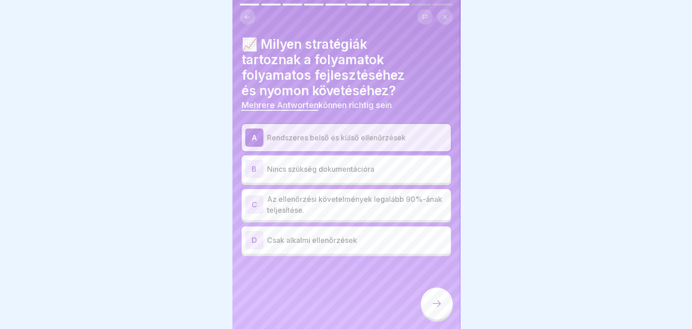
click at [253, 195] on div "C" at bounding box center [254, 204] width 18 height 18
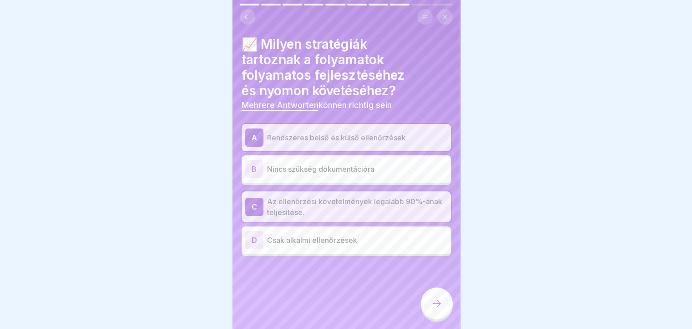
click at [437, 300] on icon at bounding box center [437, 303] width 11 height 11
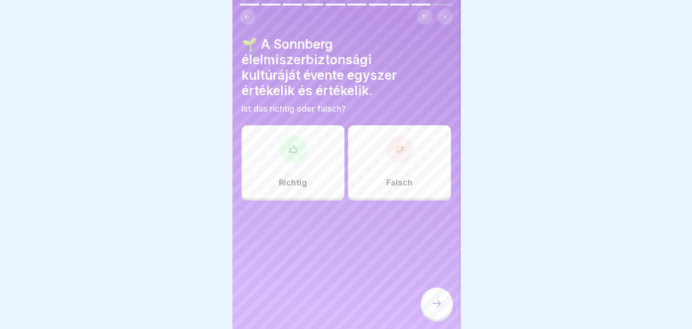
click at [301, 166] on div "Richtig" at bounding box center [293, 161] width 103 height 73
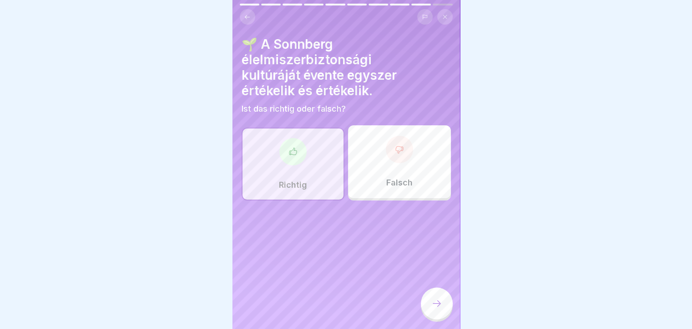
click at [439, 311] on div at bounding box center [437, 303] width 32 height 32
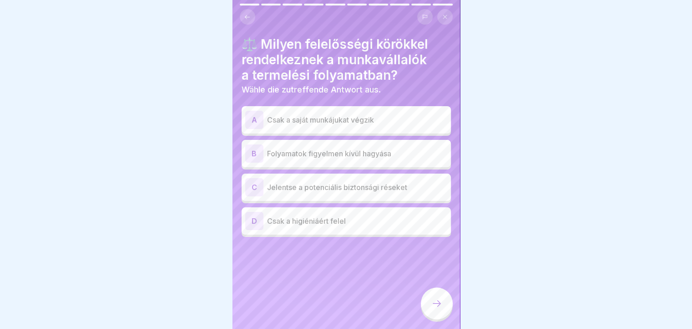
click at [259, 178] on div "C" at bounding box center [254, 187] width 18 height 18
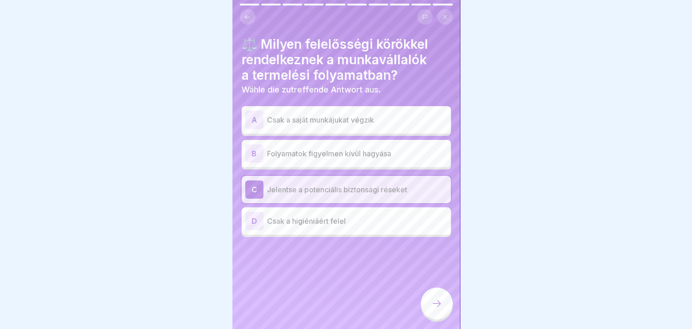
click at [443, 313] on div at bounding box center [437, 303] width 32 height 32
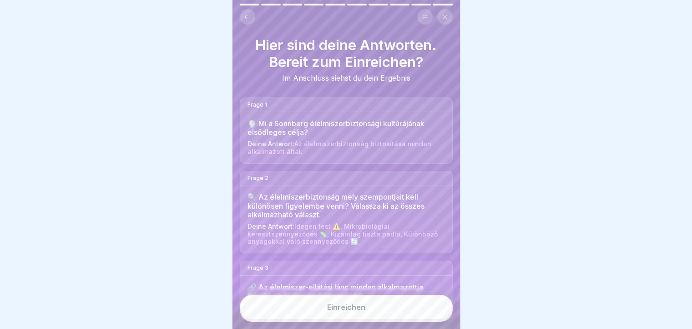
click at [419, 313] on button "Einreichen" at bounding box center [346, 307] width 213 height 25
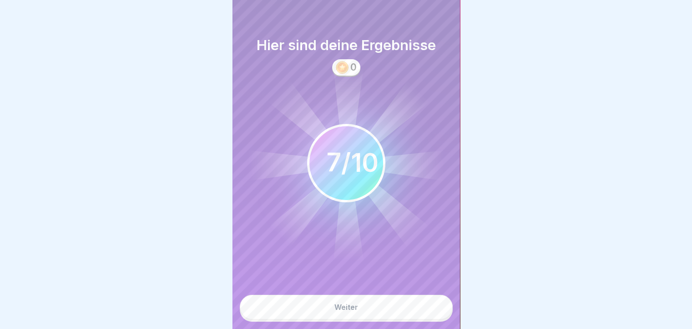
drag, startPoint x: 361, startPoint y: 316, endPoint x: 402, endPoint y: 320, distance: 41.1
click at [406, 328] on html "Ungarisch Prüfung Záróvizsga A záróvizsga a vállalat élelmiszerbiztonsági kultú…" at bounding box center [346, 164] width 692 height 329
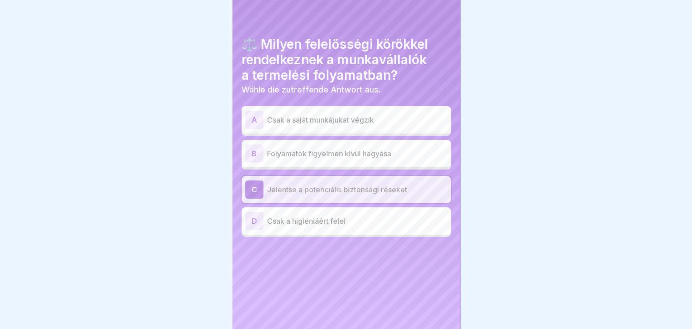
click at [256, 214] on div "D" at bounding box center [254, 221] width 18 height 18
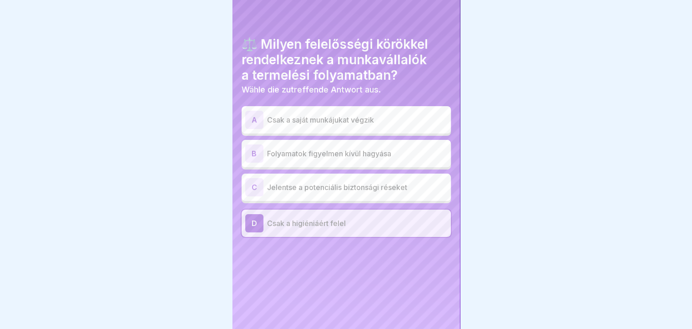
click at [252, 185] on div "C" at bounding box center [254, 187] width 18 height 18
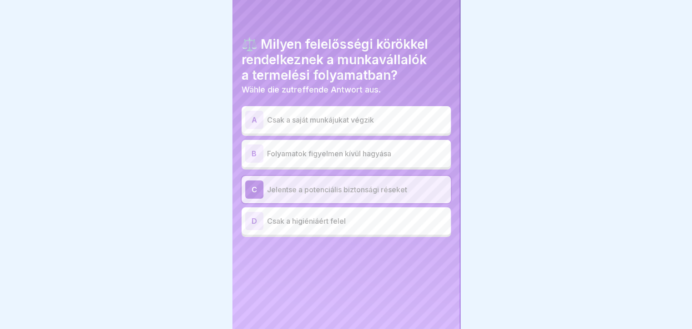
click at [151, 82] on div at bounding box center [346, 164] width 692 height 329
click at [405, 184] on p "Jelentse a potenciális biztonsági réseket" at bounding box center [357, 189] width 180 height 11
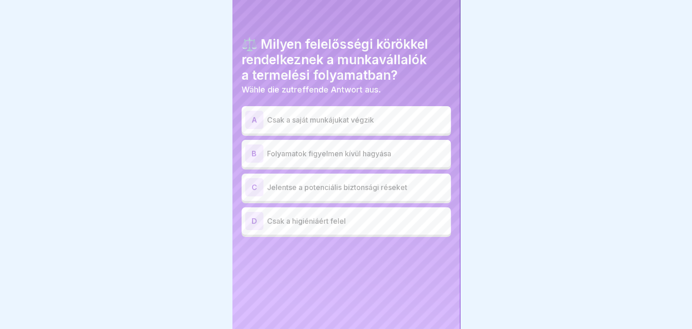
click at [405, 183] on p "Jelentse a potenciális biztonsági réseket" at bounding box center [357, 187] width 180 height 11
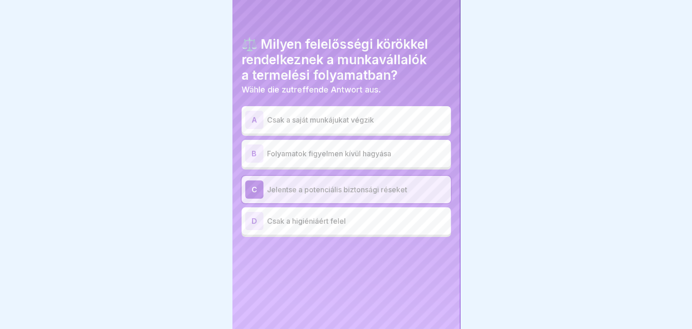
click at [407, 184] on p "Jelentse a potenciális biztonsági réseket" at bounding box center [357, 189] width 180 height 11
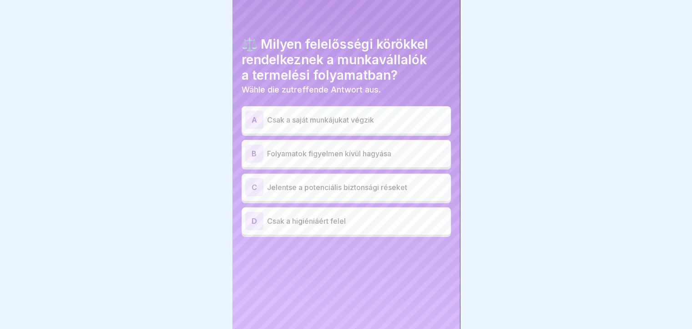
click at [403, 182] on p "Jelentse a potenciális biztonsági réseket" at bounding box center [357, 187] width 180 height 11
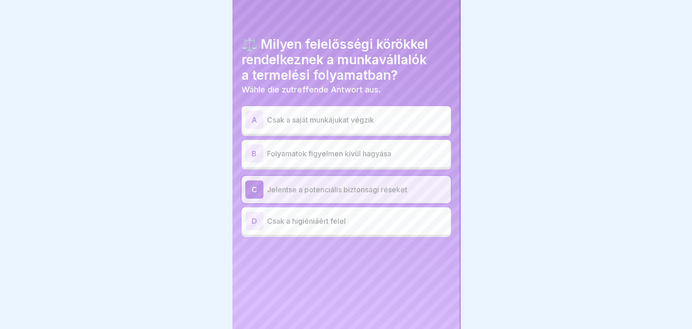
click at [403, 184] on p "Jelentse a potenciális biztonsági réseket" at bounding box center [357, 189] width 180 height 11
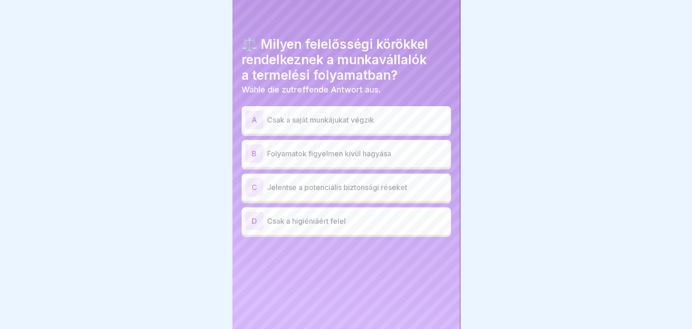
click at [397, 86] on p "Wähle die zutreffende Antwort aus." at bounding box center [346, 90] width 209 height 10
click at [398, 182] on p "Jelentse a potenciális biztonsági réseket" at bounding box center [357, 187] width 180 height 11
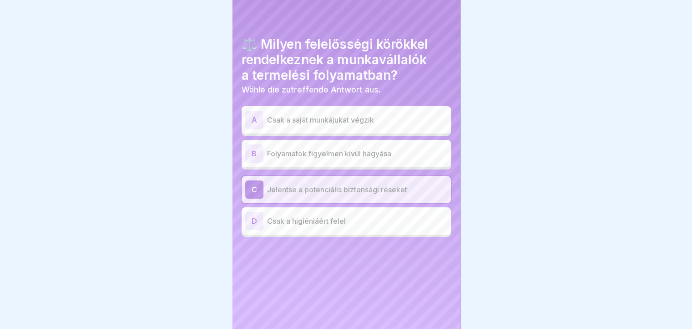
scroll to position [0, 0]
click at [418, 306] on div "⚖️ Milyen felelősségi körökkel rendelkeznek a munkavállalók a termelési folyama…" at bounding box center [347, 164] width 228 height 329
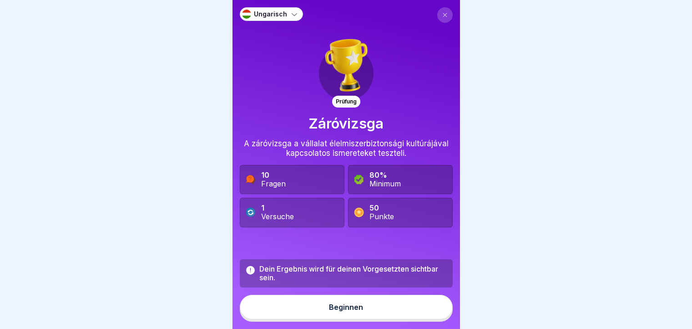
scroll to position [7, 0]
click at [330, 306] on div "Beginnen" at bounding box center [346, 307] width 34 height 8
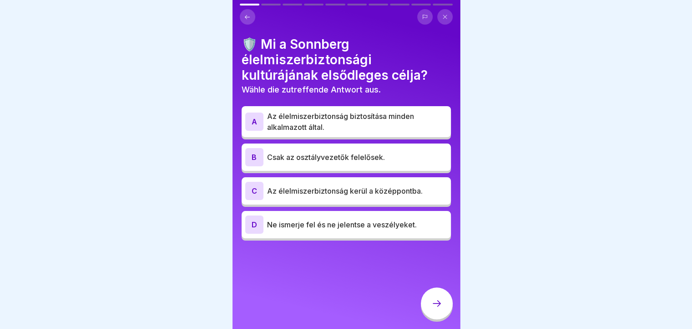
click at [319, 185] on p "Az élelmiszerbiztonság kerül a középpontba." at bounding box center [357, 190] width 180 height 11
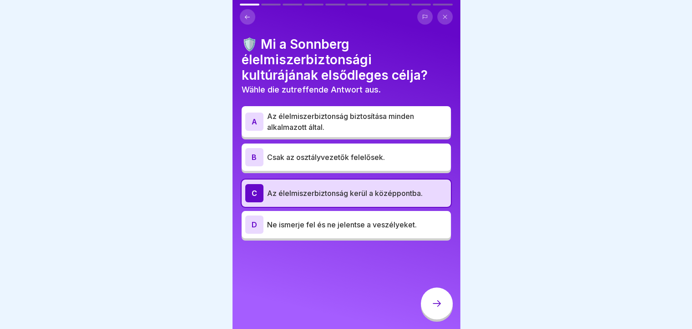
click at [438, 310] on div at bounding box center [437, 303] width 32 height 32
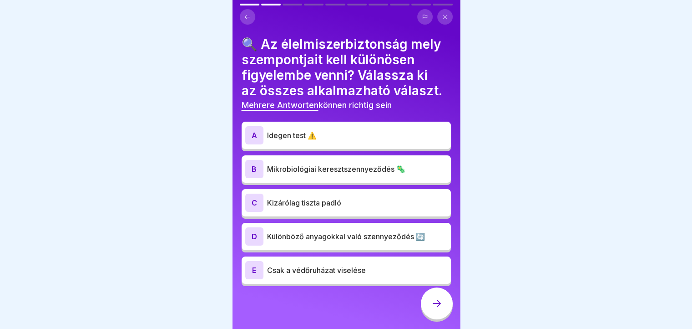
click at [252, 126] on div "A" at bounding box center [254, 135] width 18 height 18
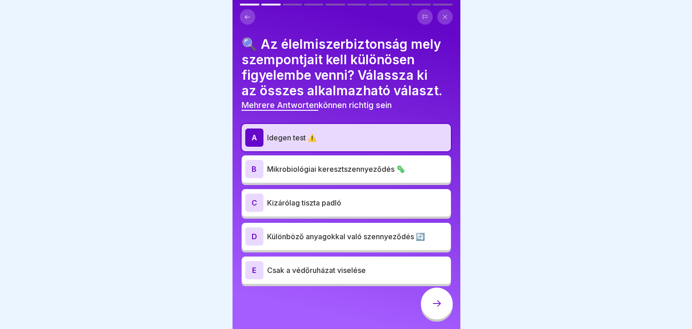
click at [252, 169] on div "B" at bounding box center [254, 169] width 18 height 18
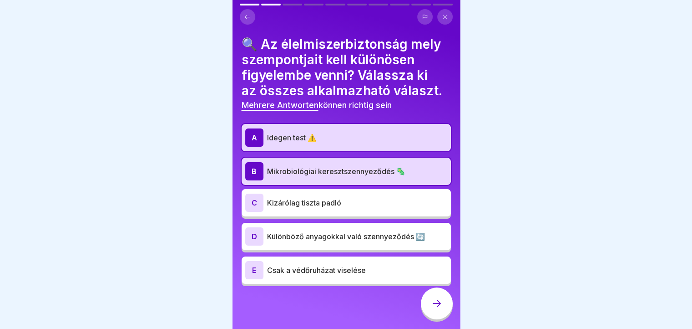
click at [255, 202] on div "C" at bounding box center [254, 202] width 18 height 18
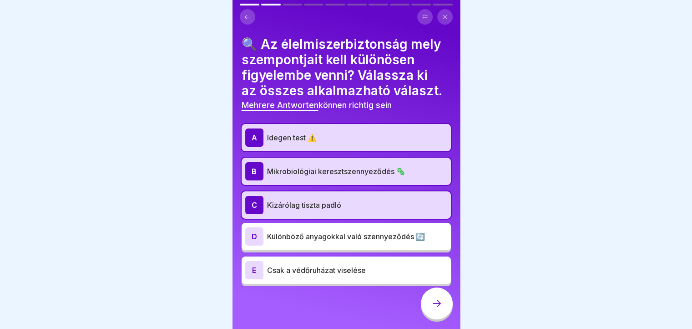
click at [254, 230] on div "D" at bounding box center [254, 236] width 18 height 18
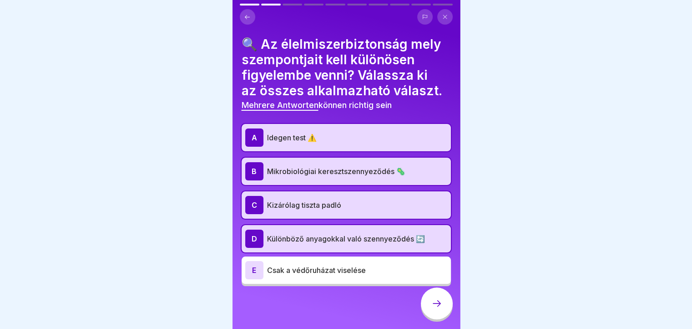
click at [437, 316] on div at bounding box center [437, 303] width 32 height 32
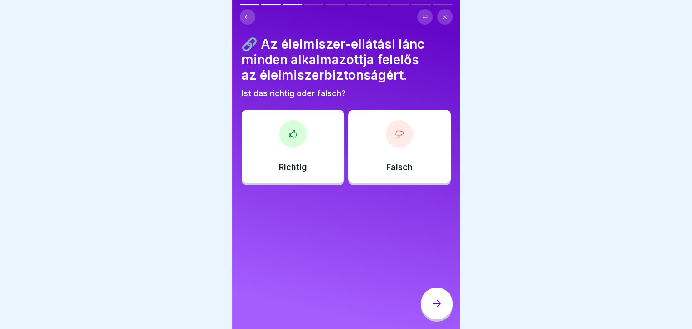
click at [292, 136] on div at bounding box center [293, 133] width 27 height 27
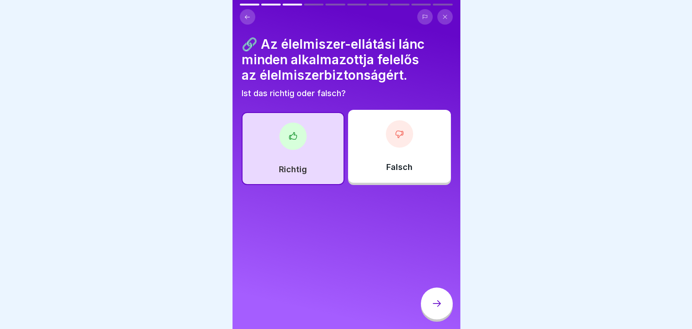
click at [436, 308] on icon at bounding box center [437, 303] width 11 height 11
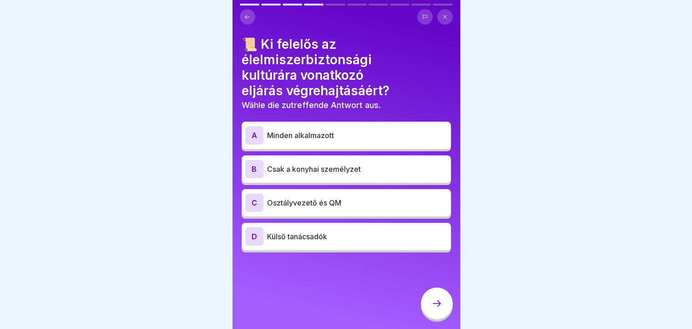
click at [251, 131] on div "A" at bounding box center [254, 135] width 18 height 18
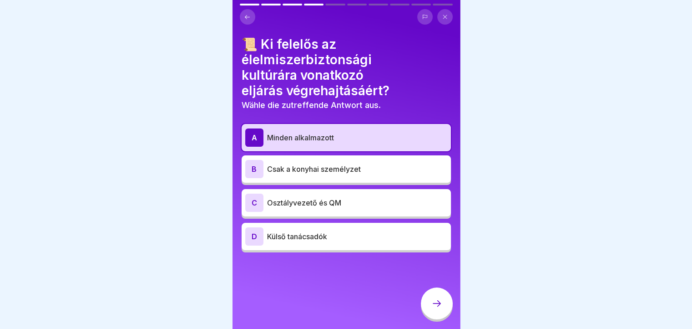
click at [440, 311] on div at bounding box center [437, 303] width 32 height 32
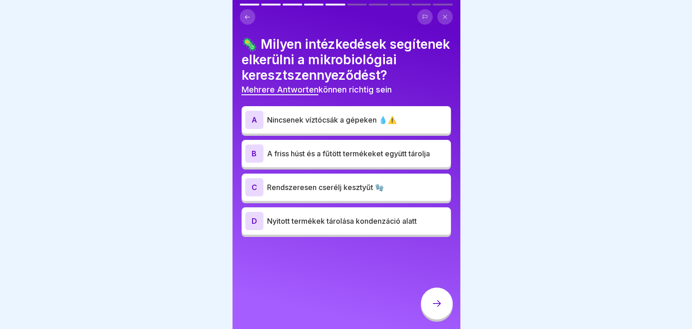
click at [255, 127] on div "A" at bounding box center [254, 120] width 18 height 18
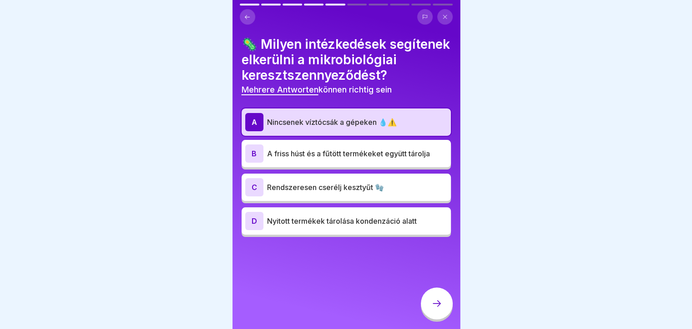
click at [246, 194] on div "C" at bounding box center [254, 187] width 18 height 18
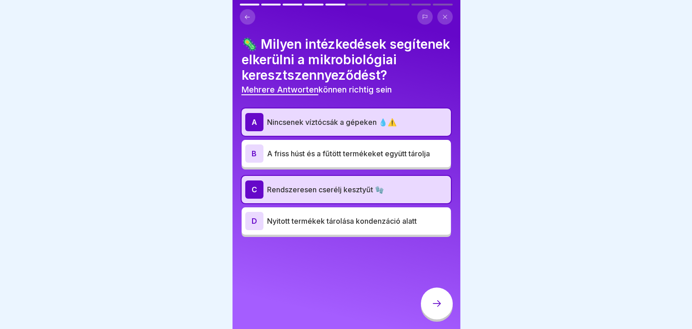
click at [246, 230] on div "D" at bounding box center [254, 221] width 18 height 18
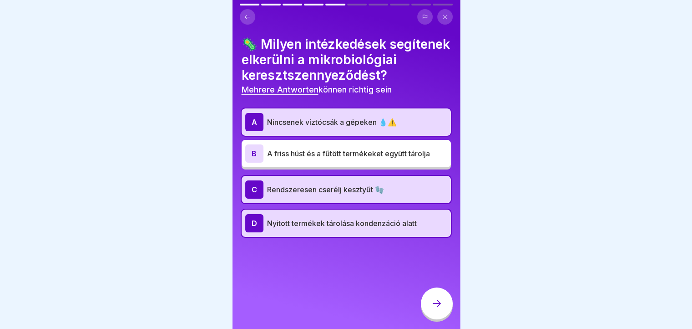
click at [437, 309] on div at bounding box center [437, 303] width 32 height 32
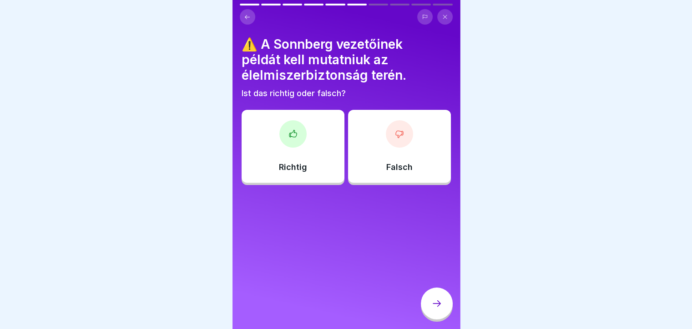
click at [293, 138] on div at bounding box center [293, 133] width 27 height 27
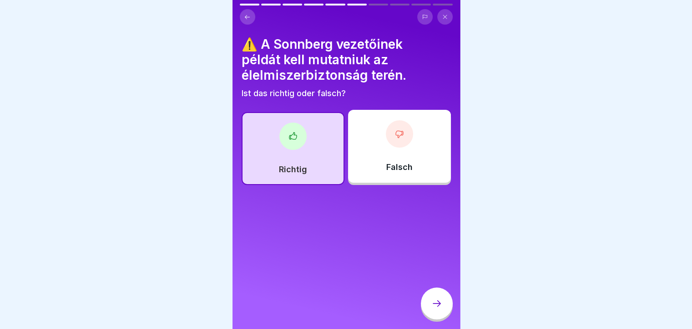
click at [430, 305] on div at bounding box center [437, 303] width 32 height 32
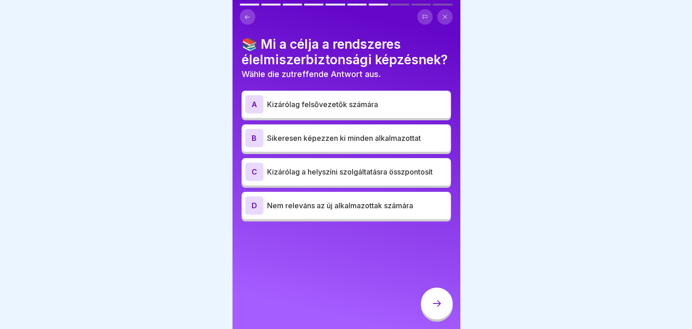
click at [254, 147] on div "B" at bounding box center [254, 138] width 18 height 18
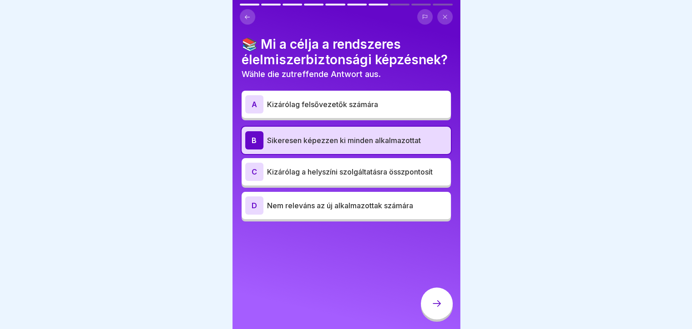
click at [429, 314] on div at bounding box center [437, 303] width 32 height 32
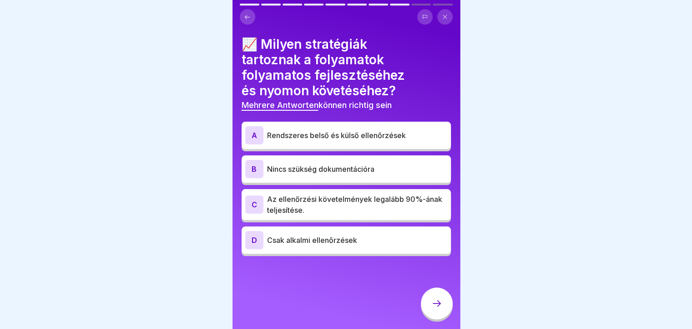
click at [251, 129] on div "A" at bounding box center [254, 135] width 18 height 18
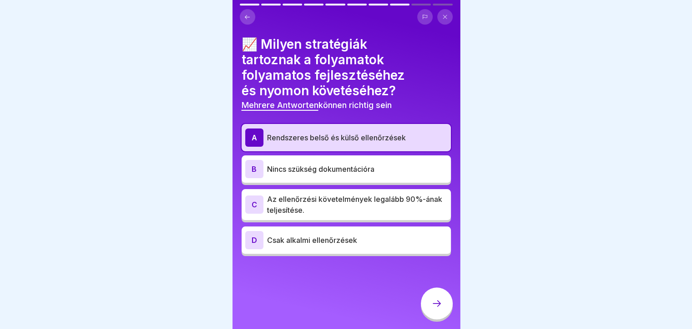
click at [256, 198] on div "C" at bounding box center [254, 204] width 18 height 18
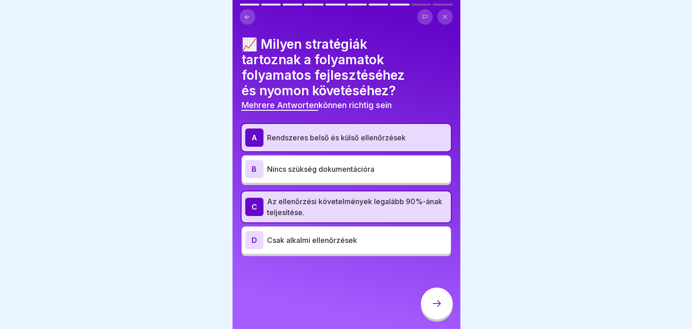
click at [437, 315] on div at bounding box center [437, 303] width 32 height 32
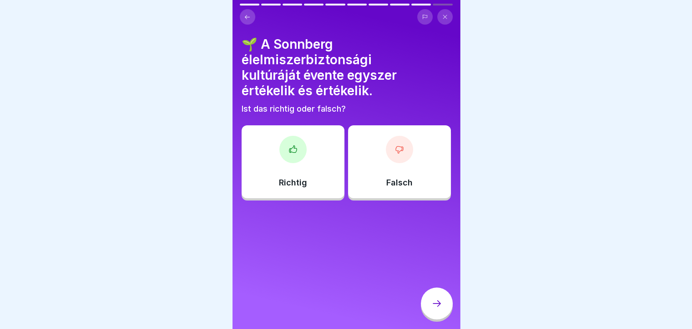
click at [286, 157] on div "Richtig" at bounding box center [293, 161] width 103 height 73
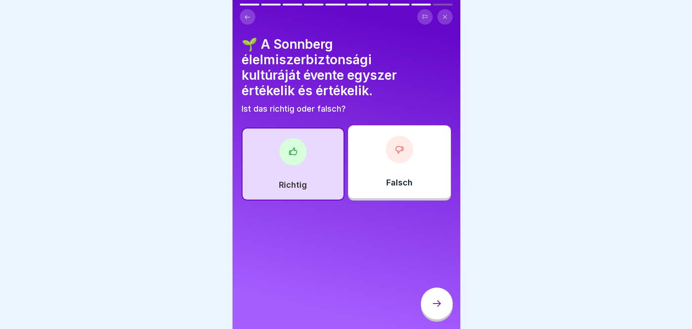
click at [426, 303] on div at bounding box center [437, 303] width 32 height 32
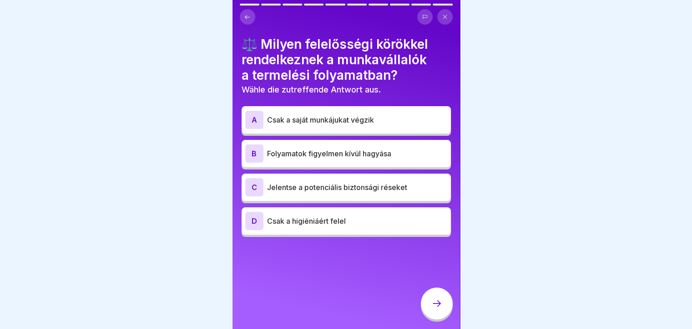
click at [249, 181] on div "C" at bounding box center [254, 187] width 18 height 18
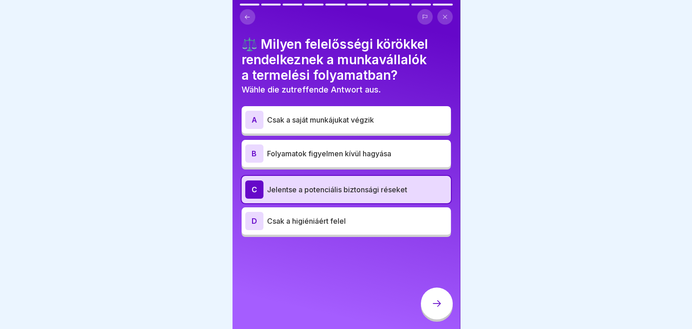
click at [253, 153] on div "B" at bounding box center [254, 153] width 18 height 18
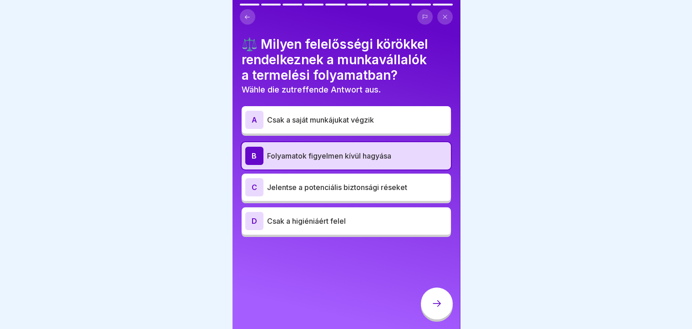
click at [253, 190] on div "C Jelentse a potenciális biztonsági réseket" at bounding box center [346, 186] width 209 height 27
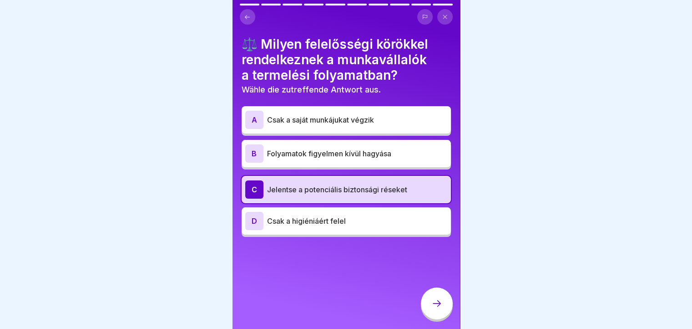
click at [317, 261] on div "⚖️ Milyen felelősségi körökkel rendelkeznek a munkavállalók a termelési folyama…" at bounding box center [347, 164] width 228 height 329
click at [441, 311] on div at bounding box center [437, 303] width 32 height 32
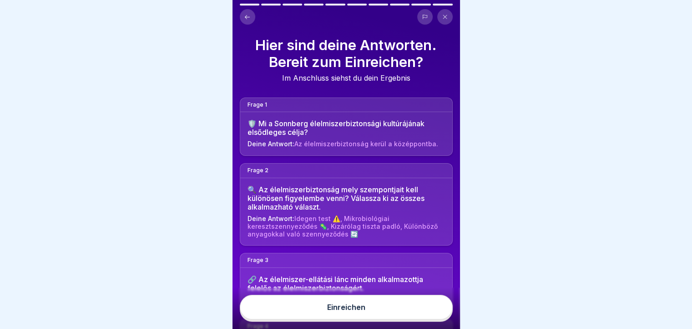
click at [388, 305] on button "Einreichen" at bounding box center [346, 307] width 213 height 25
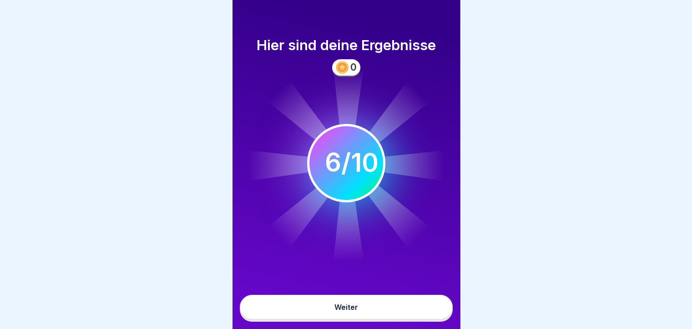
click at [335, 306] on div "Weiter" at bounding box center [347, 307] width 24 height 8
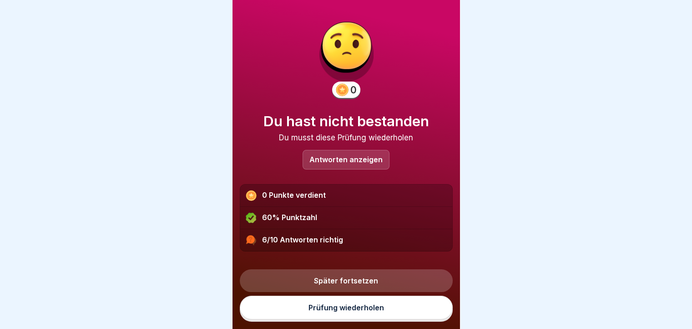
click at [334, 311] on link "Prüfung wiederholen" at bounding box center [346, 307] width 213 height 24
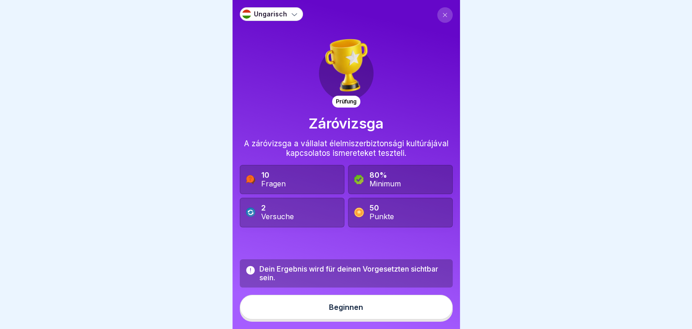
click at [356, 318] on button "Beginnen" at bounding box center [346, 307] width 213 height 25
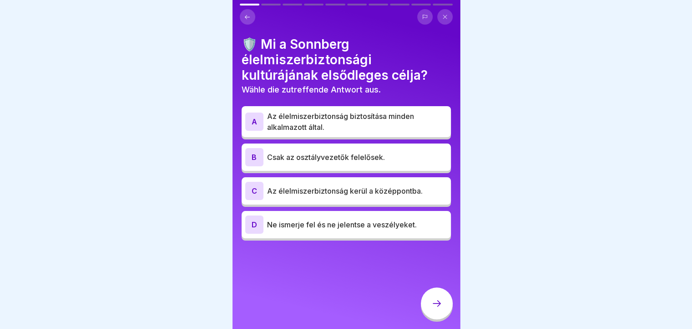
click at [364, 122] on p "Az élelmiszerbiztonság biztosítása minden alkalmazott által." at bounding box center [357, 122] width 180 height 22
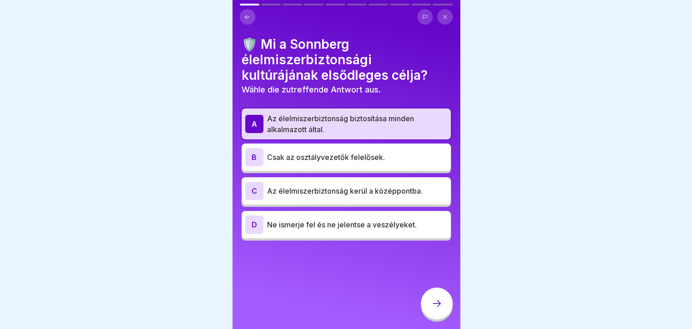
click at [340, 159] on p "Csak az osztályvezetők felelősek." at bounding box center [357, 157] width 180 height 11
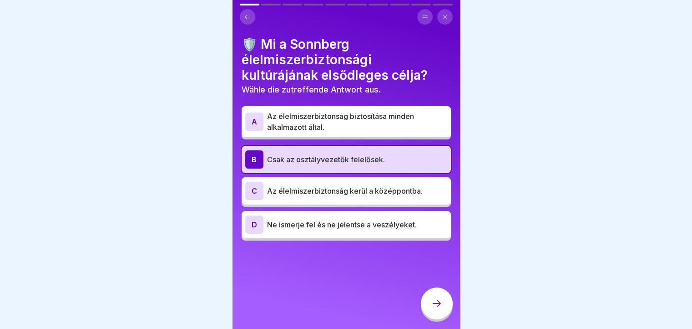
click at [319, 123] on p "Az élelmiszerbiztonság biztosítása minden alkalmazott által." at bounding box center [357, 122] width 180 height 22
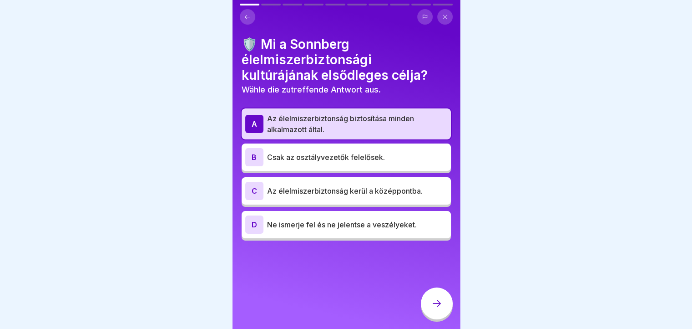
click at [441, 309] on icon at bounding box center [437, 303] width 11 height 11
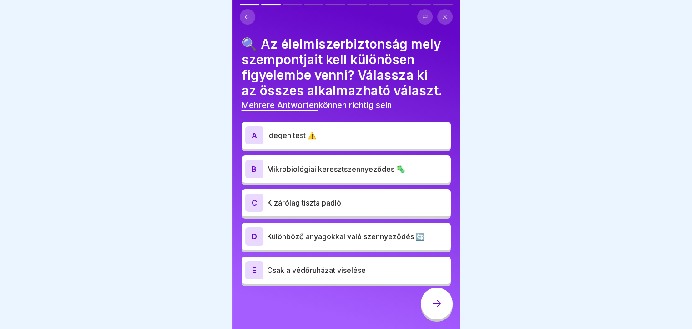
click at [256, 133] on div "A" at bounding box center [254, 135] width 18 height 18
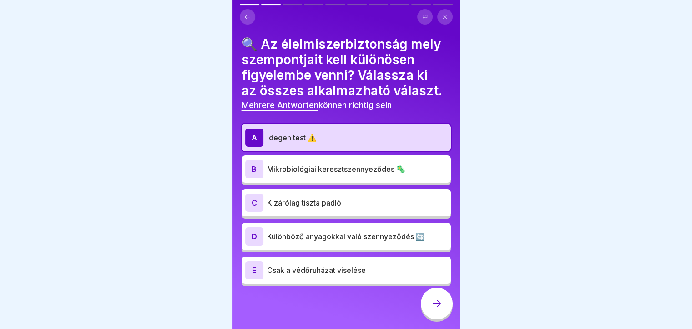
click at [251, 168] on div "B" at bounding box center [254, 169] width 18 height 18
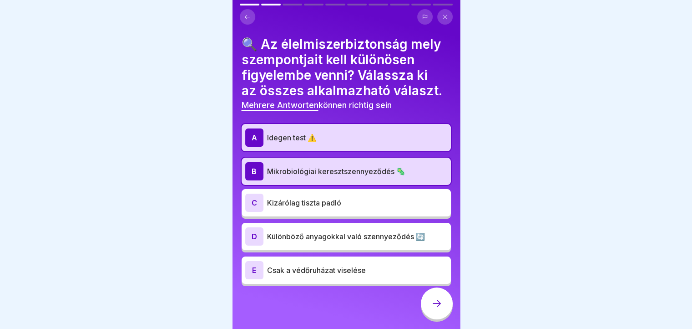
click at [251, 201] on div "C" at bounding box center [254, 202] width 18 height 18
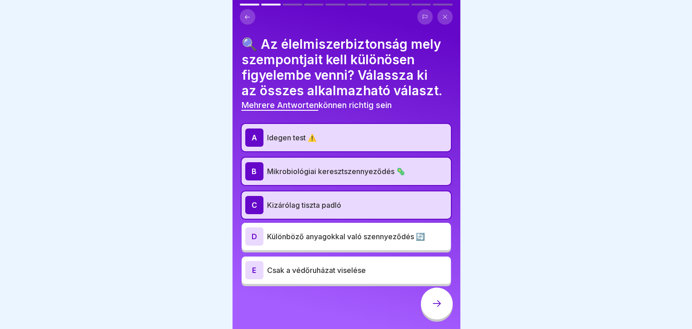
click at [254, 241] on div "D" at bounding box center [254, 236] width 18 height 18
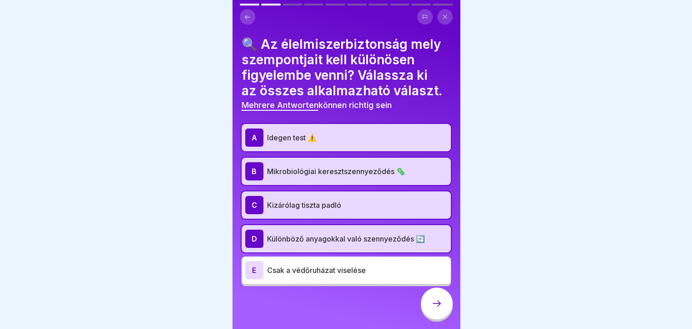
click at [430, 313] on div at bounding box center [437, 303] width 32 height 32
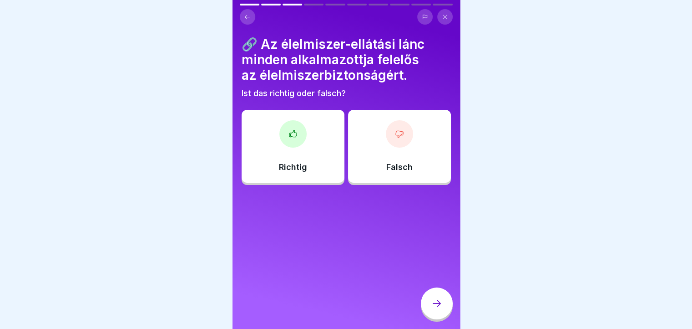
click at [290, 141] on div at bounding box center [293, 133] width 27 height 27
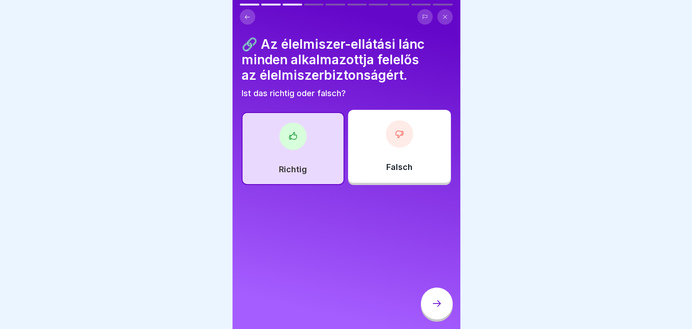
click at [432, 309] on icon at bounding box center [437, 303] width 11 height 11
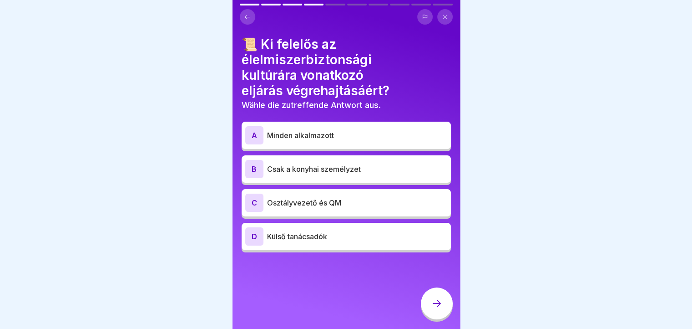
click at [253, 136] on div "A" at bounding box center [254, 135] width 18 height 18
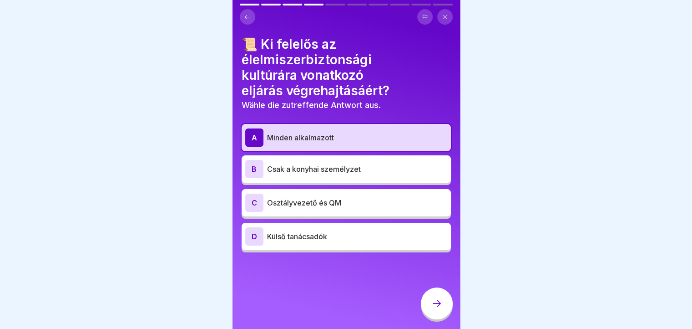
click at [432, 319] on div at bounding box center [437, 303] width 32 height 32
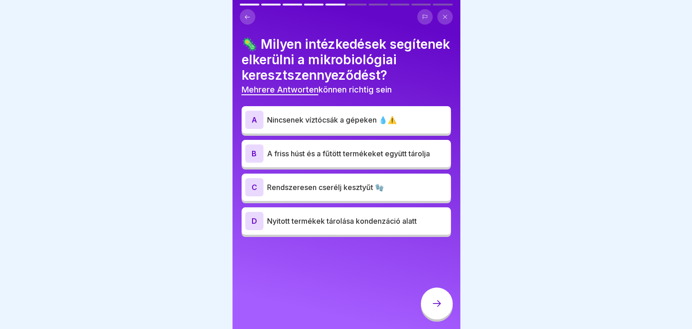
click at [254, 129] on div "A" at bounding box center [254, 120] width 18 height 18
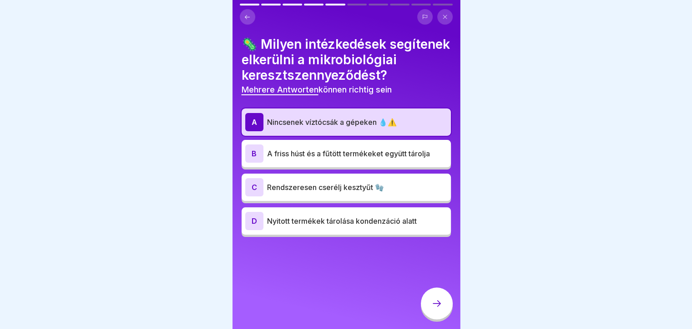
click at [255, 196] on div "C" at bounding box center [254, 187] width 18 height 18
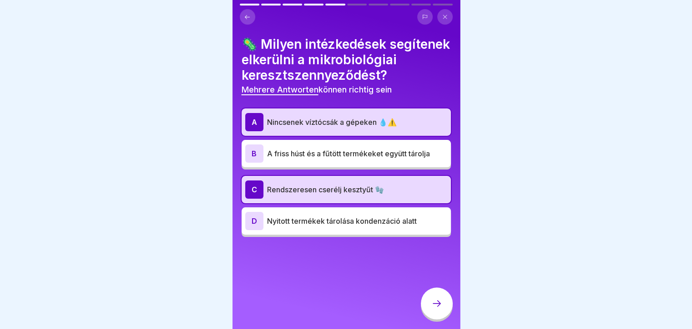
click at [248, 230] on div "D" at bounding box center [254, 221] width 18 height 18
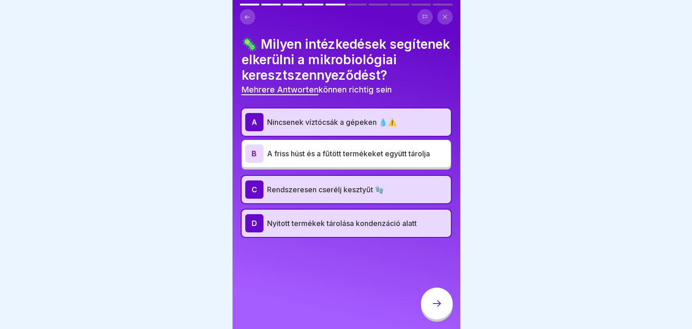
click at [432, 317] on div at bounding box center [437, 303] width 32 height 32
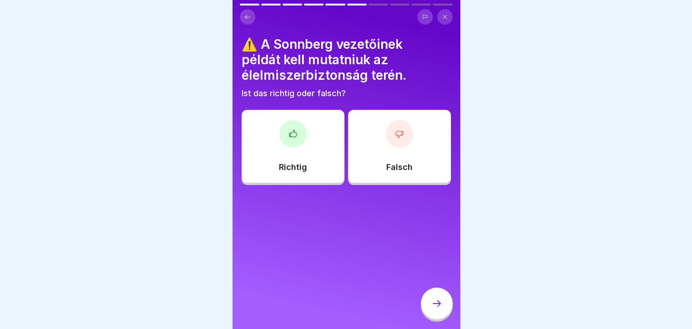
click at [295, 157] on div "Richtig" at bounding box center [293, 146] width 103 height 73
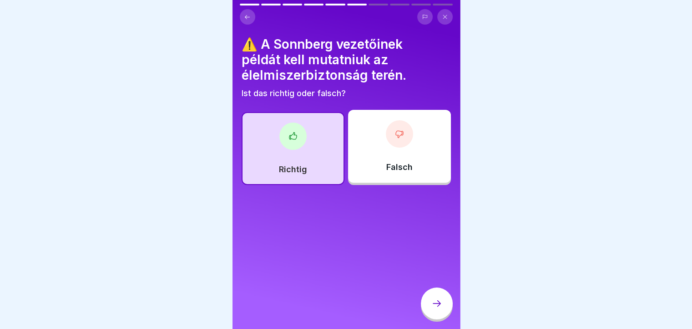
click at [443, 308] on div at bounding box center [437, 303] width 32 height 32
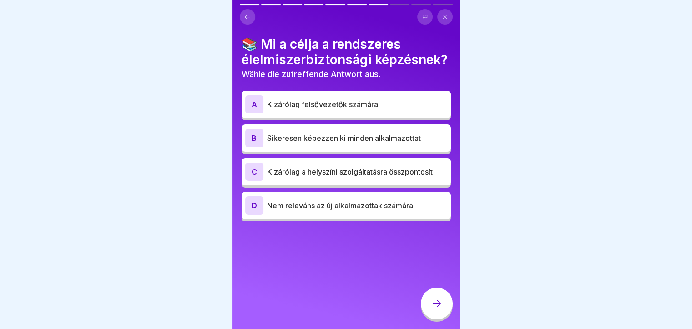
click at [250, 147] on div "B" at bounding box center [254, 138] width 18 height 18
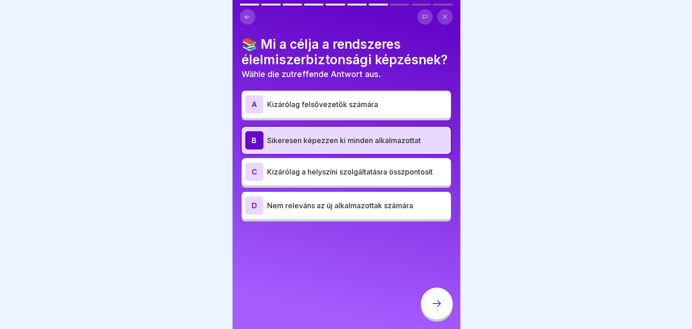
click at [427, 316] on div at bounding box center [437, 303] width 32 height 32
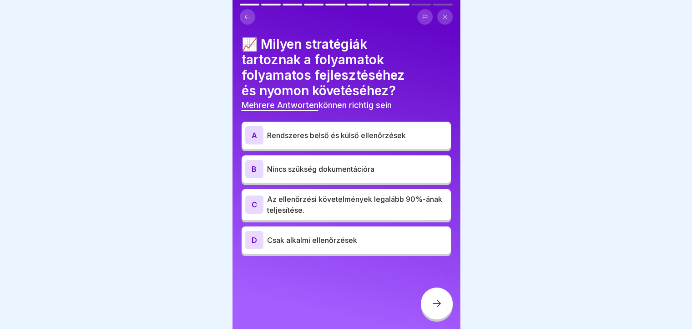
click at [249, 136] on div "A" at bounding box center [254, 135] width 18 height 18
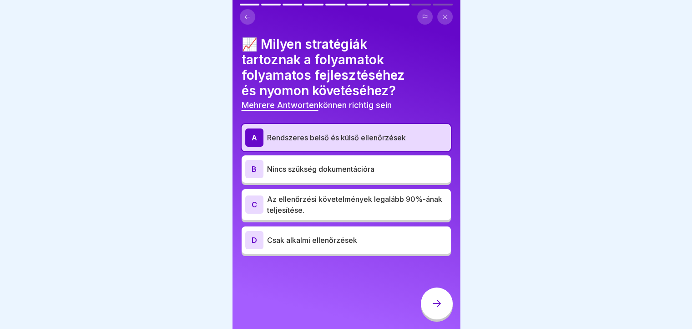
click at [252, 206] on div "C" at bounding box center [254, 204] width 18 height 18
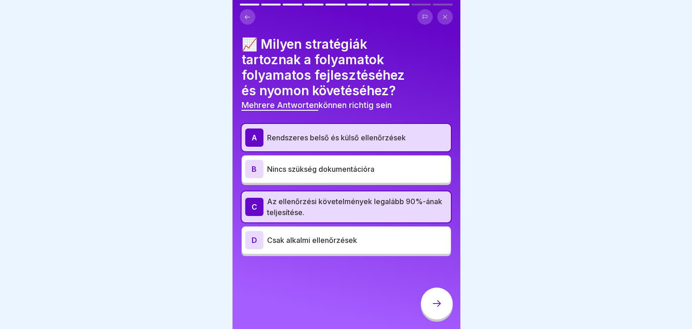
click at [428, 308] on div at bounding box center [437, 303] width 32 height 32
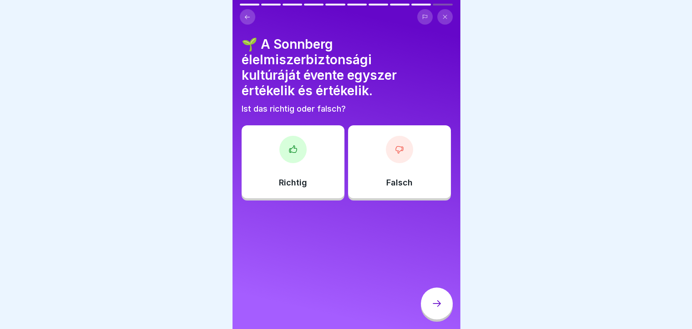
click at [305, 176] on div "Richtig" at bounding box center [293, 161] width 103 height 73
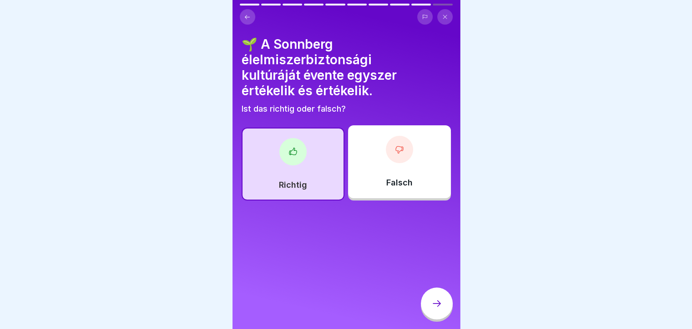
click at [292, 173] on div "Richtig" at bounding box center [293, 163] width 103 height 73
click at [437, 305] on div at bounding box center [437, 303] width 32 height 32
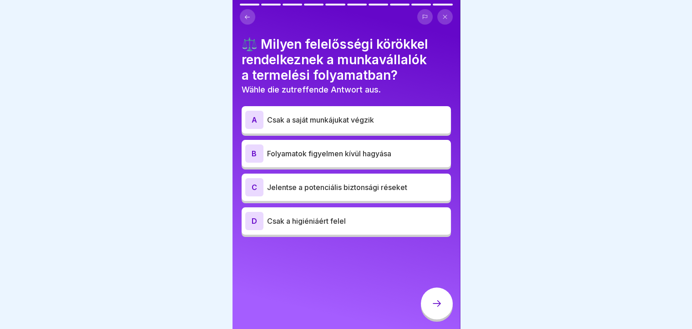
click at [260, 186] on div "C" at bounding box center [254, 187] width 18 height 18
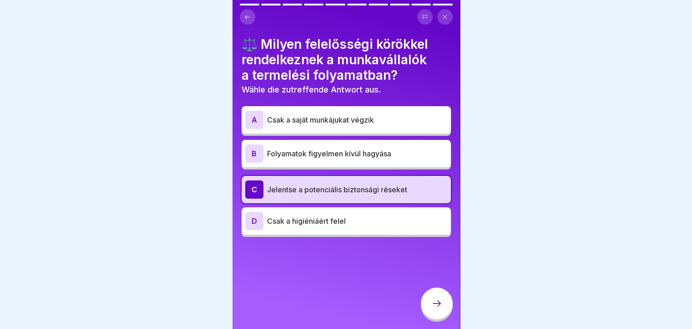
click at [427, 317] on div at bounding box center [437, 303] width 32 height 32
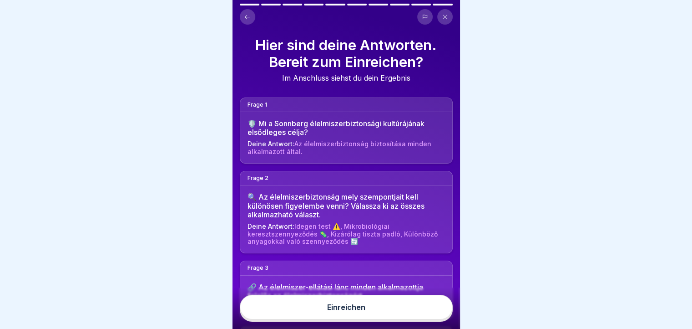
click at [427, 317] on button "Einreichen" at bounding box center [346, 307] width 213 height 25
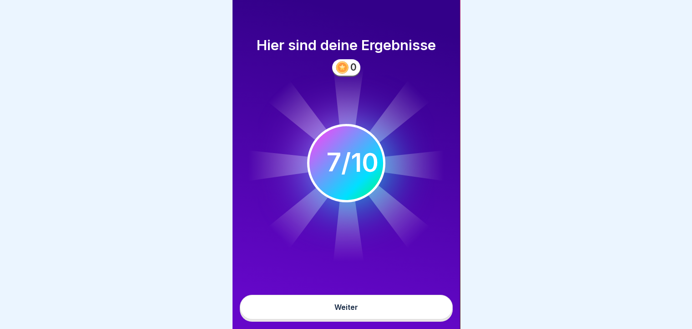
click at [304, 309] on button "Weiter" at bounding box center [346, 307] width 213 height 25
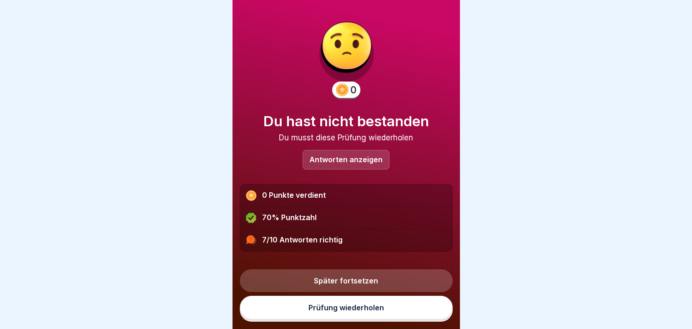
click at [320, 162] on p "Antworten anzeigen" at bounding box center [346, 160] width 73 height 8
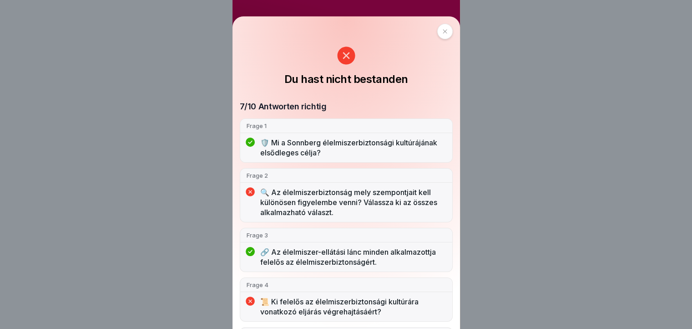
click at [443, 31] on icon at bounding box center [445, 31] width 5 height 5
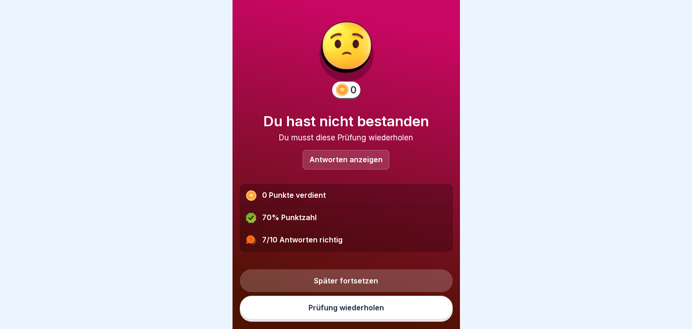
click at [332, 317] on link "Prüfung wiederholen" at bounding box center [346, 307] width 213 height 24
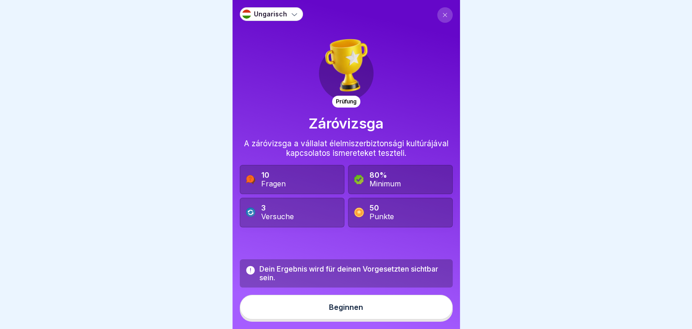
click at [361, 318] on button "Beginnen" at bounding box center [346, 307] width 213 height 25
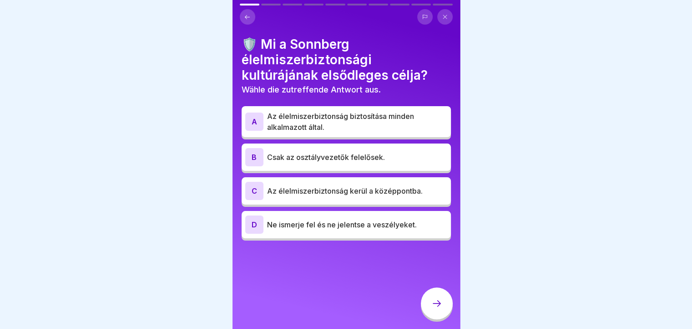
click at [251, 120] on div "A" at bounding box center [254, 121] width 18 height 18
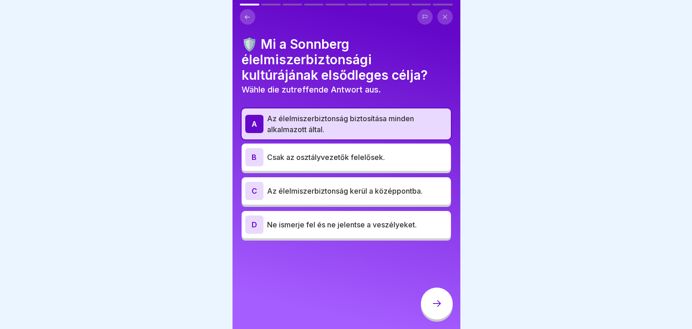
click at [437, 305] on div at bounding box center [437, 303] width 32 height 32
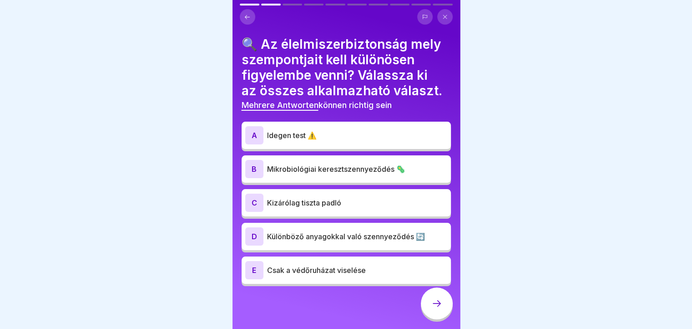
click at [262, 140] on div "A" at bounding box center [254, 135] width 18 height 18
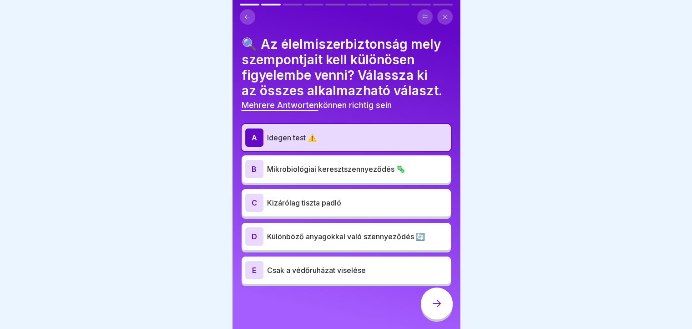
click at [252, 166] on div "B" at bounding box center [254, 169] width 18 height 18
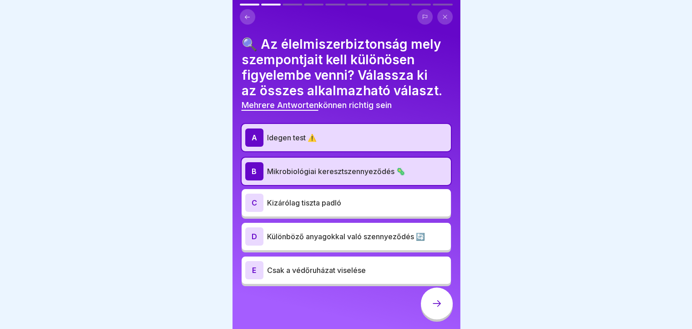
click at [255, 202] on div "C" at bounding box center [254, 202] width 18 height 18
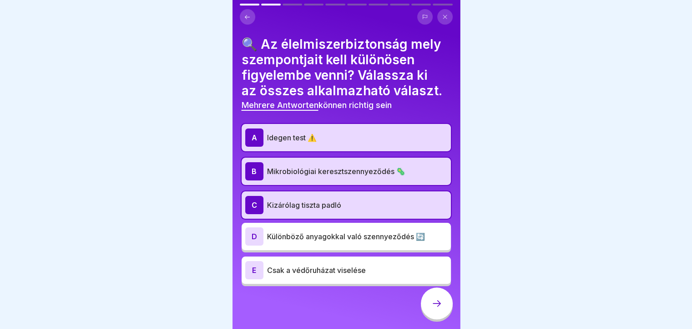
click at [253, 239] on div "D" at bounding box center [254, 236] width 18 height 18
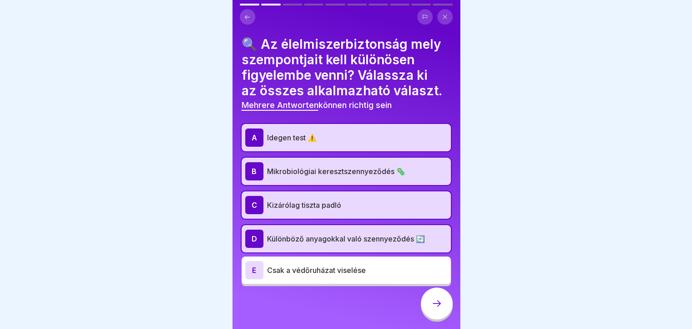
click at [253, 205] on div "C" at bounding box center [254, 205] width 18 height 18
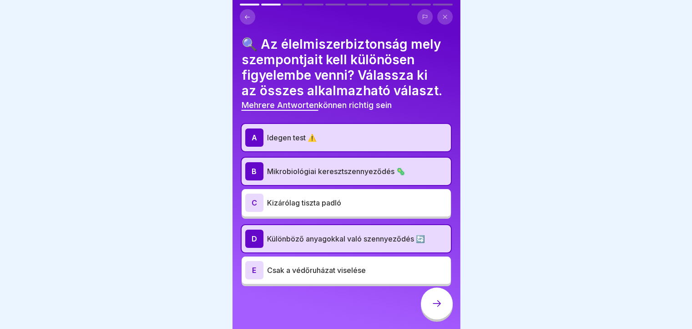
click at [439, 306] on icon at bounding box center [437, 303] width 8 height 6
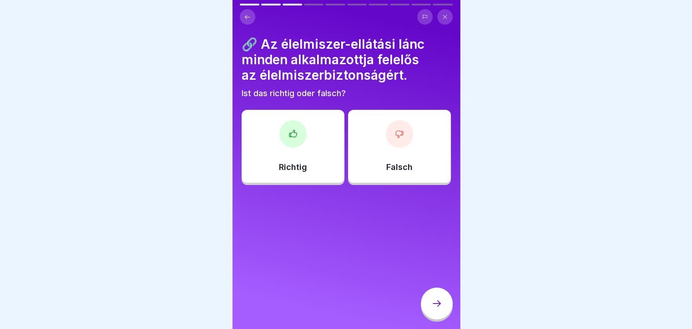
click at [303, 166] on p "Richtig" at bounding box center [293, 167] width 28 height 10
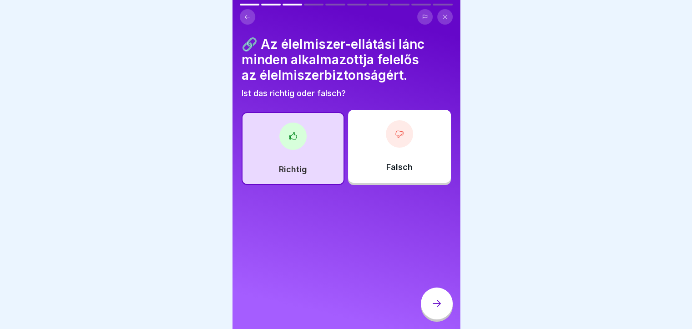
click at [440, 317] on div at bounding box center [437, 303] width 32 height 32
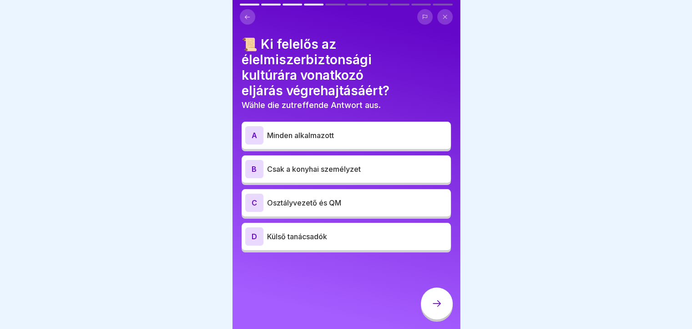
click at [258, 142] on div "A" at bounding box center [254, 135] width 18 height 18
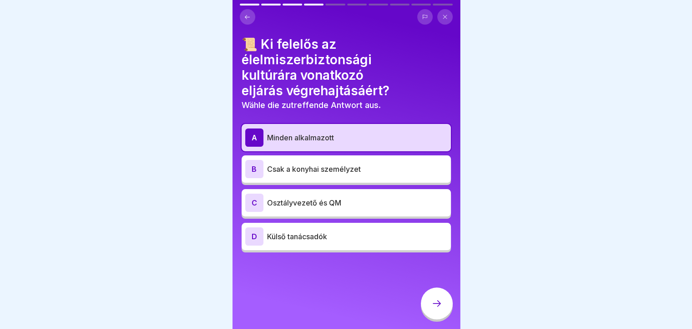
click at [436, 319] on div at bounding box center [437, 303] width 32 height 32
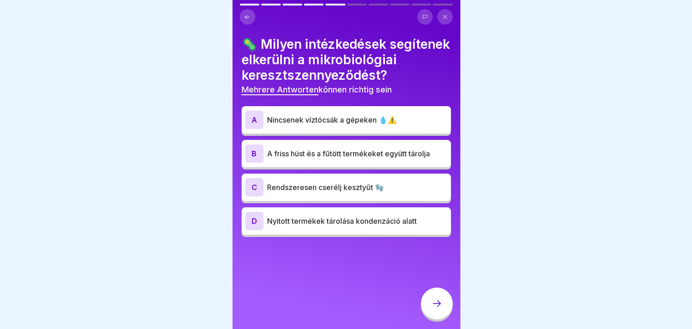
click at [256, 129] on div "A" at bounding box center [254, 120] width 18 height 18
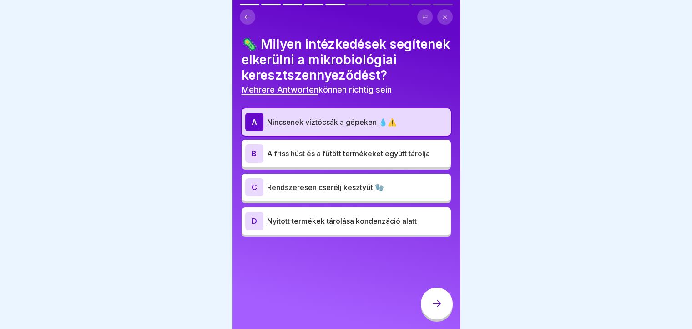
click at [254, 230] on div "D" at bounding box center [254, 221] width 18 height 18
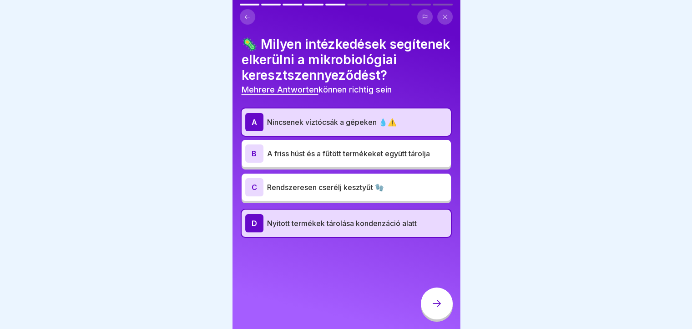
click at [250, 196] on div "C" at bounding box center [254, 187] width 18 height 18
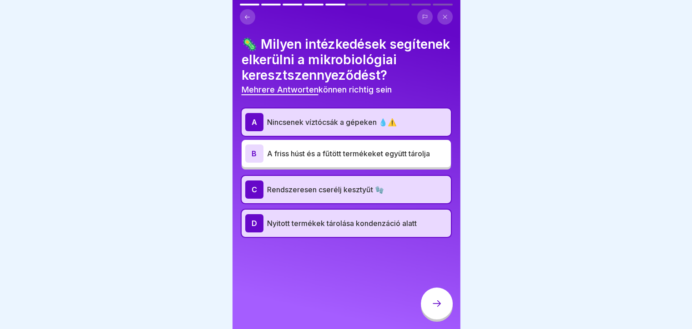
click at [441, 309] on icon at bounding box center [437, 303] width 11 height 11
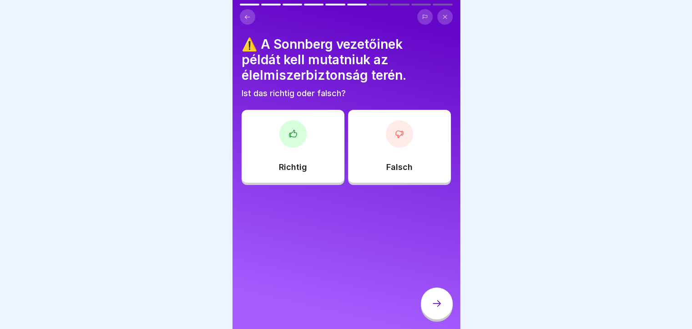
click at [279, 153] on div "Richtig" at bounding box center [293, 146] width 103 height 73
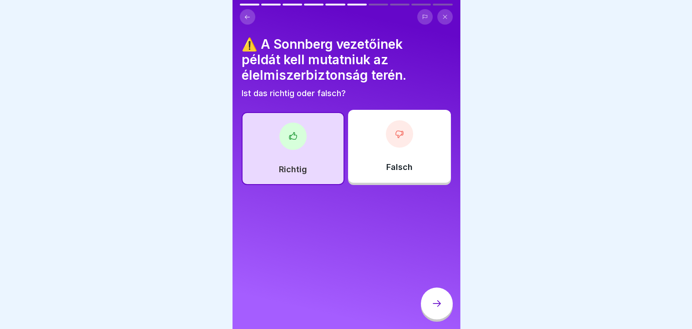
click at [440, 309] on icon at bounding box center [437, 303] width 11 height 11
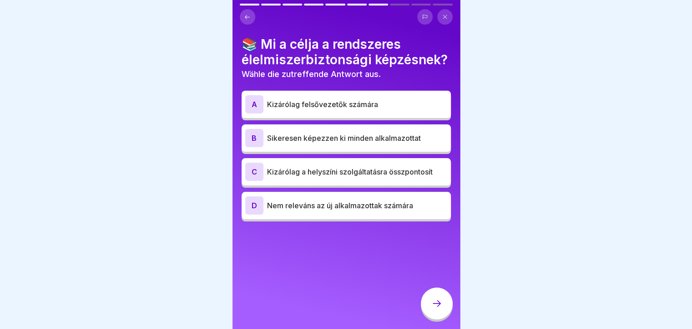
click at [299, 143] on p "Sikeresen képezzen ki minden alkalmazottat" at bounding box center [357, 137] width 180 height 11
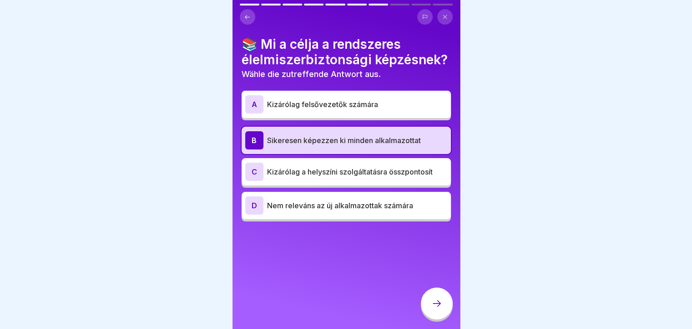
click at [437, 319] on div at bounding box center [437, 303] width 32 height 32
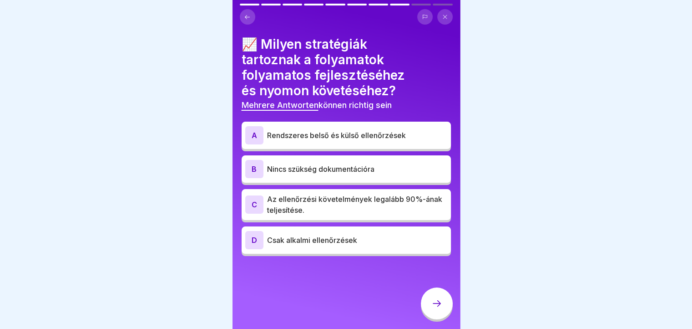
click at [264, 212] on div "C Az ellenőrzési követelmények legalább 90%-ának teljesítése." at bounding box center [346, 204] width 202 height 22
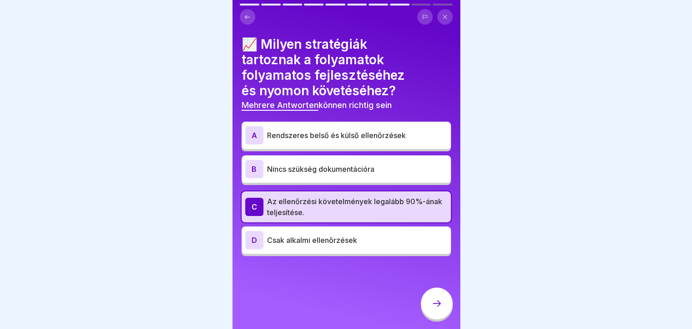
click at [344, 243] on p "Csak alkalmi ellenőrzések" at bounding box center [357, 239] width 180 height 11
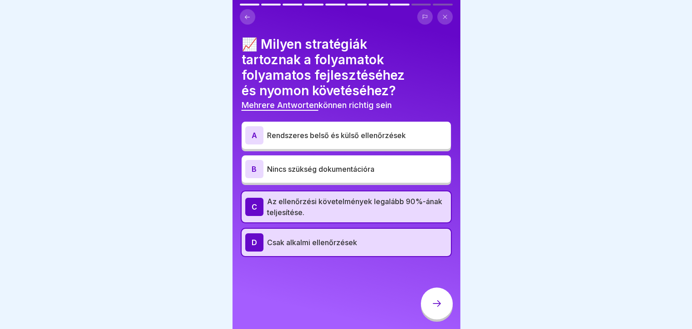
click at [286, 237] on p "Csak alkalmi ellenőrzések" at bounding box center [357, 242] width 180 height 11
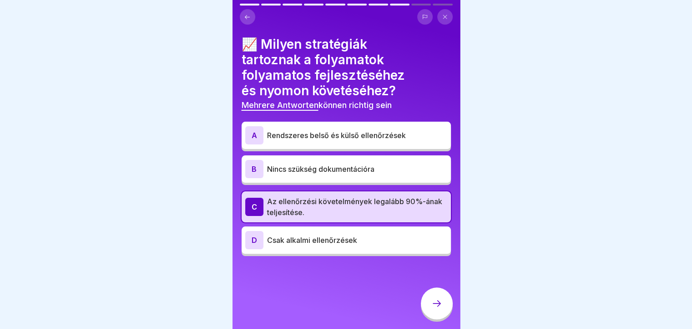
click at [257, 134] on div "A" at bounding box center [254, 135] width 18 height 18
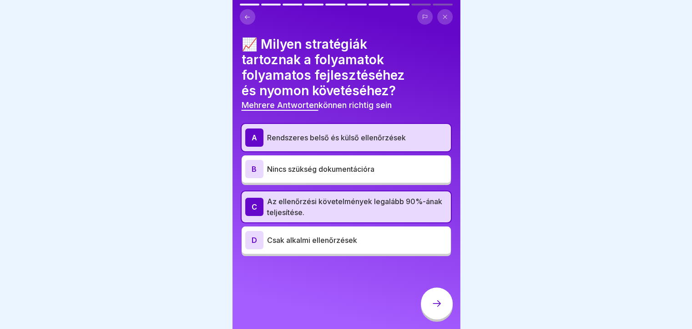
click at [440, 309] on icon at bounding box center [437, 303] width 11 height 11
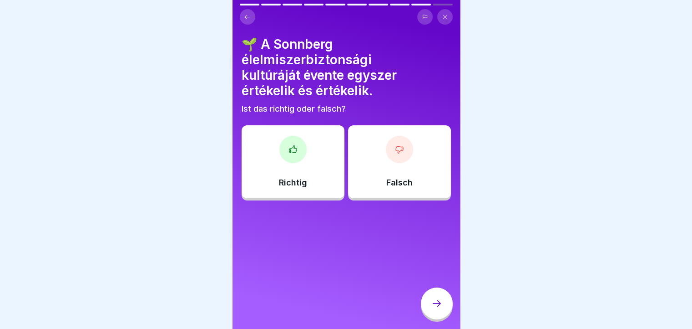
click at [291, 165] on div "Richtig" at bounding box center [293, 161] width 103 height 73
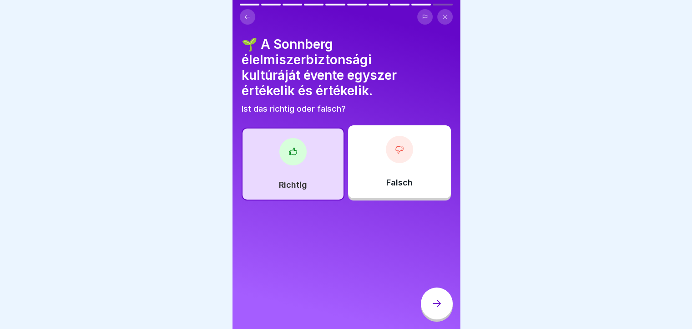
click at [433, 309] on icon at bounding box center [437, 303] width 11 height 11
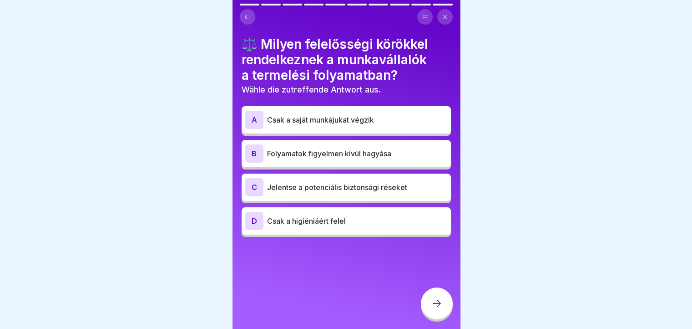
click at [277, 226] on div "D Csak a higiéniáért felel" at bounding box center [346, 221] width 202 height 18
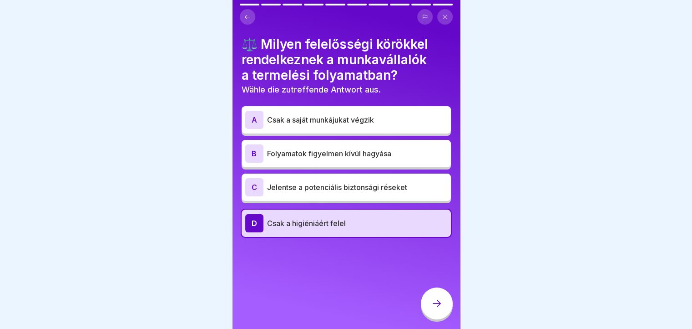
click at [251, 186] on div "C" at bounding box center [254, 187] width 18 height 18
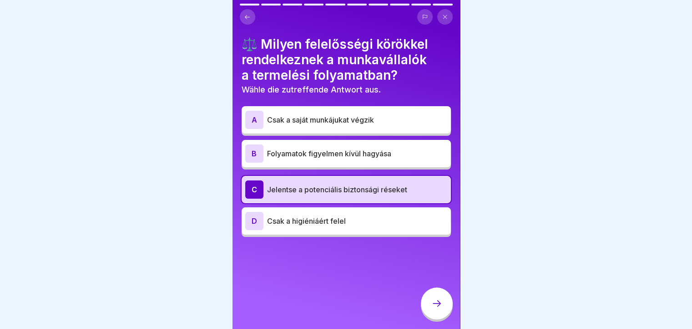
click at [255, 224] on div "D" at bounding box center [254, 221] width 18 height 18
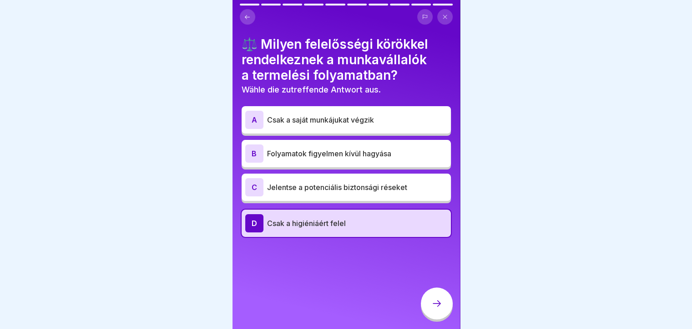
click at [250, 188] on div "C" at bounding box center [254, 187] width 18 height 18
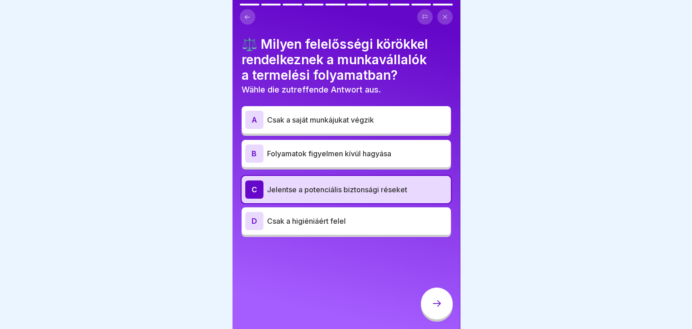
click at [439, 308] on icon at bounding box center [437, 303] width 11 height 11
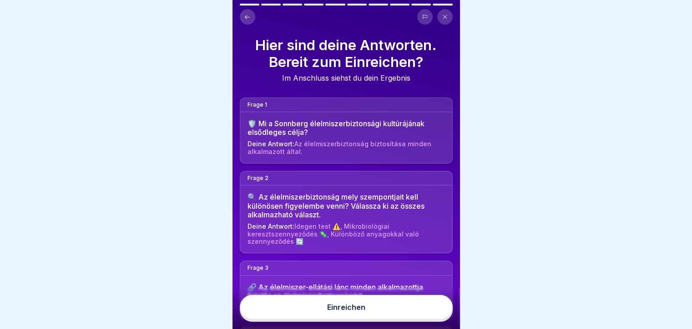
click at [375, 319] on button "Einreichen" at bounding box center [346, 307] width 213 height 25
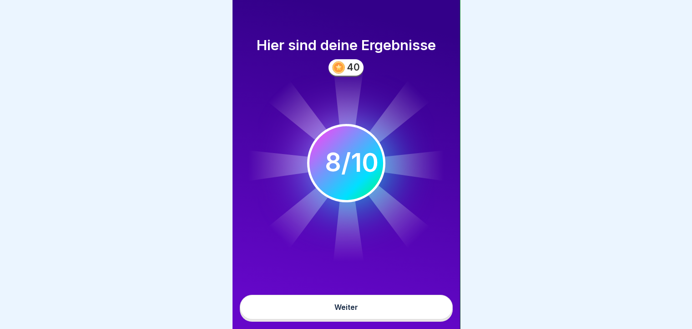
click at [368, 315] on button "Weiter" at bounding box center [346, 307] width 213 height 25
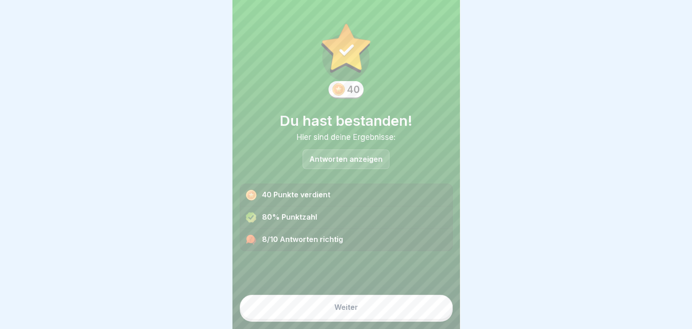
click at [374, 319] on button "Weiter" at bounding box center [346, 307] width 213 height 25
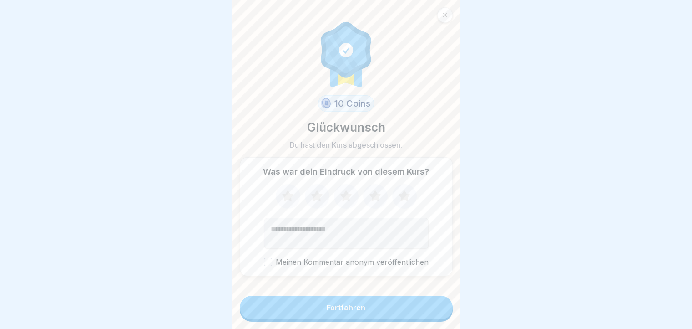
click at [372, 319] on button "Fortfahren" at bounding box center [346, 307] width 213 height 24
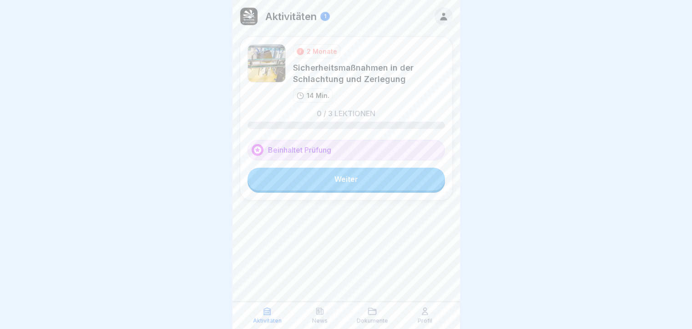
click at [334, 174] on link "Weiter" at bounding box center [347, 179] width 198 height 23
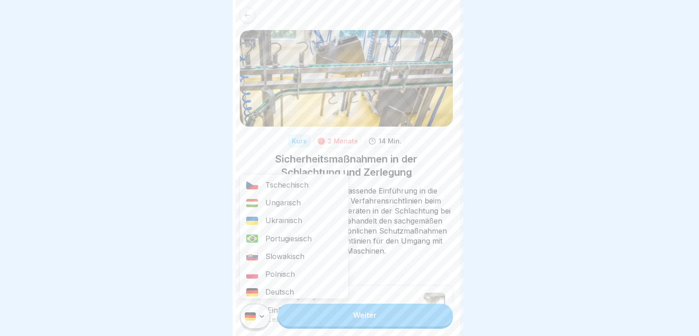
click at [256, 311] on html "Kurs 2 Monate 14 Min. Sicherheitsmaßnahmen in der Schlachtung und Zerlegung Die…" at bounding box center [349, 168] width 699 height 336
click at [264, 209] on div "Ungarisch" at bounding box center [294, 203] width 108 height 18
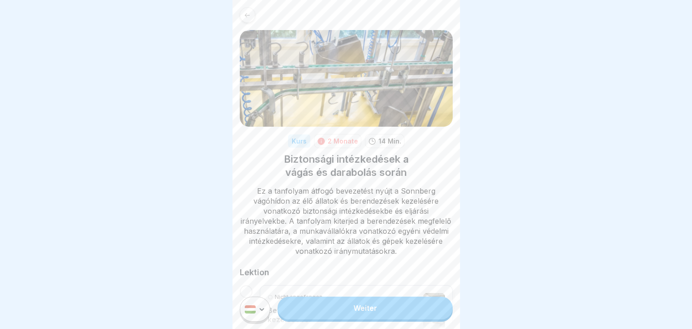
click at [300, 317] on link "Weiter" at bounding box center [365, 307] width 175 height 23
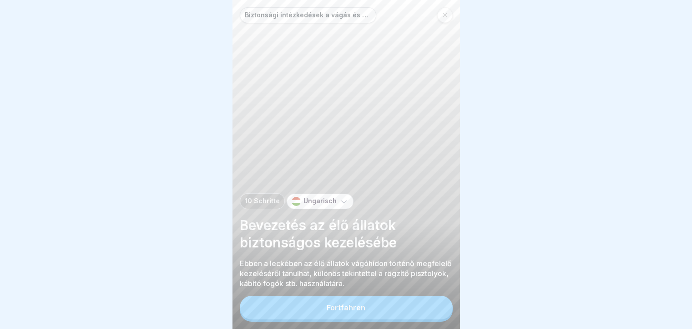
scroll to position [7, 0]
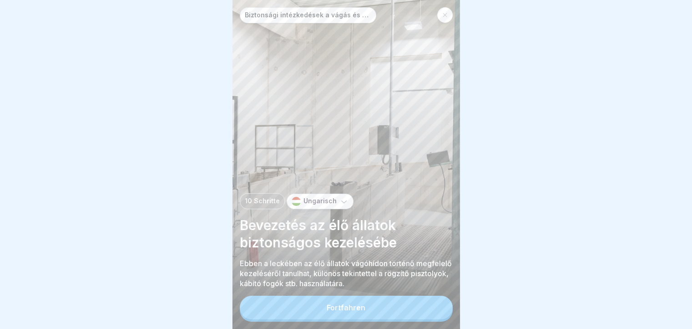
click at [366, 303] on button "Fortfahren" at bounding box center [346, 307] width 213 height 24
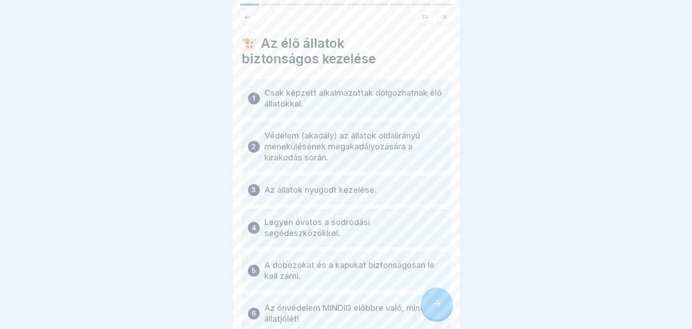
click at [423, 301] on div at bounding box center [437, 303] width 32 height 32
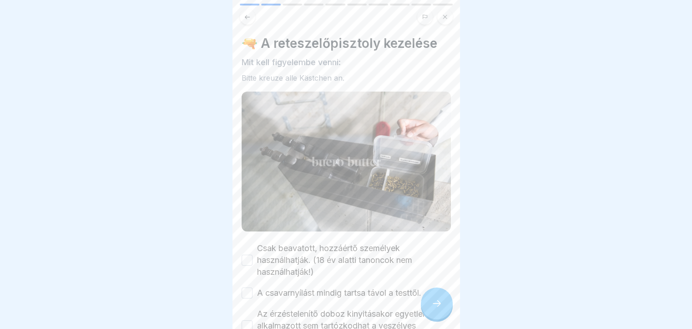
click at [427, 304] on div at bounding box center [437, 303] width 32 height 32
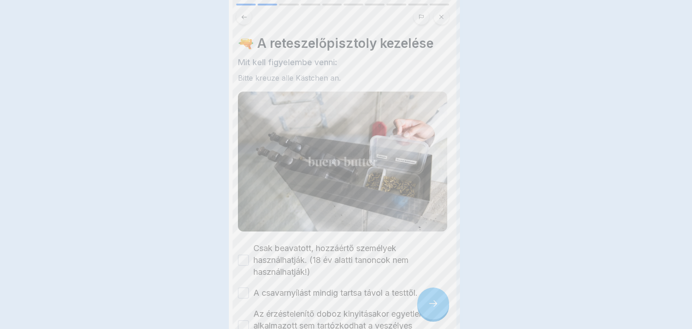
scroll to position [0, 0]
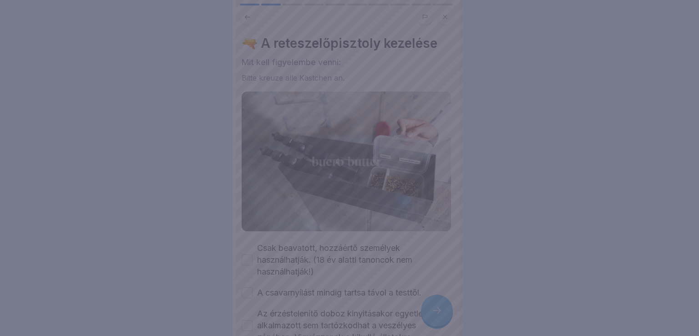
click at [427, 304] on div at bounding box center [349, 168] width 699 height 336
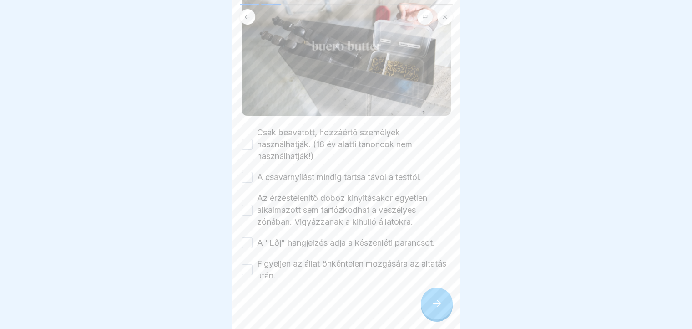
scroll to position [118, 0]
click at [242, 137] on button "Csak beavatott, hozzáértő személyek használhatják. (18 év alatti tanoncok nem h…" at bounding box center [247, 142] width 11 height 11
drag, startPoint x: 244, startPoint y: 171, endPoint x: 242, endPoint y: 177, distance: 6.8
click at [244, 172] on button "A csavarnyílást mindig tartsa távol a testtől." at bounding box center [247, 174] width 11 height 11
drag, startPoint x: 250, startPoint y: 199, endPoint x: 245, endPoint y: 207, distance: 9.4
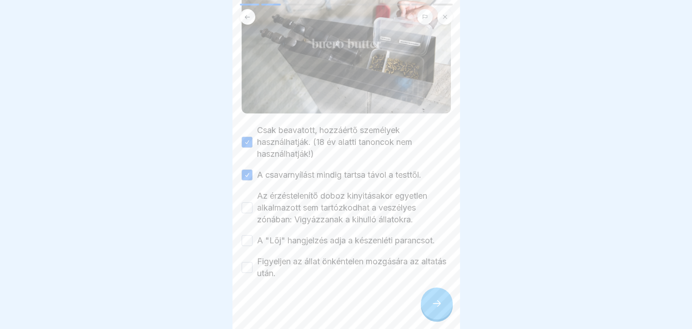
click at [249, 202] on button "Az érzéstelenítő doboz kinyitásakor egyetlen alkalmazott sem tartózkodhat a ves…" at bounding box center [247, 207] width 11 height 11
click at [246, 232] on div "Csak beavatott, hozzáértő személyek használhatják. (18 év alatti tanoncok nem h…" at bounding box center [346, 201] width 209 height 155
click at [246, 235] on button "A "Lőj" hangjelzés adja a készenléti parancsot." at bounding box center [247, 240] width 11 height 11
click at [244, 262] on button "Figyeljen az állat önkéntelen mozgására az altatás után." at bounding box center [247, 267] width 11 height 11
click at [437, 317] on div at bounding box center [437, 303] width 32 height 32
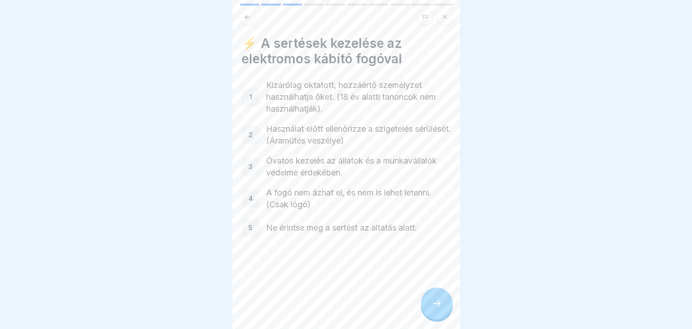
click at [432, 309] on icon at bounding box center [437, 303] width 11 height 11
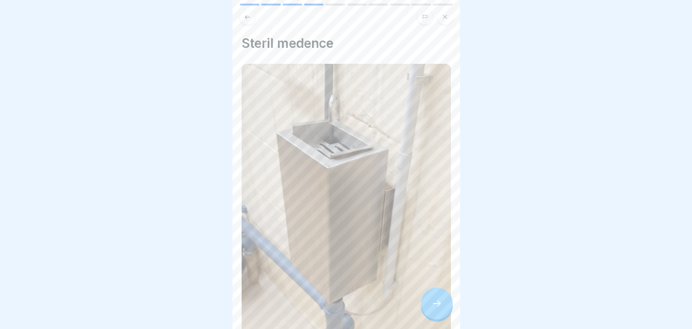
click at [432, 309] on icon at bounding box center [437, 303] width 11 height 11
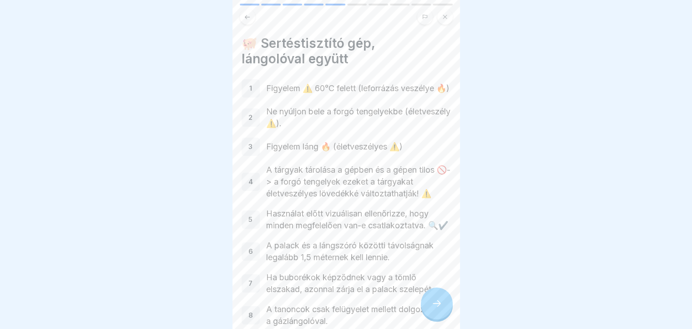
click at [432, 309] on icon at bounding box center [437, 303] width 11 height 11
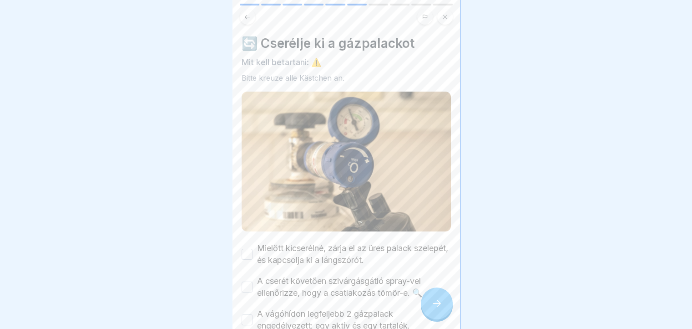
click at [432, 309] on icon at bounding box center [437, 303] width 11 height 11
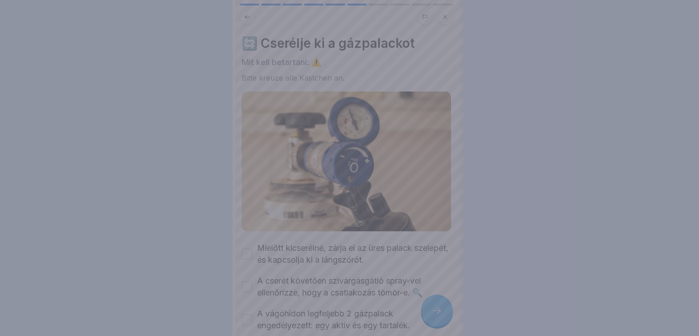
click at [430, 312] on div at bounding box center [349, 168] width 699 height 336
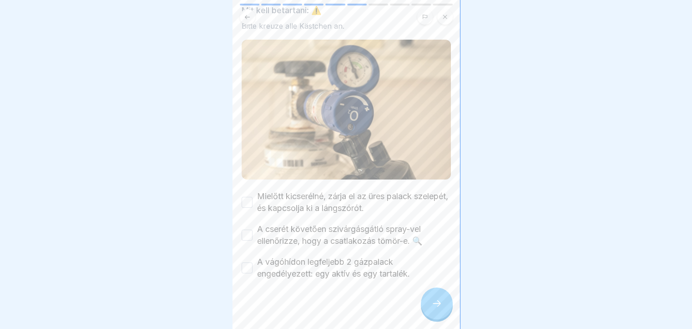
scroll to position [52, 0]
click at [242, 196] on button "Mielőtt kicserélné, zárja el az üres palack szelepét, és kapcsolja ki a lángszó…" at bounding box center [247, 201] width 11 height 11
click at [244, 229] on button "A cserét követően szivárgásgátló spray-vel ellenőrizze, hogy a csatlakozás tömö…" at bounding box center [247, 234] width 11 height 11
click at [247, 265] on button "A vágóhídon legfeljebb 2 gázpalack engedélyezett: egy aktív és egy tartalék." at bounding box center [247, 267] width 11 height 11
click at [446, 319] on div at bounding box center [437, 303] width 32 height 32
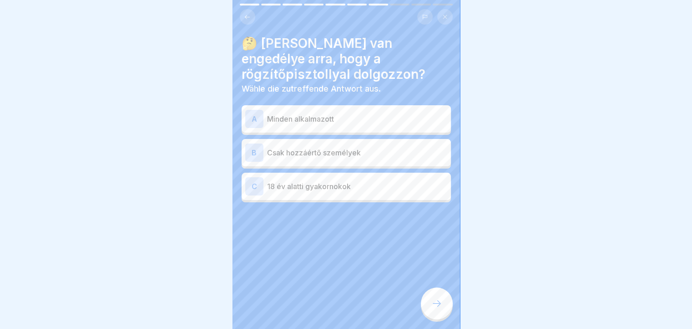
scroll to position [0, 0]
click at [300, 150] on p "Csak hozzáértő személyek" at bounding box center [357, 152] width 180 height 11
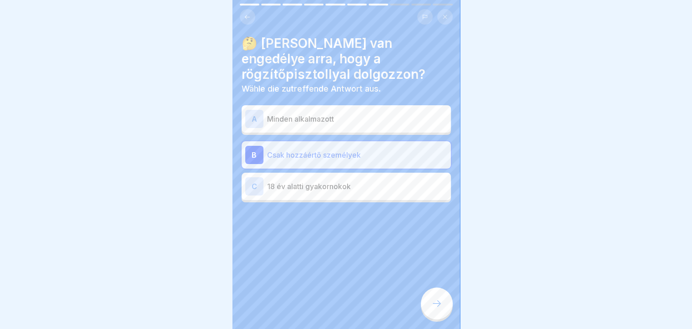
click at [430, 307] on div at bounding box center [437, 303] width 32 height 32
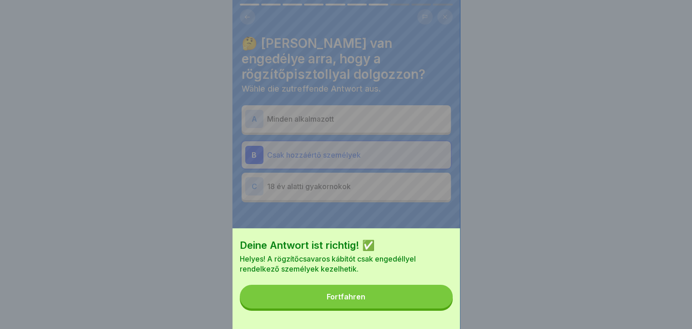
click at [415, 308] on button "Fortfahren" at bounding box center [346, 297] width 213 height 24
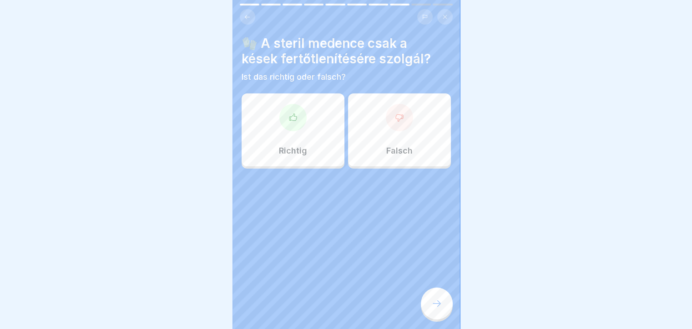
click at [288, 149] on p "Richtig" at bounding box center [293, 151] width 28 height 10
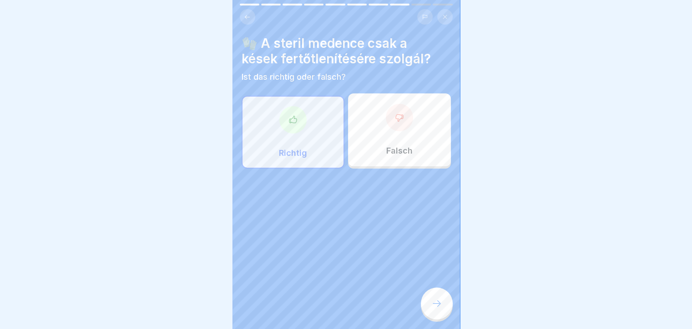
click at [422, 307] on div at bounding box center [437, 303] width 32 height 32
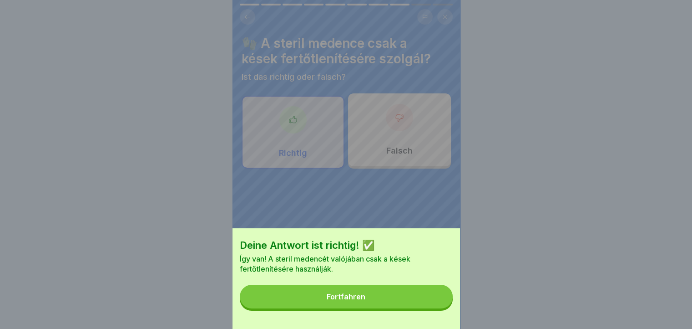
click at [415, 308] on button "Fortfahren" at bounding box center [346, 297] width 213 height 24
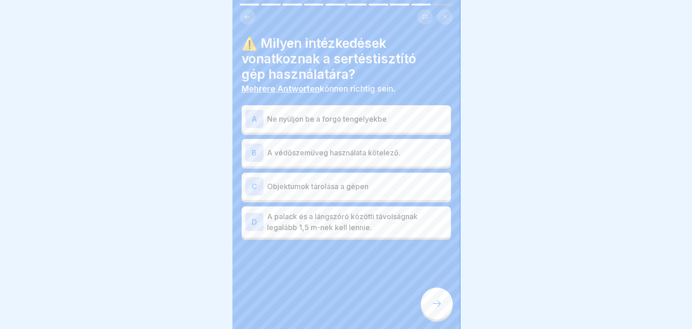
click at [260, 122] on div "A" at bounding box center [254, 119] width 18 height 18
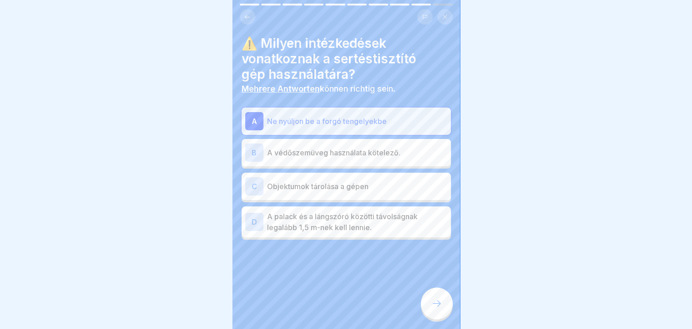
click at [257, 184] on div "C" at bounding box center [254, 186] width 18 height 18
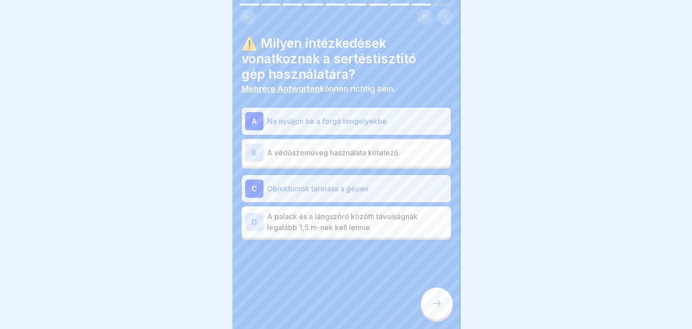
click at [245, 222] on div "D A palack és a lángszóró közötti távolságnak legalább 1,5 m-nek kell lennie." at bounding box center [346, 221] width 209 height 31
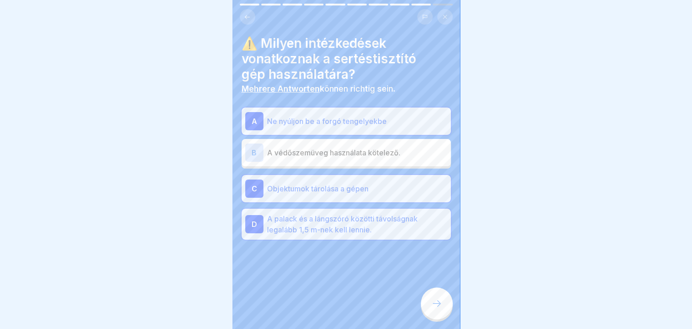
click at [424, 307] on div at bounding box center [437, 303] width 32 height 32
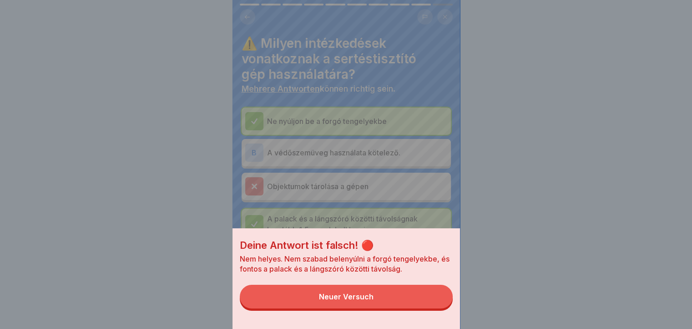
click at [422, 307] on button "Neuer Versuch" at bounding box center [346, 297] width 213 height 24
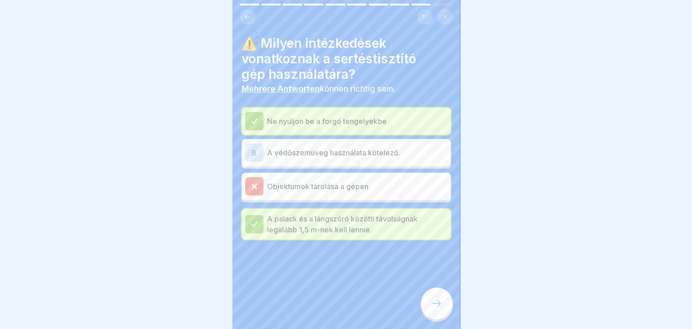
click at [428, 314] on div at bounding box center [437, 303] width 32 height 32
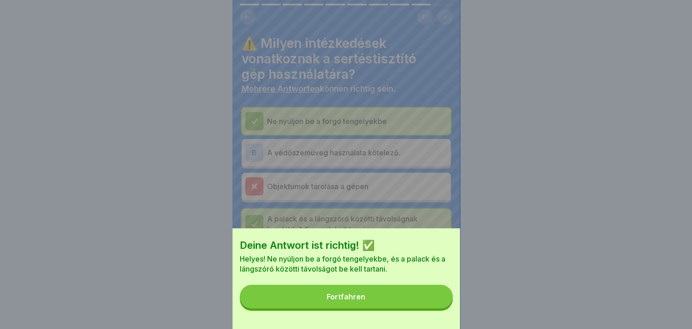
drag, startPoint x: 421, startPoint y: 317, endPoint x: 413, endPoint y: 310, distance: 10.6
click at [413, 310] on div "Deine Antwort ist richtig! ✅ Helyes! Ne nyúljon be a forgó tengelyekbe, és a pa…" at bounding box center [347, 278] width 228 height 101
click at [359, 300] on div "Fortfahren" at bounding box center [346, 296] width 39 height 8
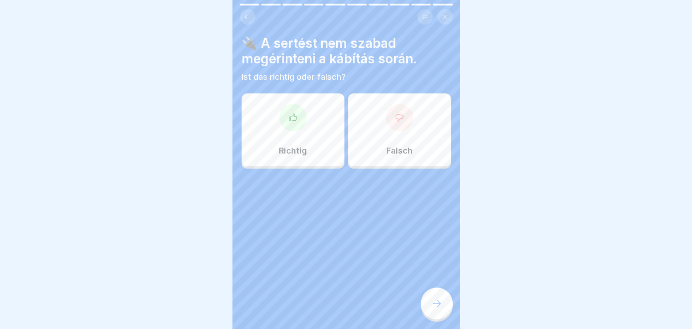
click at [288, 152] on p "Richtig" at bounding box center [293, 151] width 28 height 10
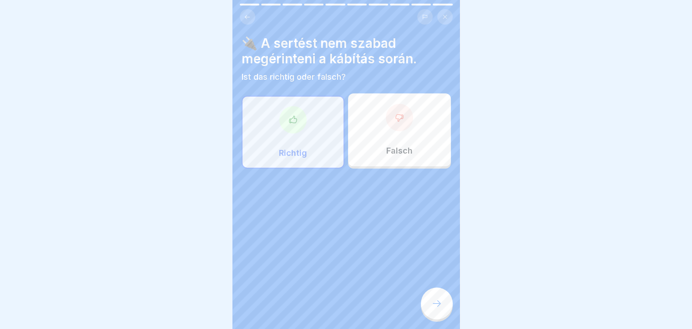
click at [444, 305] on div at bounding box center [437, 303] width 32 height 32
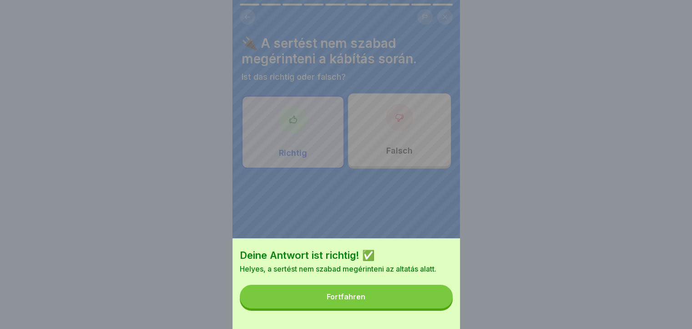
click at [432, 305] on button "Fortfahren" at bounding box center [346, 297] width 213 height 24
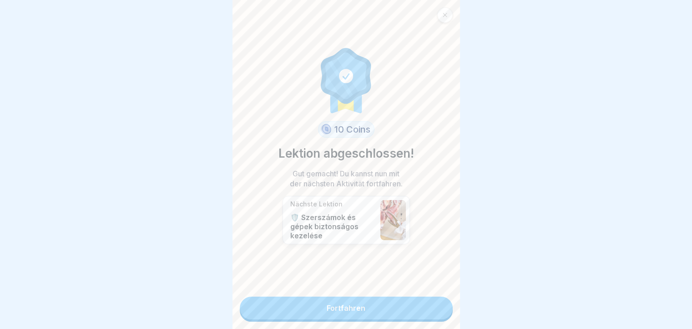
click at [382, 299] on link "Fortfahren" at bounding box center [346, 307] width 213 height 23
click at [382, 302] on link "Fortfahren" at bounding box center [346, 307] width 213 height 23
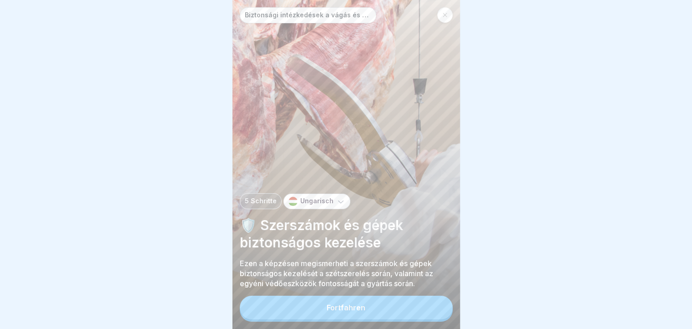
click at [380, 314] on button "Fortfahren" at bounding box center [346, 307] width 213 height 24
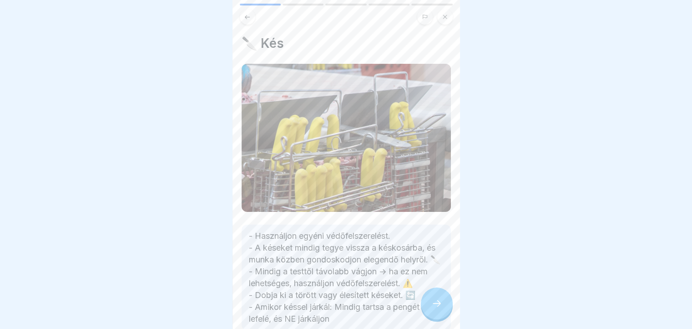
click at [439, 303] on div at bounding box center [437, 303] width 32 height 32
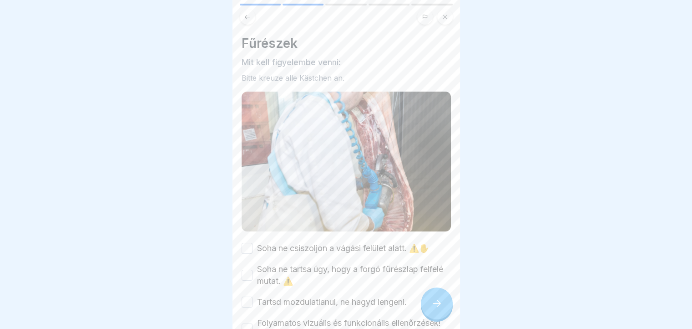
click at [438, 303] on div at bounding box center [437, 303] width 32 height 32
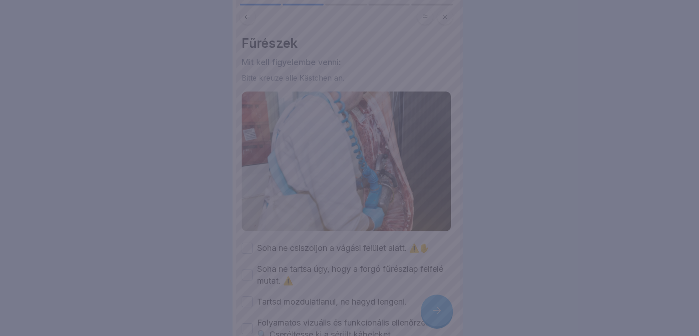
click at [437, 303] on div at bounding box center [349, 168] width 699 height 336
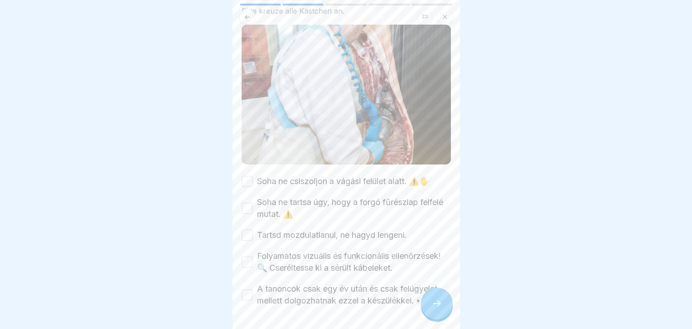
scroll to position [106, 0]
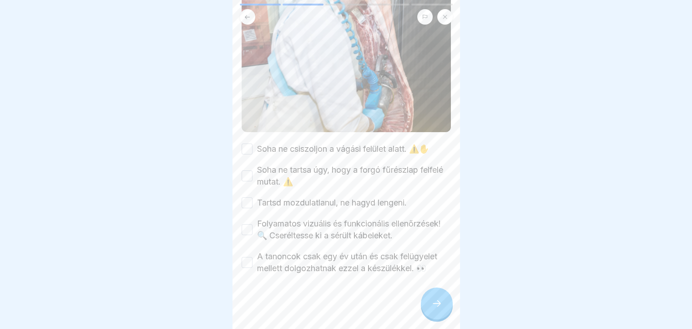
click at [246, 143] on button "Soha ne csiszoljon a vágási felület alatt. ⚠️✋" at bounding box center [247, 148] width 11 height 11
click at [244, 170] on button "Soha ne tartsa úgy, hogy a forgó fűrészlap felfelé mutat. ⚠️" at bounding box center [247, 175] width 11 height 11
click at [245, 197] on button "Tartsd mozdulatlanul, ne hagyd lengeni." at bounding box center [247, 202] width 11 height 11
click at [244, 224] on button "Folyamatos vizuális és funkcionális ellenőrzések! 🔍 Cseréltesse ki a sérült káb…" at bounding box center [247, 229] width 11 height 11
click at [248, 260] on button "A tanoncok csak egy év után és csak felügyelet mellett dolgozhatnak ezzel a kés…" at bounding box center [247, 262] width 11 height 11
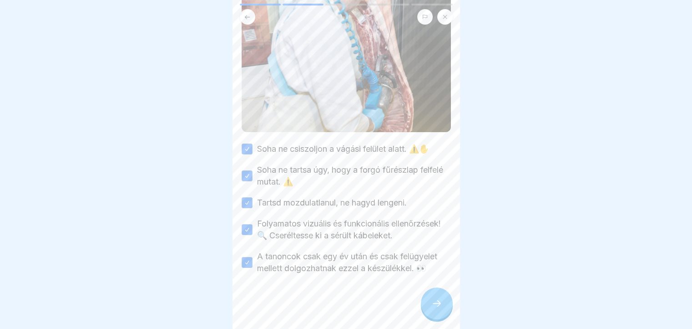
click at [440, 318] on div at bounding box center [437, 303] width 32 height 32
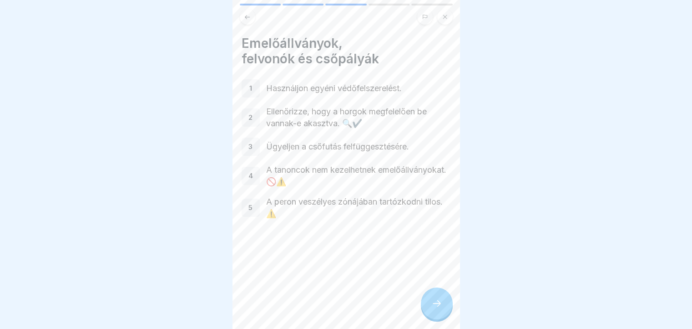
click at [441, 319] on div at bounding box center [437, 303] width 32 height 32
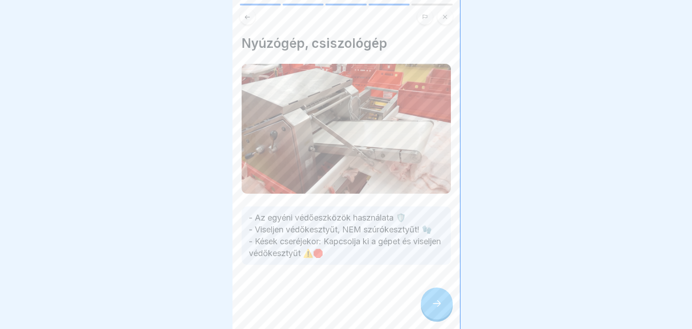
click at [441, 319] on div at bounding box center [437, 303] width 32 height 32
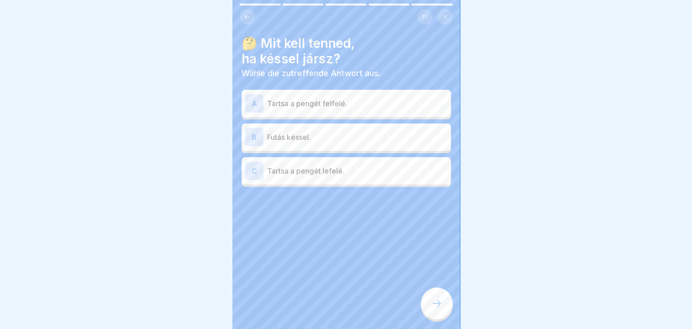
click at [442, 319] on div at bounding box center [437, 303] width 32 height 32
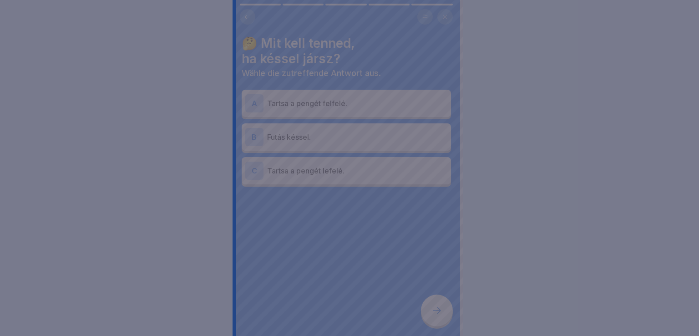
click at [442, 325] on div at bounding box center [349, 168] width 699 height 336
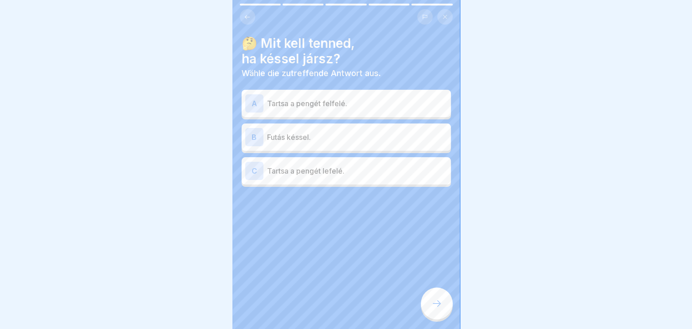
click at [253, 174] on div "C" at bounding box center [254, 171] width 18 height 18
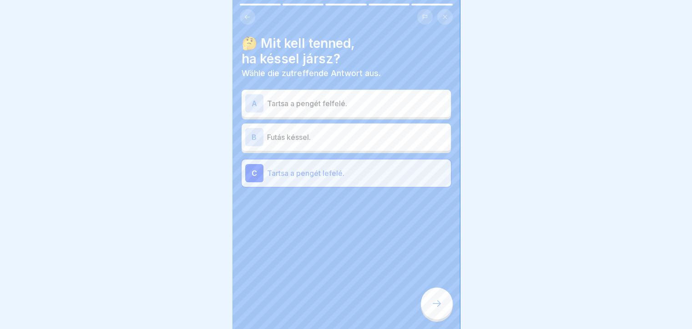
click at [435, 319] on div at bounding box center [437, 303] width 32 height 32
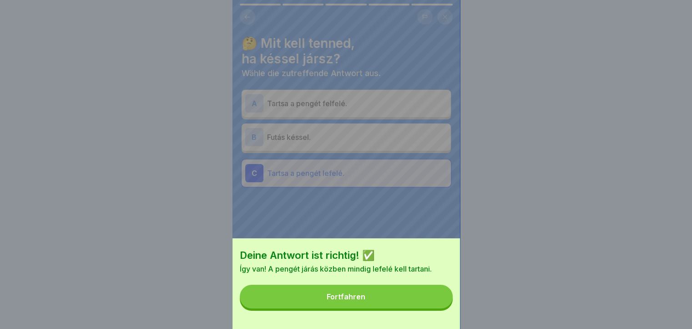
click at [422, 308] on button "Fortfahren" at bounding box center [346, 297] width 213 height 24
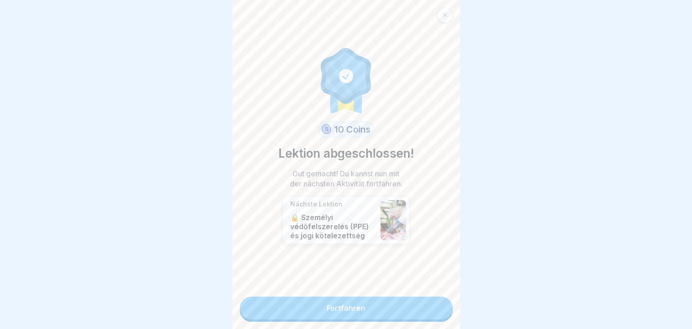
click at [419, 316] on link "Fortfahren" at bounding box center [346, 307] width 213 height 23
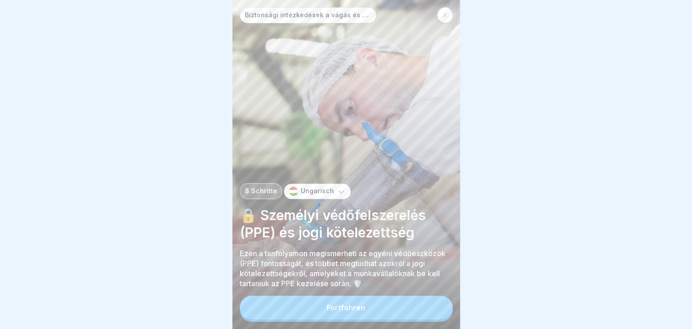
click at [419, 318] on button "Fortfahren" at bounding box center [346, 307] width 213 height 24
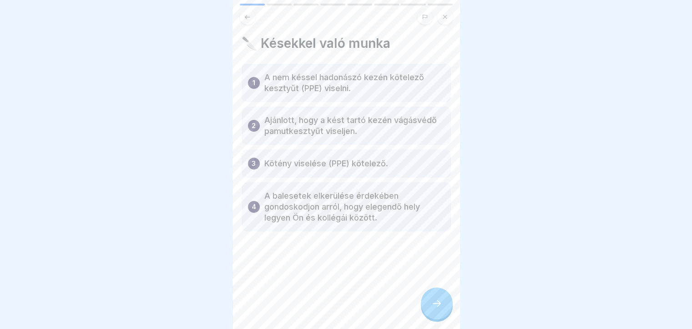
click at [443, 314] on div at bounding box center [437, 303] width 32 height 32
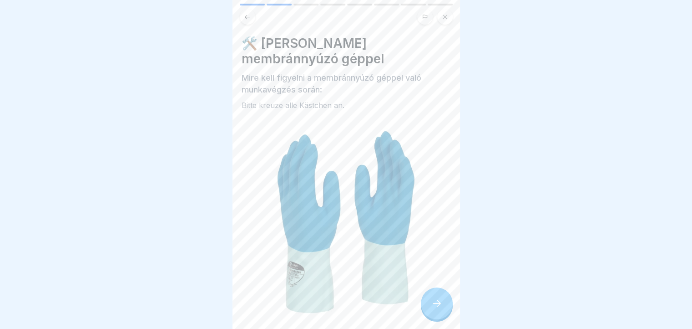
click at [438, 309] on icon at bounding box center [437, 303] width 11 height 11
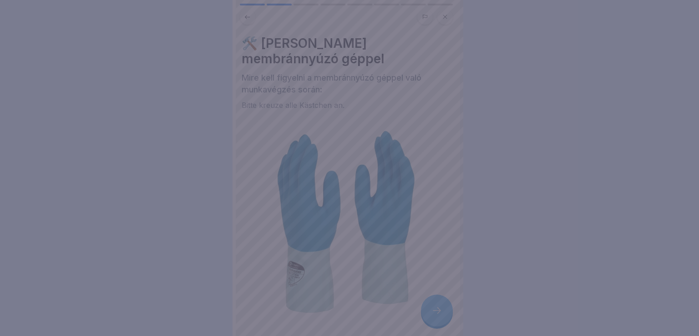
click at [437, 315] on div at bounding box center [349, 168] width 699 height 336
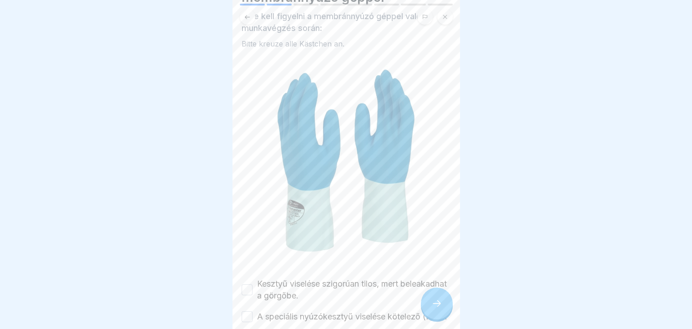
scroll to position [115, 0]
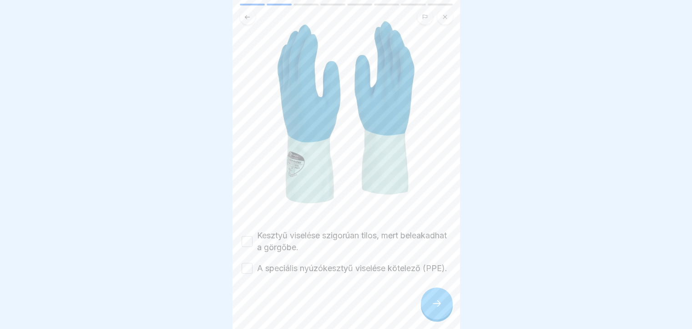
click at [246, 236] on button "Kesztyű viselése szigorúan tilos, mert beleakadhat a görgőbe." at bounding box center [247, 241] width 11 height 11
click at [246, 263] on button "A speciális nyúzókesztyű viselése kötelező (PPE)." at bounding box center [247, 268] width 11 height 11
click at [424, 316] on div at bounding box center [437, 303] width 32 height 32
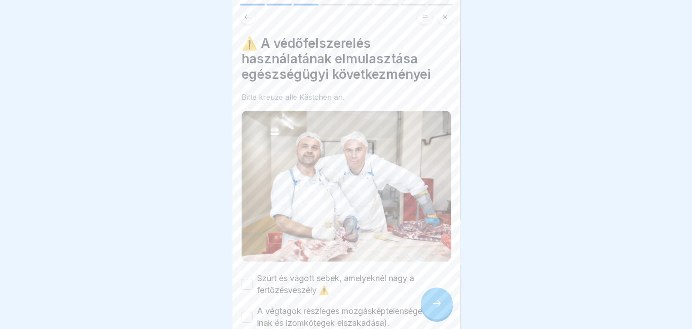
click at [424, 316] on div at bounding box center [437, 303] width 32 height 32
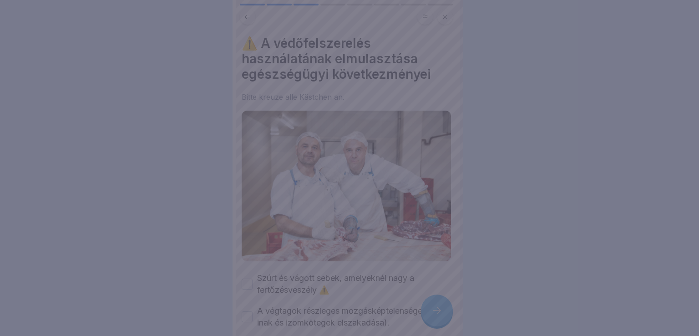
click at [427, 316] on div at bounding box center [349, 168] width 699 height 336
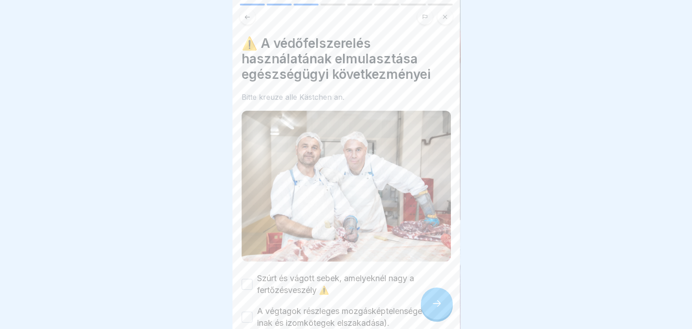
drag, startPoint x: 248, startPoint y: 280, endPoint x: 243, endPoint y: 281, distance: 4.6
click at [246, 282] on button "Szúrt és vágott sebek, amelyeknél nagy a fertőzésveszély ⚠️" at bounding box center [247, 284] width 11 height 11
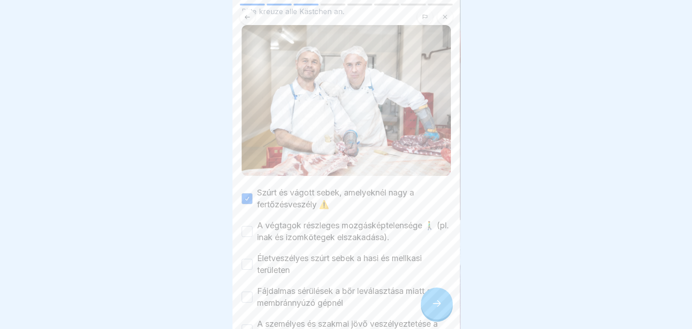
scroll to position [148, 0]
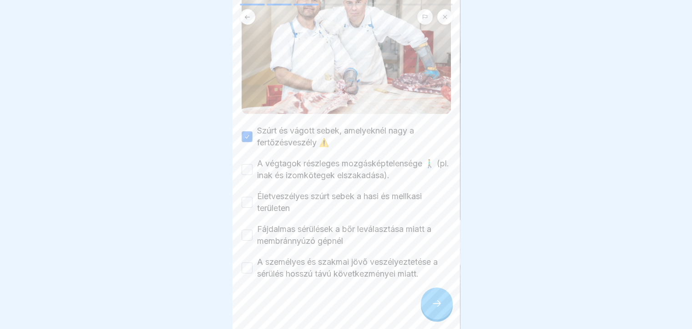
click at [246, 164] on button "A végtagok részleges mozgásképtelensége 🚶‍♂️ (pl. inak és izomkötegek elszakadá…" at bounding box center [247, 169] width 11 height 11
click at [246, 201] on button "Életveszélyes szúrt sebek a hasi és mellkasi területen" at bounding box center [247, 202] width 11 height 11
click at [245, 229] on button "Fájdalmas sérülések a bőr leválasztása miatt a membránnyúzó gépnél" at bounding box center [247, 234] width 11 height 11
click at [248, 260] on div "A személyes és szakmai jövő veszélyeztetése a sérülés hosszú távú következménye…" at bounding box center [346, 268] width 209 height 24
click at [249, 262] on button "A személyes és szakmai jövő veszélyeztetése a sérülés hosszú távú következménye…" at bounding box center [247, 267] width 11 height 11
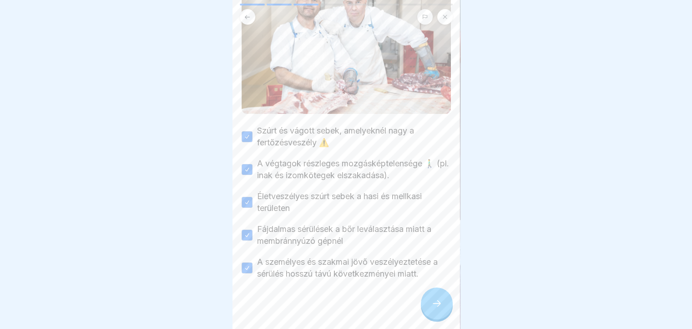
click at [433, 325] on div "Biztonsági intézkedések a vágás és darabolás során 8 Schritte Ungarisch 🔒 Szemé…" at bounding box center [347, 164] width 228 height 329
click at [433, 318] on div at bounding box center [437, 303] width 32 height 32
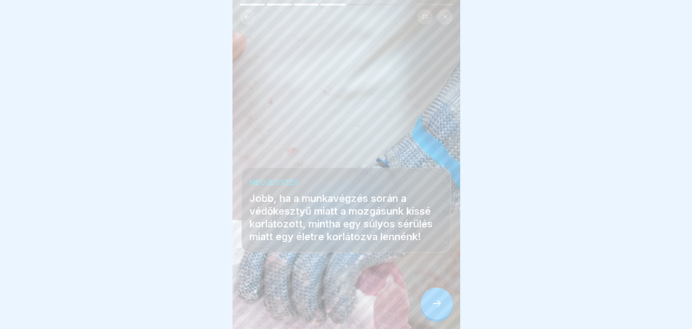
click at [432, 319] on div at bounding box center [437, 303] width 32 height 32
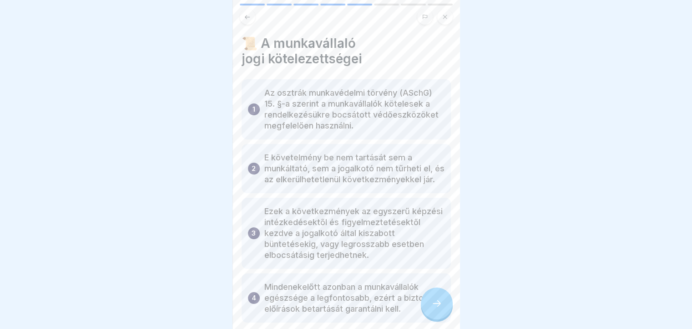
click at [423, 319] on div at bounding box center [437, 303] width 32 height 32
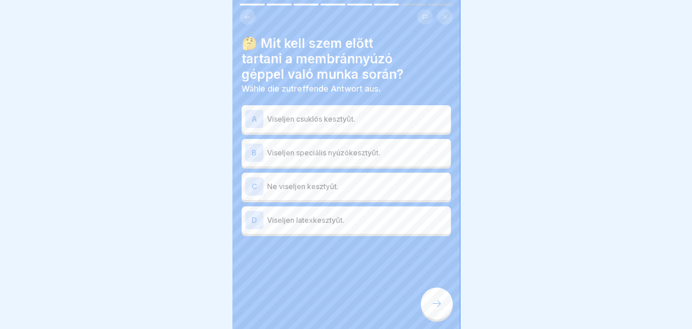
click at [414, 313] on div "🤔 Mit kell szem előtt tartani a membránnyúzó géppel való munka során? Wähle die…" at bounding box center [347, 164] width 228 height 329
click at [255, 153] on div "B" at bounding box center [254, 152] width 18 height 18
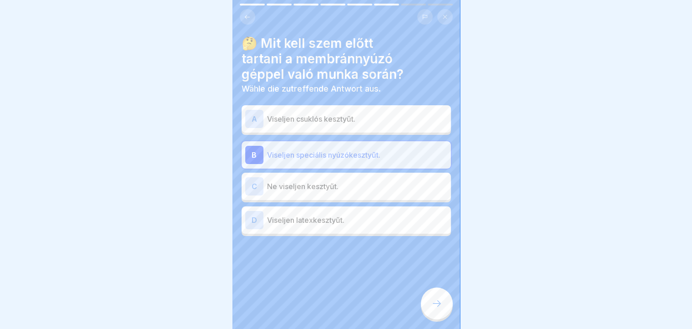
click at [444, 309] on div at bounding box center [437, 303] width 32 height 32
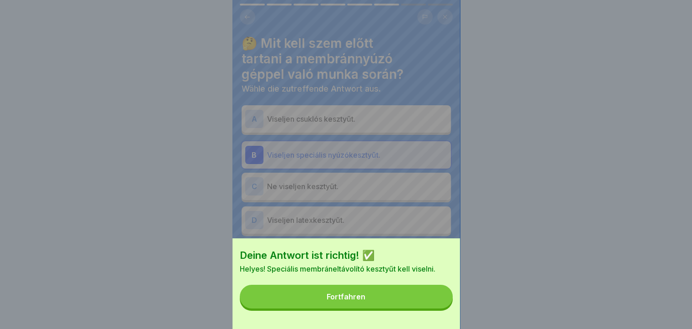
click at [436, 308] on button "Fortfahren" at bounding box center [346, 297] width 213 height 24
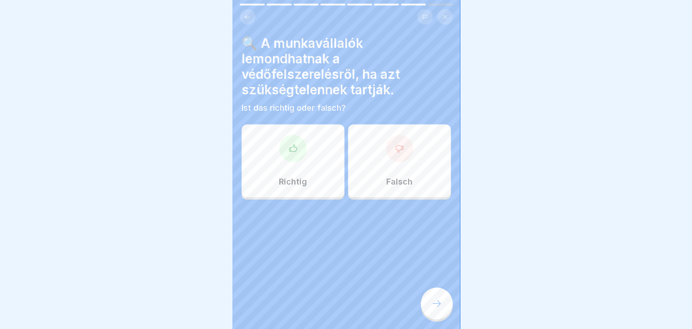
click at [434, 309] on icon at bounding box center [437, 303] width 11 height 11
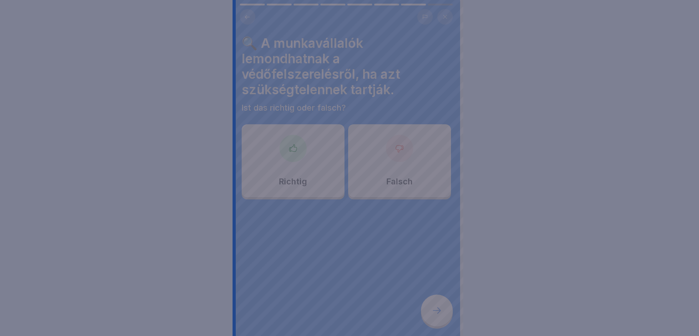
click at [0, 178] on div at bounding box center [349, 168] width 699 height 336
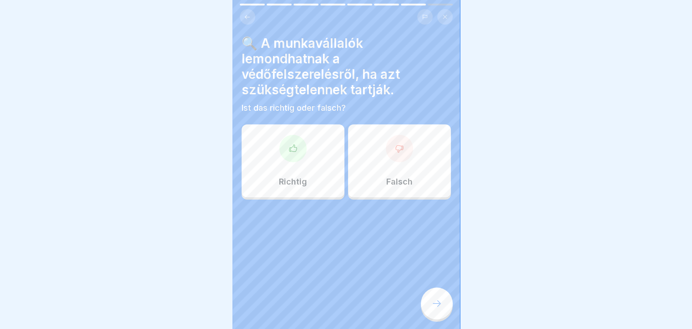
click at [387, 157] on div at bounding box center [399, 148] width 27 height 27
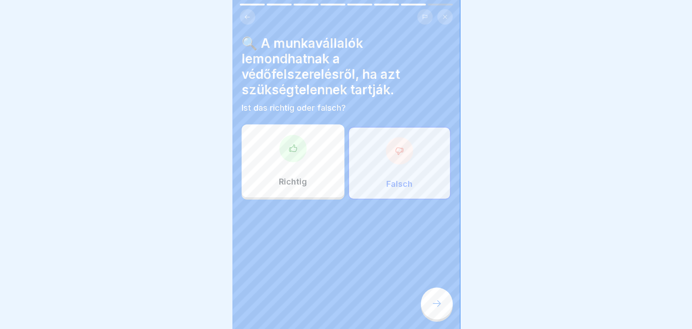
click at [433, 319] on div at bounding box center [437, 303] width 32 height 32
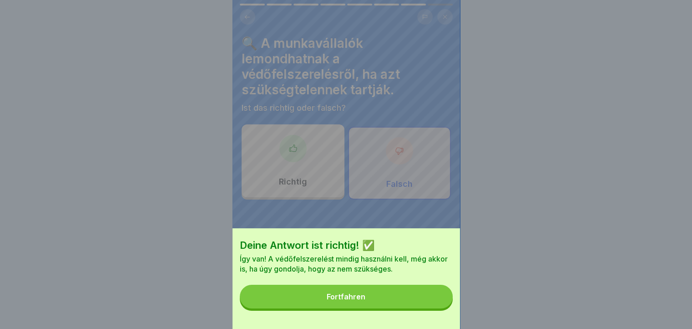
click at [415, 308] on button "Fortfahren" at bounding box center [346, 297] width 213 height 24
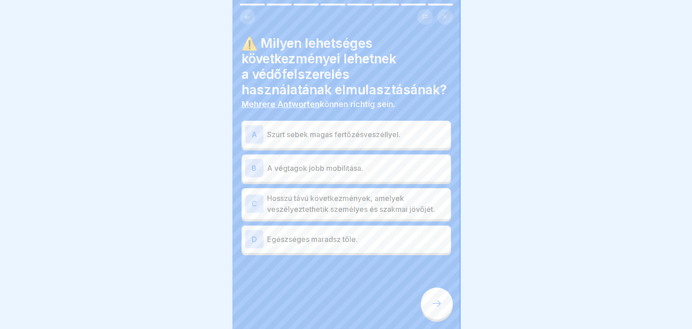
click at [260, 134] on div "A" at bounding box center [254, 134] width 18 height 18
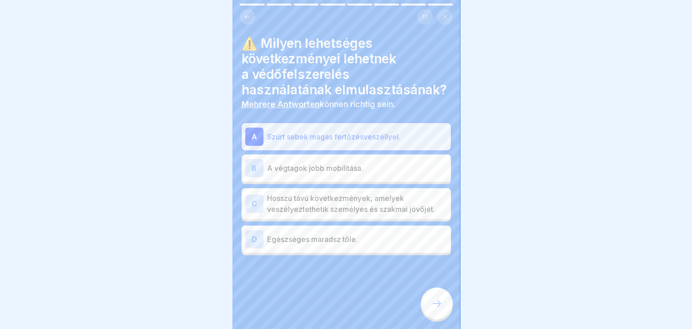
click at [249, 205] on div "C" at bounding box center [254, 203] width 18 height 18
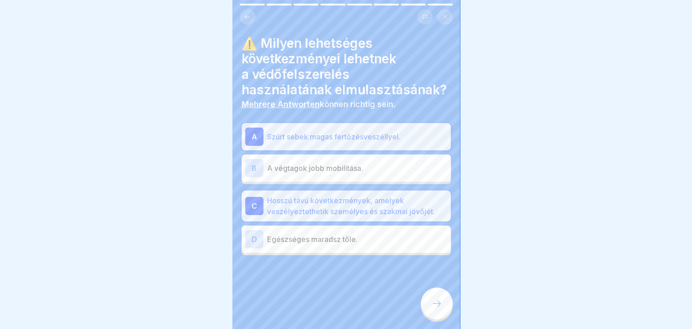
click at [427, 309] on div at bounding box center [437, 303] width 32 height 32
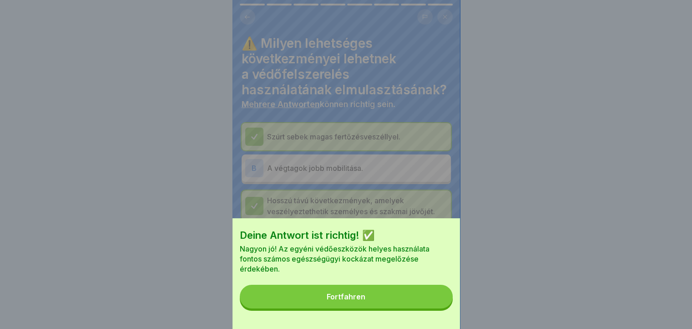
click at [422, 308] on button "Fortfahren" at bounding box center [346, 297] width 213 height 24
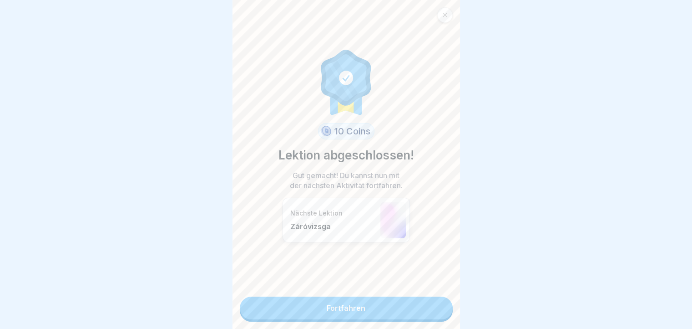
click at [415, 308] on link "Fortfahren" at bounding box center [346, 307] width 213 height 23
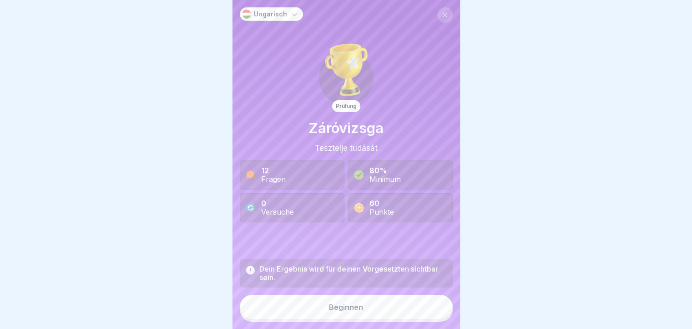
click at [364, 316] on button "Beginnen" at bounding box center [346, 307] width 213 height 25
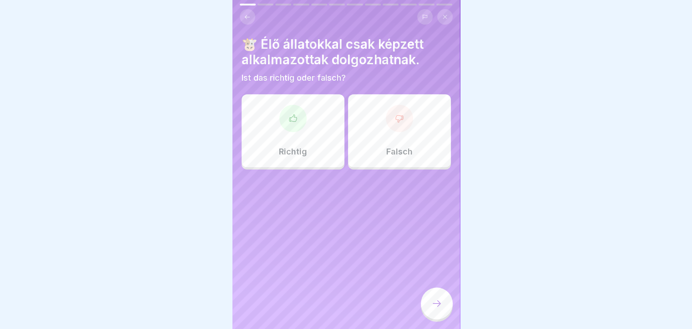
click at [283, 137] on div "Richtig" at bounding box center [293, 130] width 103 height 73
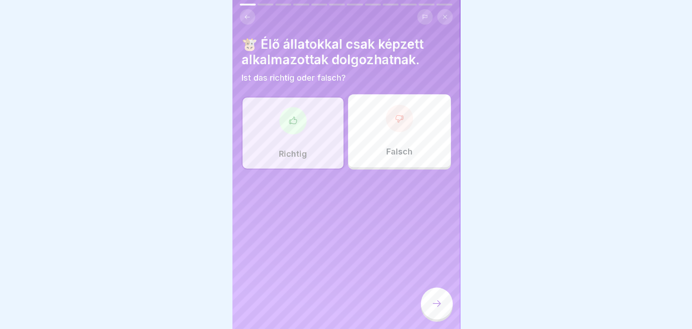
click at [434, 309] on icon at bounding box center [437, 303] width 11 height 11
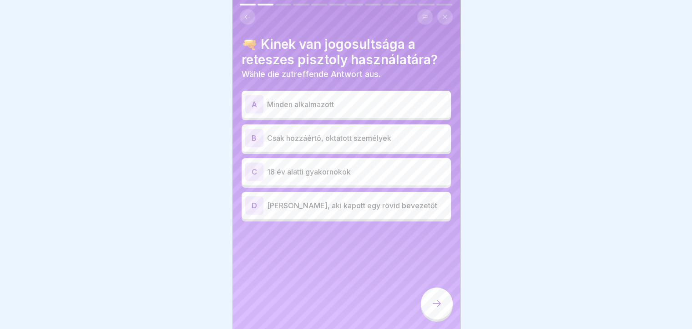
click at [249, 137] on div "B" at bounding box center [254, 138] width 18 height 18
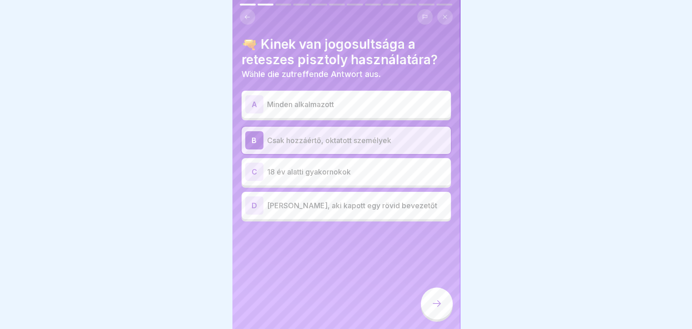
drag, startPoint x: 430, startPoint y: 314, endPoint x: 419, endPoint y: 316, distance: 10.8
click at [420, 317] on div "Ungarisch Prüfung Záróvizsga Tesztelje tudását 12 Fragen 80% Minimum 0 Versuche…" at bounding box center [347, 164] width 228 height 329
click at [435, 319] on div at bounding box center [437, 303] width 32 height 32
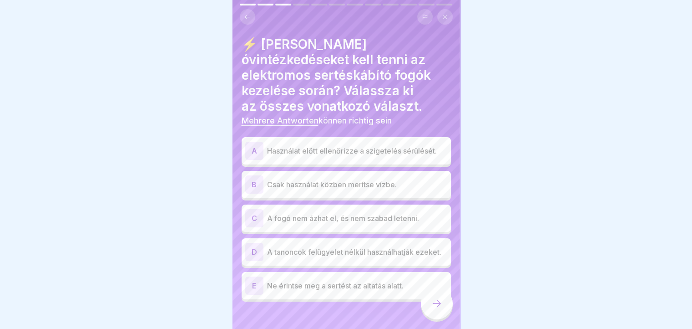
click at [259, 142] on div "A" at bounding box center [254, 151] width 18 height 18
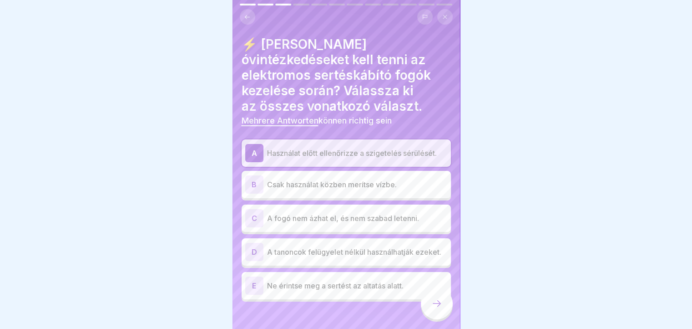
click at [255, 209] on div "C" at bounding box center [254, 218] width 18 height 18
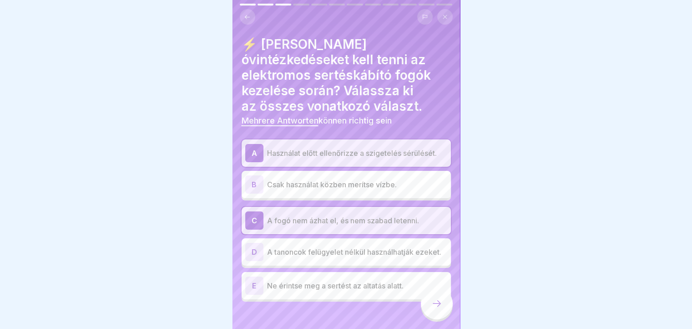
click at [252, 279] on div "E" at bounding box center [254, 285] width 18 height 18
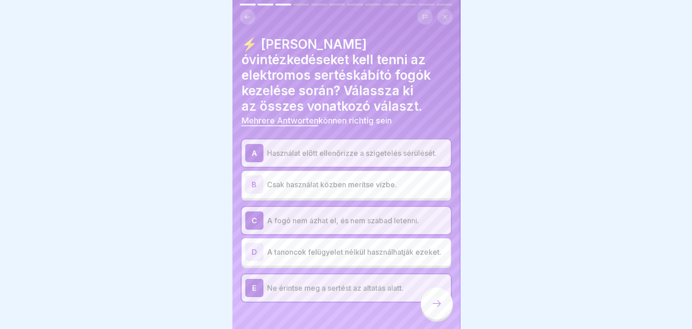
click at [444, 319] on div at bounding box center [437, 303] width 32 height 32
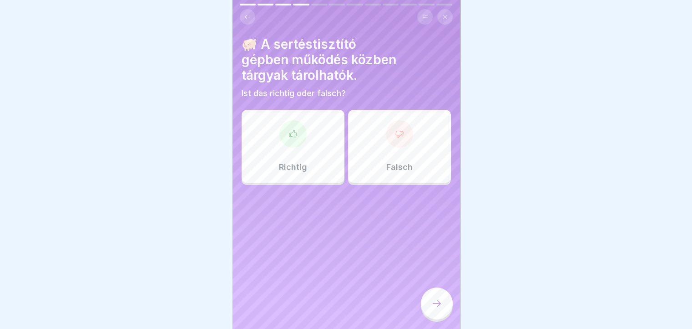
click at [364, 170] on div "Falsch" at bounding box center [399, 146] width 103 height 73
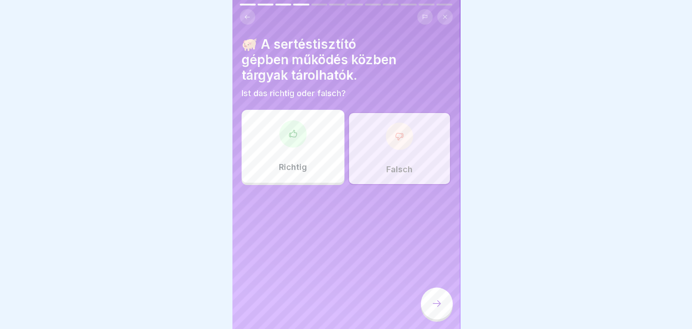
click at [432, 308] on icon at bounding box center [437, 303] width 11 height 11
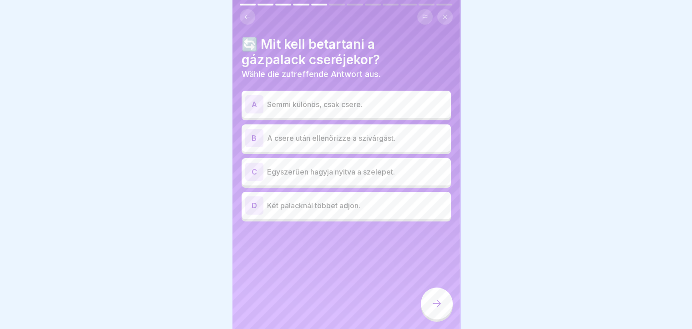
click at [248, 137] on div "B" at bounding box center [254, 138] width 18 height 18
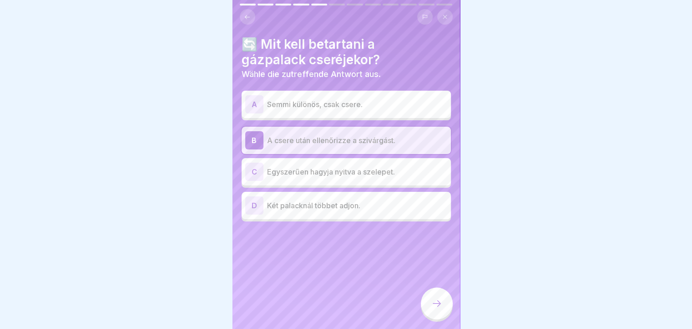
click at [268, 207] on p "Két palacknál többet adjon." at bounding box center [357, 205] width 180 height 11
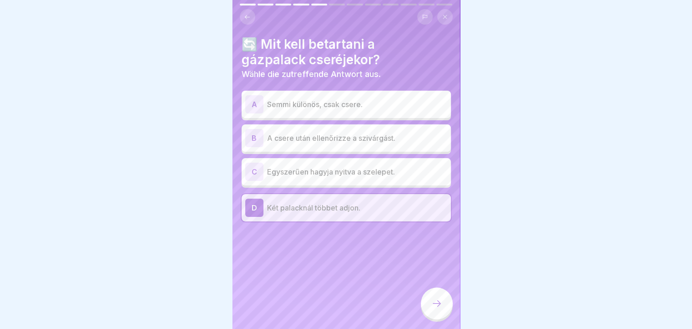
click at [250, 136] on div "B" at bounding box center [254, 138] width 18 height 18
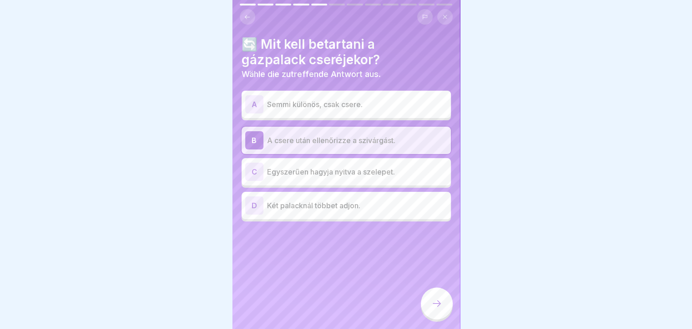
click at [439, 309] on icon at bounding box center [437, 303] width 11 height 11
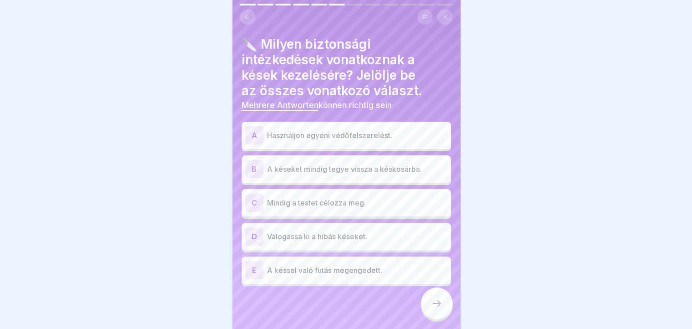
click at [253, 142] on div "A" at bounding box center [254, 135] width 18 height 18
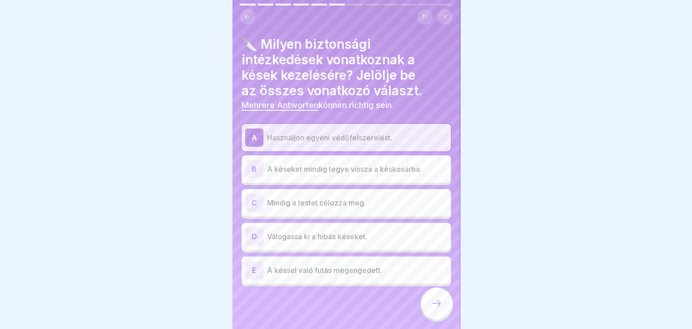
click at [253, 174] on div "B" at bounding box center [254, 169] width 18 height 18
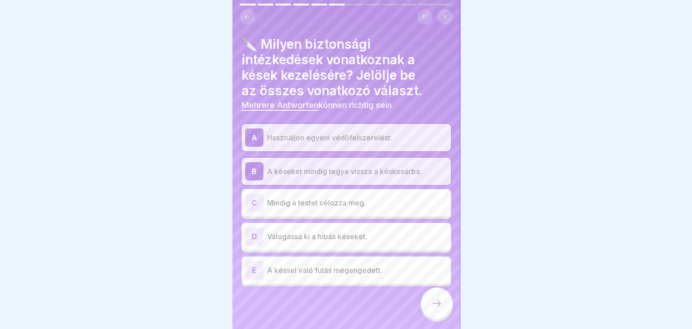
click at [248, 239] on div "D" at bounding box center [254, 236] width 18 height 18
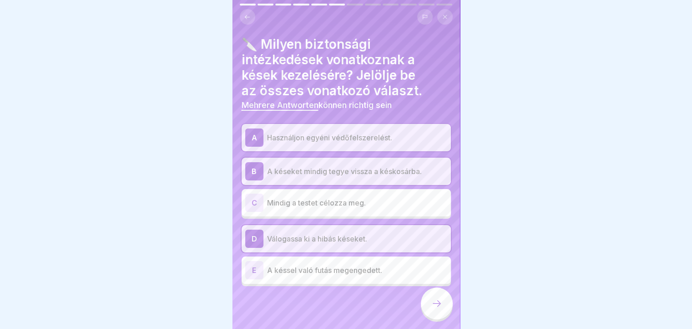
click at [427, 314] on div at bounding box center [437, 303] width 32 height 32
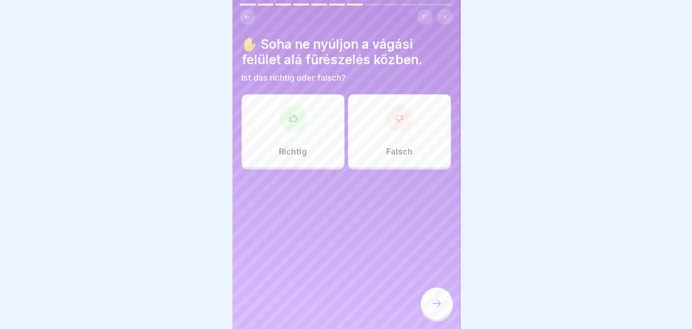
click at [315, 146] on div "Richtig" at bounding box center [293, 130] width 103 height 73
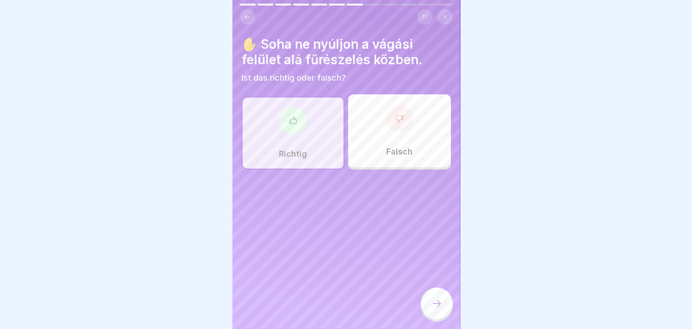
click at [438, 309] on icon at bounding box center [437, 303] width 11 height 11
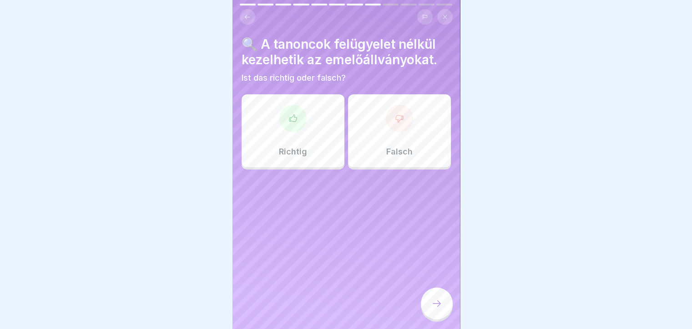
click at [373, 145] on div "Falsch" at bounding box center [399, 130] width 103 height 73
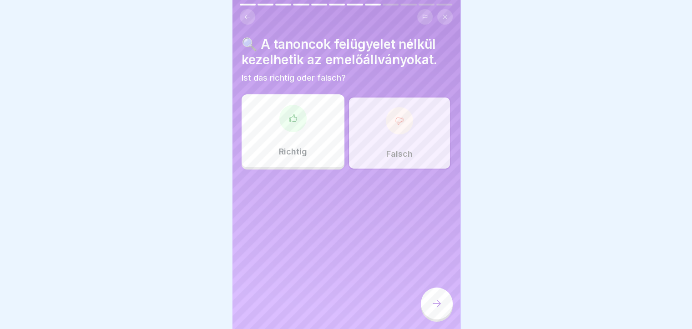
click at [442, 300] on div at bounding box center [437, 303] width 32 height 32
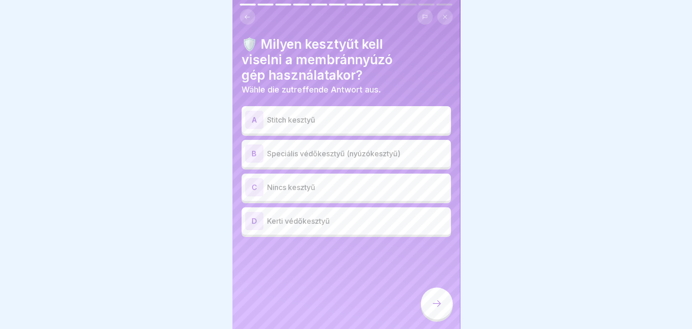
click at [253, 153] on div "B" at bounding box center [254, 153] width 18 height 18
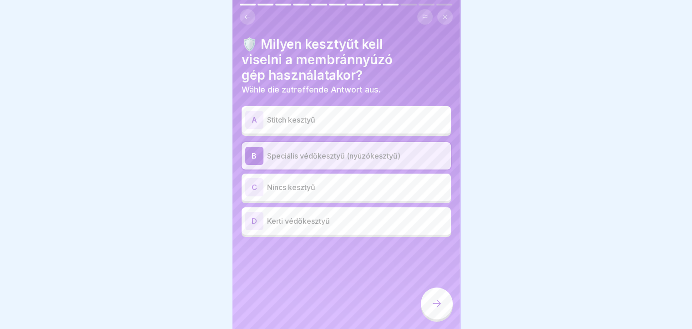
click at [432, 309] on icon at bounding box center [437, 303] width 11 height 11
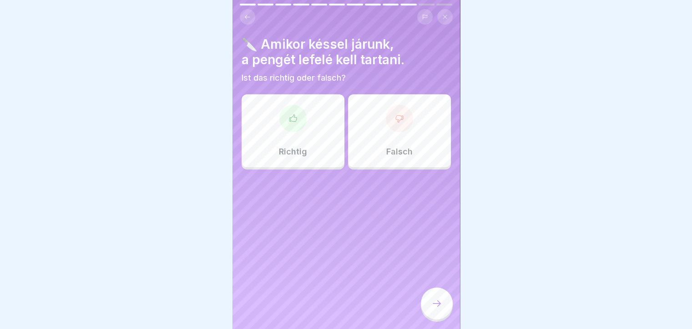
click at [298, 156] on p "Richtig" at bounding box center [293, 152] width 28 height 10
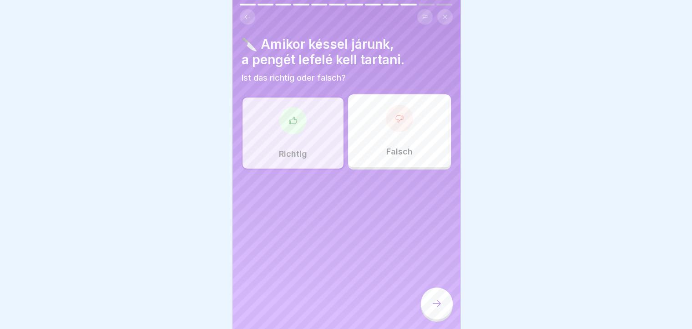
click at [428, 313] on div at bounding box center [437, 303] width 32 height 32
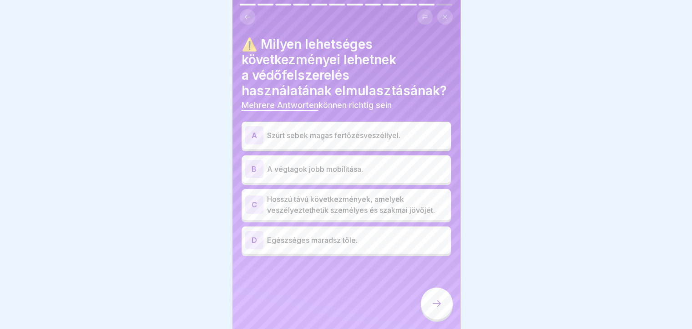
click at [251, 133] on div "A" at bounding box center [254, 135] width 18 height 18
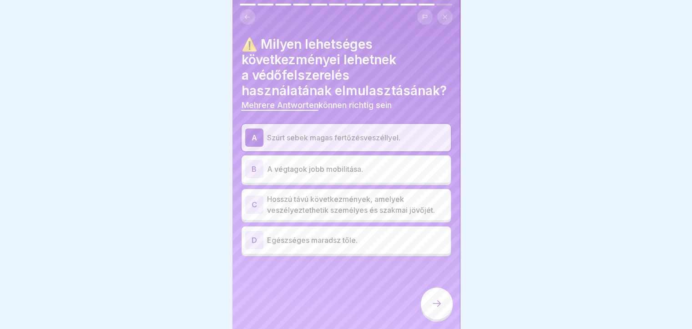
click at [255, 208] on div "C" at bounding box center [254, 204] width 18 height 18
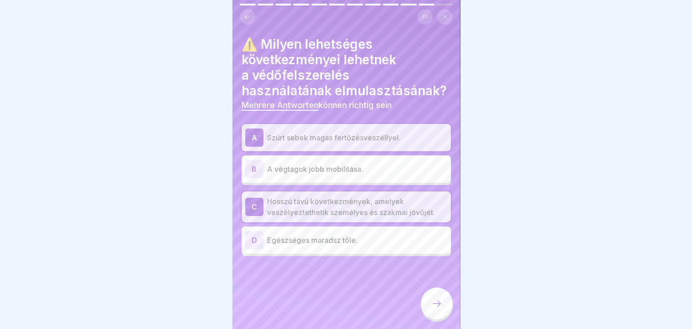
click at [426, 312] on div at bounding box center [437, 303] width 32 height 32
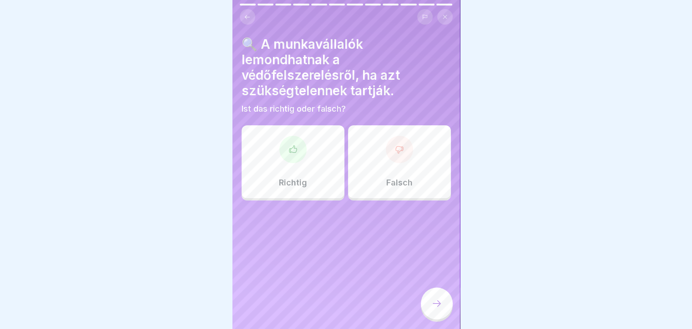
click at [303, 175] on div "Richtig" at bounding box center [293, 161] width 103 height 73
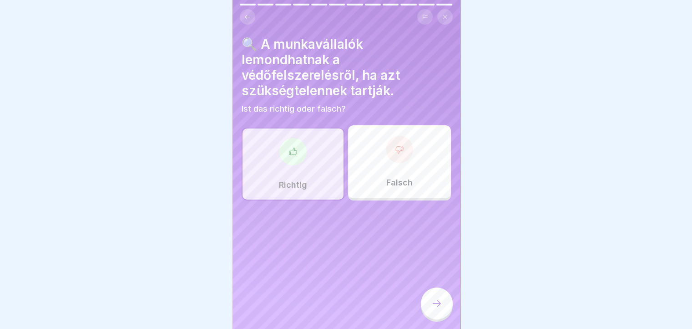
click at [401, 167] on div "Falsch" at bounding box center [399, 161] width 103 height 73
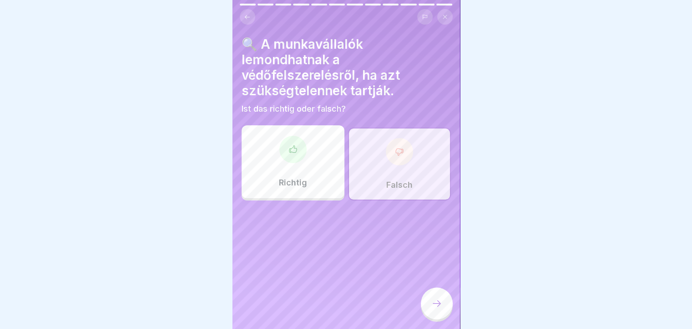
click at [428, 309] on div at bounding box center [437, 303] width 32 height 32
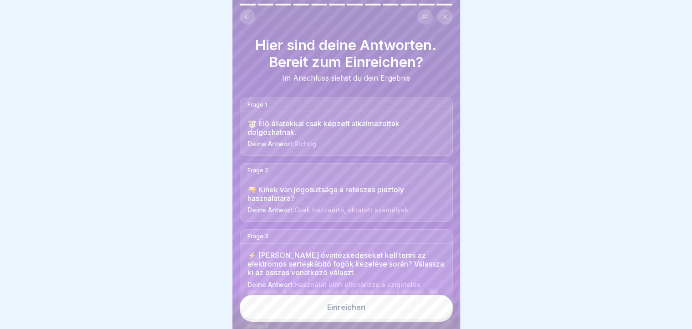
click at [428, 309] on button "Einreichen" at bounding box center [346, 307] width 213 height 25
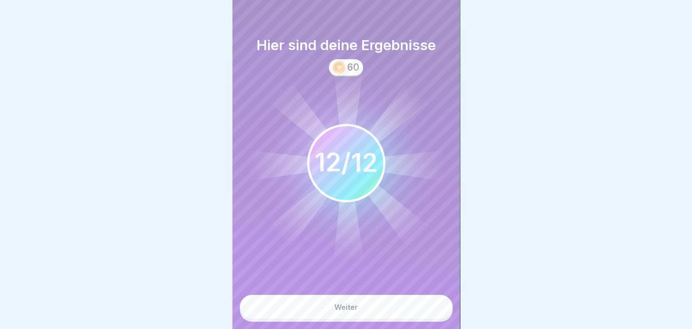
drag, startPoint x: 324, startPoint y: 303, endPoint x: 327, endPoint y: 306, distance: 4.8
click at [326, 306] on button "Weiter" at bounding box center [346, 307] width 213 height 25
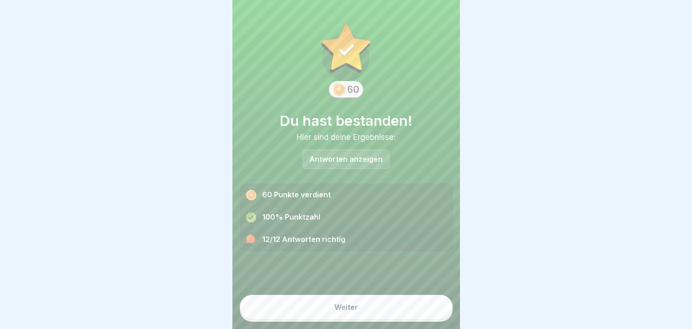
click at [335, 311] on div "Weiter" at bounding box center [347, 307] width 24 height 8
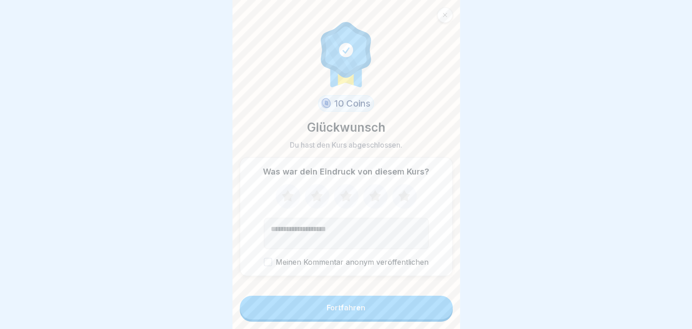
click at [306, 310] on button "Fortfahren" at bounding box center [346, 307] width 213 height 24
click at [339, 311] on div "Fortfahren" at bounding box center [346, 307] width 39 height 8
